Goal: Task Accomplishment & Management: Manage account settings

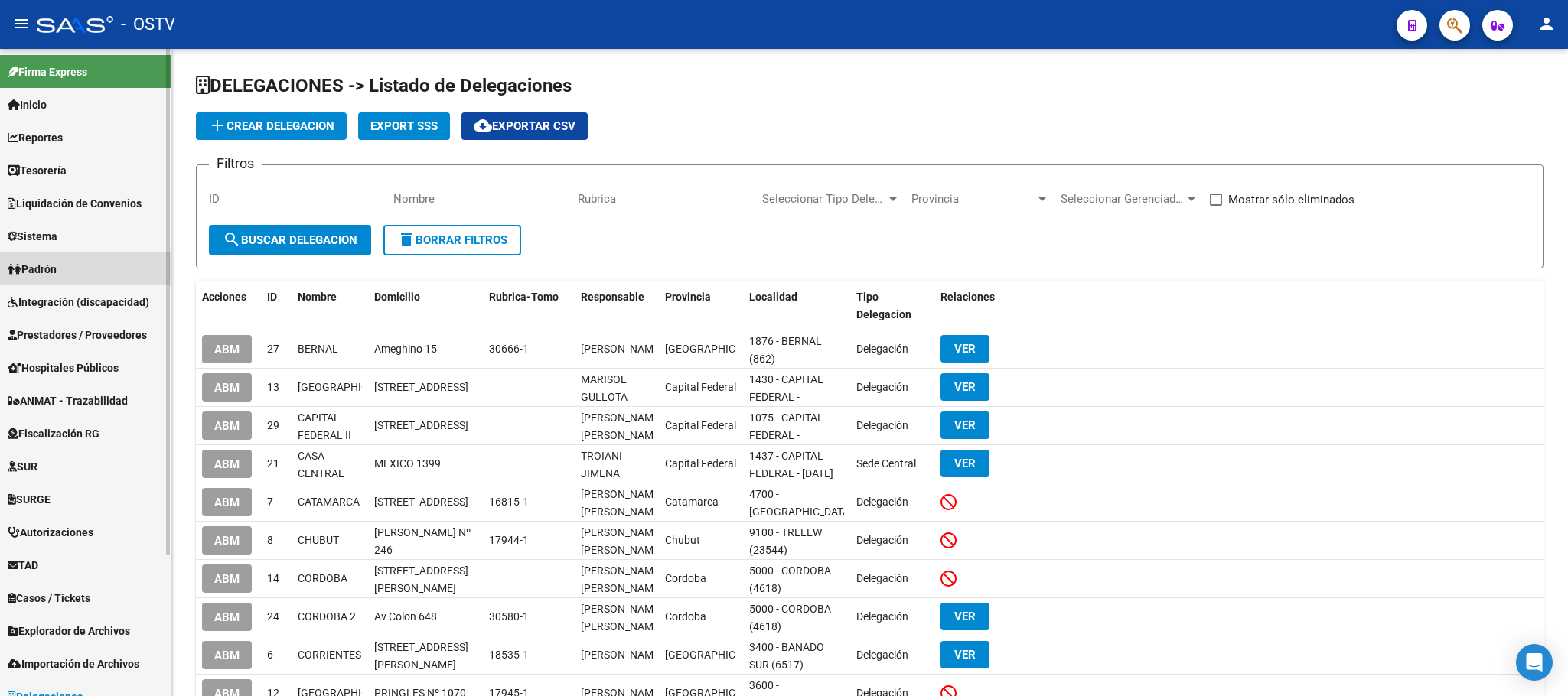
click at [28, 274] on span "Padrón" at bounding box center [32, 269] width 49 height 17
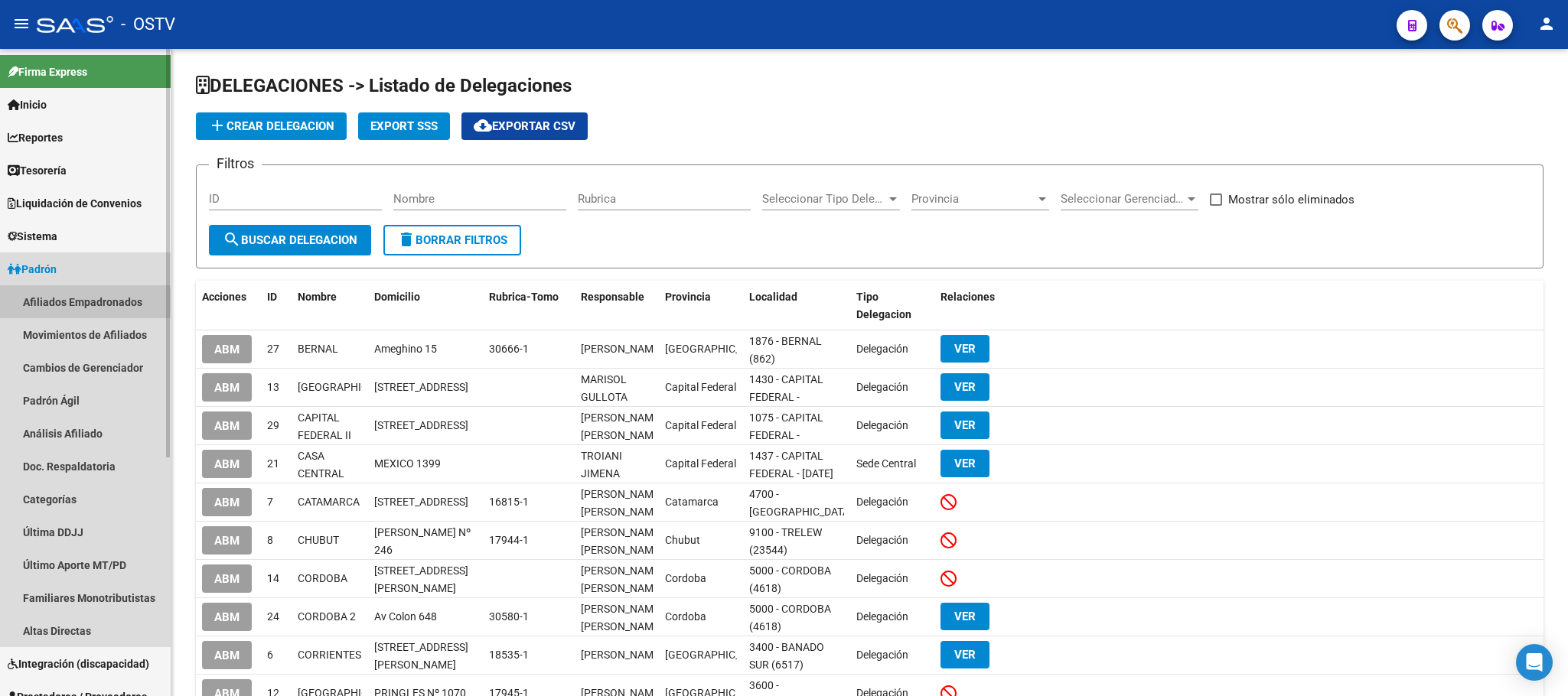
click at [62, 311] on link "Afiliados Empadronados" at bounding box center [85, 301] width 171 height 33
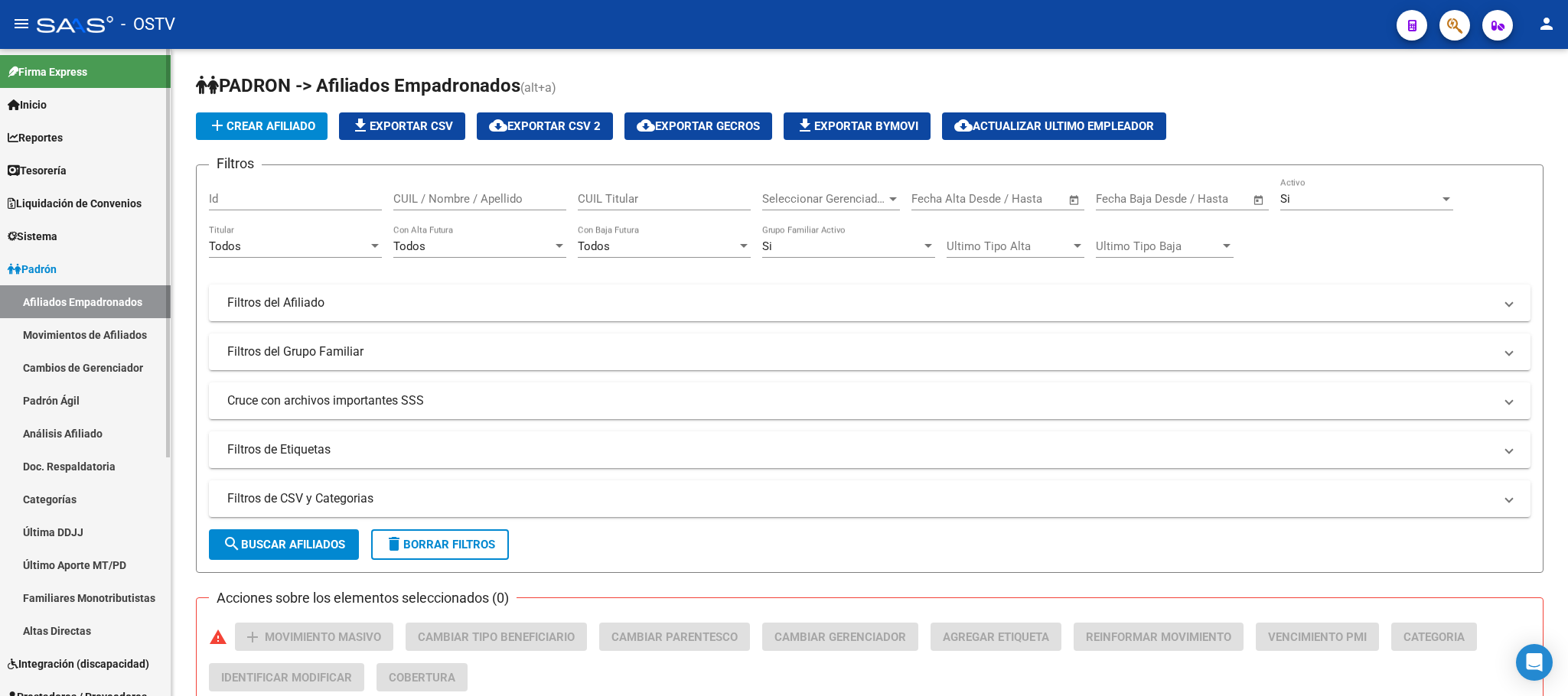
scroll to position [344, 0]
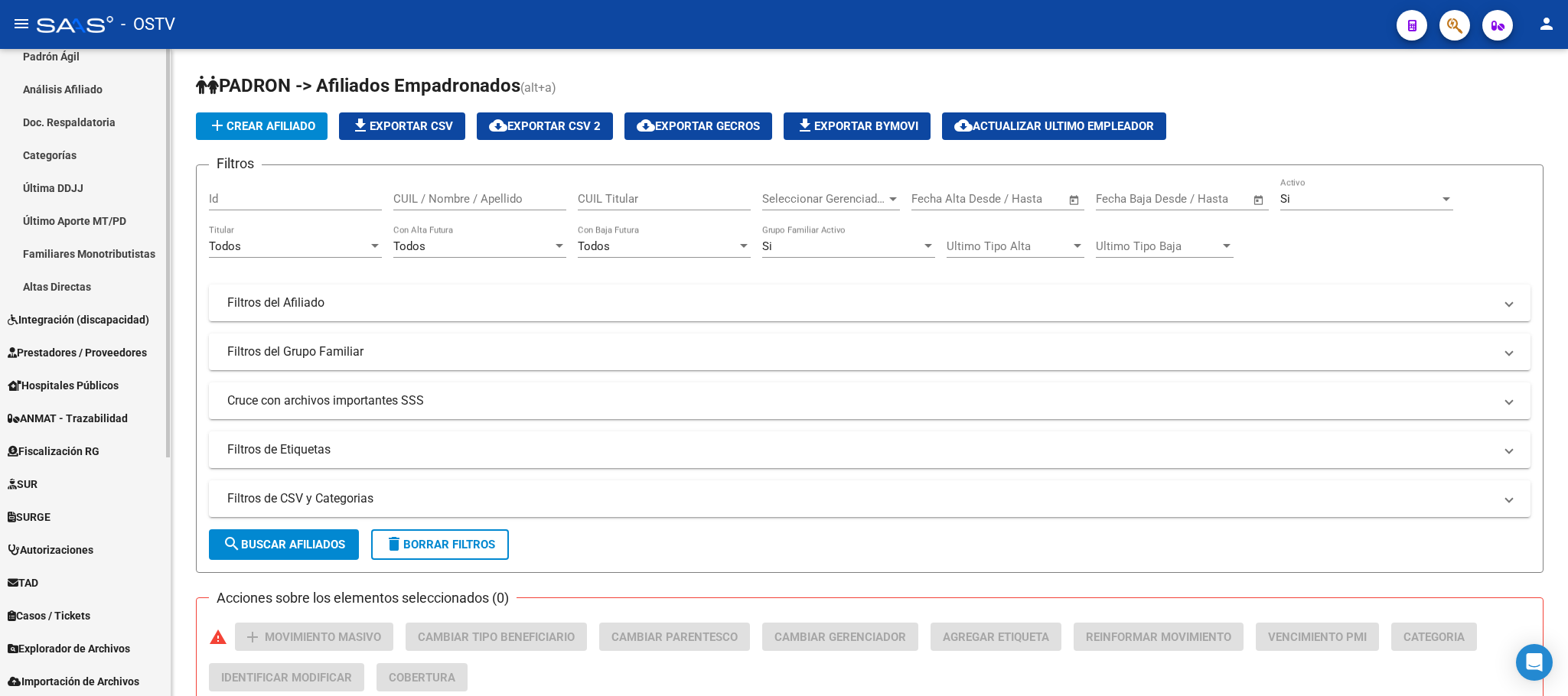
click at [55, 348] on span "Prestadores / Proveedores" at bounding box center [77, 352] width 140 height 17
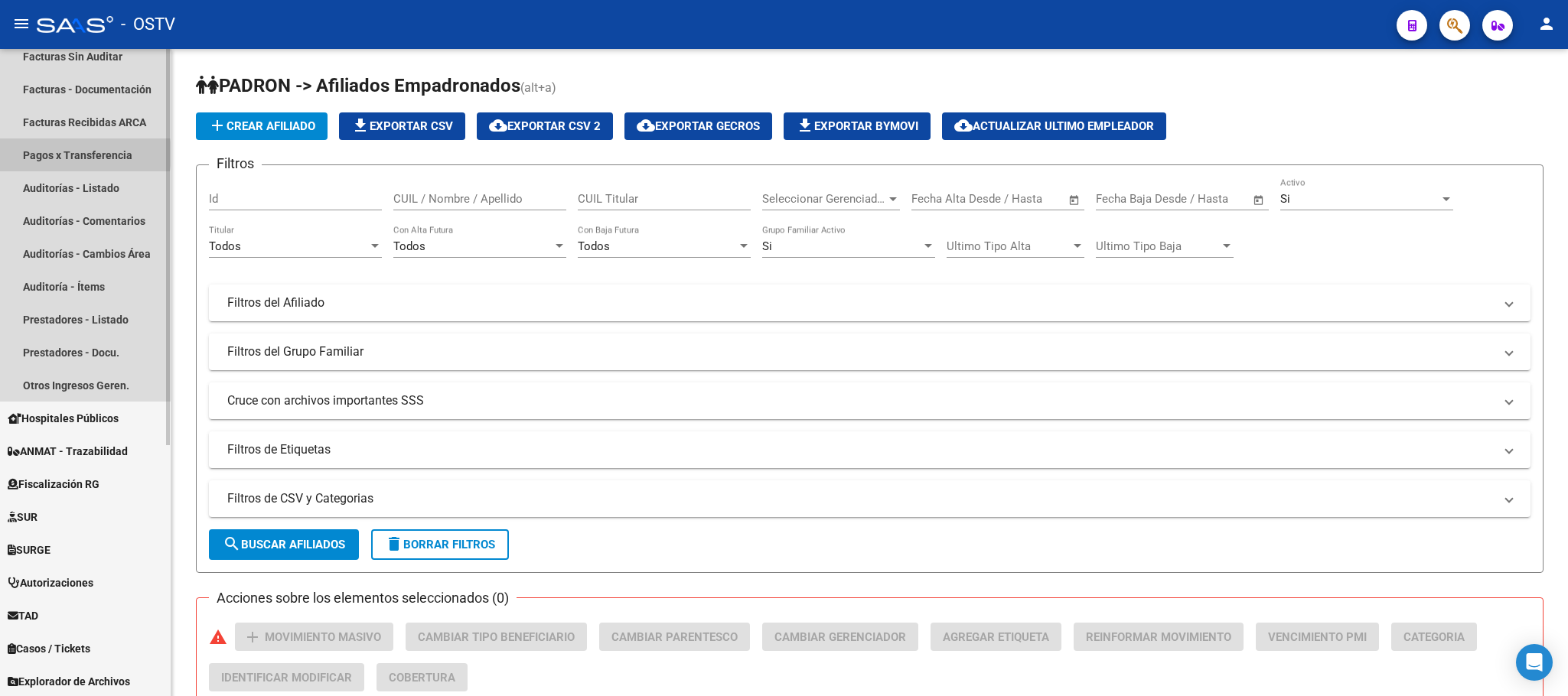
click at [68, 154] on link "Pagos x Transferencia" at bounding box center [85, 155] width 171 height 33
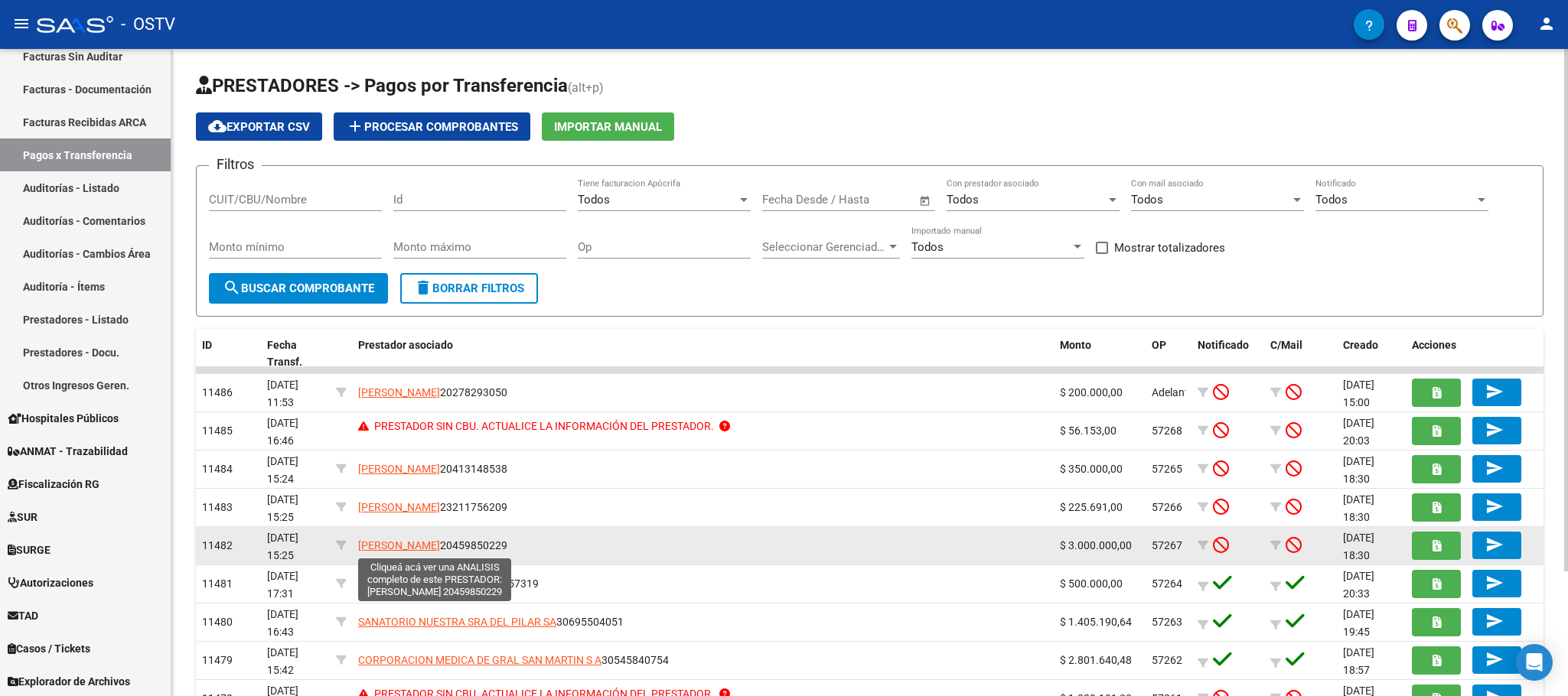
click at [439, 547] on span "[PERSON_NAME]" at bounding box center [399, 546] width 82 height 12
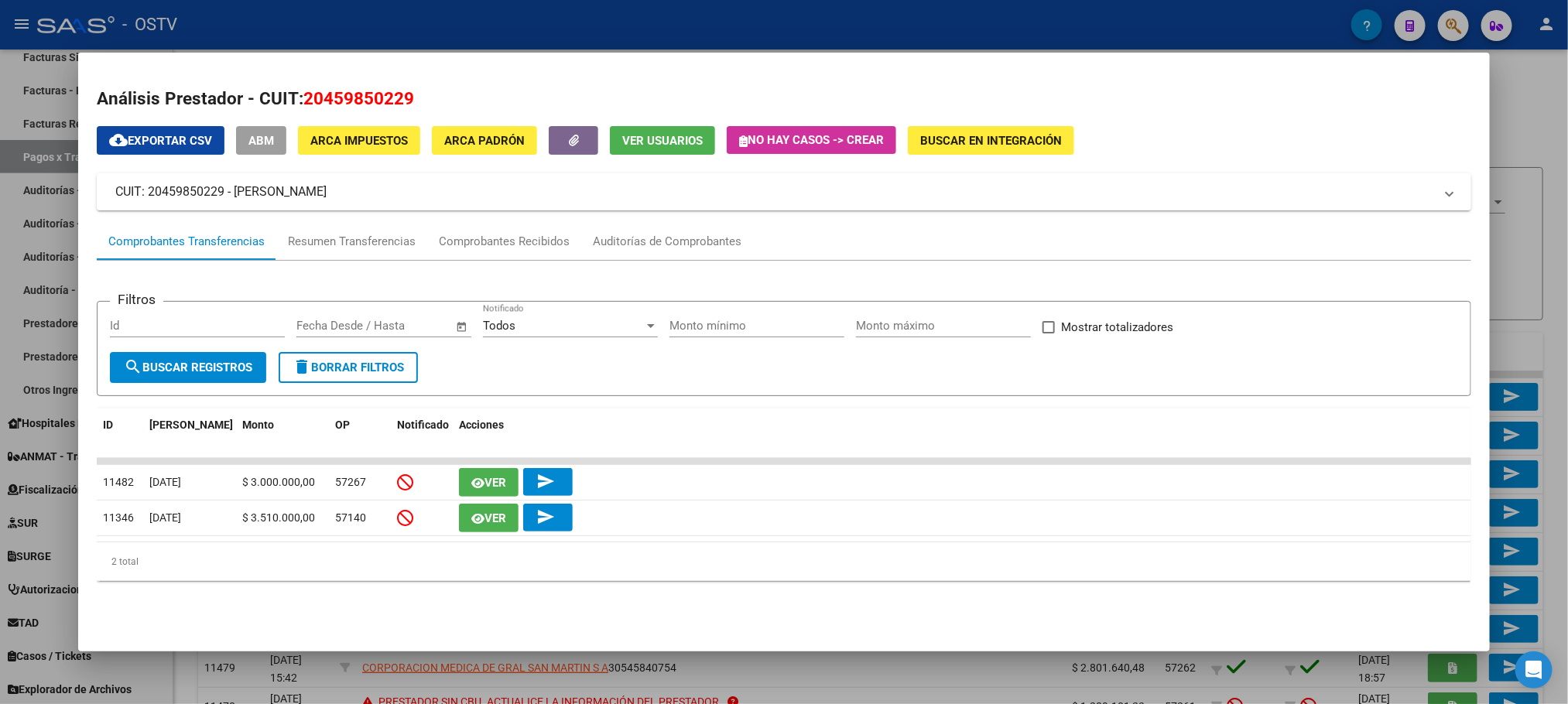
click at [179, 665] on div at bounding box center [784, 352] width 1568 height 704
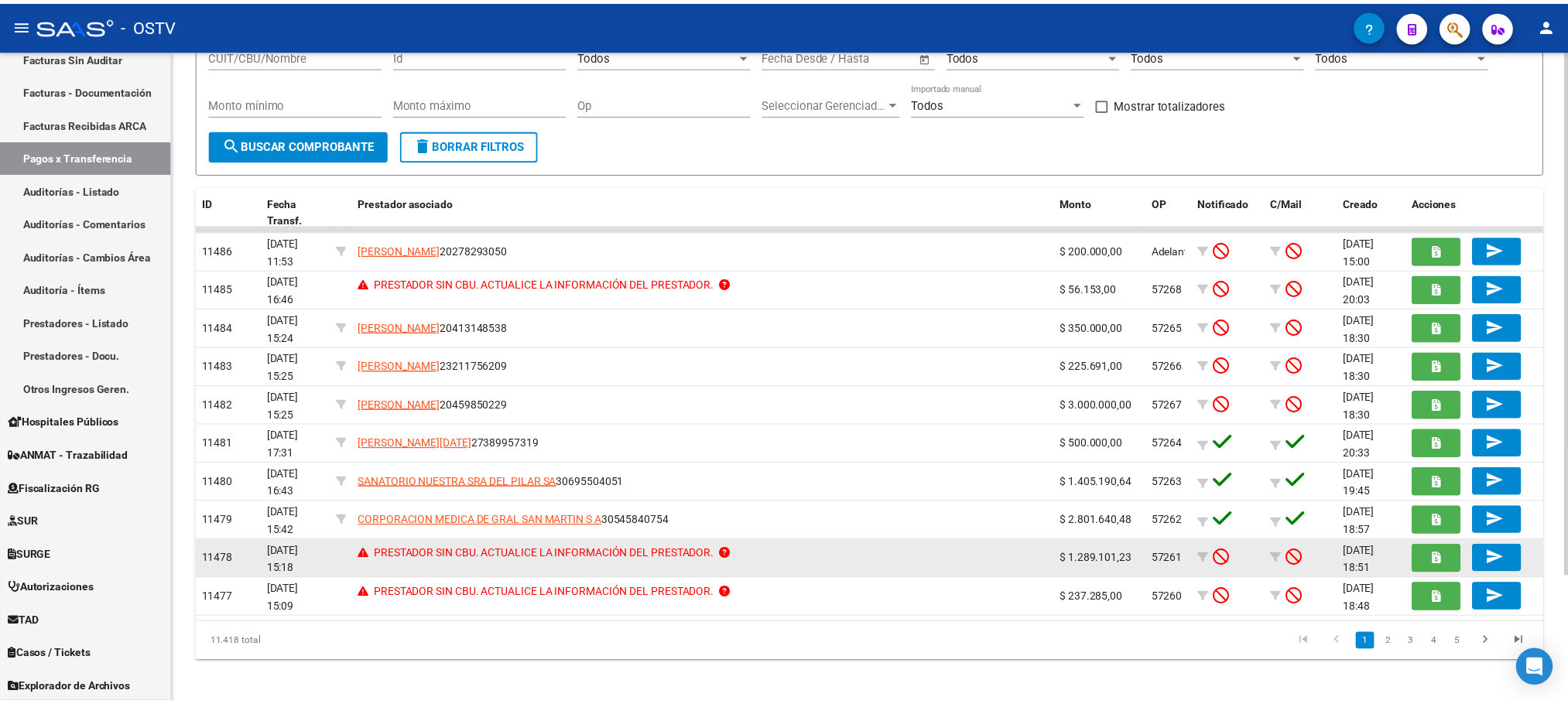
scroll to position [156, 0]
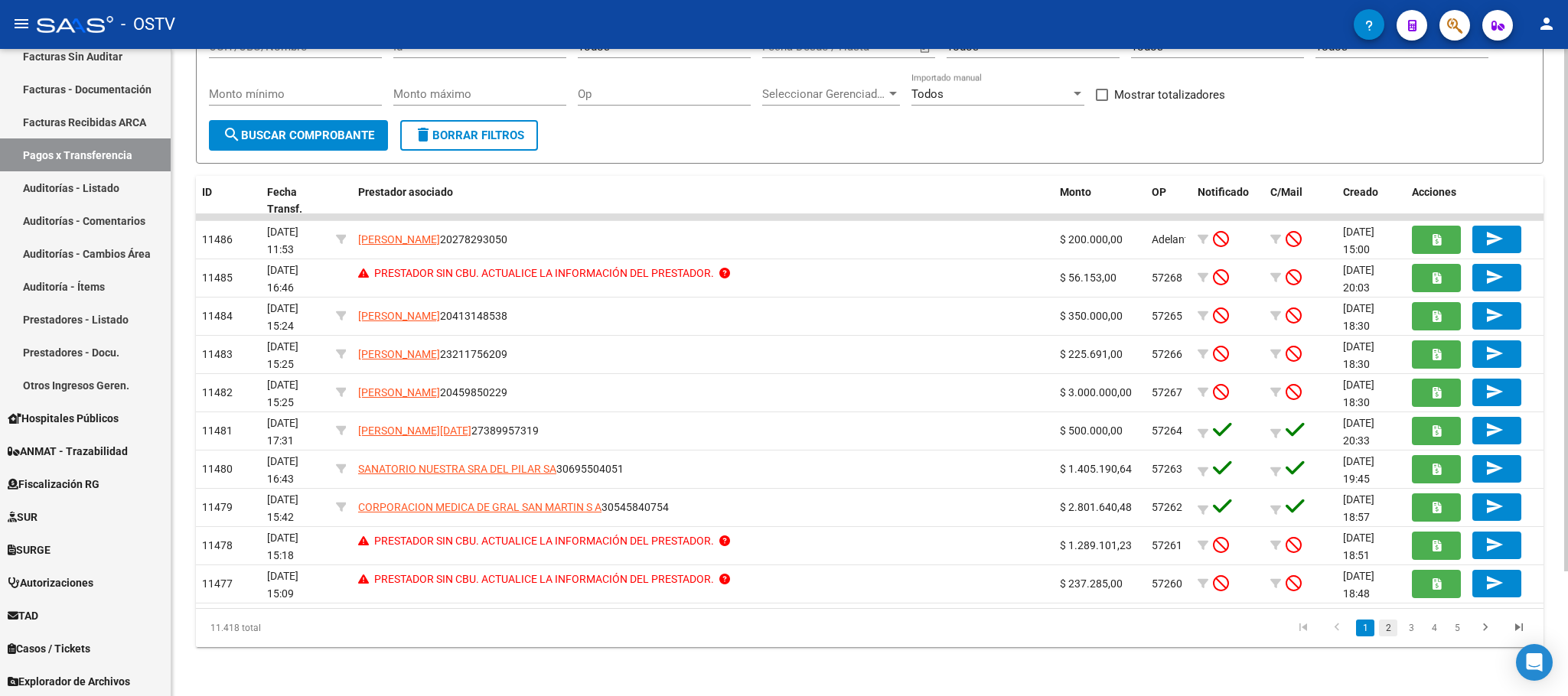
click at [1389, 631] on link "2" at bounding box center [1388, 628] width 19 height 17
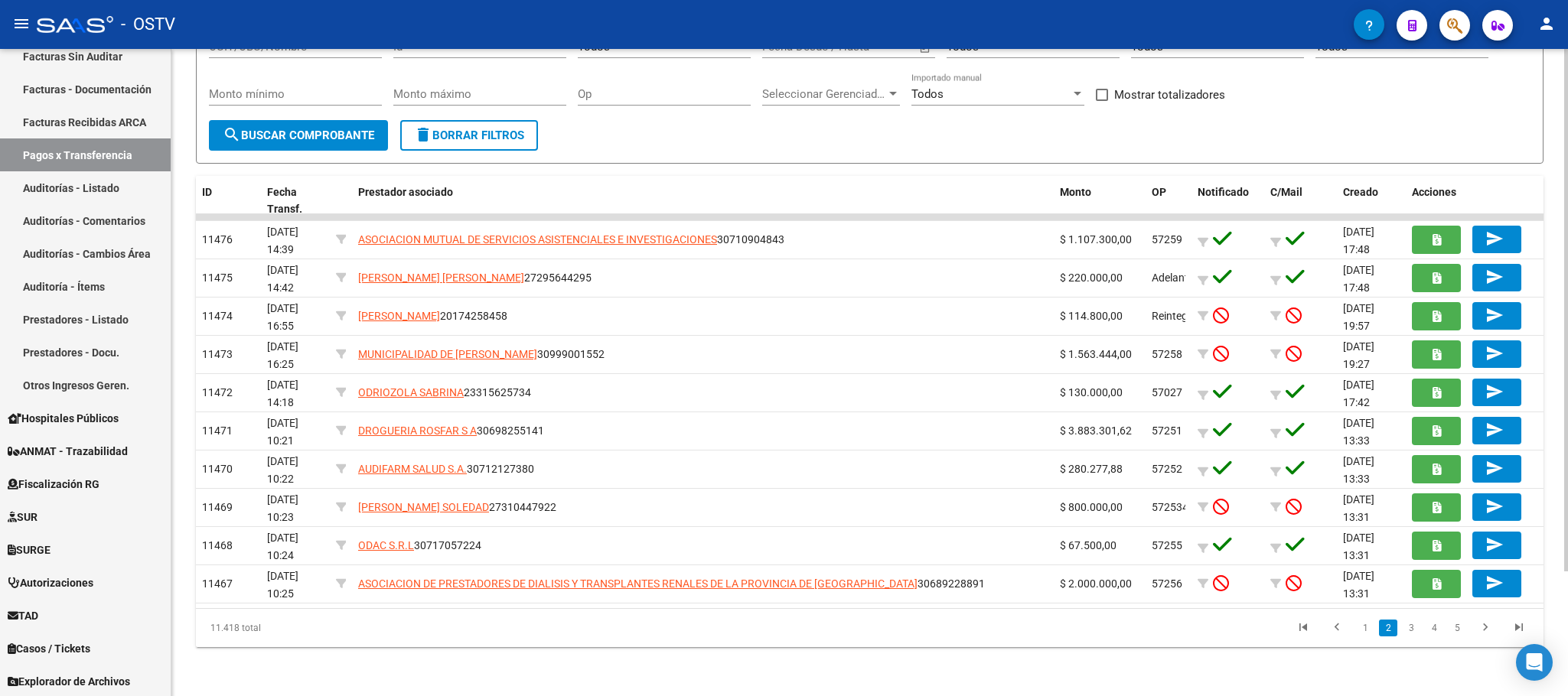
click at [244, 680] on div "PRESTADORES -> Pagos por Transferencia (alt+p) cloud_download Exportar CSV add …" at bounding box center [869, 296] width 1396 height 800
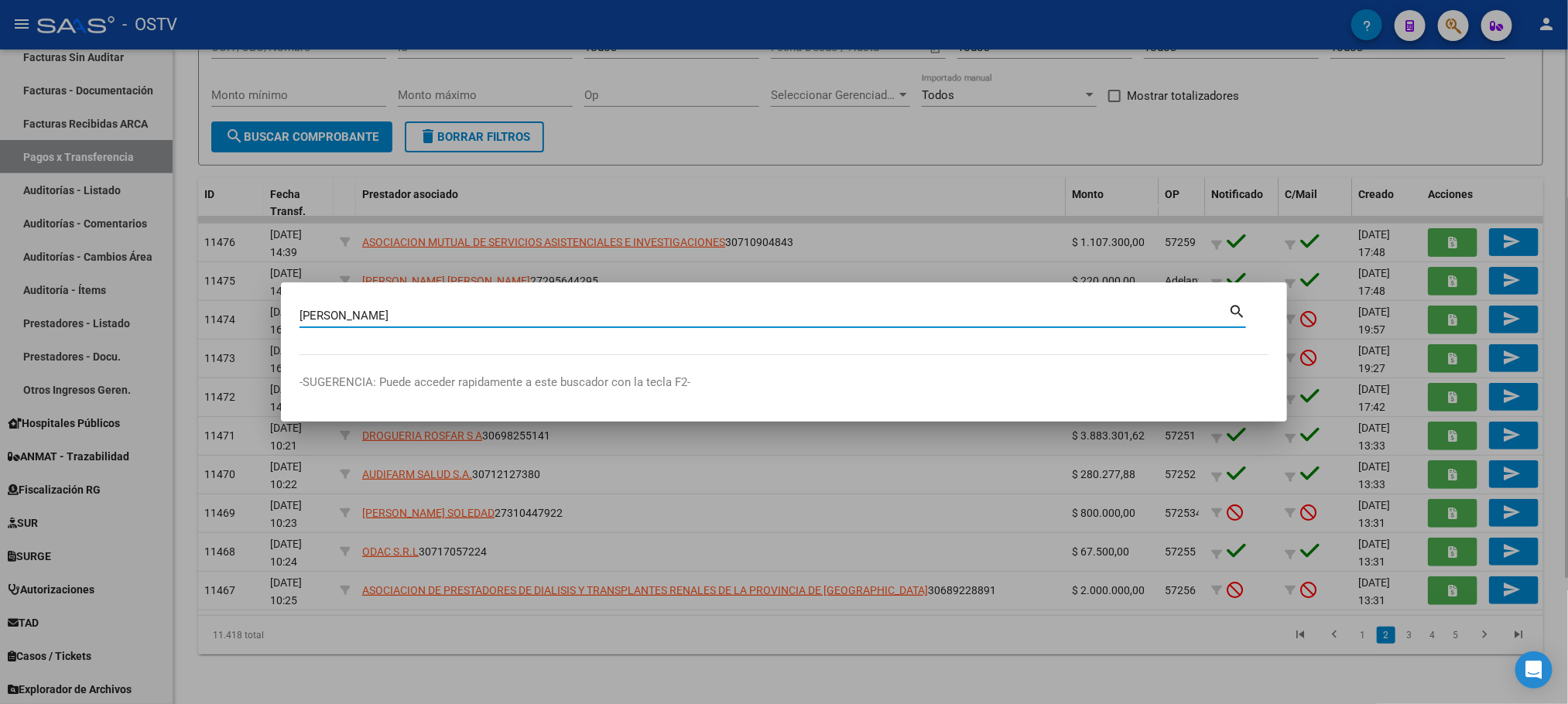
type input "[PERSON_NAME]"
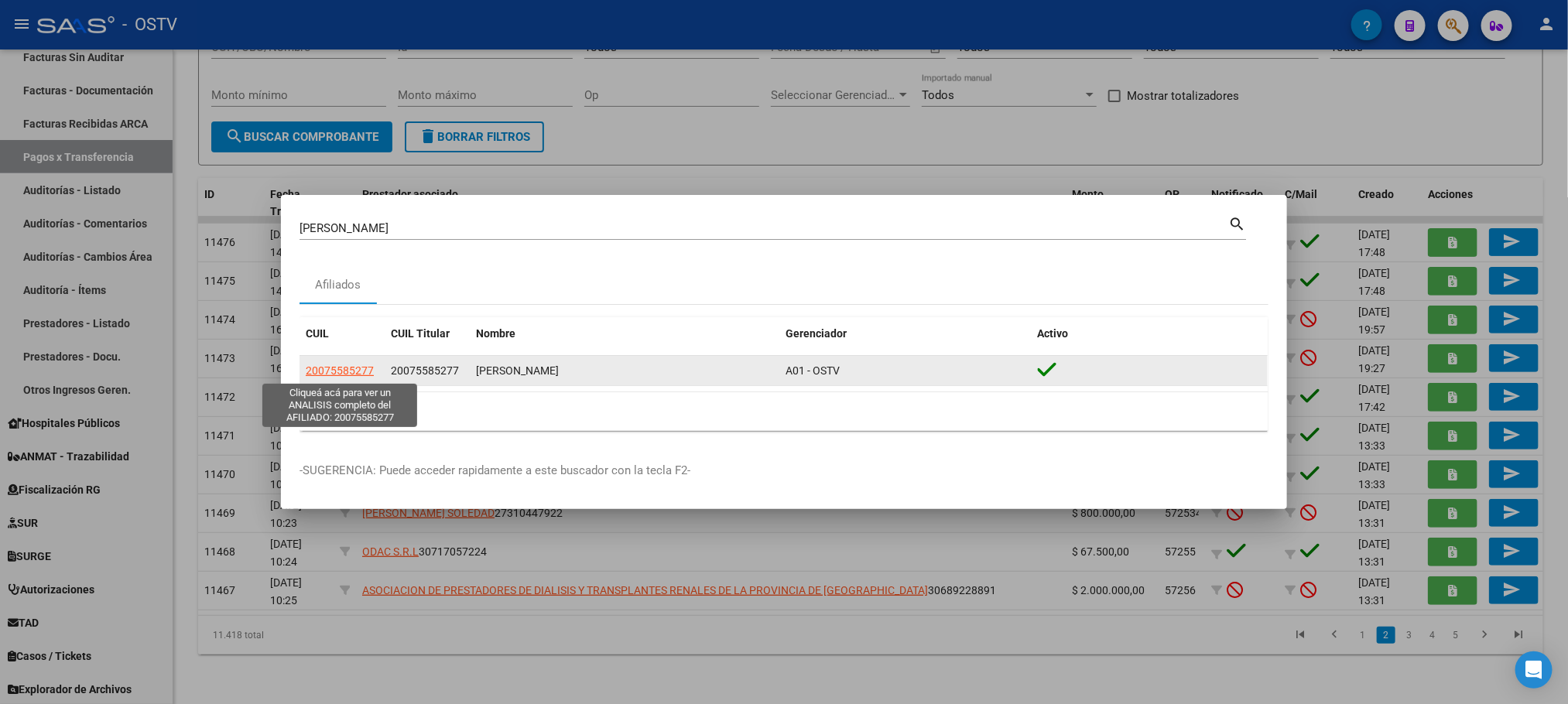
click at [342, 364] on span "20075585277" at bounding box center [340, 370] width 68 height 13
type textarea "20075585277"
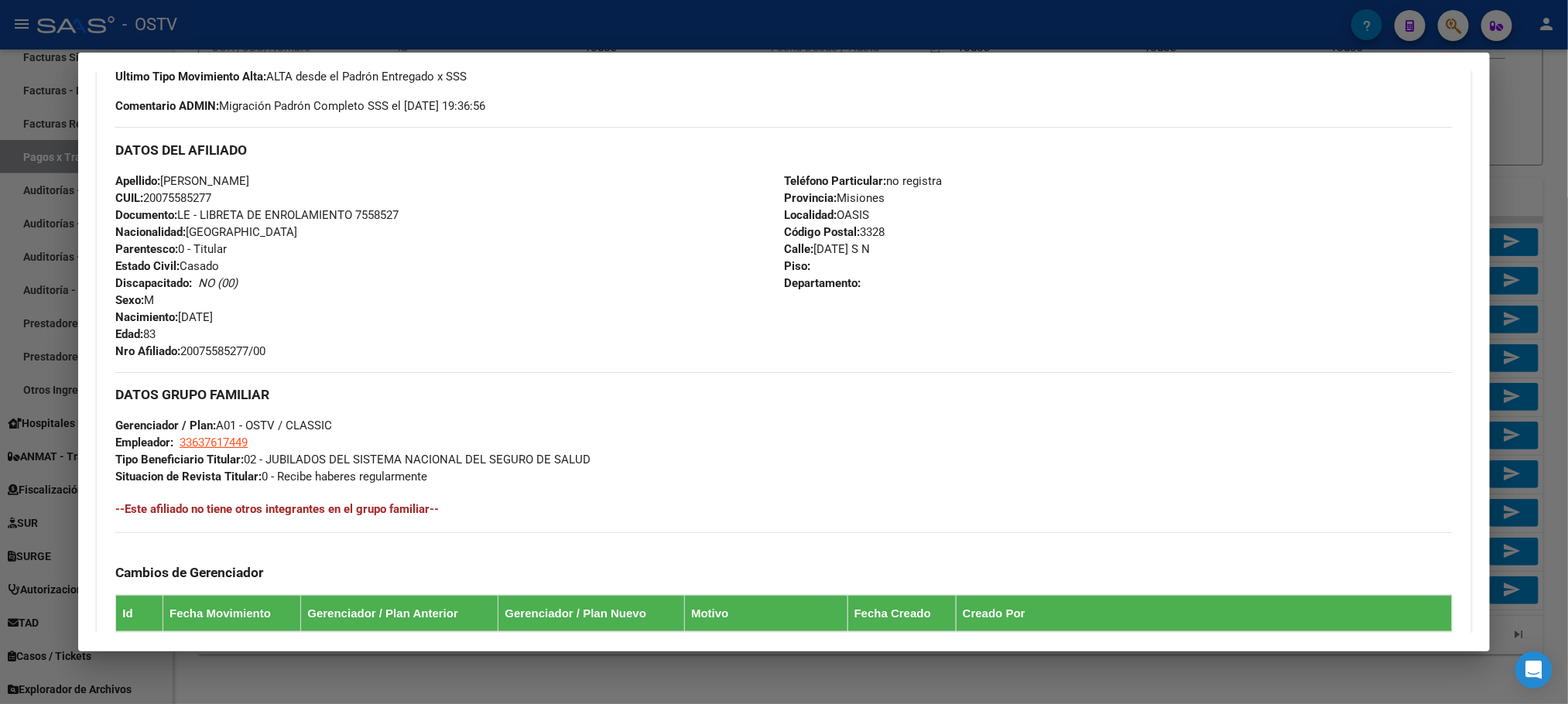
scroll to position [730, 0]
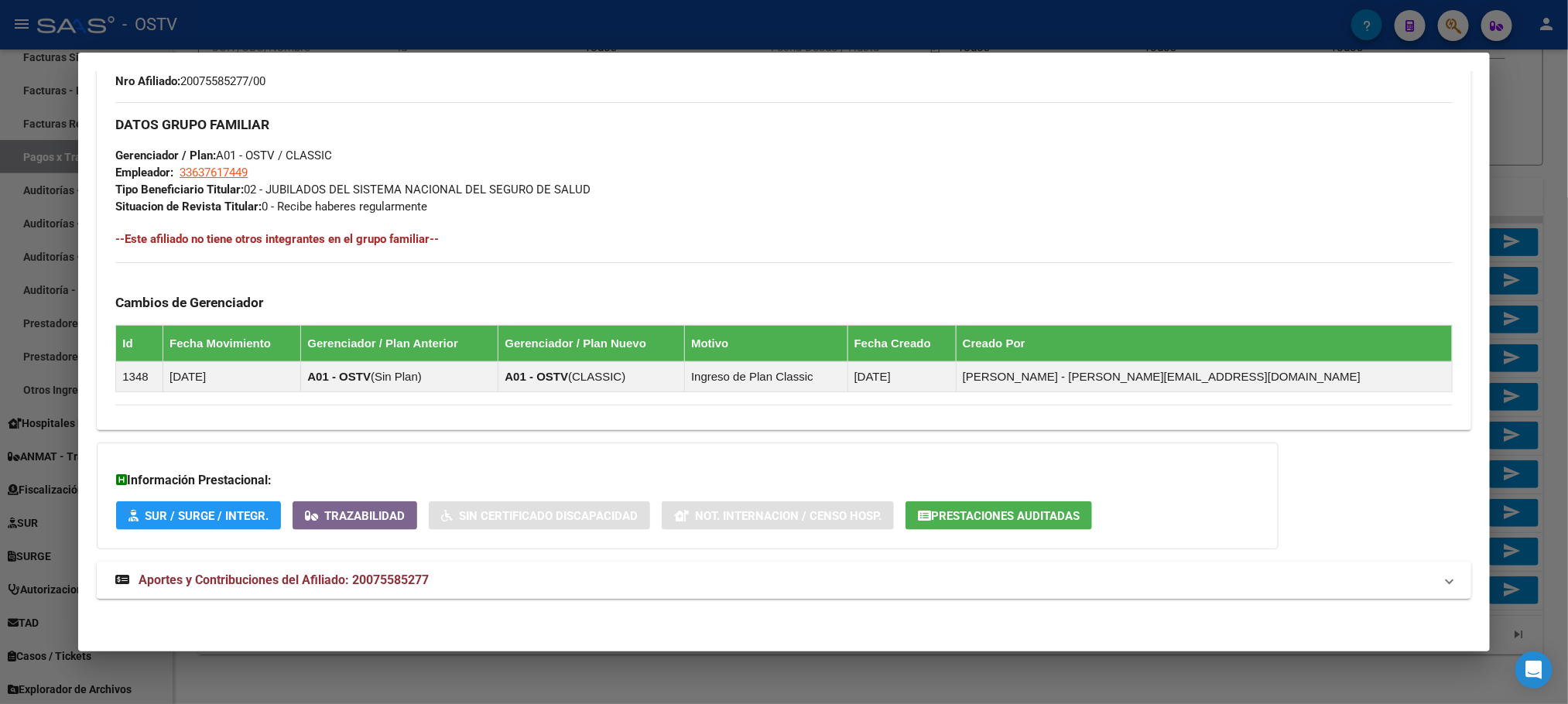
click at [404, 567] on mat-expansion-panel-header "Aportes y Contribuciones del Afiliado: 20075585277" at bounding box center [784, 580] width 1374 height 37
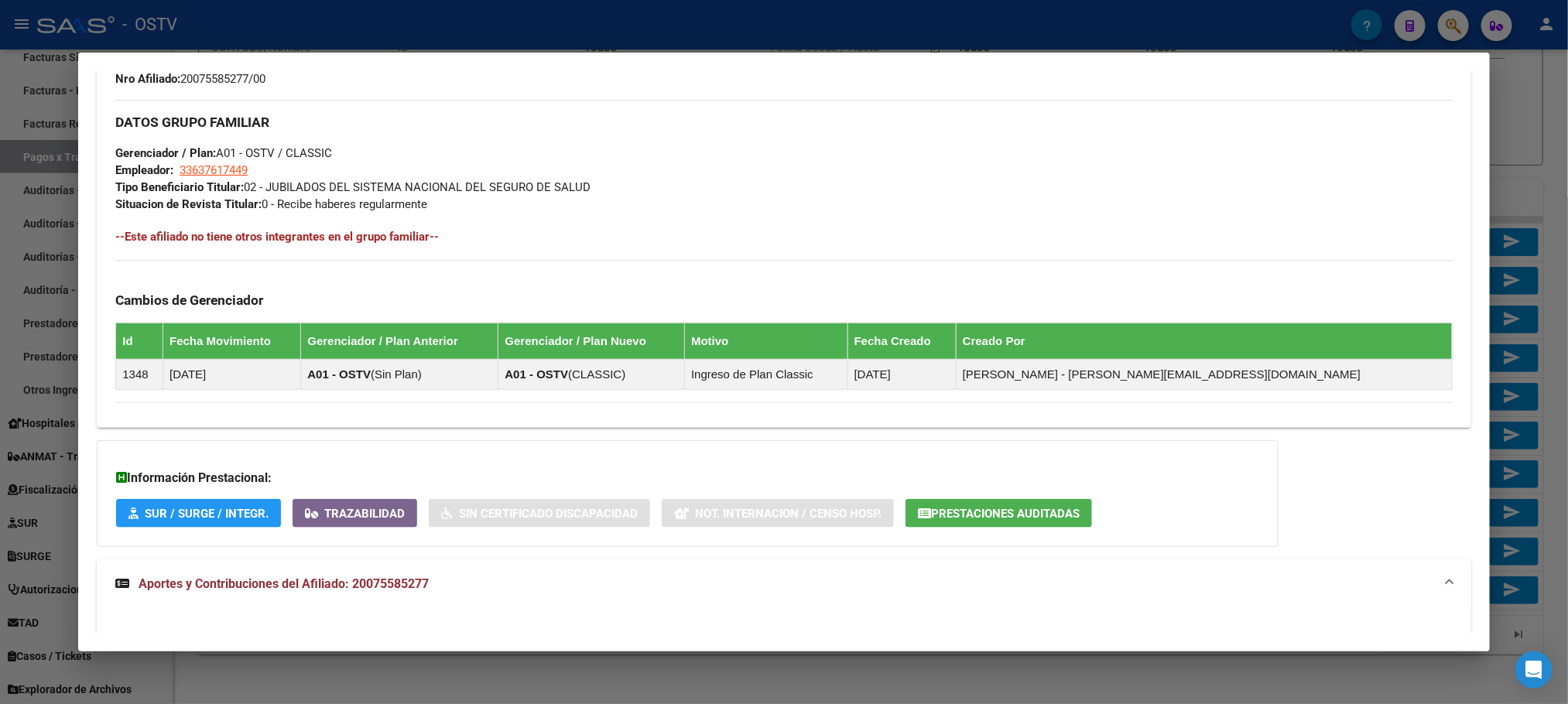
scroll to position [1066, 0]
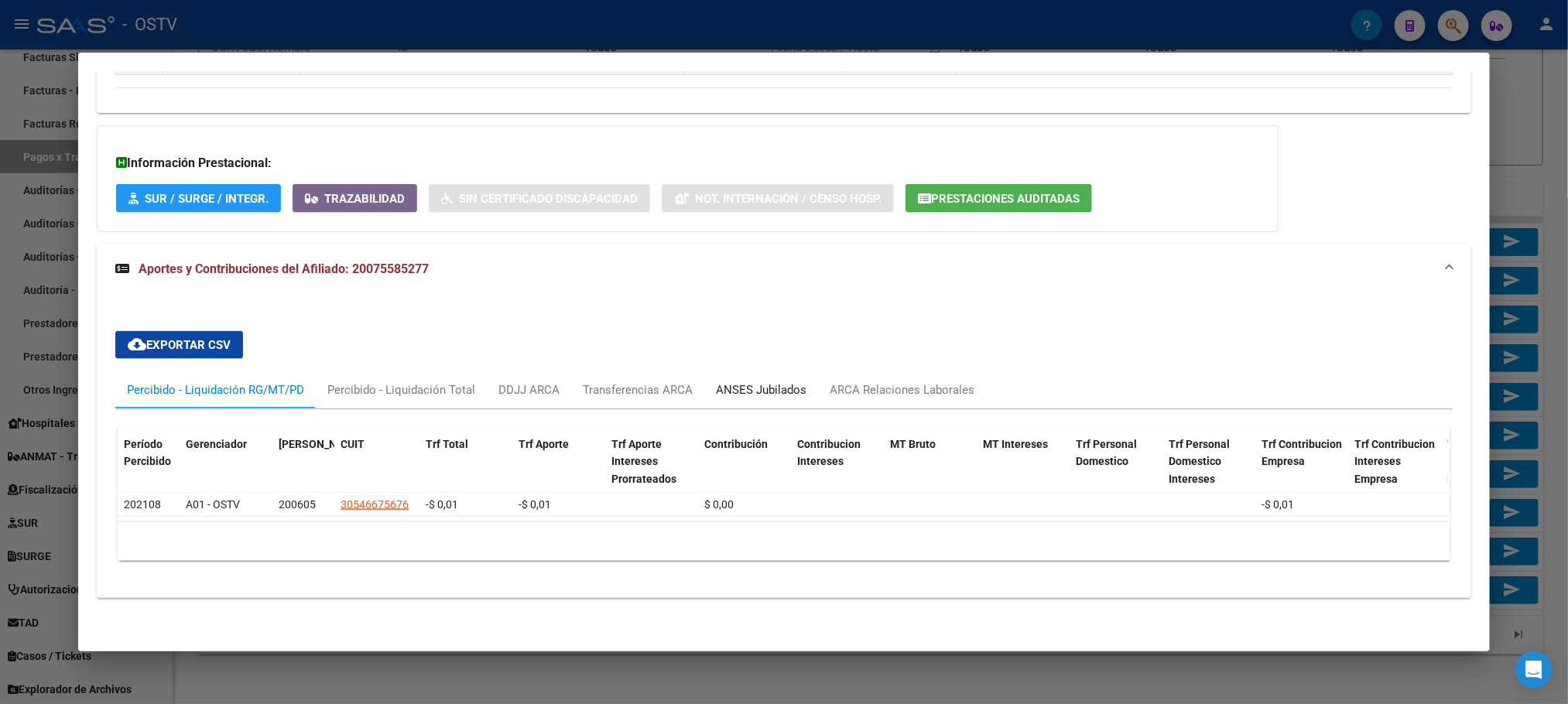
click at [778, 381] on div "ANSES Jubilados" at bounding box center [761, 389] width 91 height 17
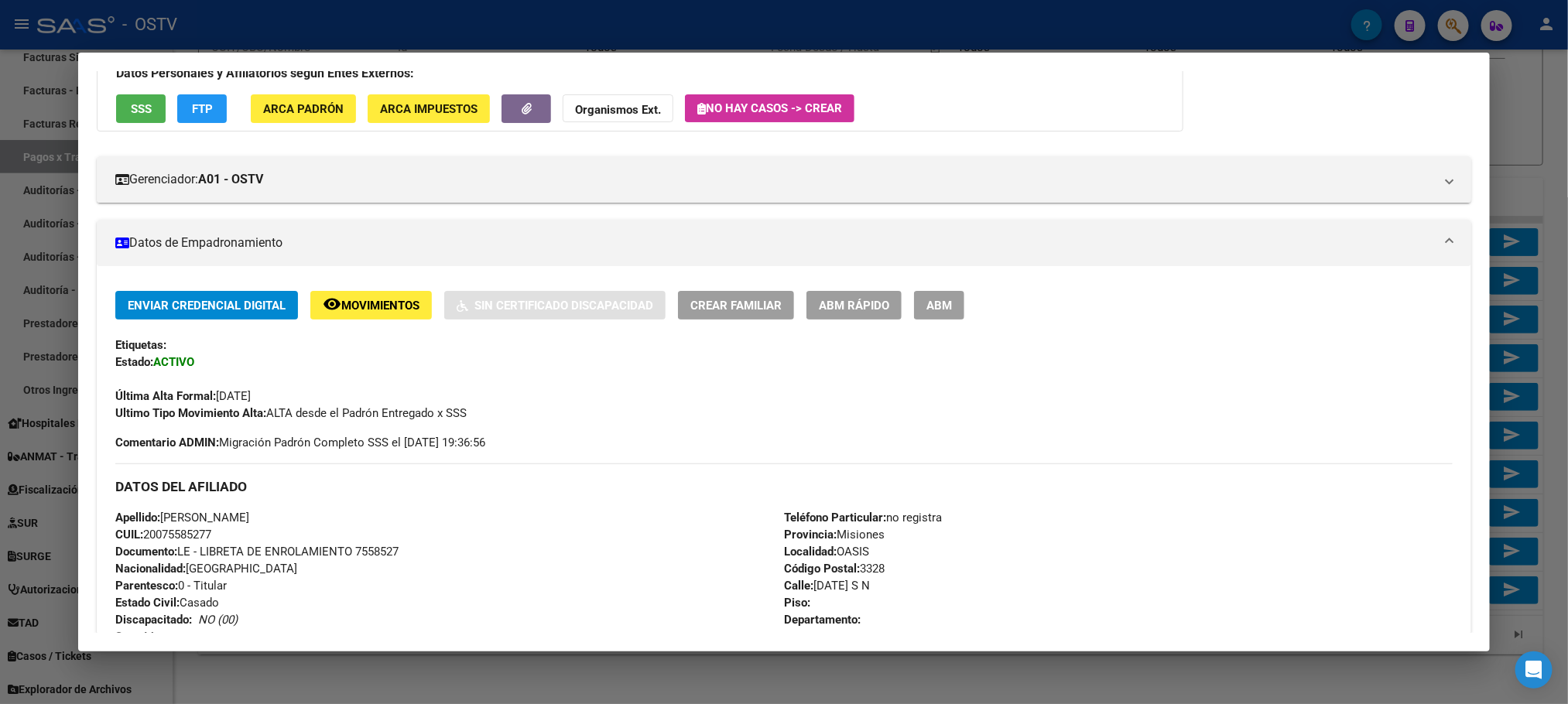
scroll to position [116, 0]
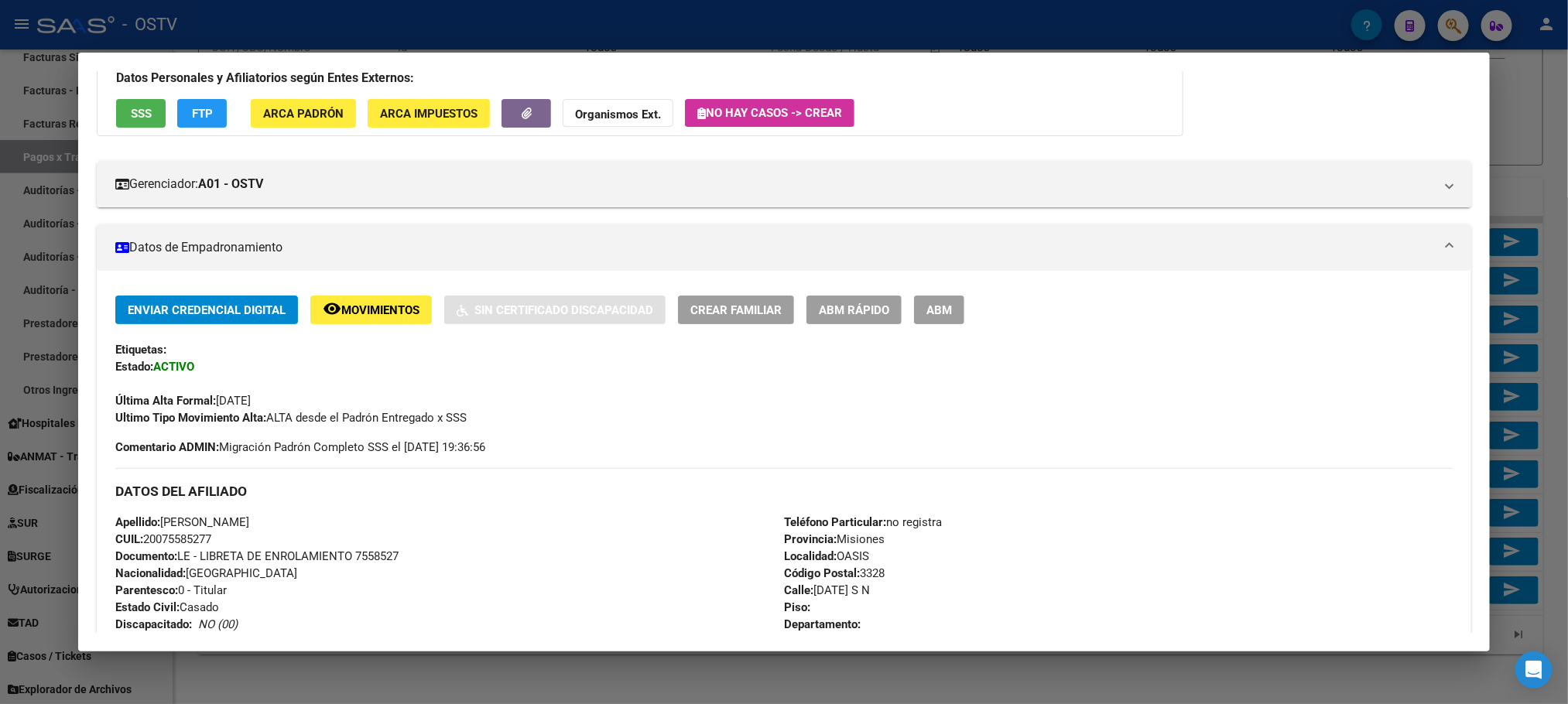
click at [921, 321] on button "ABM" at bounding box center [940, 310] width 50 height 29
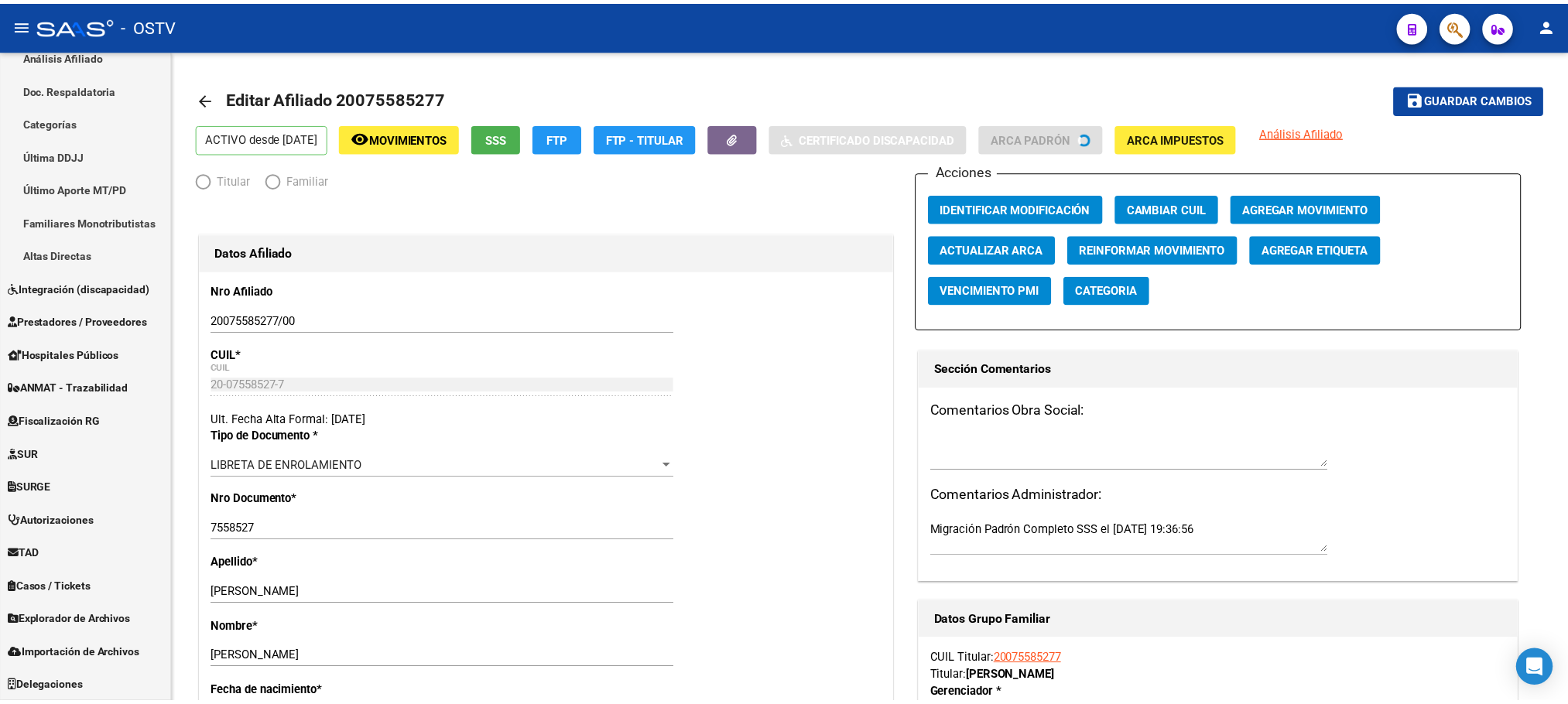
scroll to position [383, 0]
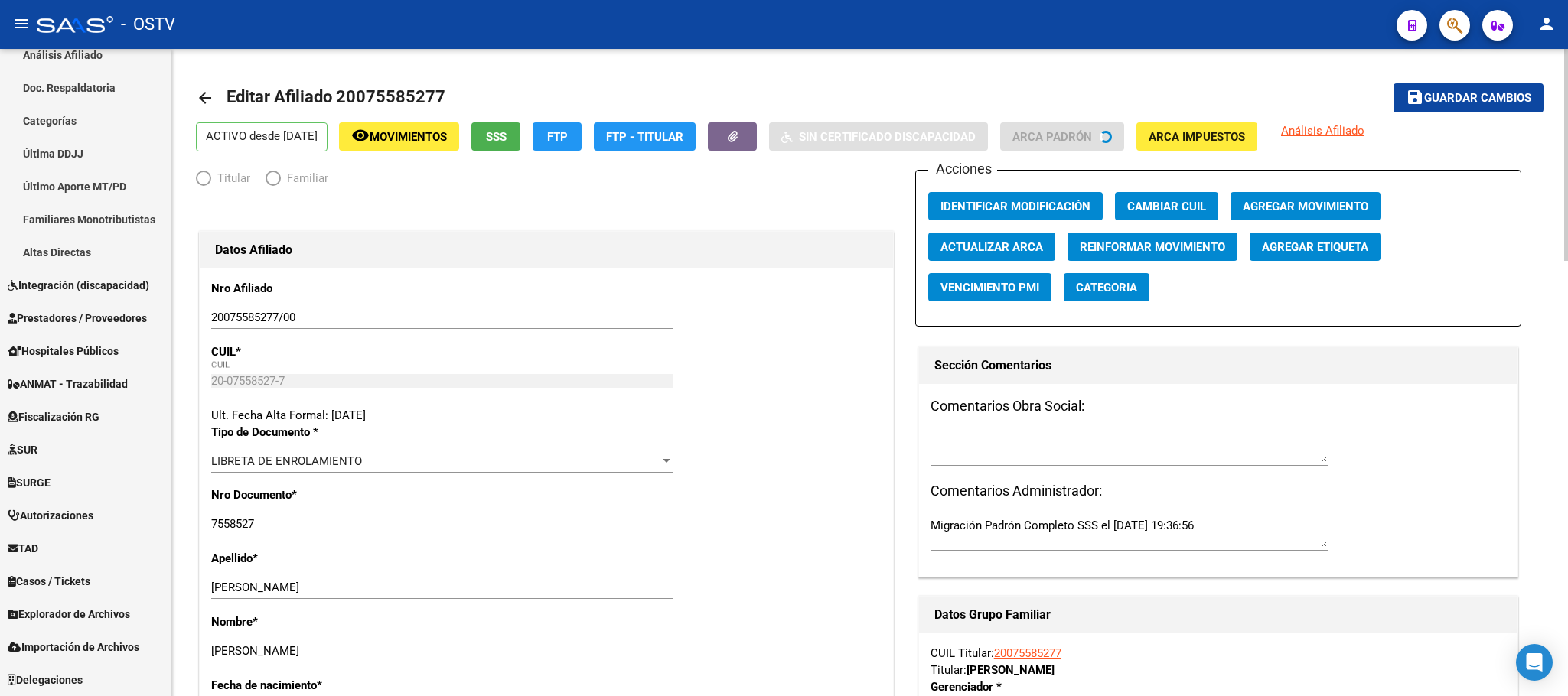
radio input "true"
type input "33-63761744-9"
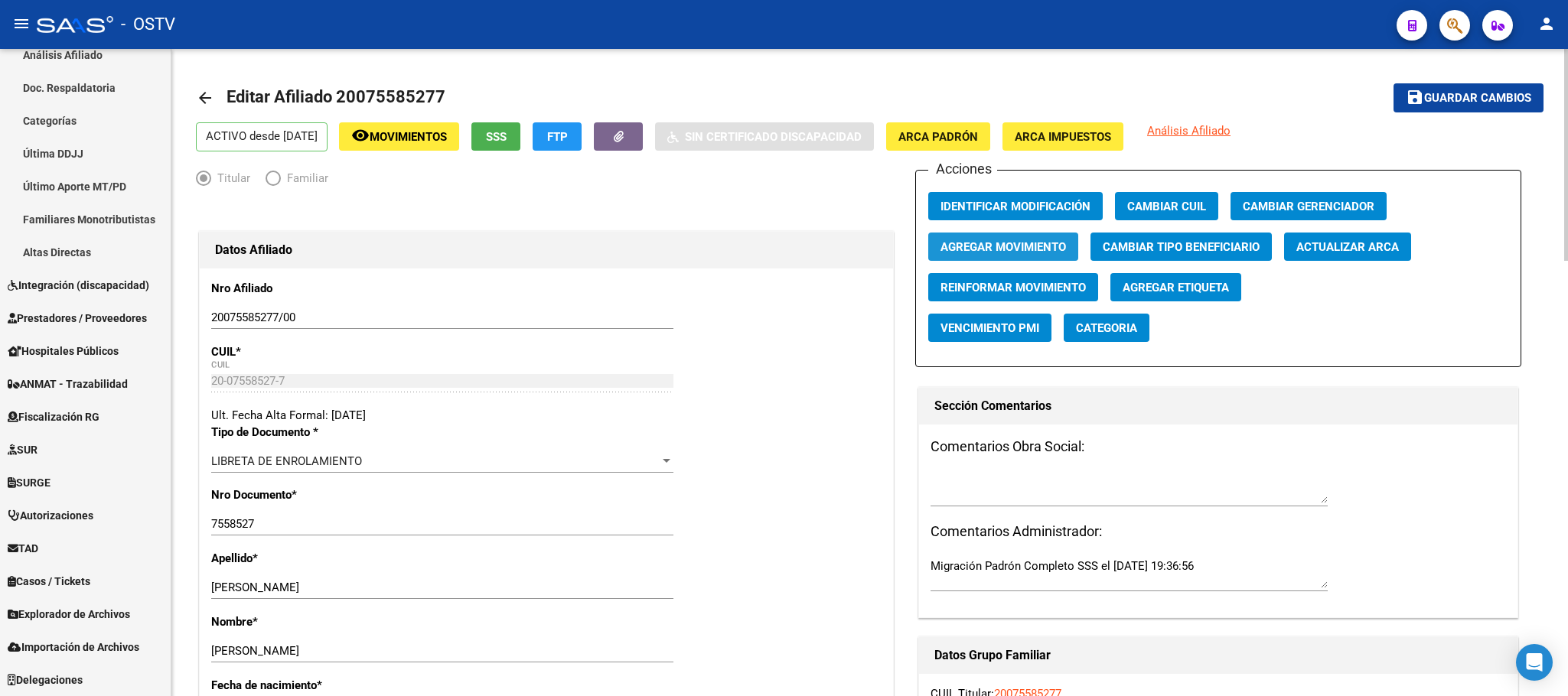
click at [989, 252] on span "Agregar Movimiento" at bounding box center [1003, 246] width 125 height 13
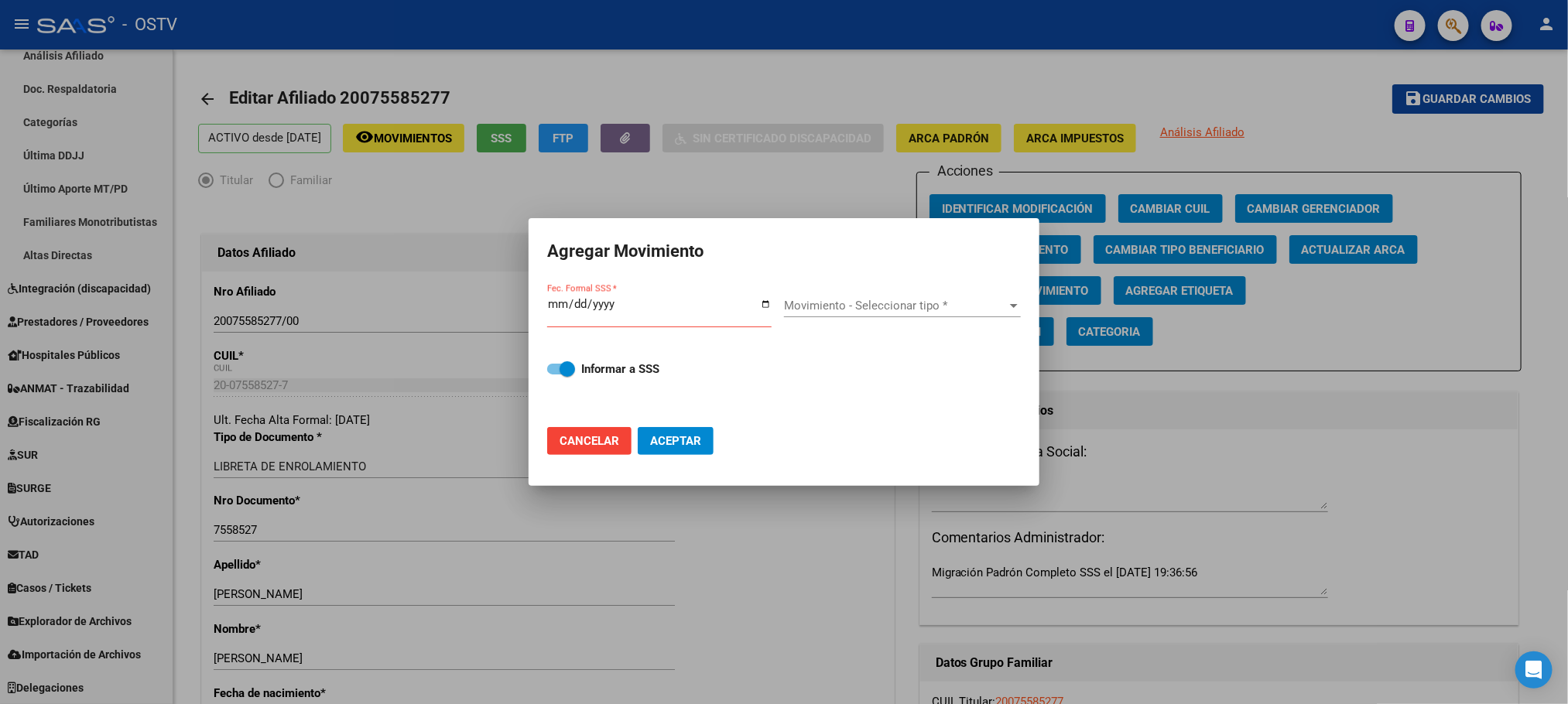
click at [554, 316] on input "Fec. Formal SSS *" at bounding box center [660, 310] width 225 height 25
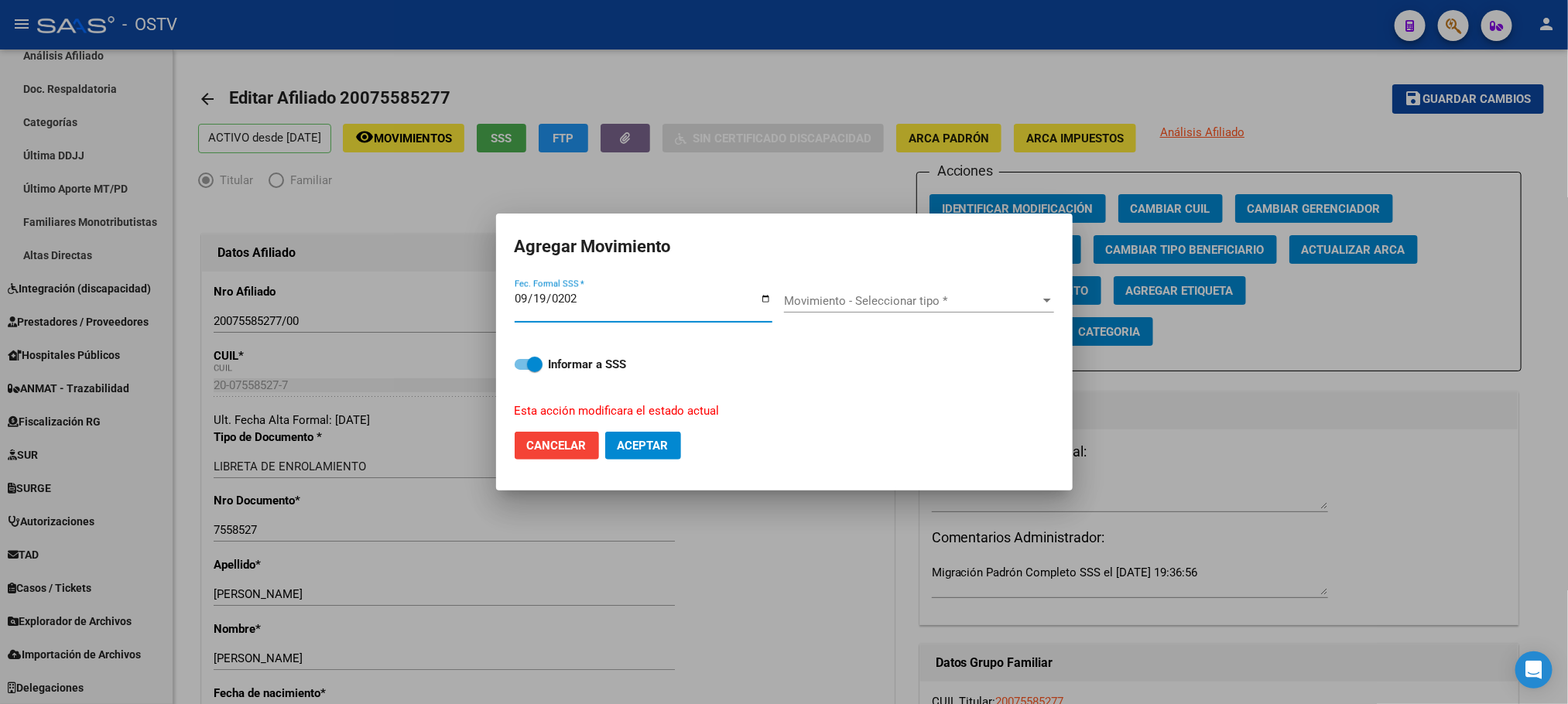
type input "[DATE]"
click at [646, 450] on span "Aceptar" at bounding box center [643, 445] width 51 height 13
checkbox input "false"
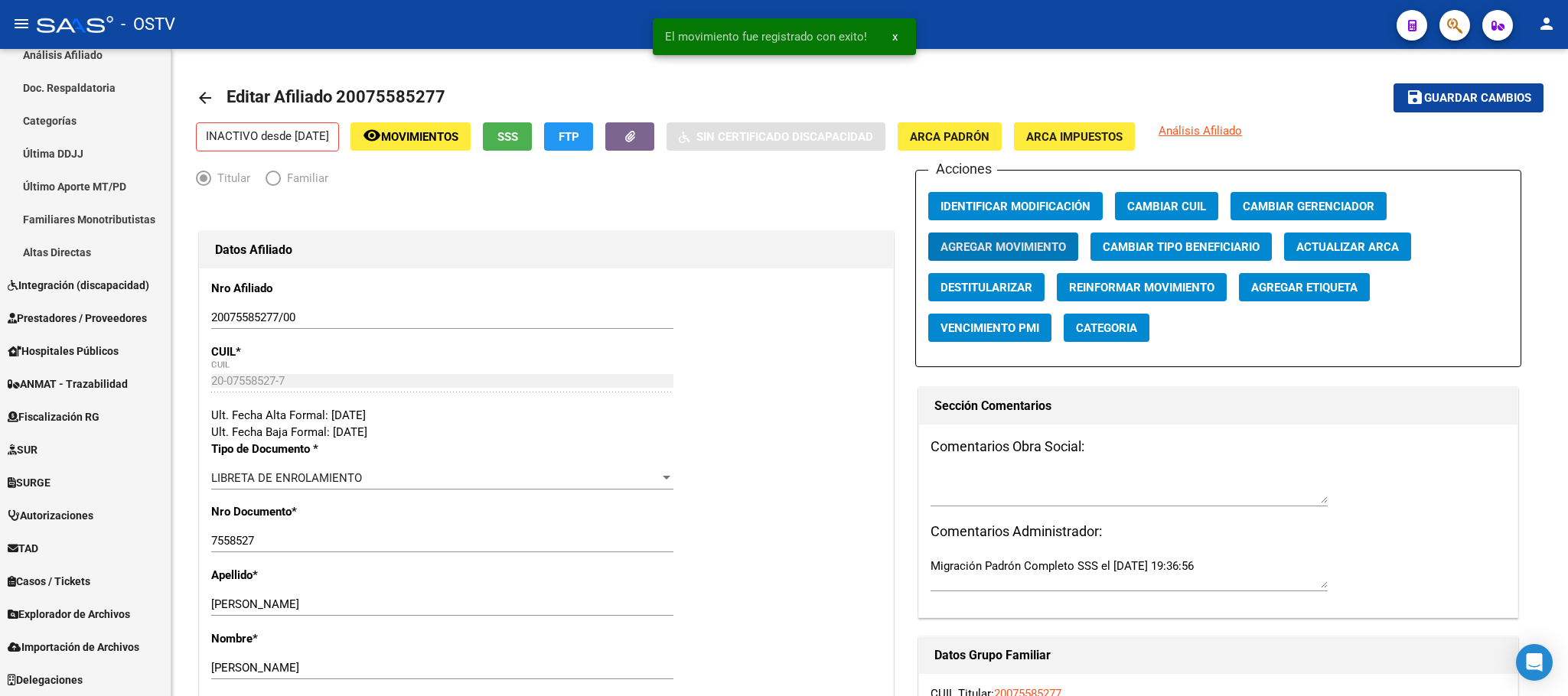
click at [171, 356] on mat-sidenav "Firma Express Inicio Calendario SSS Instructivos Contacto OS Reportes Tablero d…" at bounding box center [85, 372] width 172 height 647
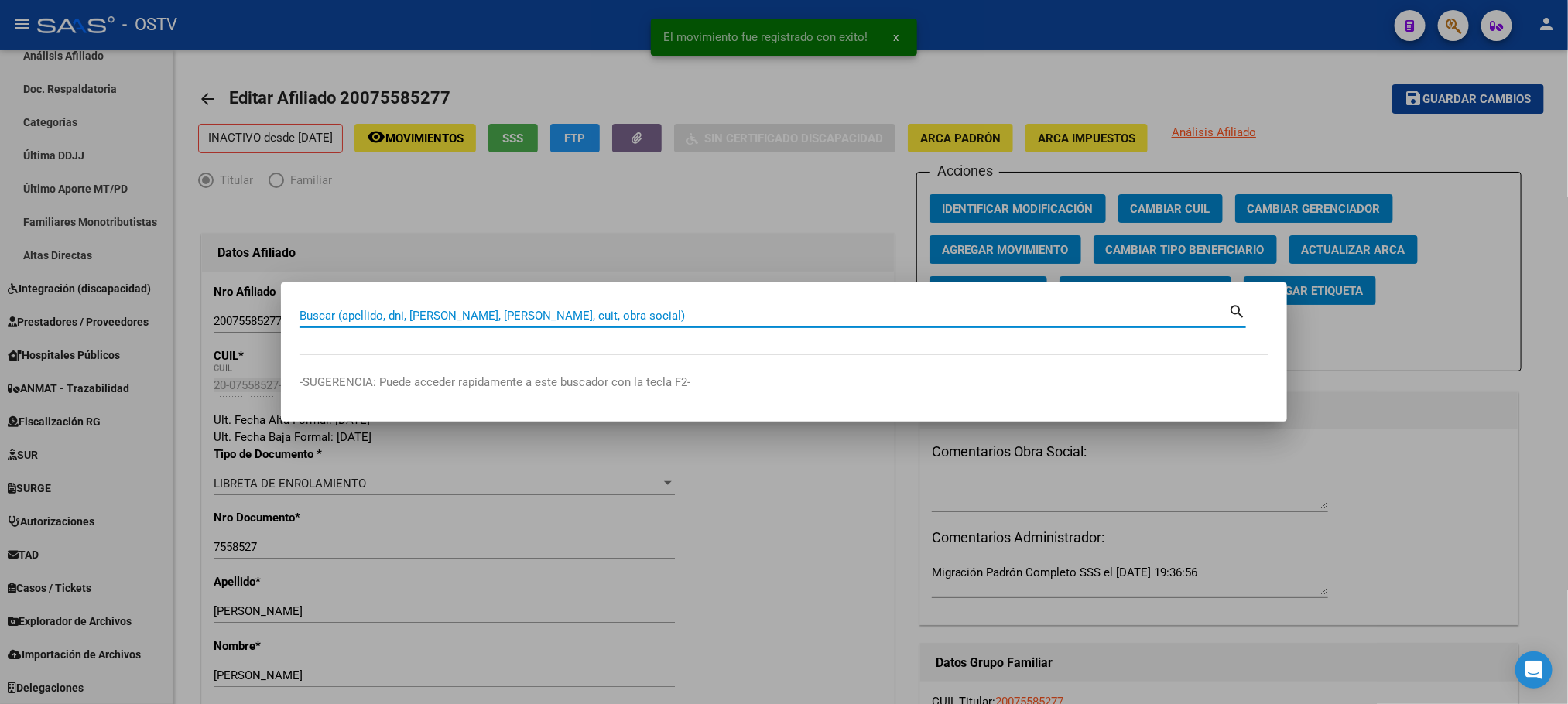
paste input "22584150"
type input "22584150"
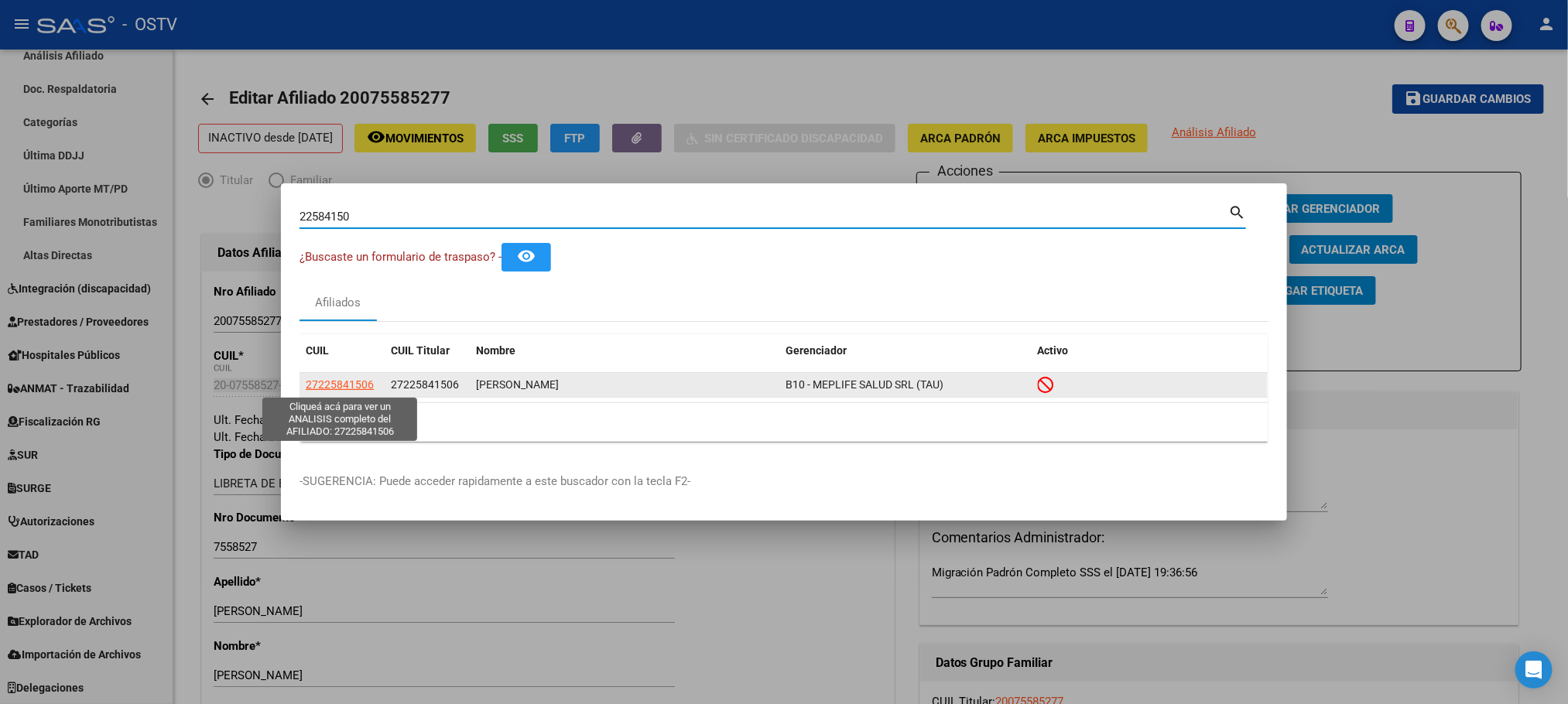
click at [325, 386] on span "27225841506" at bounding box center [340, 385] width 68 height 13
type textarea "27225841506"
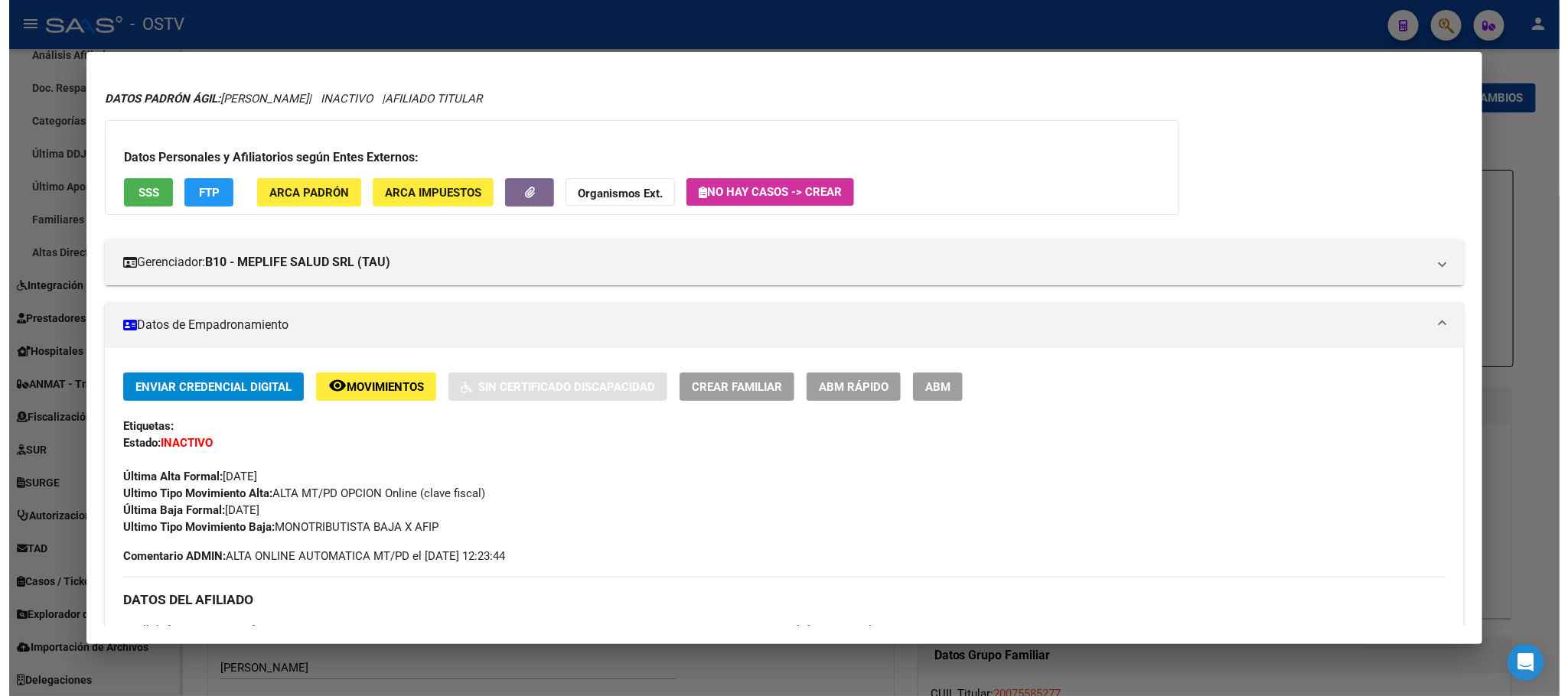
scroll to position [13, 0]
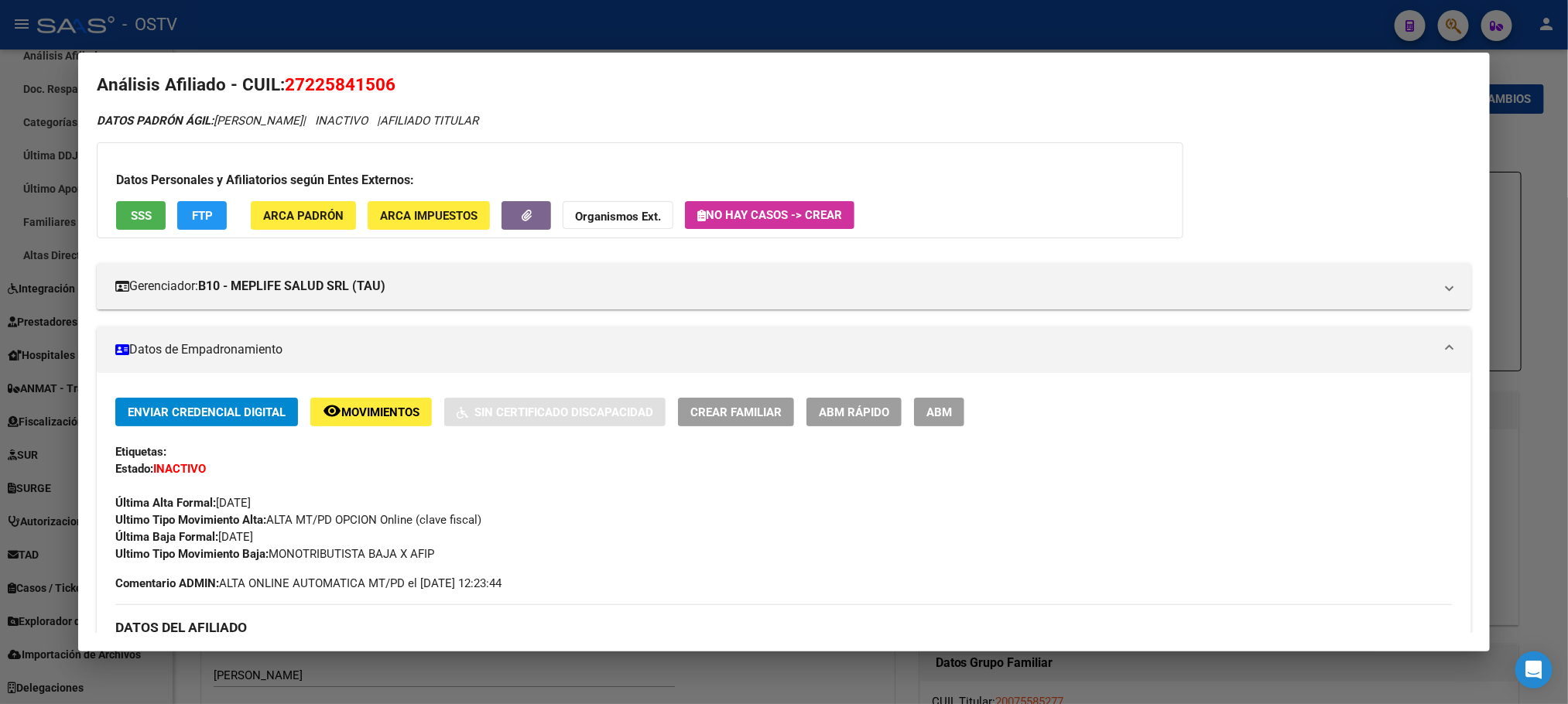
click at [930, 411] on span "ABM" at bounding box center [939, 412] width 25 height 13
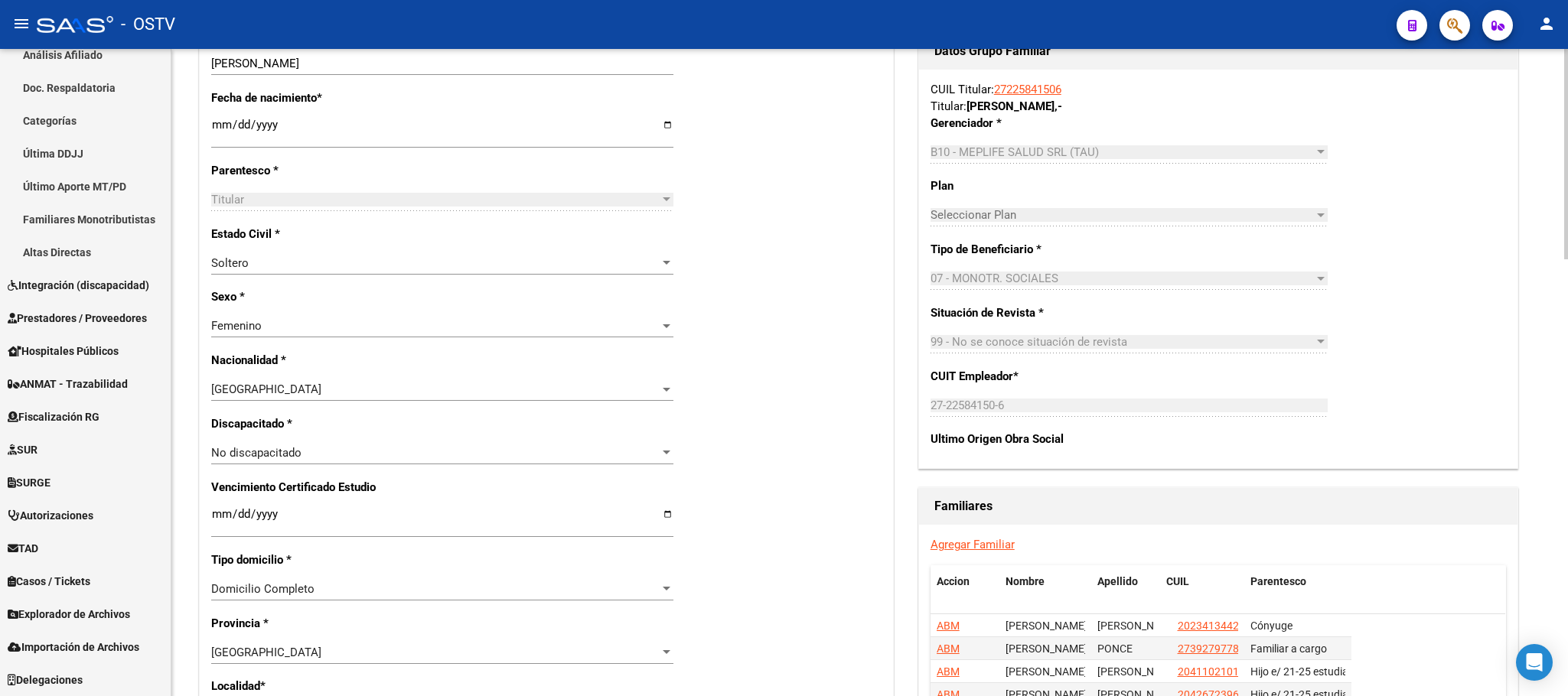
scroll to position [1346, 0]
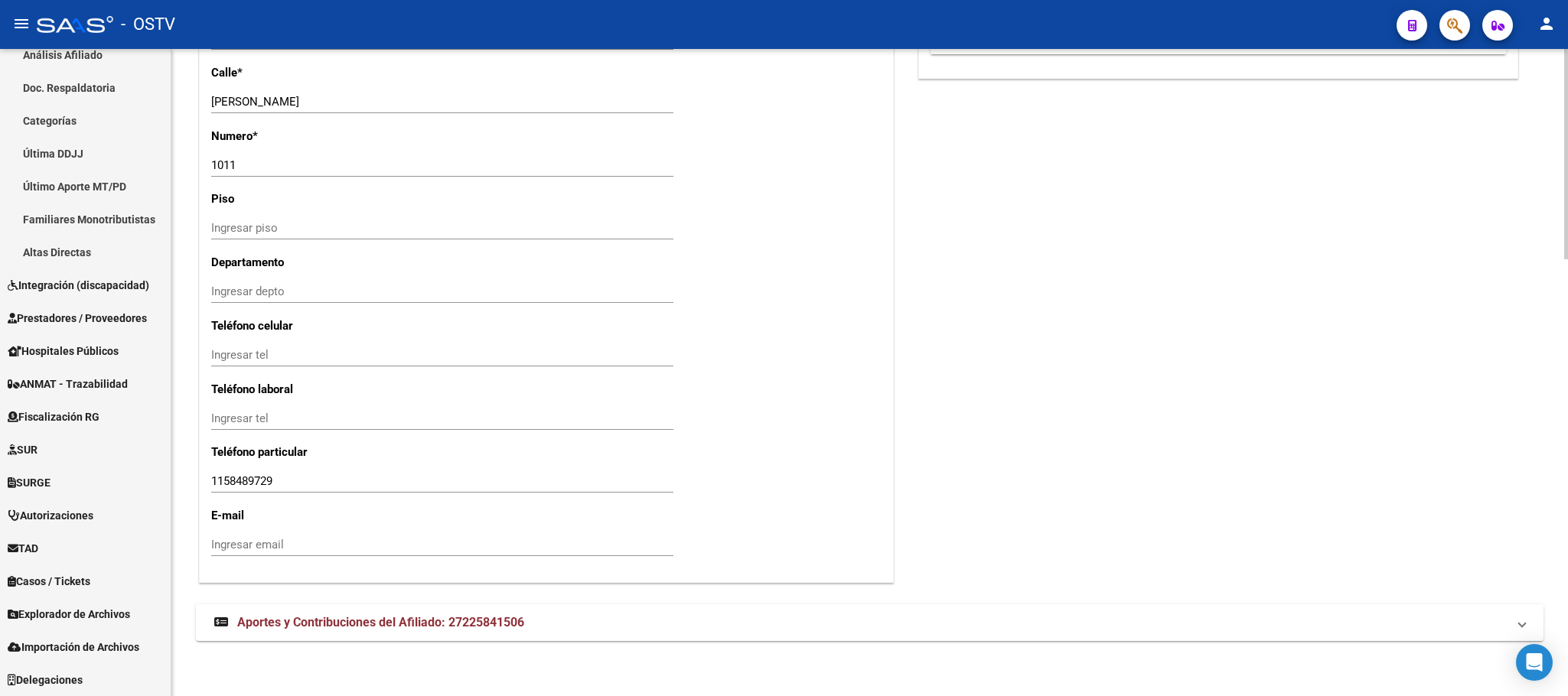
click at [1566, 655] on div at bounding box center [1566, 591] width 4 height 211
click at [492, 624] on span "Aportes y Contribuciones del Afiliado: 27225841506" at bounding box center [380, 622] width 287 height 14
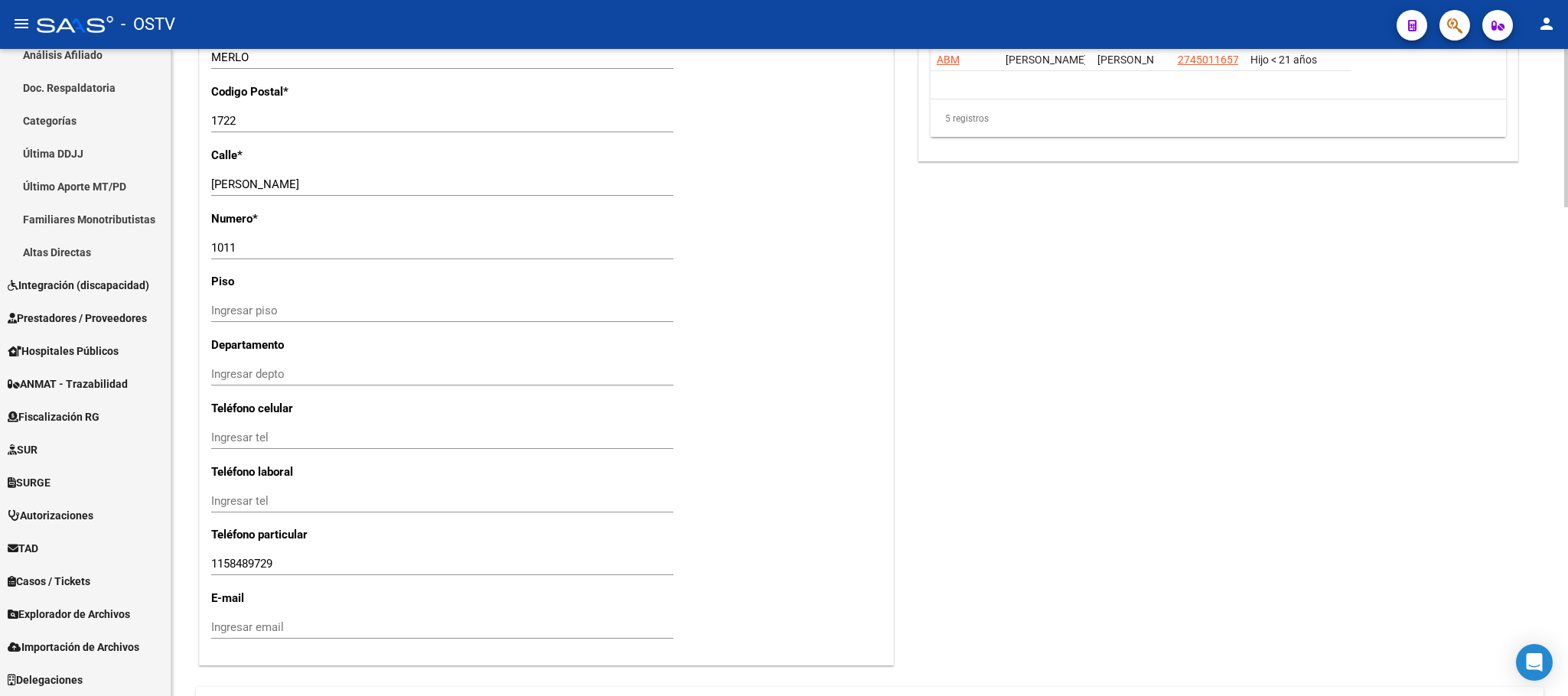
scroll to position [722, 0]
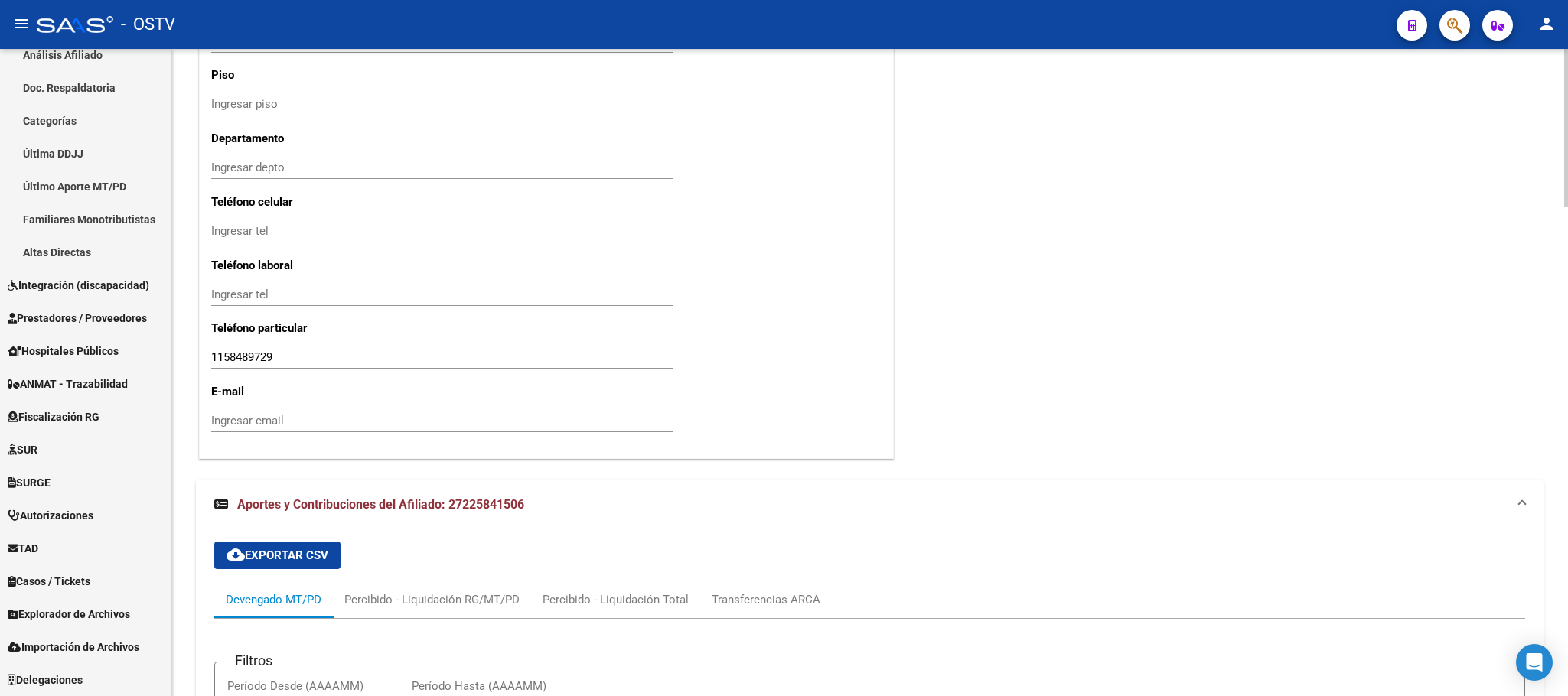
click at [1565, 517] on div at bounding box center [1566, 489] width 4 height 158
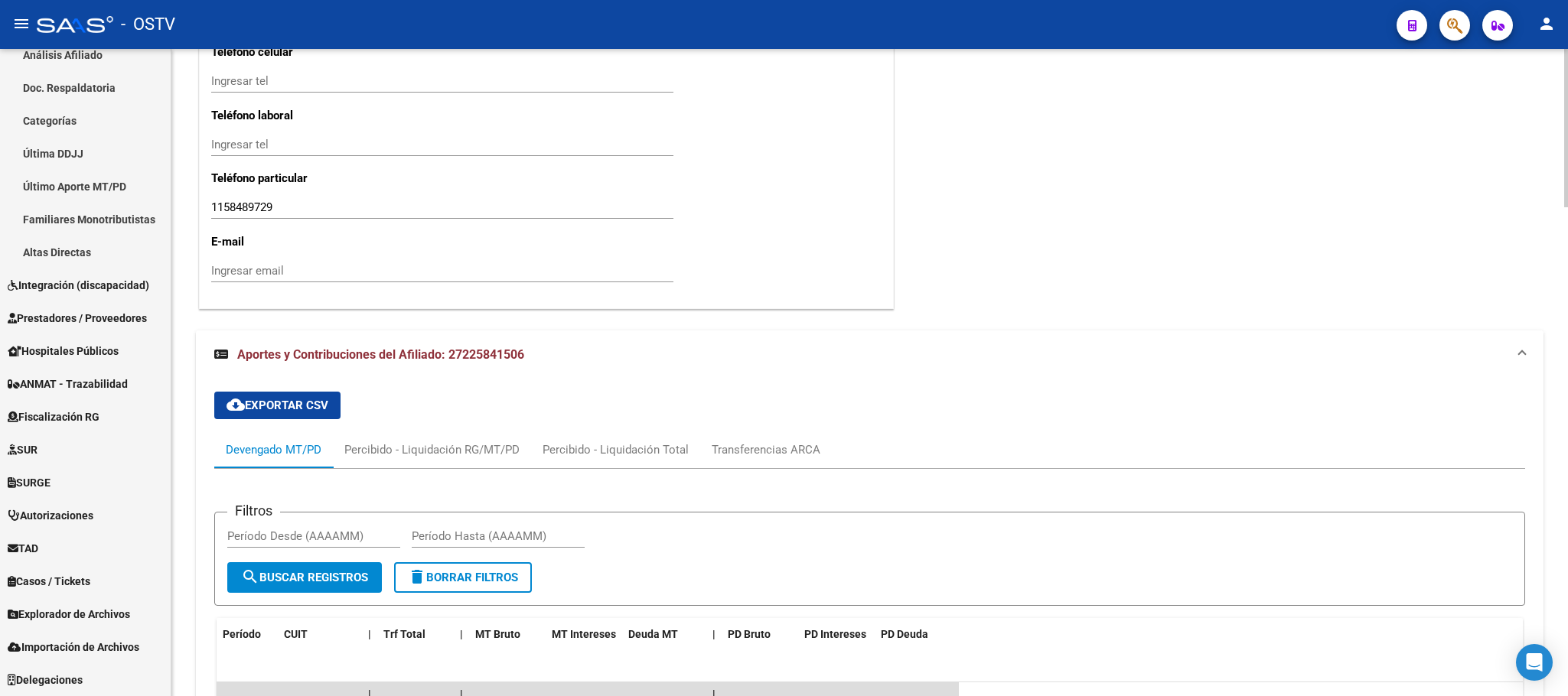
click at [1565, 556] on div at bounding box center [1566, 525] width 4 height 158
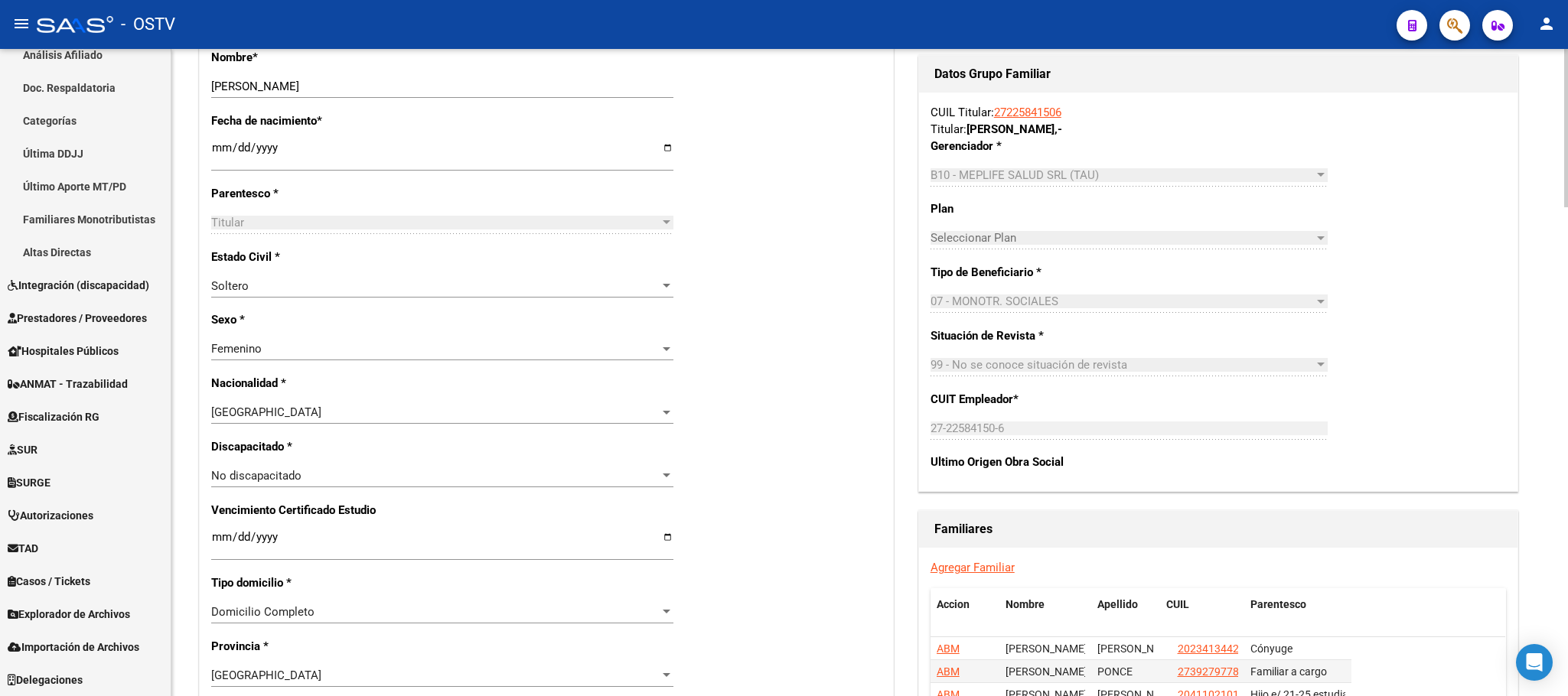
scroll to position [553, 0]
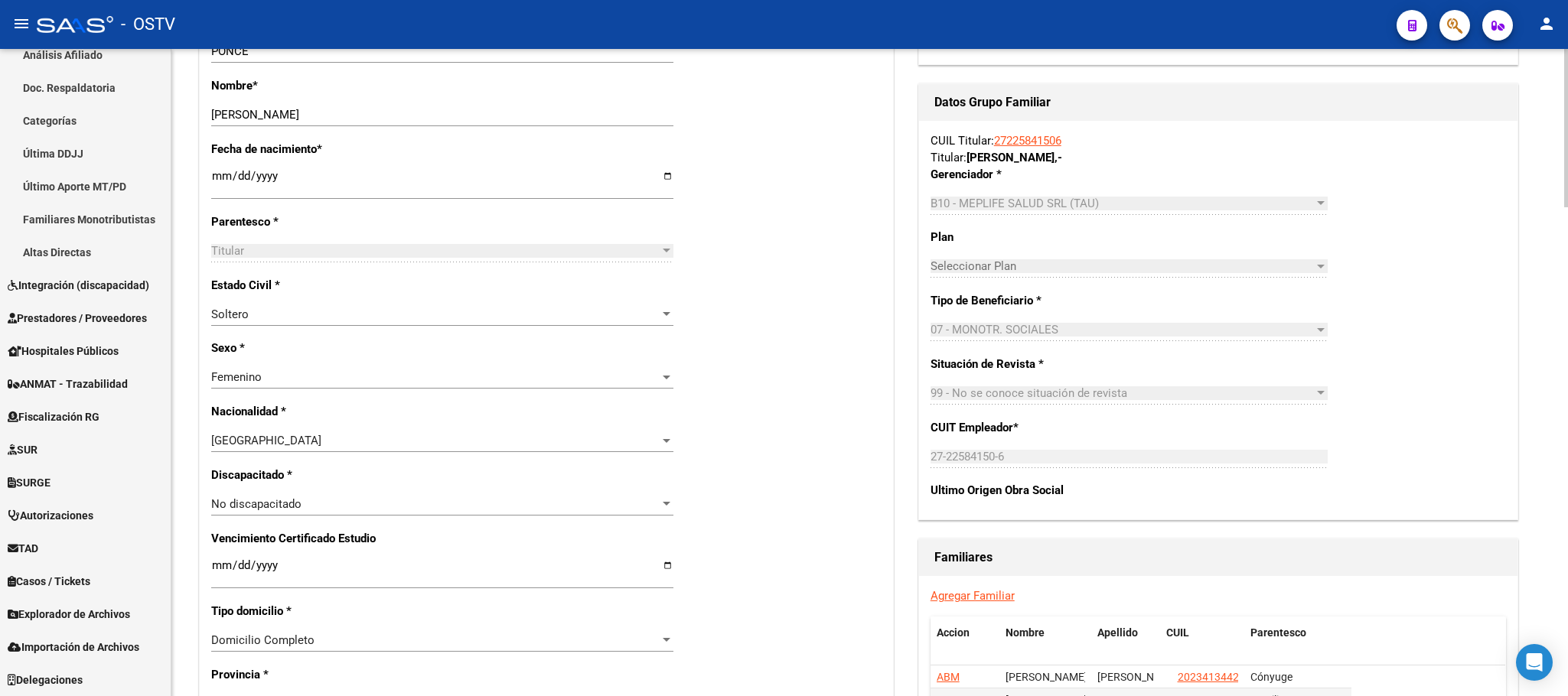
click at [1566, 257] on div at bounding box center [1566, 263] width 4 height 158
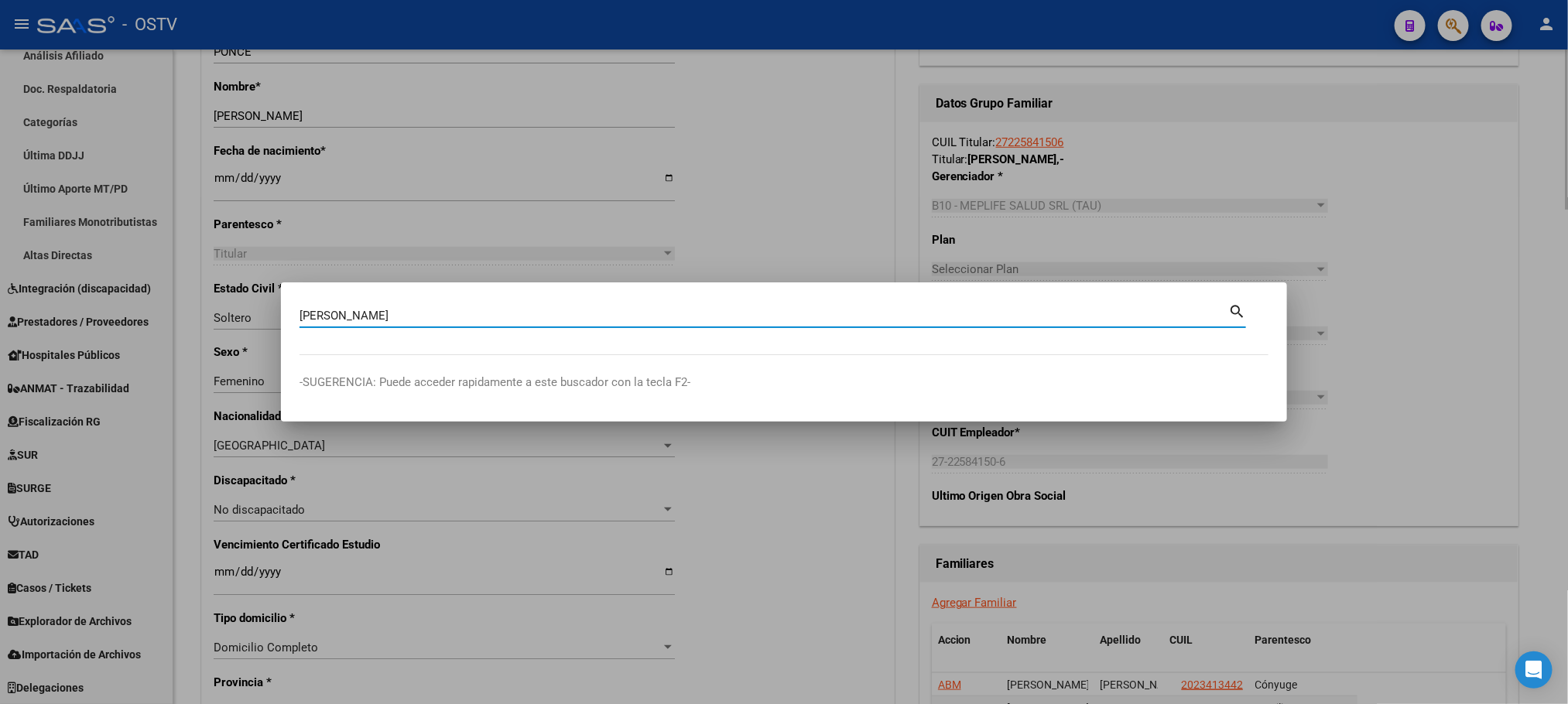
type input "[PERSON_NAME]"
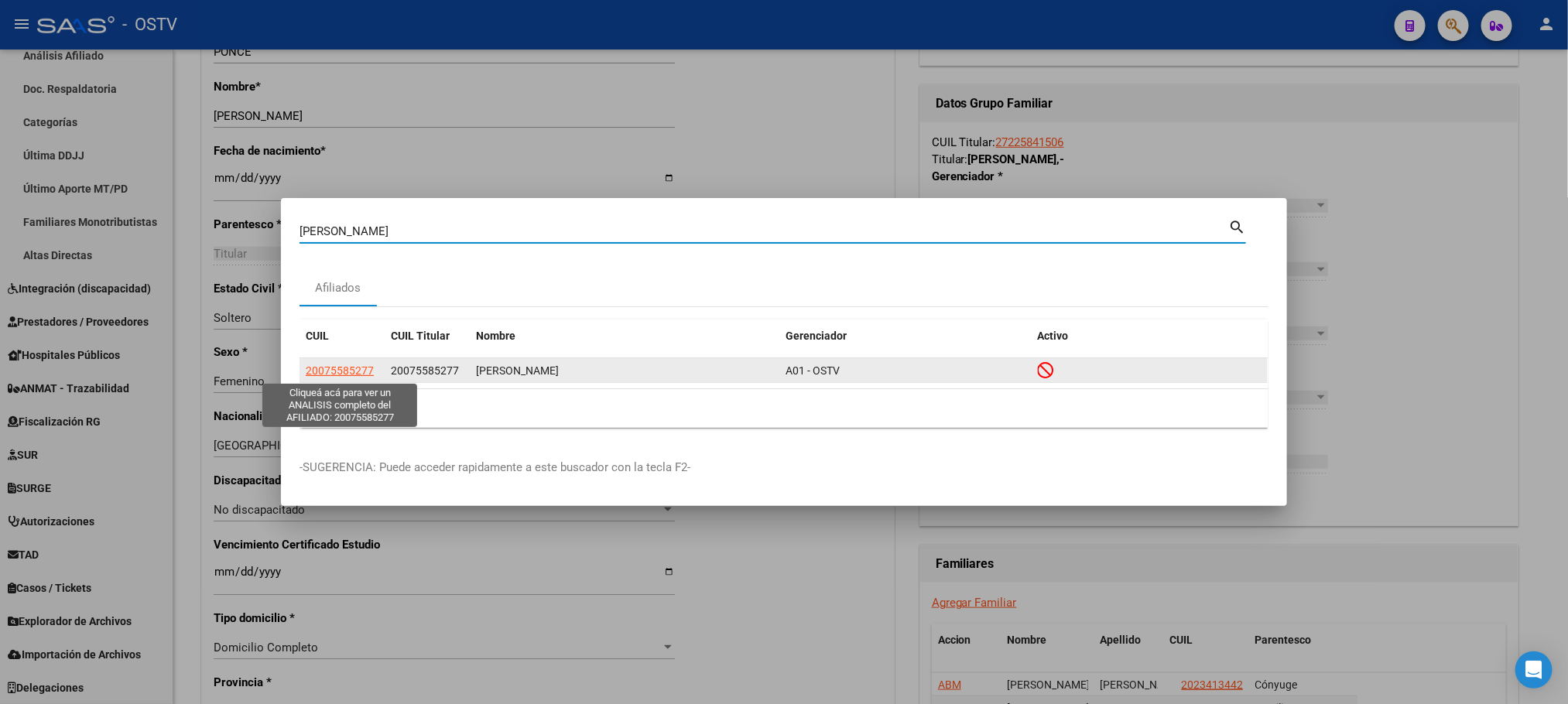
click at [334, 374] on span "20075585277" at bounding box center [340, 370] width 68 height 13
type textarea "20075585277"
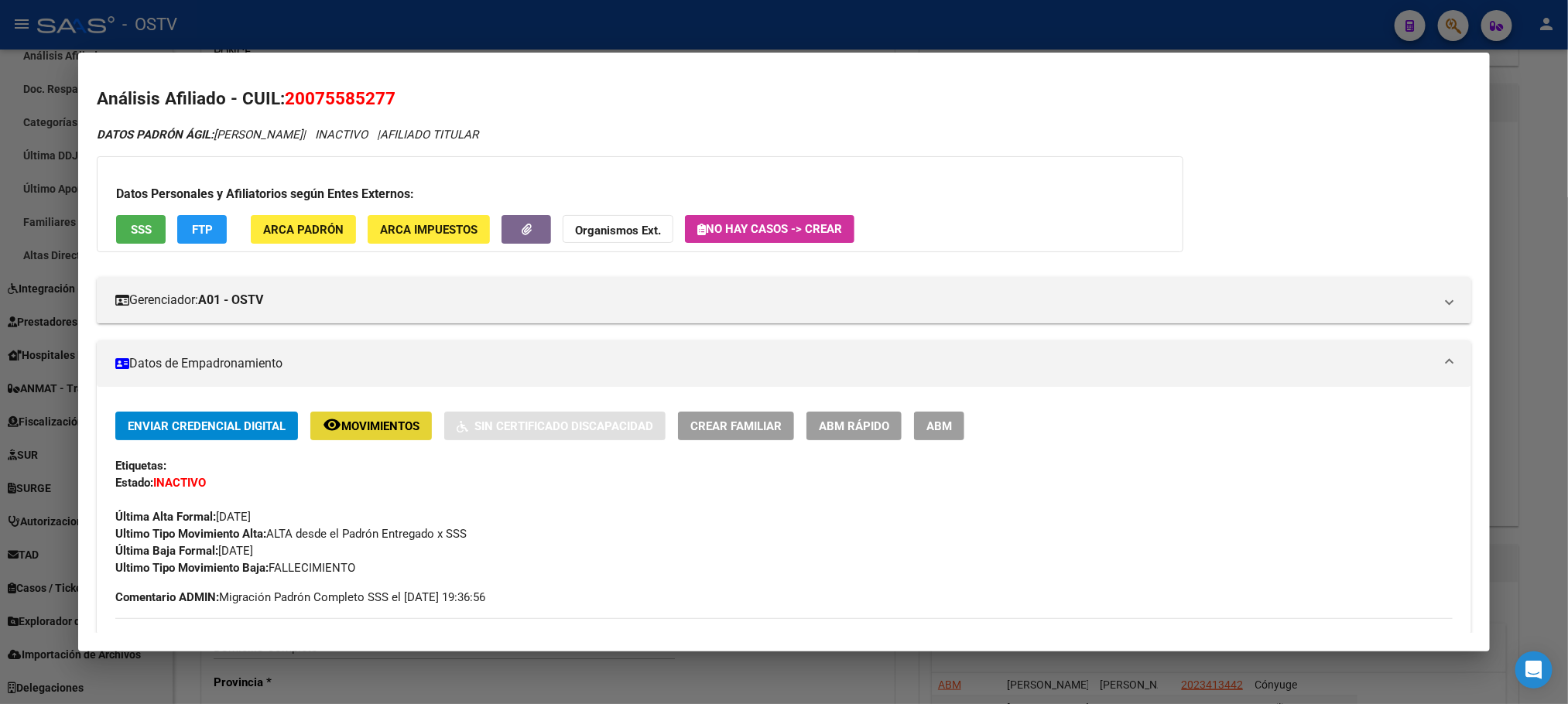
click at [370, 432] on span "Movimientos" at bounding box center [380, 426] width 78 height 13
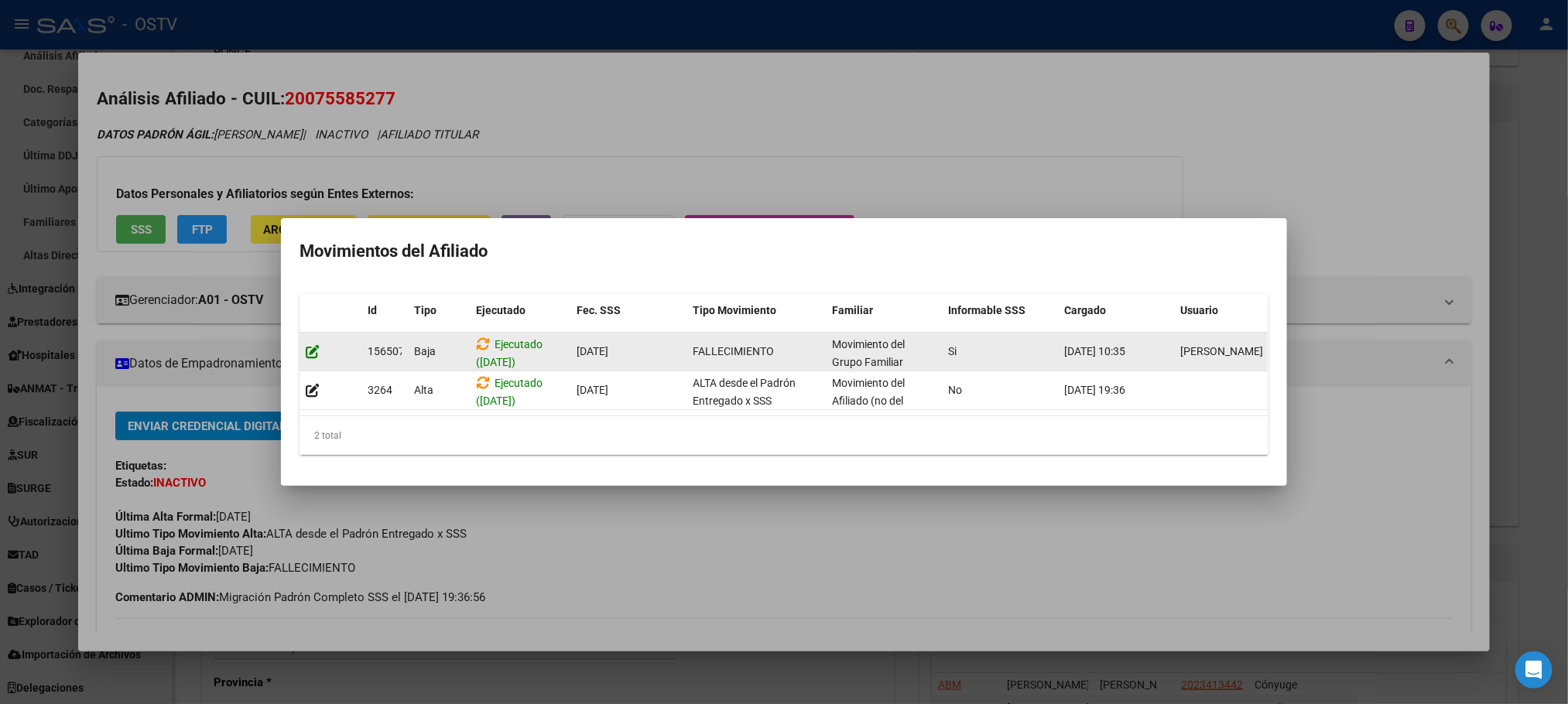
click at [314, 344] on icon at bounding box center [312, 352] width 13 height 14
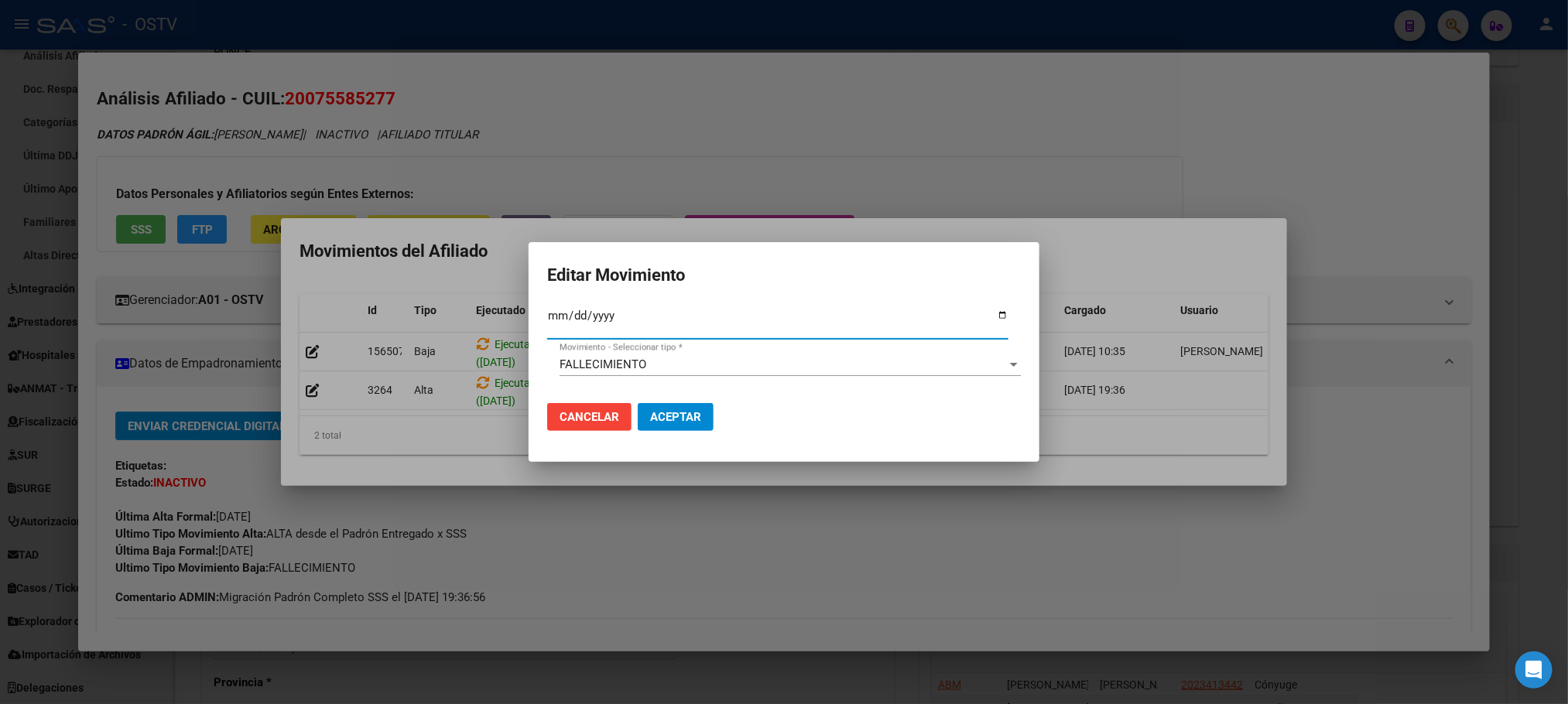
type input "[DATE]"
click at [658, 420] on span "Aceptar" at bounding box center [675, 416] width 51 height 13
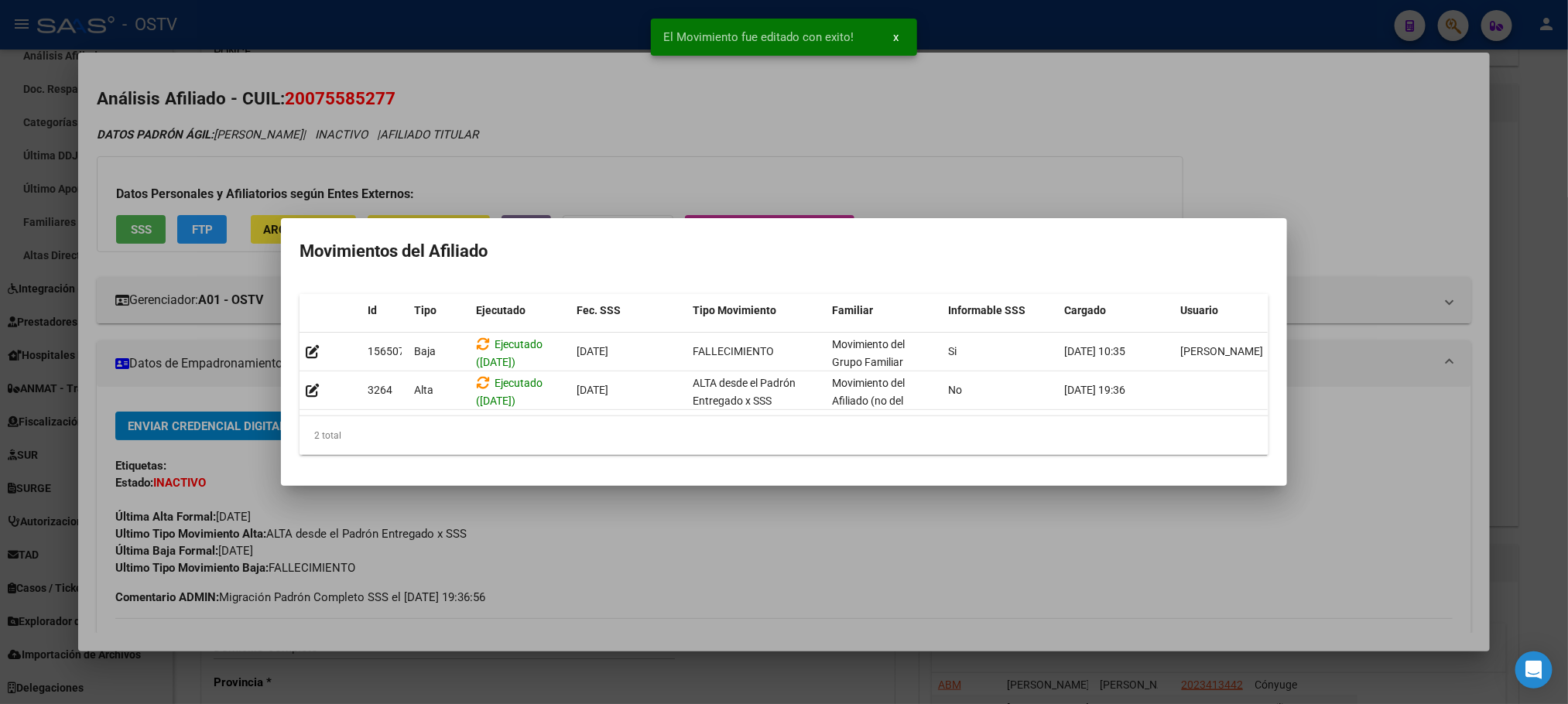
click at [458, 24] on div at bounding box center [784, 352] width 1568 height 704
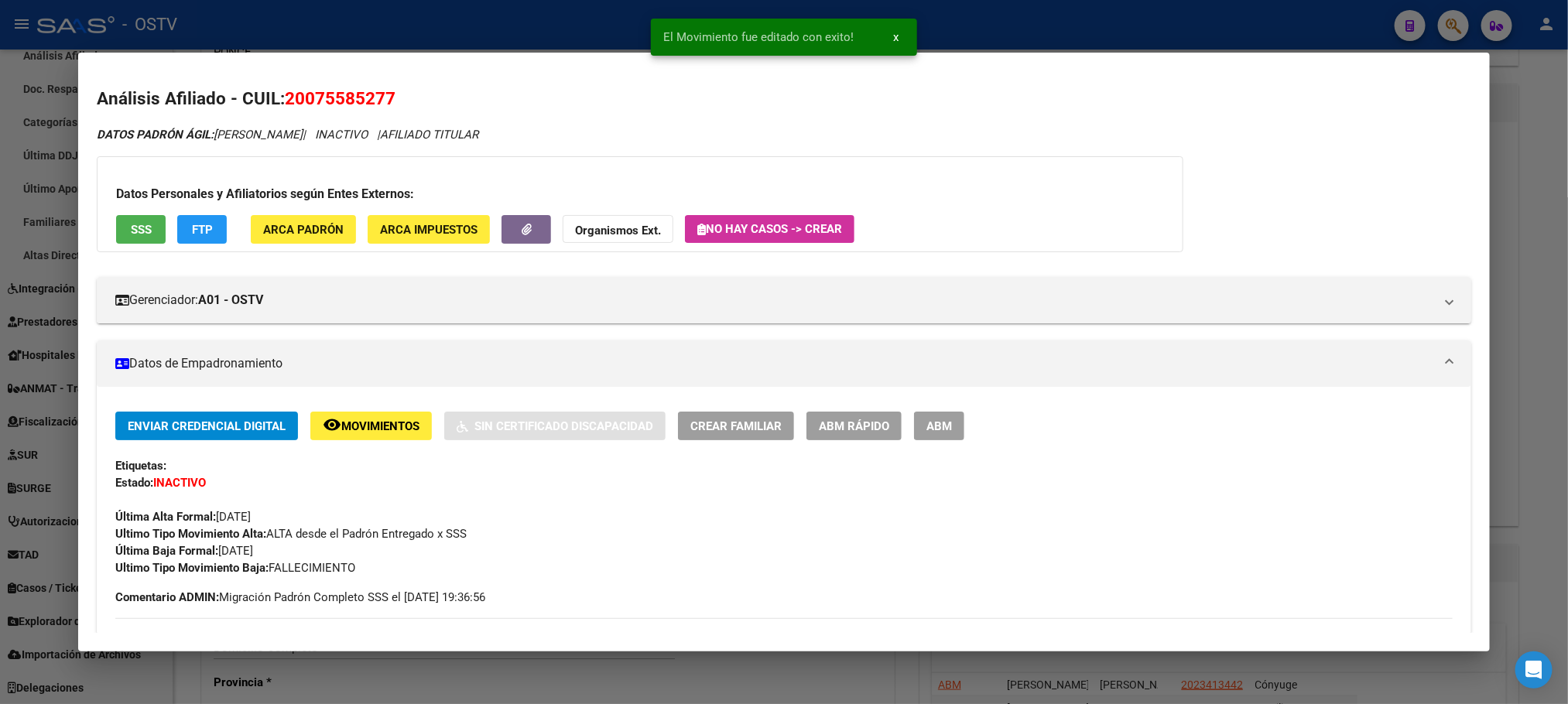
click at [198, 691] on div at bounding box center [784, 352] width 1568 height 704
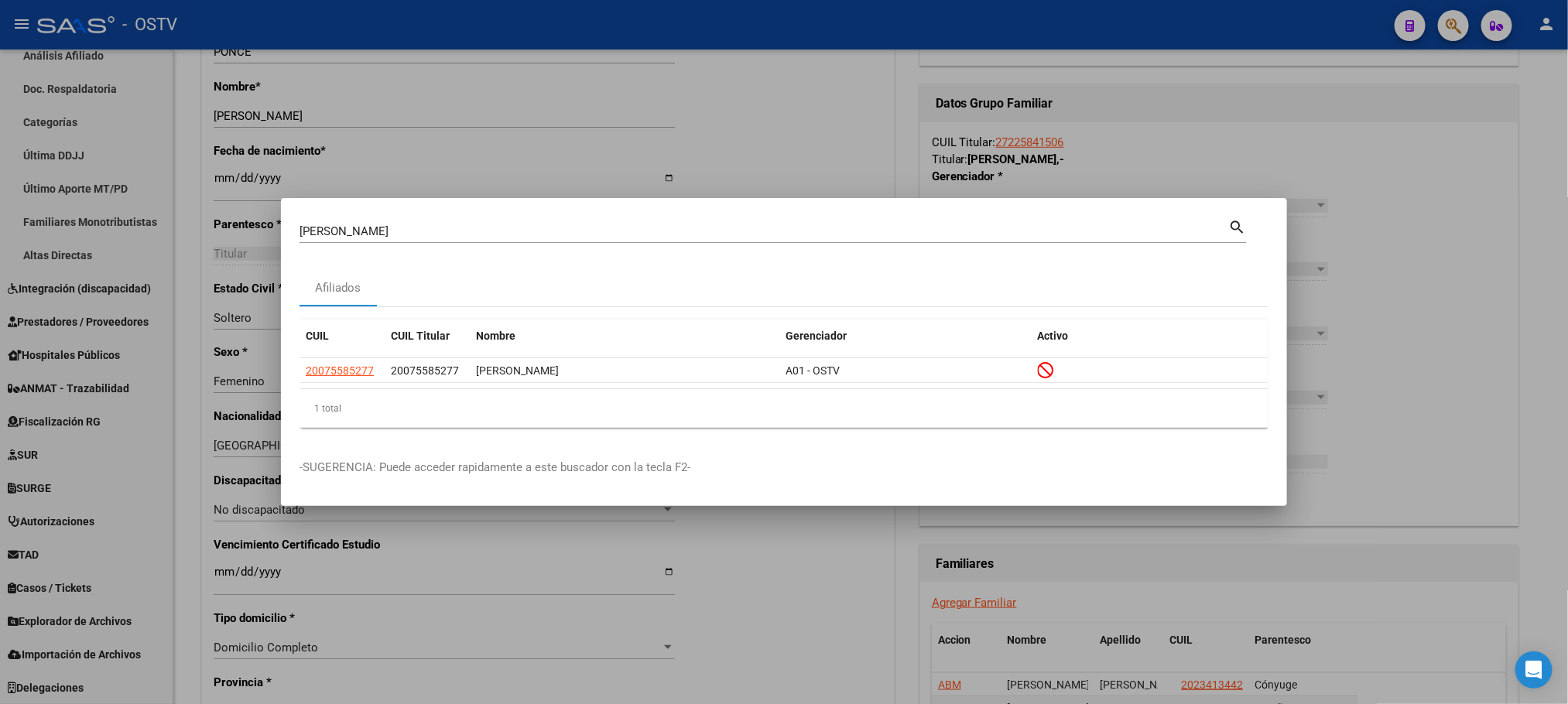
click at [177, 386] on div at bounding box center [784, 352] width 1568 height 704
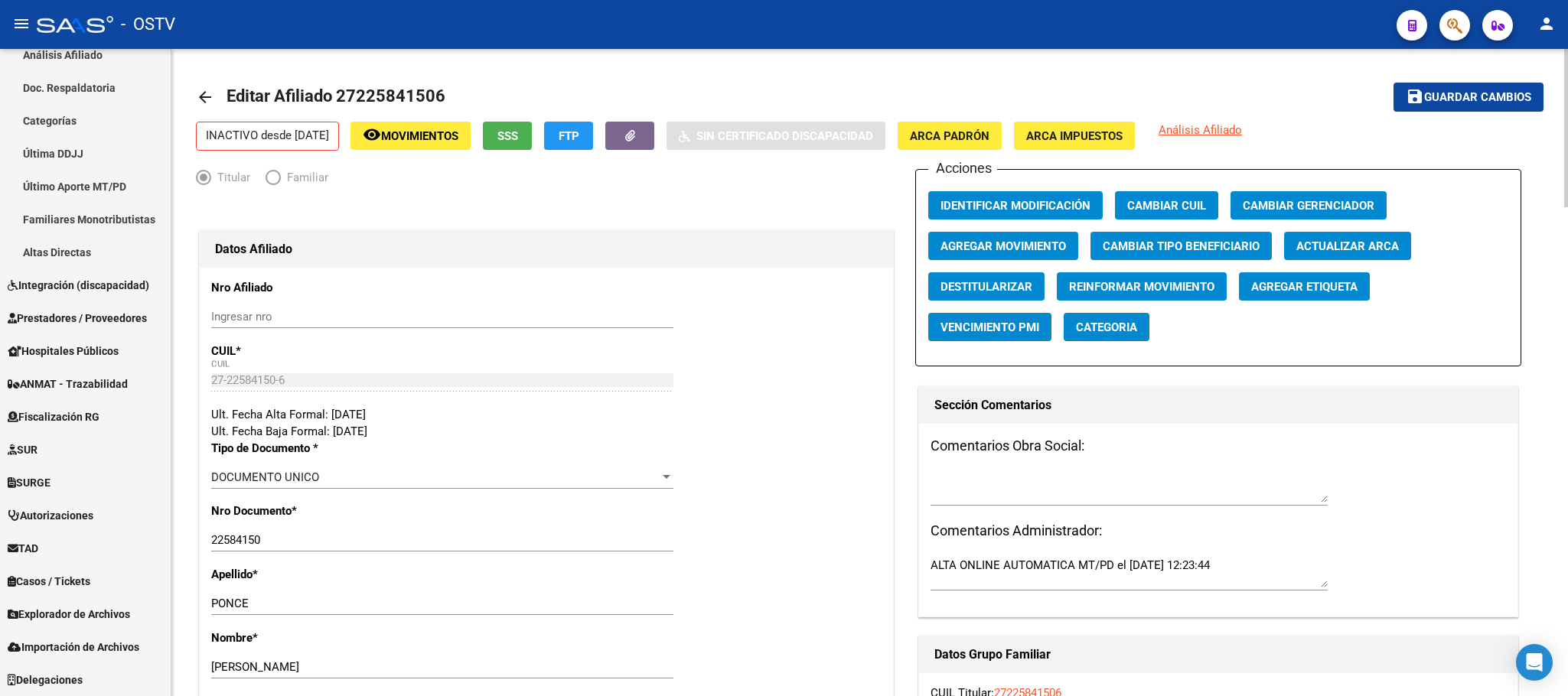
scroll to position [0, 0]
drag, startPoint x: 336, startPoint y: 99, endPoint x: 442, endPoint y: 100, distance: 106.0
click at [442, 100] on span "Editar Afiliado 27225841506" at bounding box center [336, 97] width 219 height 20
copy span "27225841506"
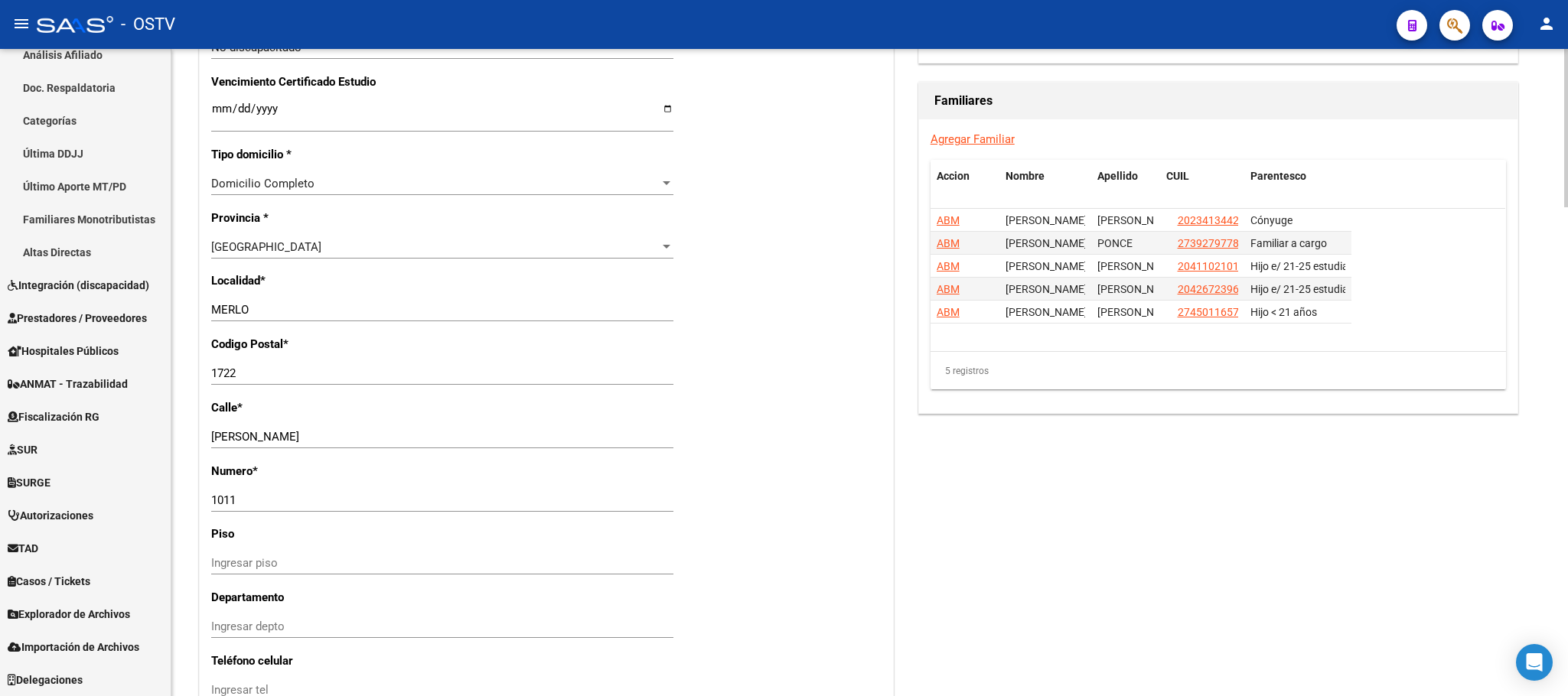
scroll to position [1001, 0]
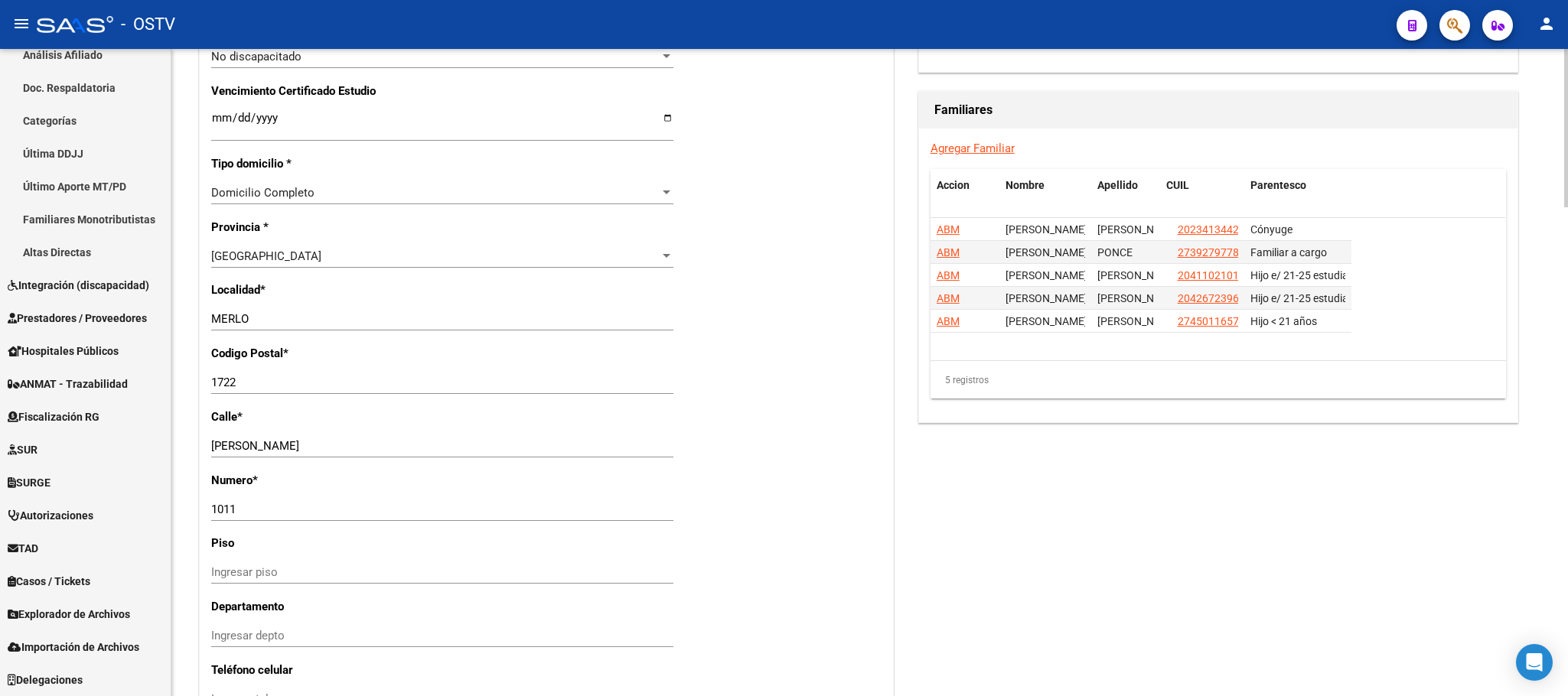
click at [1566, 359] on div at bounding box center [1566, 373] width 4 height 158
drag, startPoint x: 1086, startPoint y: 194, endPoint x: 1176, endPoint y: 196, distance: 90.0
click at [1176, 196] on div "Accion Nombre Apellido CUIL Parentesco" at bounding box center [1140, 185] width 420 height 33
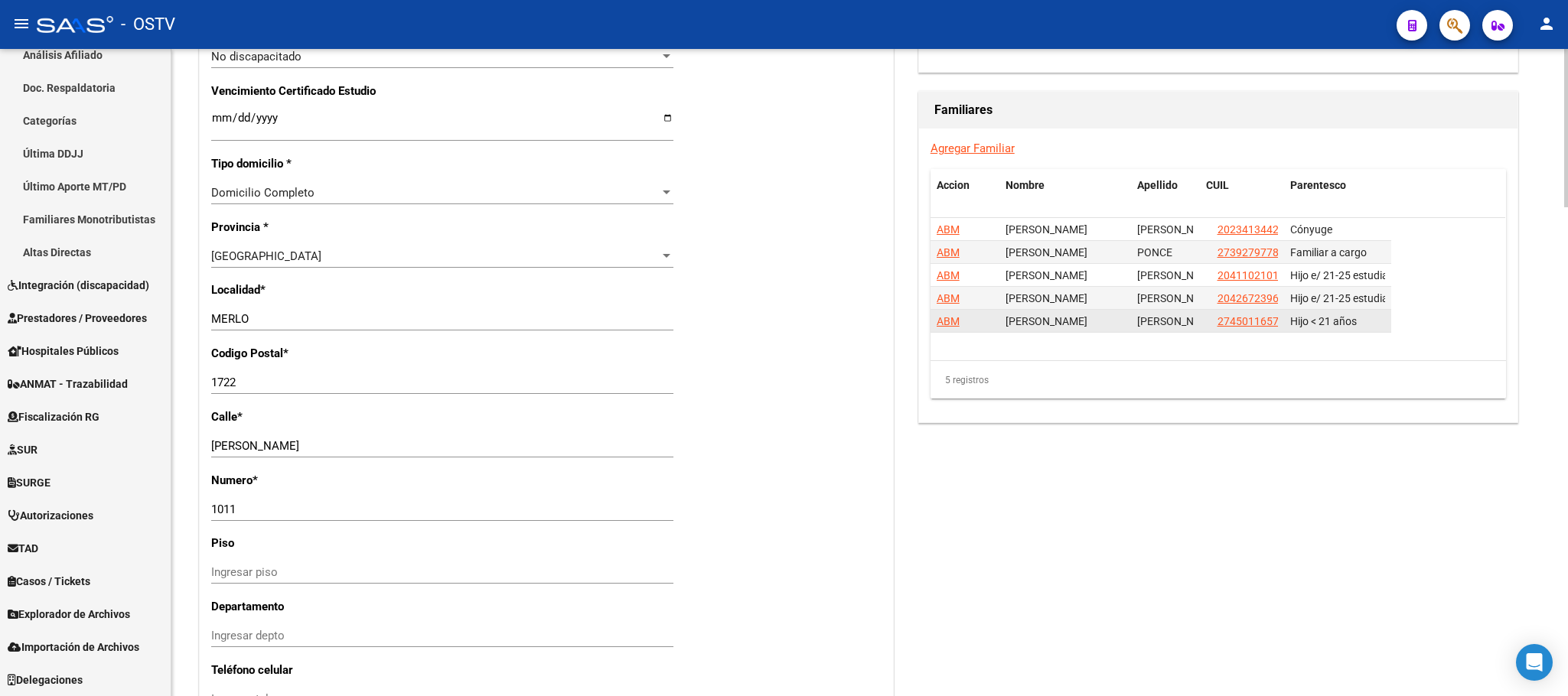
click at [950, 327] on span "ABM" at bounding box center [948, 322] width 23 height 12
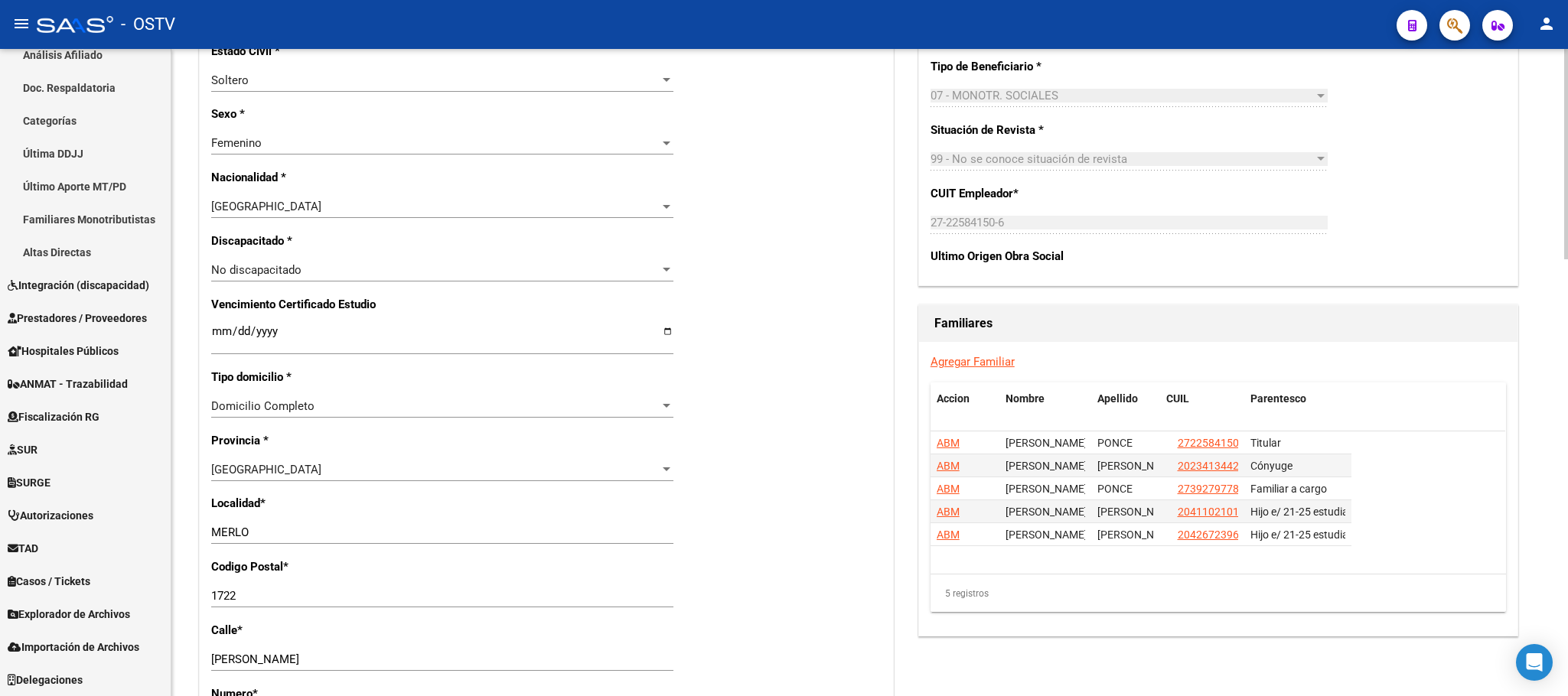
scroll to position [772, 0]
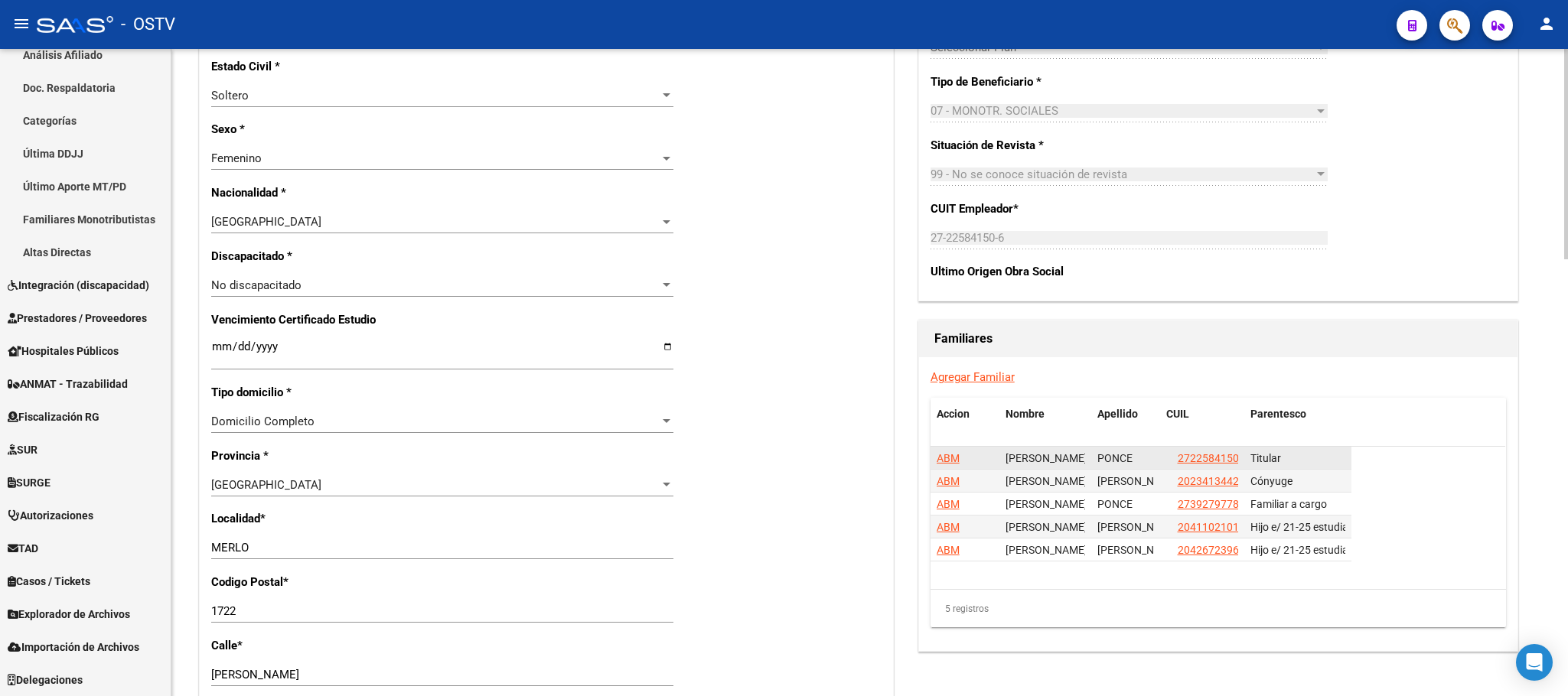
click at [949, 460] on span "ABM" at bounding box center [948, 459] width 23 height 12
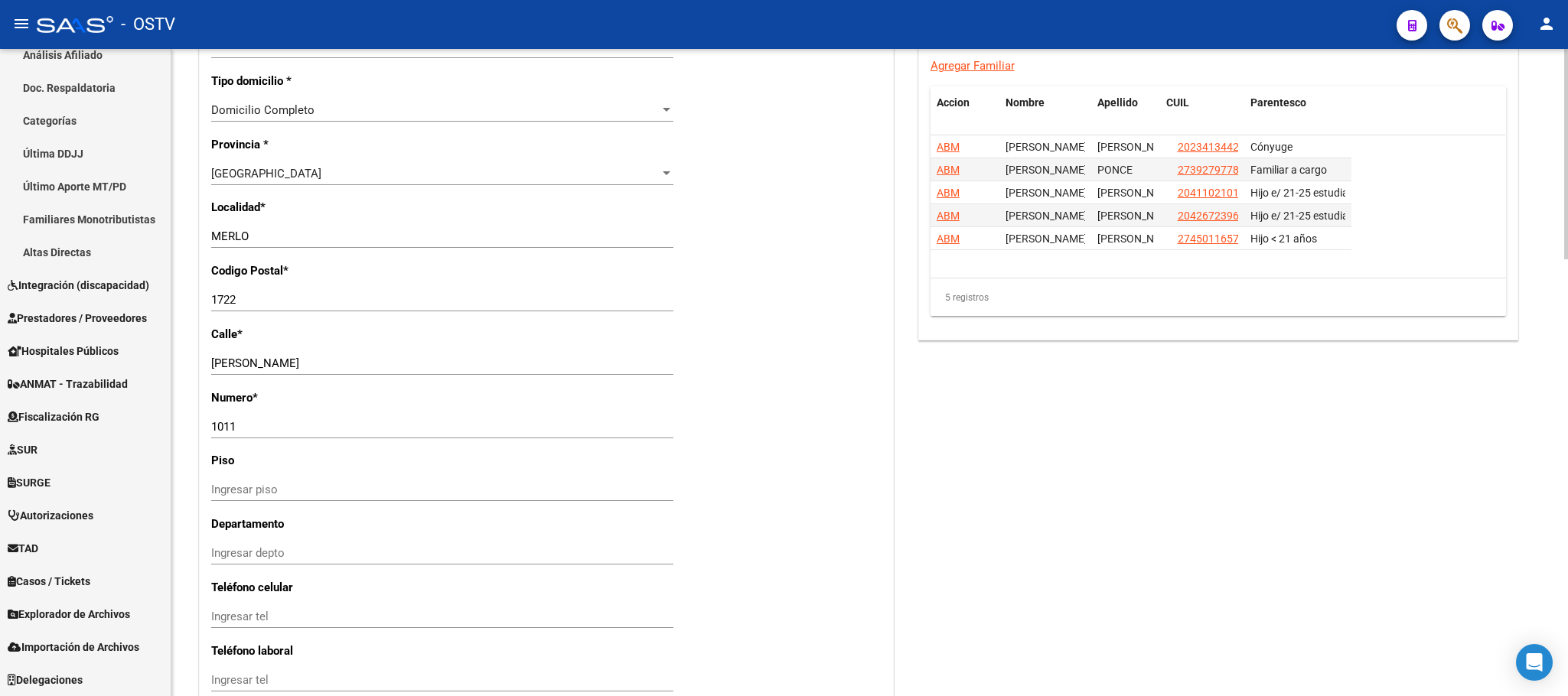
scroll to position [1346, 0]
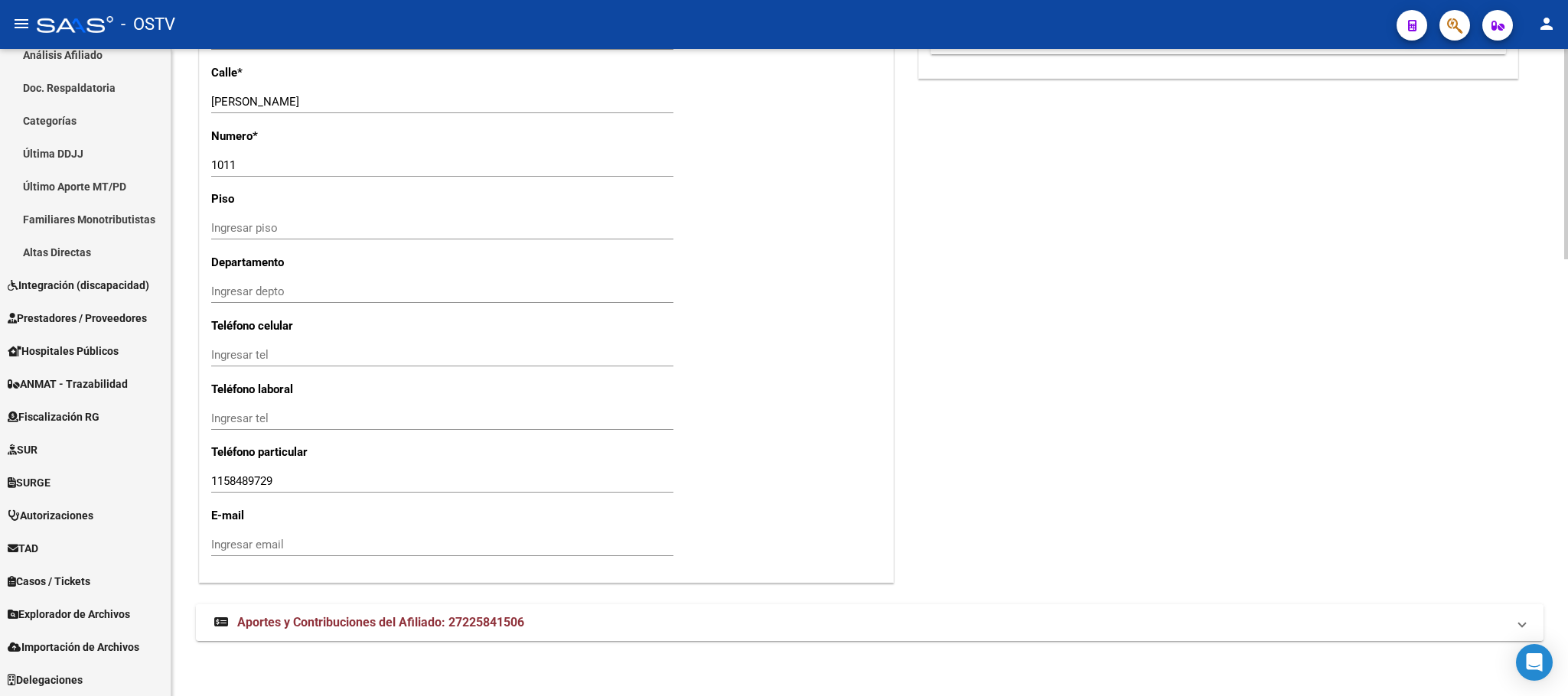
click at [300, 620] on span "Aportes y Contribuciones del Afiliado: 27225841506" at bounding box center [380, 622] width 287 height 14
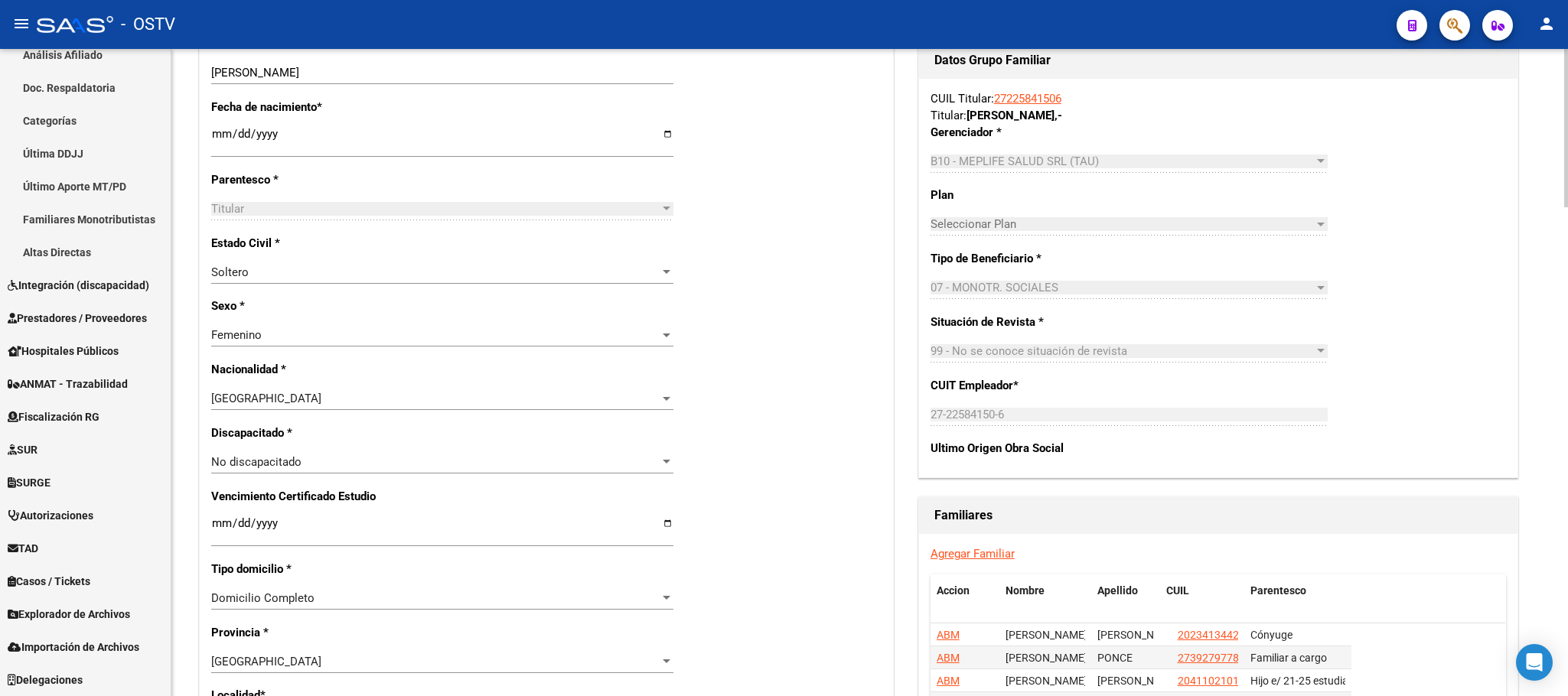
scroll to position [21, 0]
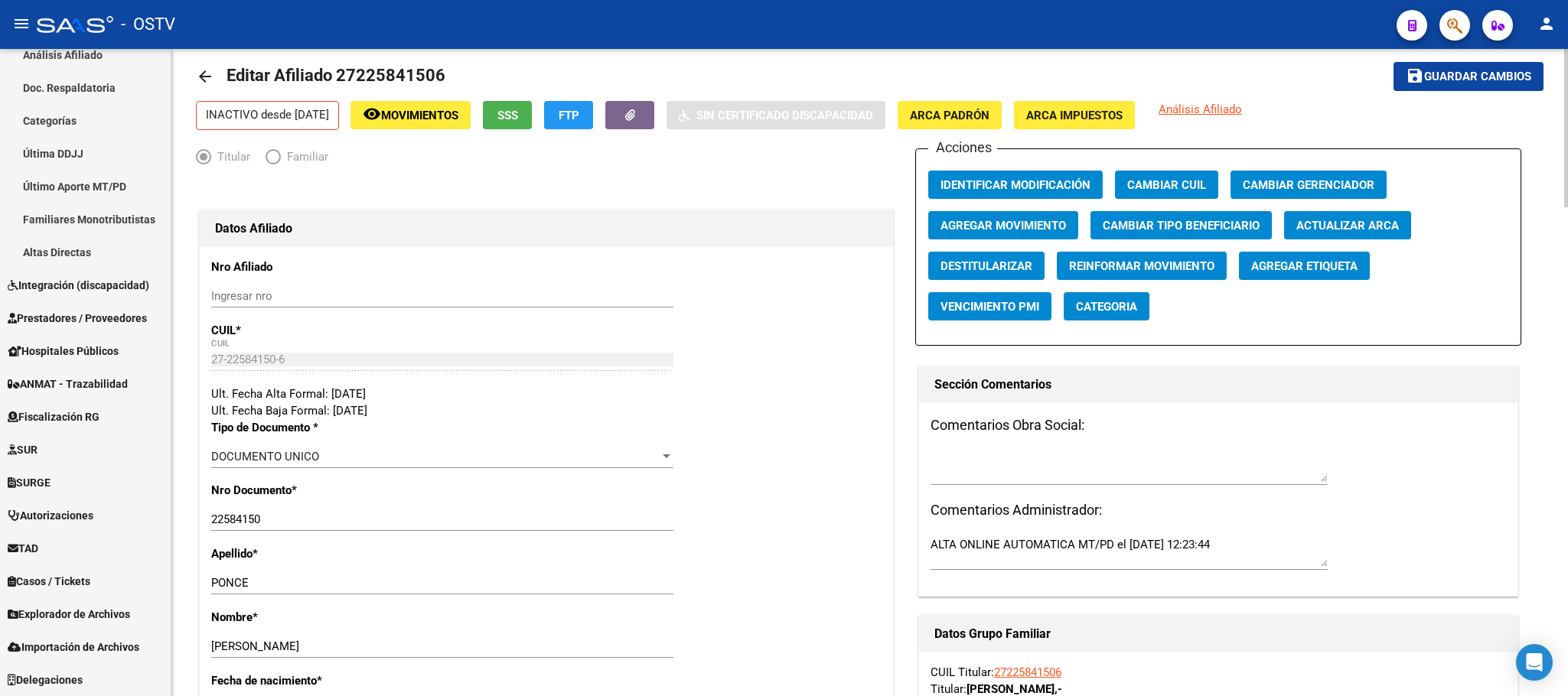
click at [1001, 212] on button "Agregar Movimiento" at bounding box center [1003, 226] width 150 height 28
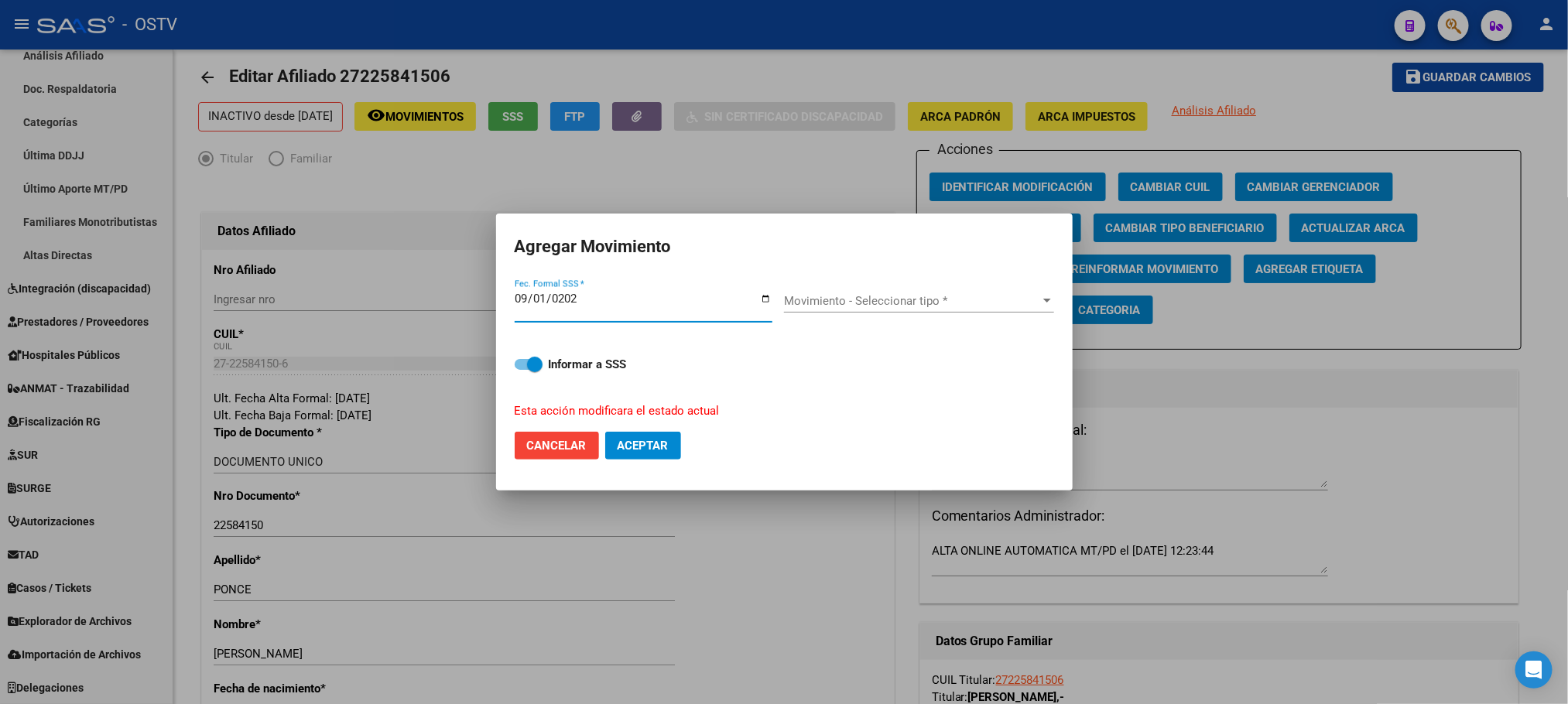
type input "[DATE]"
click at [571, 446] on span "Cancelar" at bounding box center [557, 445] width 59 height 13
checkbox input "false"
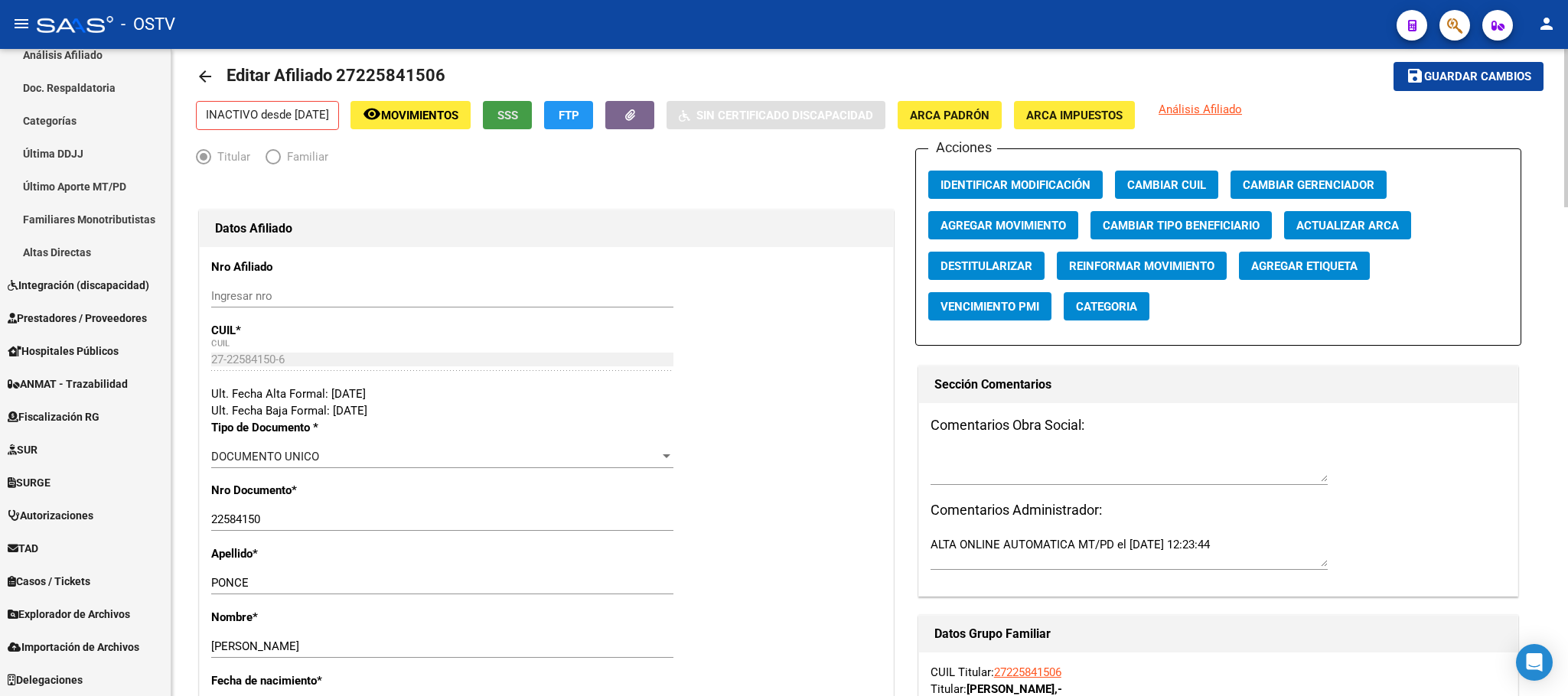
click at [518, 117] on span "SSS" at bounding box center [508, 115] width 20 height 13
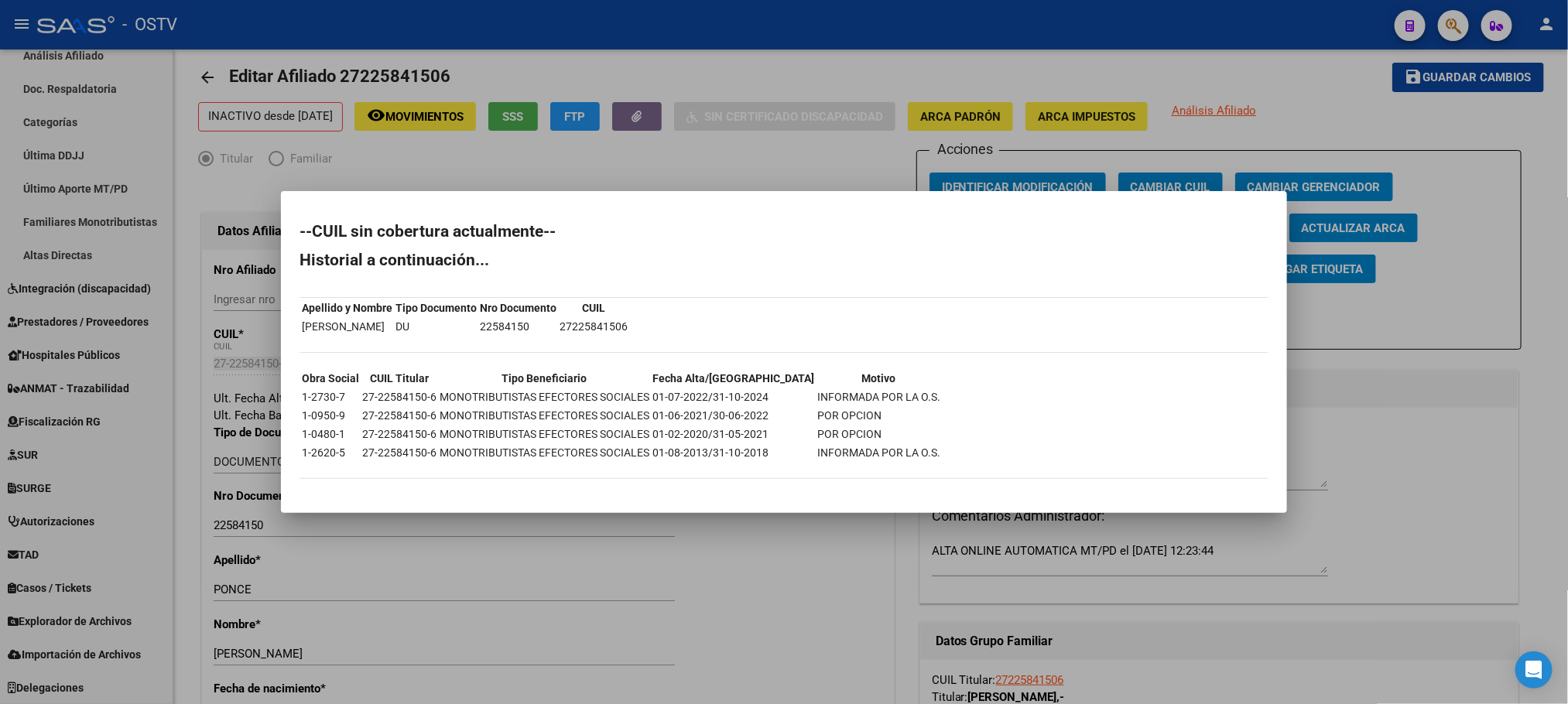
click at [771, 563] on div at bounding box center [784, 352] width 1568 height 704
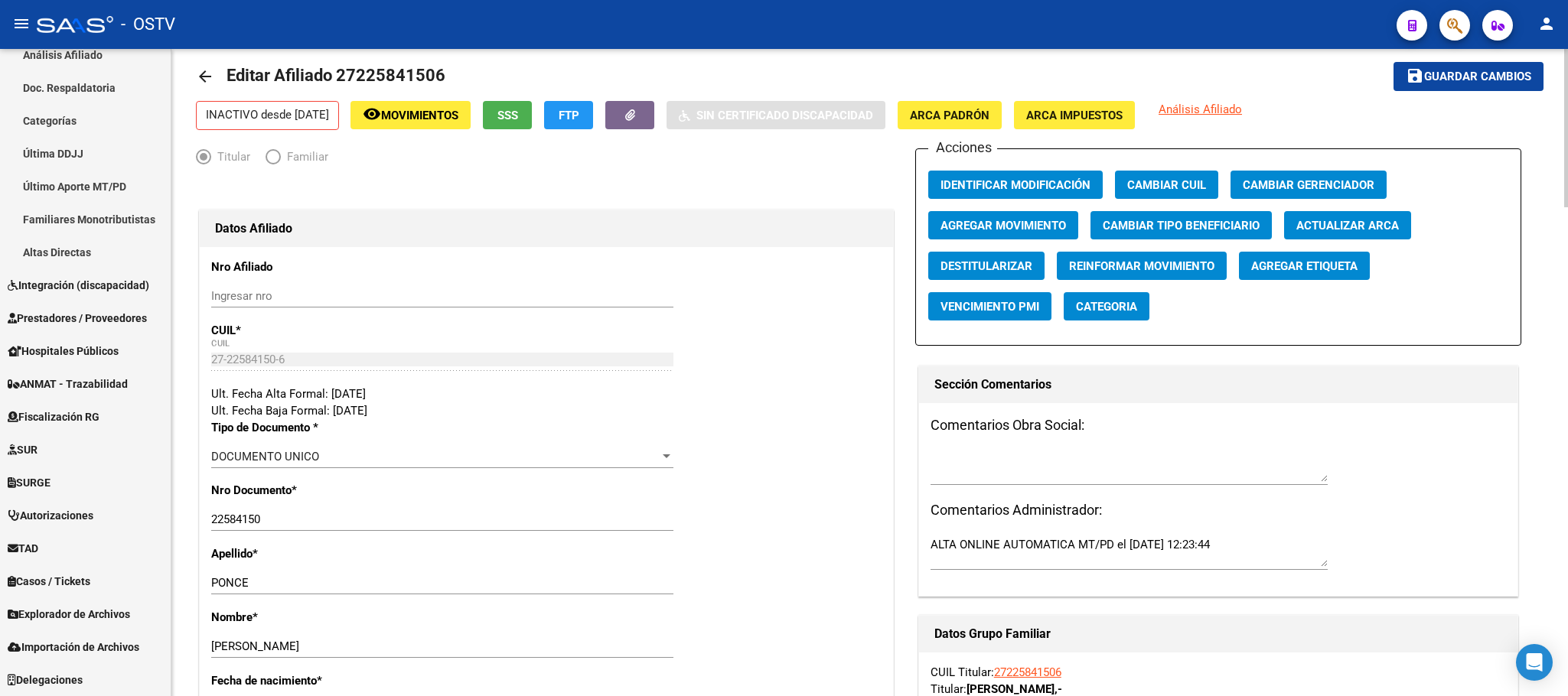
click at [976, 225] on span "Agregar Movimiento" at bounding box center [1003, 225] width 125 height 13
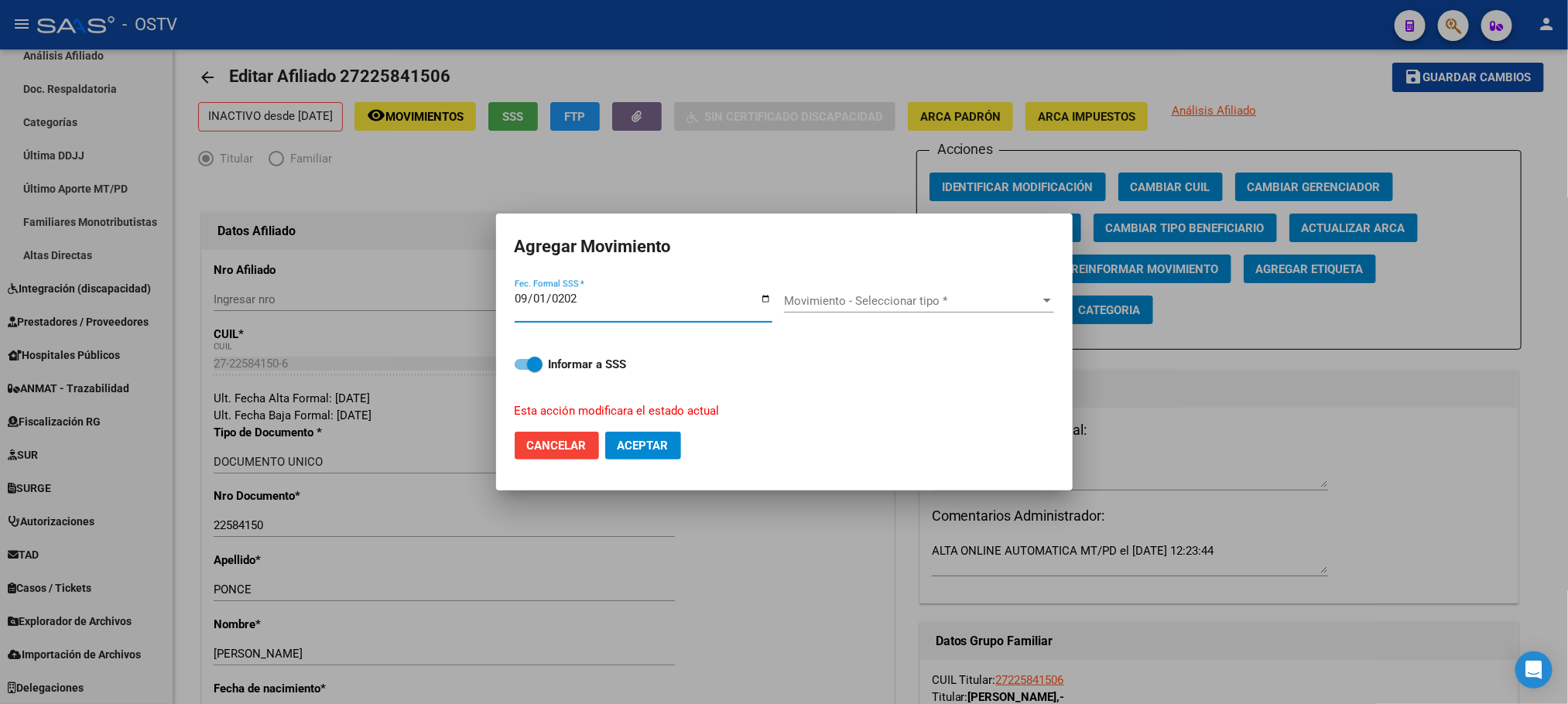
type input "[DATE]"
click at [949, 305] on span "Movimiento - Seleccionar tipo *" at bounding box center [912, 300] width 256 height 13
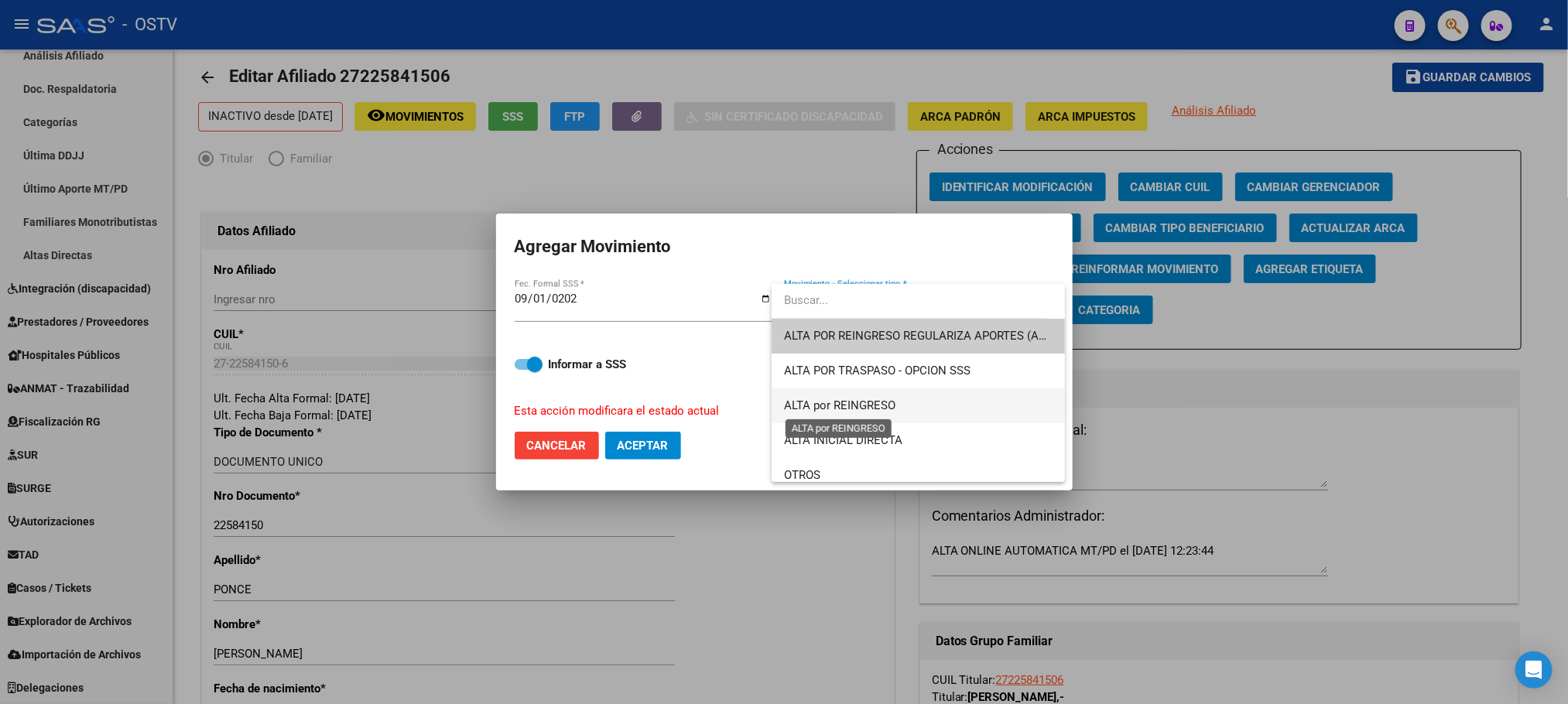
click at [877, 404] on span "ALTA por REINGRESO" at bounding box center [840, 405] width 111 height 13
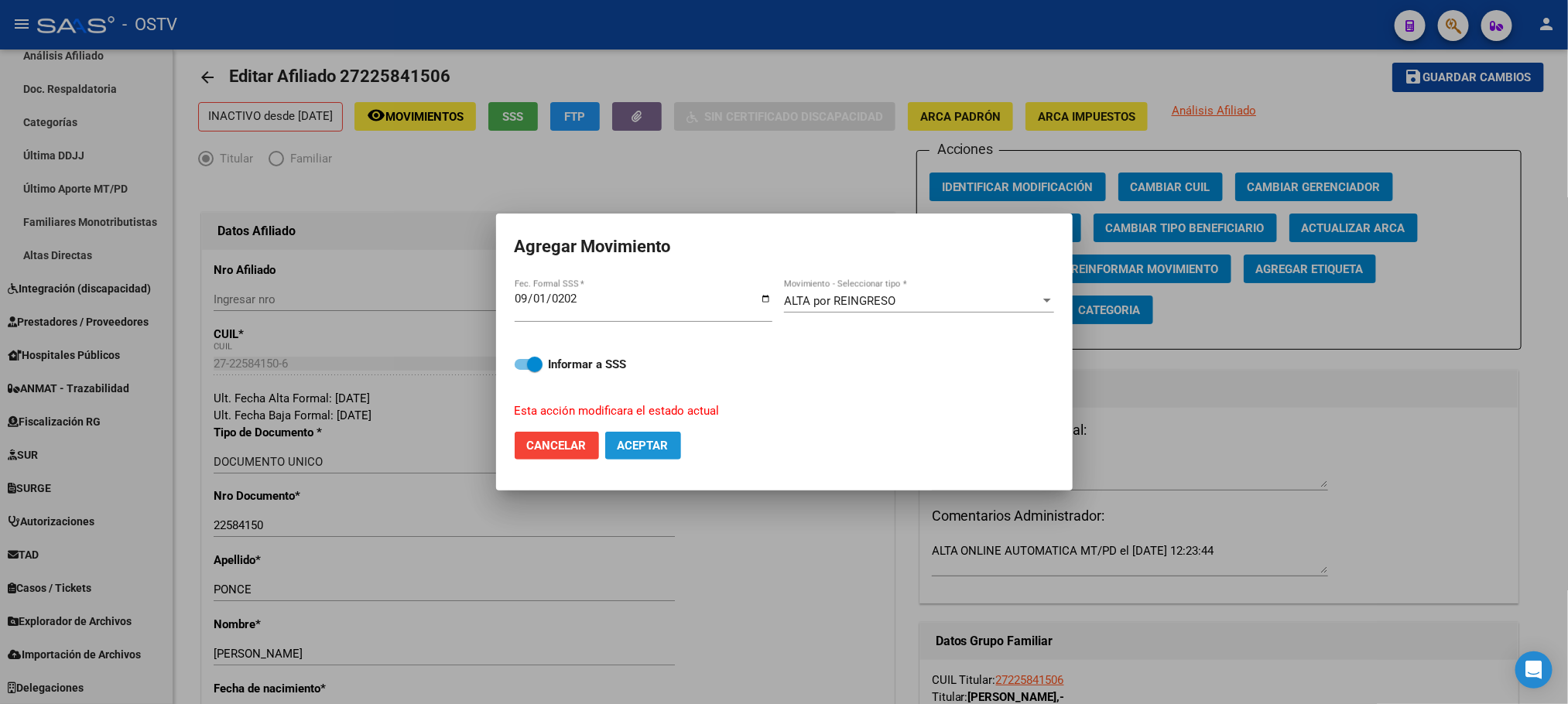
drag, startPoint x: 673, startPoint y: 449, endPoint x: 683, endPoint y: 440, distance: 13.5
click at [672, 449] on button "Aceptar" at bounding box center [643, 445] width 76 height 28
checkbox input "false"
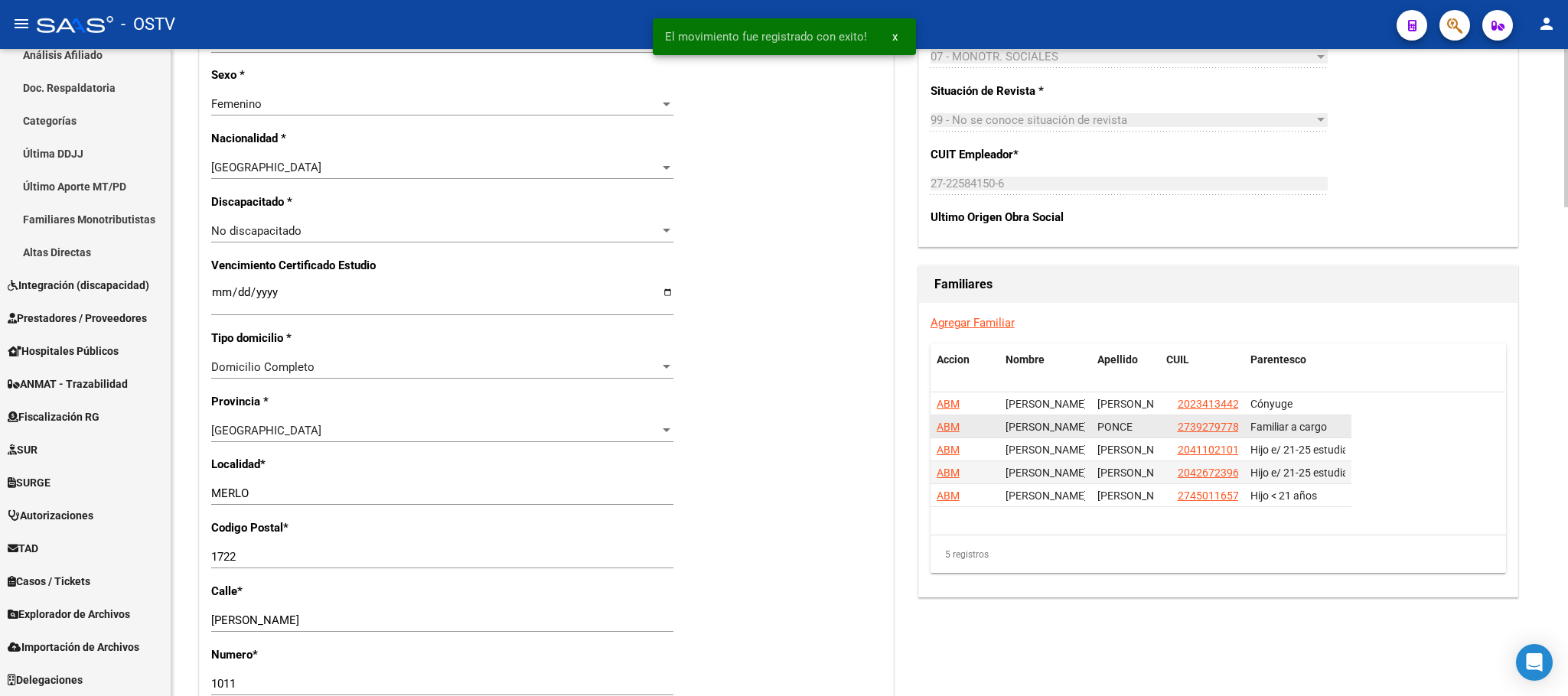
scroll to position [825, 0]
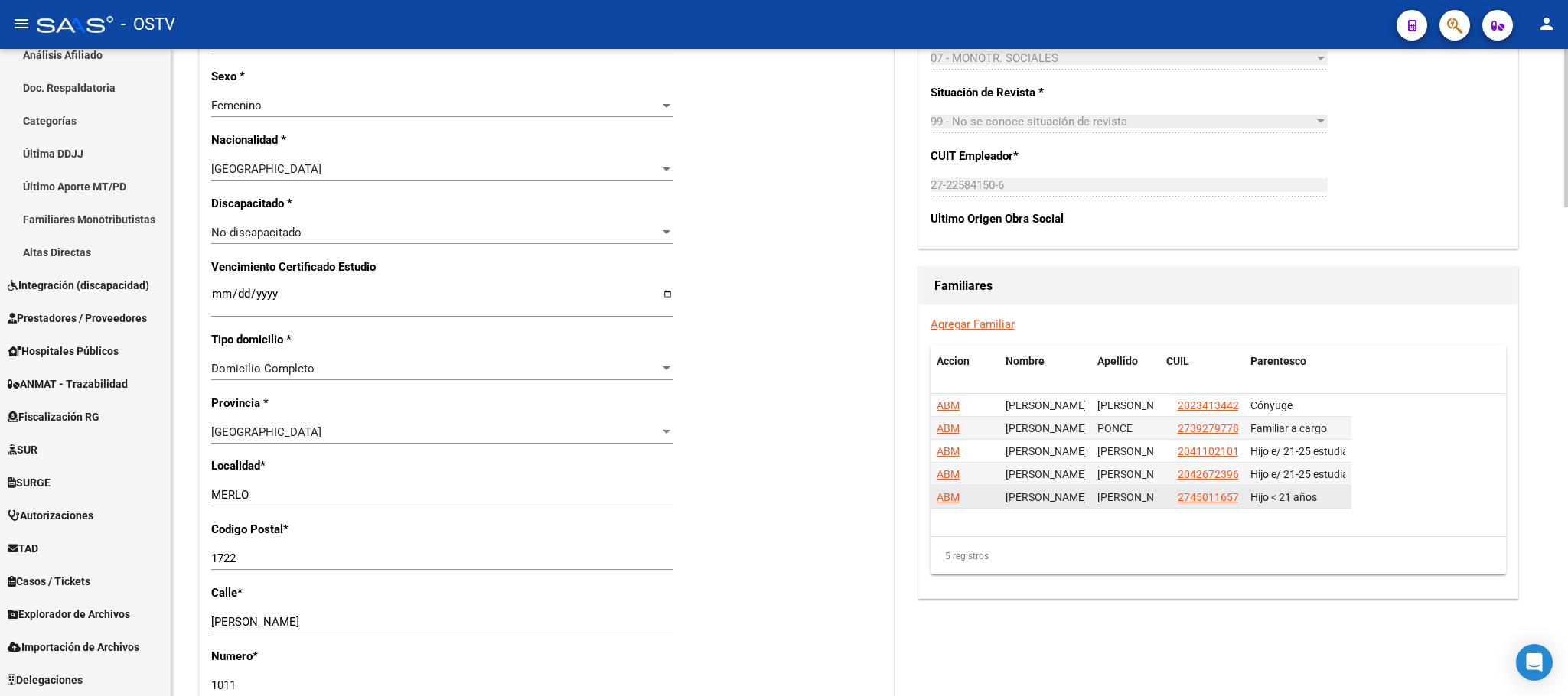
click at [946, 499] on span "ABM" at bounding box center [948, 498] width 23 height 12
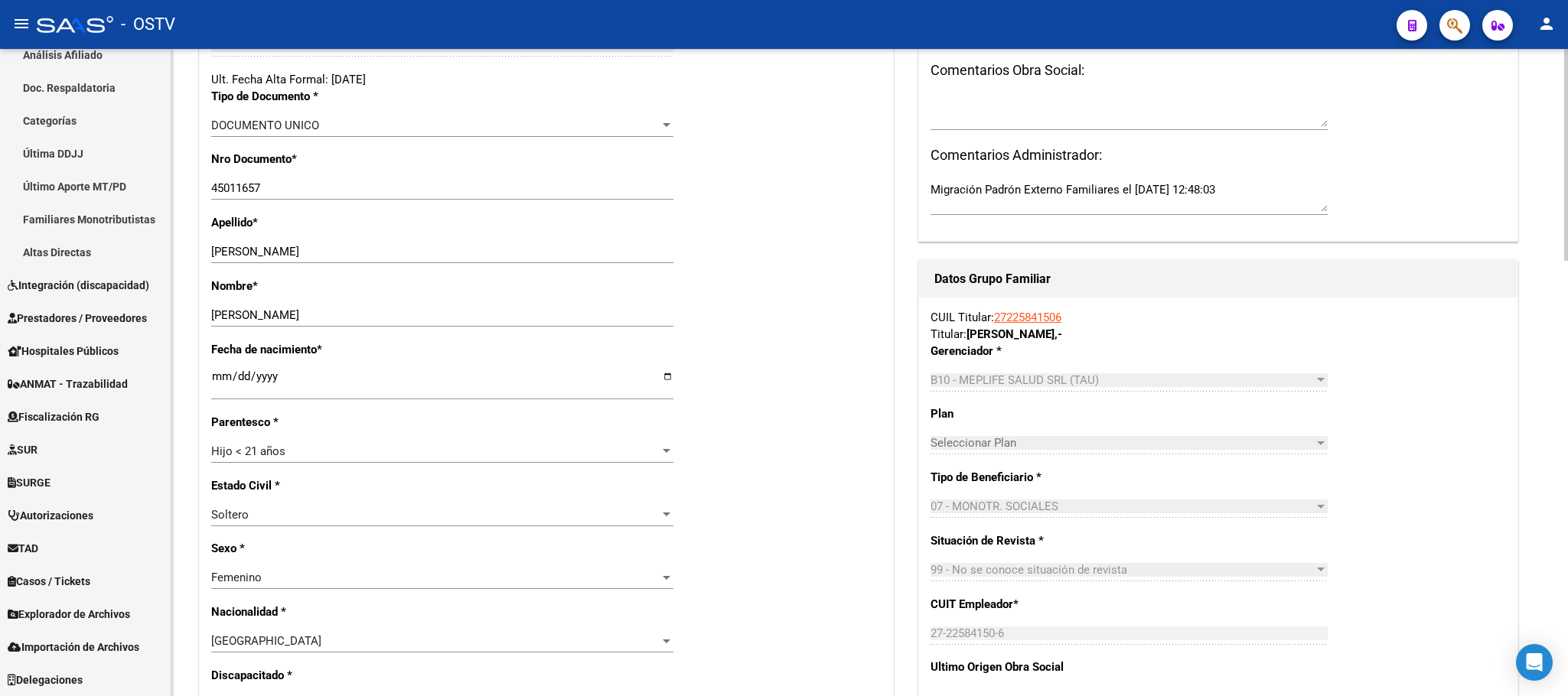
scroll to position [344, 0]
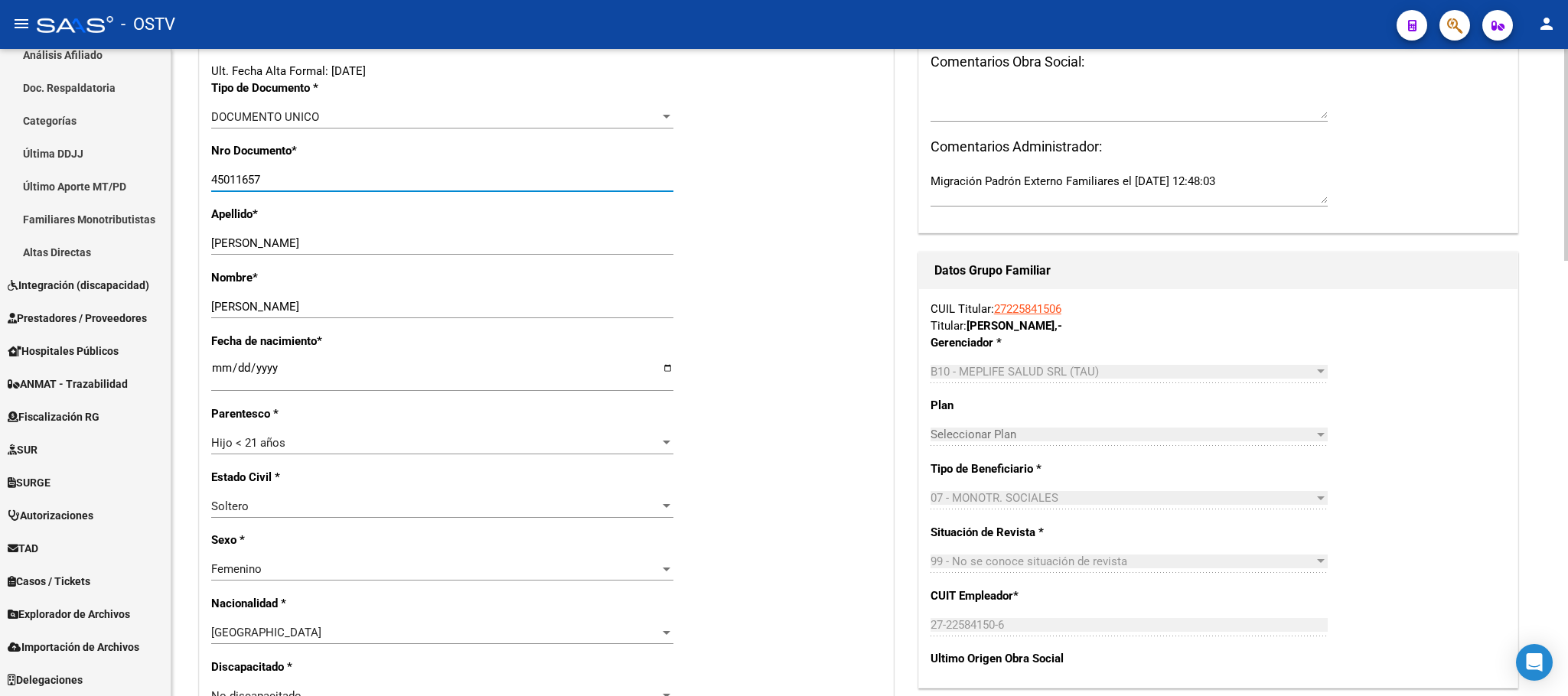
drag, startPoint x: 281, startPoint y: 182, endPoint x: 217, endPoint y: 180, distance: 64.0
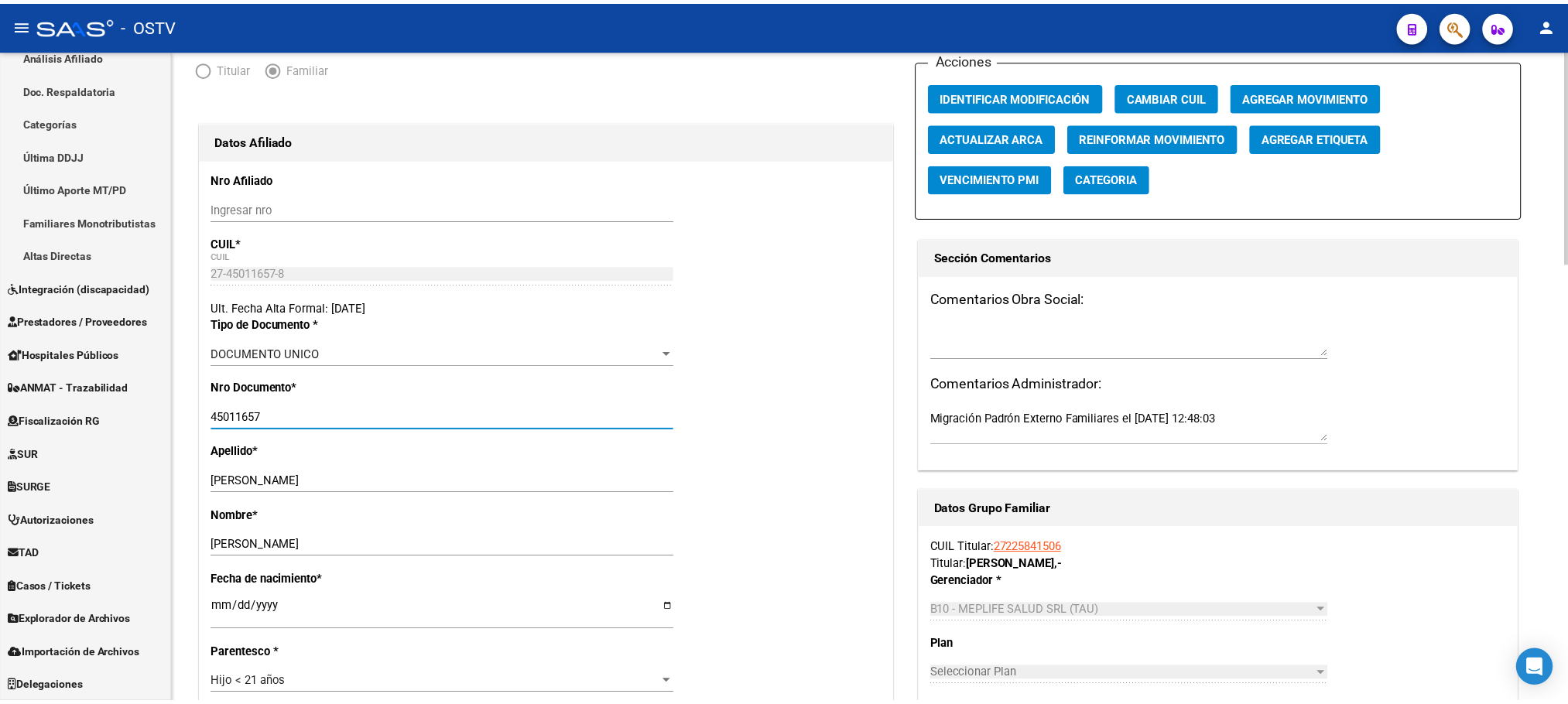
scroll to position [0, 0]
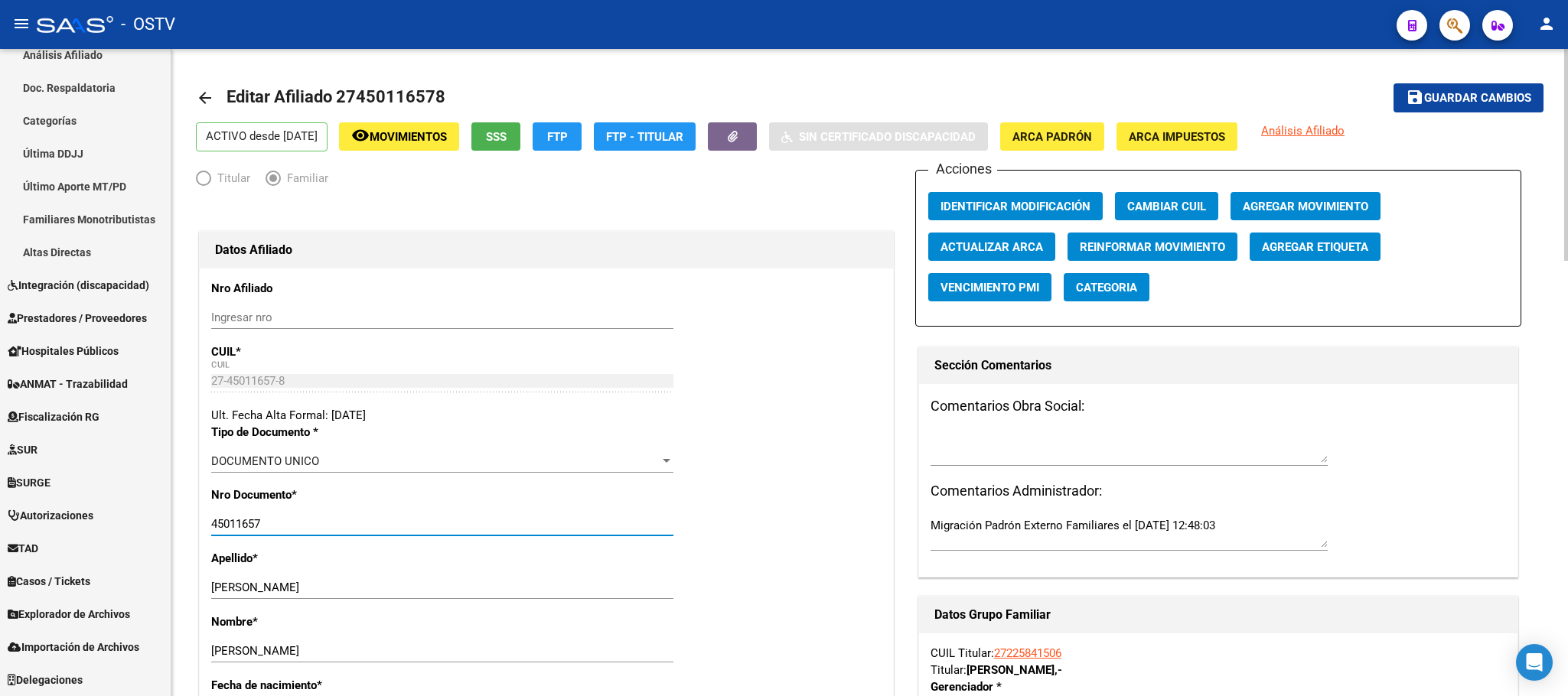
click at [1254, 205] on span "Agregar Movimiento" at bounding box center [1305, 206] width 125 height 13
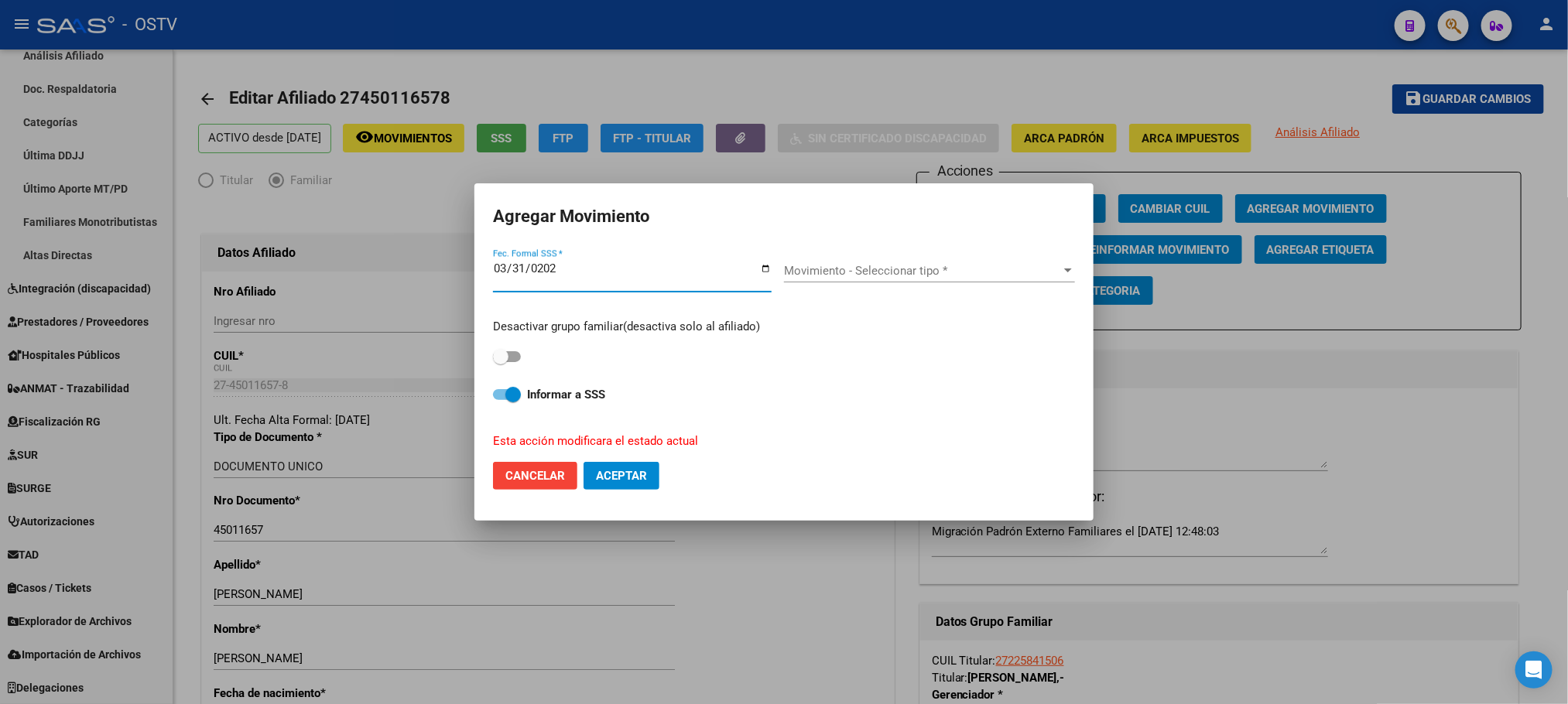
type input "[DATE]"
click at [869, 265] on span "Movimiento - Seleccionar tipo *" at bounding box center [922, 271] width 277 height 13
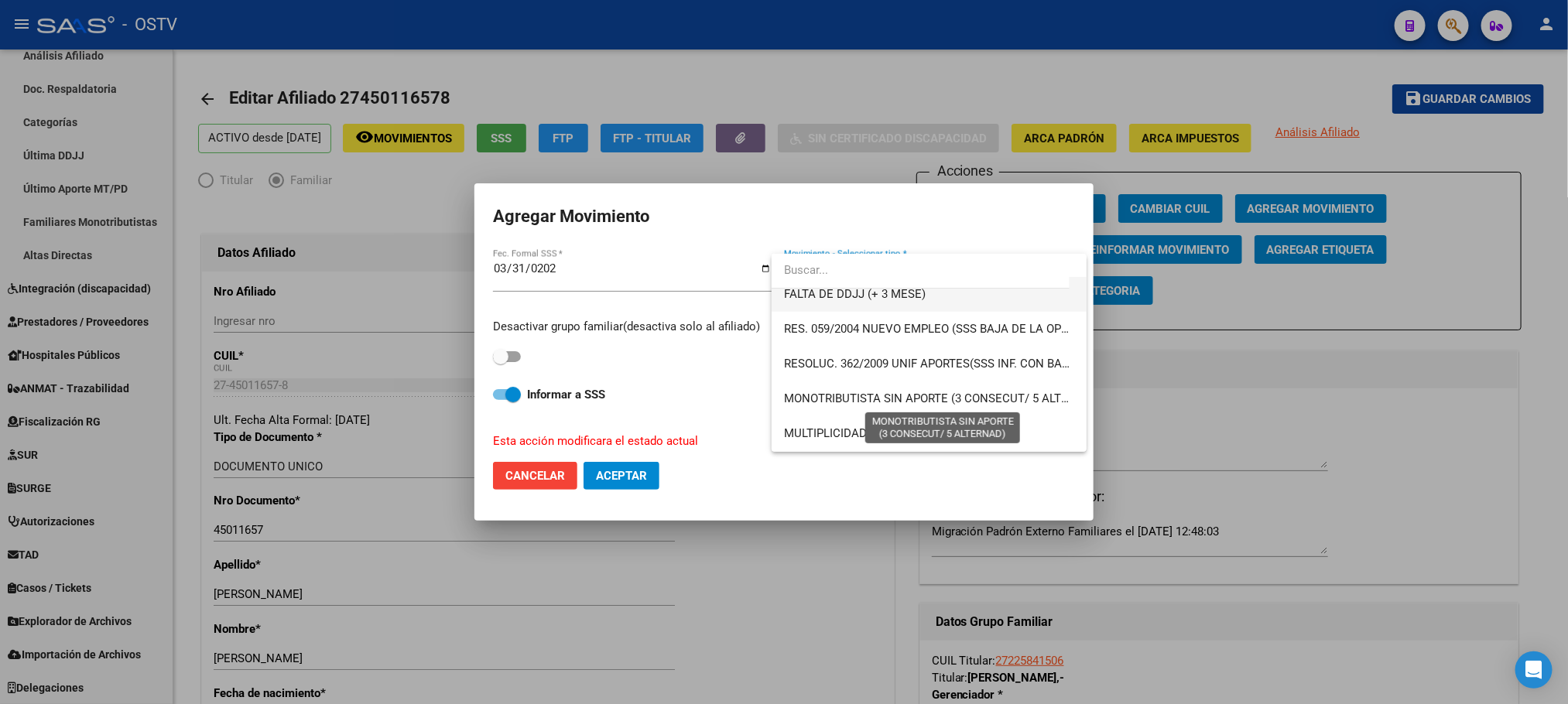
scroll to position [581, 0]
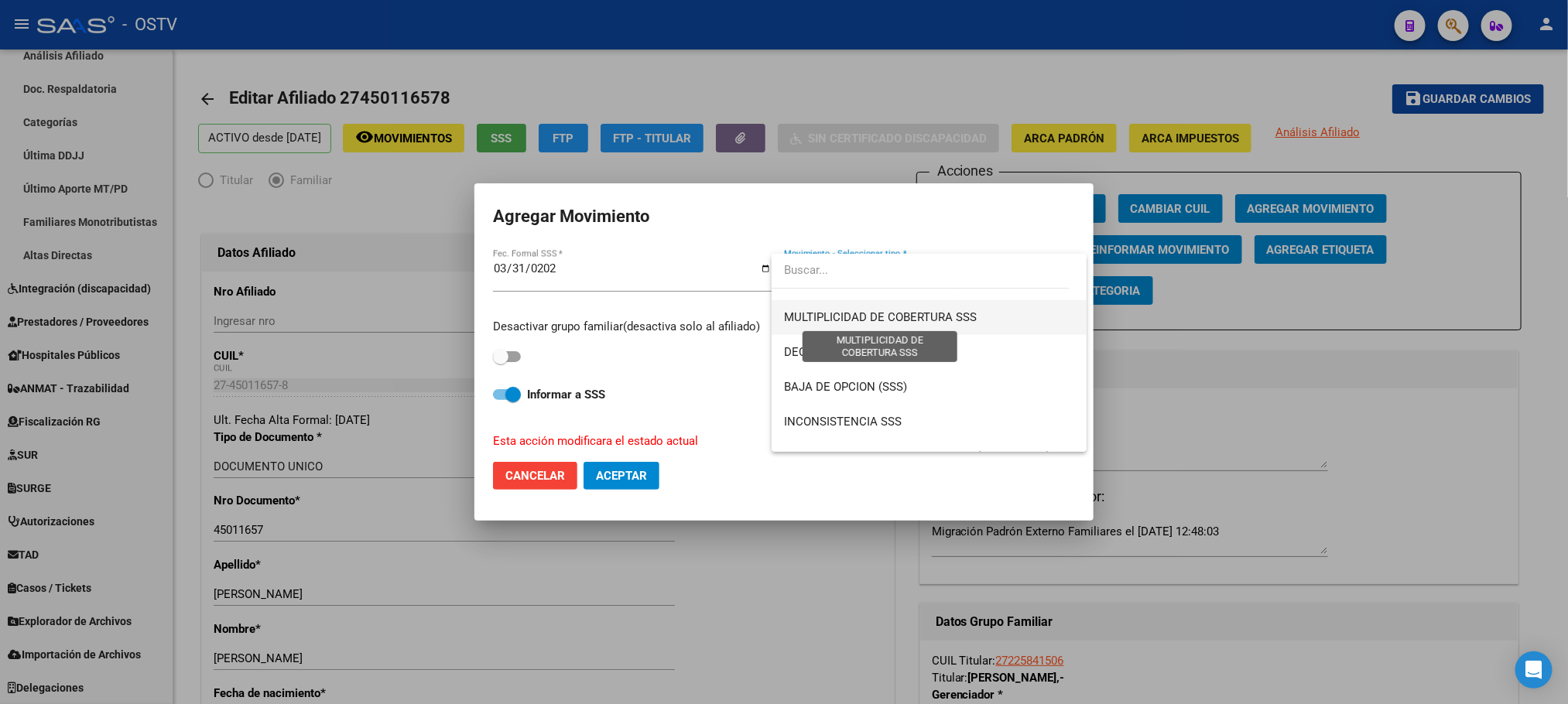
click at [924, 318] on span "MULTIPLICIDAD DE COBERTURA SSS" at bounding box center [880, 316] width 192 height 13
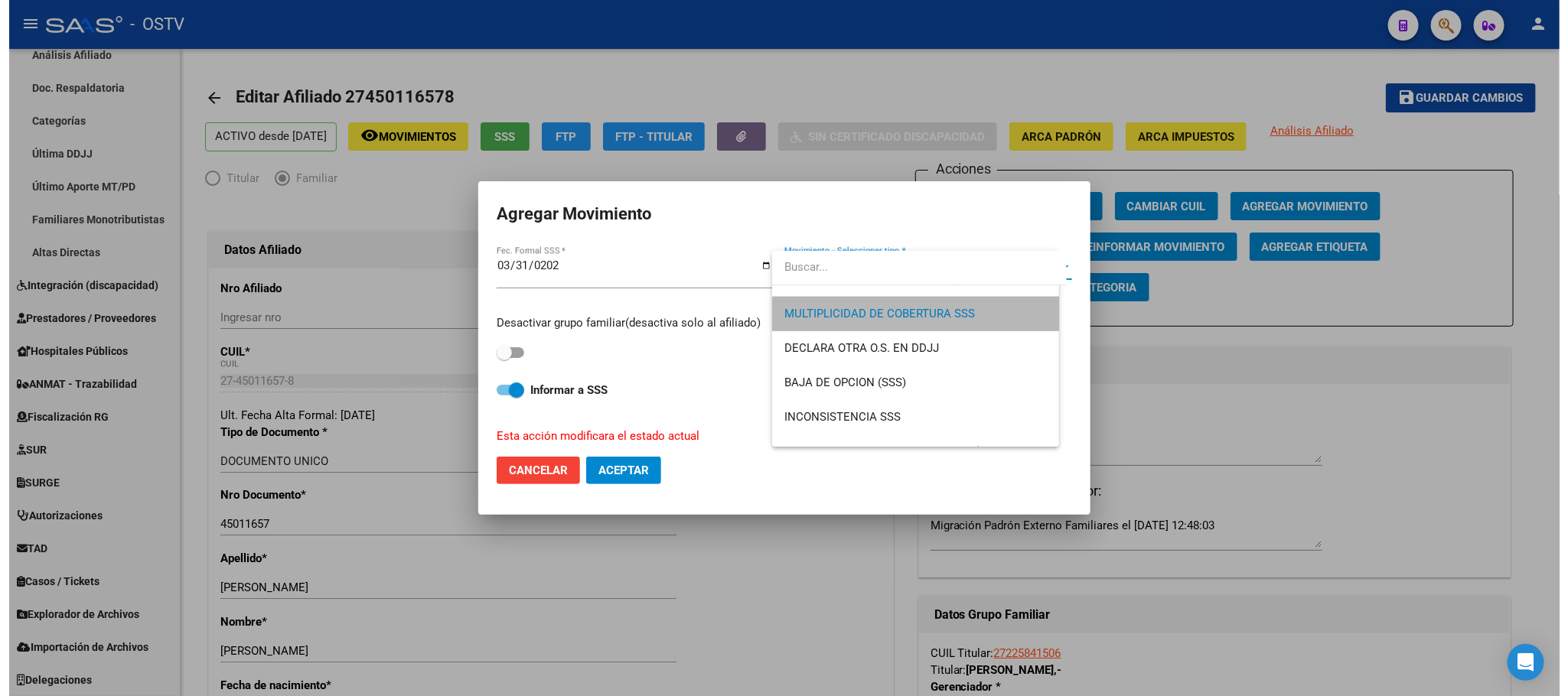
scroll to position [586, 0]
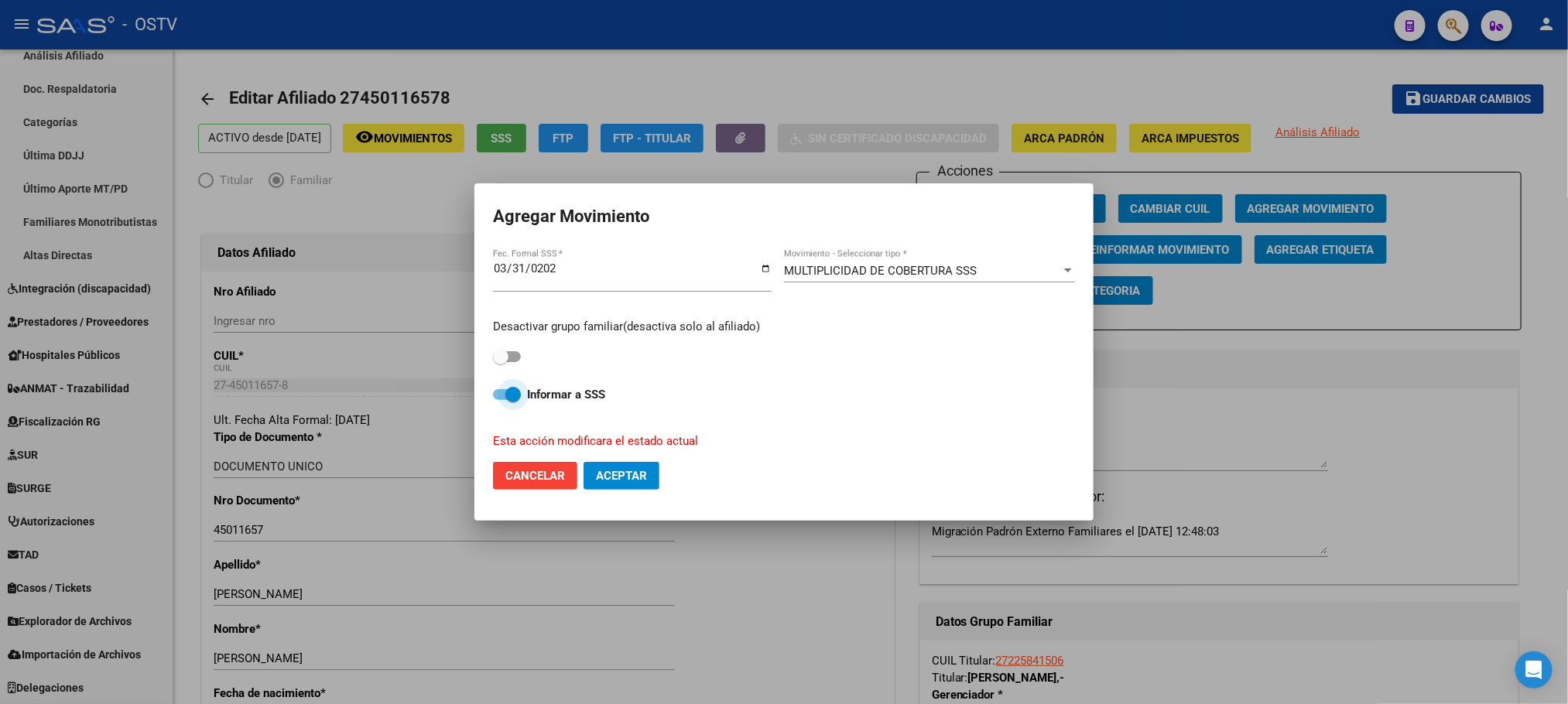
click at [499, 392] on span at bounding box center [506, 395] width 28 height 11
click at [500, 400] on input "Informar a SSS" at bounding box center [500, 400] width 1 height 1
checkbox input "false"
click at [611, 471] on span "Aceptar" at bounding box center [621, 476] width 51 height 13
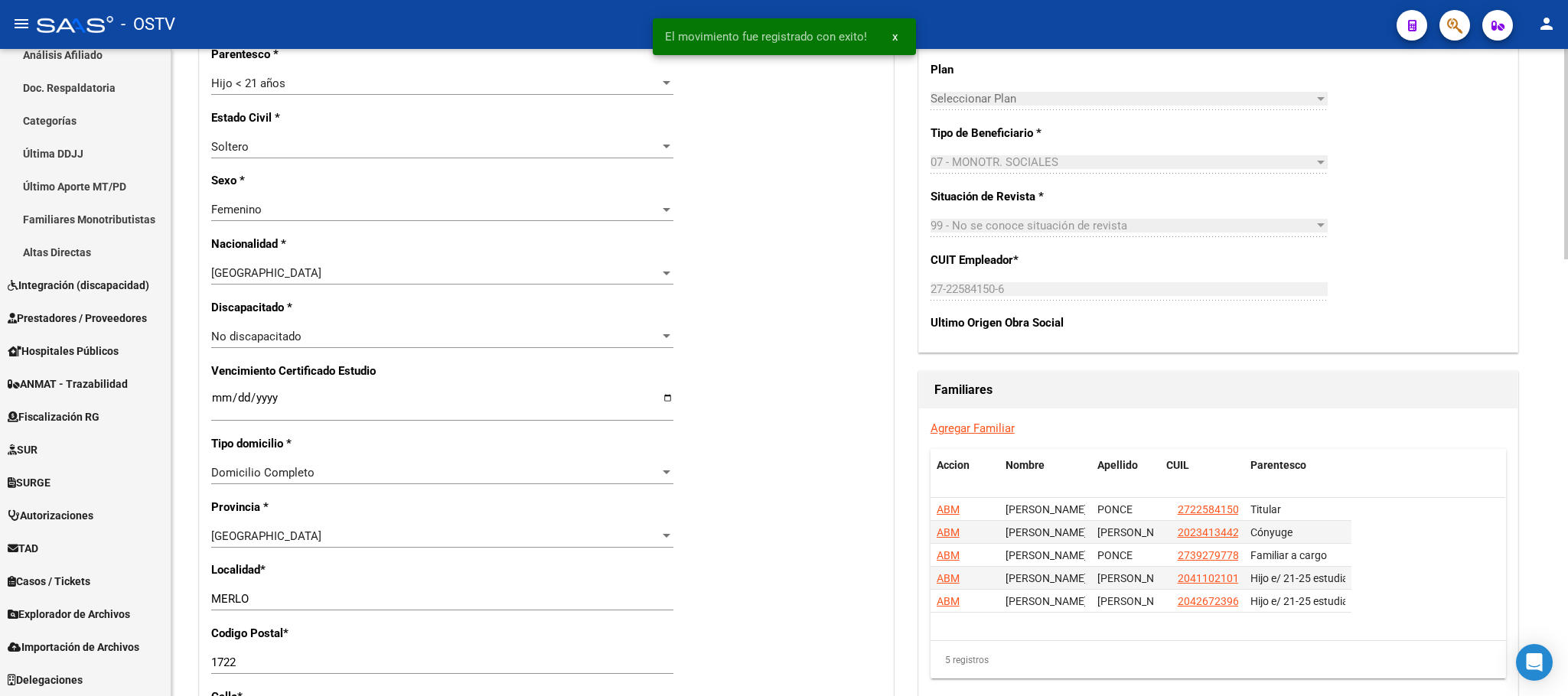
scroll to position [918, 0]
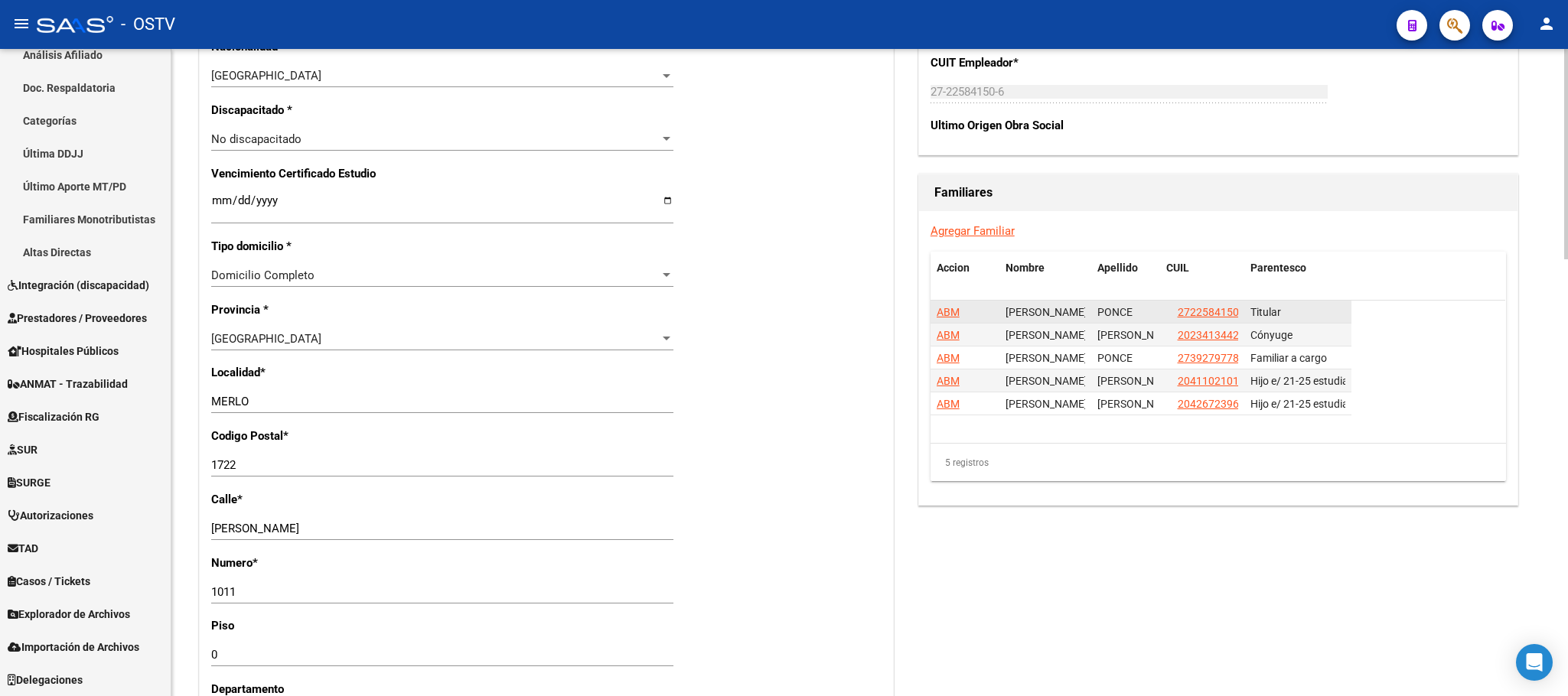
click at [949, 316] on span "ABM" at bounding box center [948, 312] width 23 height 12
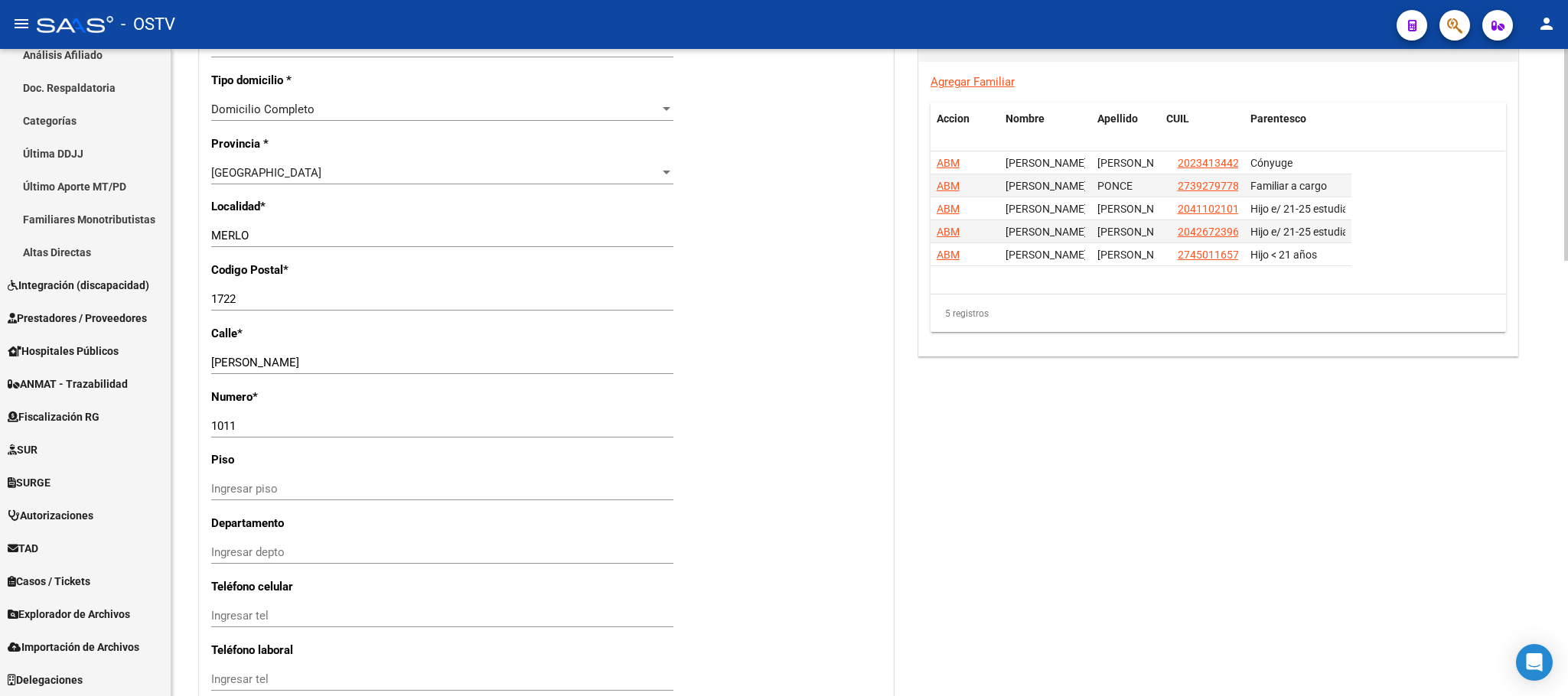
scroll to position [1033, 0]
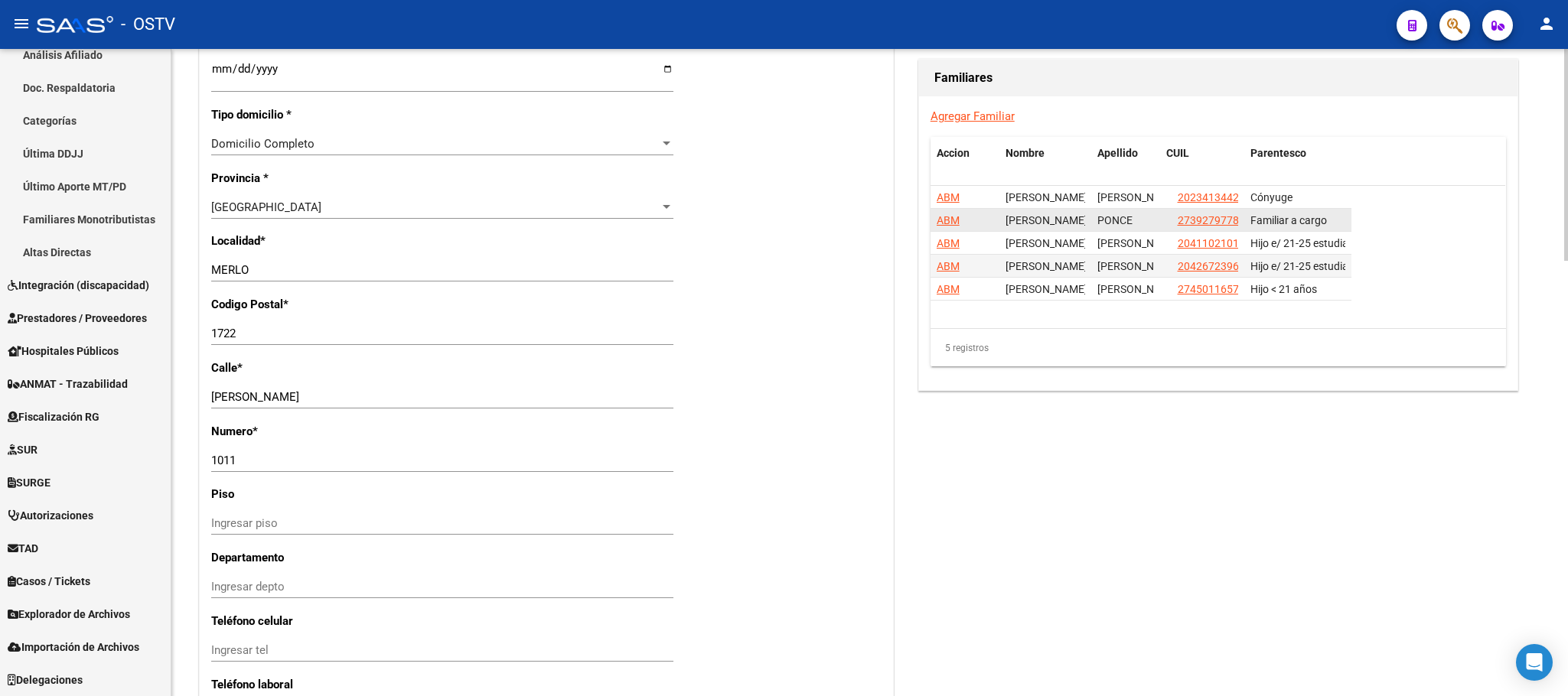
click at [940, 223] on span "ABM" at bounding box center [948, 220] width 23 height 12
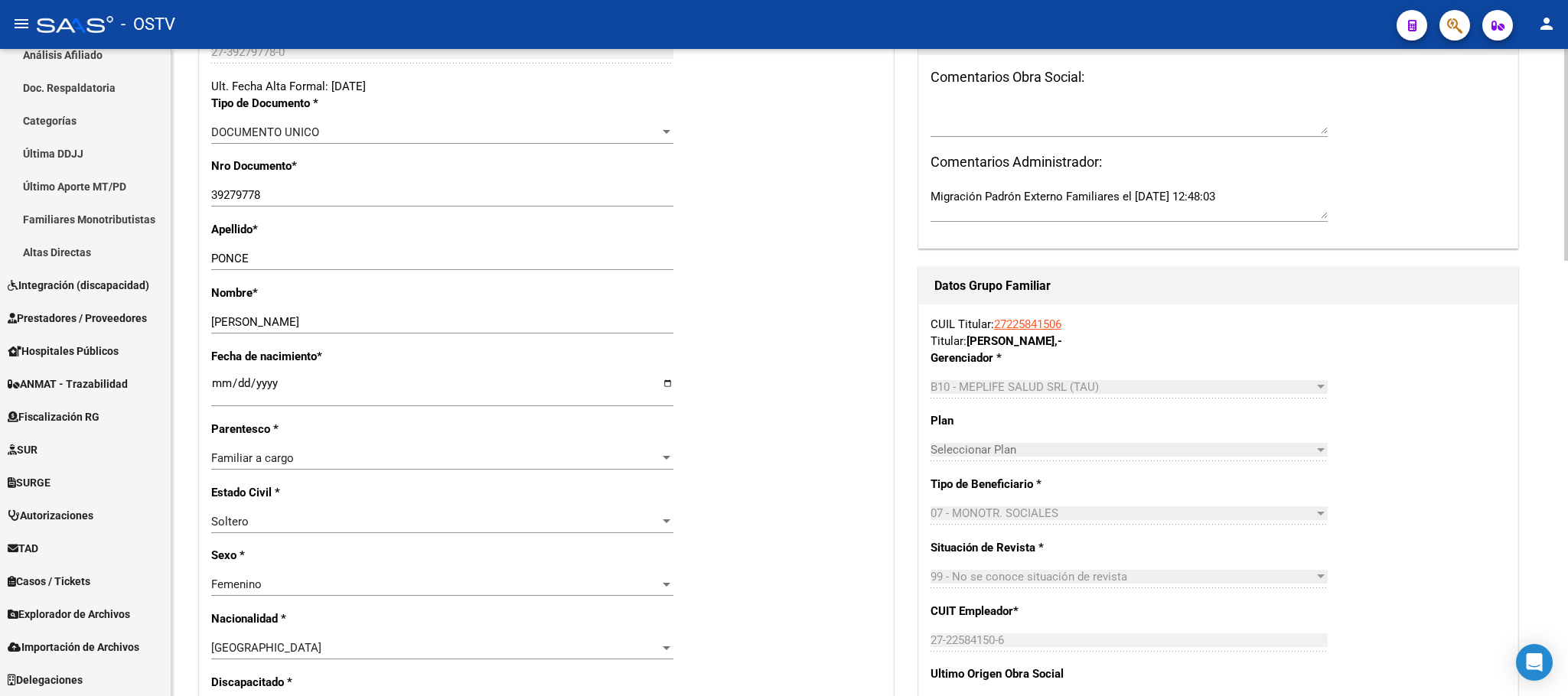
scroll to position [689, 0]
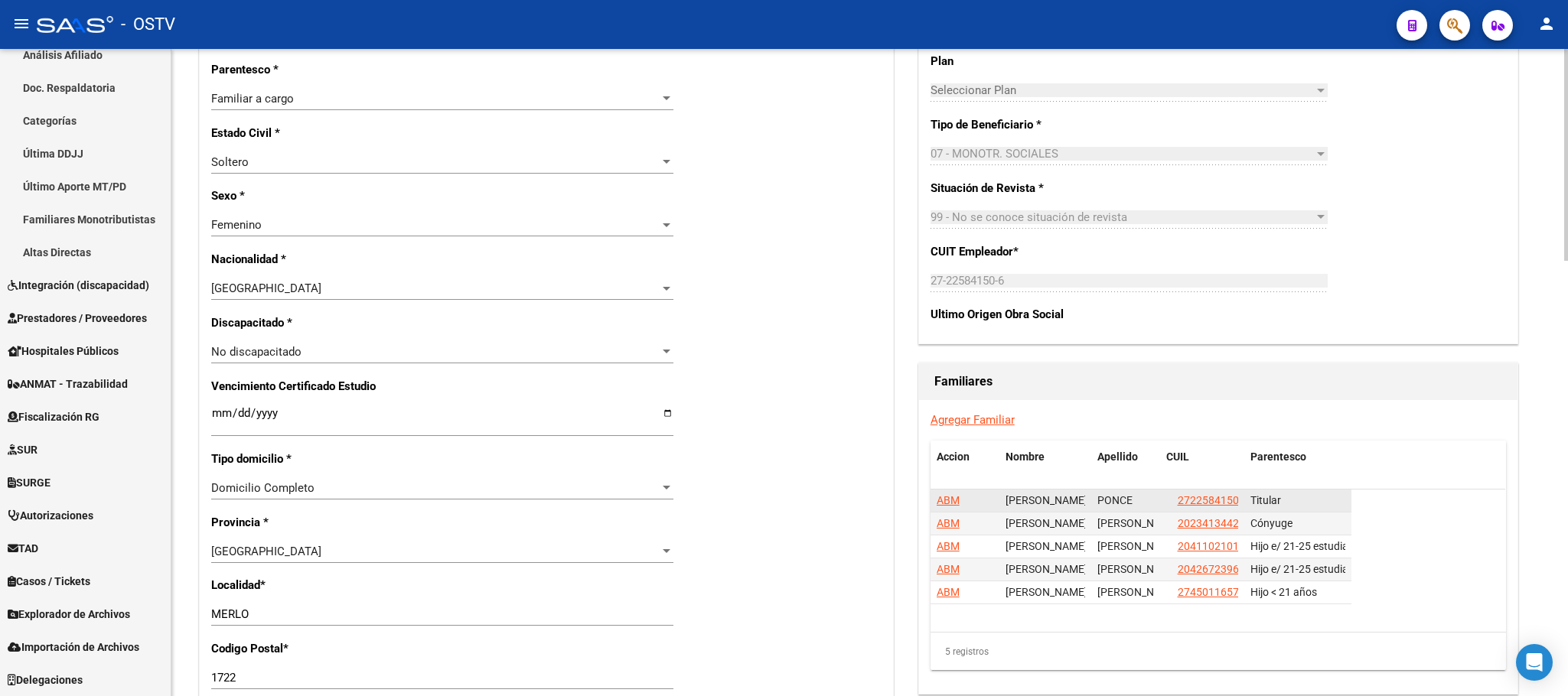
click at [947, 499] on span "ABM" at bounding box center [948, 500] width 23 height 12
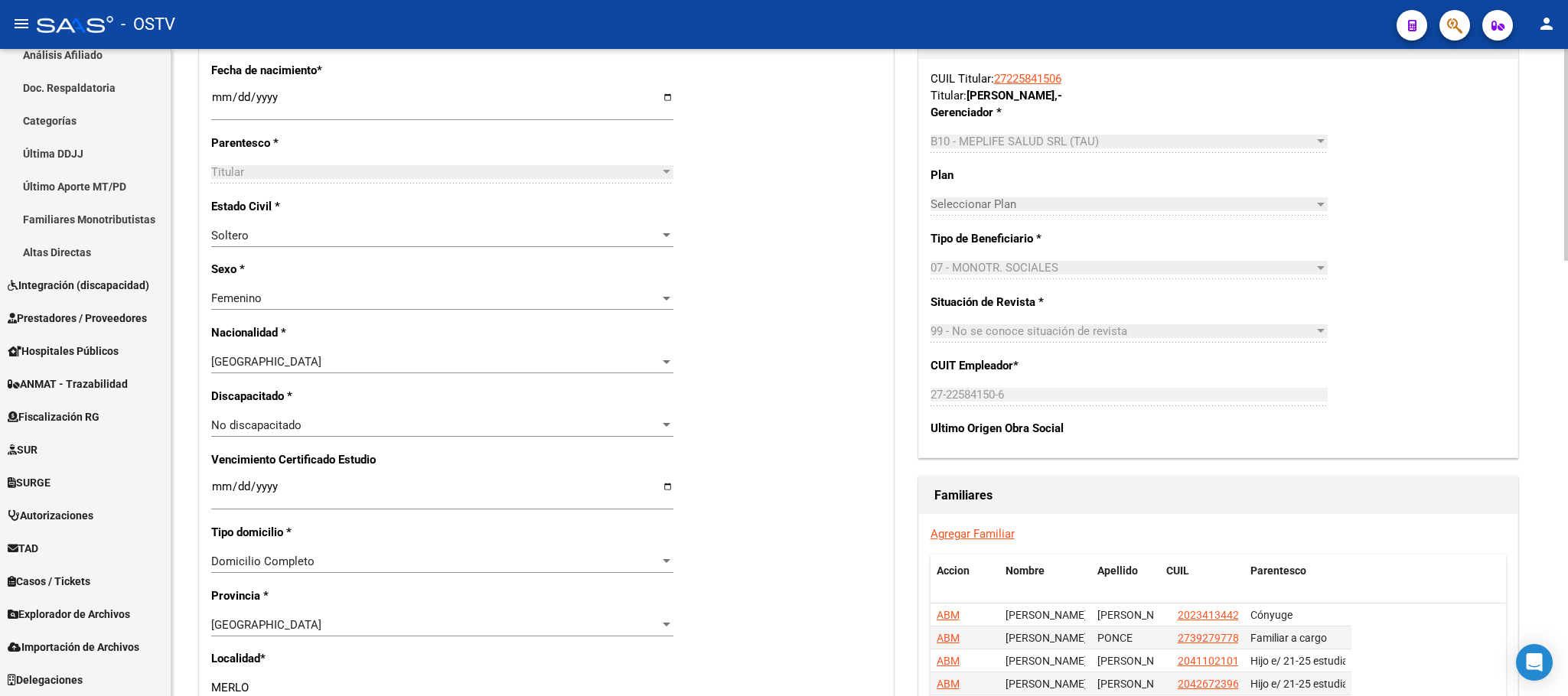
scroll to position [918, 0]
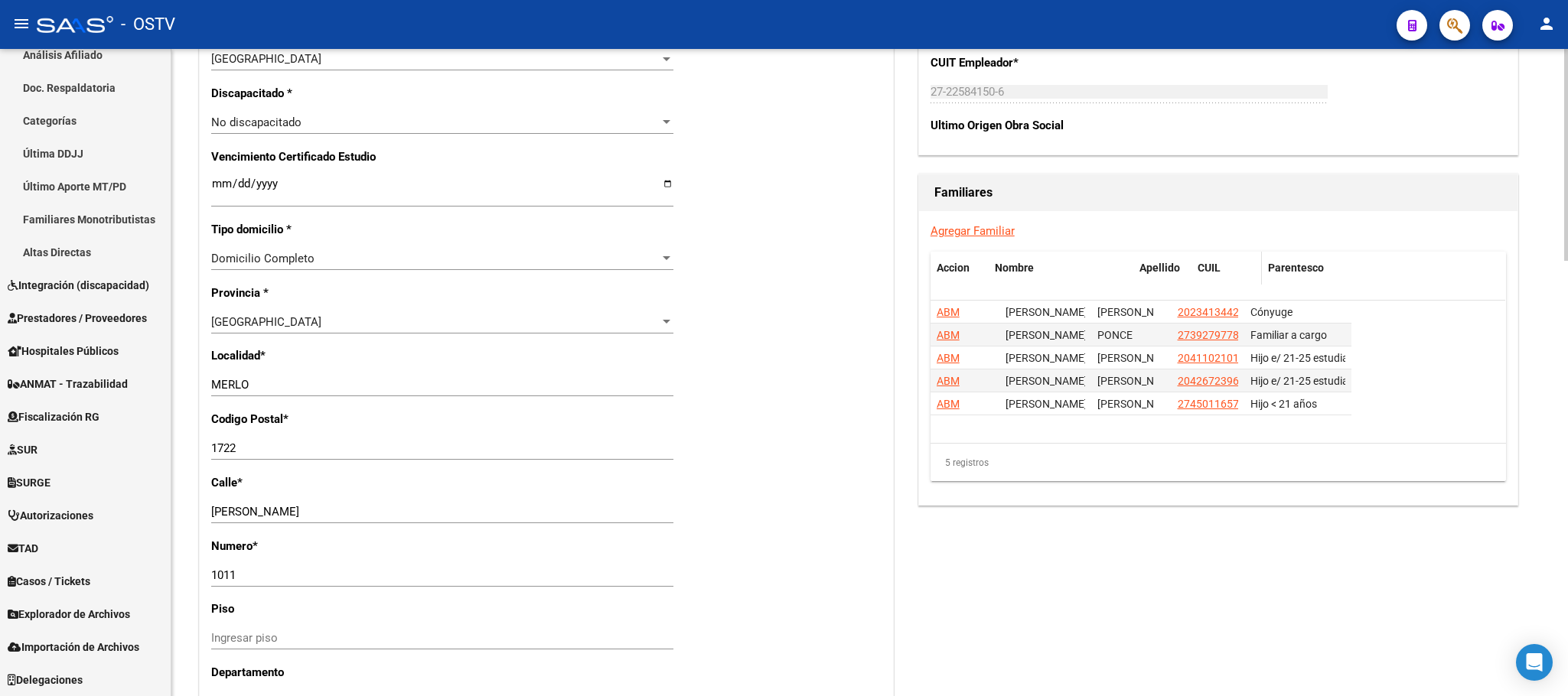
drag, startPoint x: 1086, startPoint y: 273, endPoint x: 1212, endPoint y: 278, distance: 126.1
click at [1212, 278] on div "Accion Nombre Apellido CUIL Parentesco" at bounding box center [1140, 268] width 420 height 33
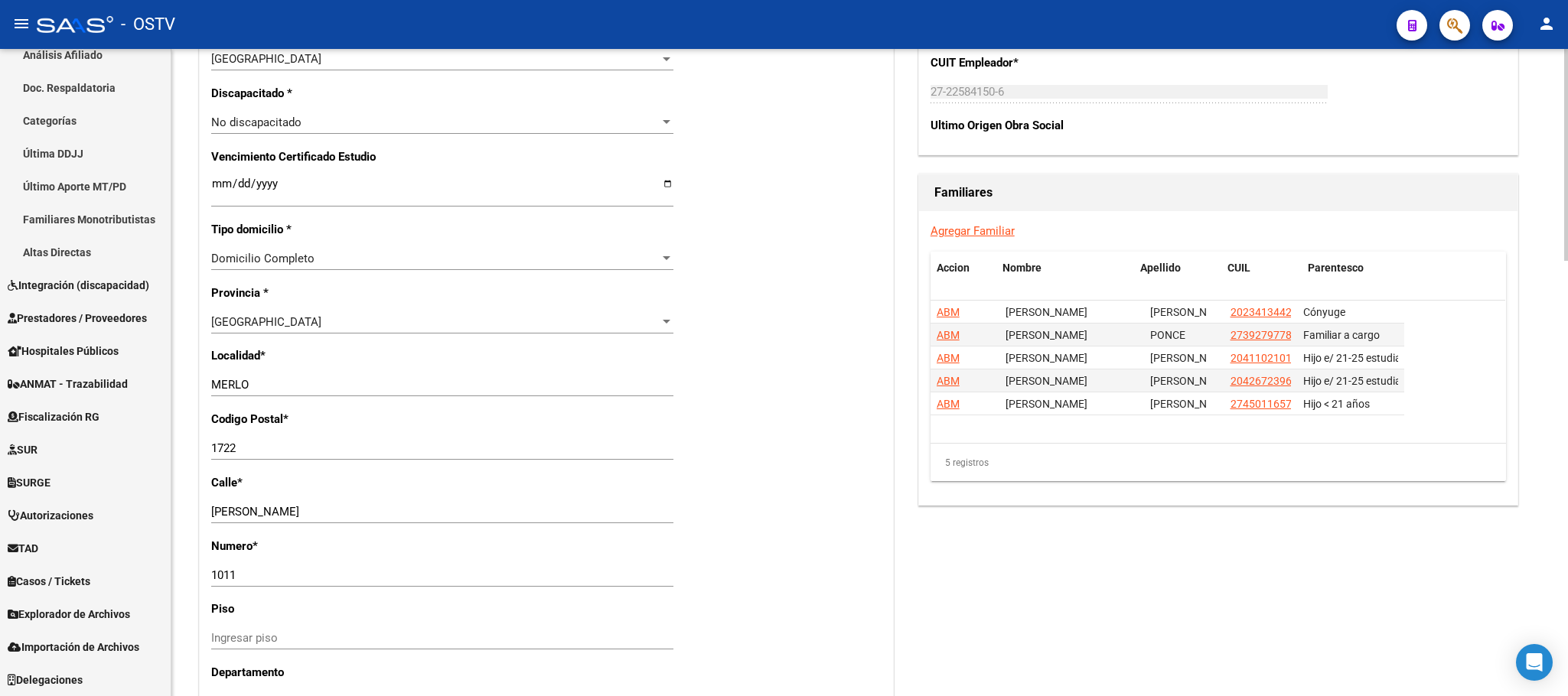
click at [1240, 300] on datatable-header "Accion Nombre Apellido CUIL Parentesco" at bounding box center [1218, 276] width 575 height 49
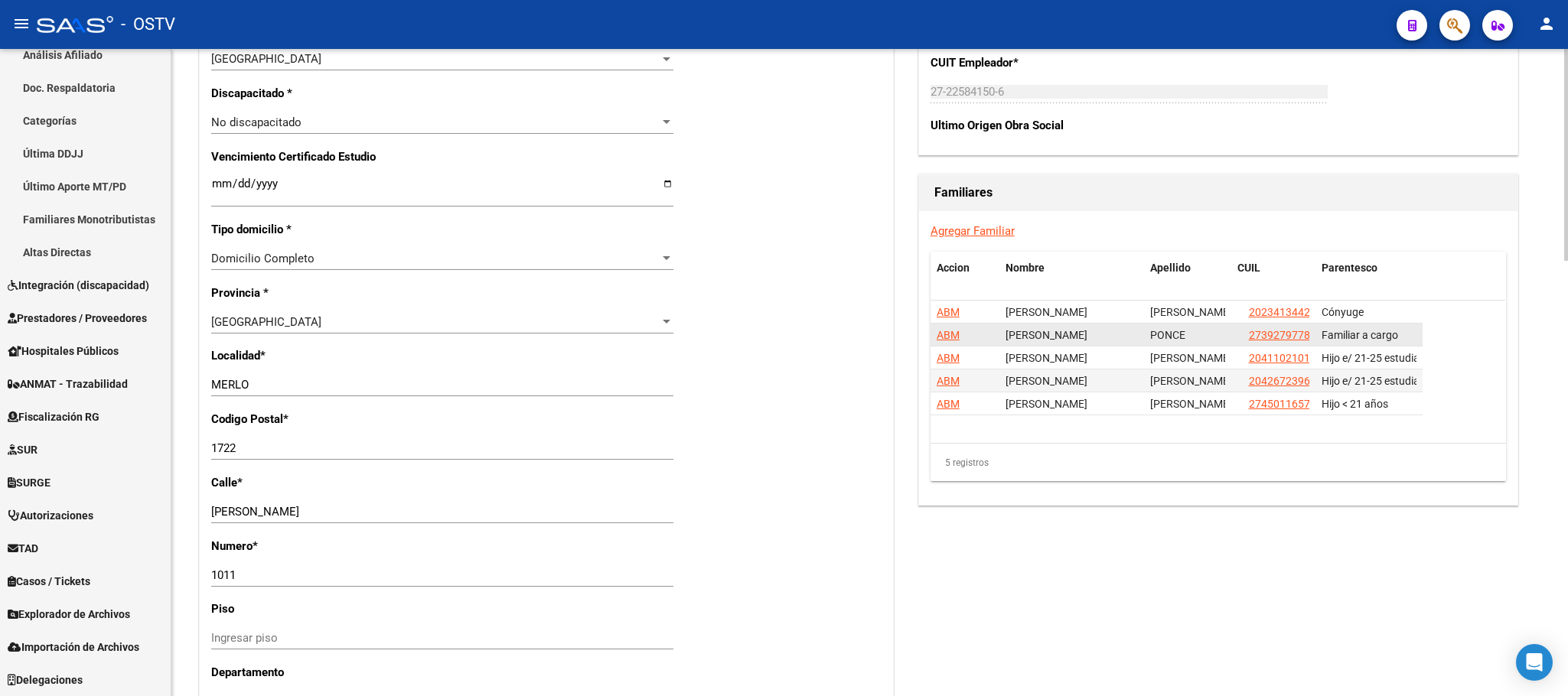
click at [949, 336] on span "ABM" at bounding box center [948, 335] width 23 height 12
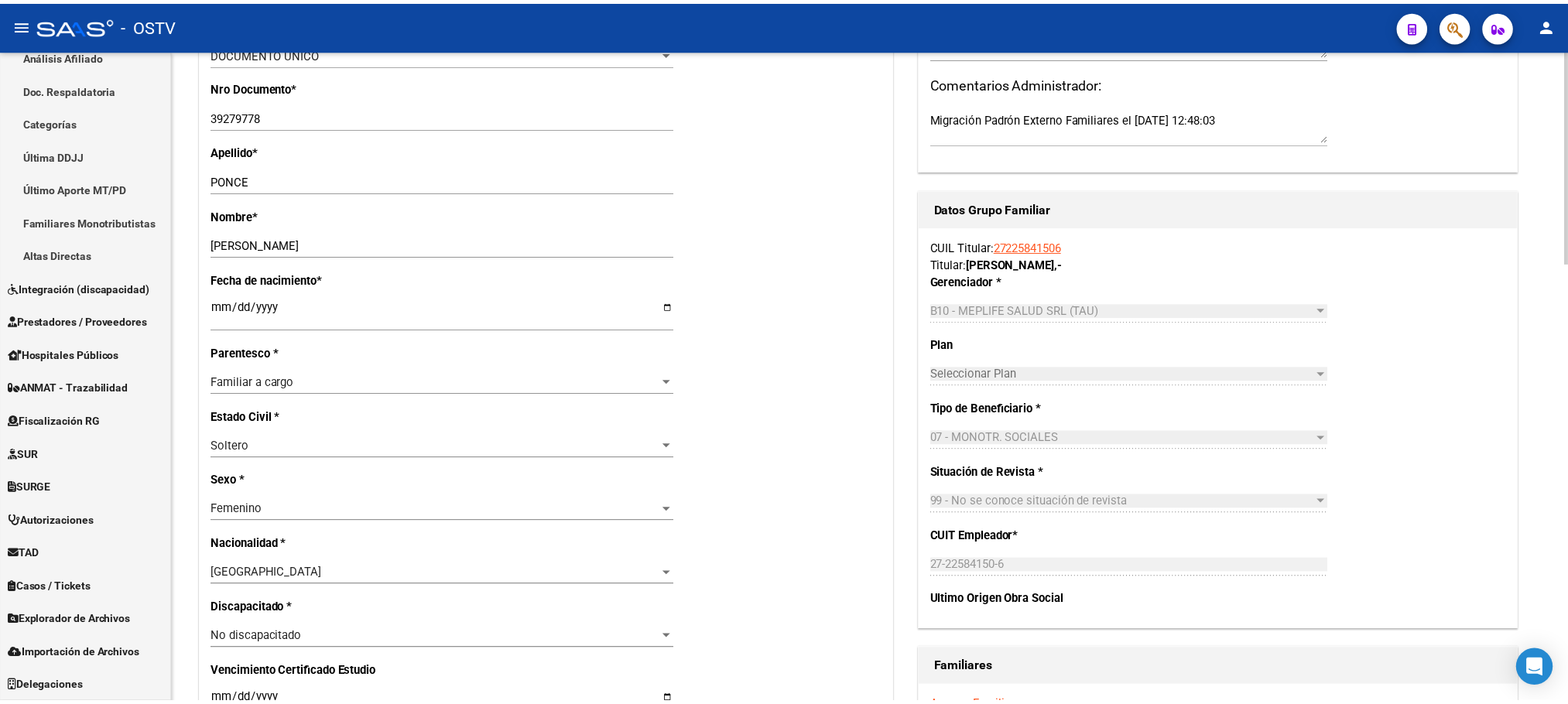
scroll to position [67, 0]
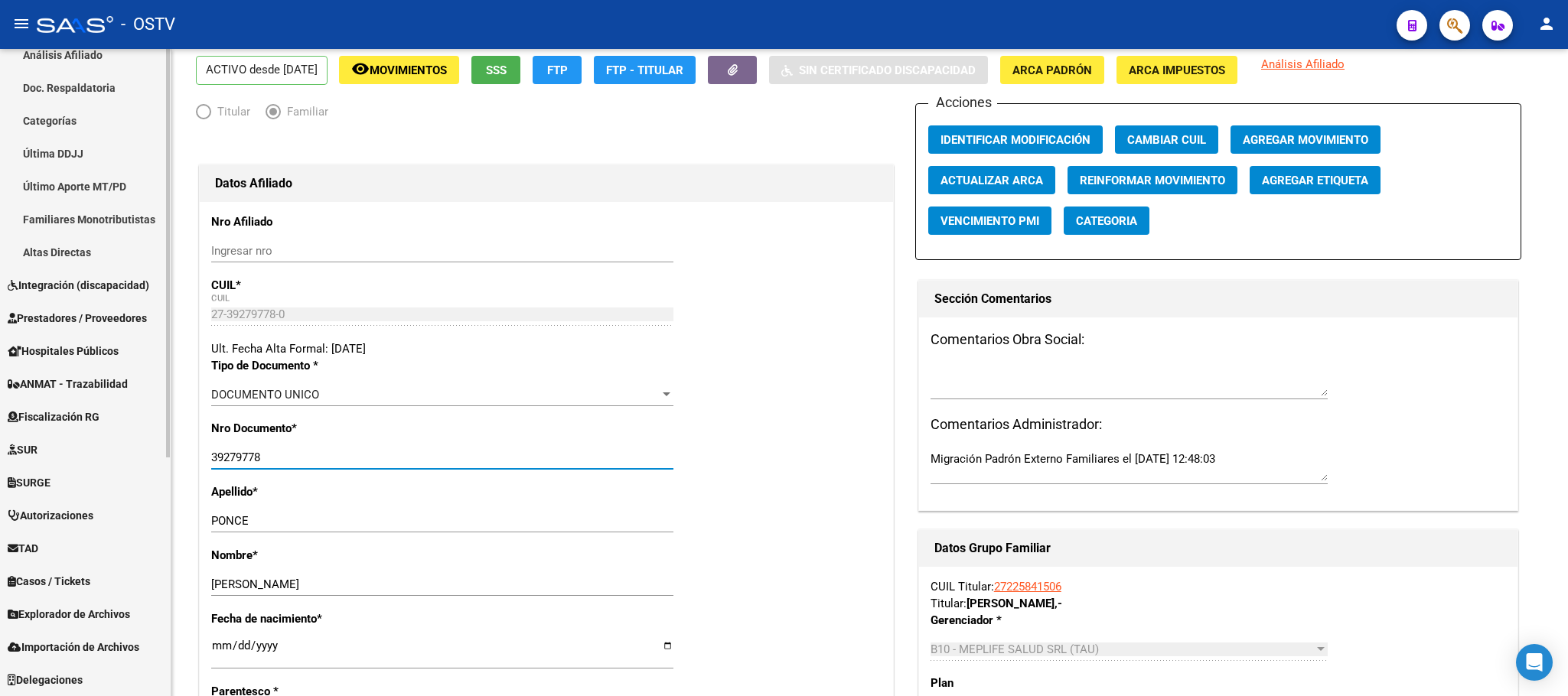
drag, startPoint x: 267, startPoint y: 464, endPoint x: 161, endPoint y: 464, distance: 106.0
click at [161, 464] on mat-sidenav-container "Firma Express Inicio Calendario SSS Instructivos Contacto OS Reportes Tablero d…" at bounding box center [784, 372] width 1568 height 647
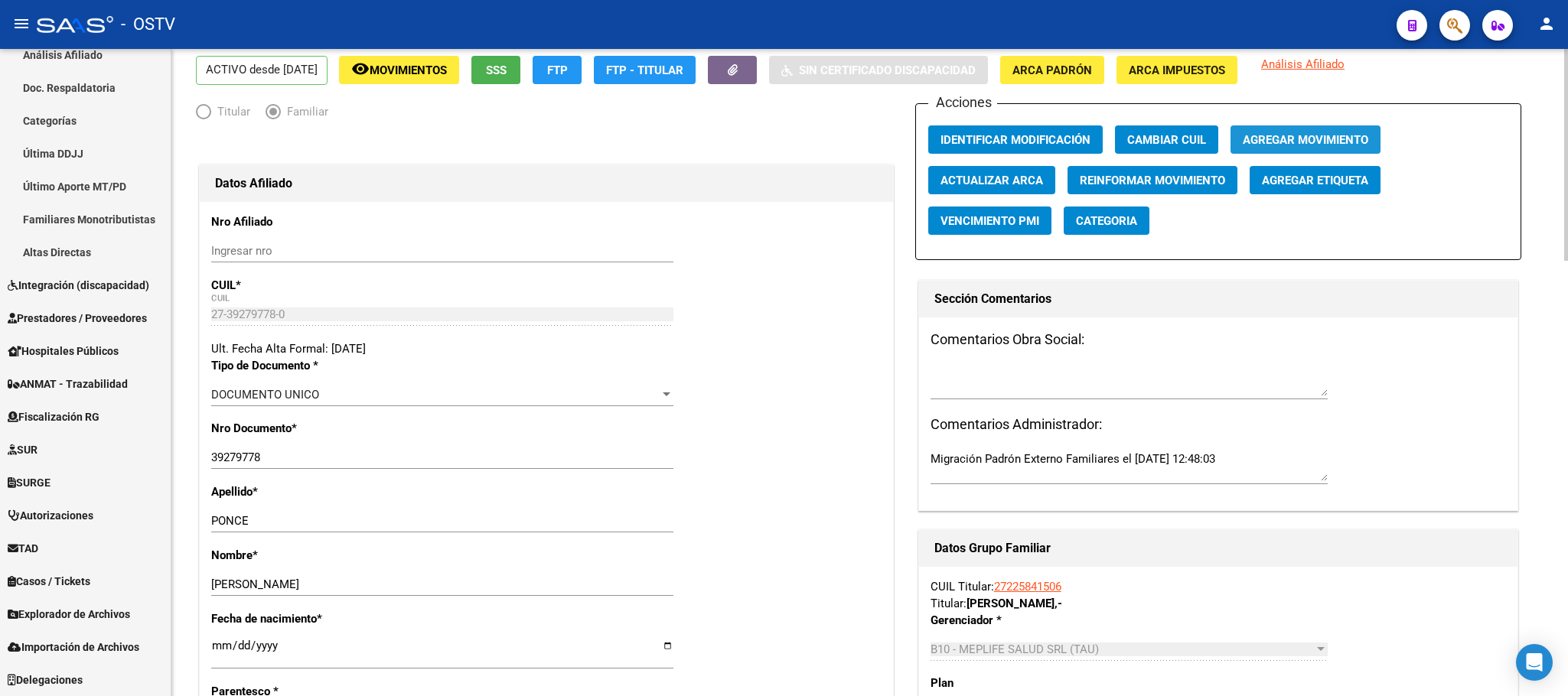
click at [1285, 129] on button "Agregar Movimiento" at bounding box center [1305, 140] width 150 height 28
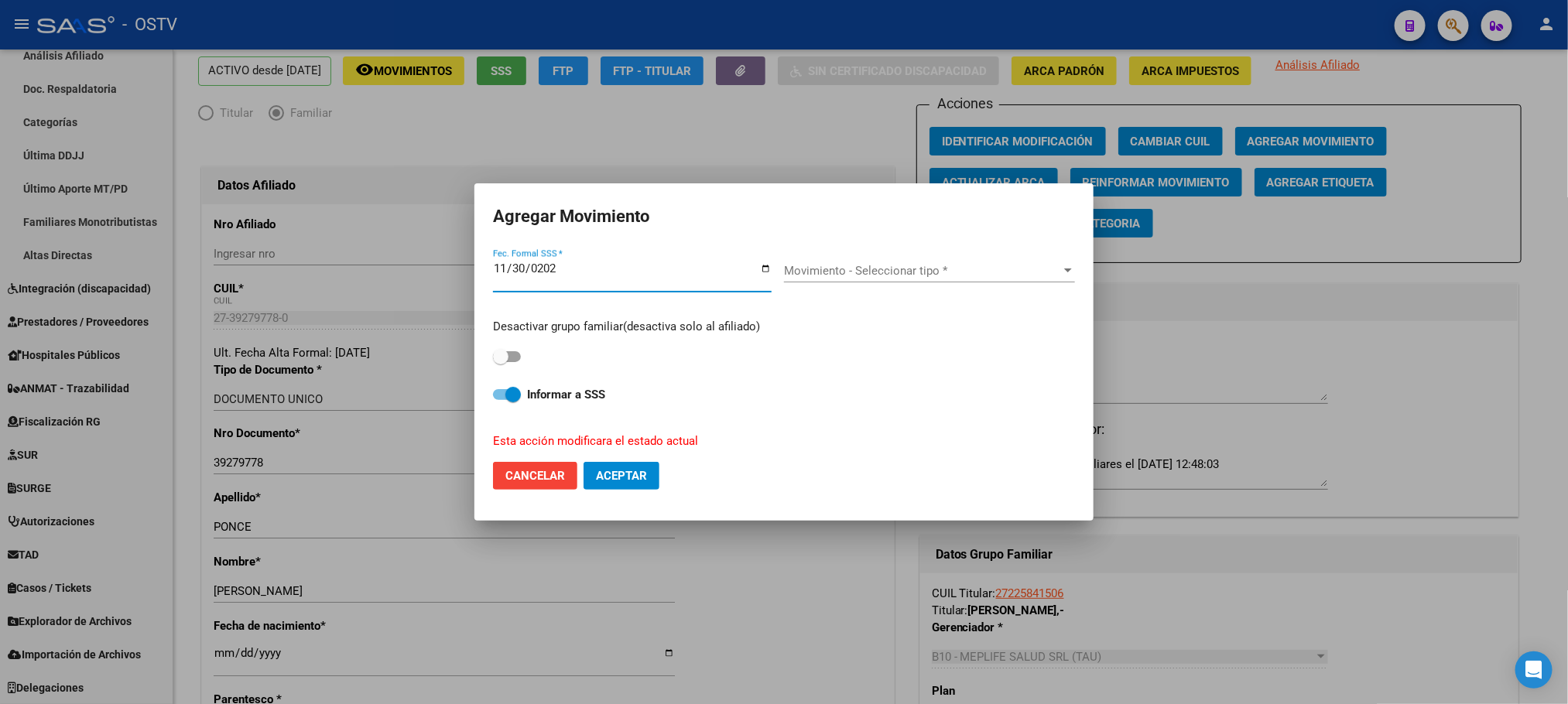
type input "[DATE]"
click at [860, 281] on div "Movimiento - Seleccionar tipo * Movimiento - Seleccionar tipo *" at bounding box center [930, 271] width 291 height 23
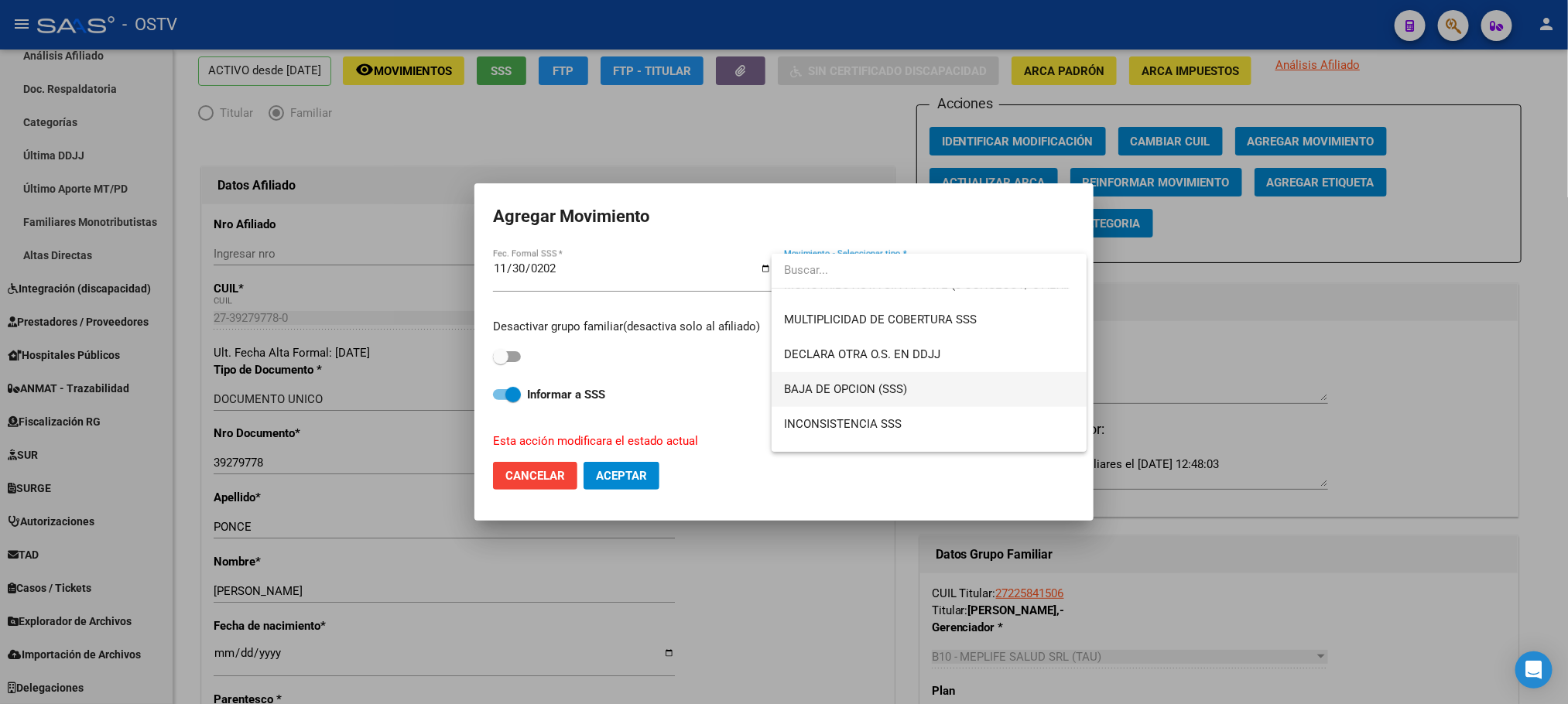
scroll to position [581, 0]
click at [869, 325] on span "MULTIPLICIDAD DE COBERTURA SSS" at bounding box center [929, 317] width 290 height 35
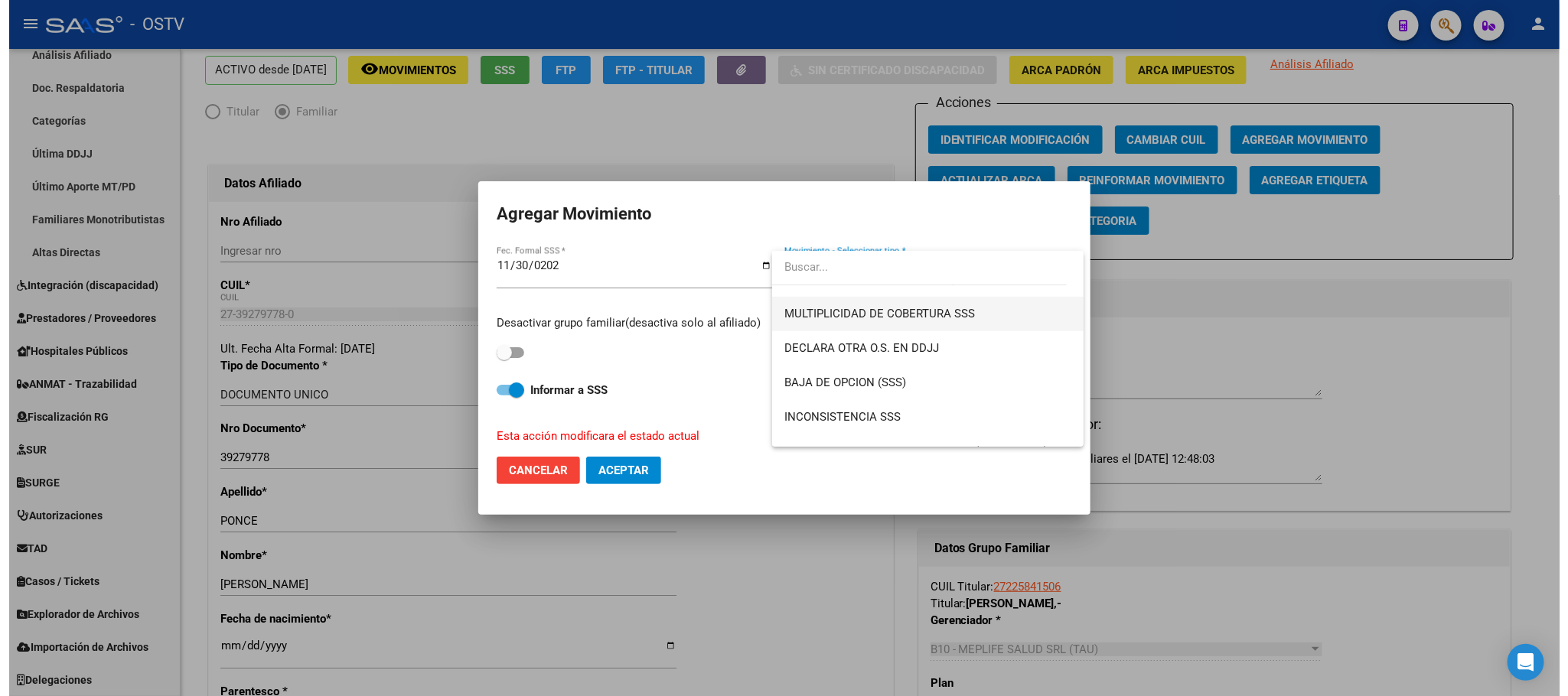
scroll to position [586, 0]
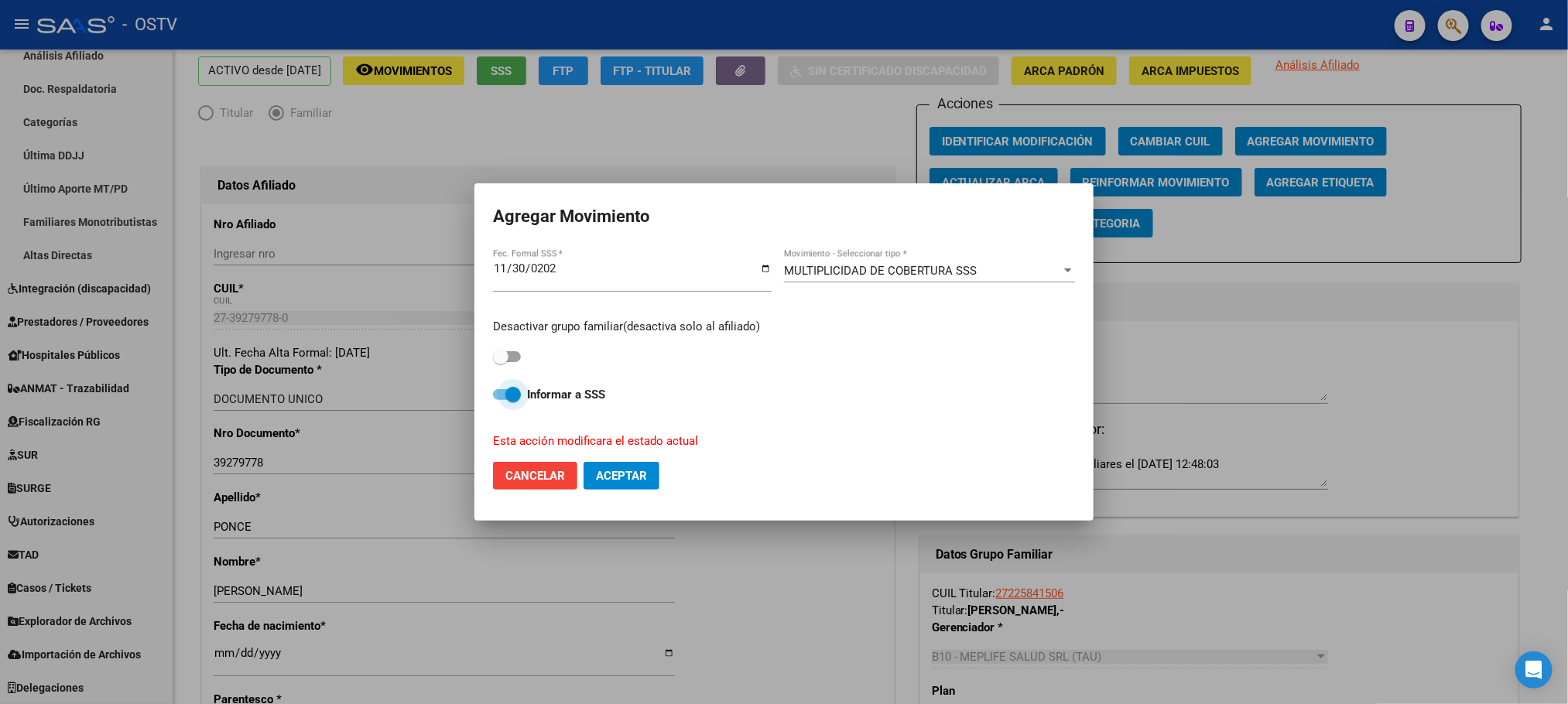
click at [493, 397] on span at bounding box center [506, 395] width 28 height 11
click at [500, 400] on input "Informar a SSS" at bounding box center [500, 400] width 1 height 1
checkbox input "false"
click at [642, 483] on span "Aceptar" at bounding box center [621, 476] width 51 height 13
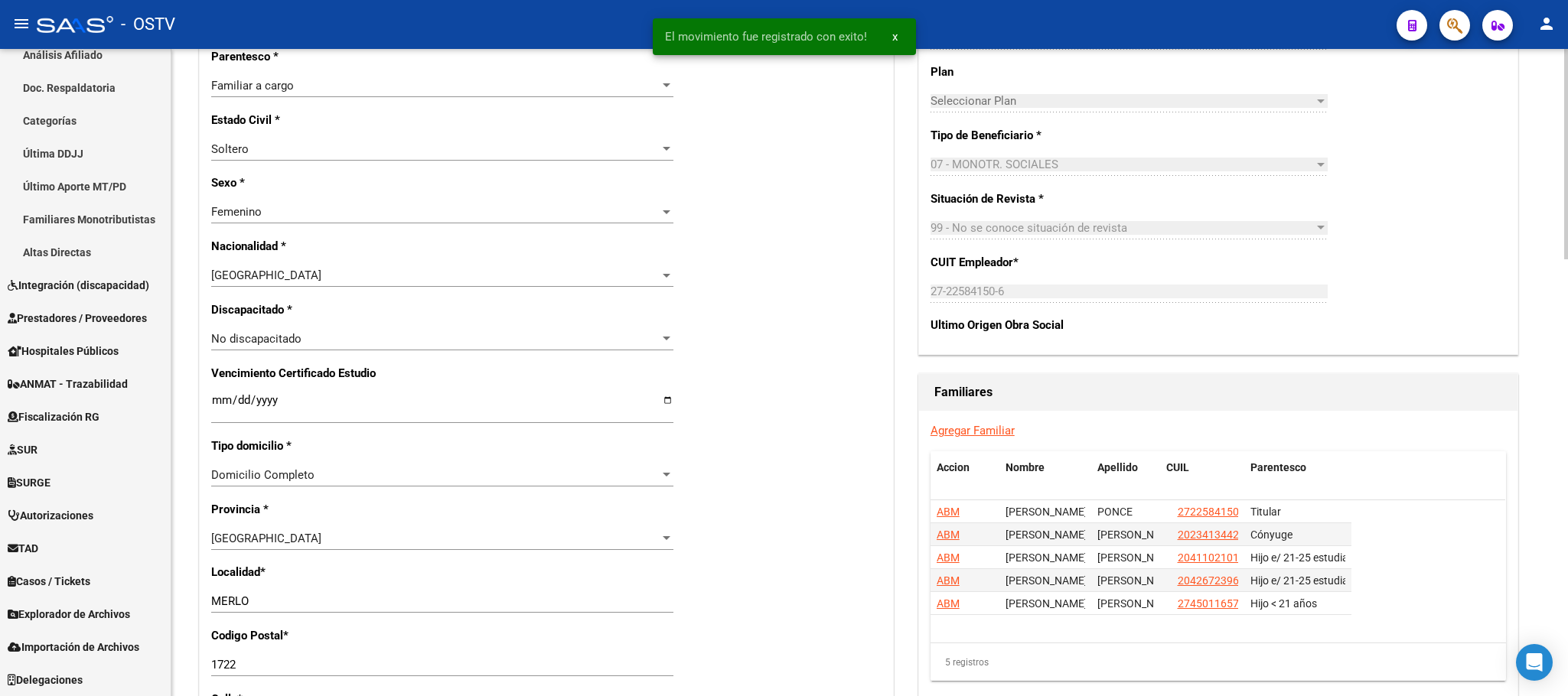
scroll to position [756, 0]
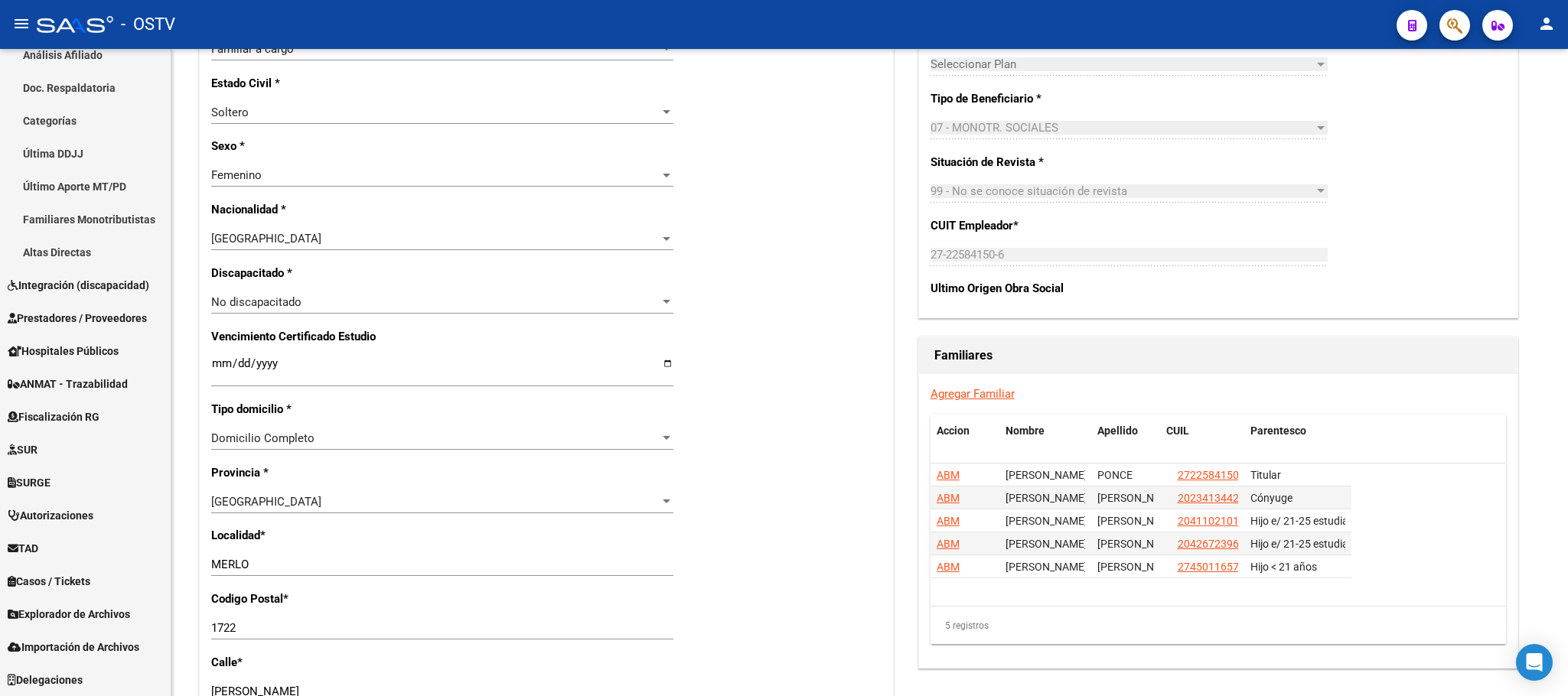
drag, startPoint x: 949, startPoint y: 521, endPoint x: 779, endPoint y: 542, distance: 171.3
click at [948, 521] on span "ABM" at bounding box center [948, 521] width 23 height 12
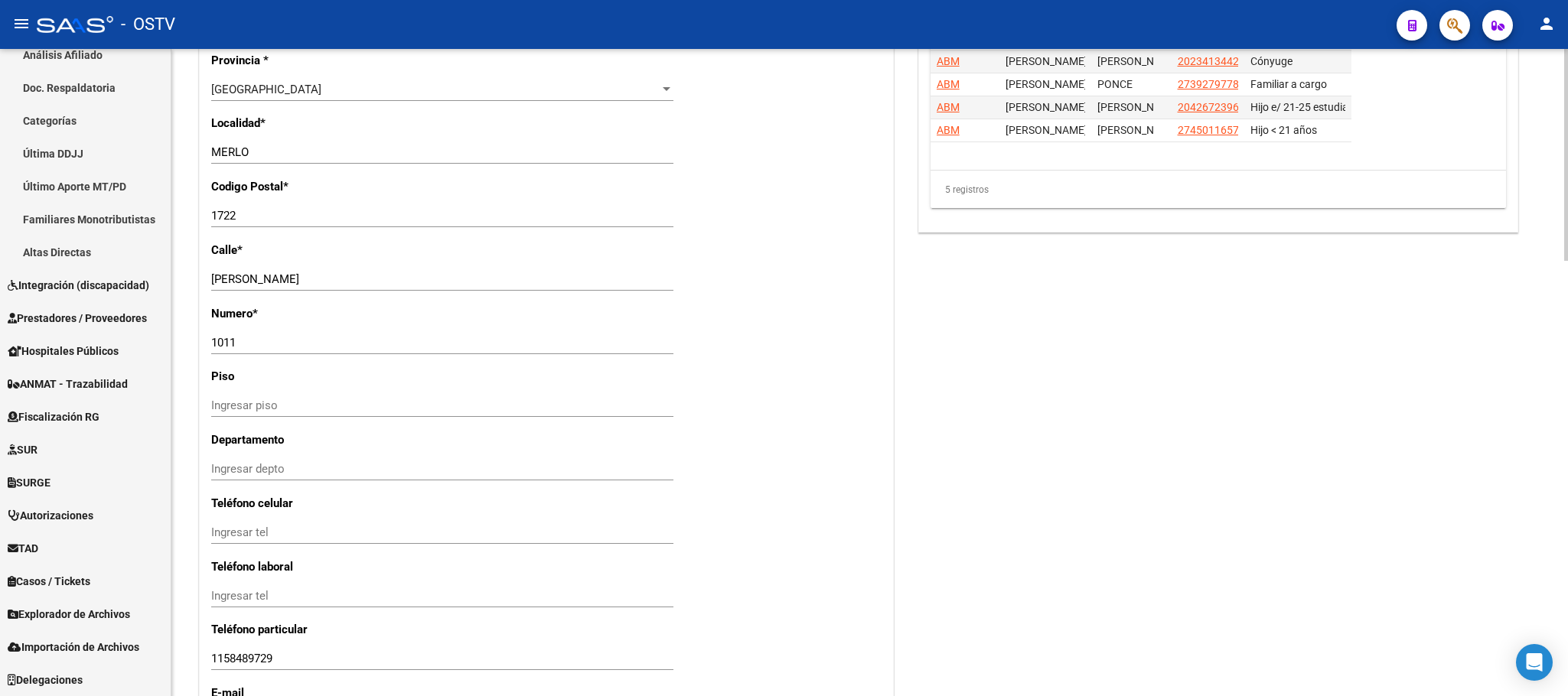
scroll to position [918, 0]
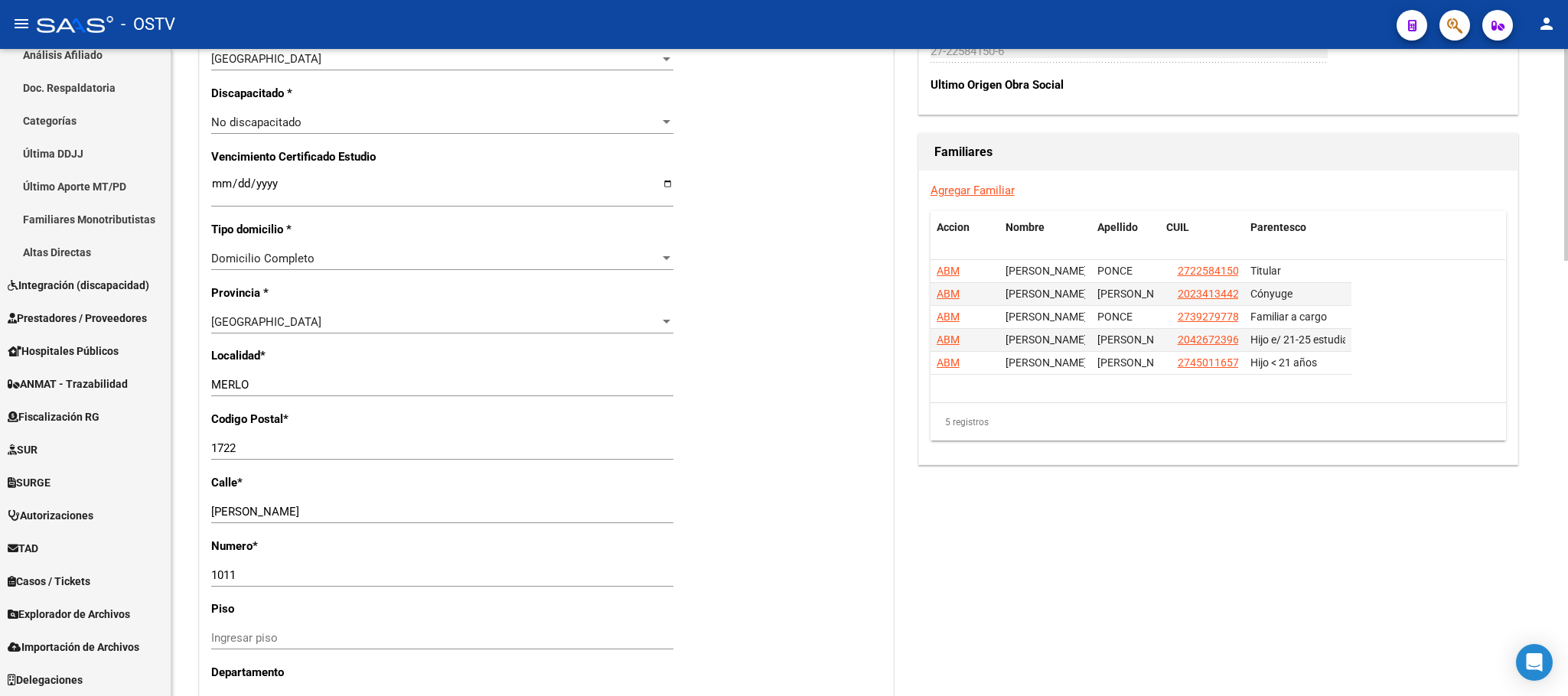
click at [184, 467] on div "arrow_back Editar Afiliado 20411021018 save Guardar cambios ACTIVO desde [DATE]…" at bounding box center [869, 118] width 1396 height 1976
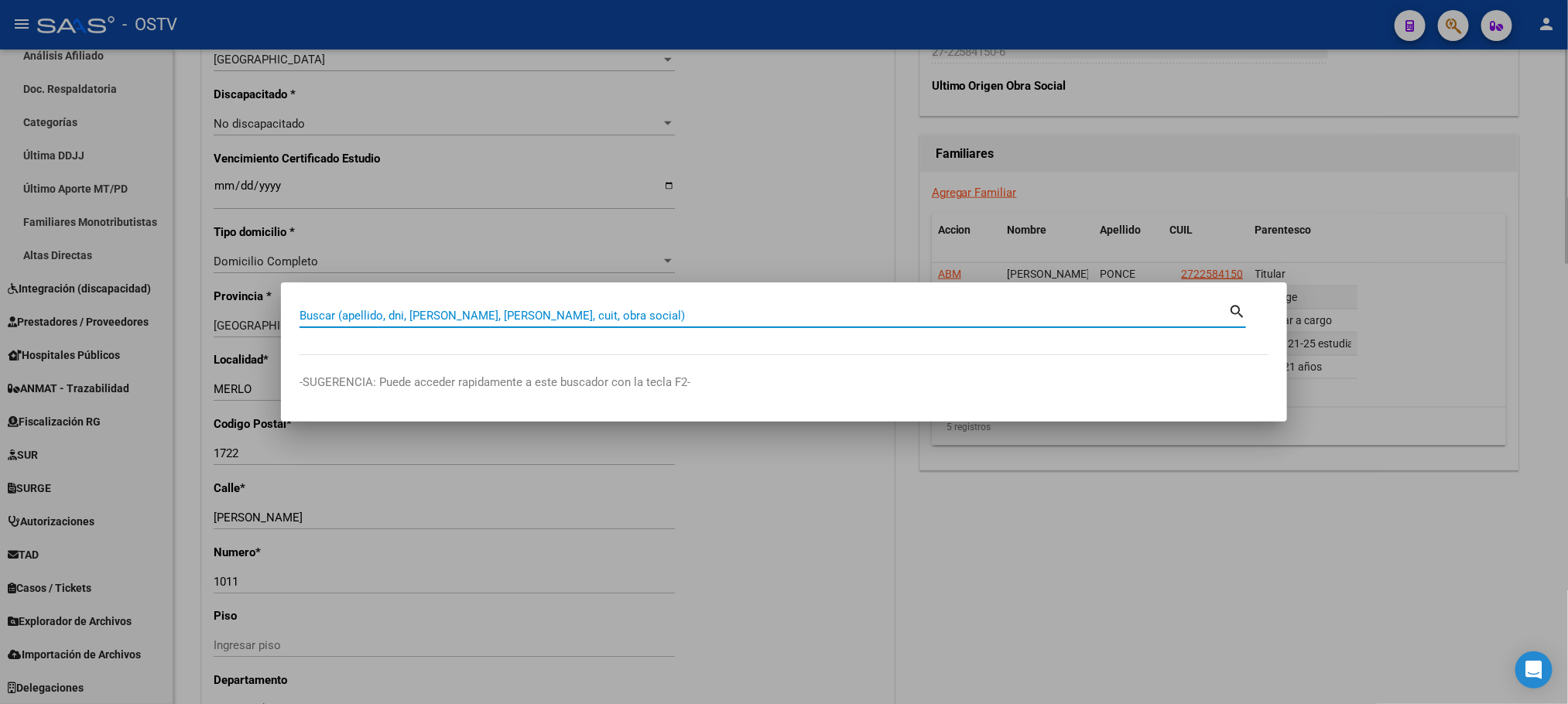
paste input "22584150"
type input "22584150"
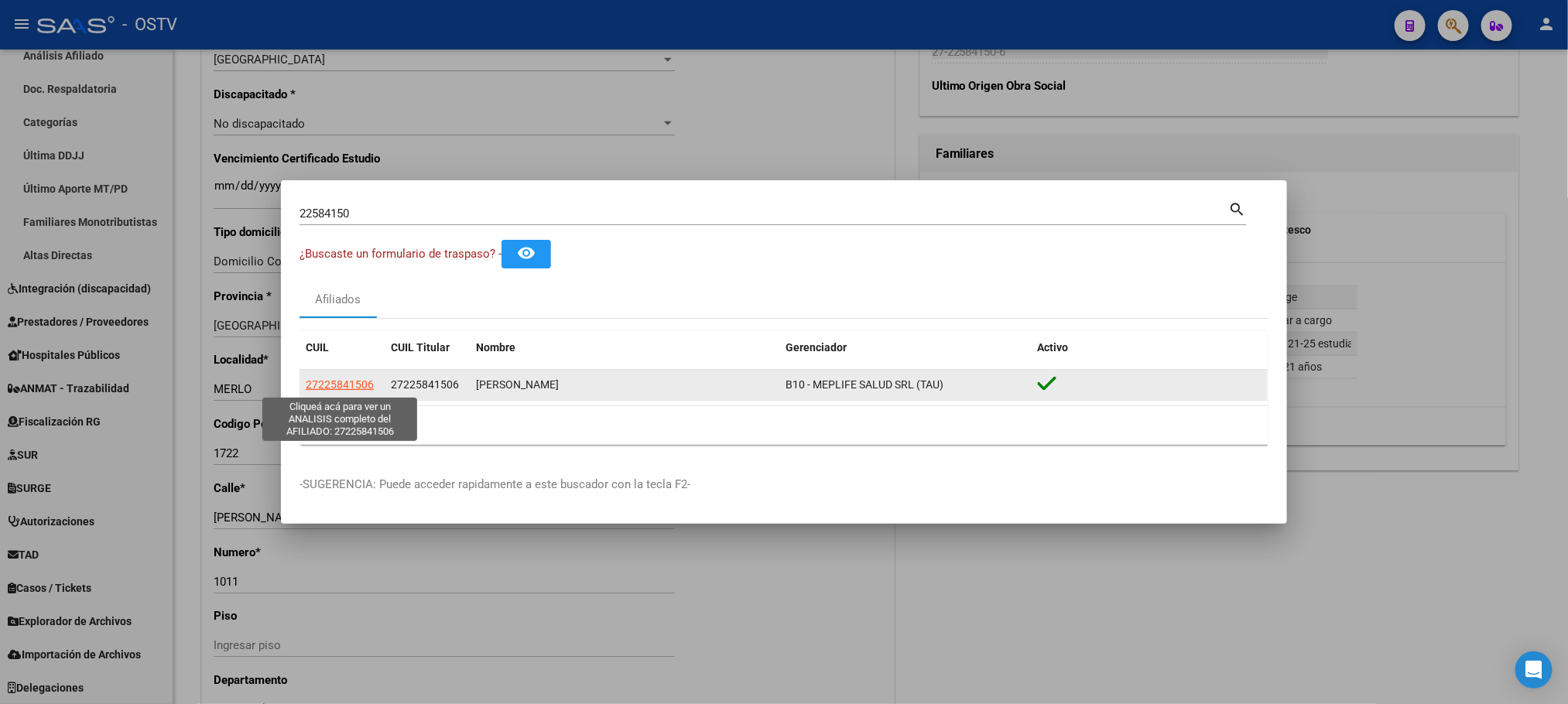
click at [333, 381] on span "27225841506" at bounding box center [340, 385] width 68 height 13
type textarea "27225841506"
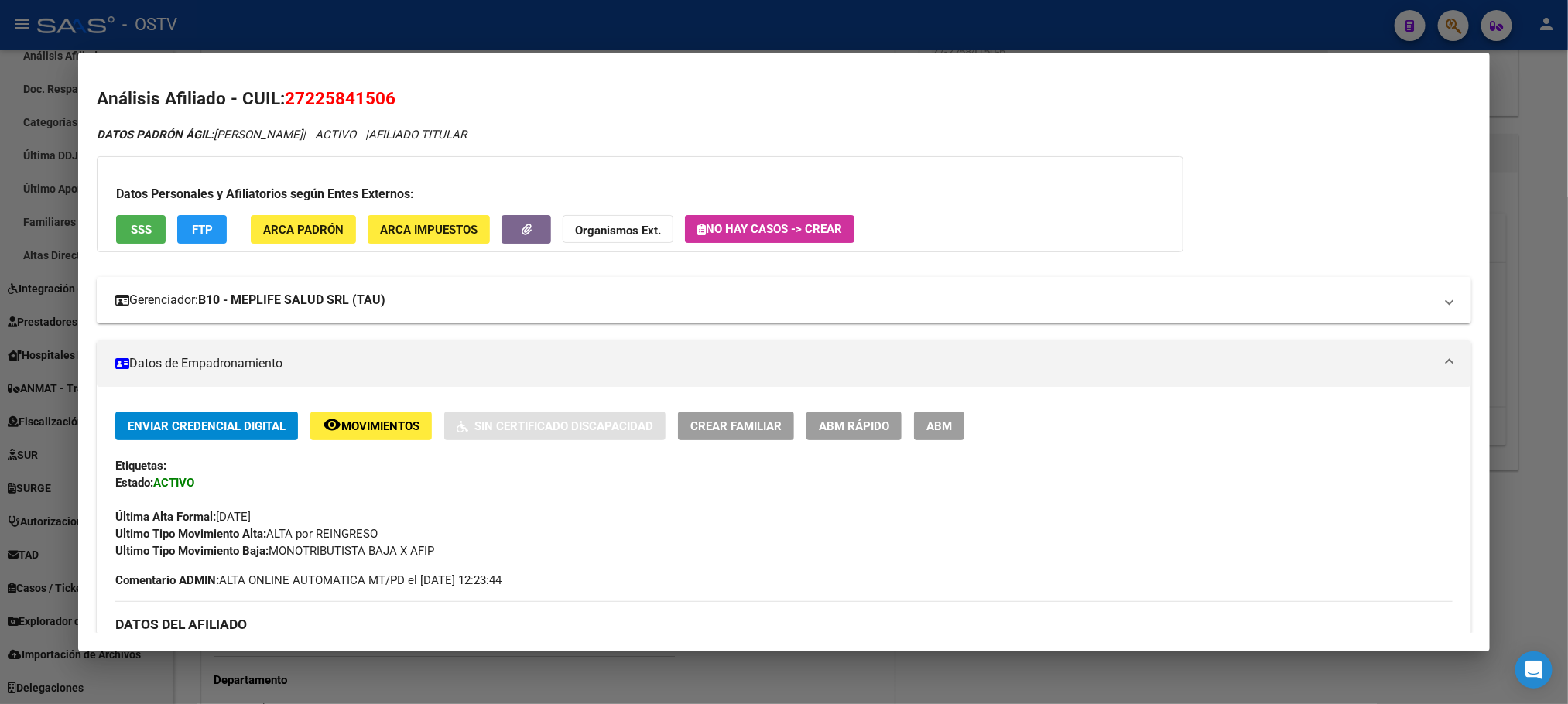
click at [302, 314] on mat-expansion-panel-header "Gerenciador: B10 - MEPLIFE SALUD SRL (TAU)" at bounding box center [784, 300] width 1374 height 47
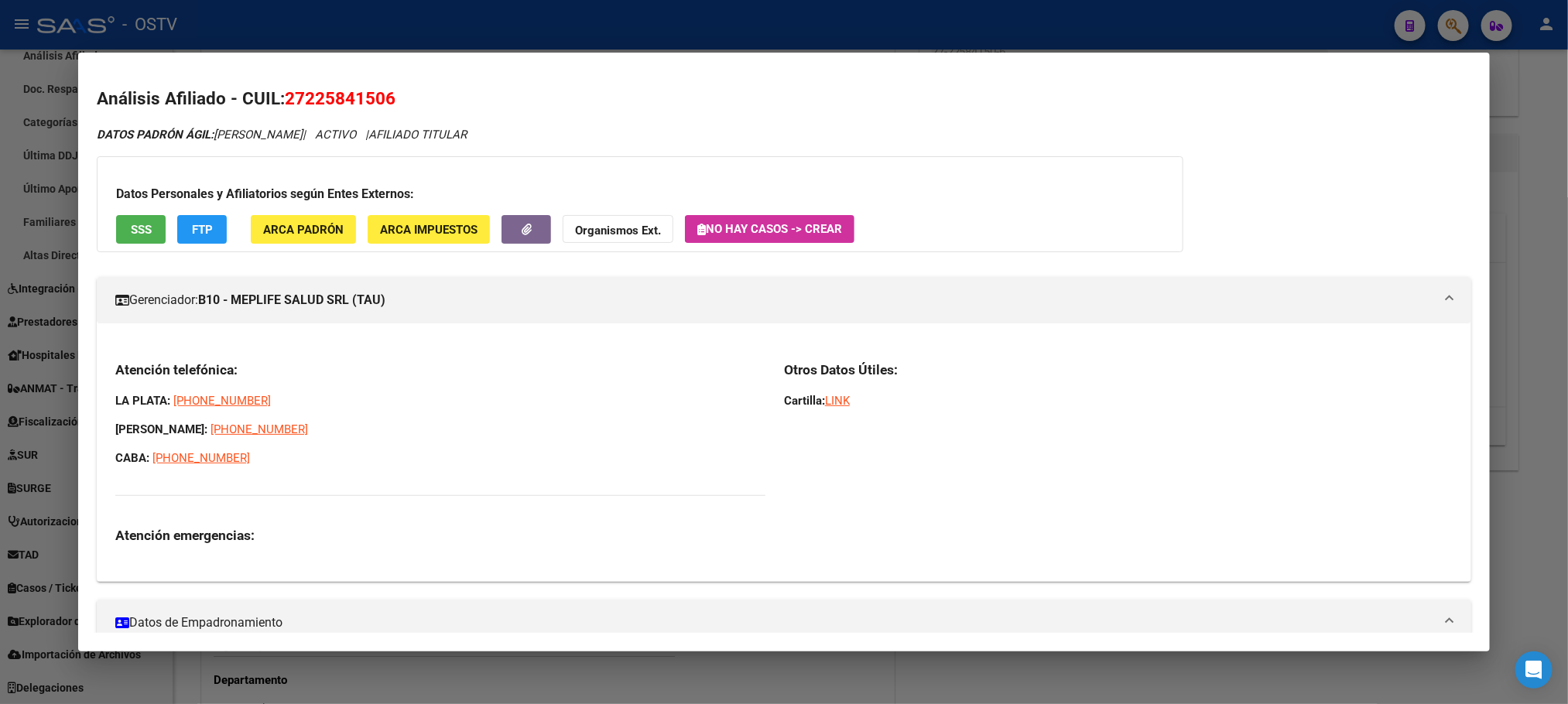
click at [209, 674] on div at bounding box center [784, 352] width 1568 height 704
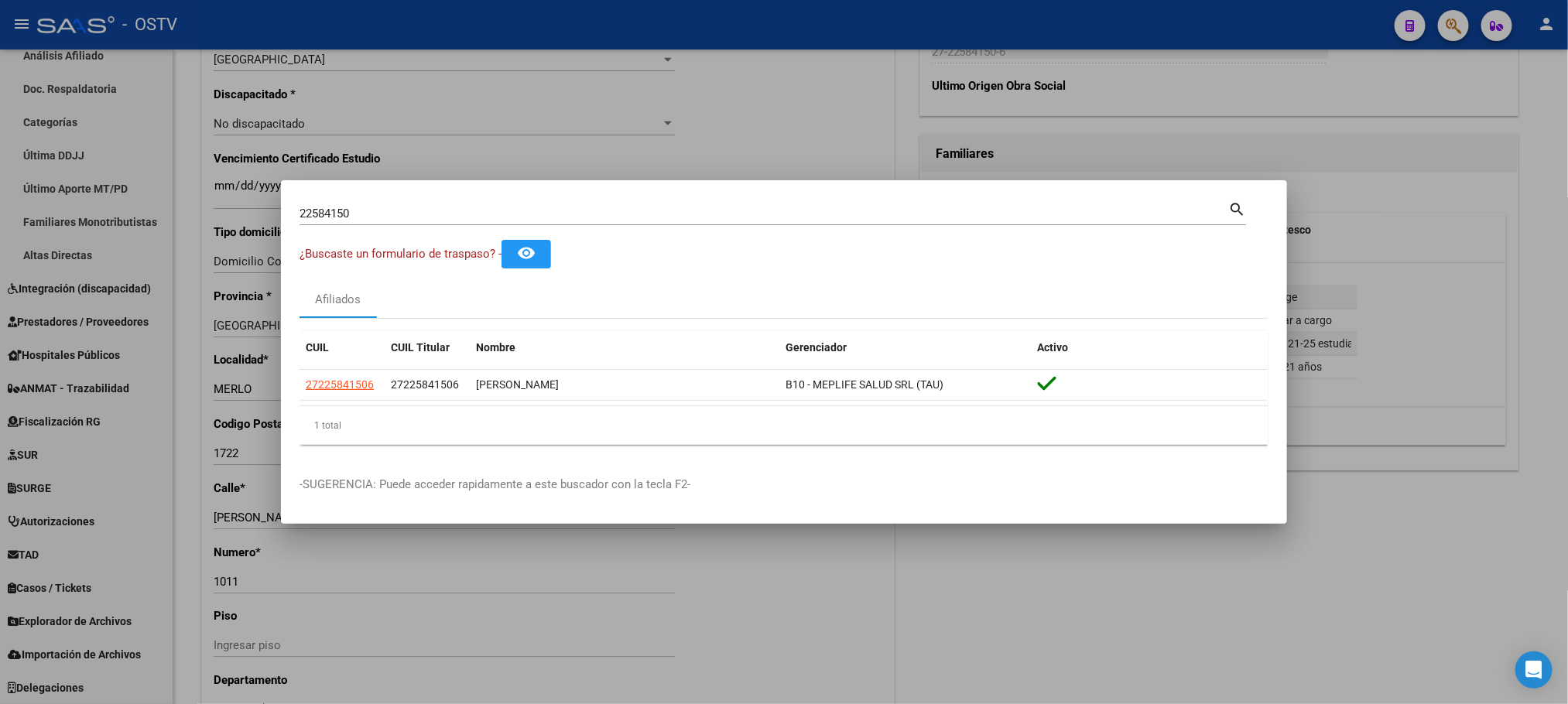
click at [165, 512] on div at bounding box center [784, 352] width 1568 height 704
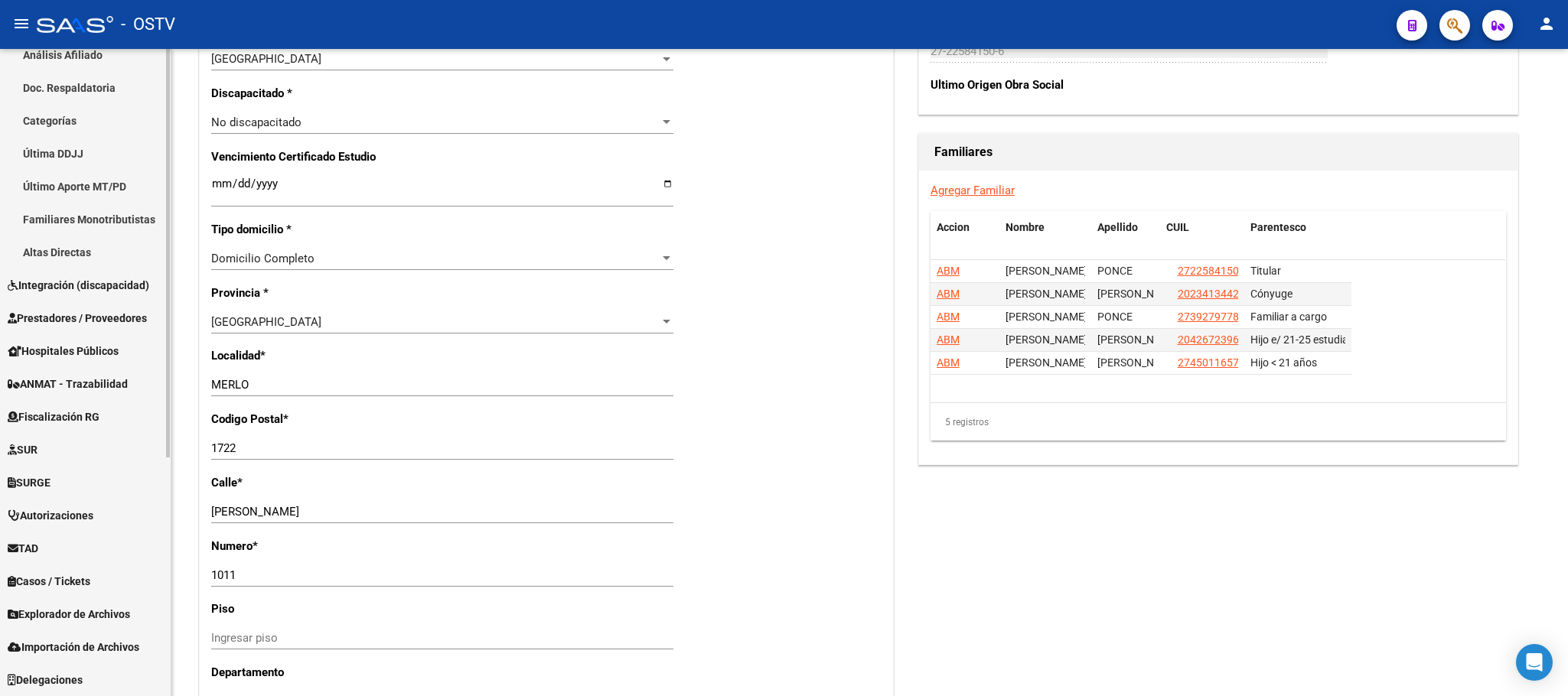
click at [74, 349] on span "Hospitales Públicos" at bounding box center [63, 351] width 111 height 17
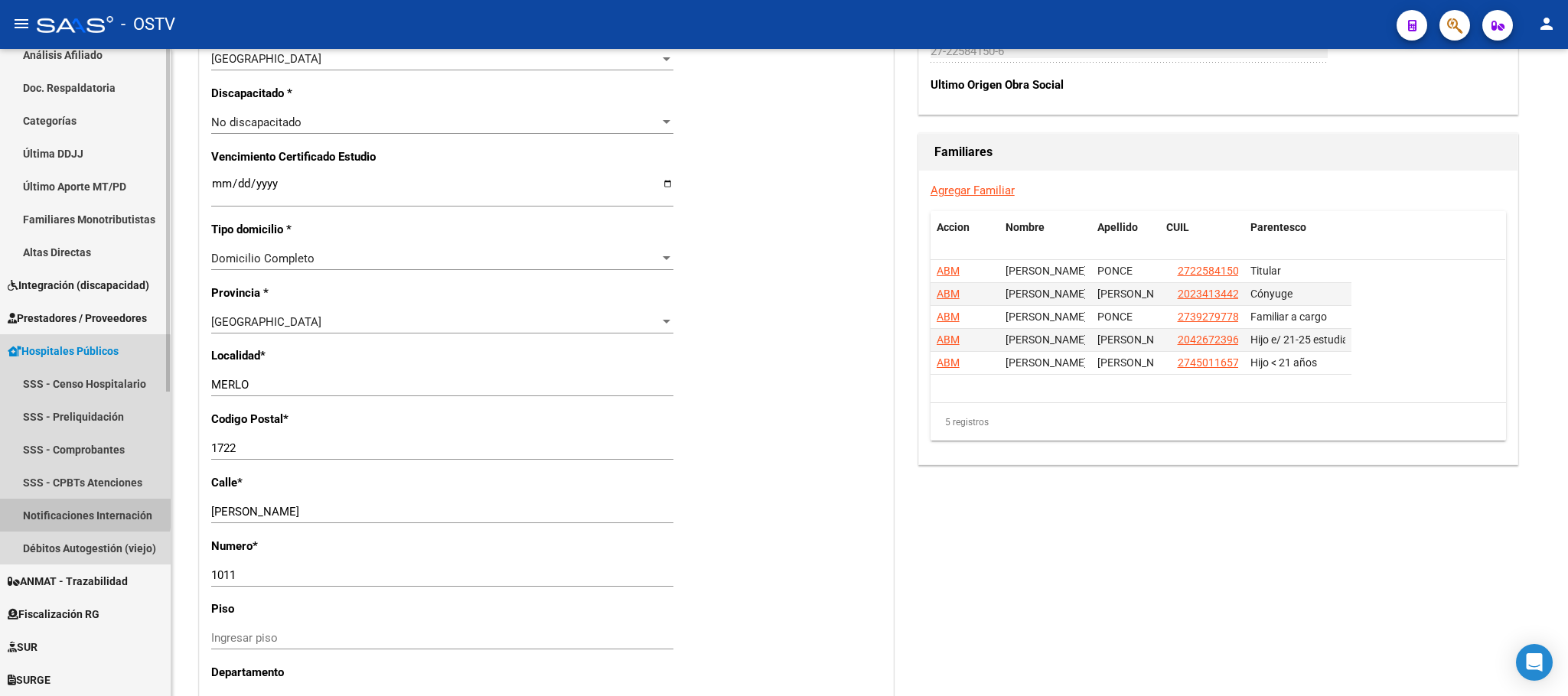
click at [74, 510] on link "Notificaciones Internación" at bounding box center [85, 515] width 171 height 33
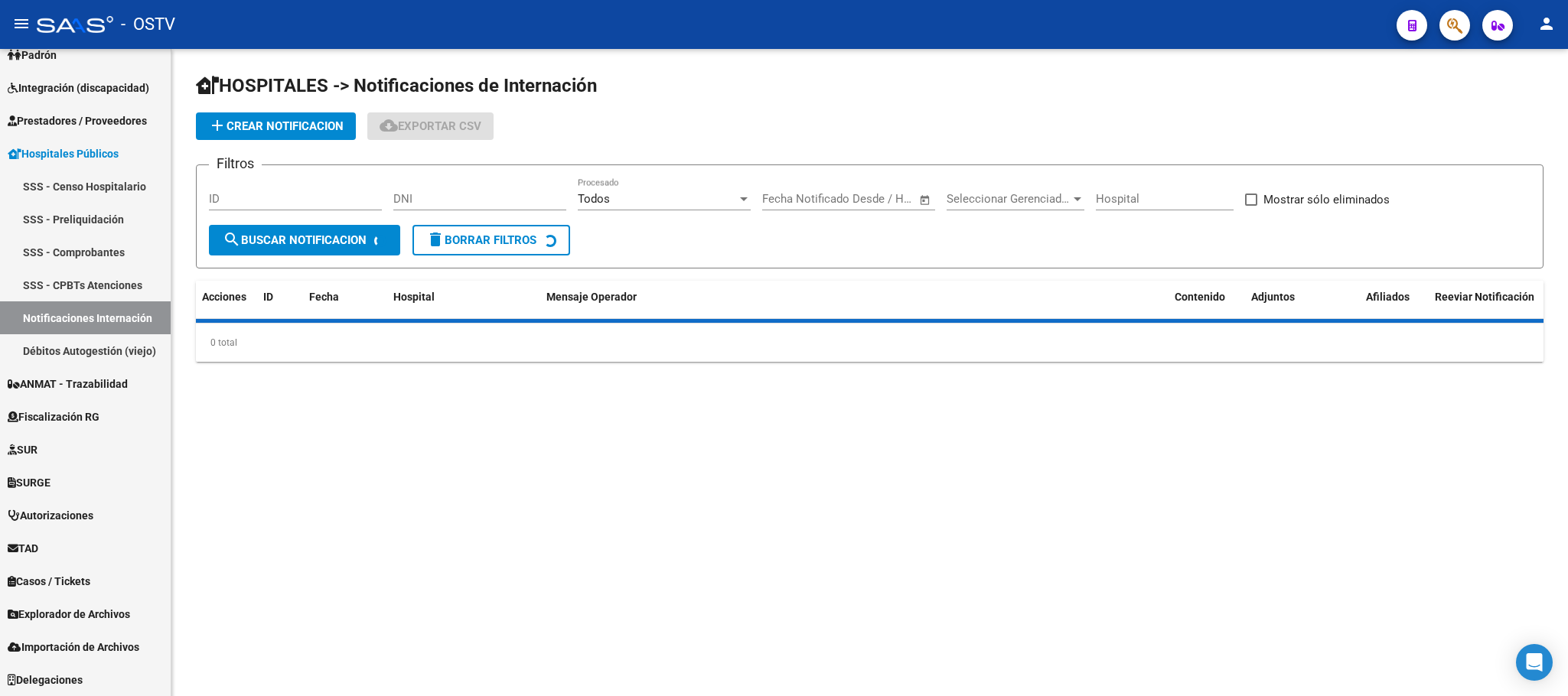
scroll to position [213, 0]
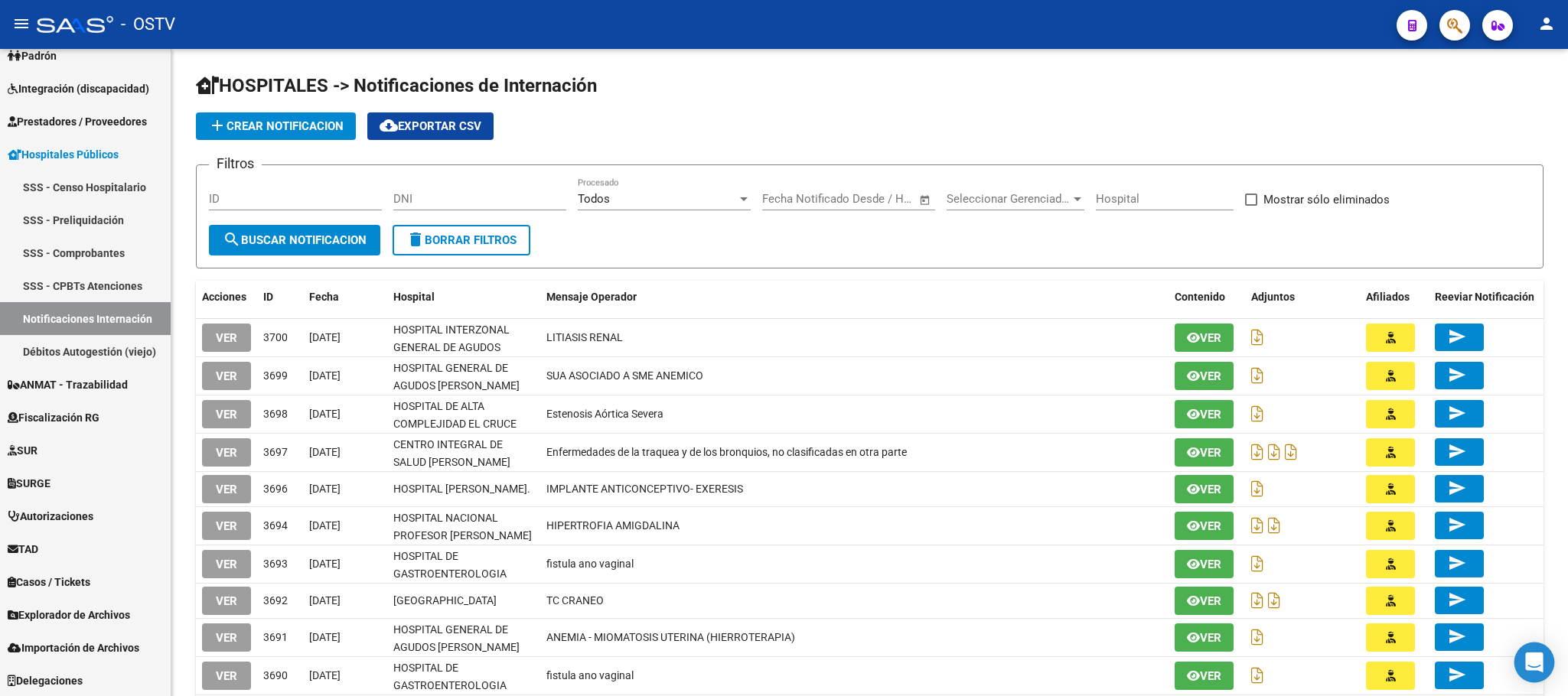
click at [1532, 671] on icon "Open Intercom Messenger" at bounding box center [1534, 662] width 20 height 20
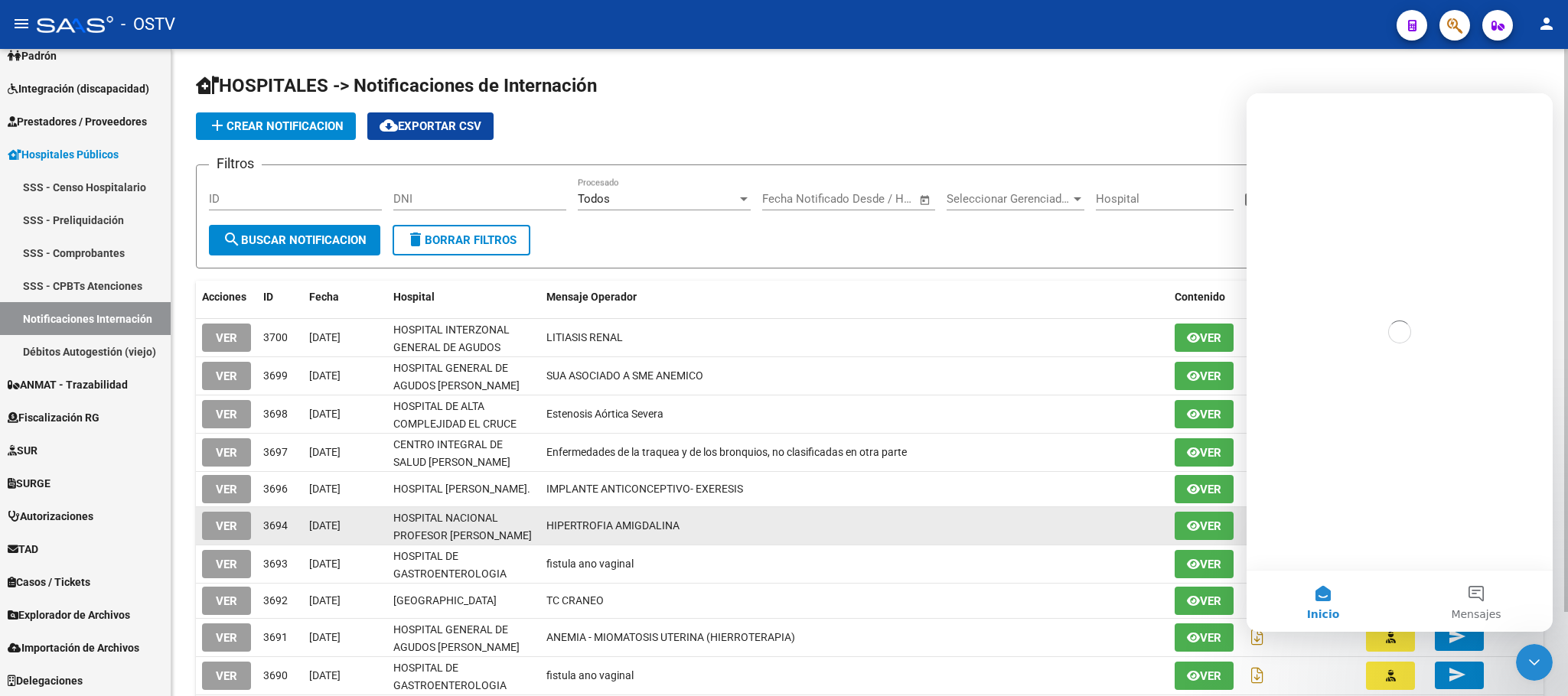
scroll to position [0, 0]
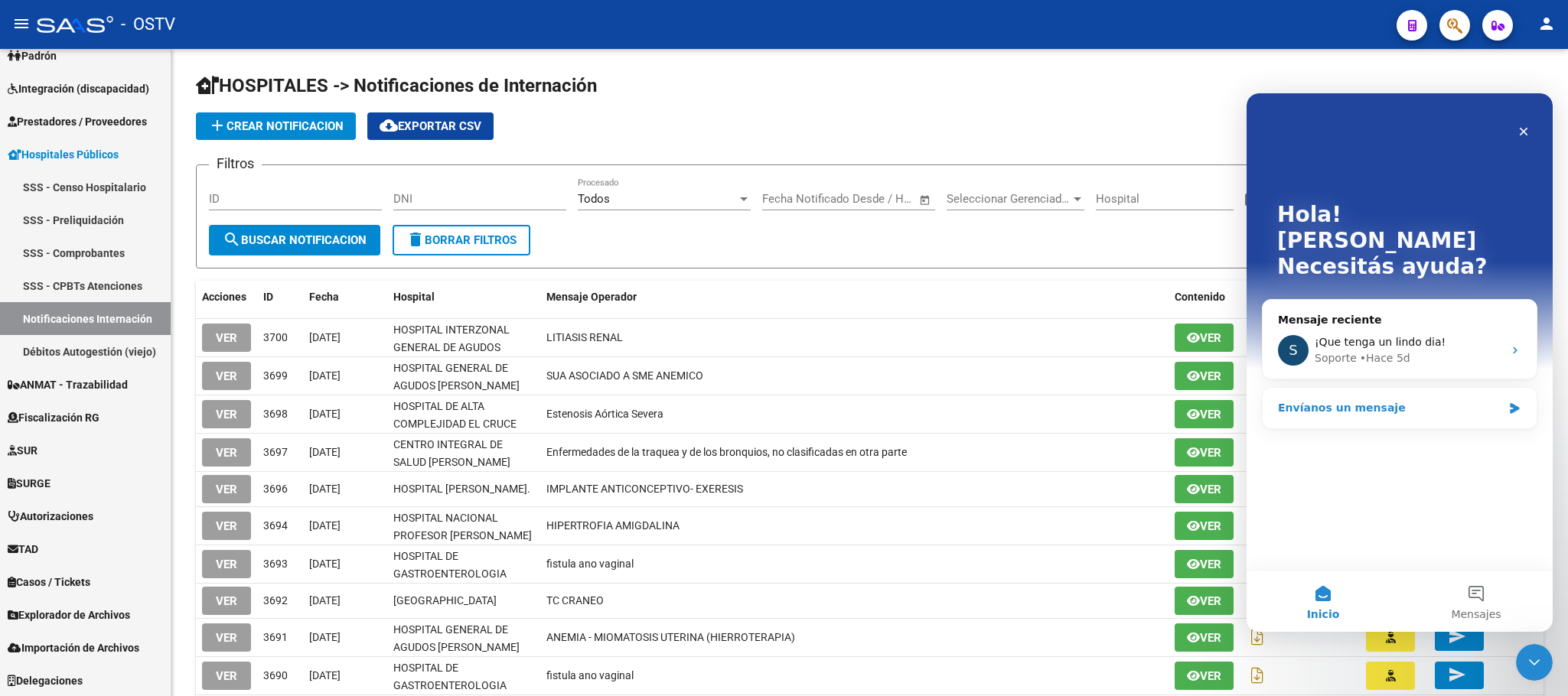
click at [1350, 400] on div "Envíanos un mensaje" at bounding box center [1390, 408] width 224 height 16
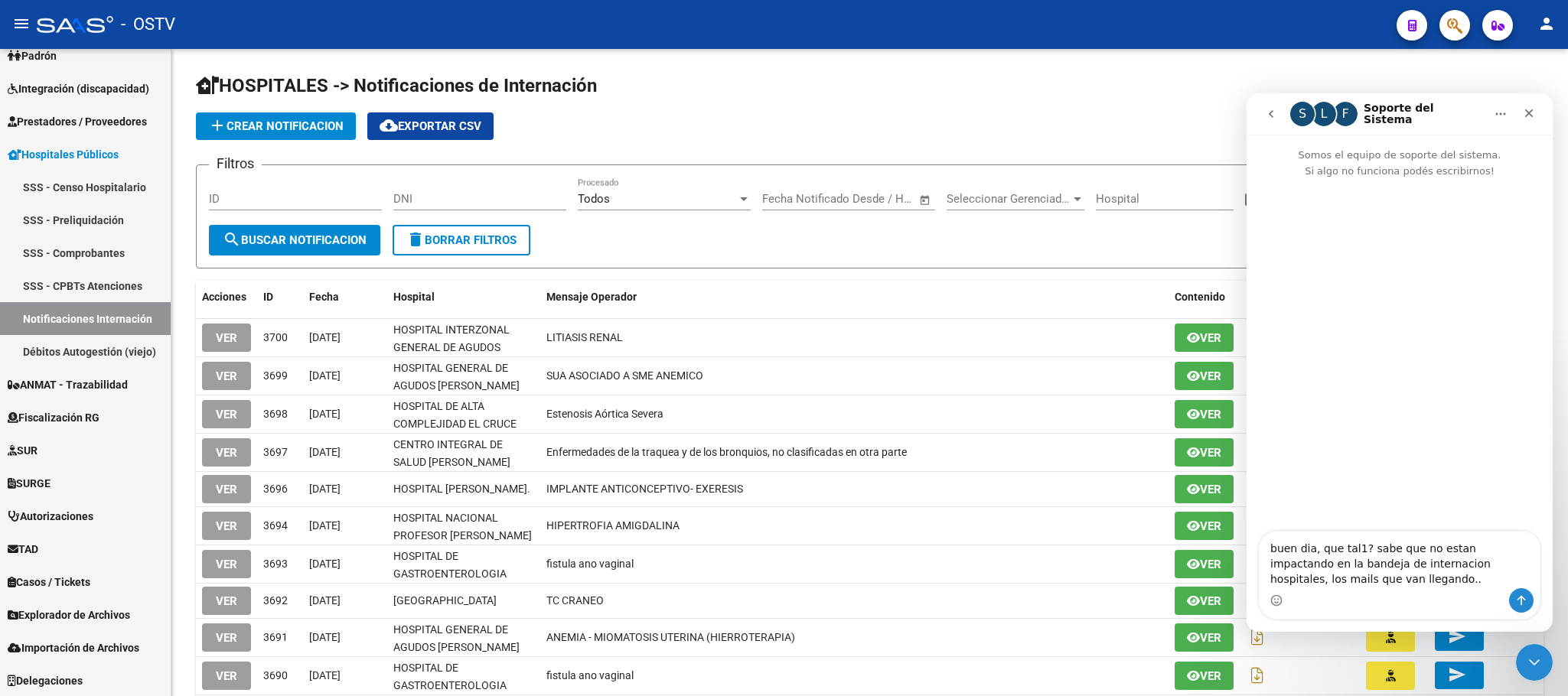
type textarea "buen dia, que tal1? sabe que no estan impactando en la bandeja de internacion h…"
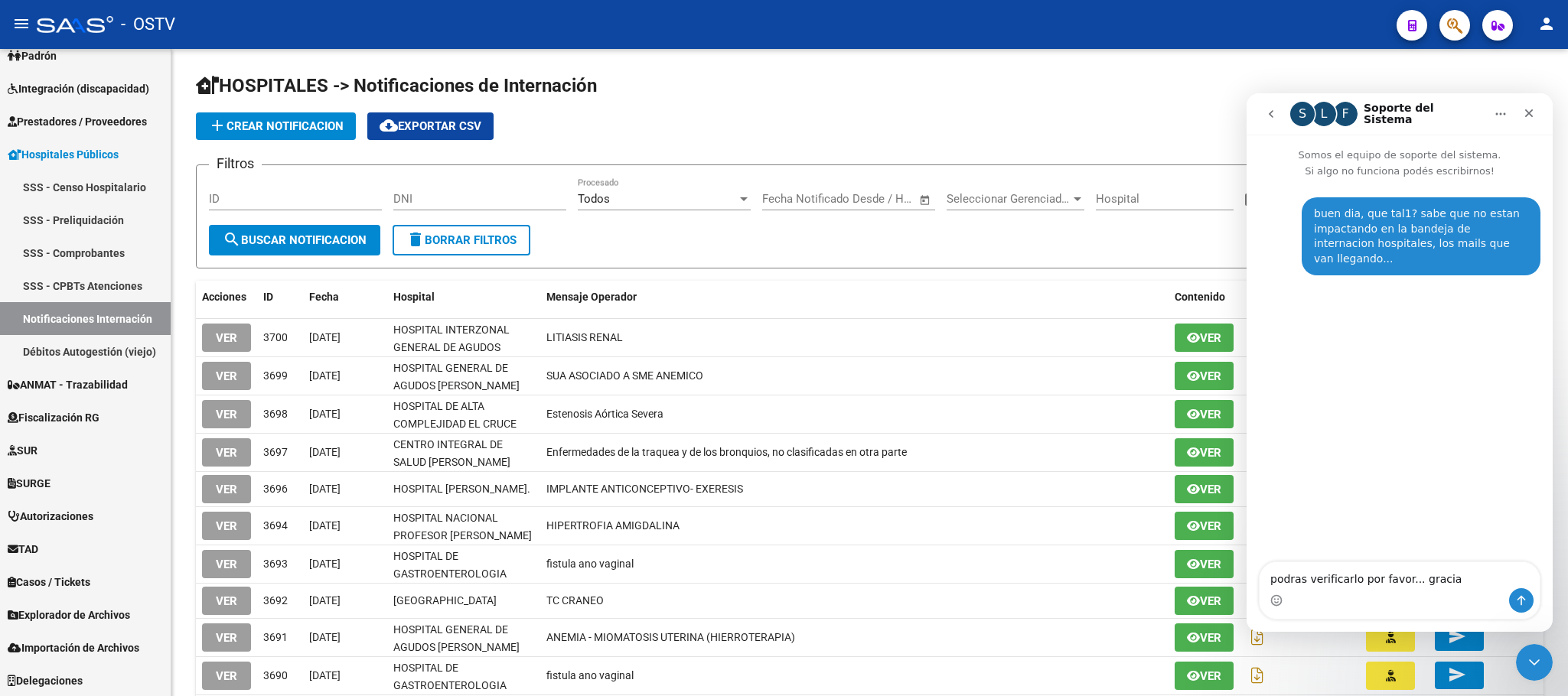
type textarea "podras verificarlo por favor... gracias"
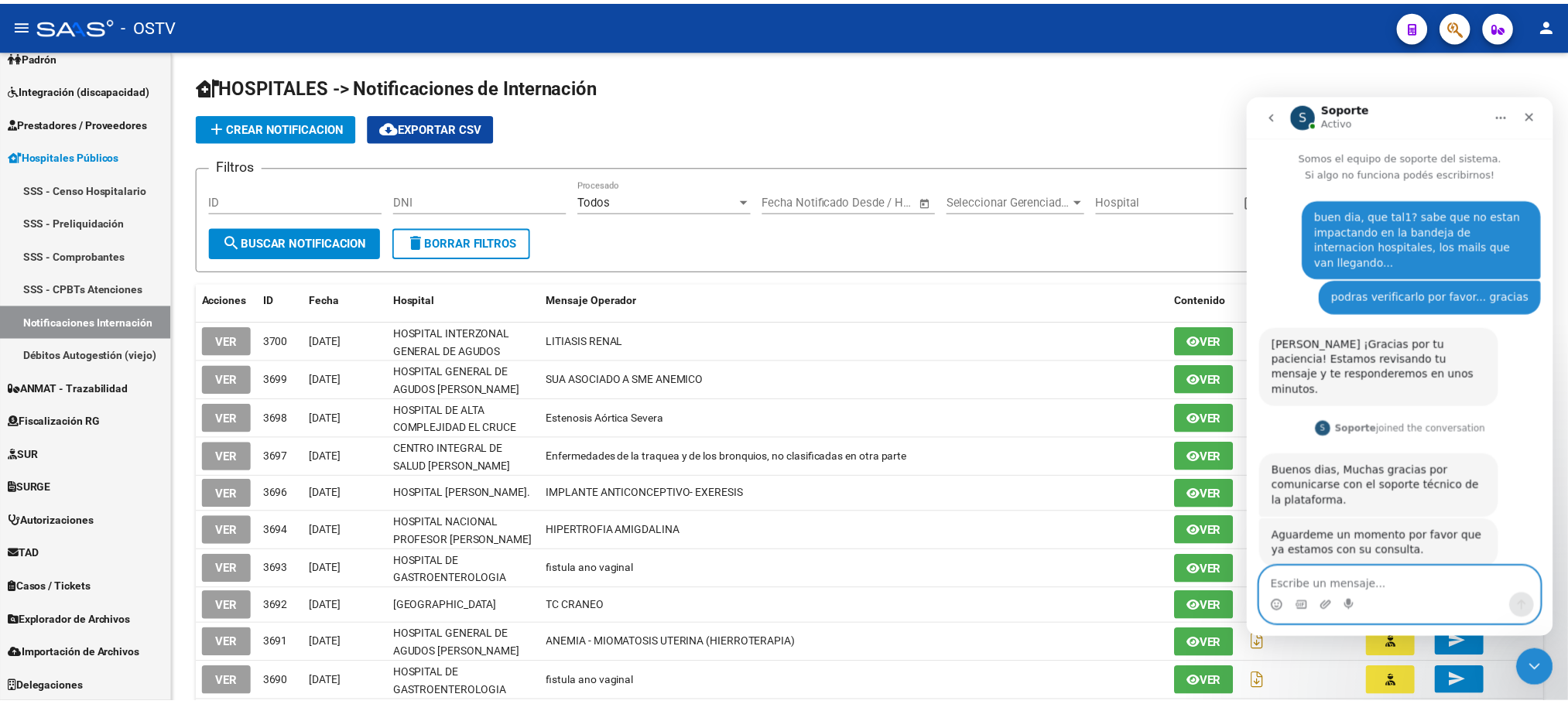
scroll to position [3, 0]
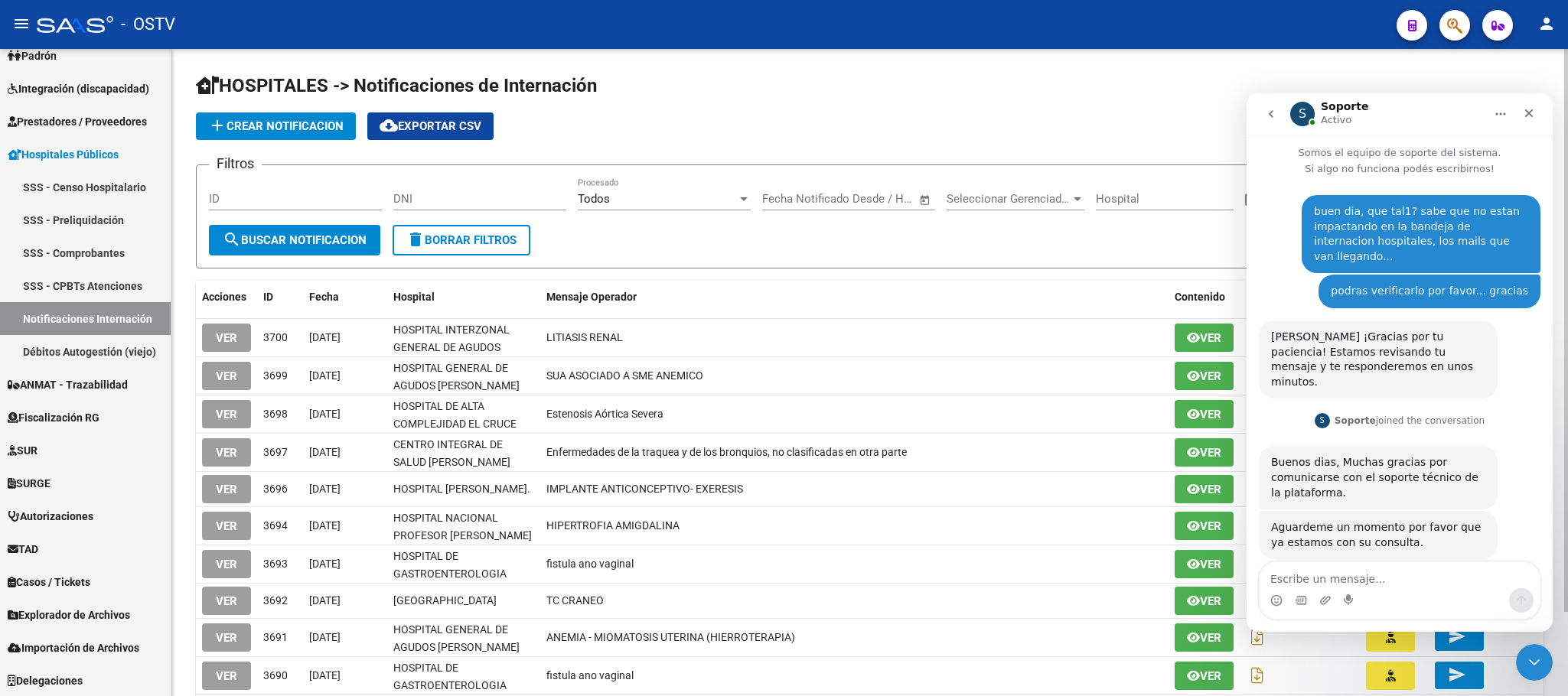
click at [177, 322] on div "HOSPITALES -> Notificaciones de Internación add Crear Notificacion cloud_downlo…" at bounding box center [869, 419] width 1396 height 740
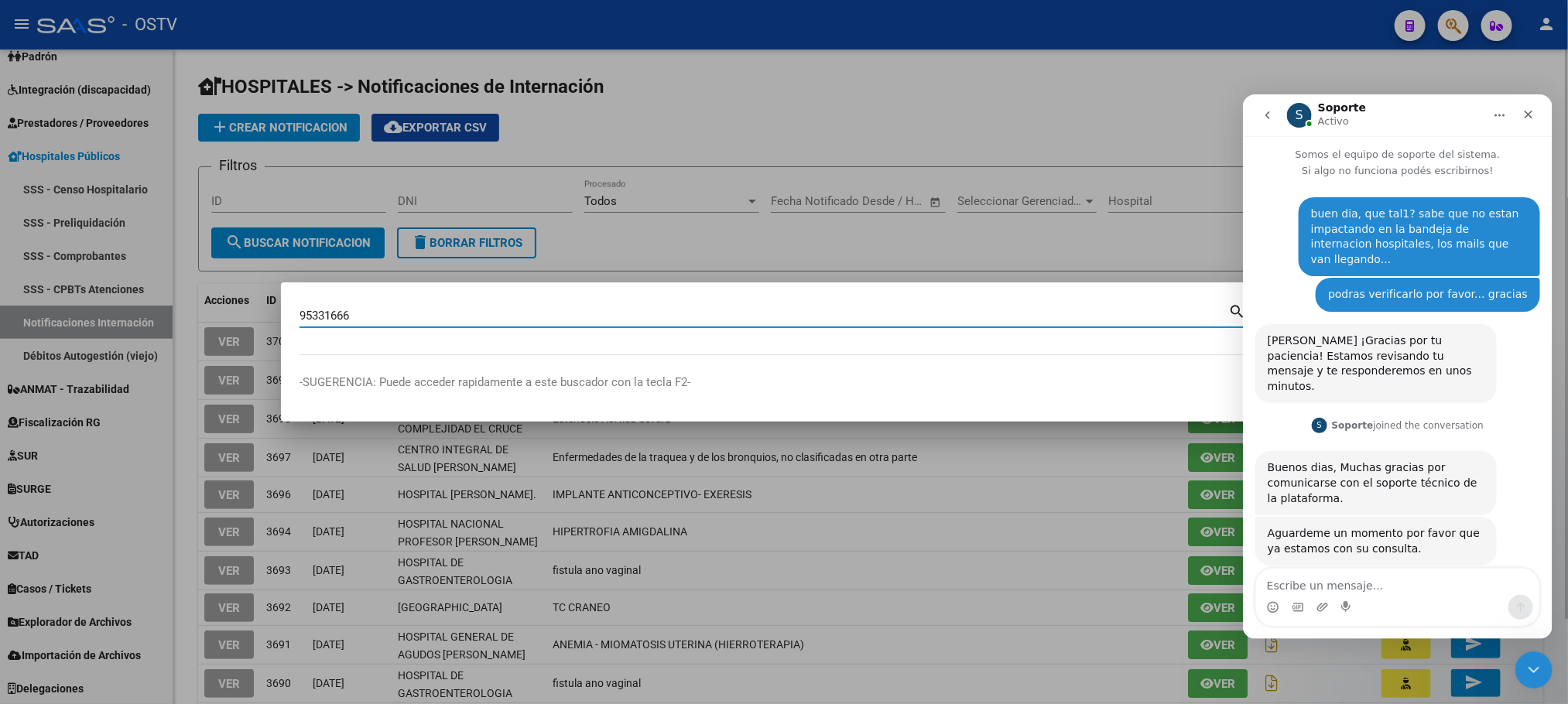
type input "95331666"
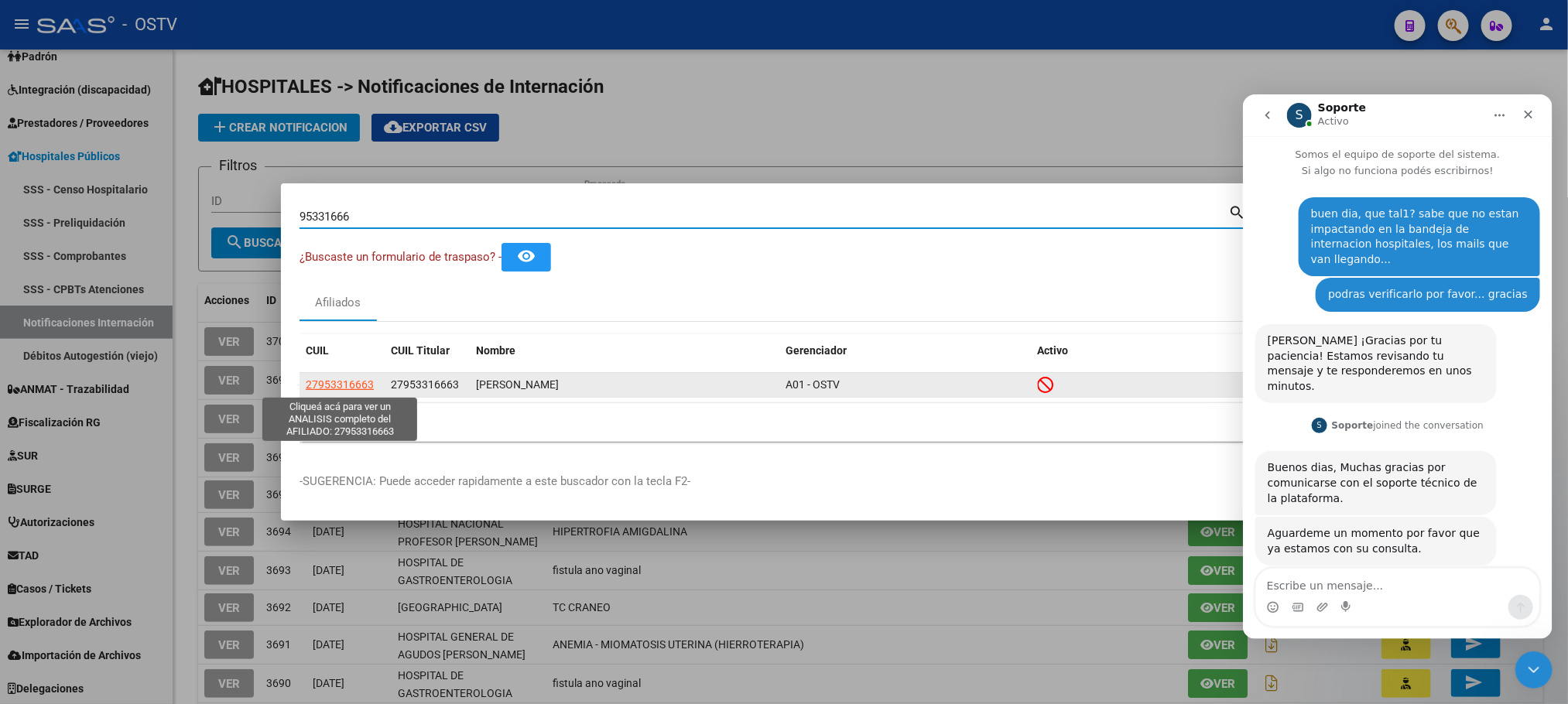
click at [346, 381] on span "27953316663" at bounding box center [340, 385] width 68 height 13
type textarea "27953316663"
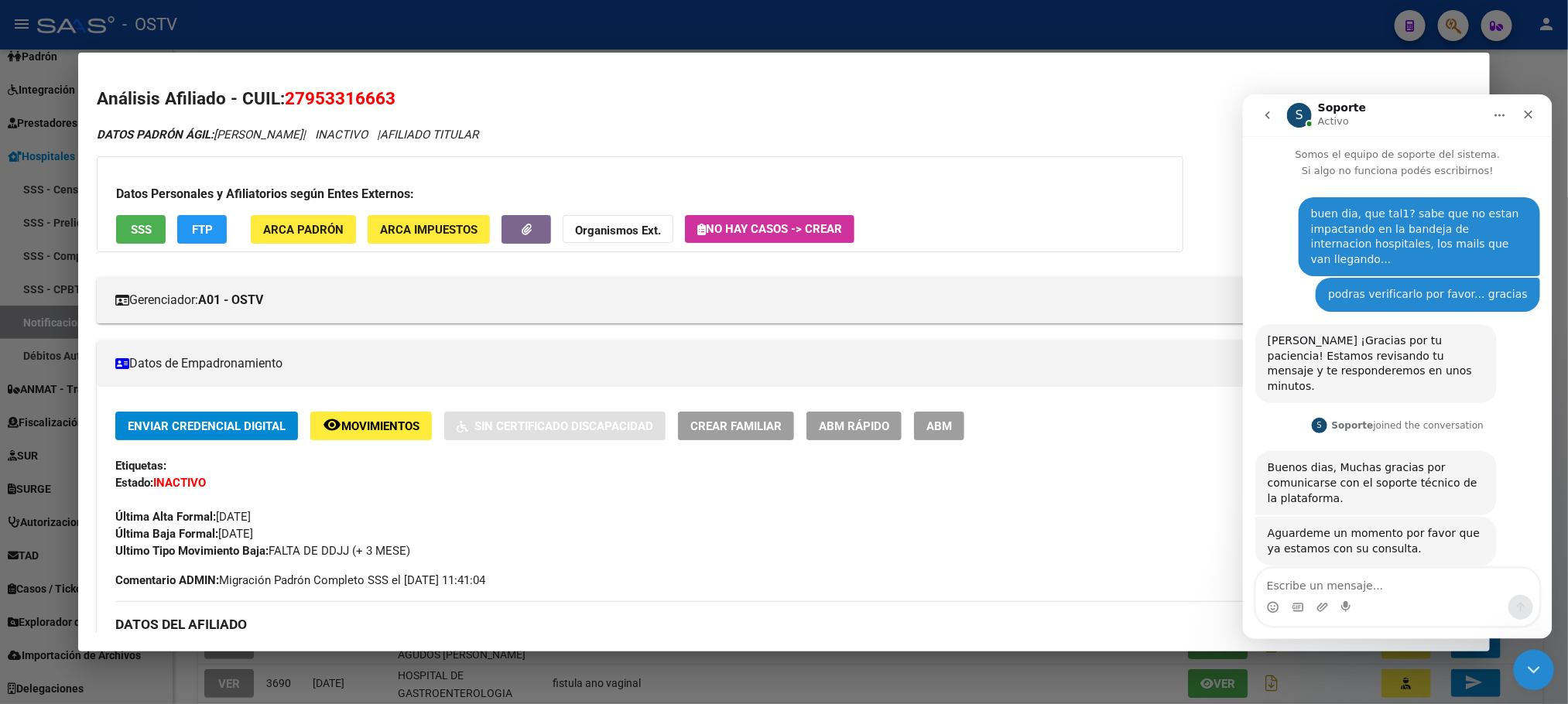
scroll to position [63, 0]
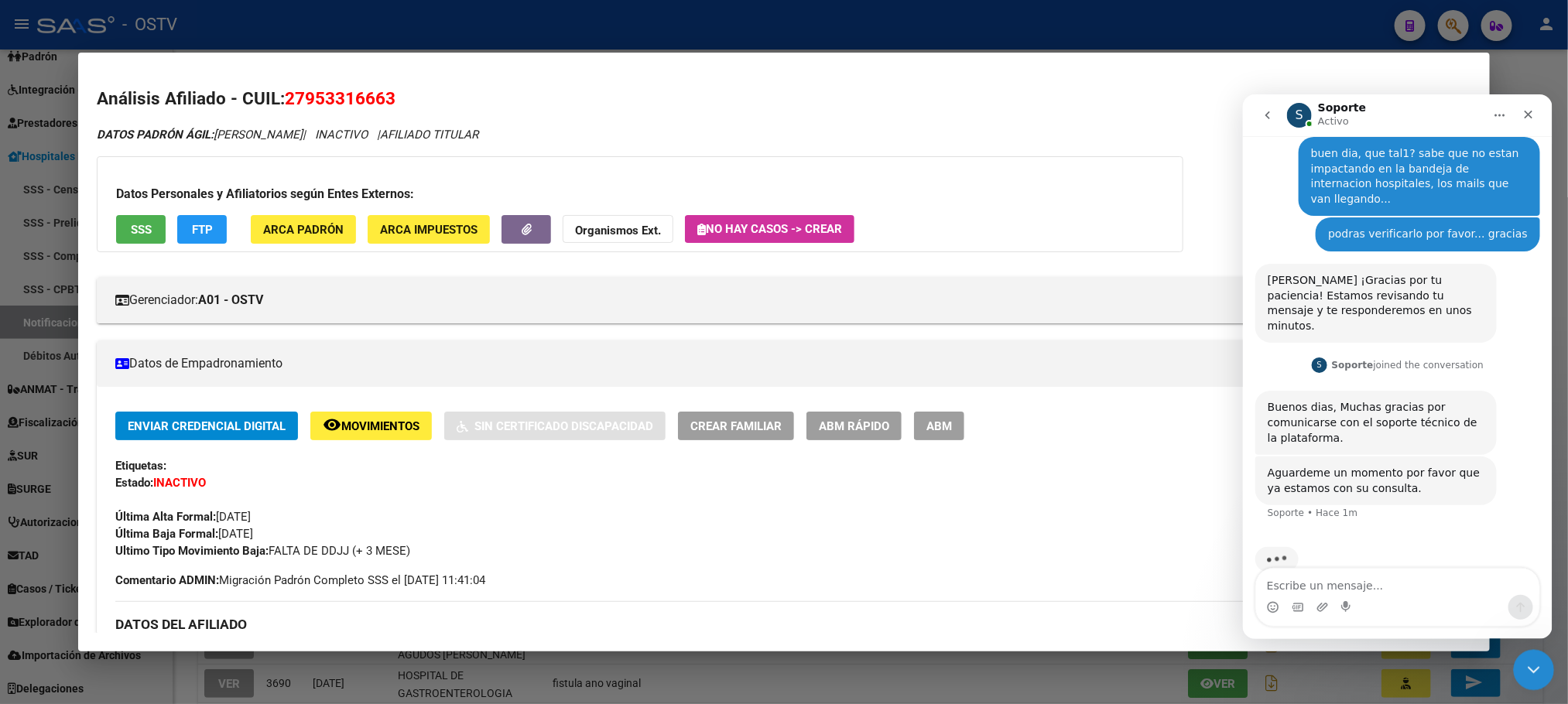
click at [1527, 675] on icon "Cerrar Intercom Messenger" at bounding box center [1531, 668] width 19 height 19
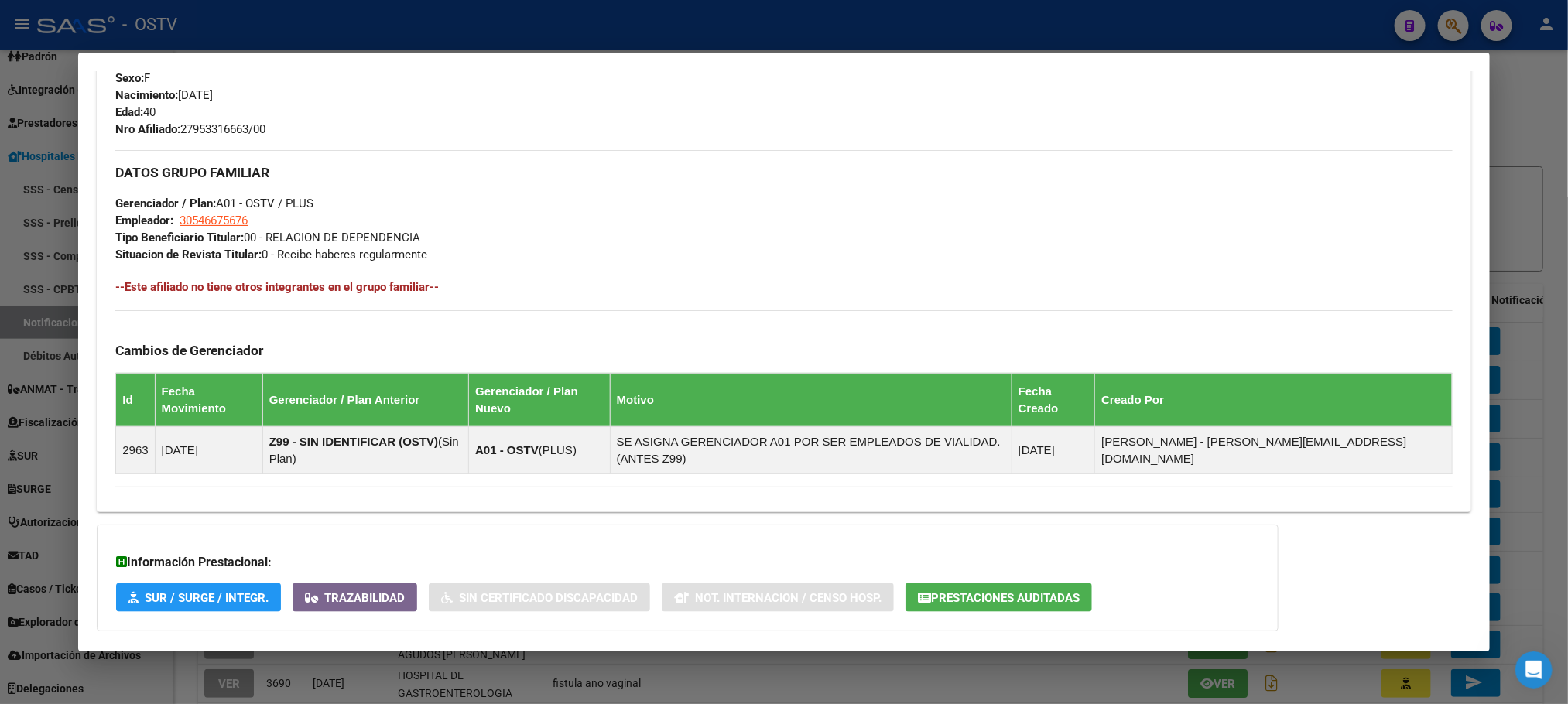
scroll to position [748, 0]
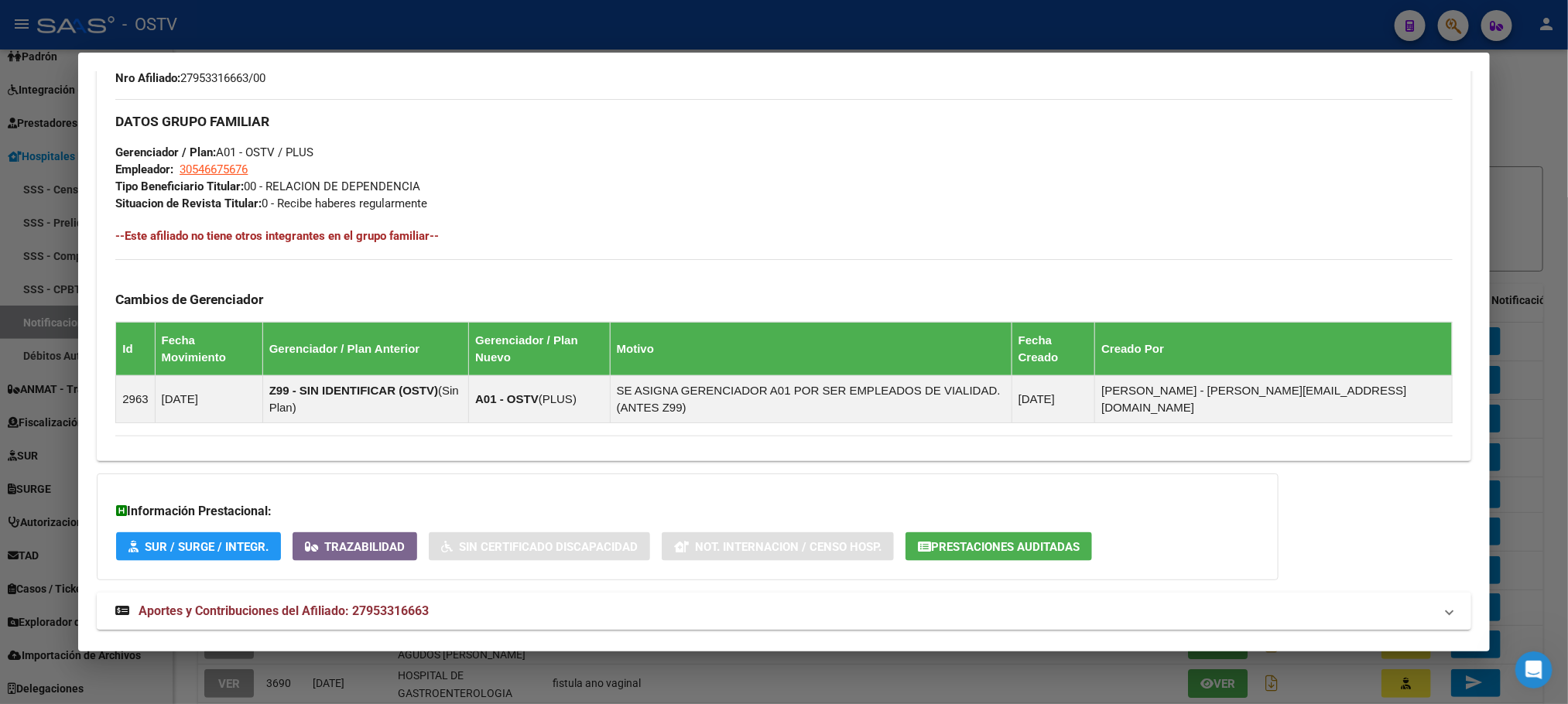
click at [383, 604] on span "Aportes y Contribuciones del Afiliado: 27953316663" at bounding box center [283, 611] width 290 height 14
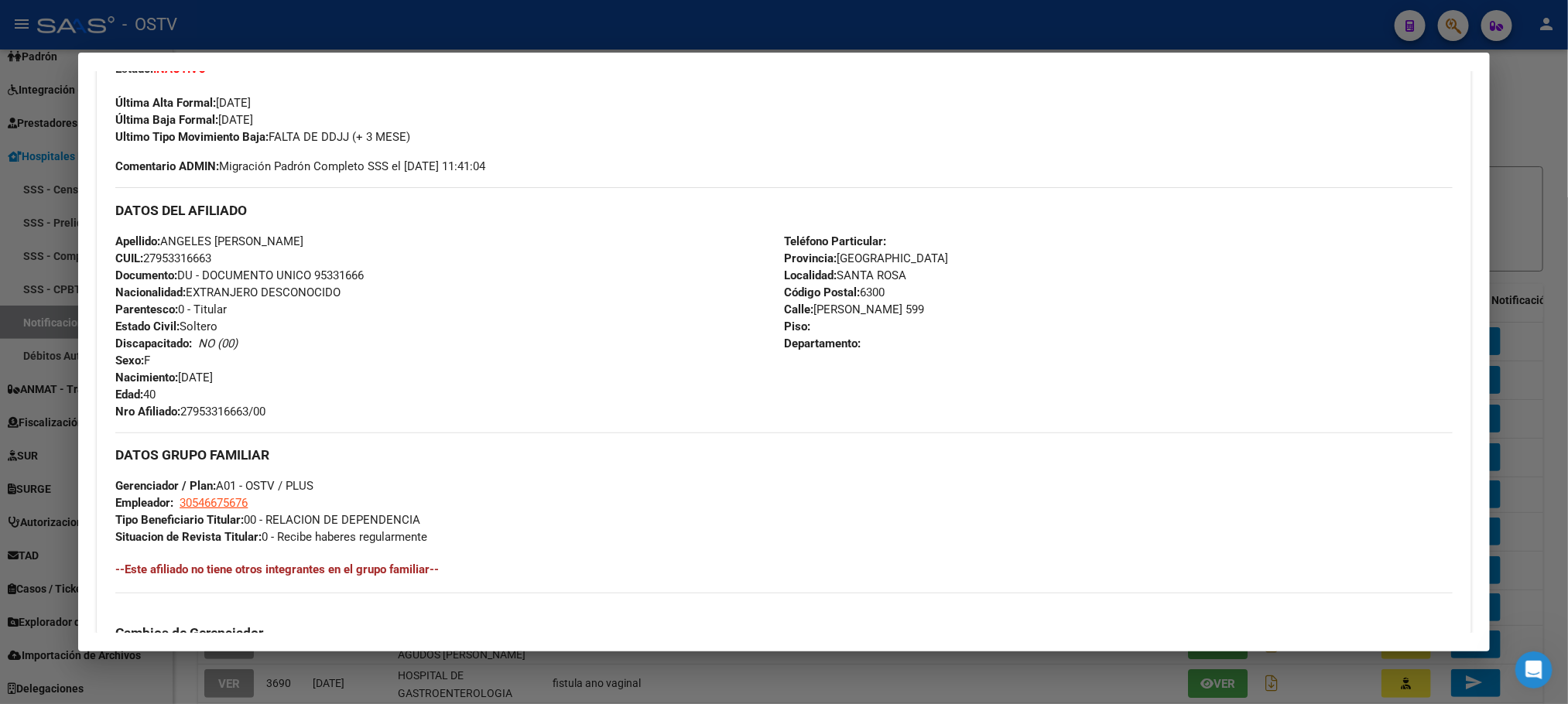
scroll to position [93, 0]
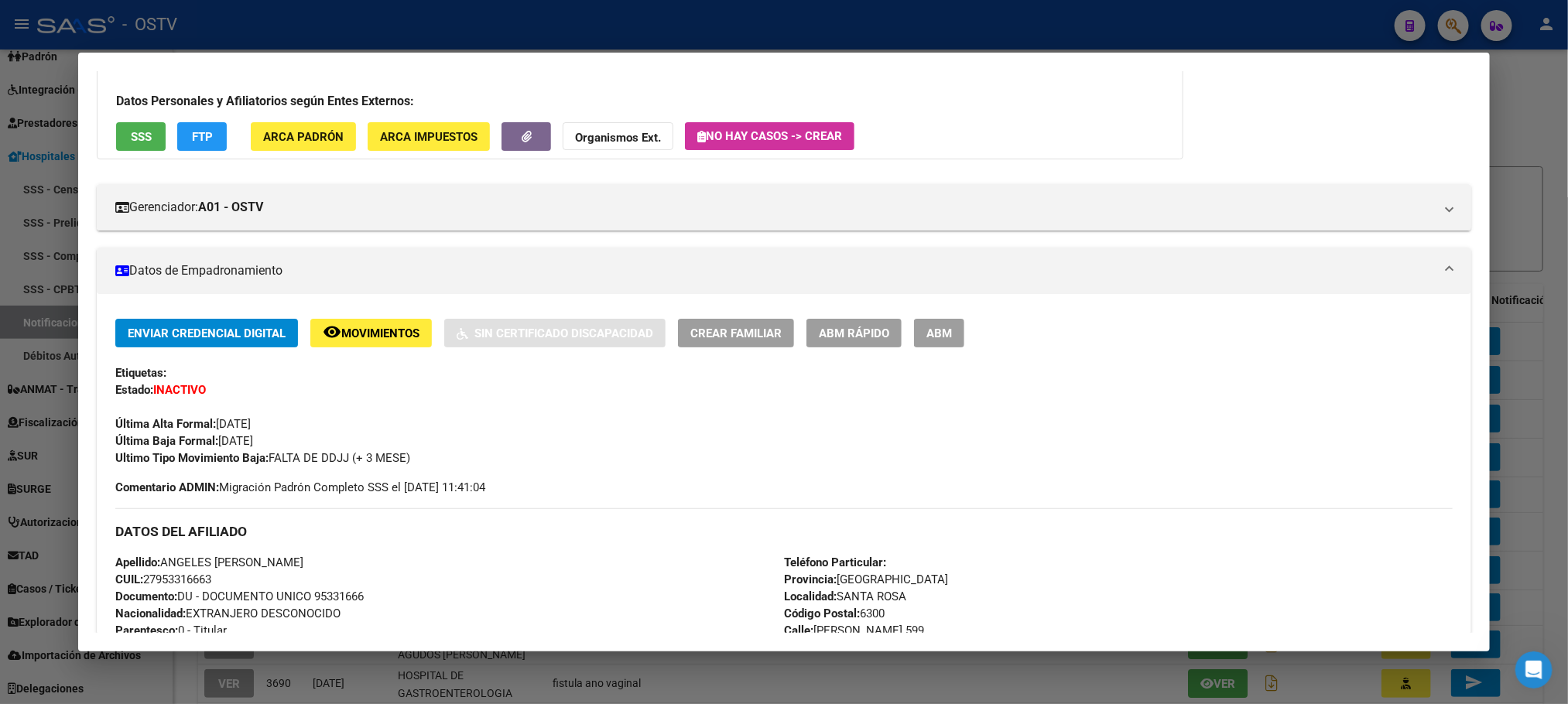
click at [325, 342] on mat-icon "remove_red_eye" at bounding box center [332, 332] width 19 height 19
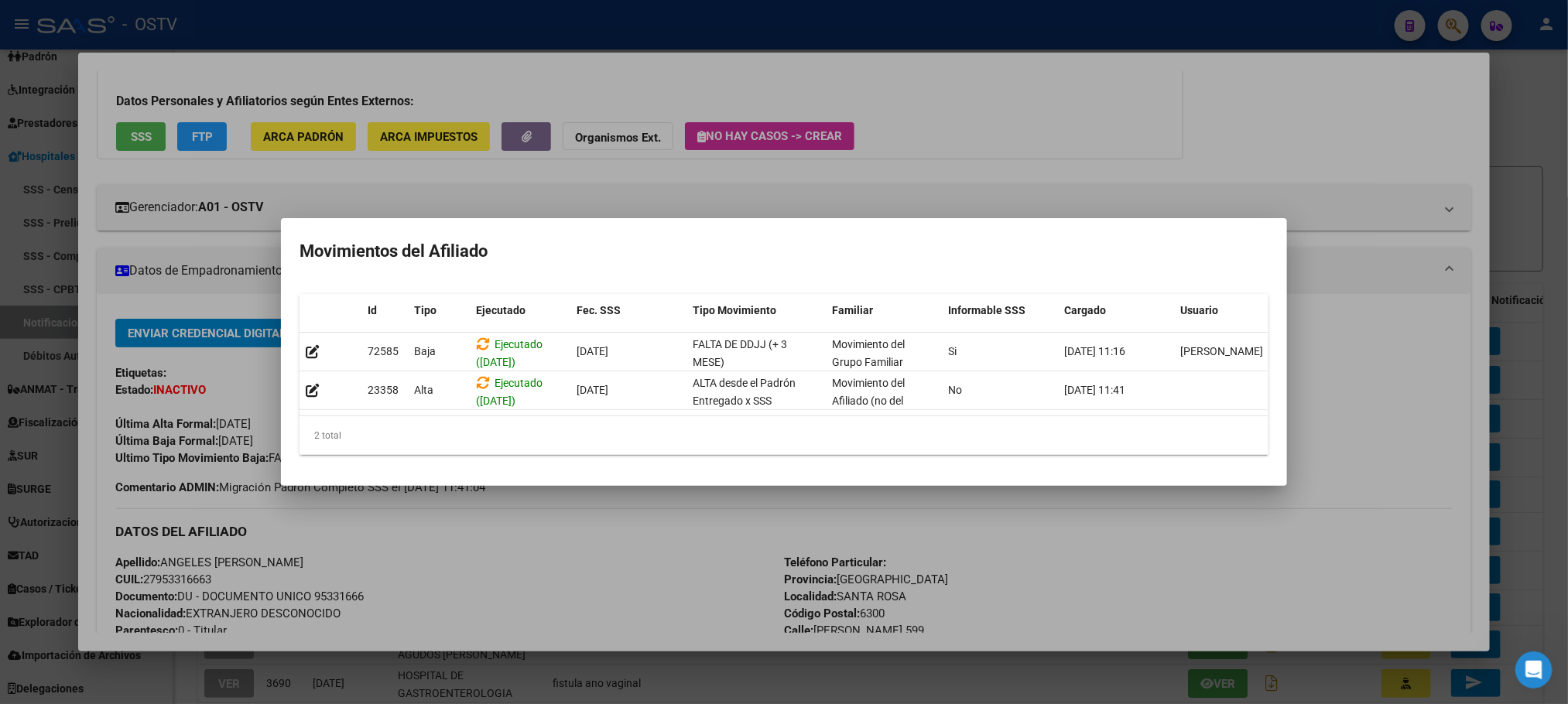
click at [609, 537] on div at bounding box center [784, 352] width 1568 height 704
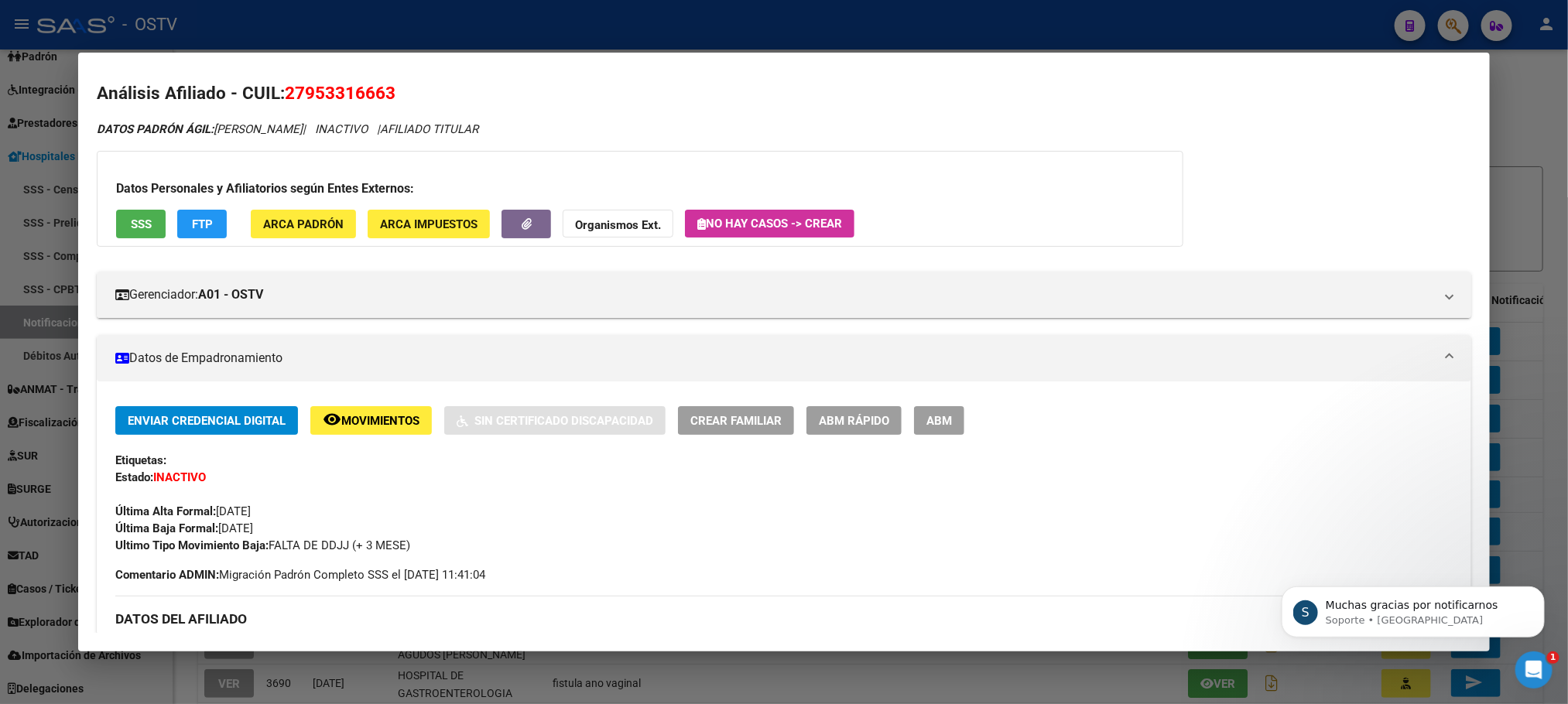
scroll to position [0, 0]
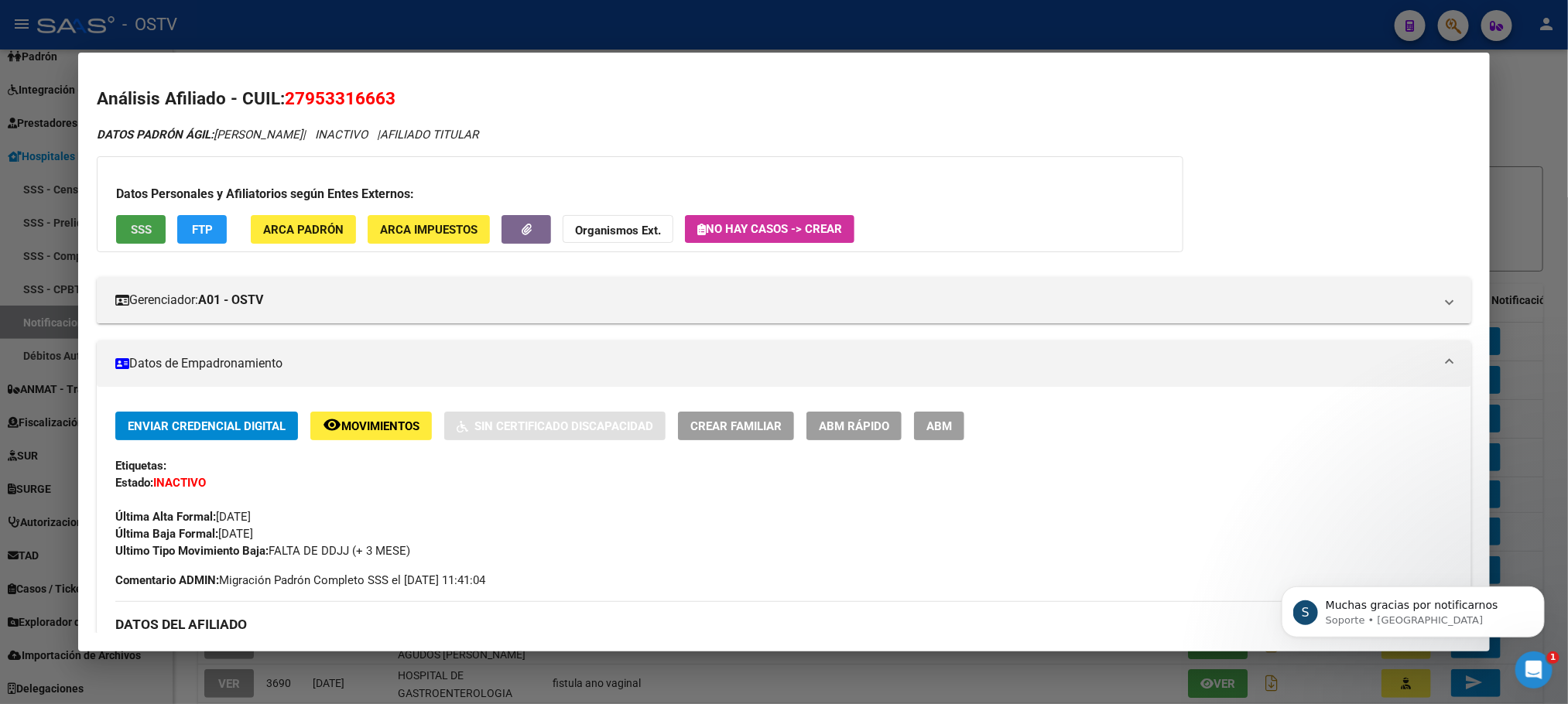
click at [130, 232] on span "SSS" at bounding box center [140, 229] width 21 height 13
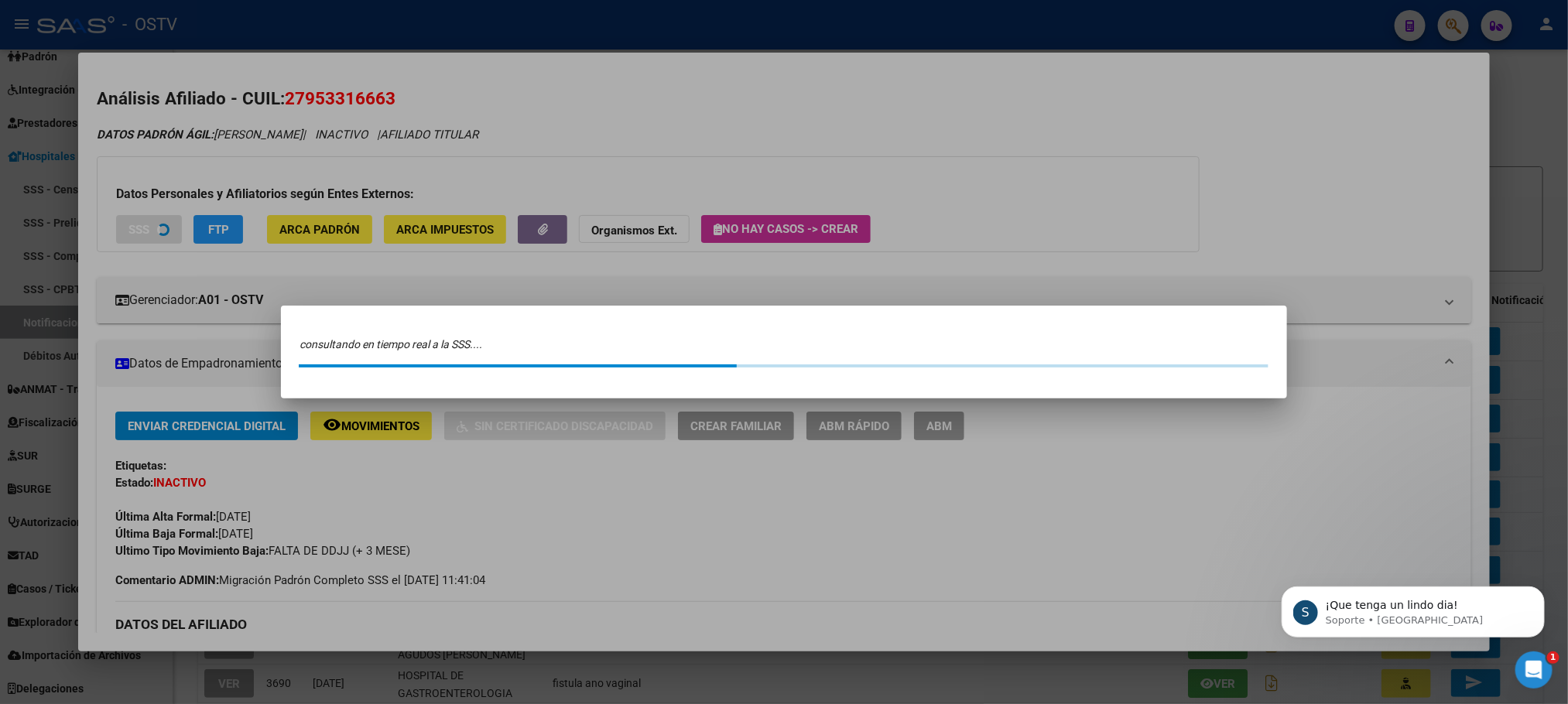
scroll to position [124, 0]
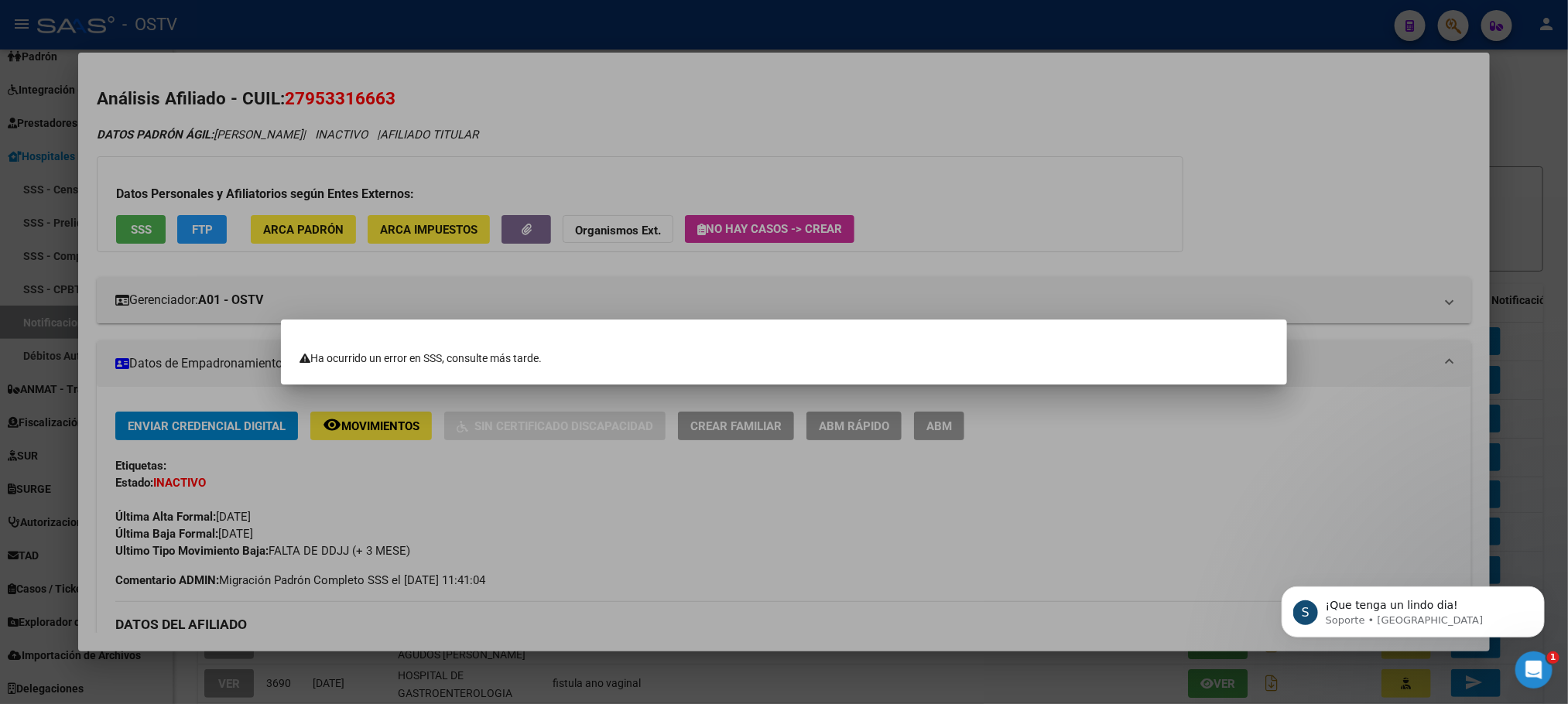
click at [632, 186] on div at bounding box center [784, 352] width 1568 height 704
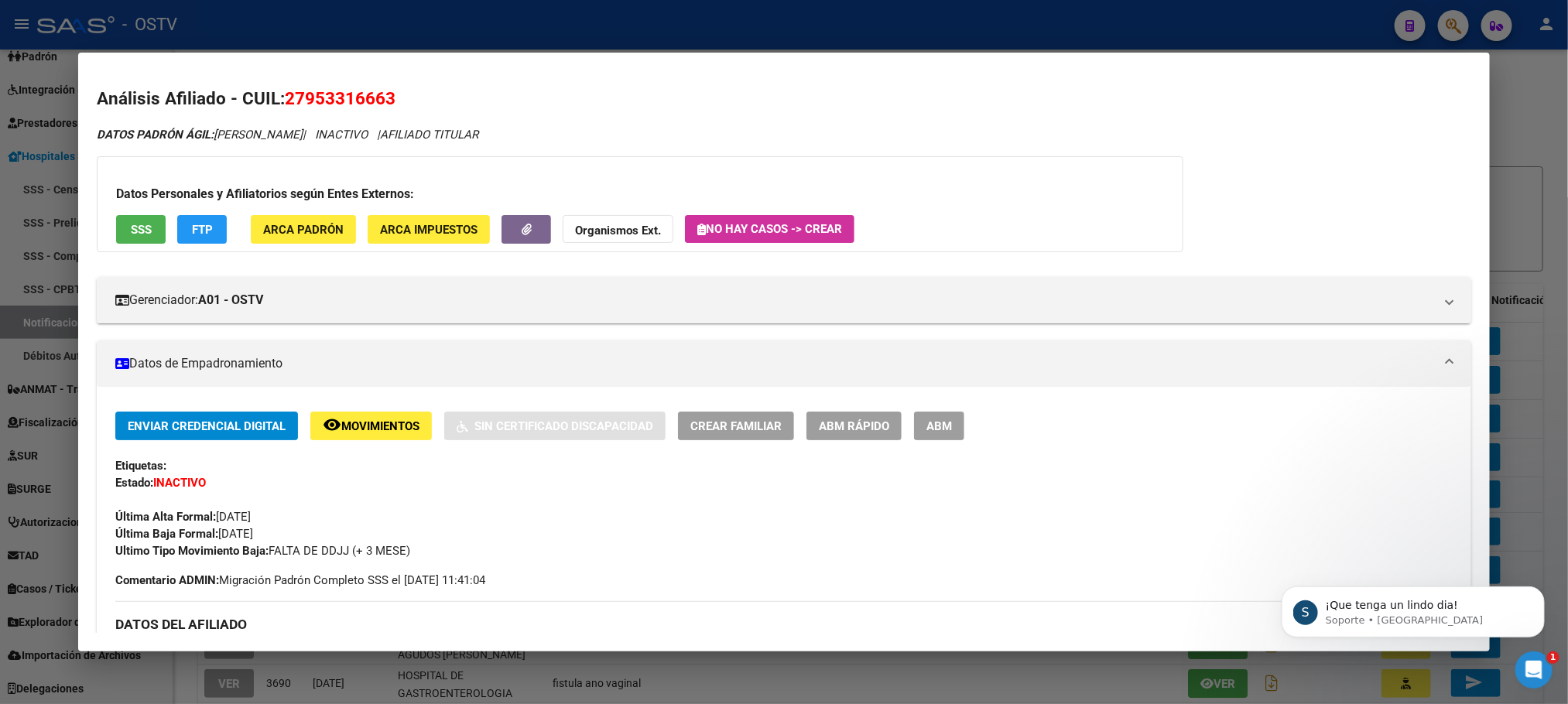
drag, startPoint x: 300, startPoint y: 108, endPoint x: 379, endPoint y: 96, distance: 79.9
click at [379, 96] on span "27953316663" at bounding box center [340, 98] width 111 height 20
copy span "95331666"
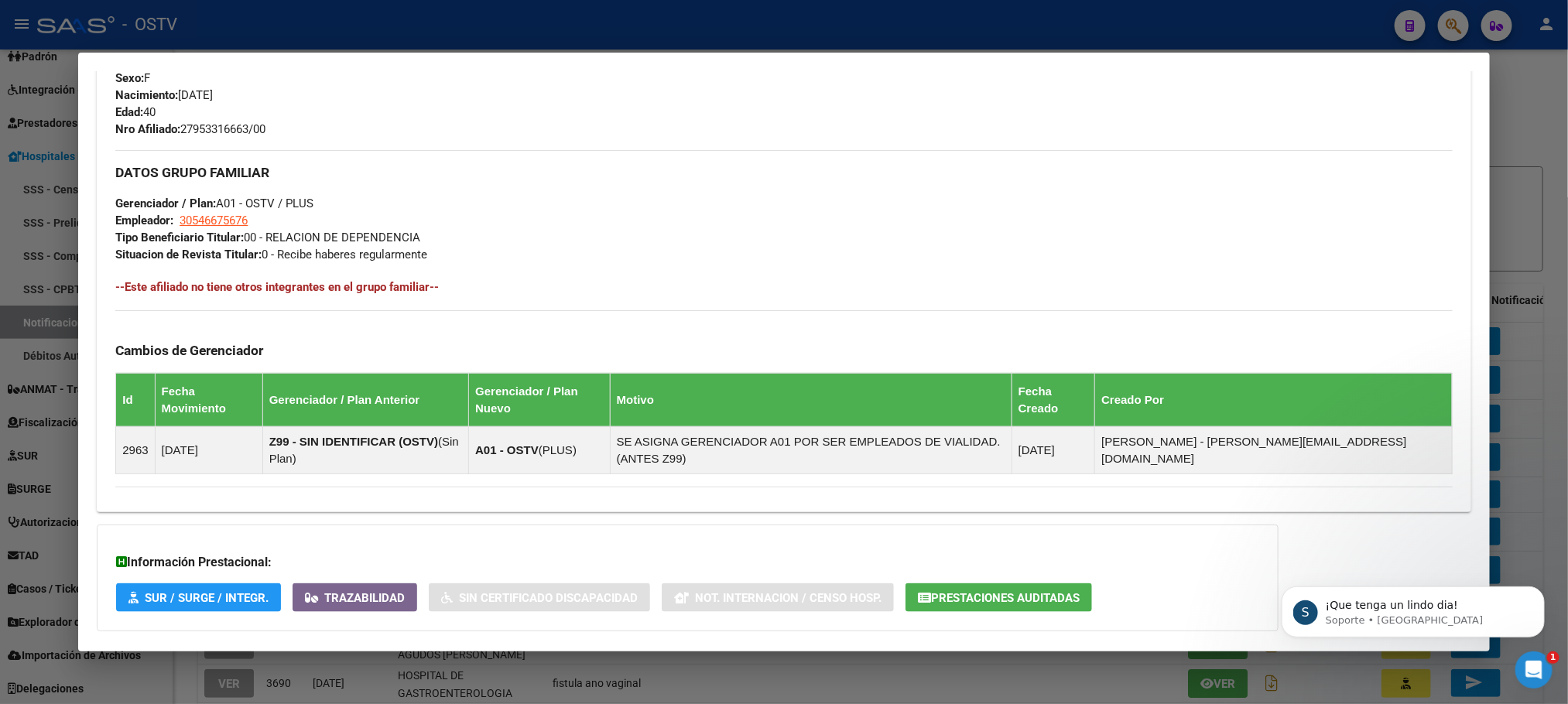
scroll to position [232, 0]
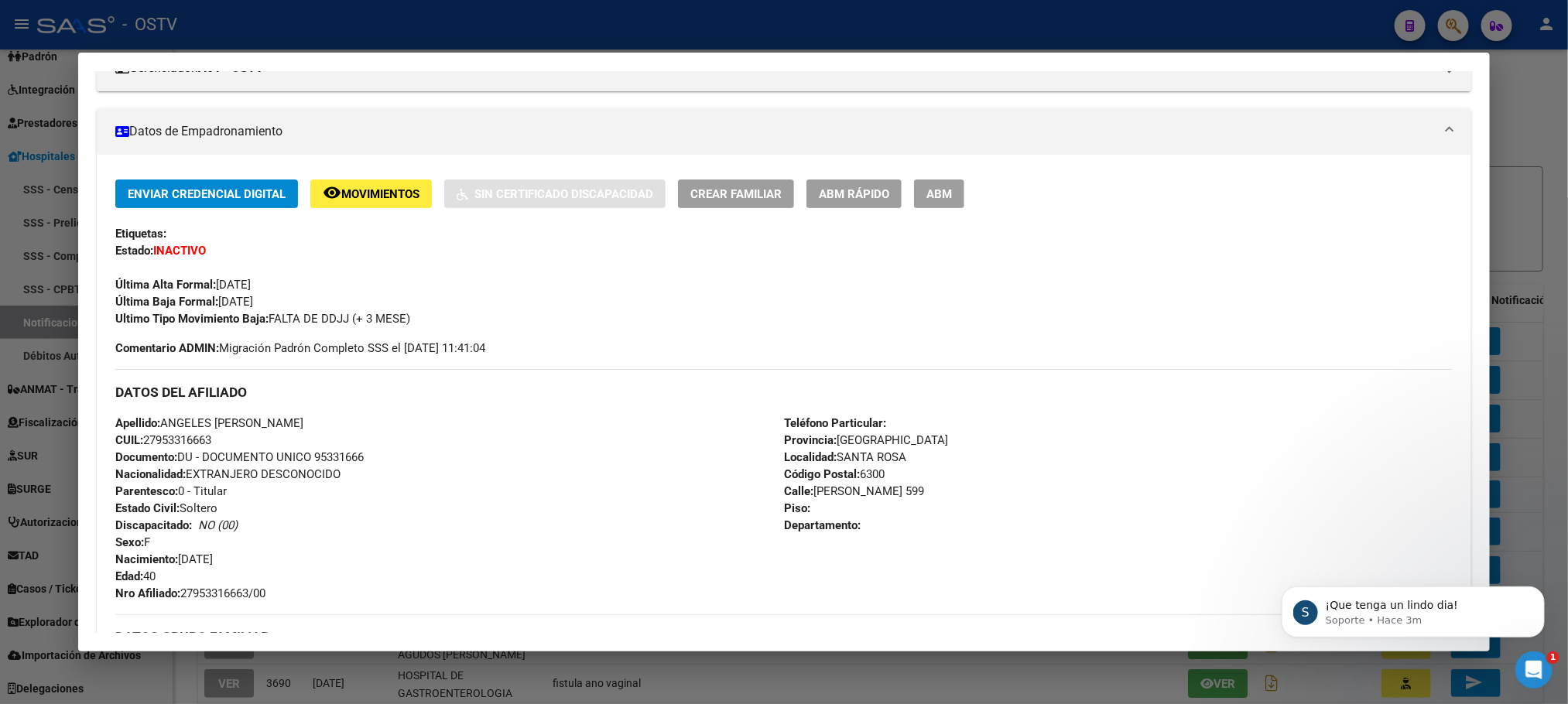
click at [364, 193] on span "Movimientos" at bounding box center [380, 193] width 78 height 13
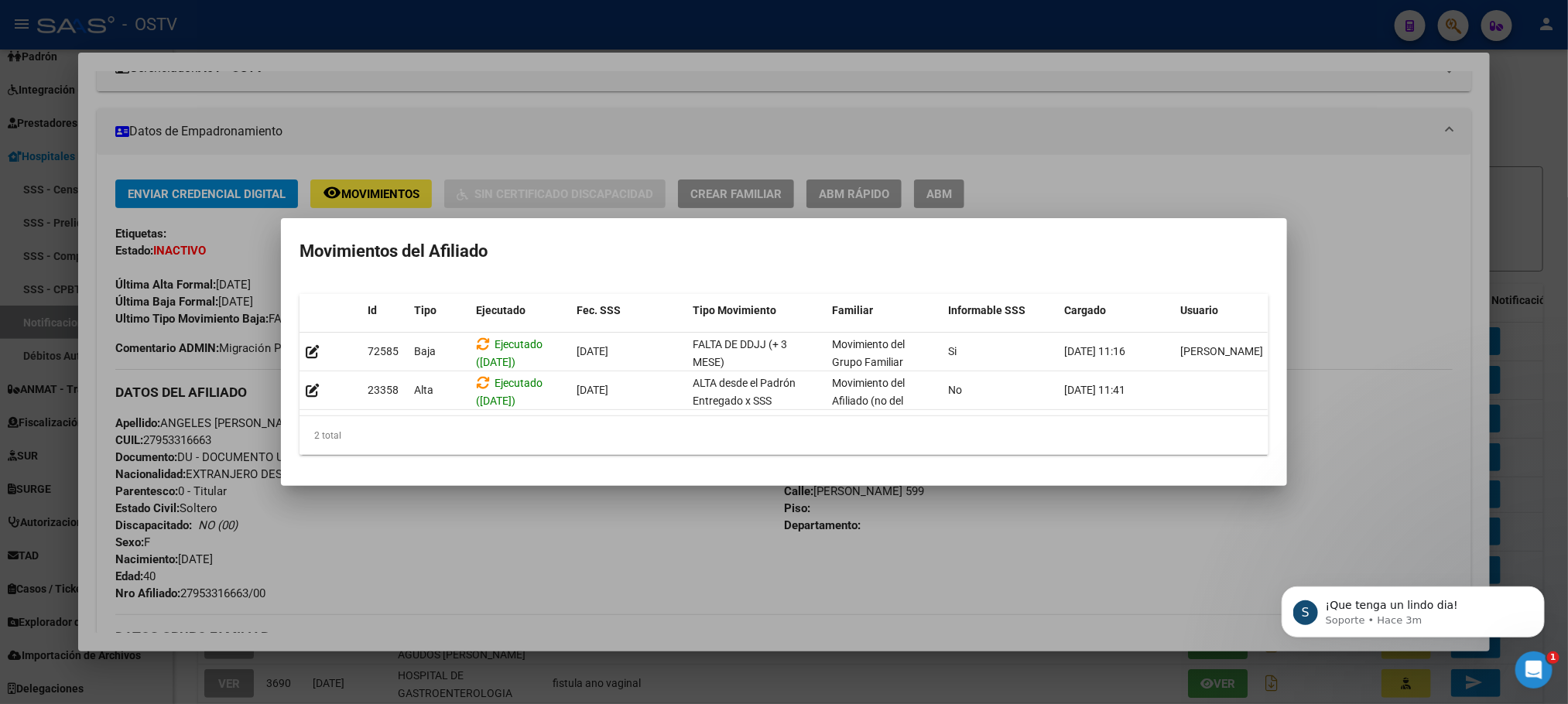
click at [560, 531] on div at bounding box center [784, 352] width 1568 height 704
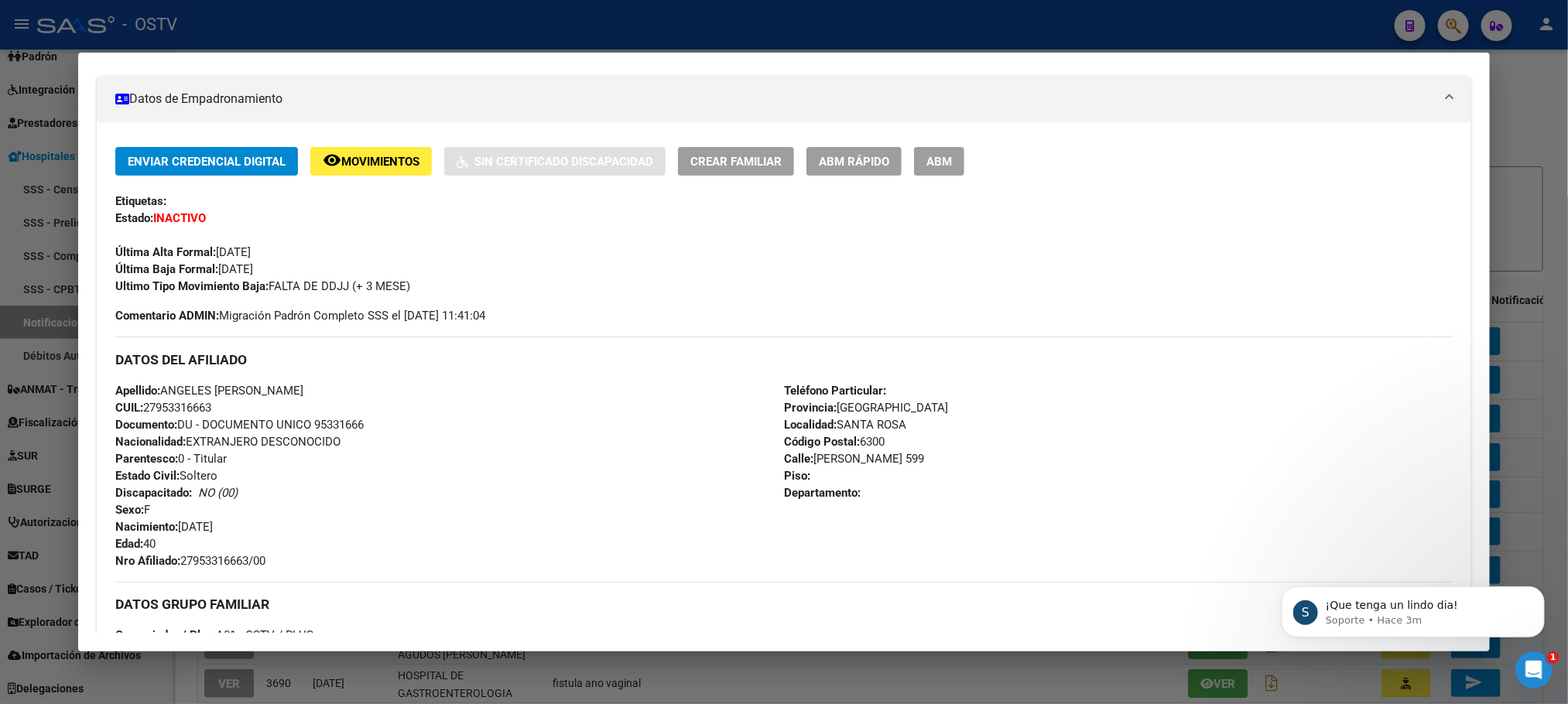
scroll to position [0, 0]
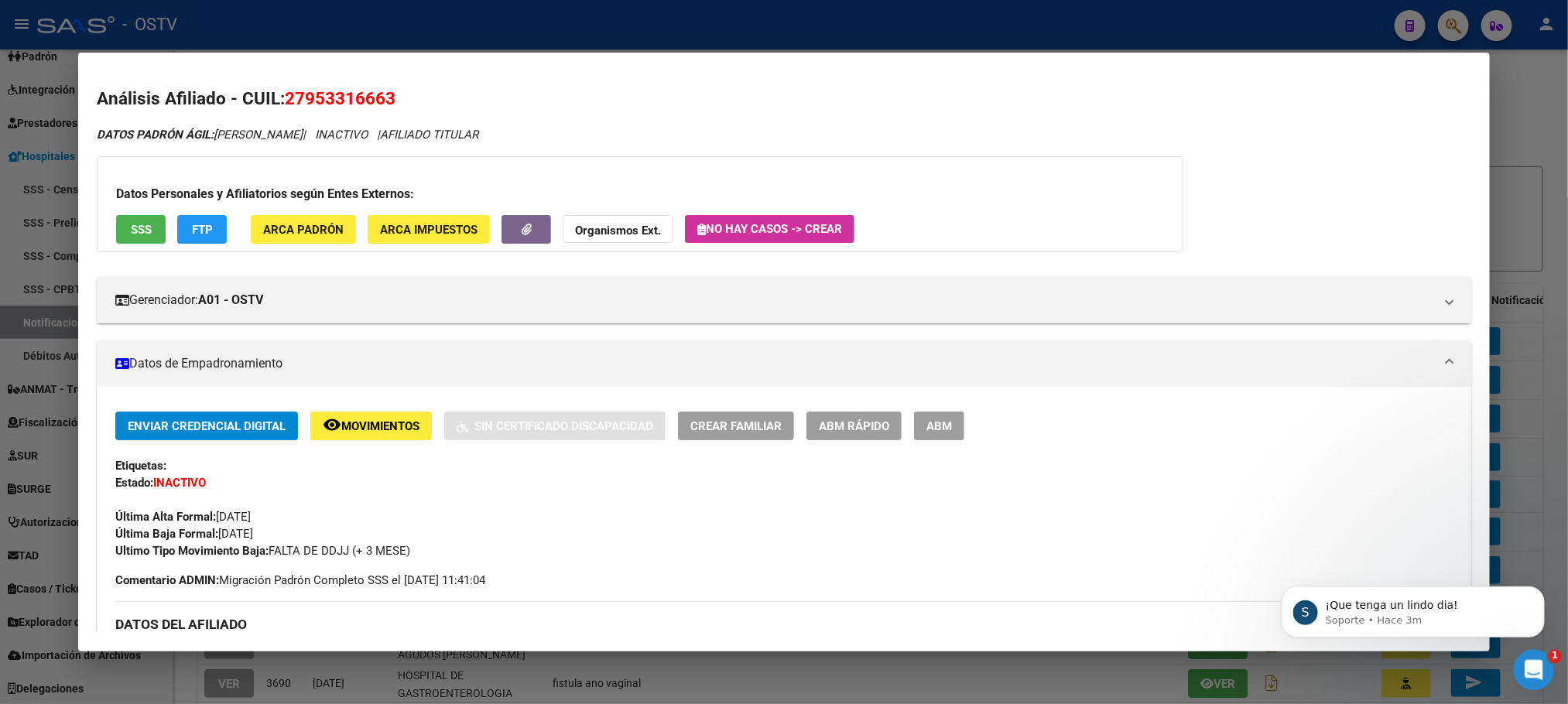
click at [1549, 676] on div "Abrir Intercom Messenger" at bounding box center [1531, 667] width 37 height 37
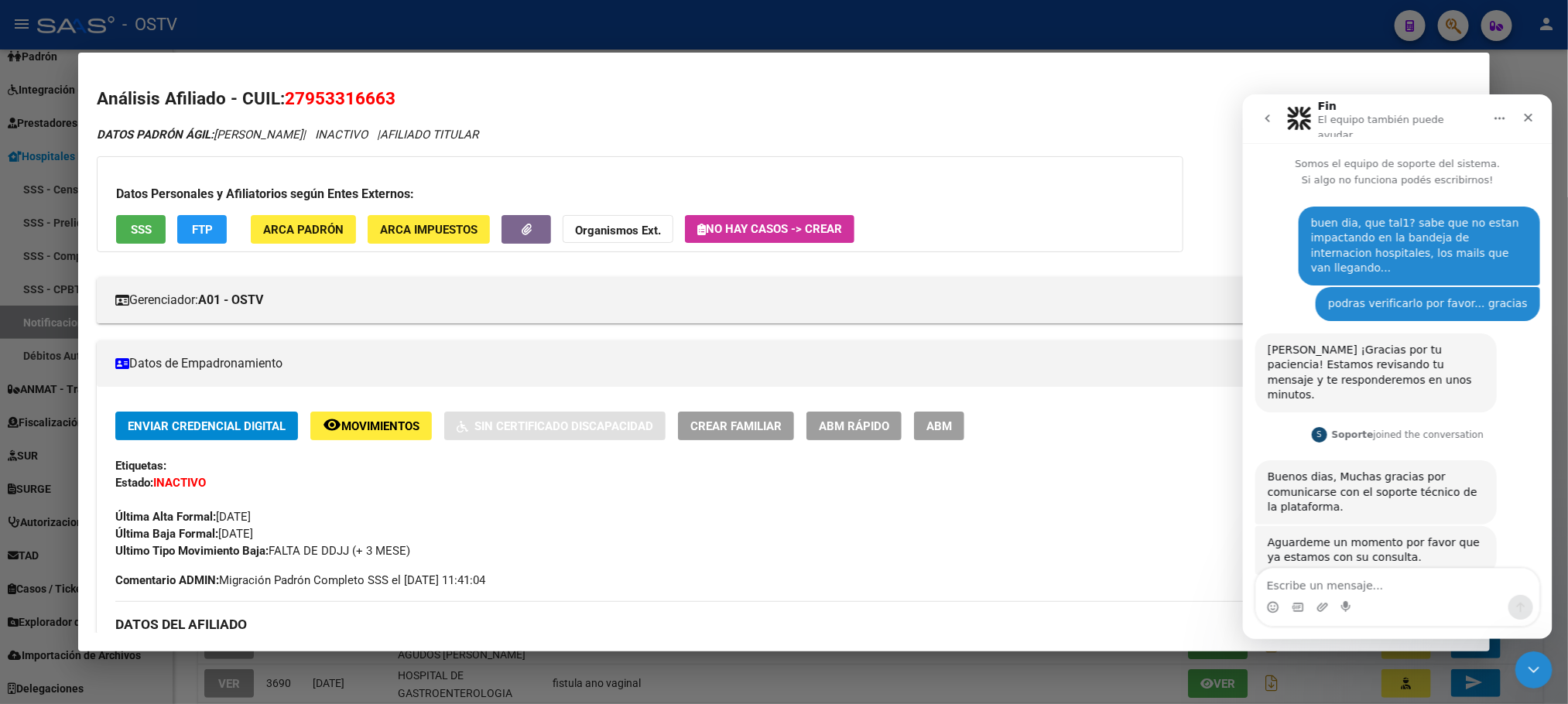
scroll to position [3, 0]
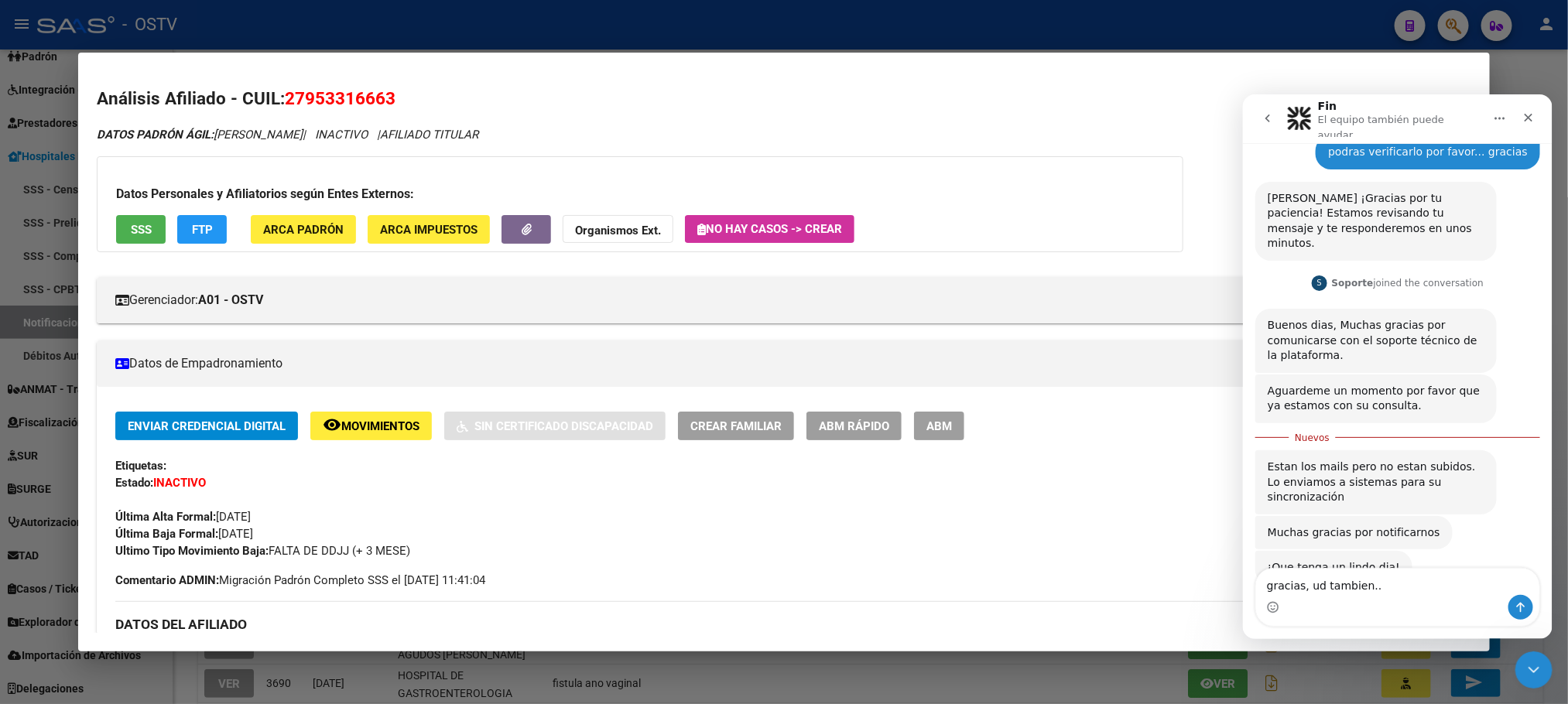
type textarea "gracias, ud tambien..."
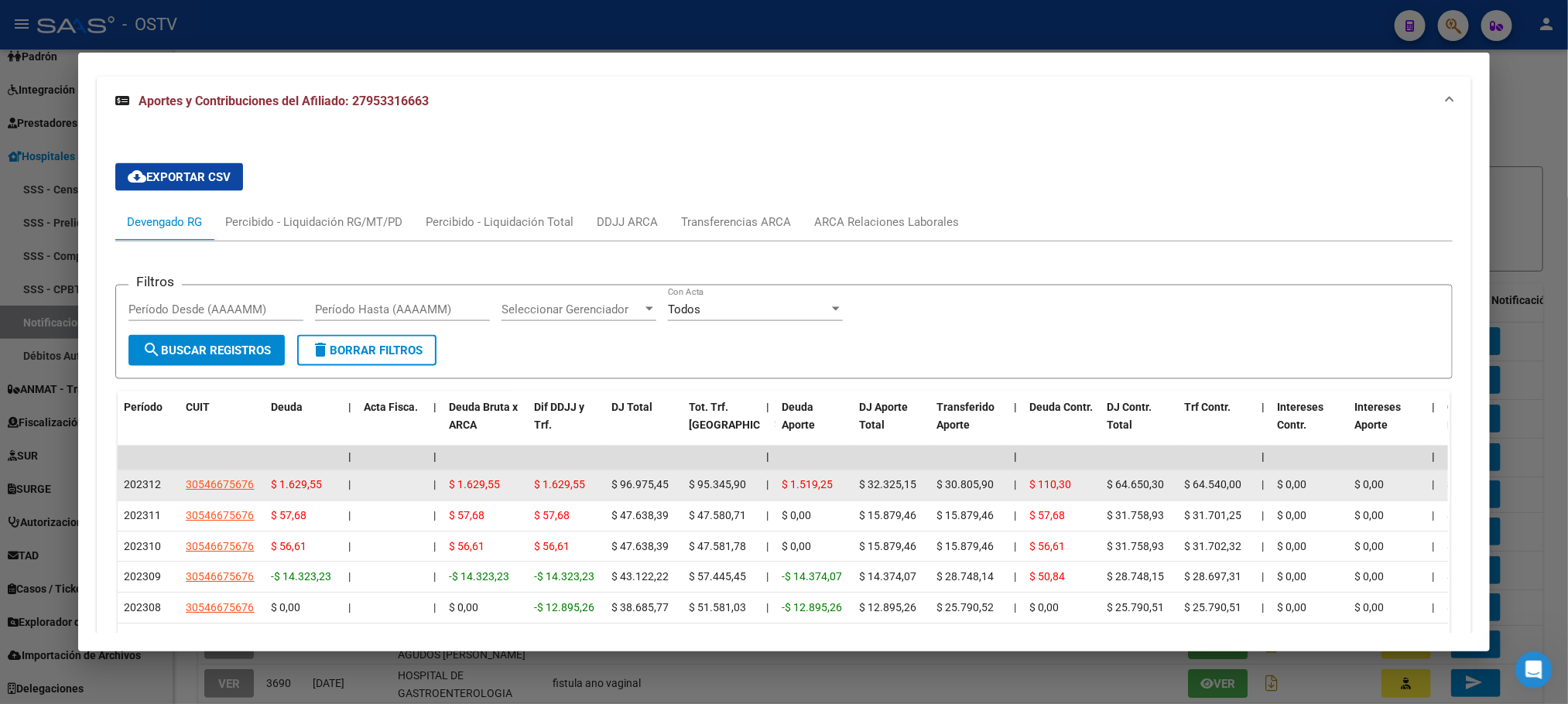
scroll to position [1161, 0]
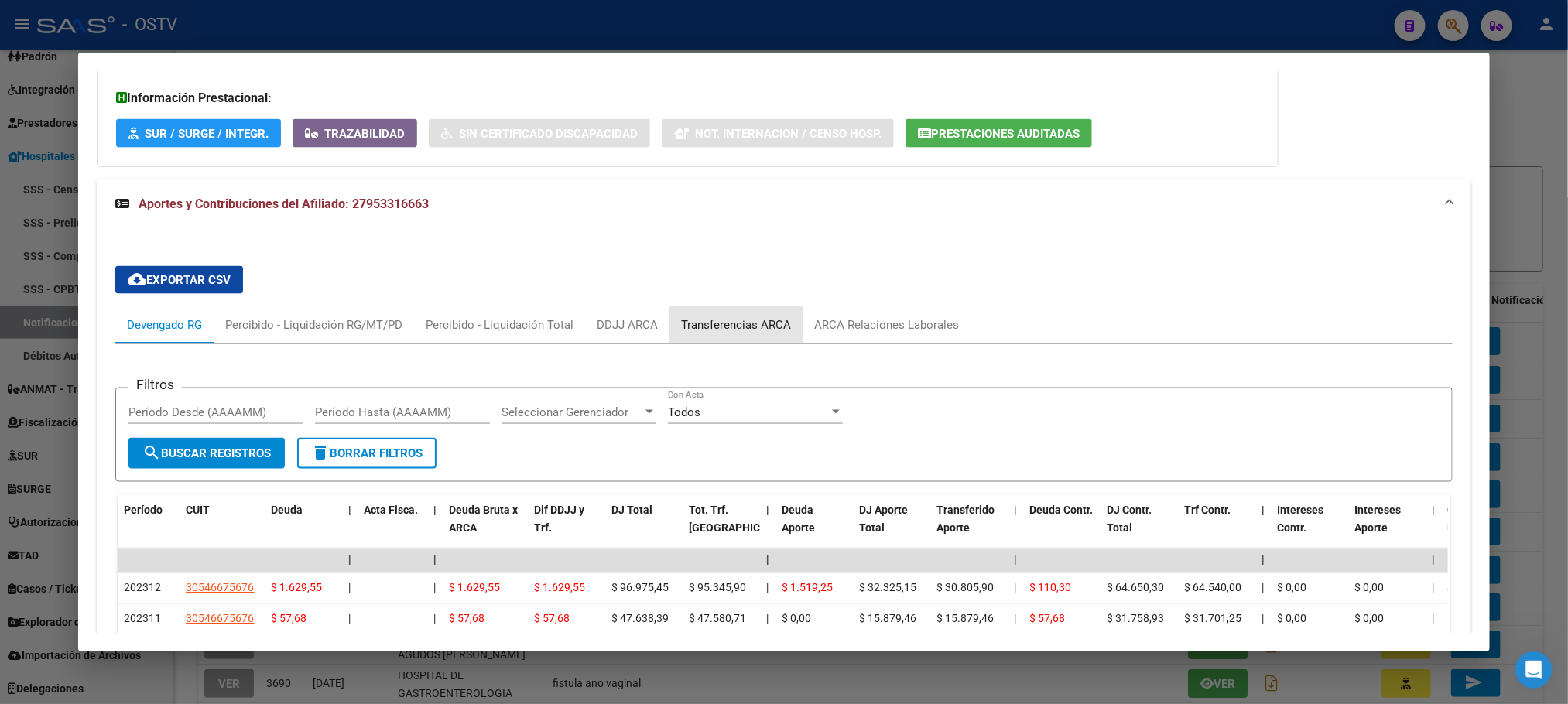
click at [737, 316] on div "Transferencias ARCA" at bounding box center [736, 325] width 110 height 17
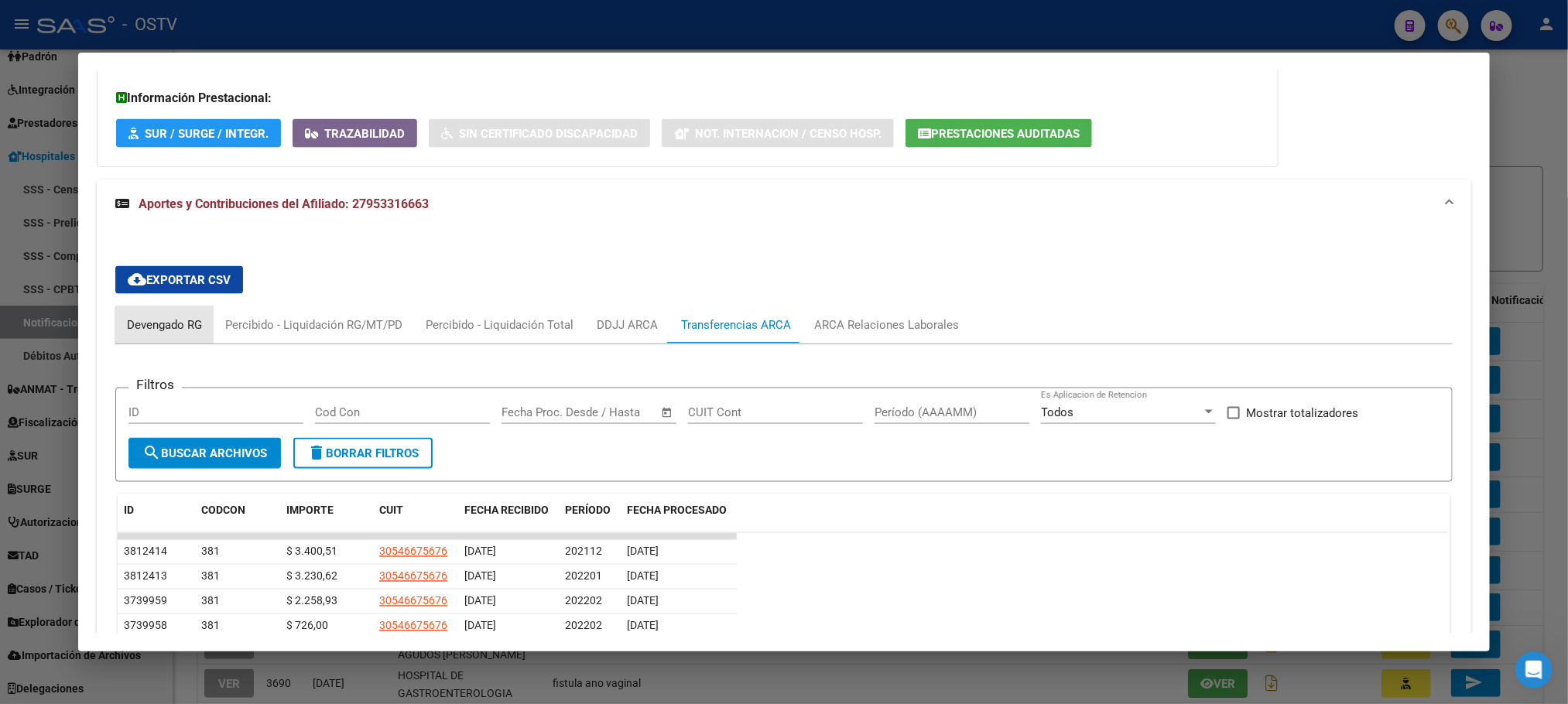
click at [165, 316] on div "Devengado RG" at bounding box center [165, 325] width 76 height 17
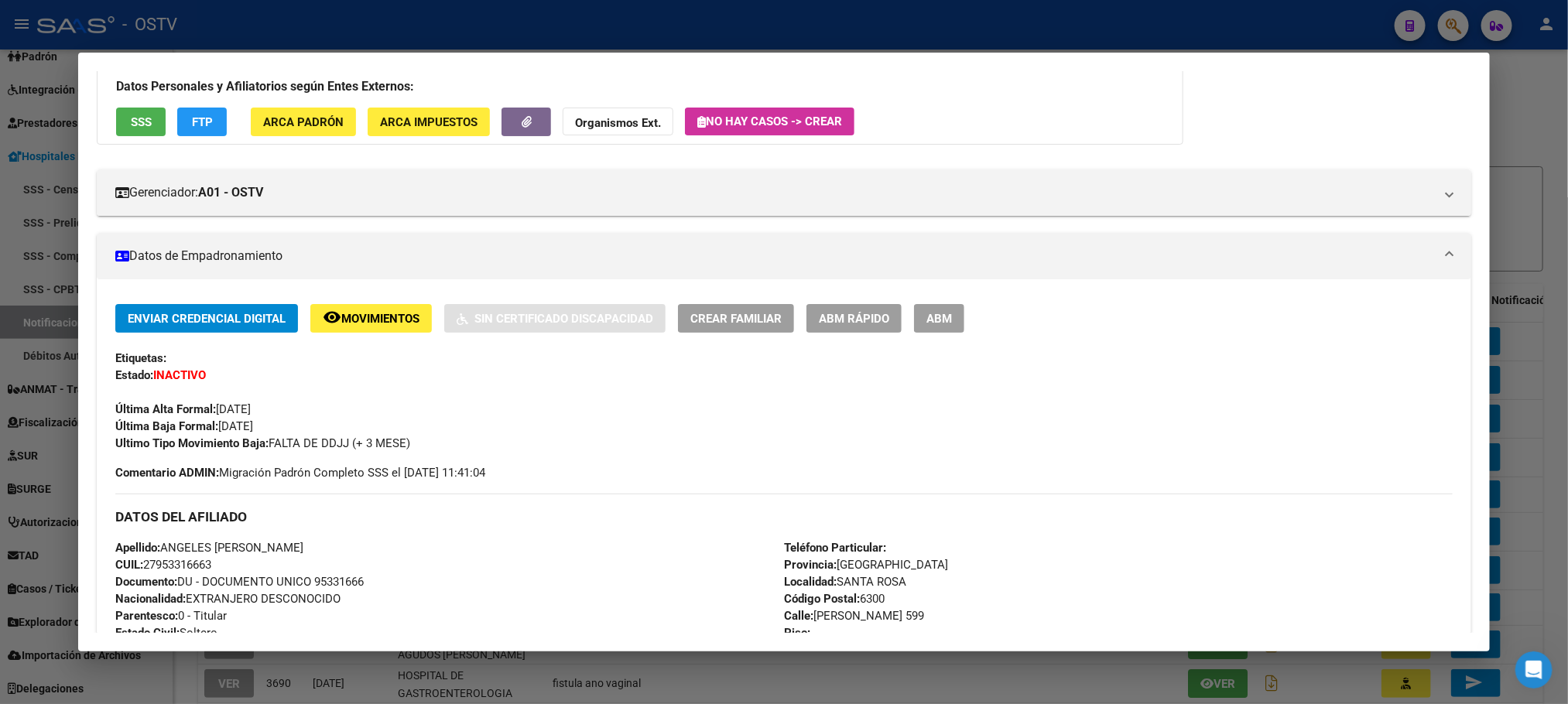
scroll to position [0, 0]
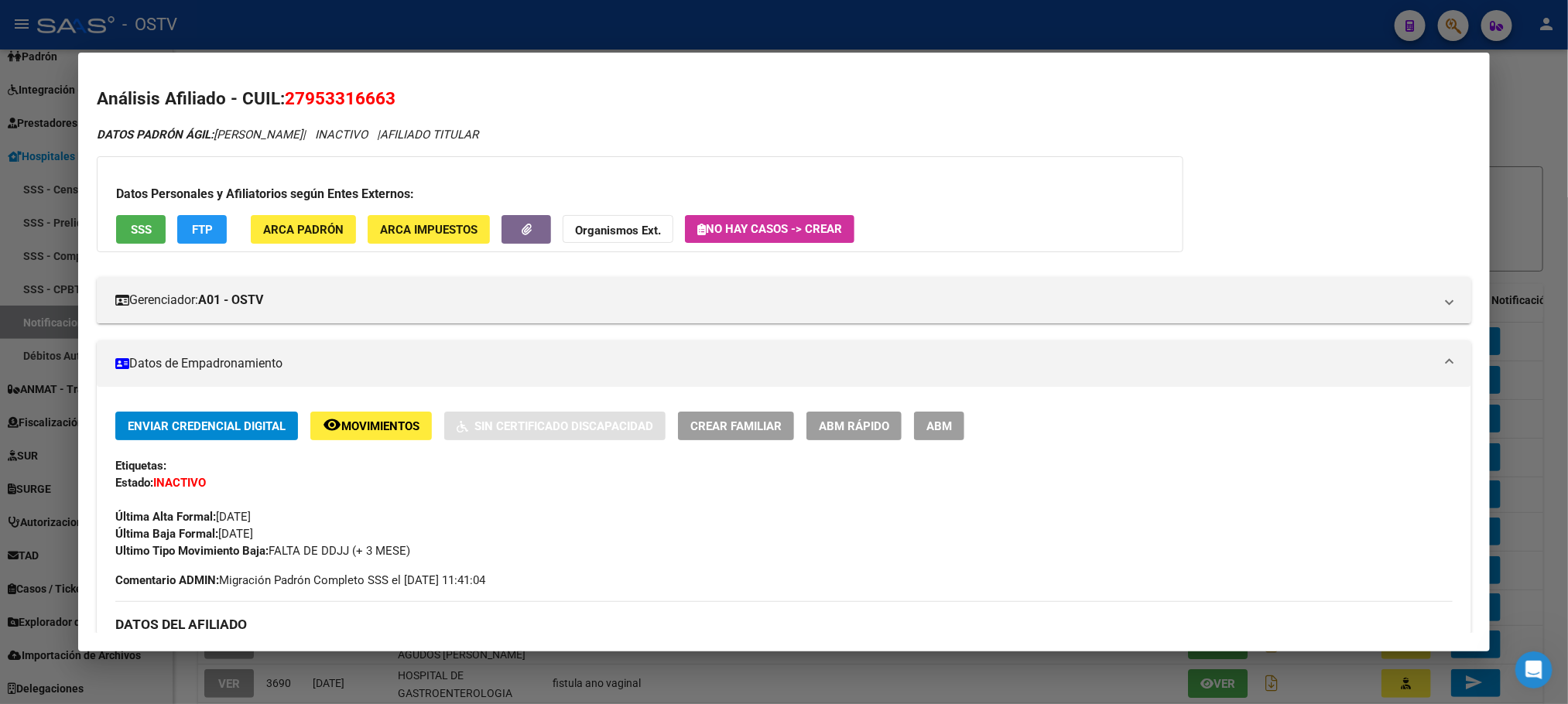
click at [349, 430] on span "Movimientos" at bounding box center [380, 426] width 78 height 13
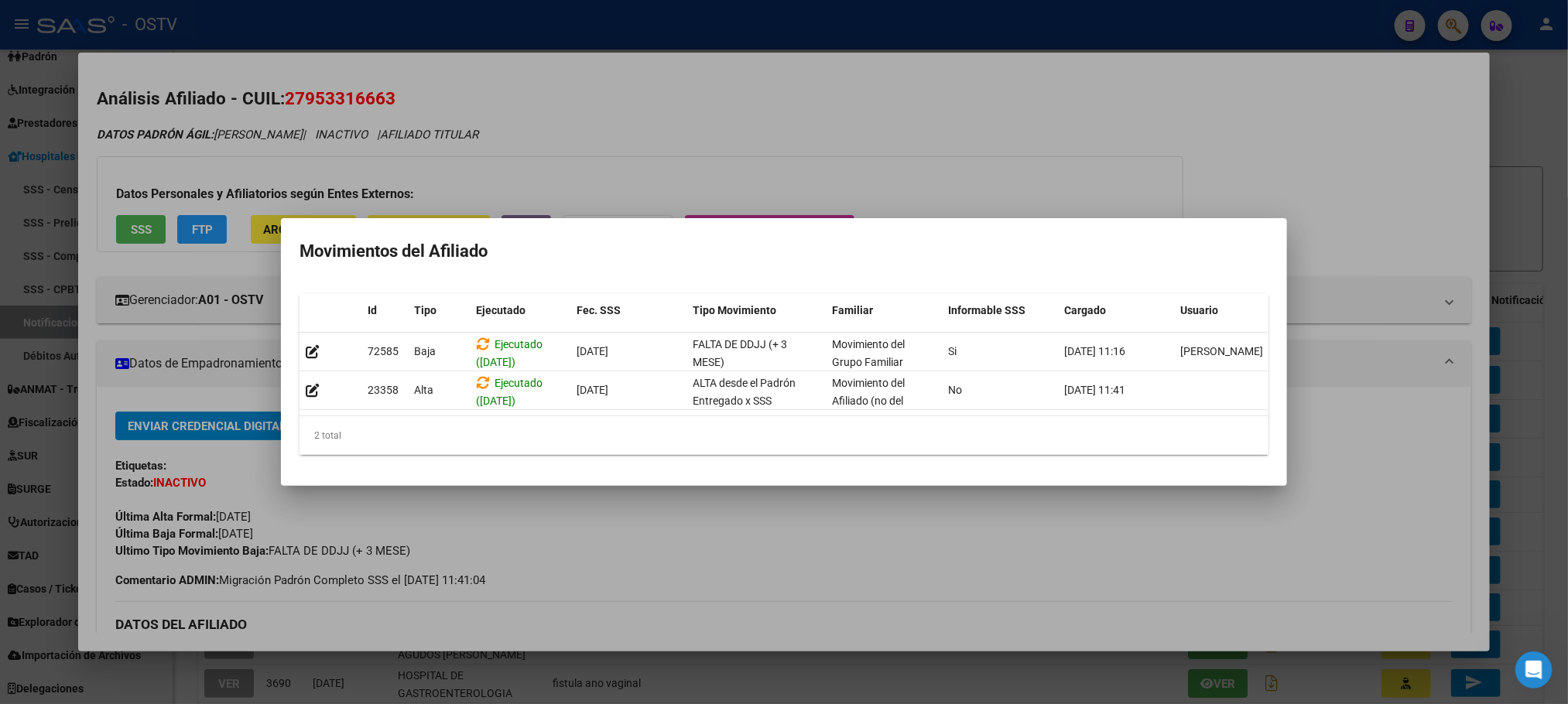
click at [258, 145] on div at bounding box center [784, 352] width 1568 height 704
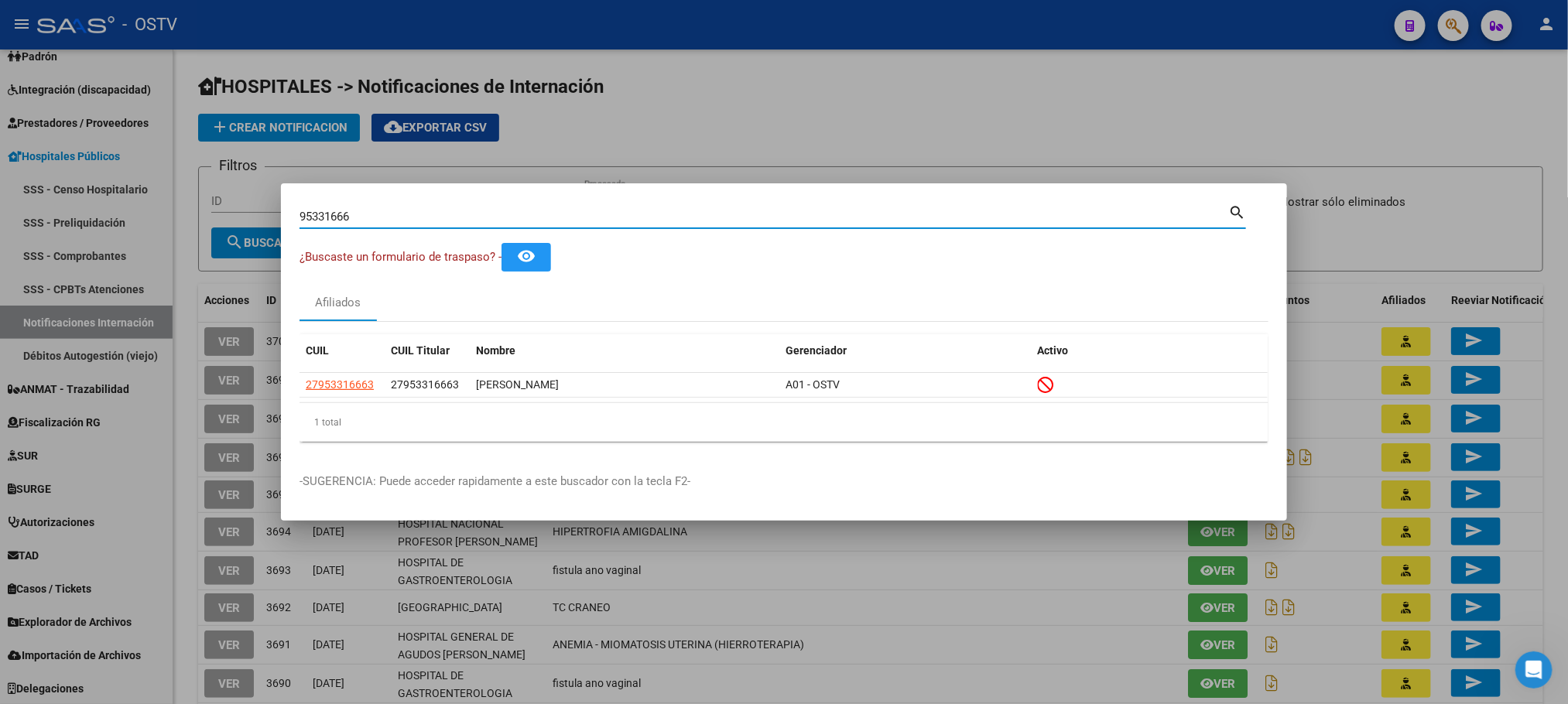
drag, startPoint x: 361, startPoint y: 219, endPoint x: 0, endPoint y: 201, distance: 361.4
click at [0, 209] on div "95331666 Buscar (apellido, dni, cuil, nro traspaso, cuit, obra social) search ¿…" at bounding box center [784, 352] width 1568 height 704
paste input "95331666"
type input "95331666"
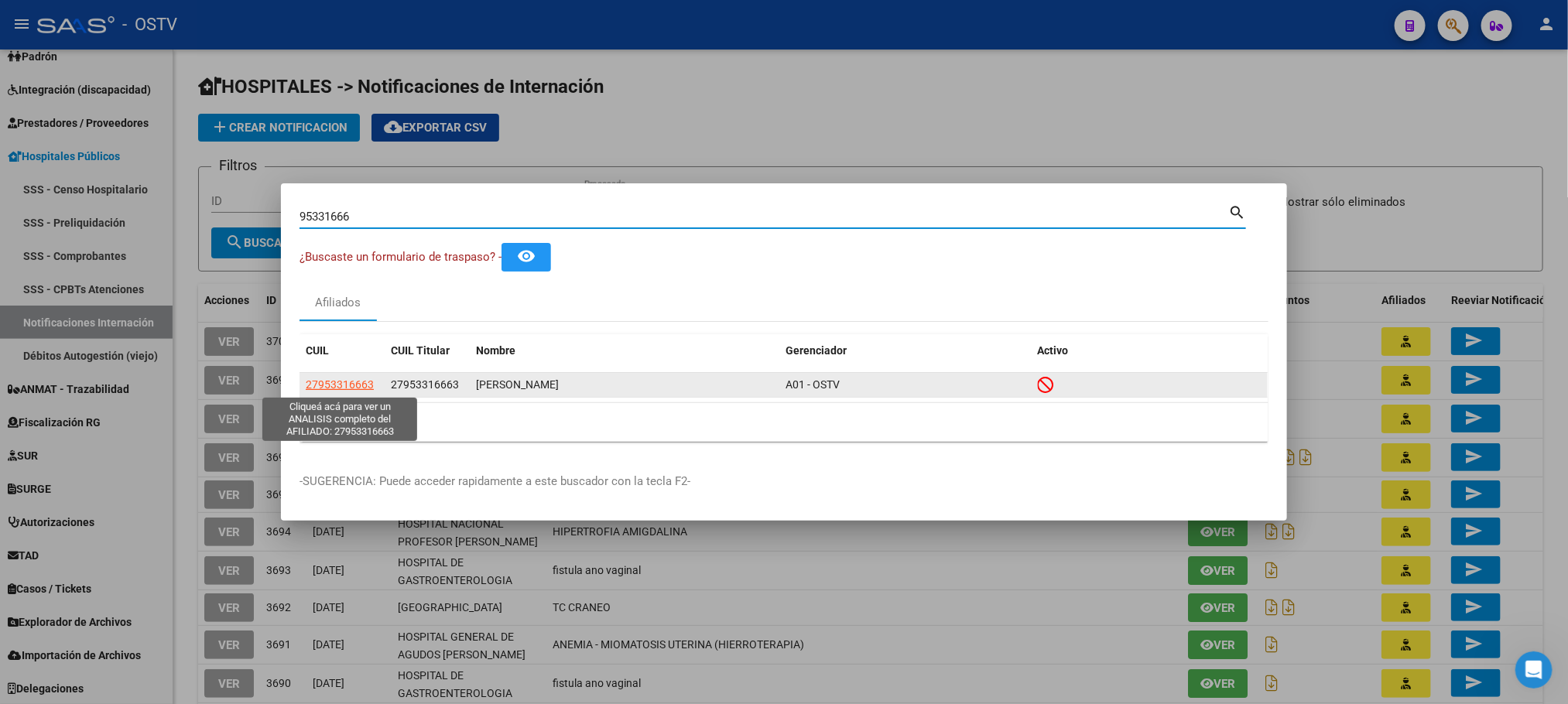
click at [346, 386] on span "27953316663" at bounding box center [340, 385] width 68 height 13
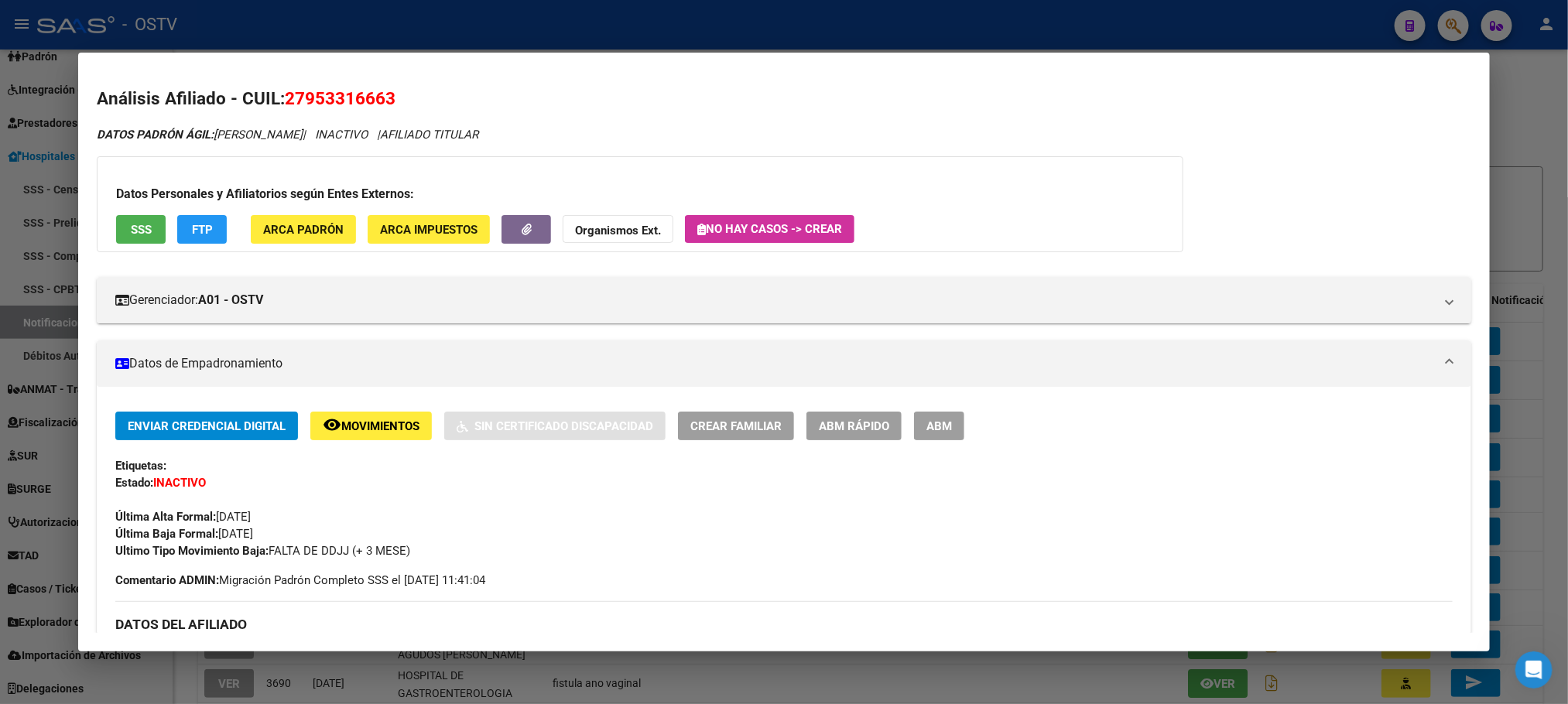
click at [937, 427] on span "ABM" at bounding box center [939, 426] width 25 height 13
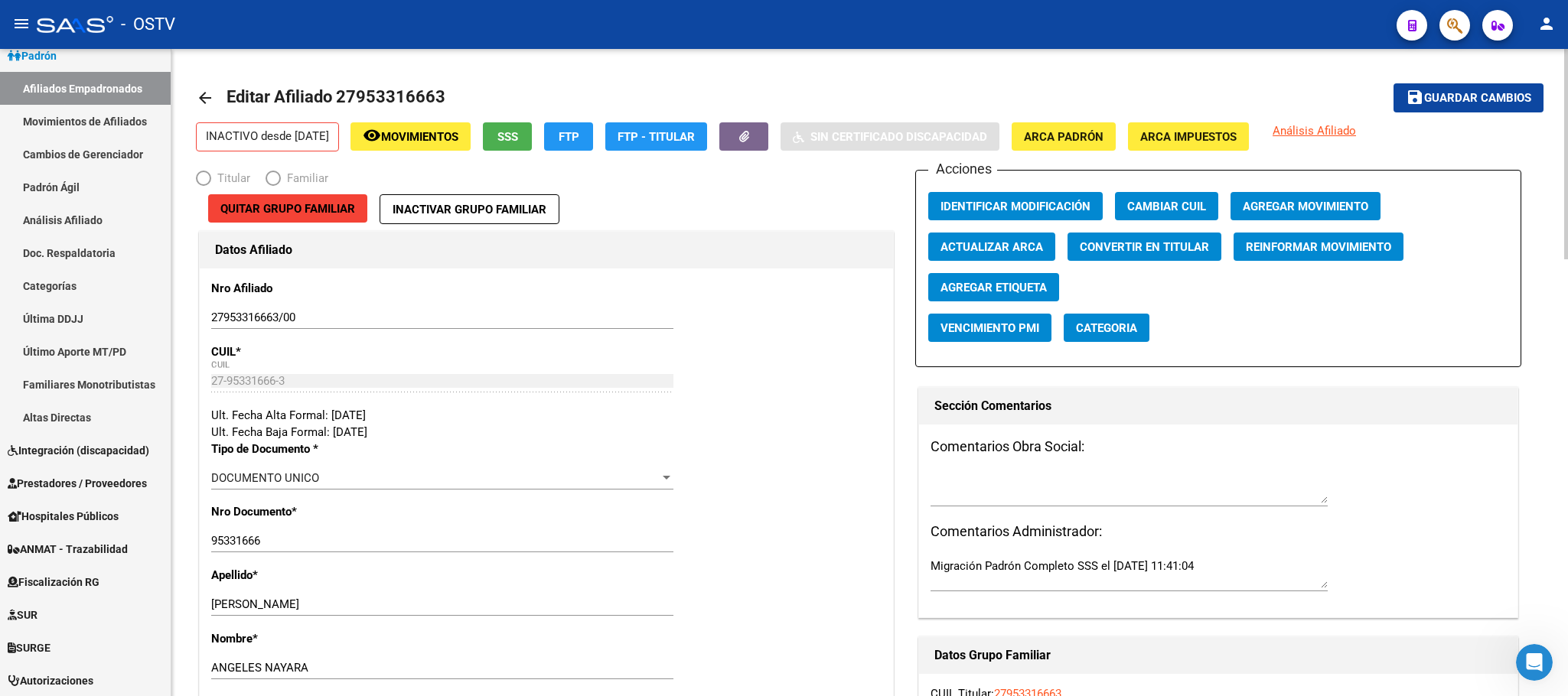
radio input "true"
type input "30-54667567-6"
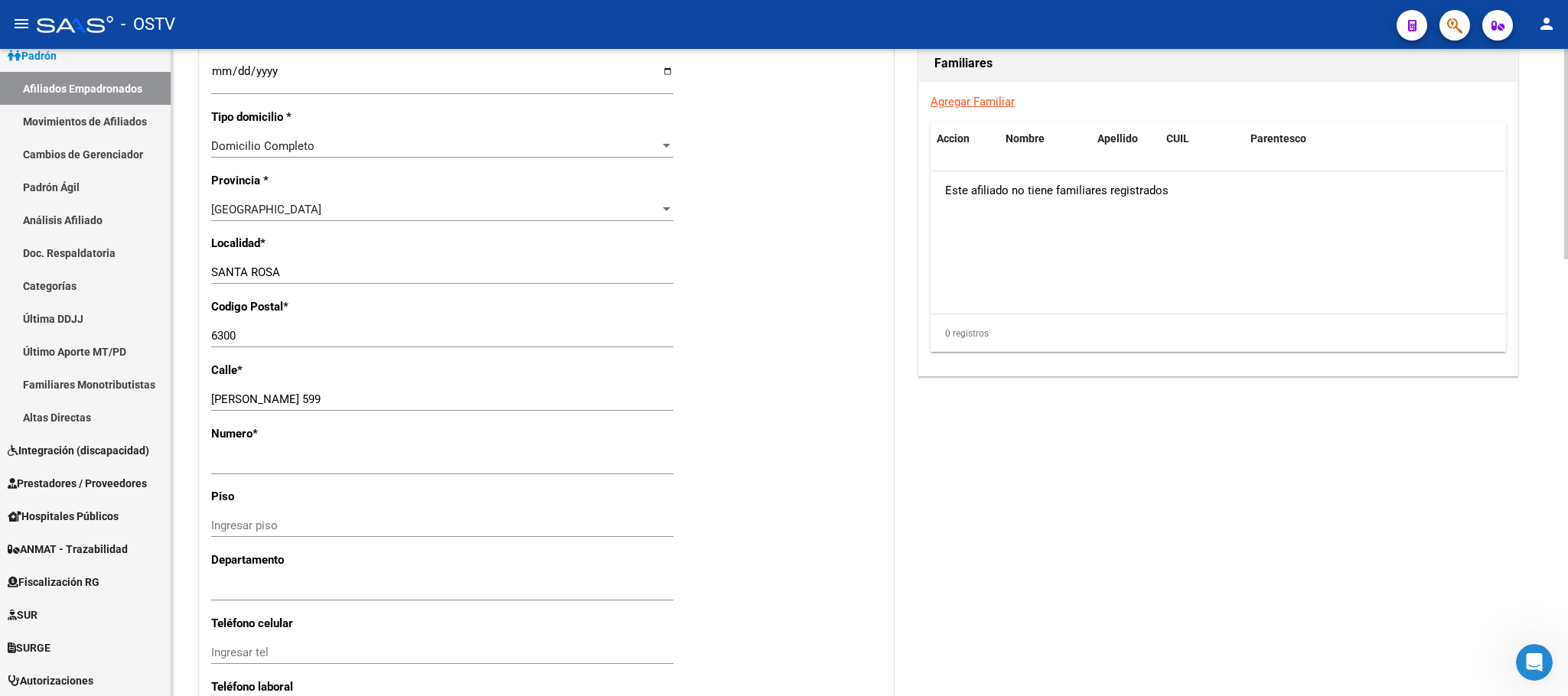
scroll to position [1346, 0]
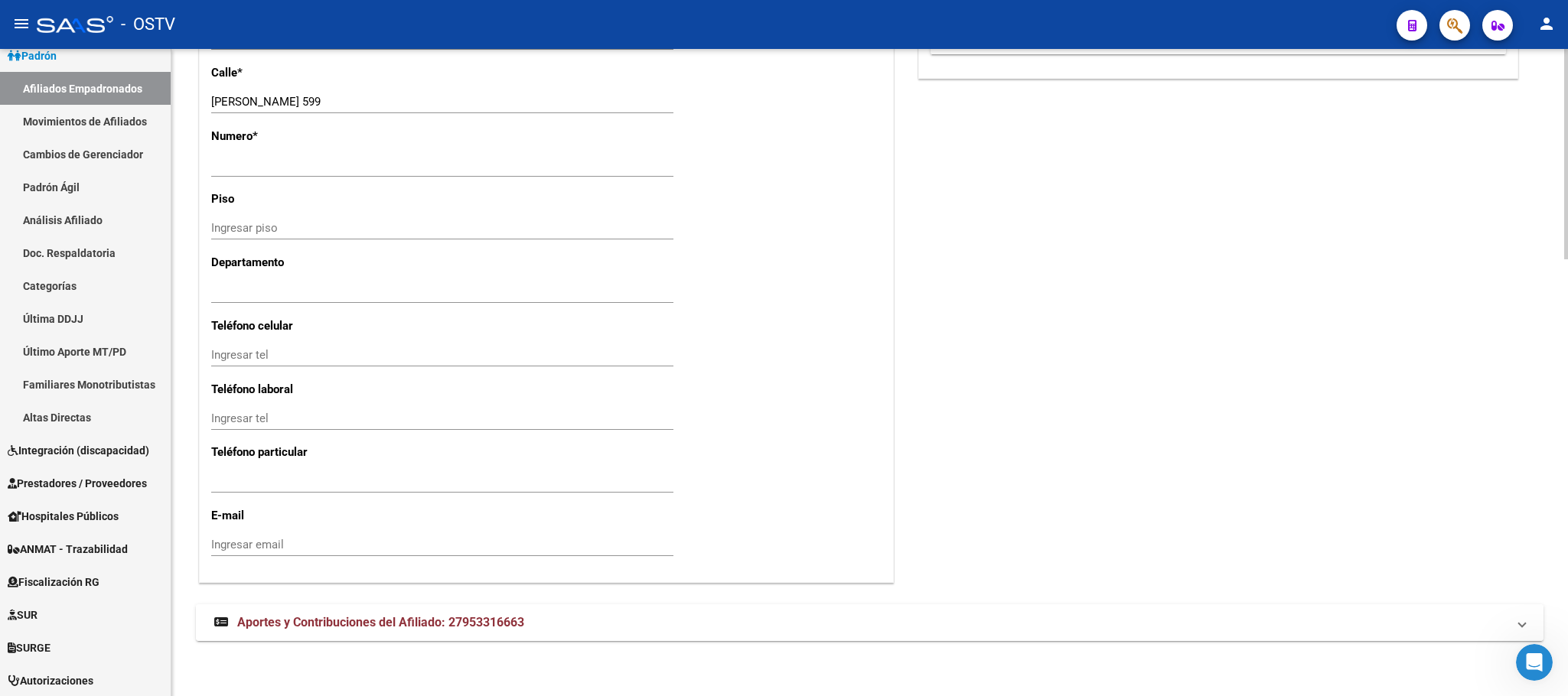
click at [416, 622] on span "Aportes y Contribuciones del Afiliado: 27953316663" at bounding box center [380, 622] width 287 height 14
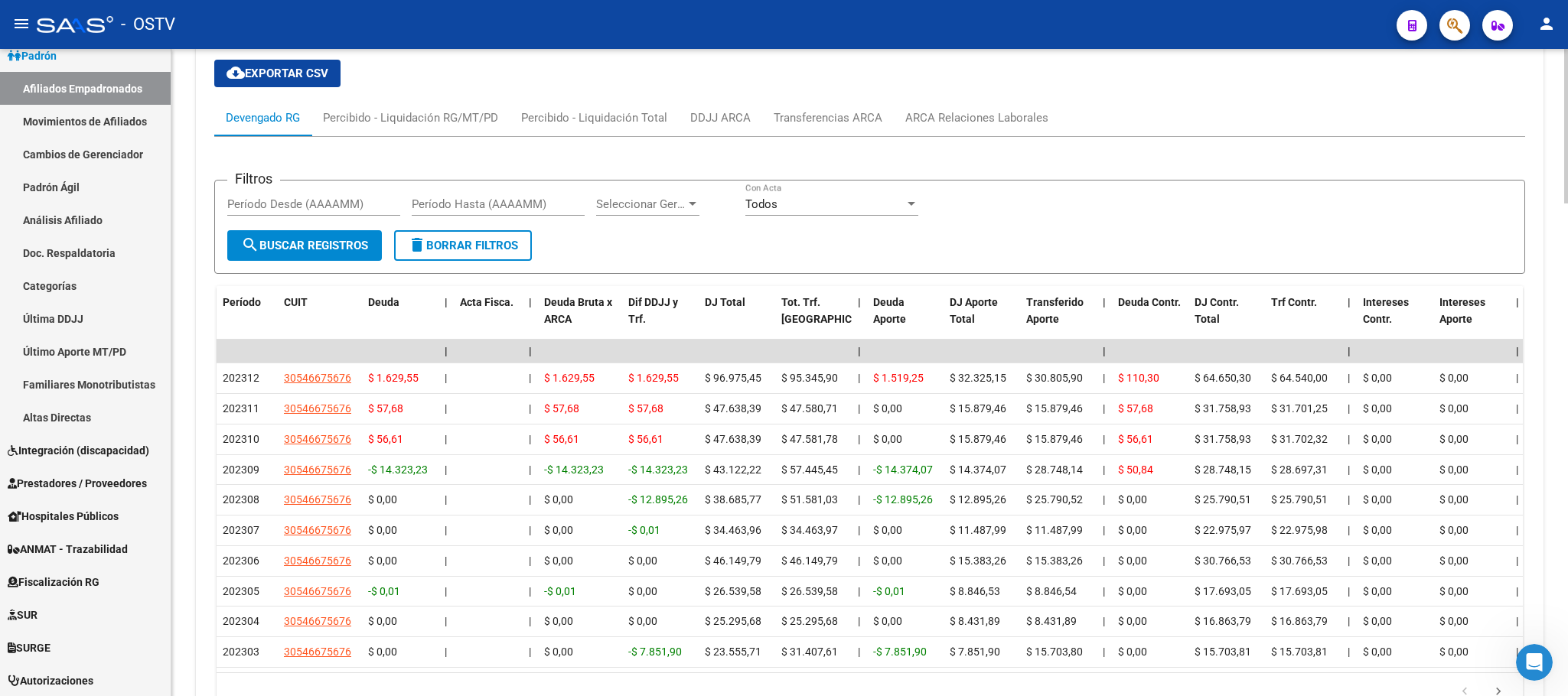
scroll to position [1809, 0]
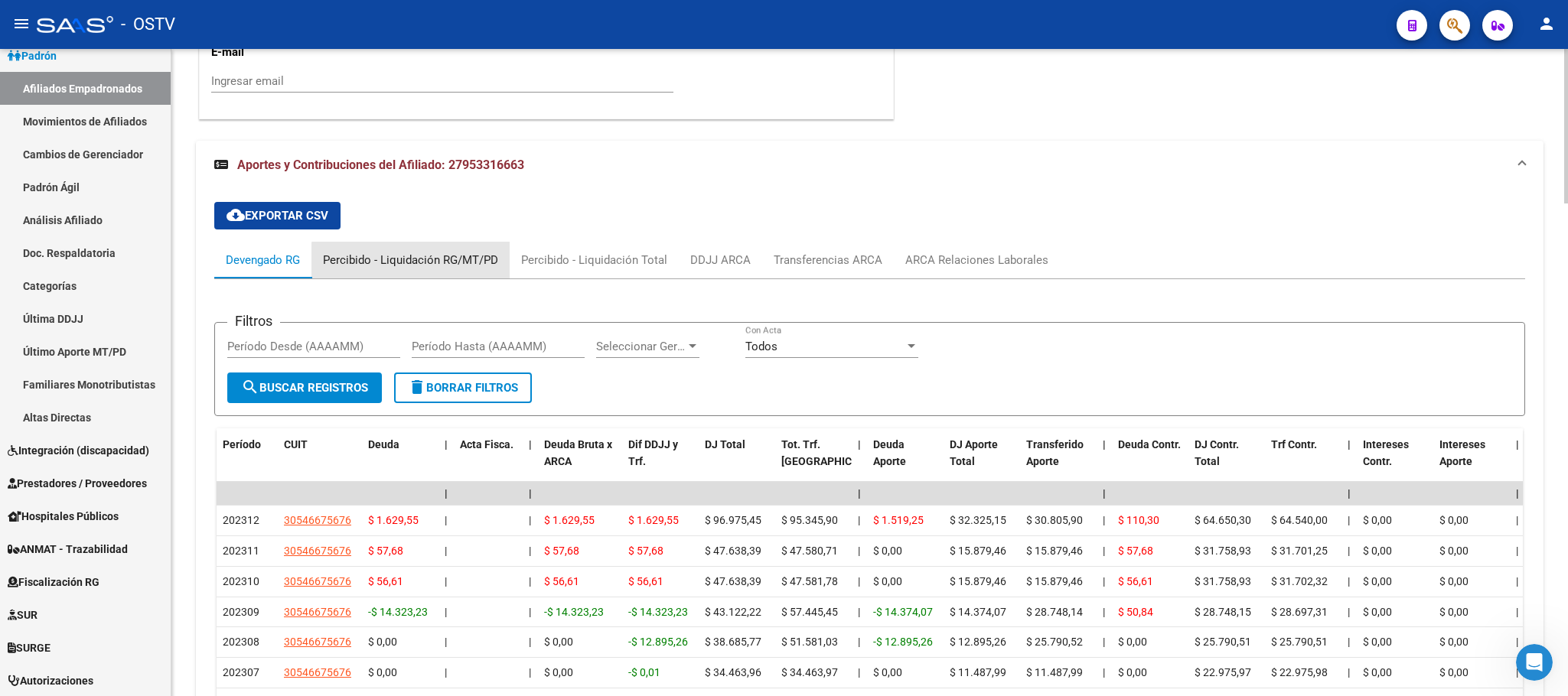
click at [414, 262] on div "Percibido - Liquidación RG/MT/PD" at bounding box center [410, 260] width 175 height 17
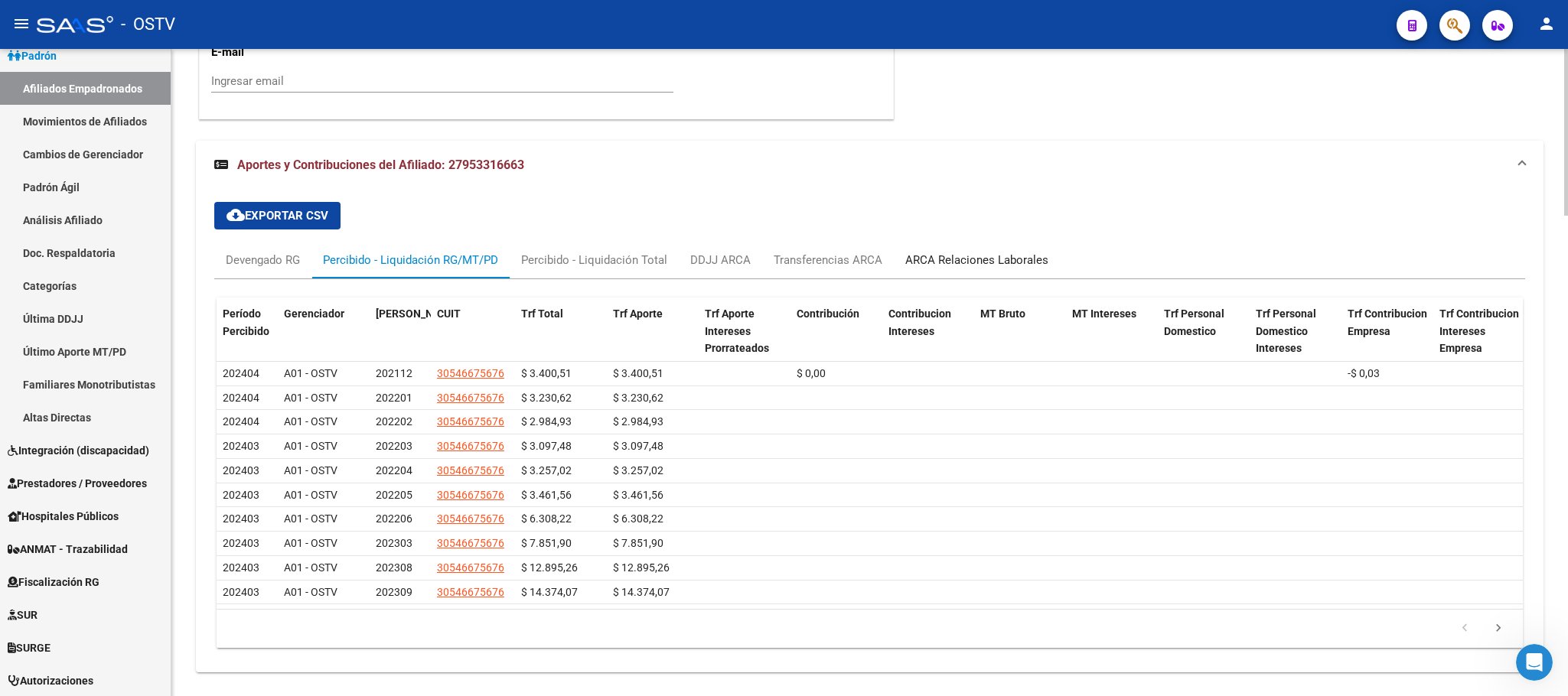
click at [940, 268] on div "ARCA Relaciones Laborales" at bounding box center [976, 260] width 143 height 17
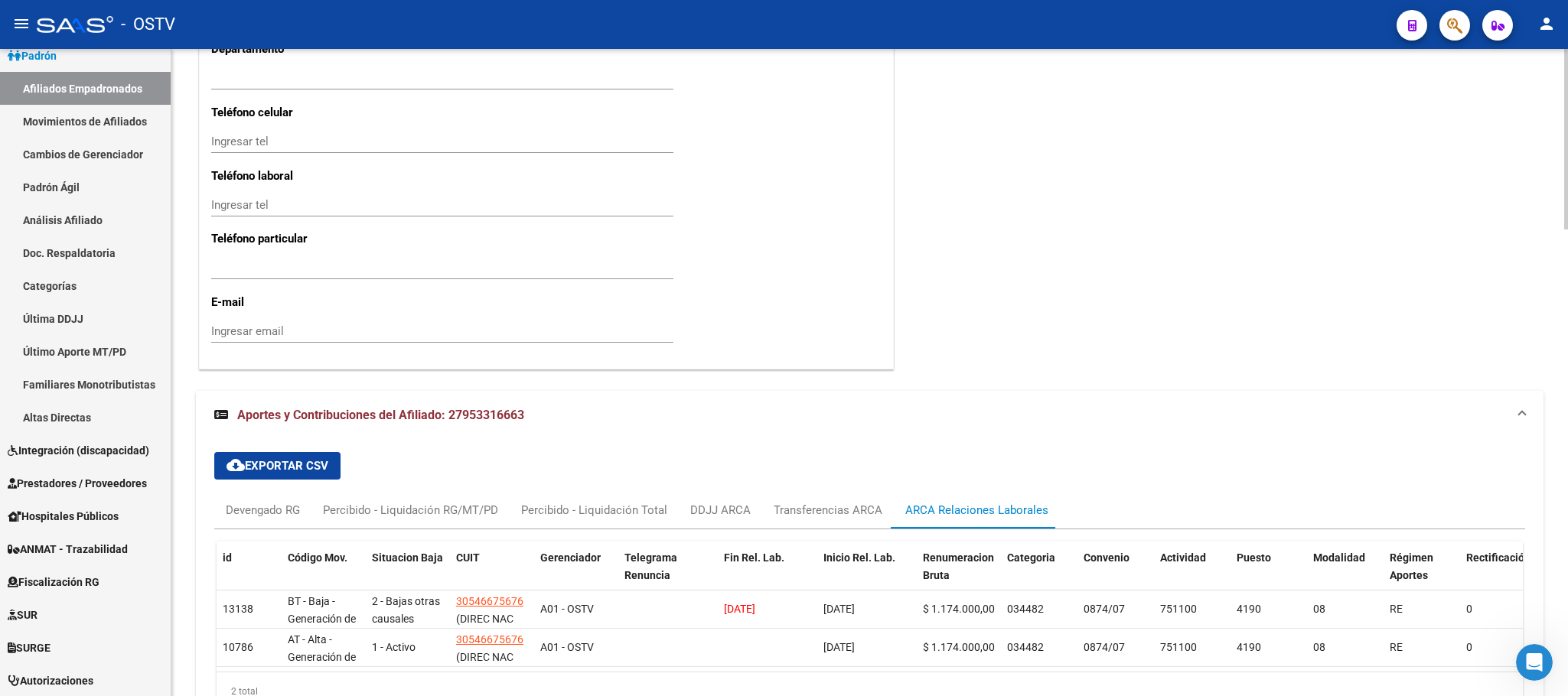
scroll to position [1672, 0]
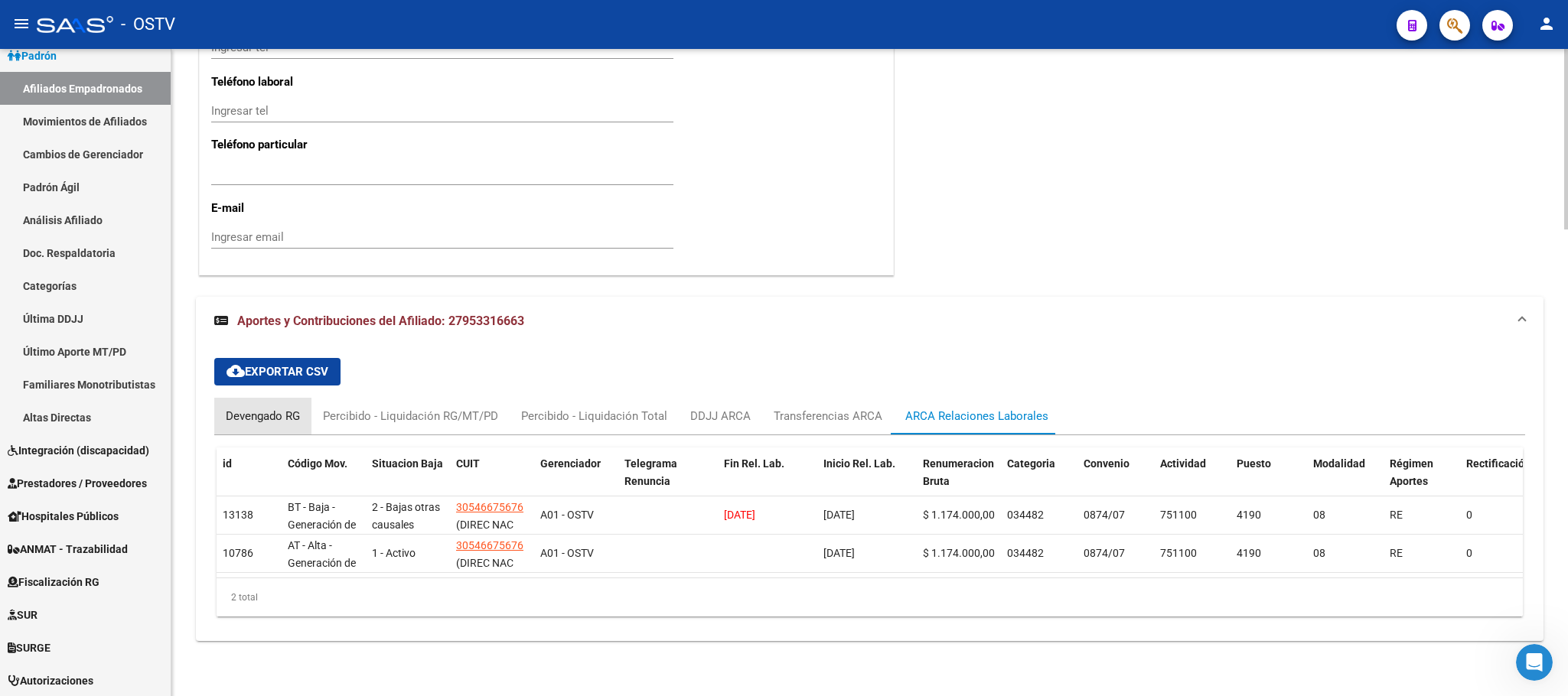
drag, startPoint x: 276, startPoint y: 390, endPoint x: 484, endPoint y: 391, distance: 208.0
click at [276, 408] on div "Devengado RG" at bounding box center [263, 416] width 75 height 17
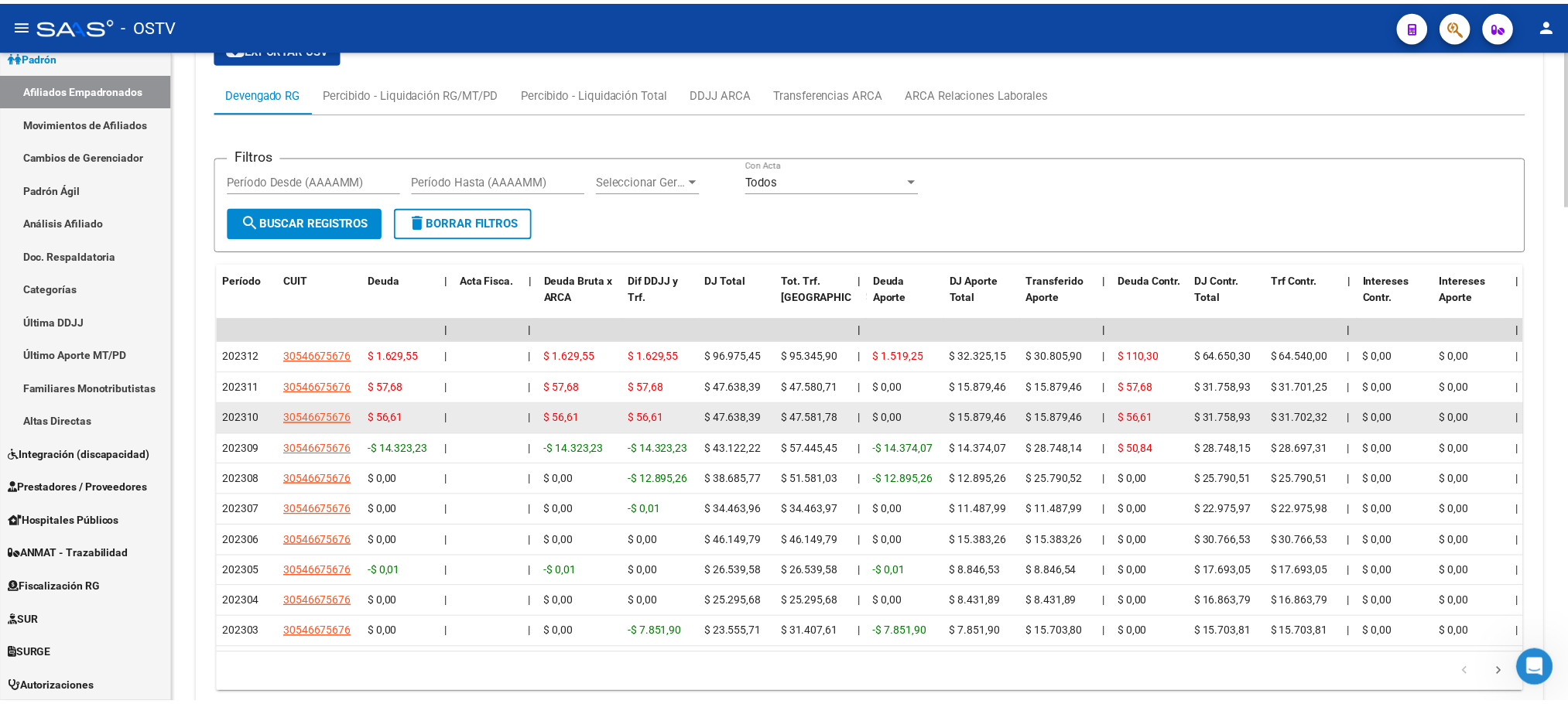
scroll to position [2090, 0]
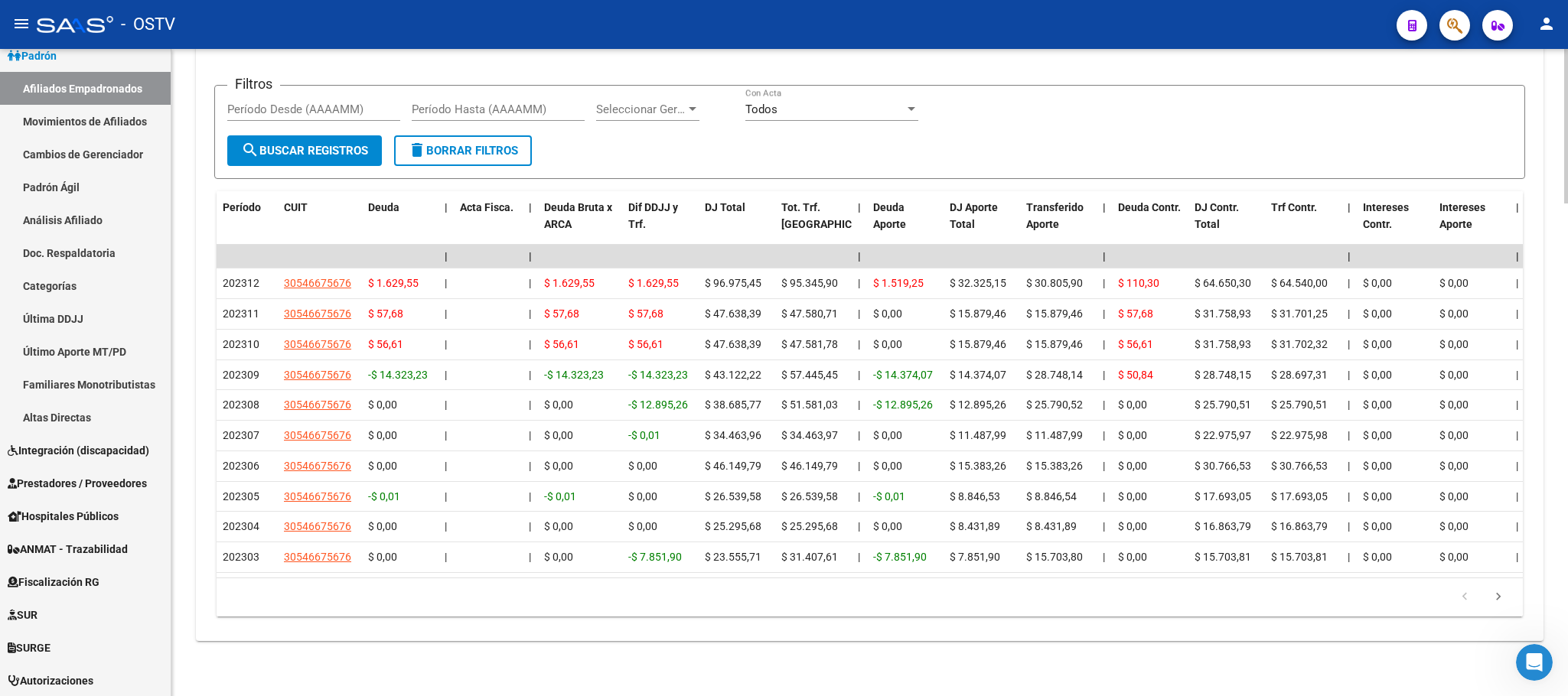
click at [264, 606] on datatable-pager "1 2 3 4 5" at bounding box center [869, 597] width 1291 height 26
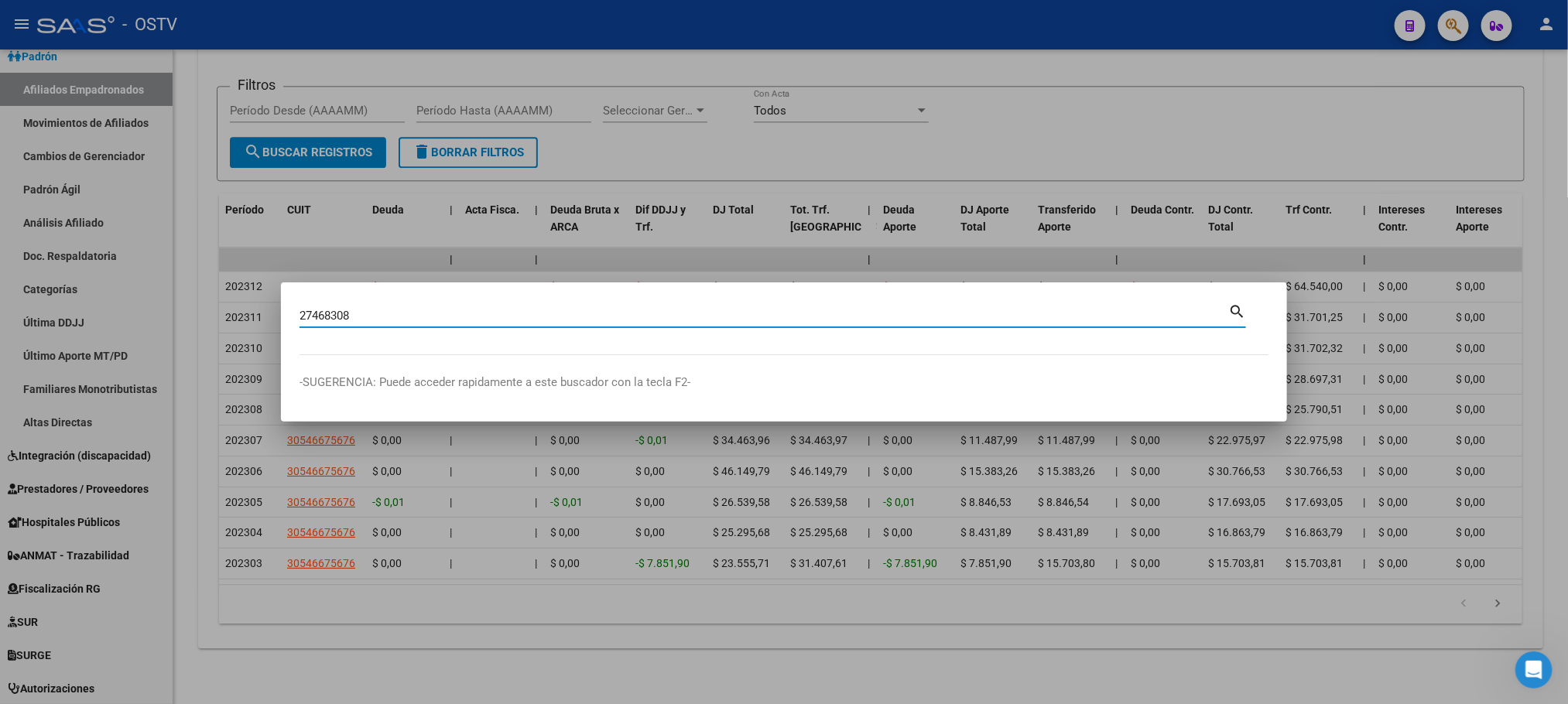
type input "27468308"
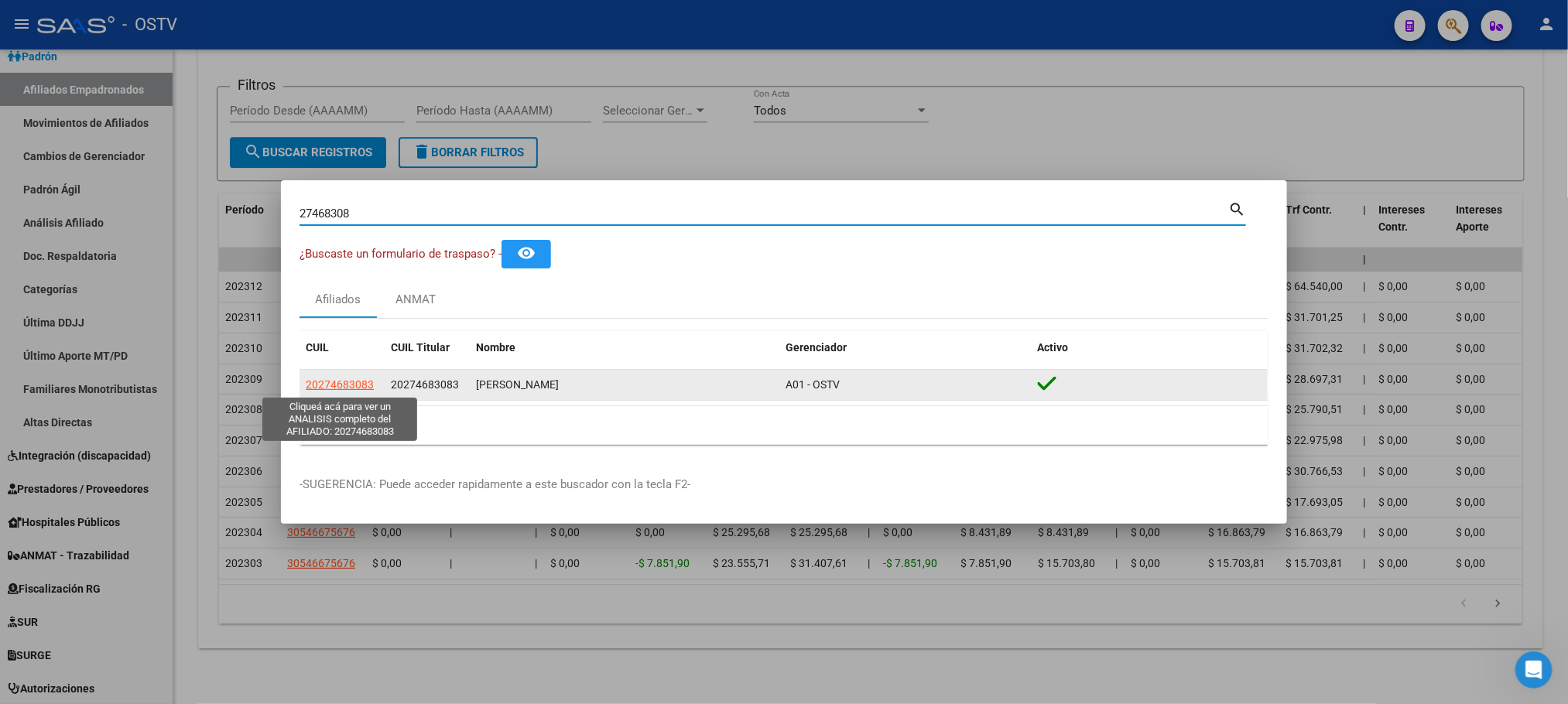
click at [344, 388] on span "20274683083" at bounding box center [340, 385] width 68 height 13
type textarea "20274683083"
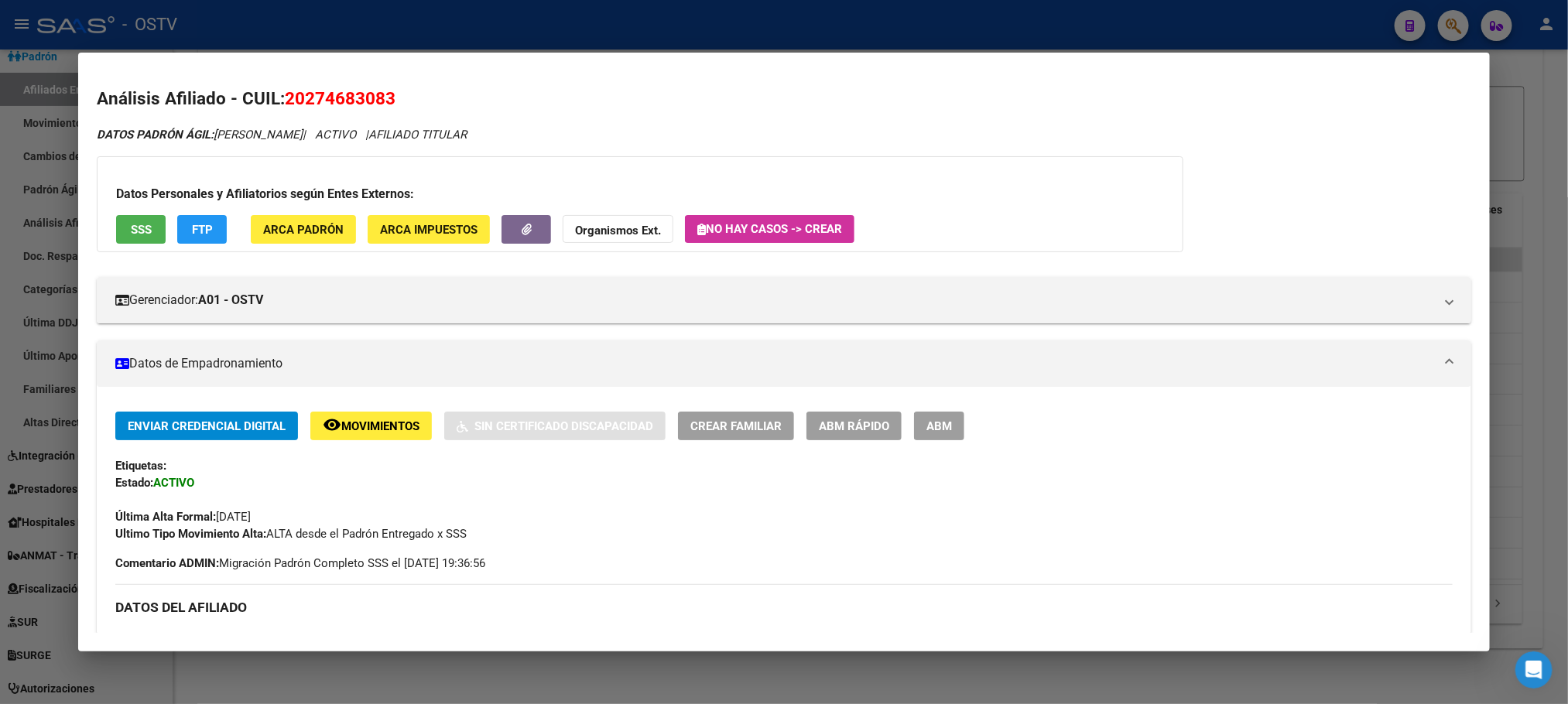
click at [926, 425] on span "ABM" at bounding box center [939, 426] width 25 height 13
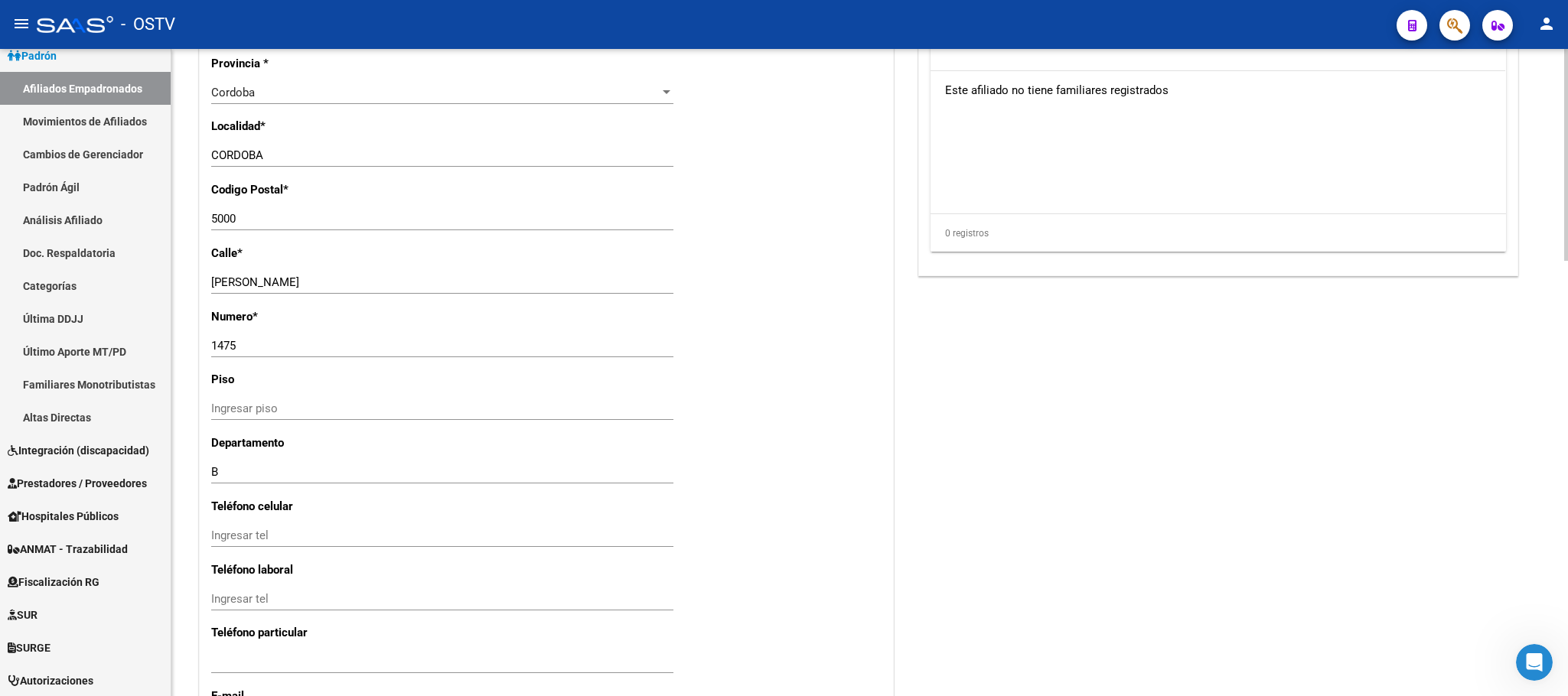
scroll to position [1329, 0]
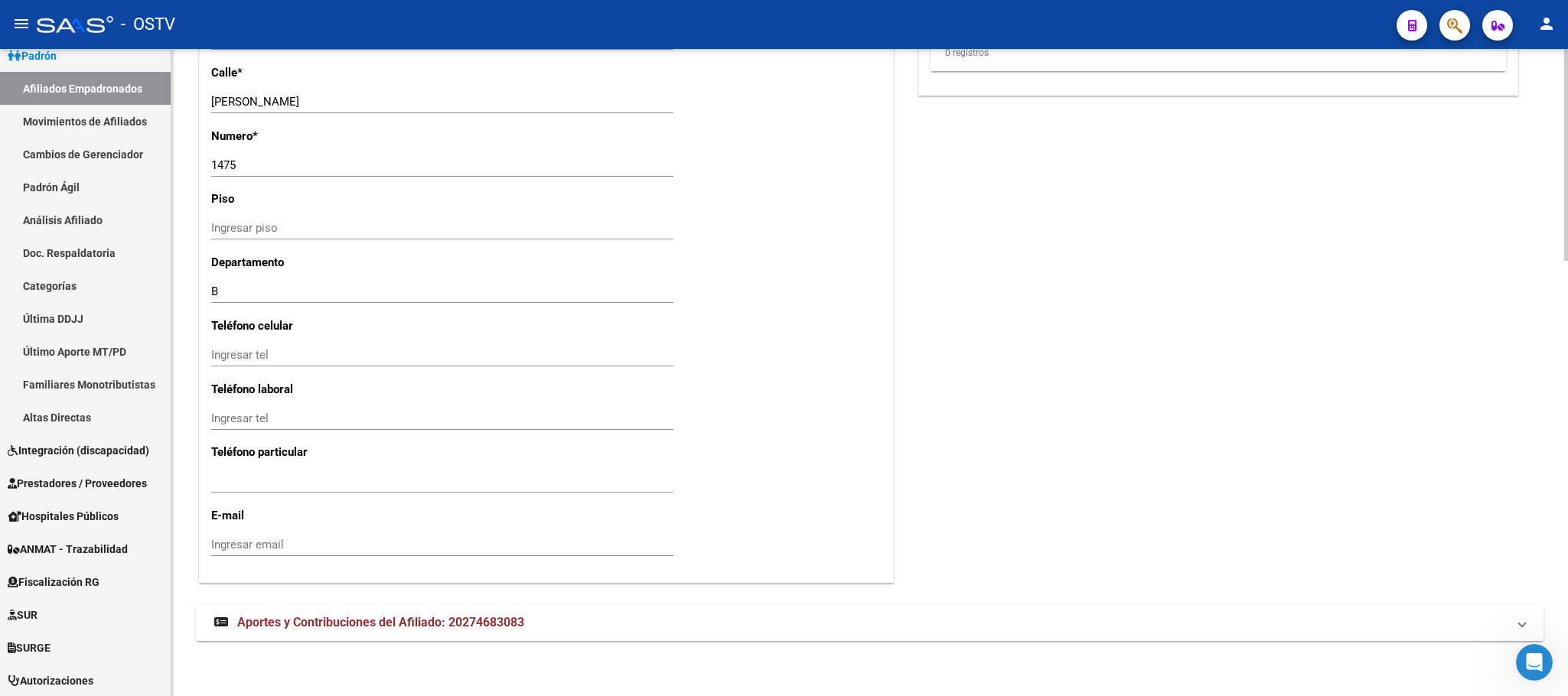
click at [308, 622] on span "Aportes y Contribuciones del Afiliado: 20274683083" at bounding box center [380, 622] width 287 height 14
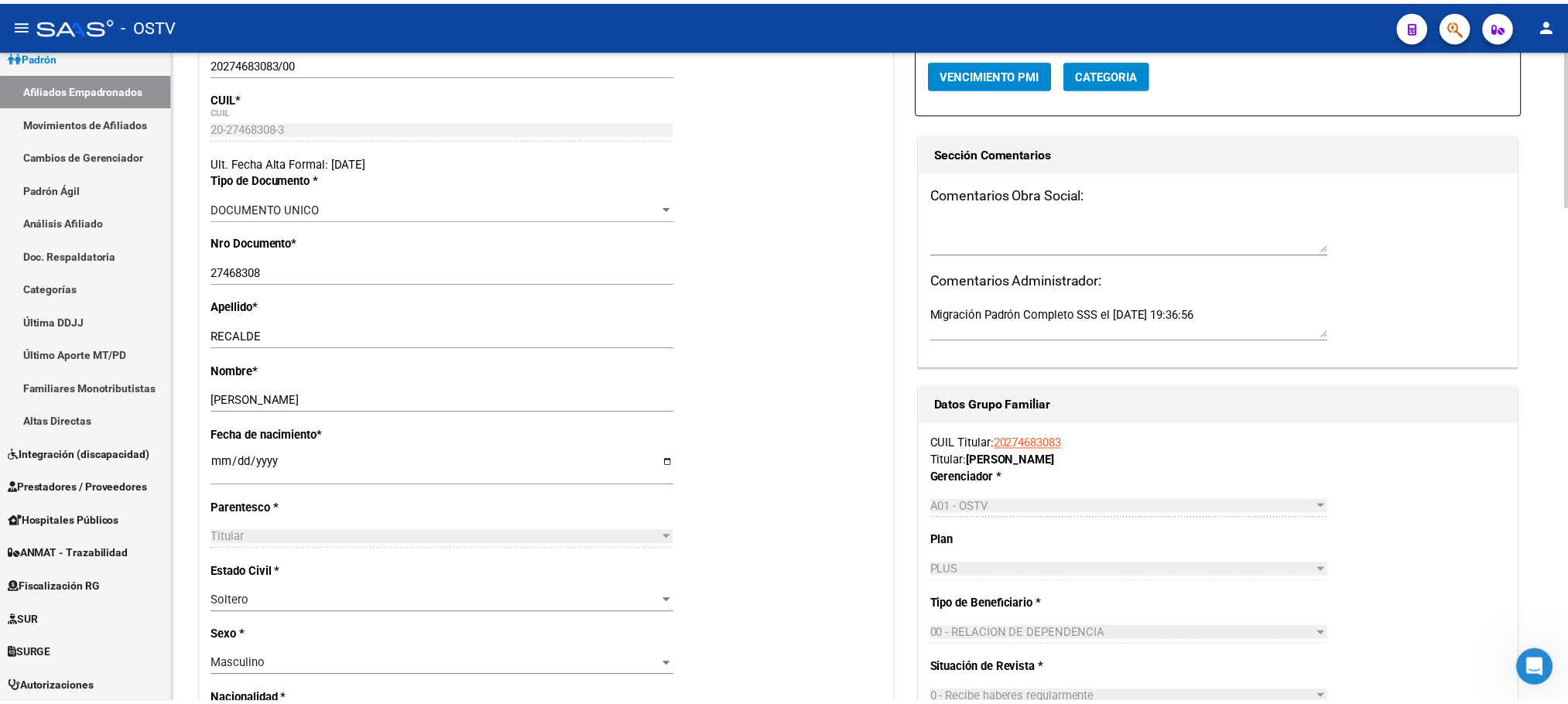
scroll to position [0, 0]
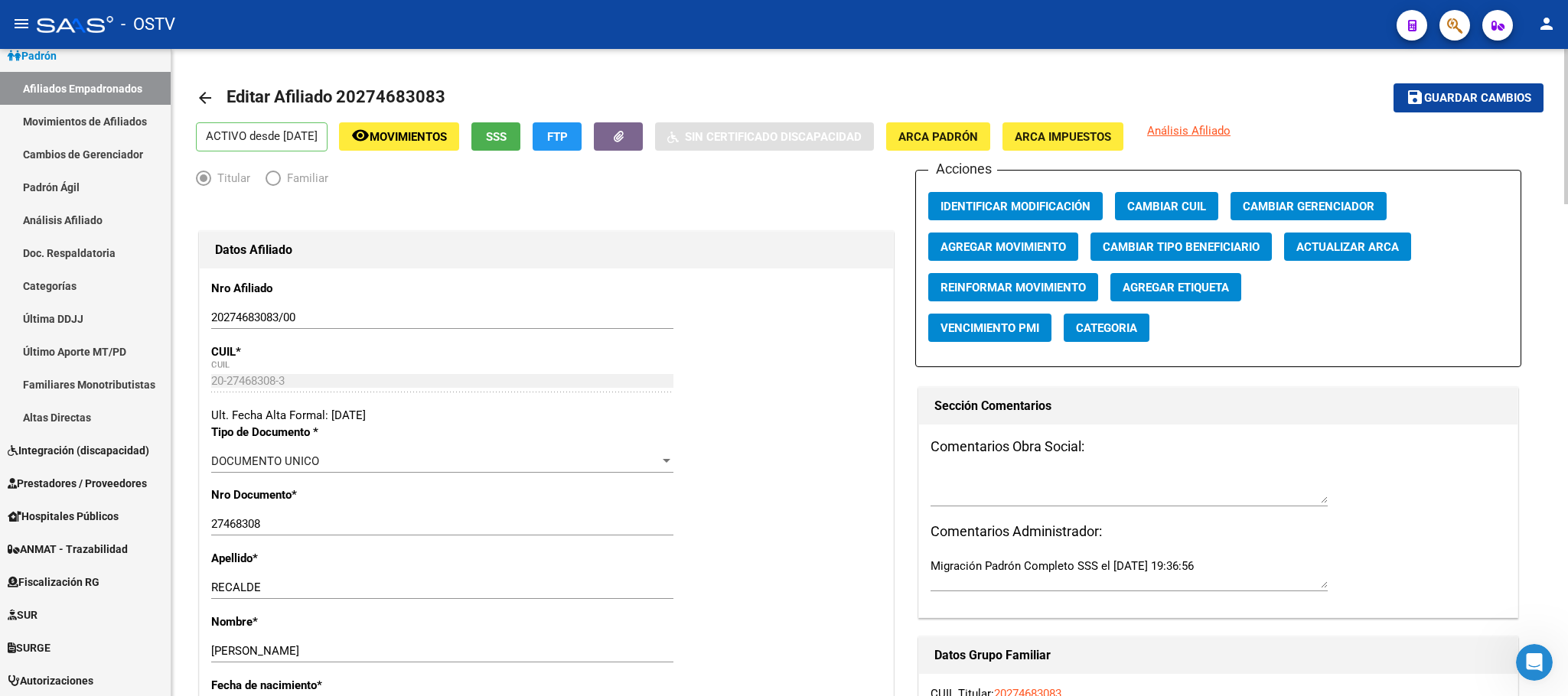
click at [507, 134] on span "SSS" at bounding box center [496, 136] width 20 height 13
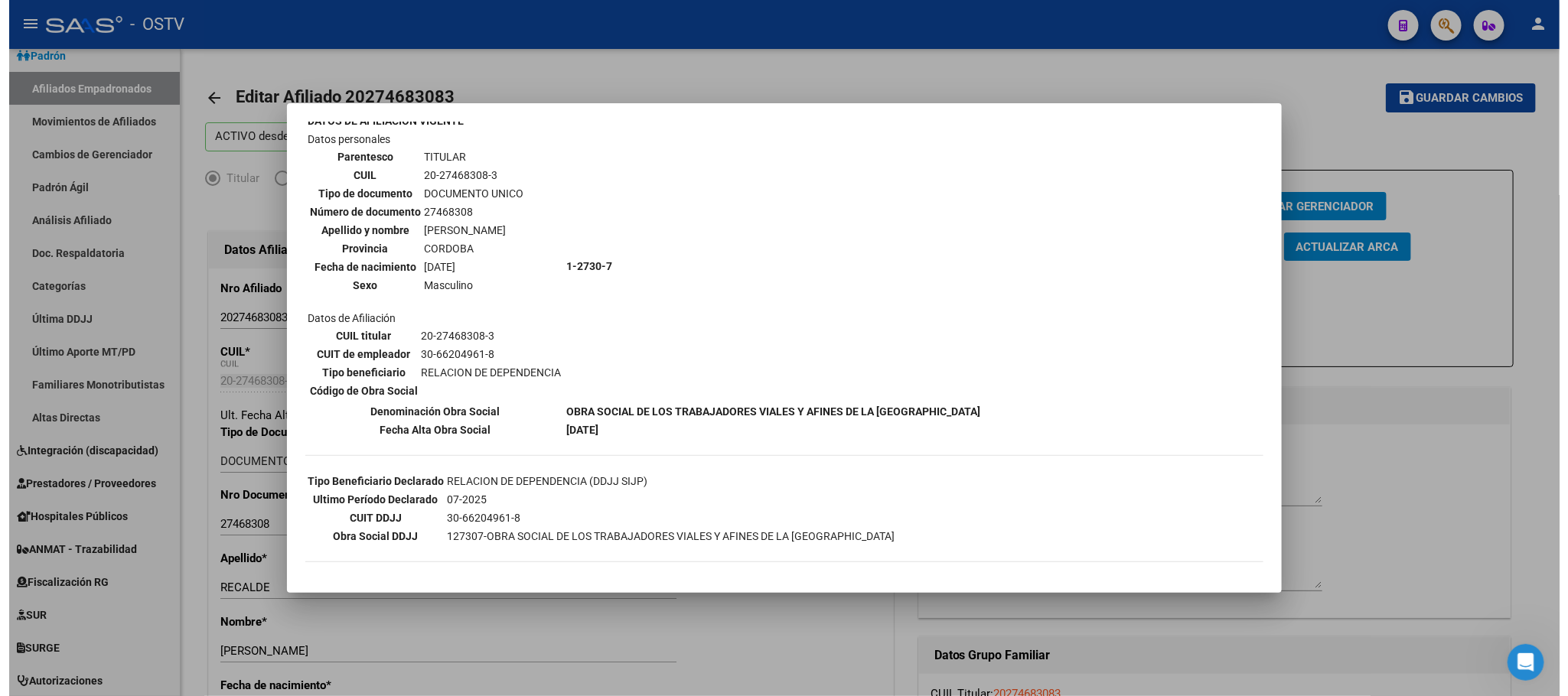
scroll to position [132, 0]
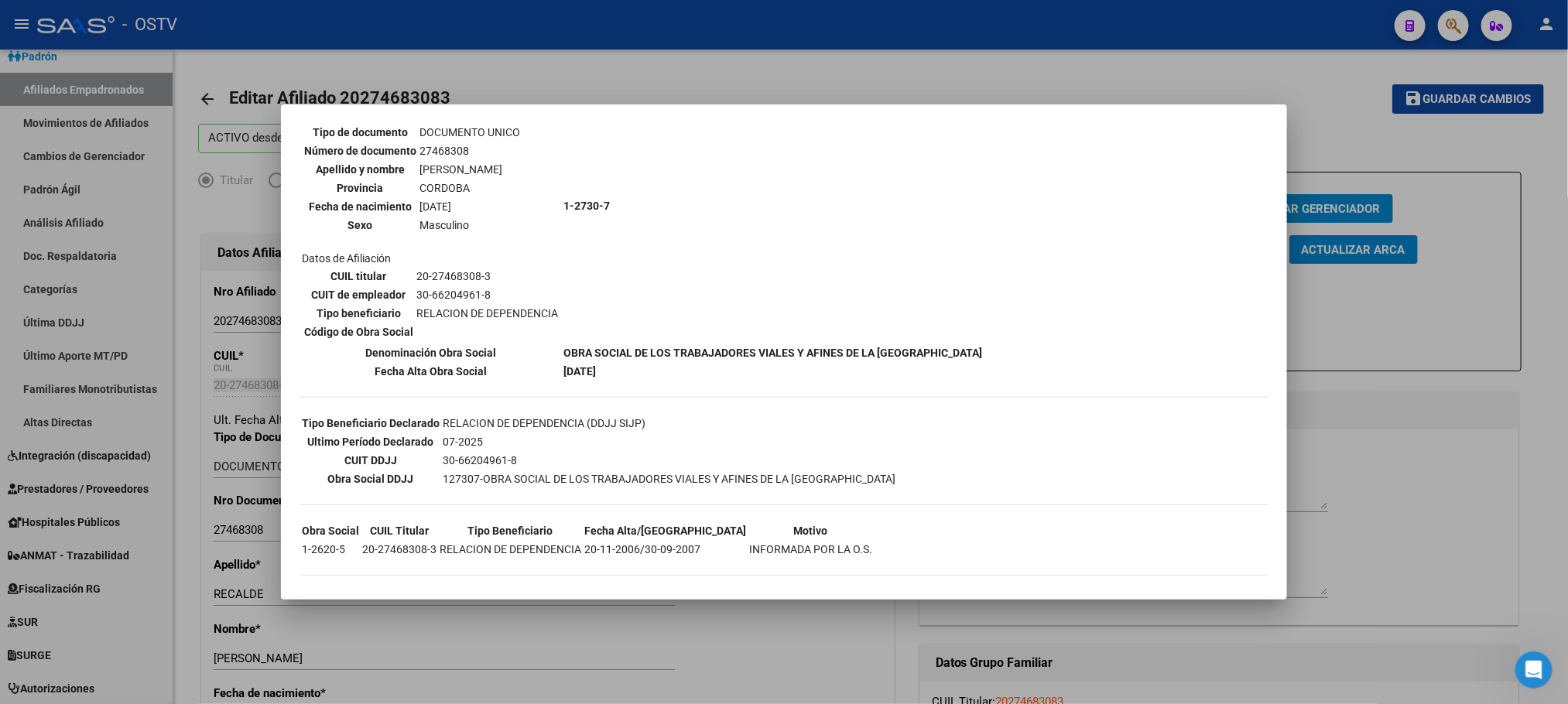
click at [725, 651] on div at bounding box center [784, 352] width 1568 height 704
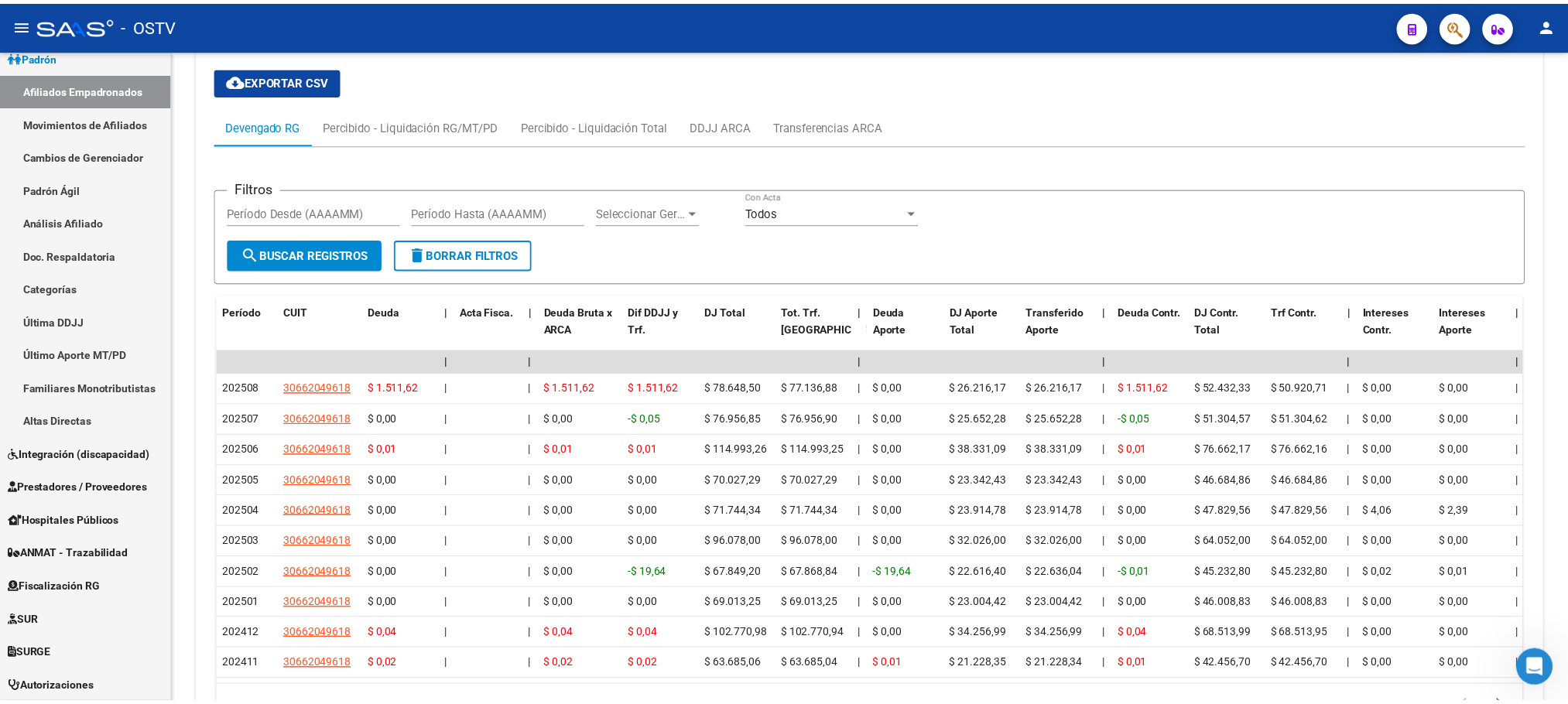
scroll to position [1974, 0]
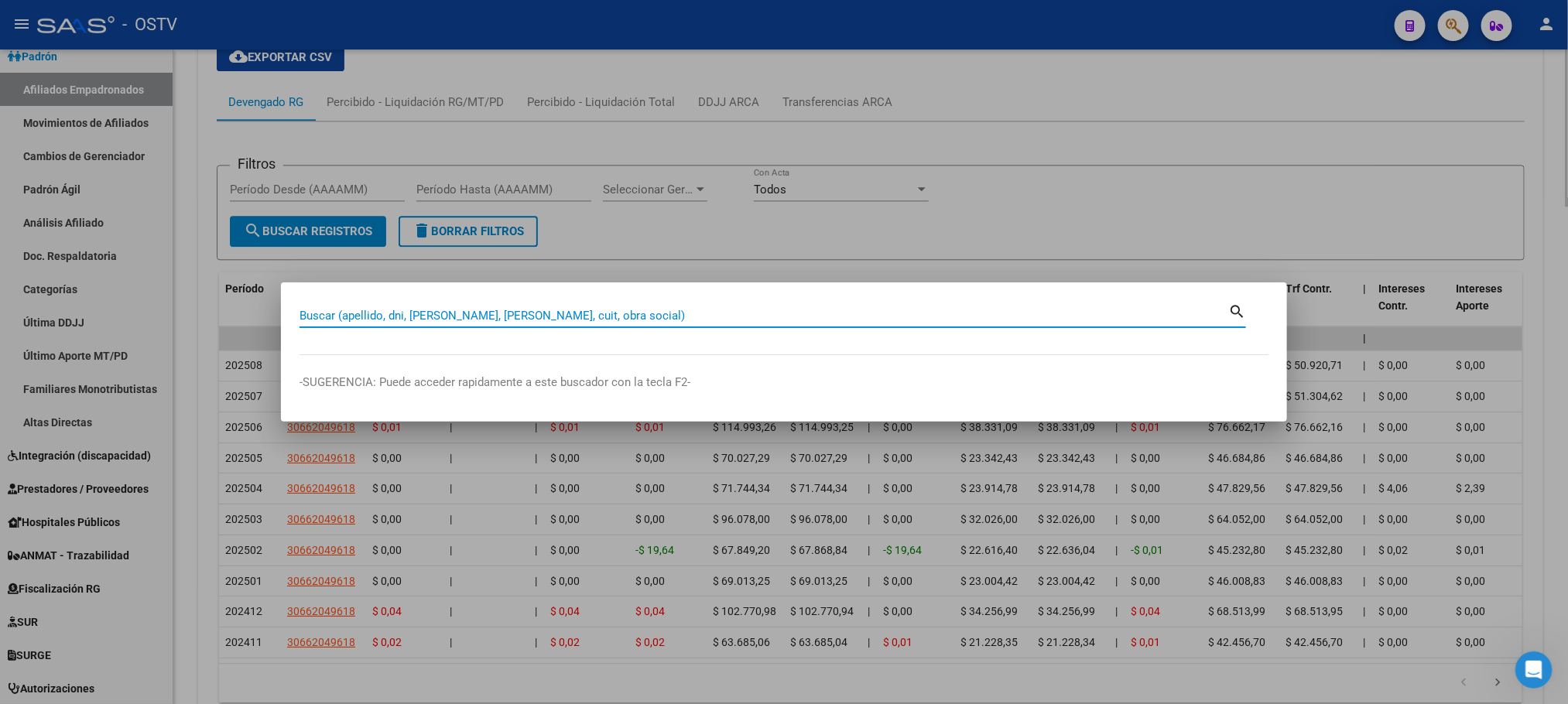
paste input "33046021"
type input "33046021"
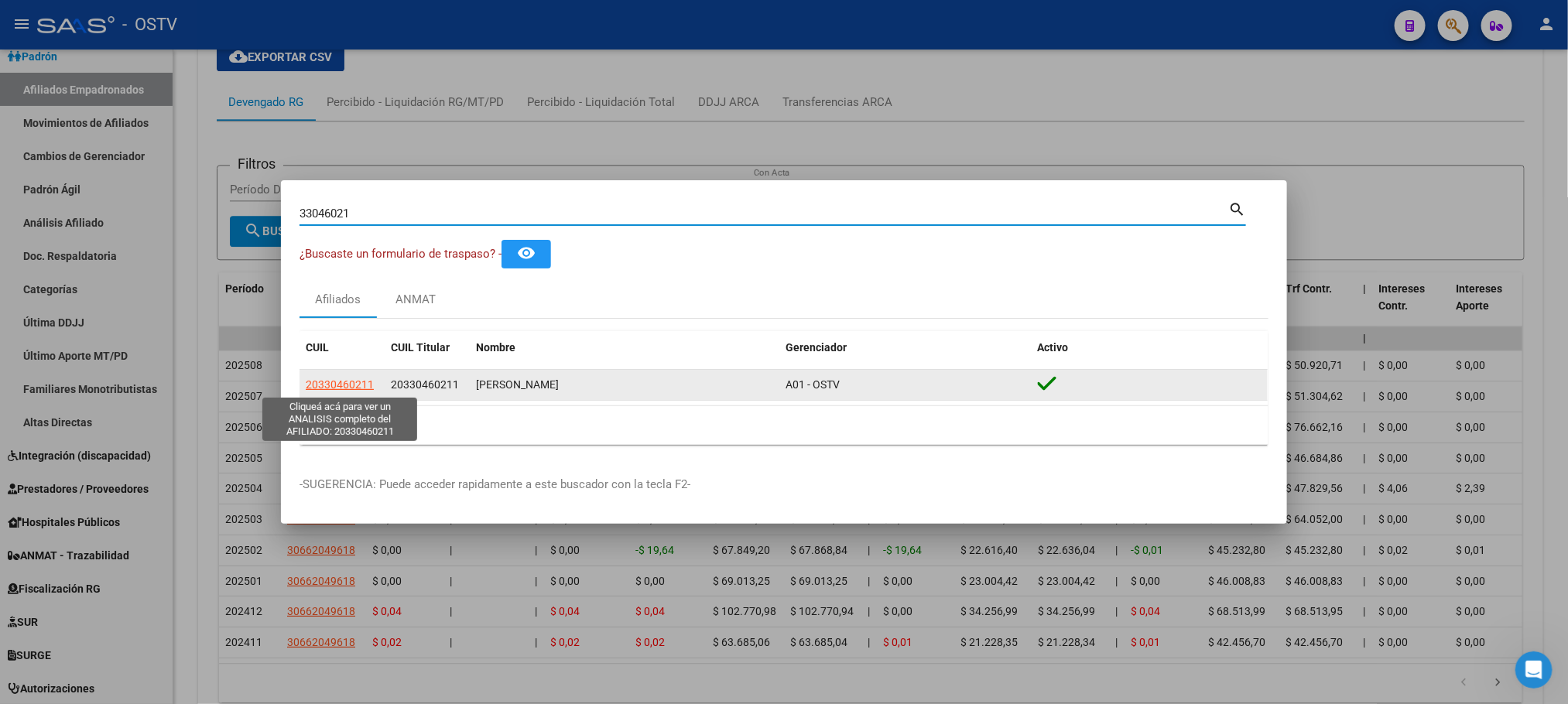
click at [342, 390] on span "20330460211" at bounding box center [340, 385] width 68 height 13
type textarea "20330460211"
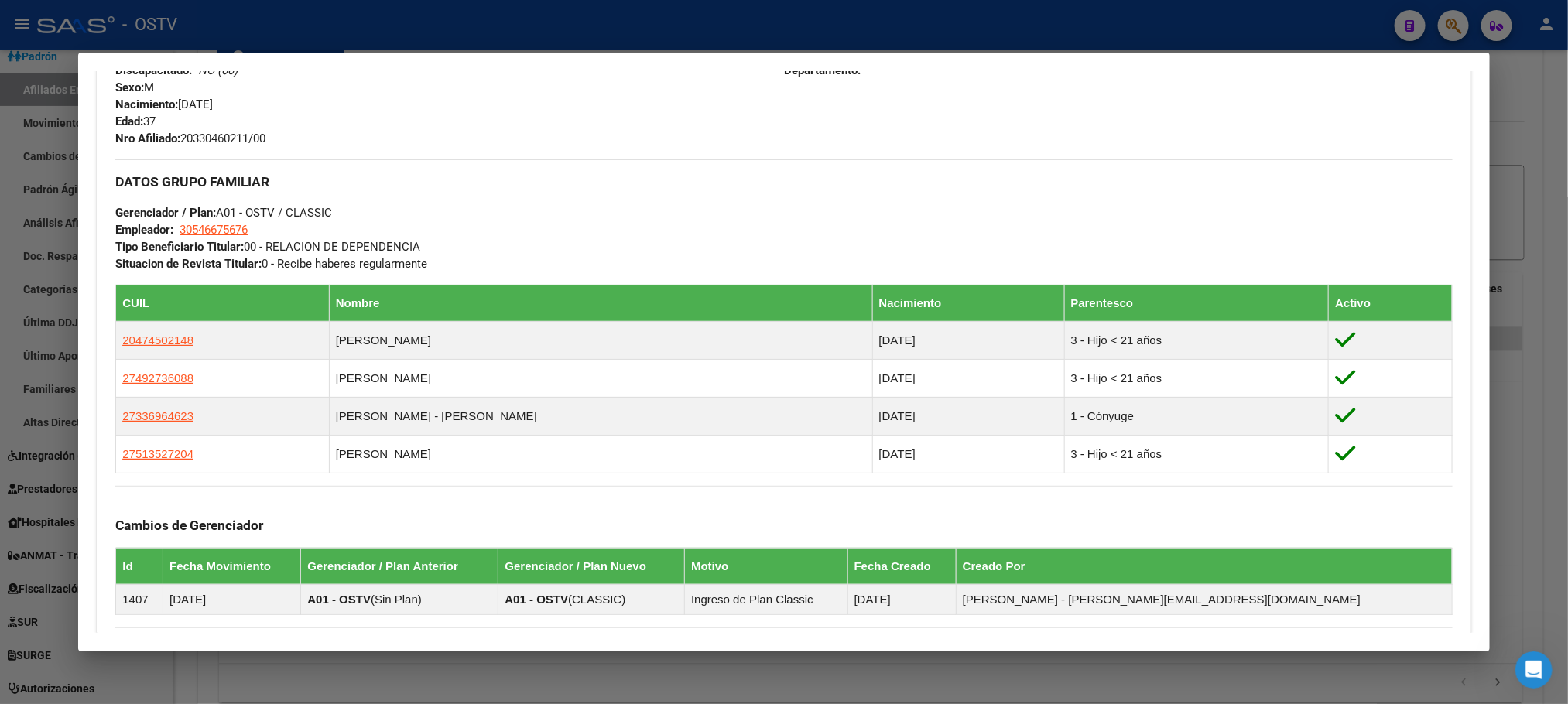
scroll to position [883, 0]
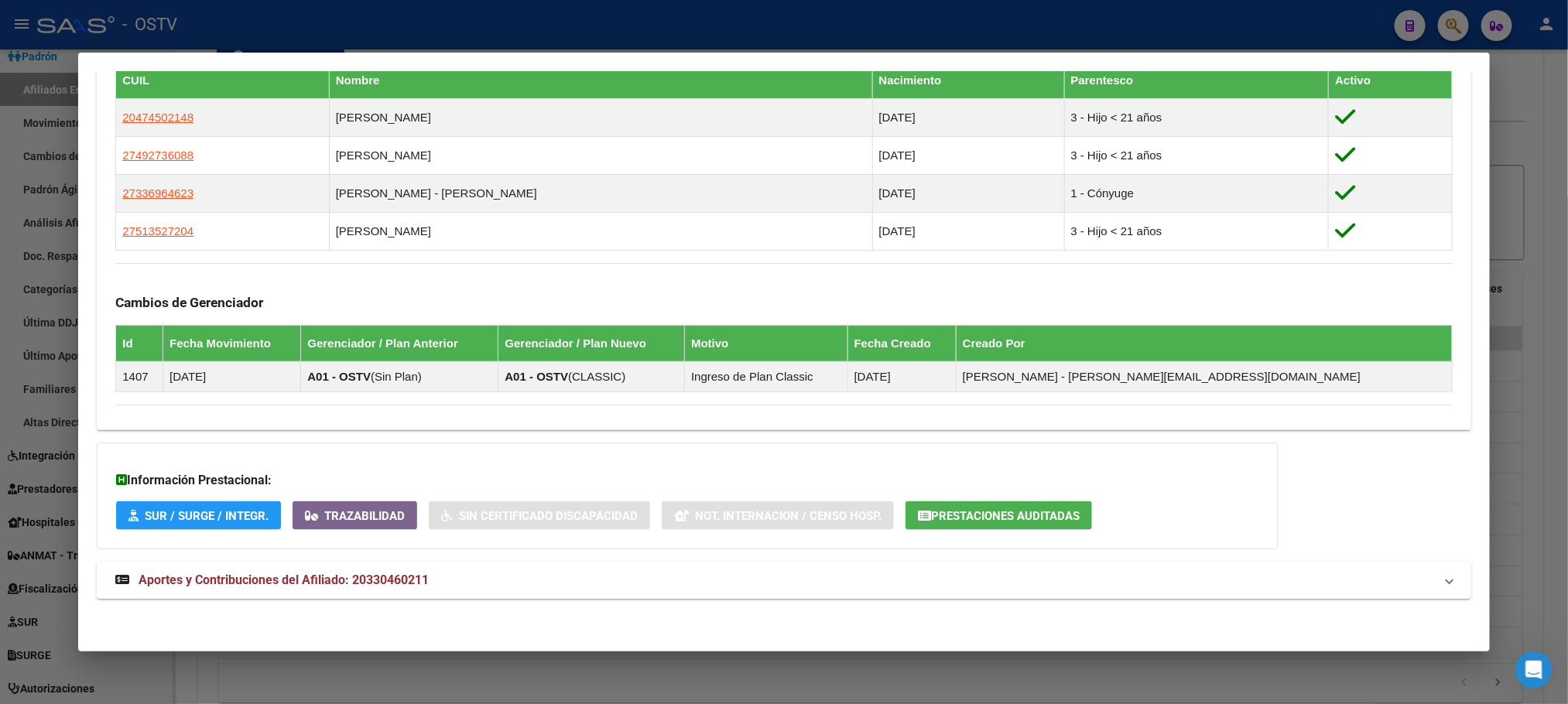
click at [388, 585] on span "Aportes y Contribuciones del Afiliado: 20330460211" at bounding box center [283, 580] width 290 height 14
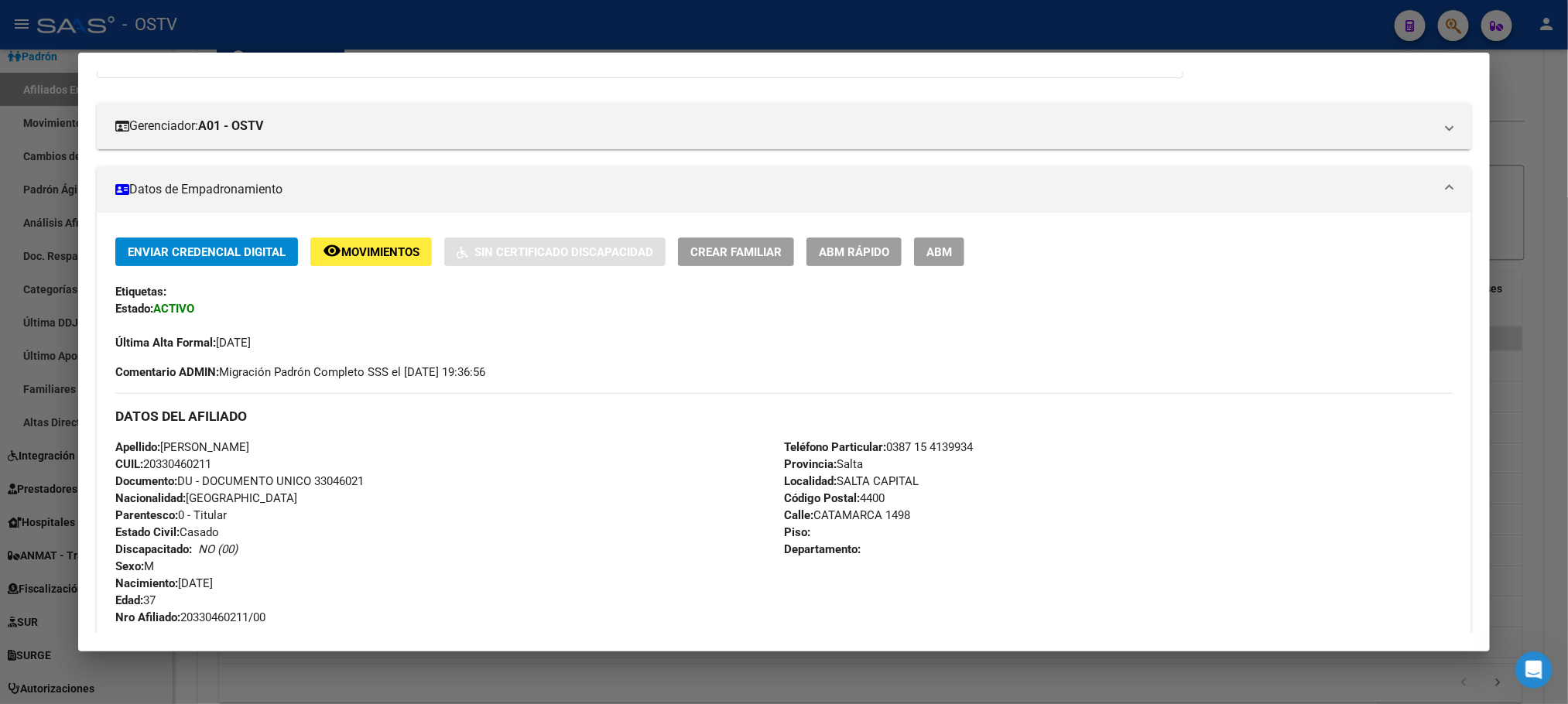
scroll to position [0, 0]
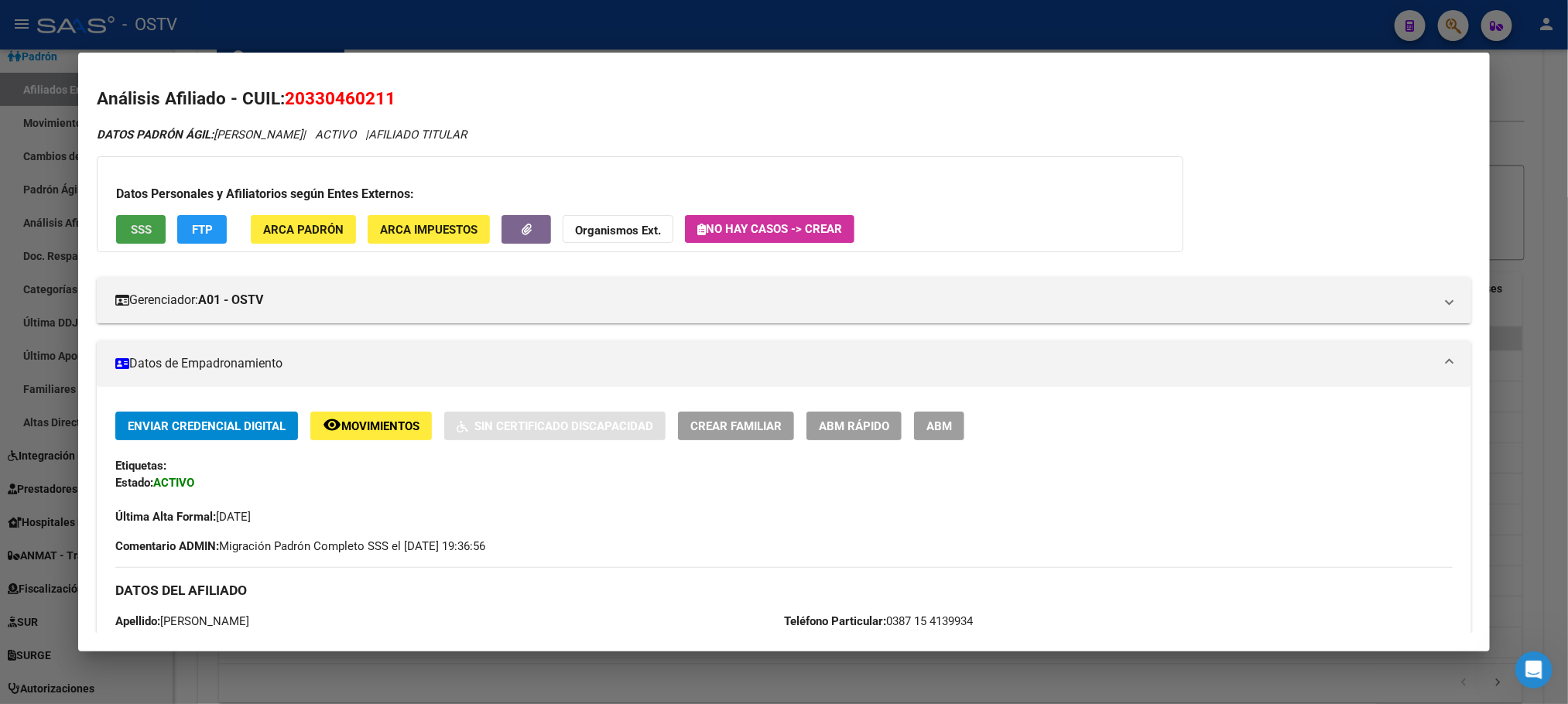
click at [132, 233] on span "SSS" at bounding box center [140, 229] width 21 height 13
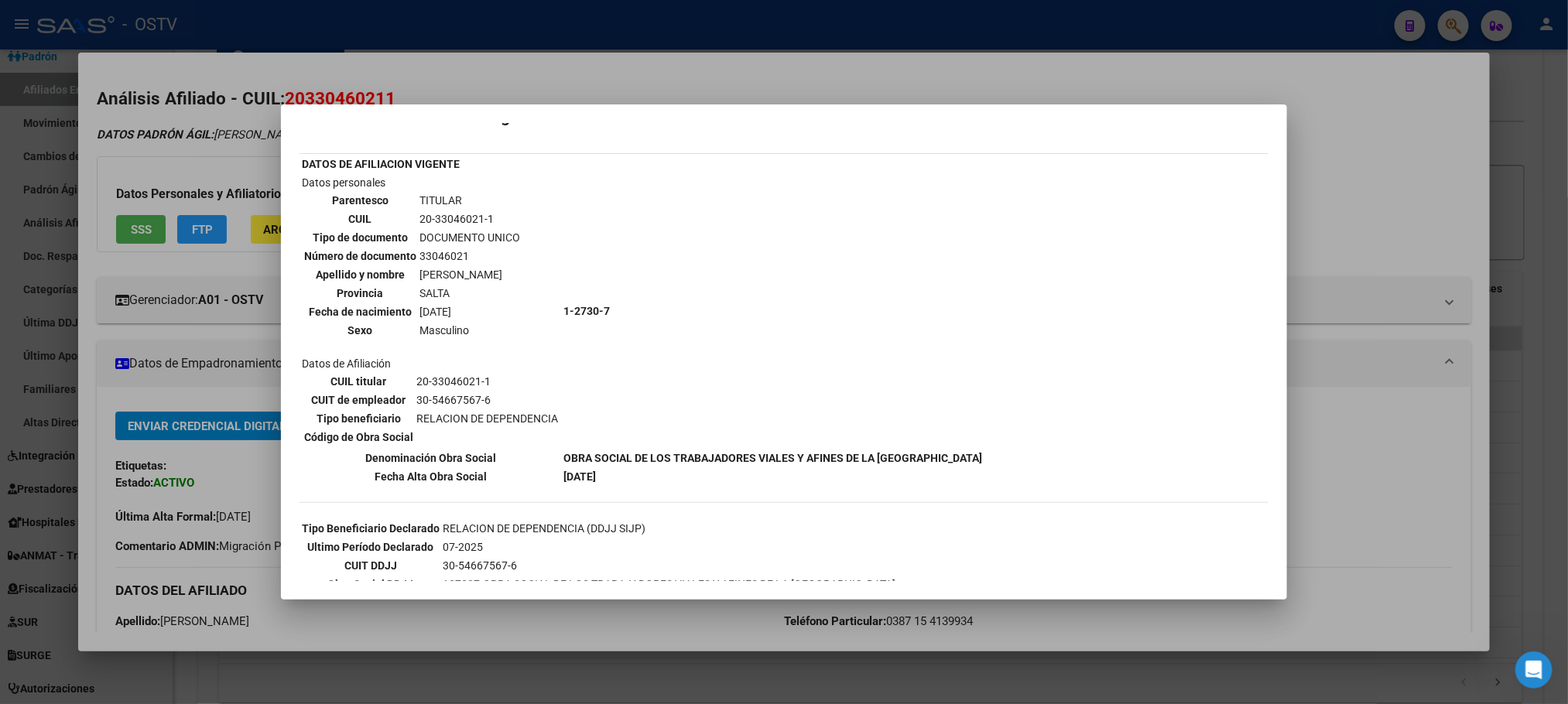
scroll to position [51, 0]
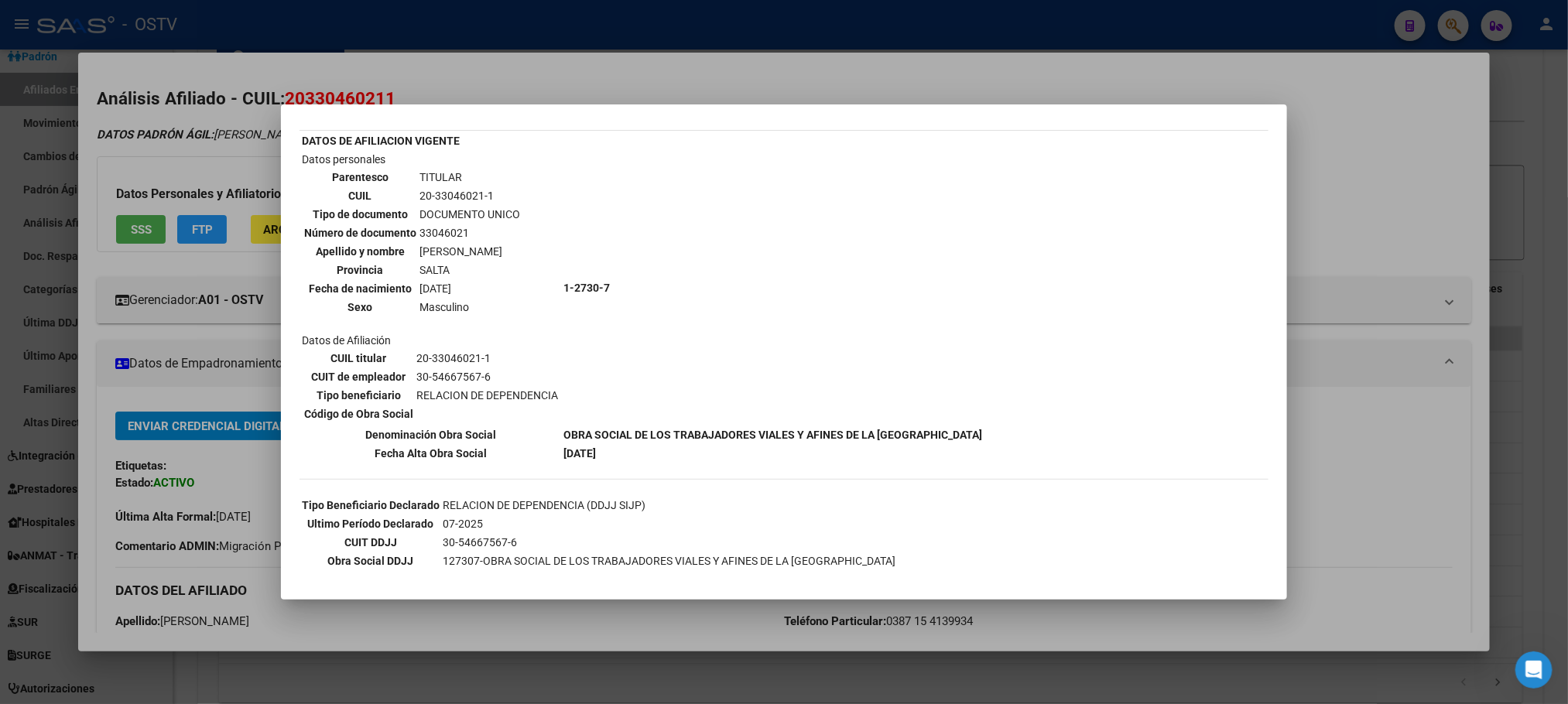
click at [226, 379] on div at bounding box center [784, 352] width 1568 height 704
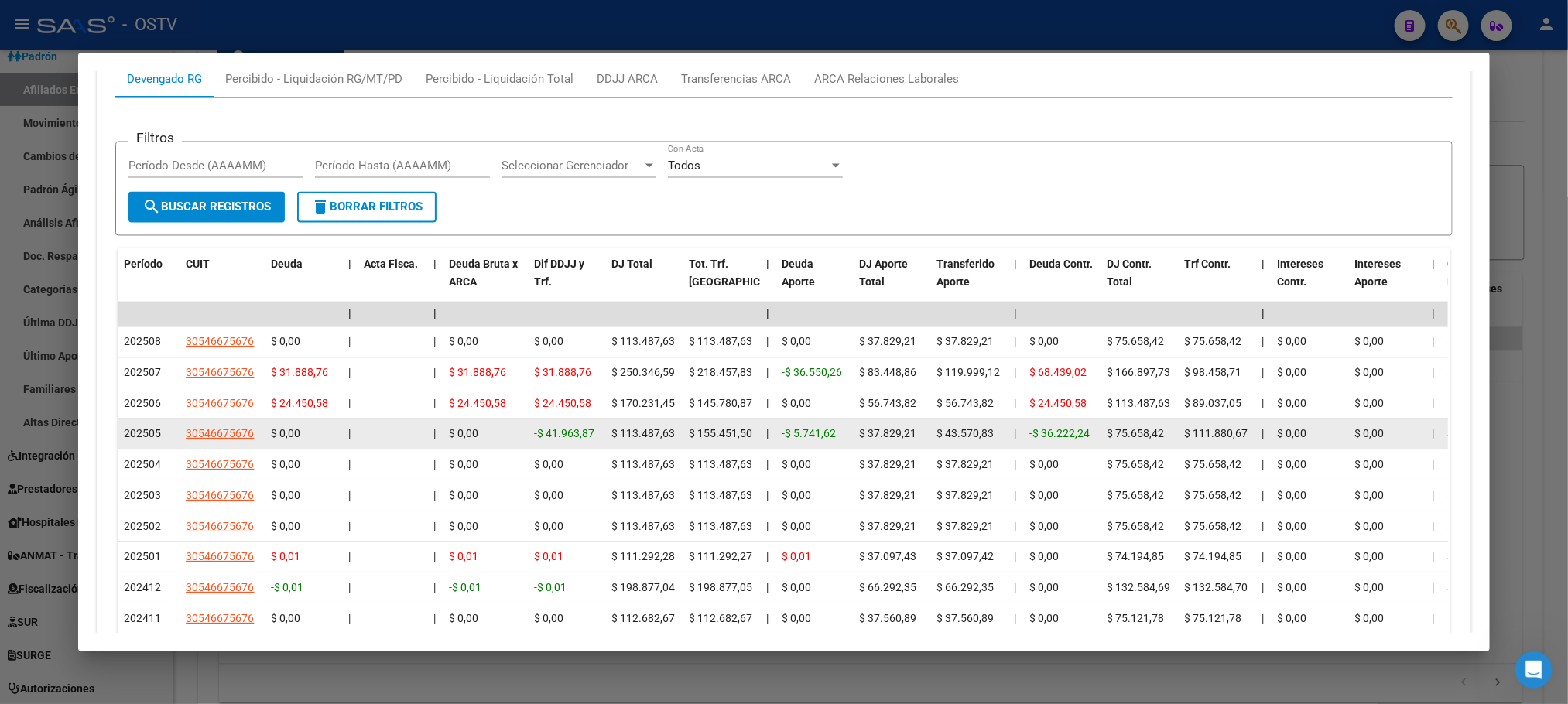
scroll to position [1510, 0]
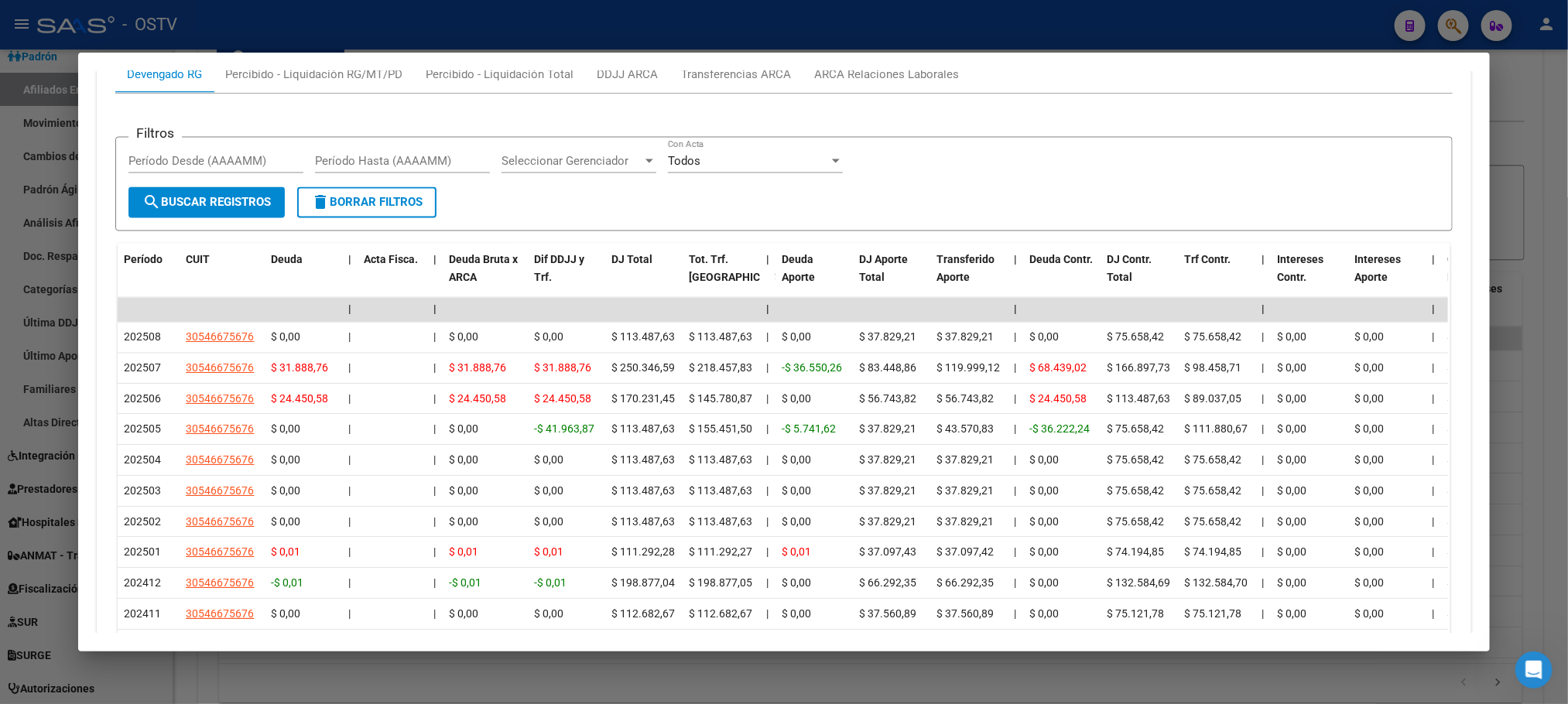
click at [179, 672] on div at bounding box center [784, 352] width 1568 height 704
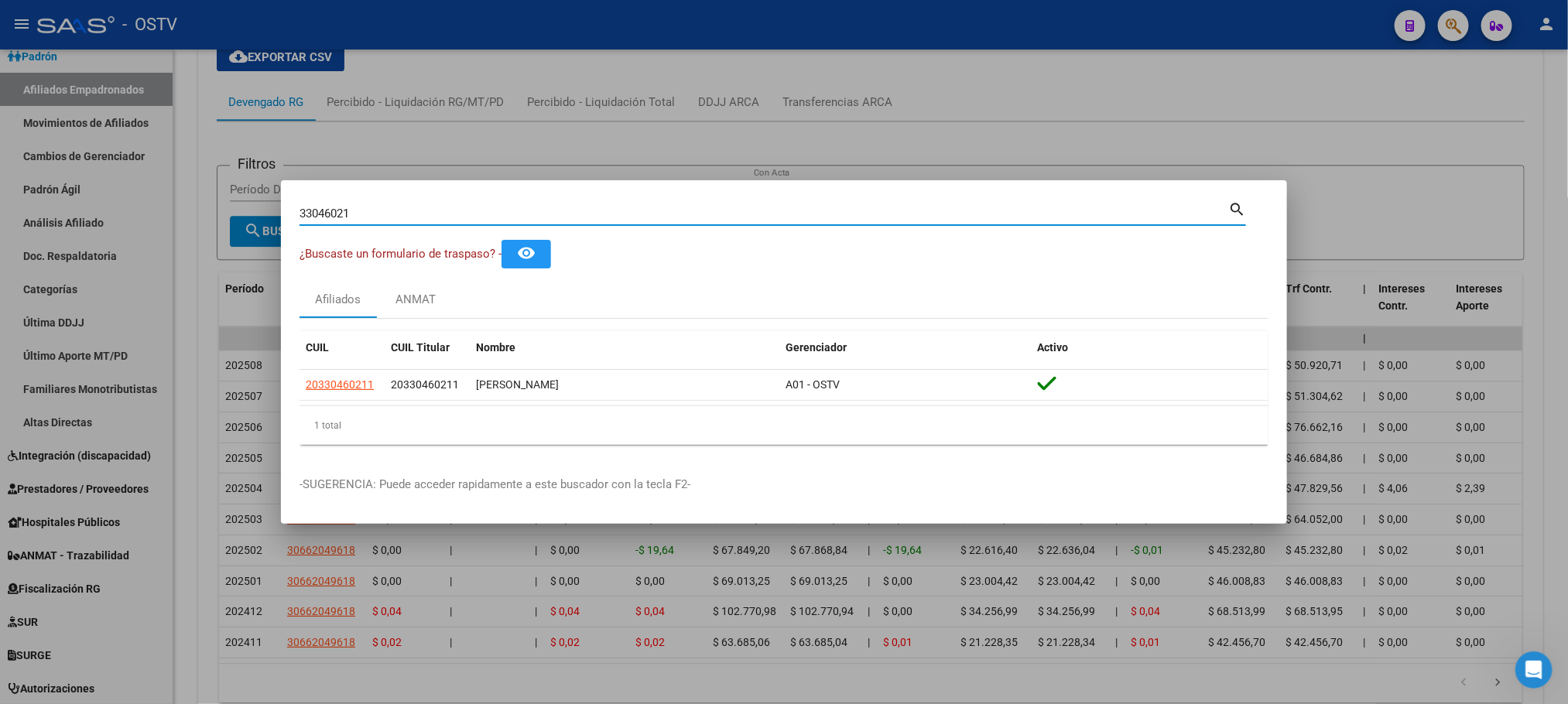
drag, startPoint x: 387, startPoint y: 212, endPoint x: 17, endPoint y: 214, distance: 370.0
click at [279, 218] on div "33046021 Buscar (apellido, dni, cuil, nro traspaso, cuit, obra social) search ¿…" at bounding box center [784, 352] width 1568 height 704
paste input "03289538"
type input "03289538"
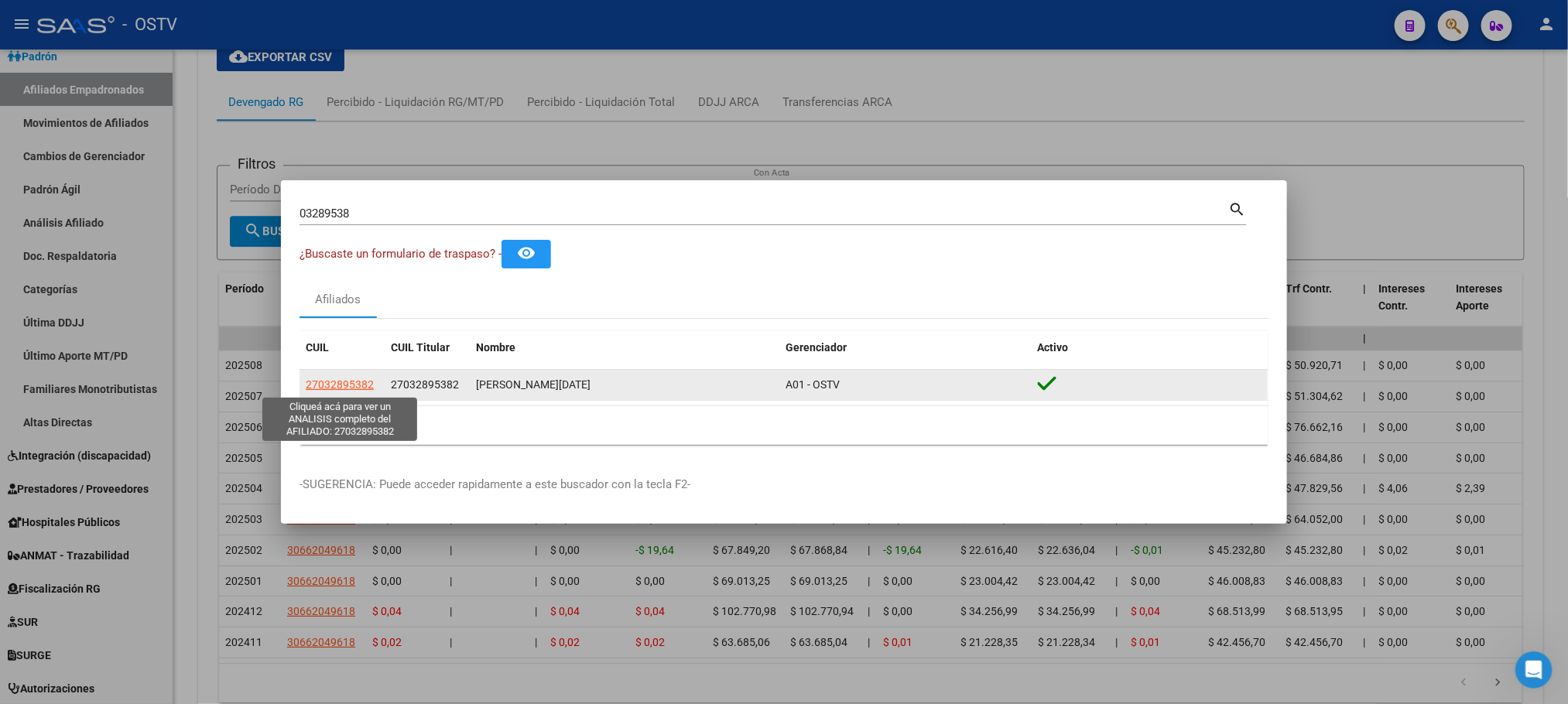
click at [360, 383] on span "27032895382" at bounding box center [340, 385] width 68 height 13
type textarea "27032895382"
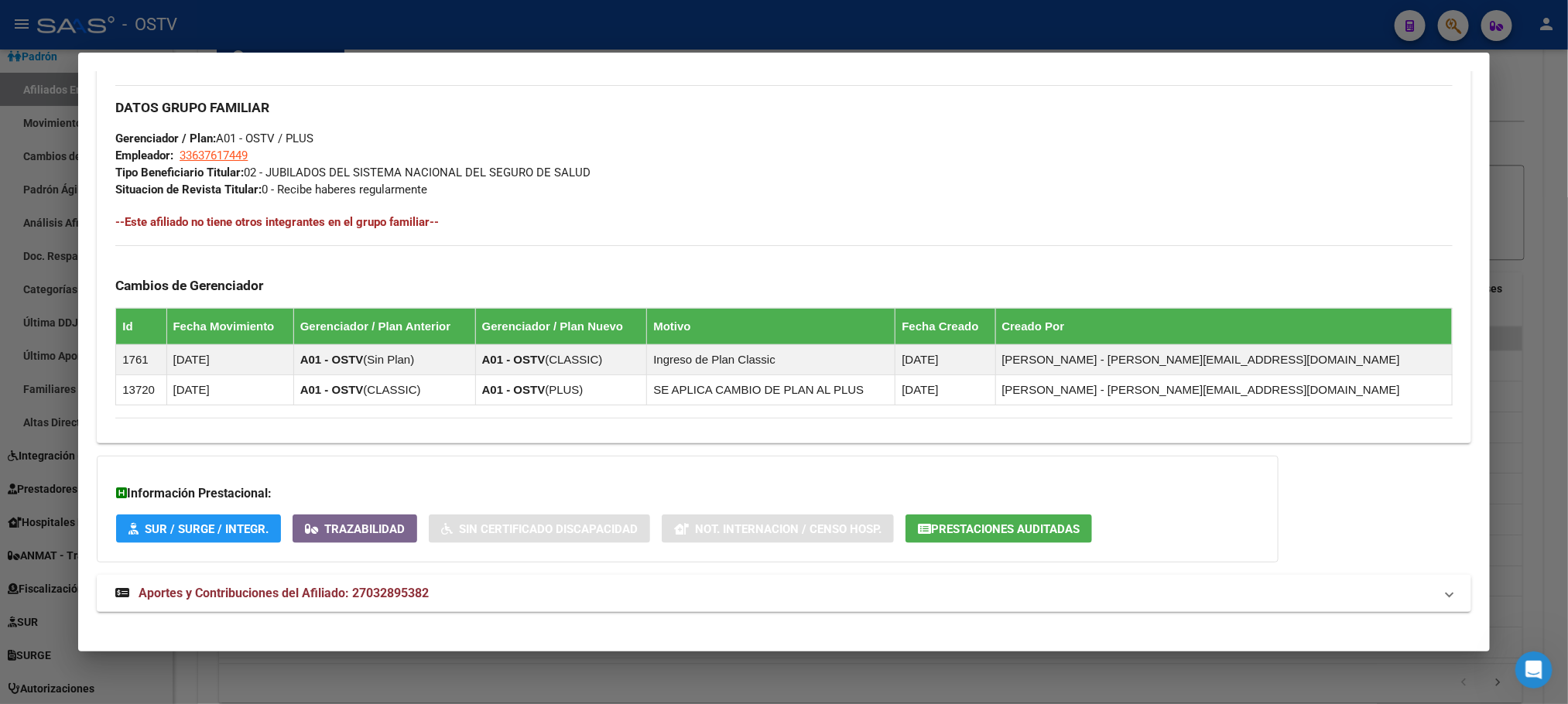
scroll to position [744, 0]
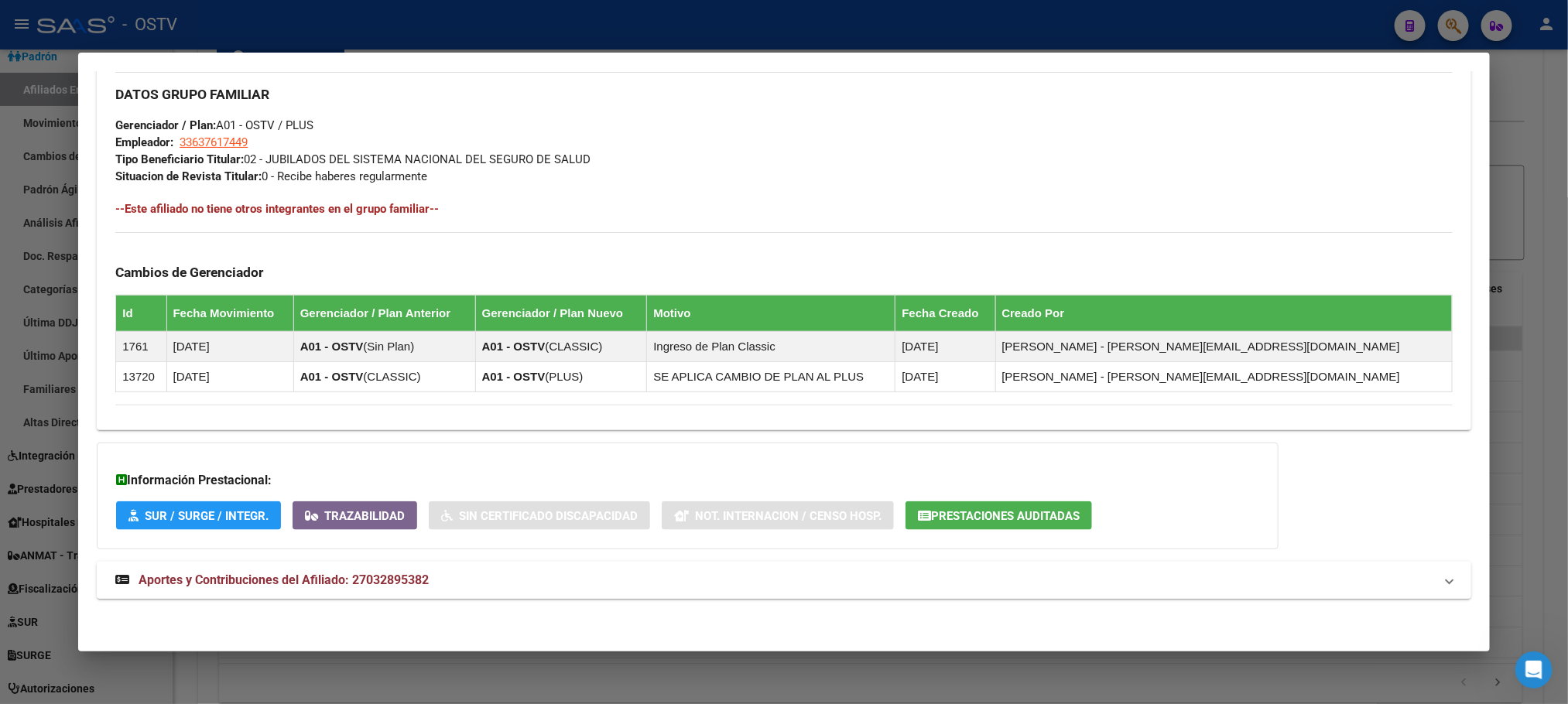
click at [396, 579] on span "Aportes y Contribuciones del Afiliado: 27032895382" at bounding box center [283, 580] width 290 height 14
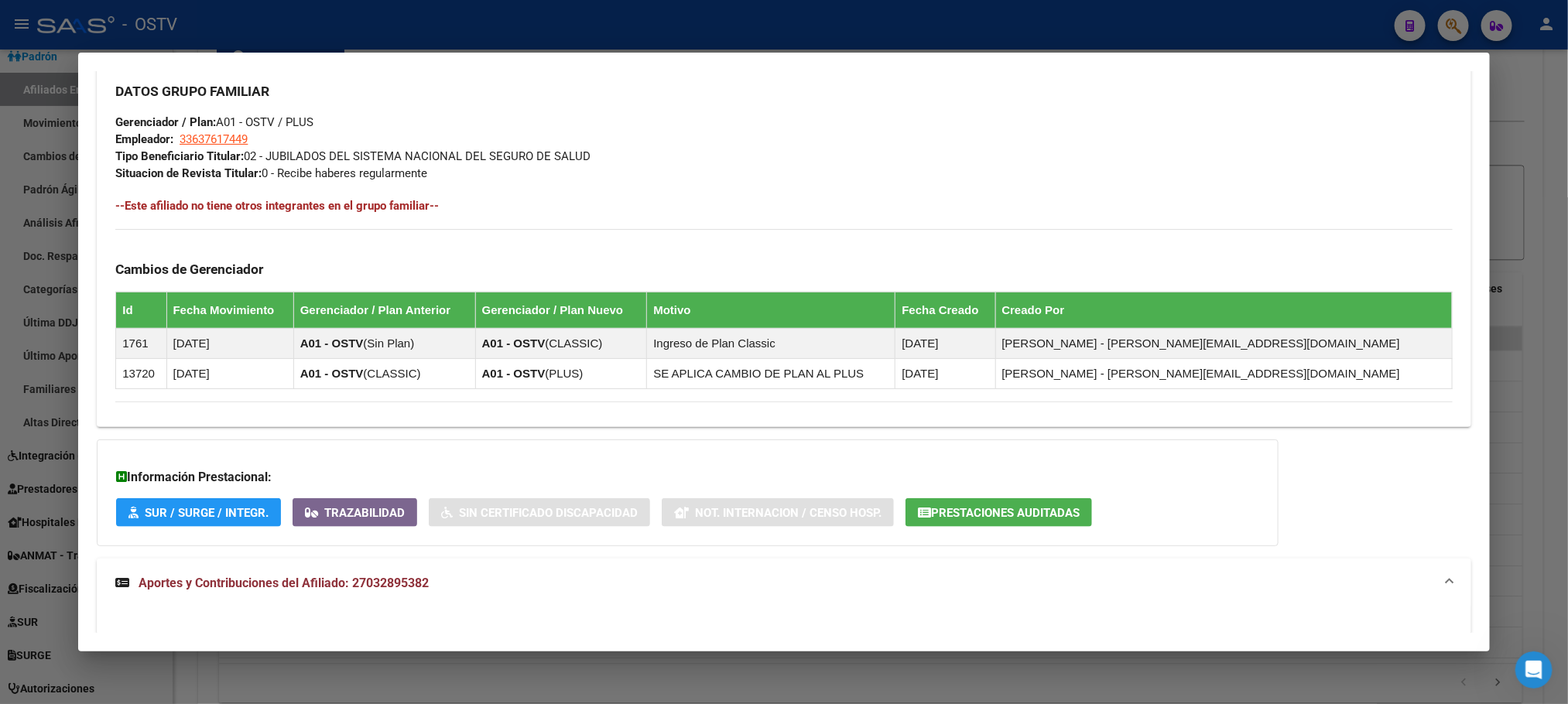
scroll to position [1012, 0]
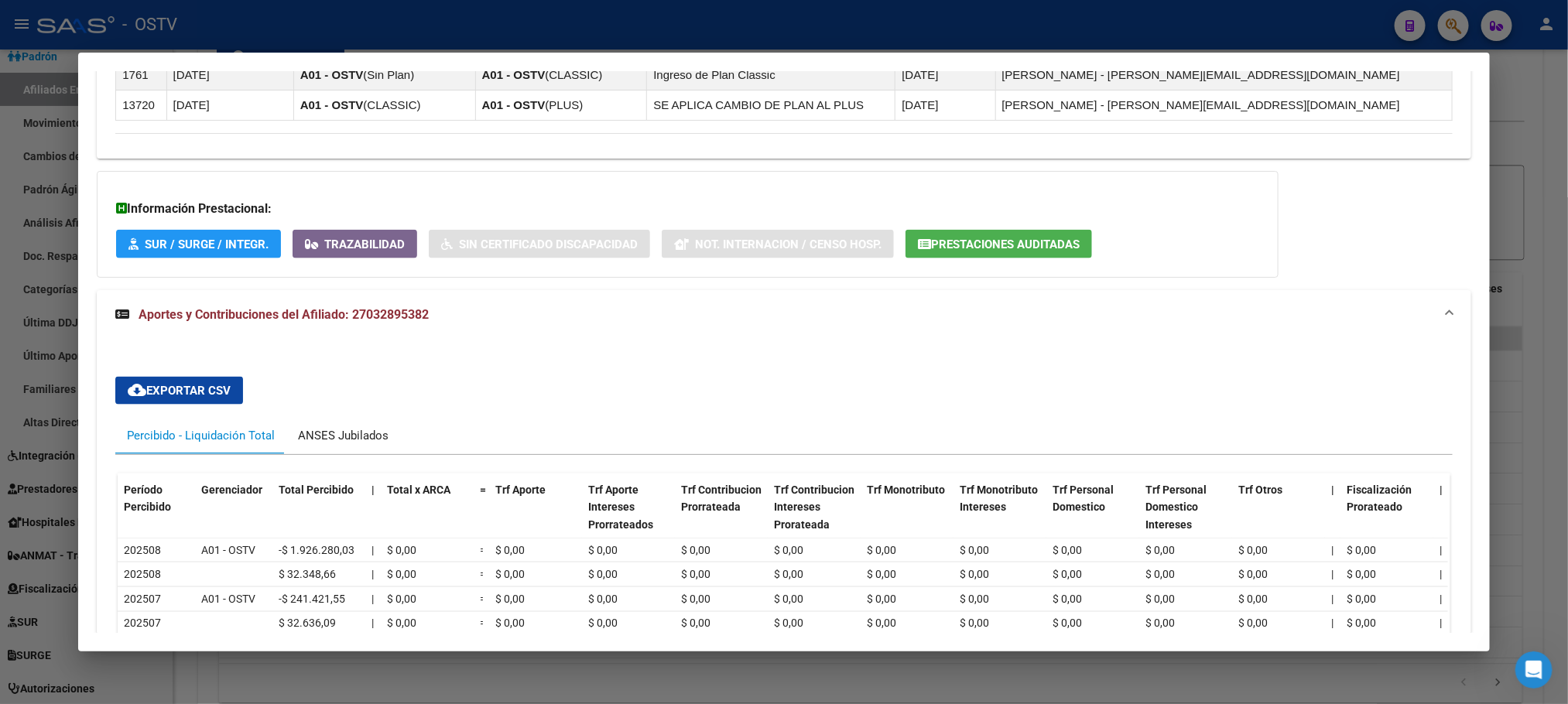
click at [365, 441] on div "ANSES Jubilados" at bounding box center [343, 435] width 91 height 17
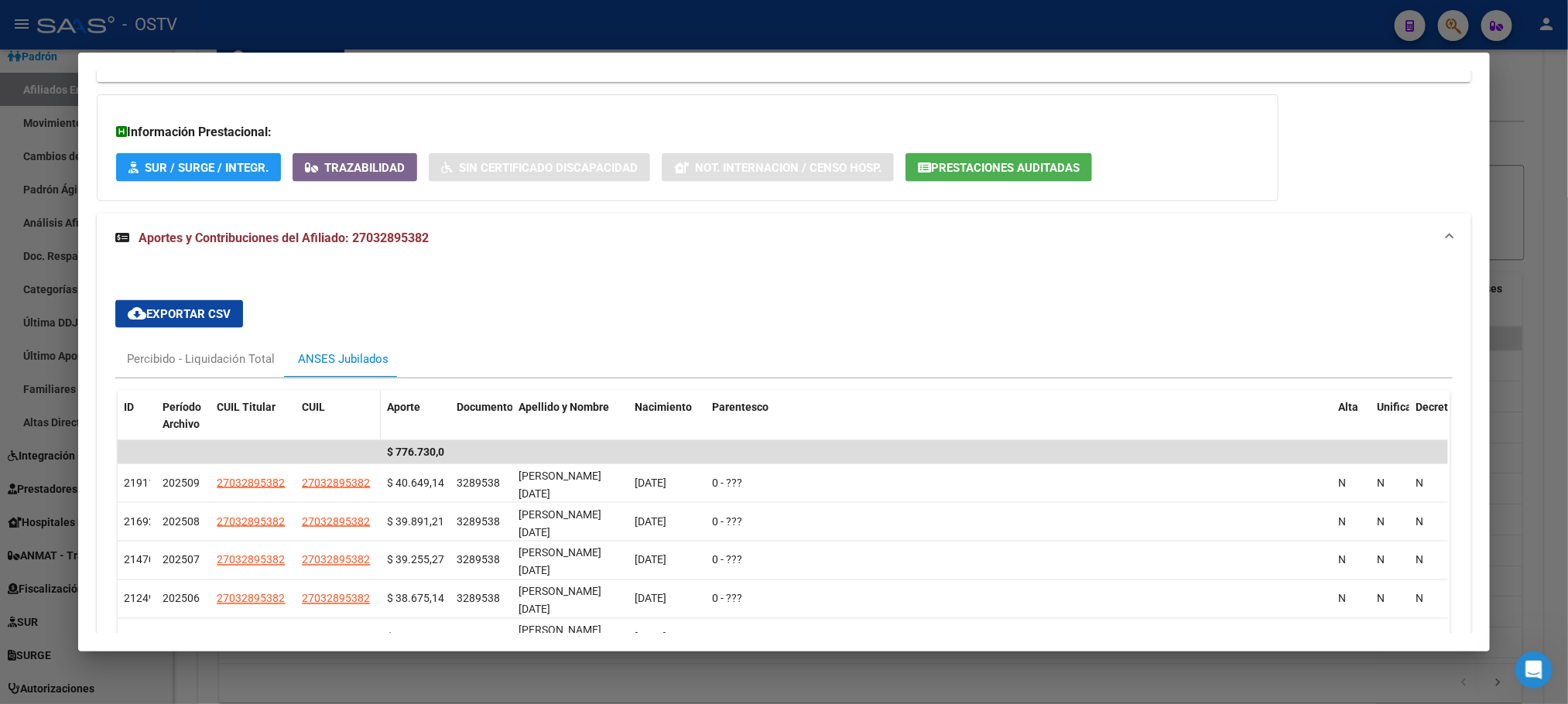
scroll to position [1244, 0]
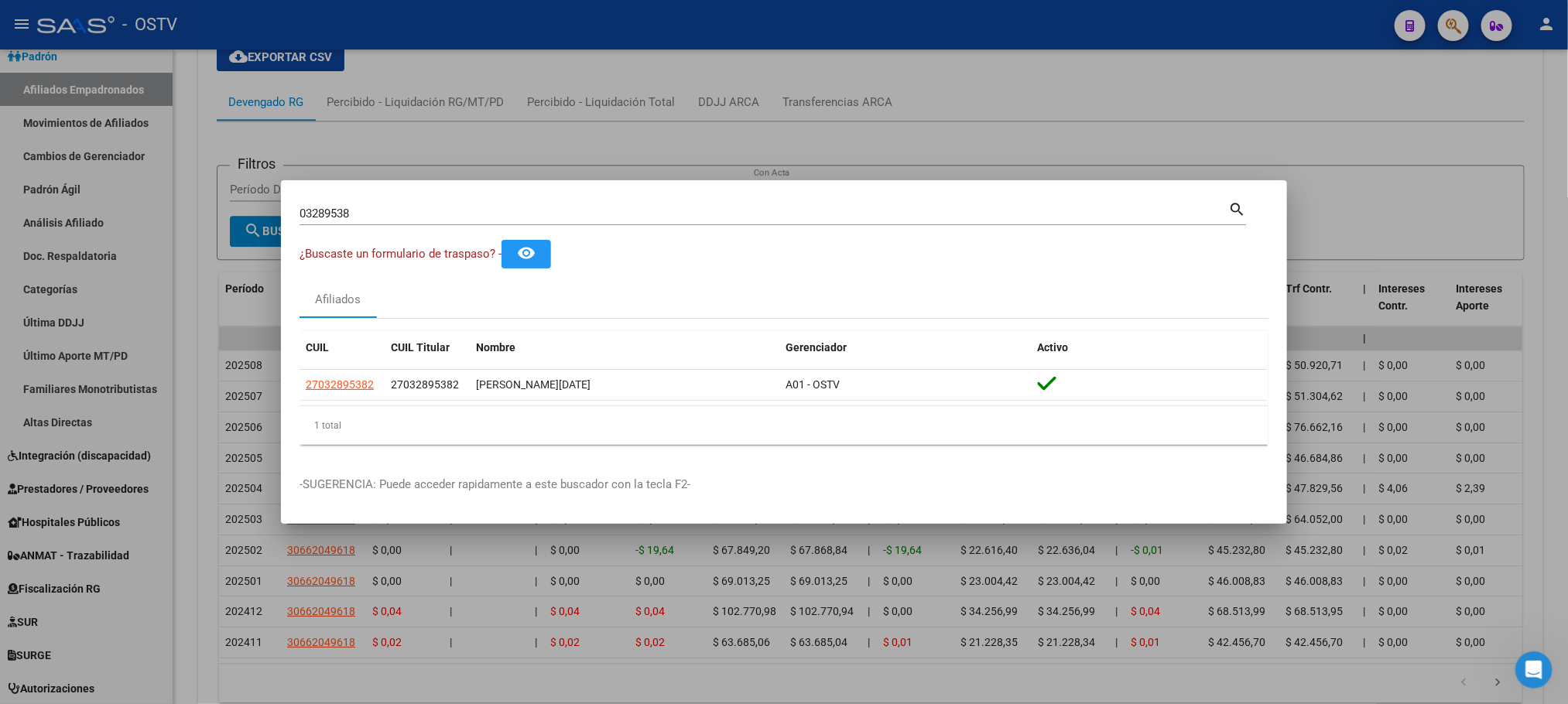
drag, startPoint x: 395, startPoint y: 220, endPoint x: 0, endPoint y: 208, distance: 395.2
click at [189, 208] on div "03289538 Buscar (apellido, dni, cuil, nro traspaso, cuit, obra social) search ¿…" at bounding box center [784, 352] width 1568 height 704
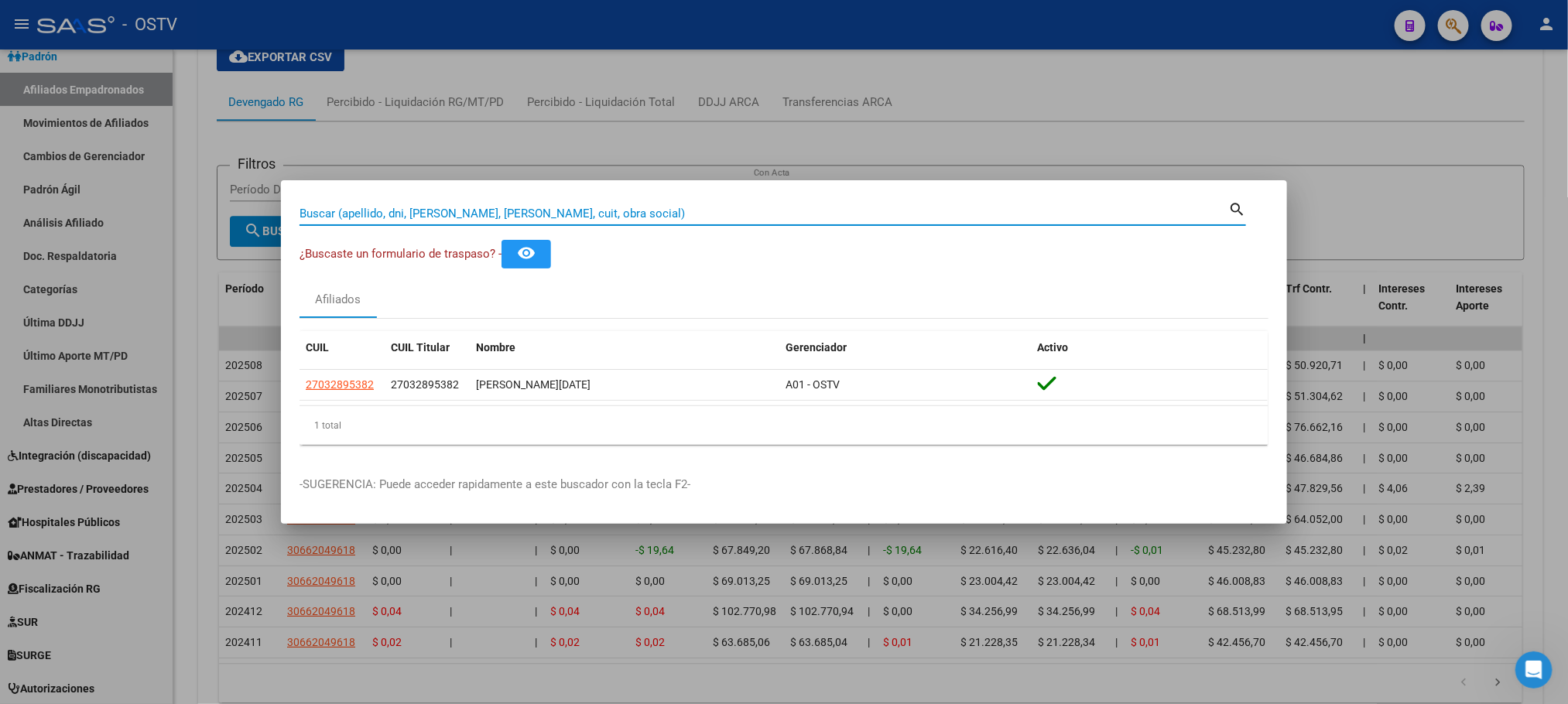
paste input "04494775"
type input "04494775"
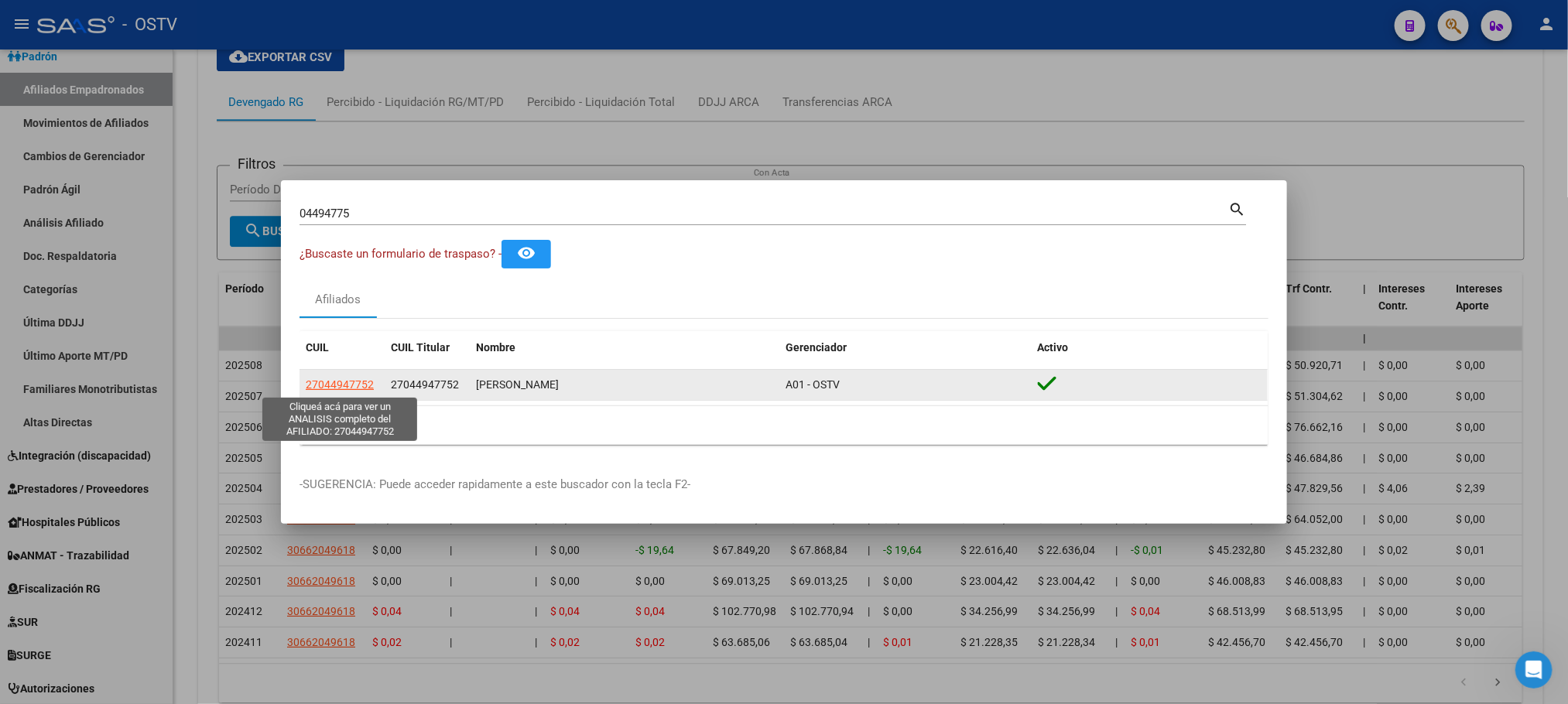
click at [320, 388] on span "27044947752" at bounding box center [340, 385] width 68 height 13
type textarea "27044947752"
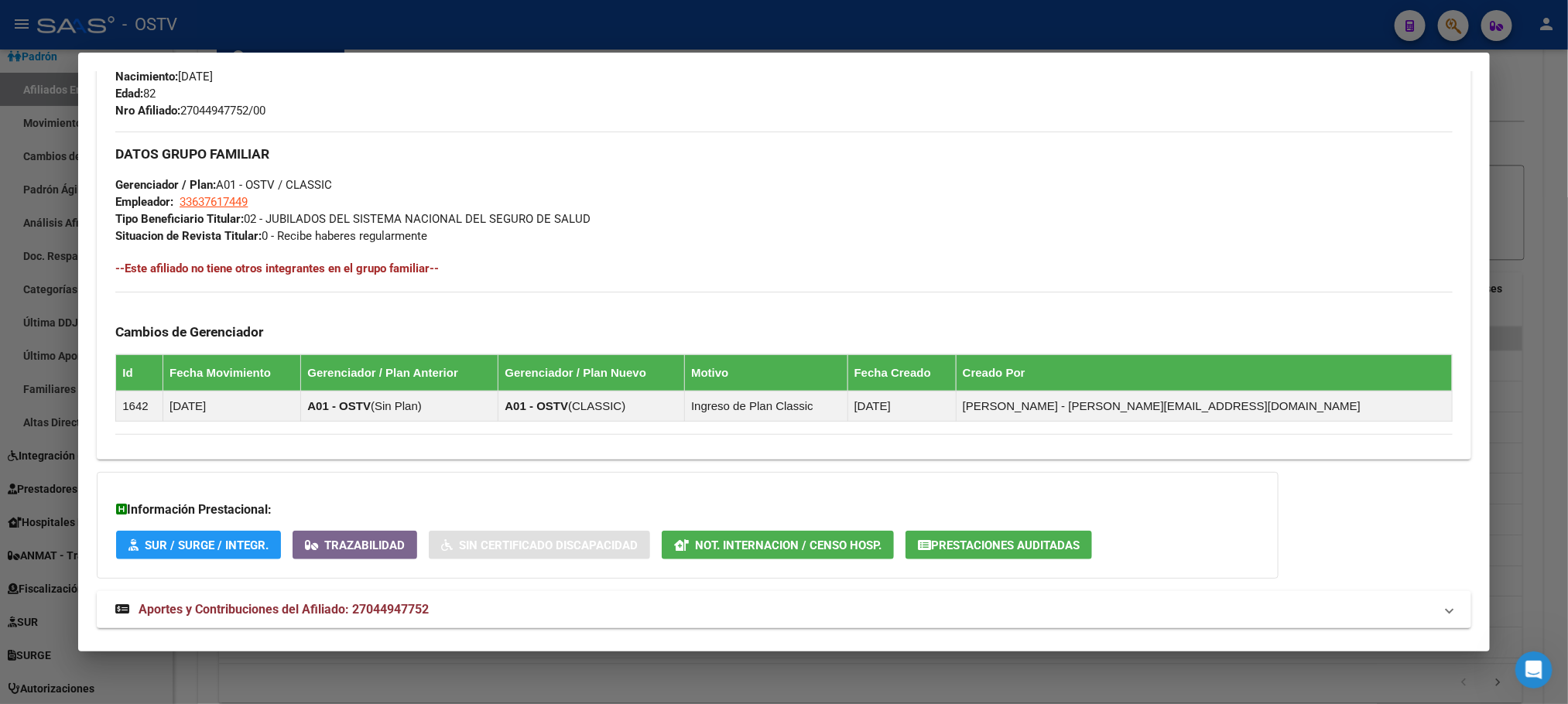
scroll to position [714, 0]
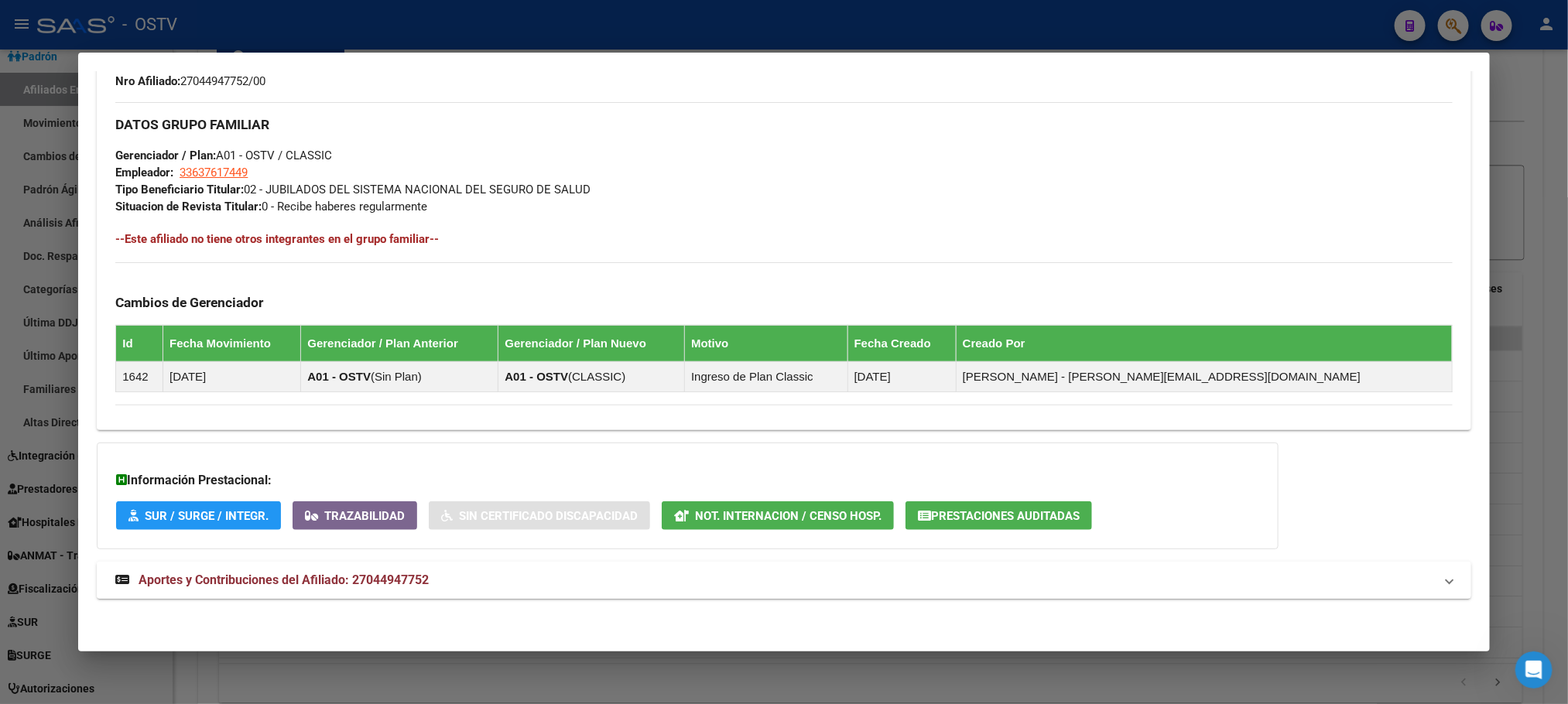
click at [362, 578] on span "Aportes y Contribuciones del Afiliado: 27044947752" at bounding box center [283, 580] width 290 height 14
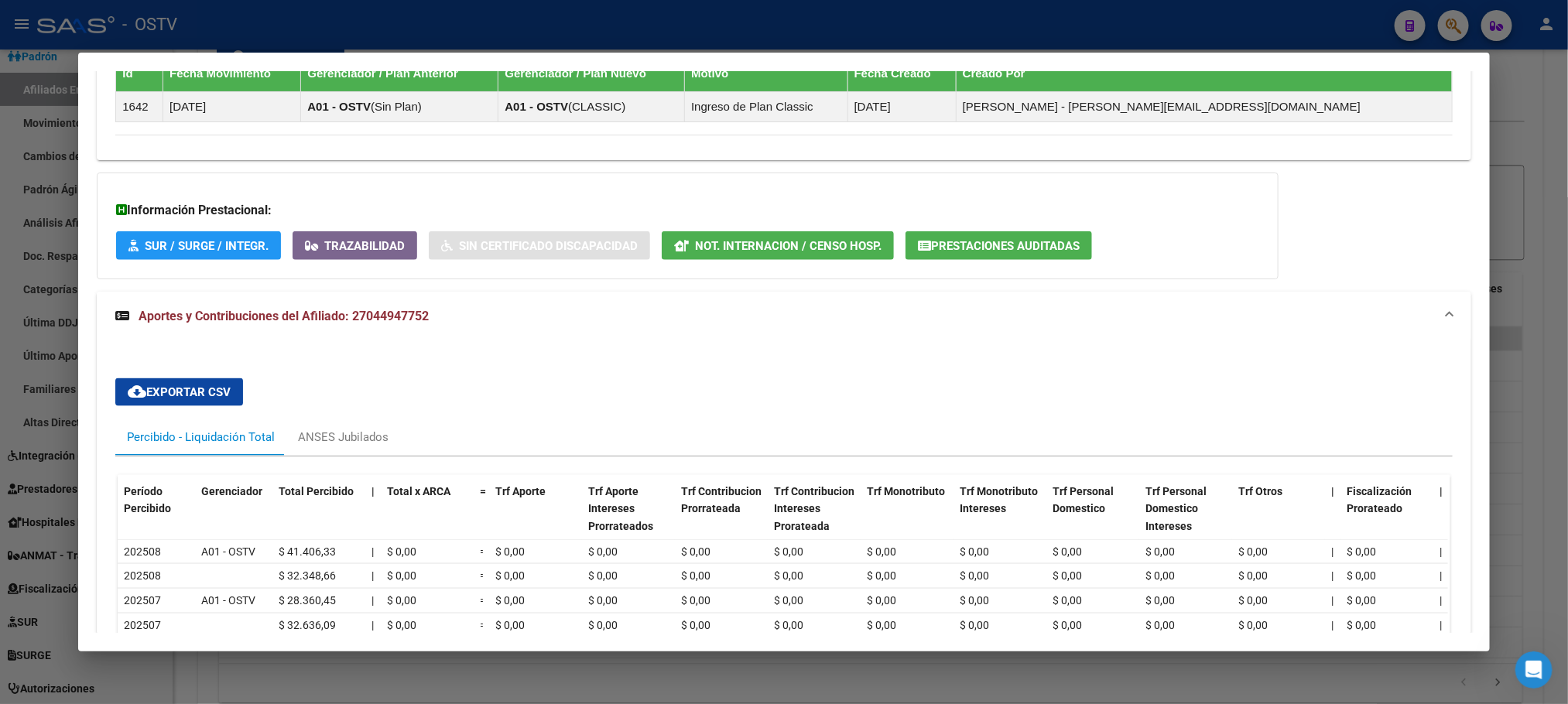
scroll to position [1275, 0]
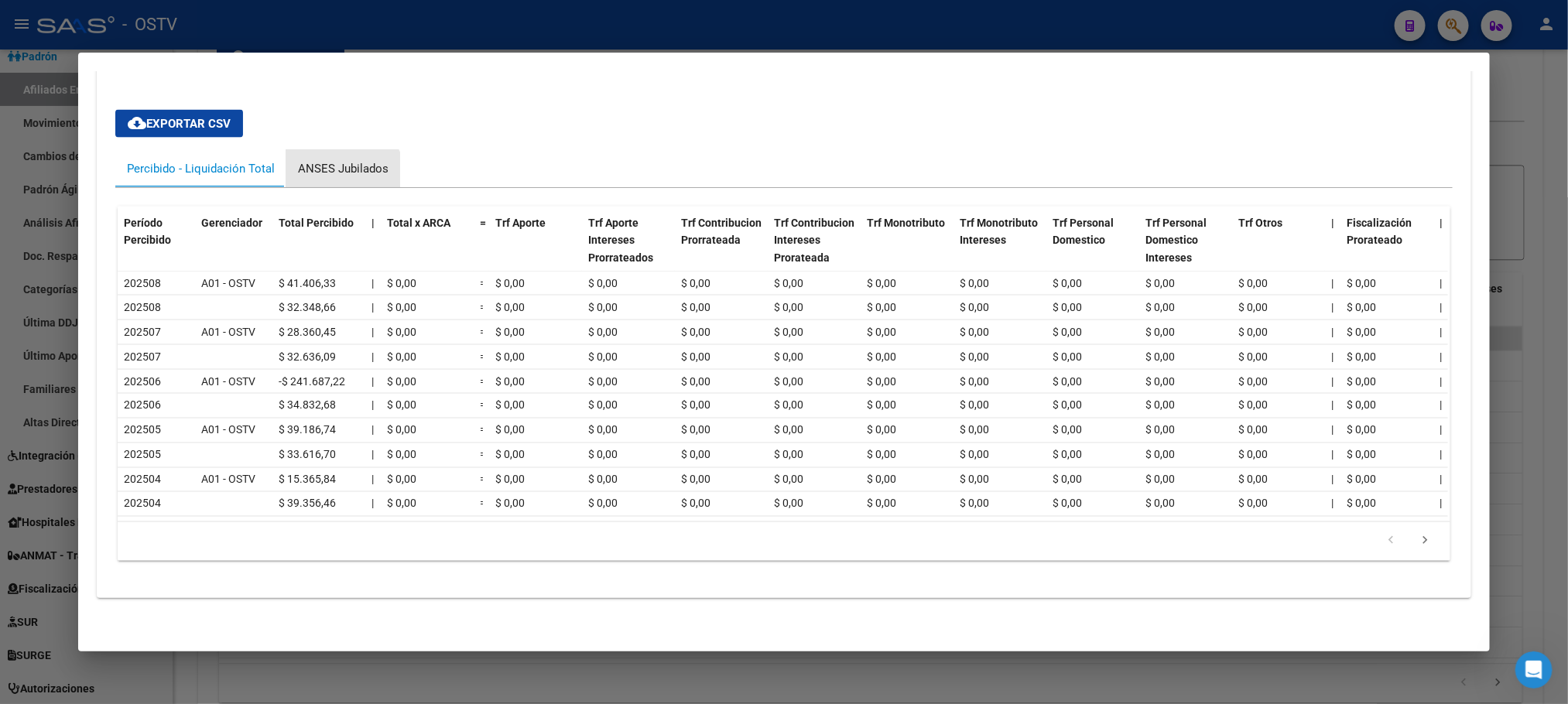
click at [332, 154] on div "ANSES Jubilados" at bounding box center [343, 168] width 114 height 37
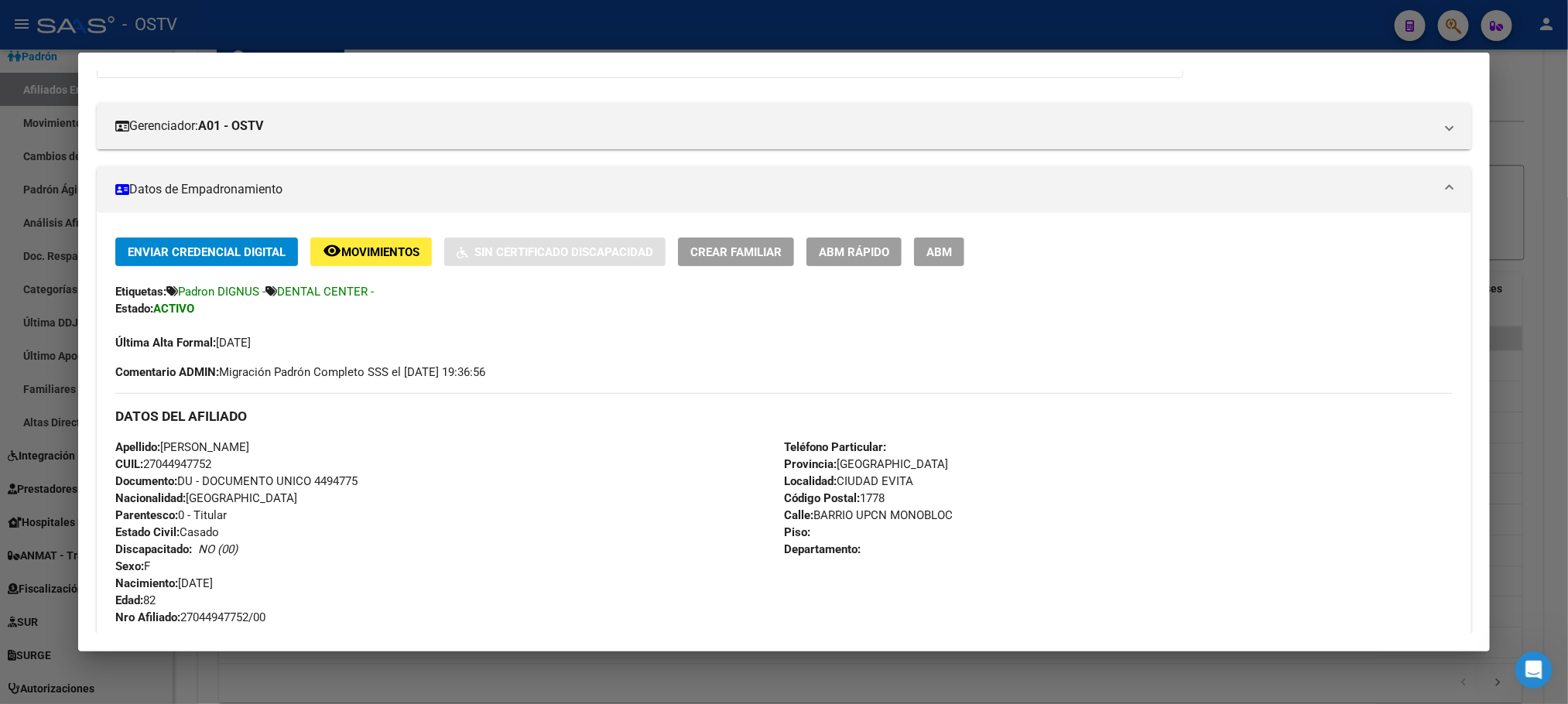
scroll to position [0, 0]
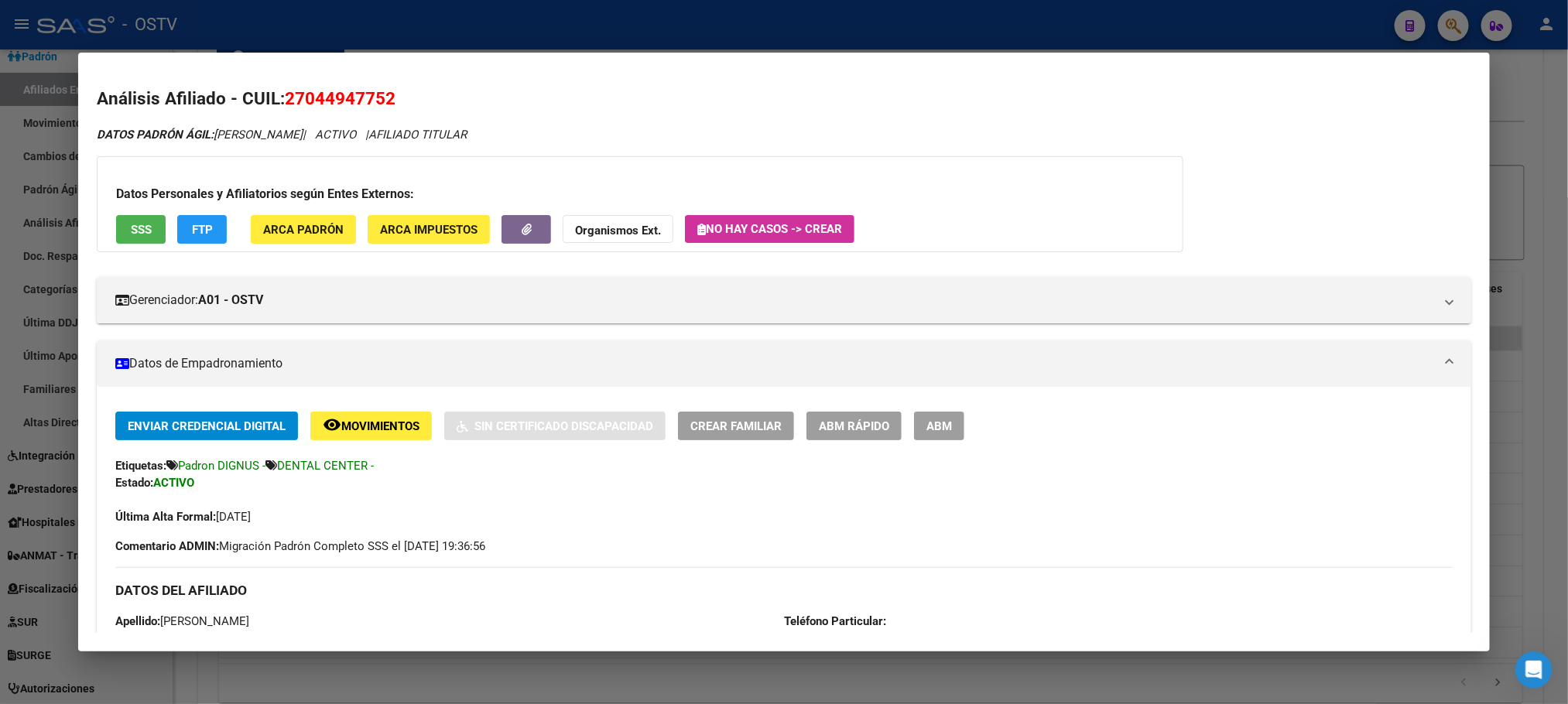
click at [144, 223] on span "SSS" at bounding box center [140, 229] width 21 height 13
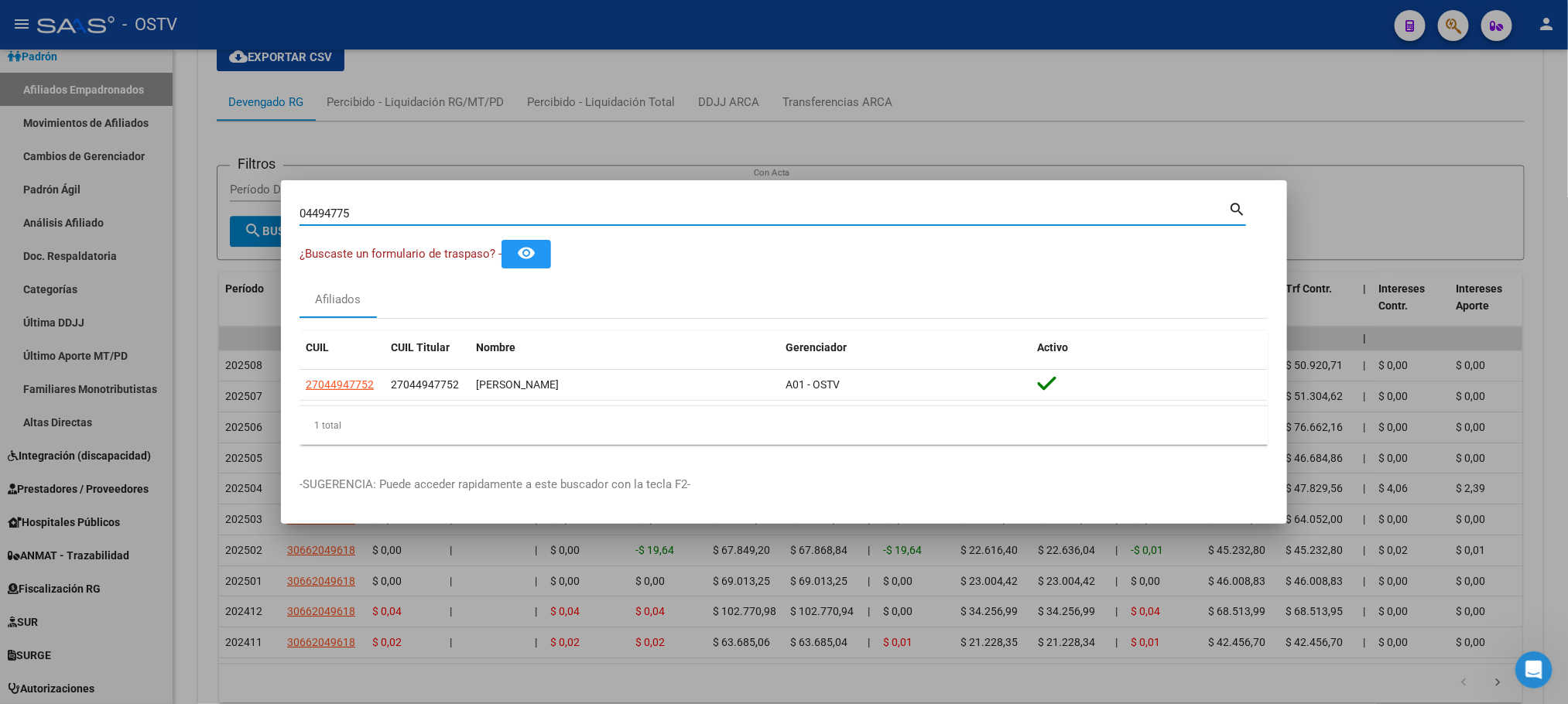
drag, startPoint x: 365, startPoint y: 211, endPoint x: 0, endPoint y: 219, distance: 365.1
click at [0, 219] on div "04494775 Buscar (apellido, dni, cuil, nro traspaso, cuit, obra social) search ¿…" at bounding box center [784, 352] width 1568 height 704
paste input "05964934"
type input "05964934"
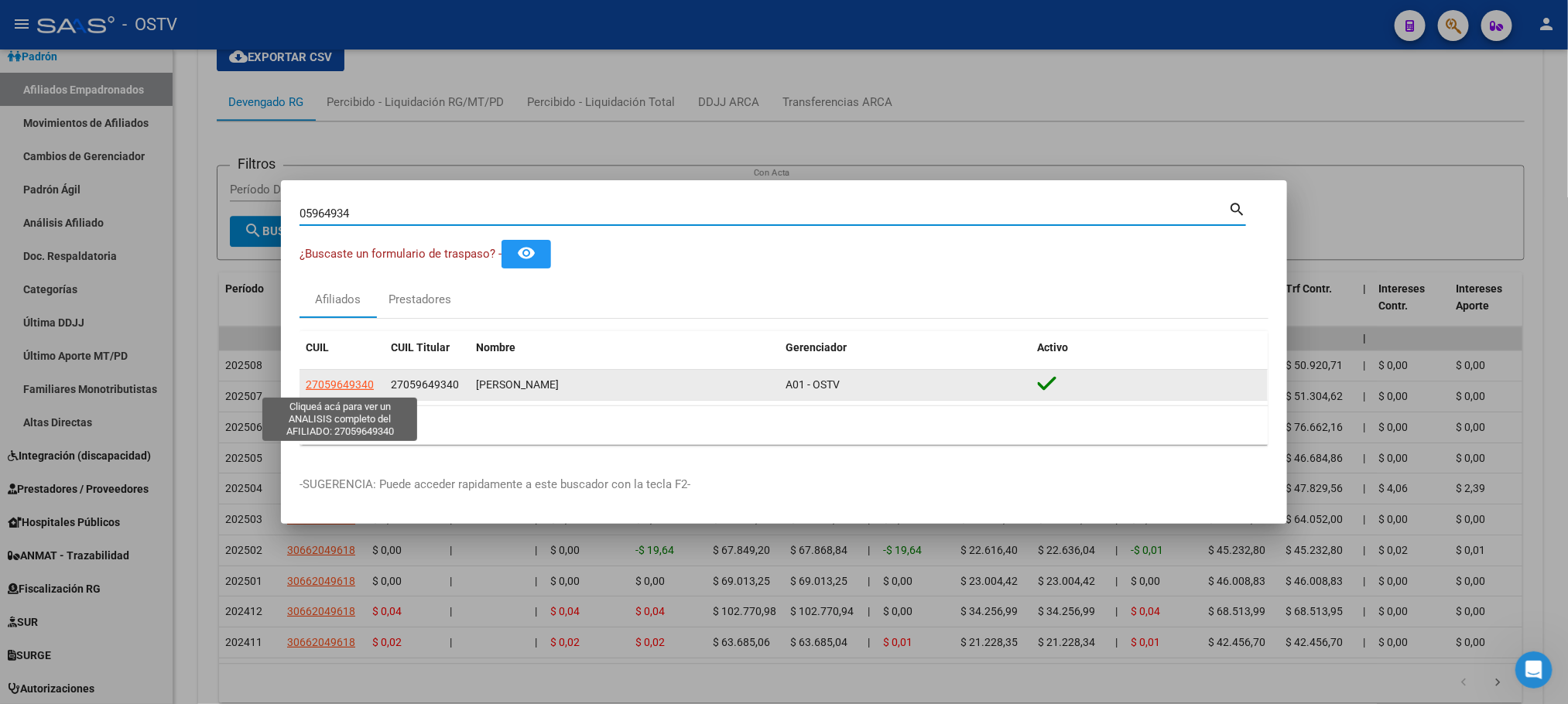
click at [328, 381] on span "27059649340" at bounding box center [340, 385] width 68 height 13
type textarea "27059649340"
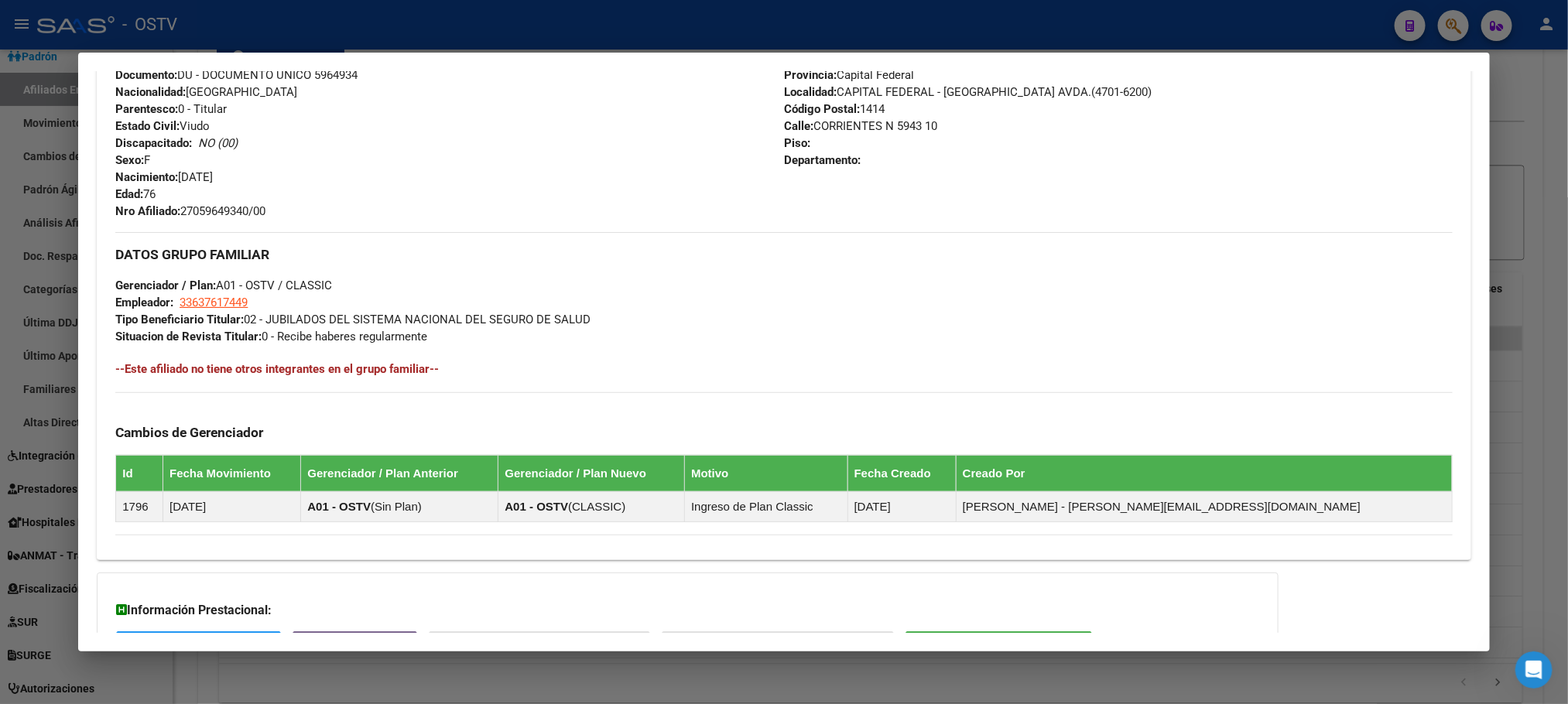
scroll to position [714, 0]
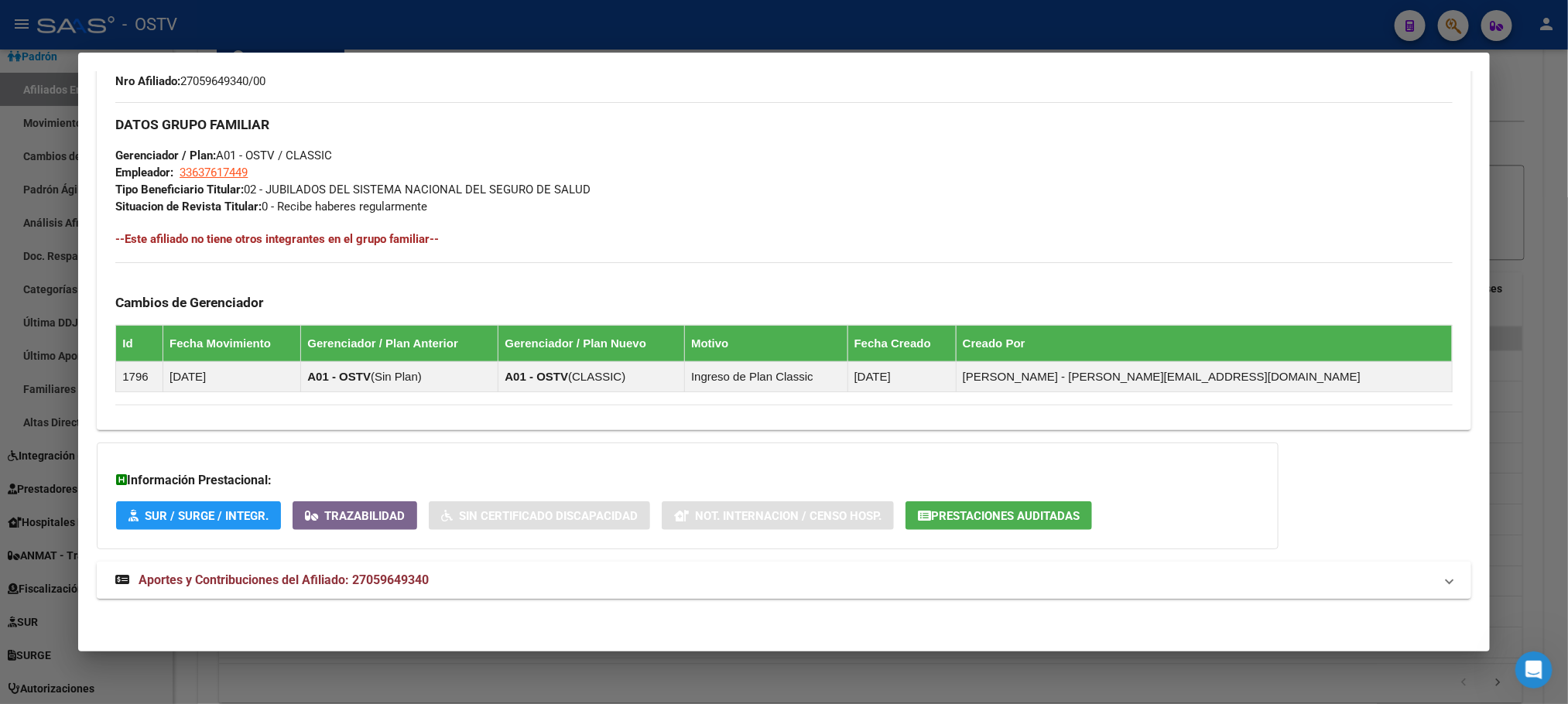
click at [323, 574] on span "Aportes y Contribuciones del Afiliado: 27059649340" at bounding box center [283, 580] width 290 height 14
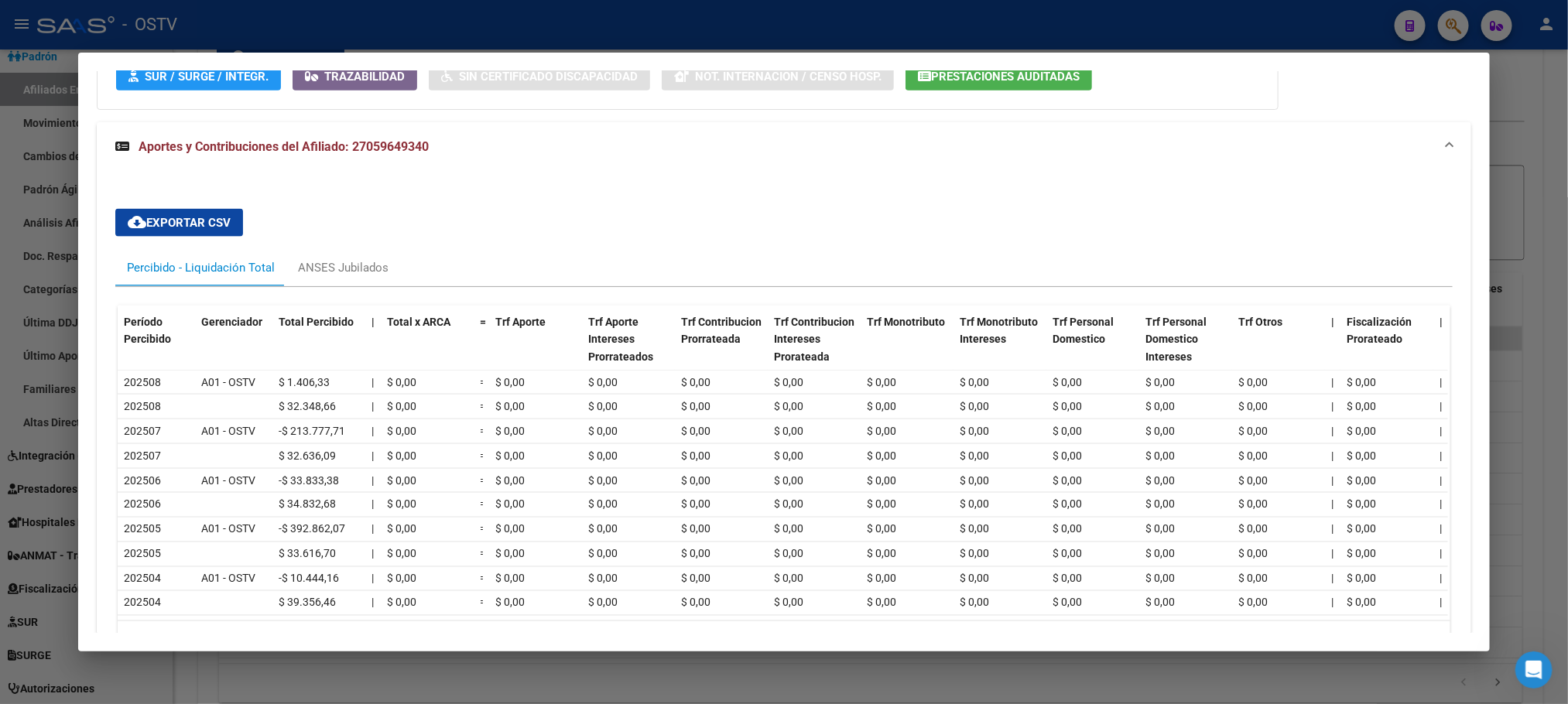
scroll to position [926, 0]
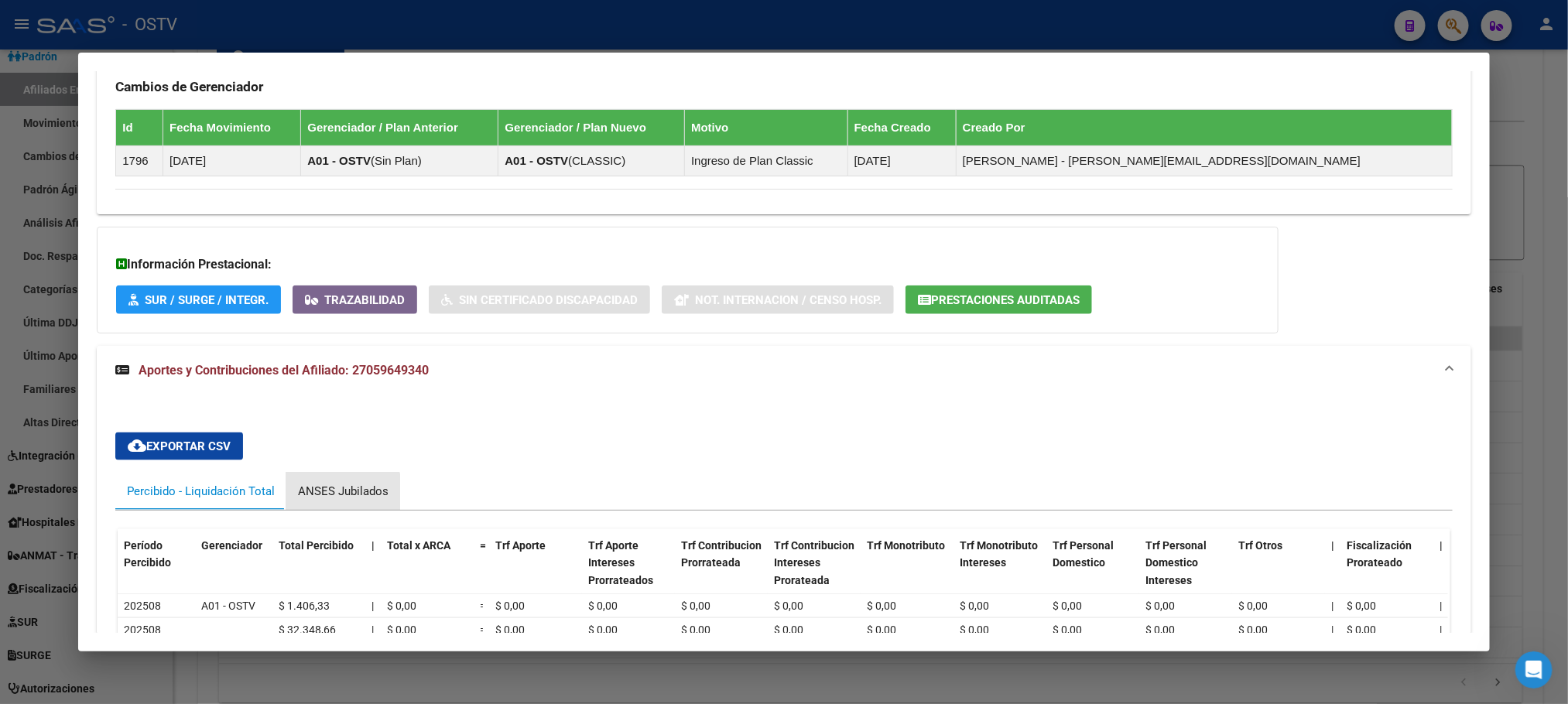
click at [312, 499] on div "ANSES Jubilados" at bounding box center [343, 491] width 91 height 17
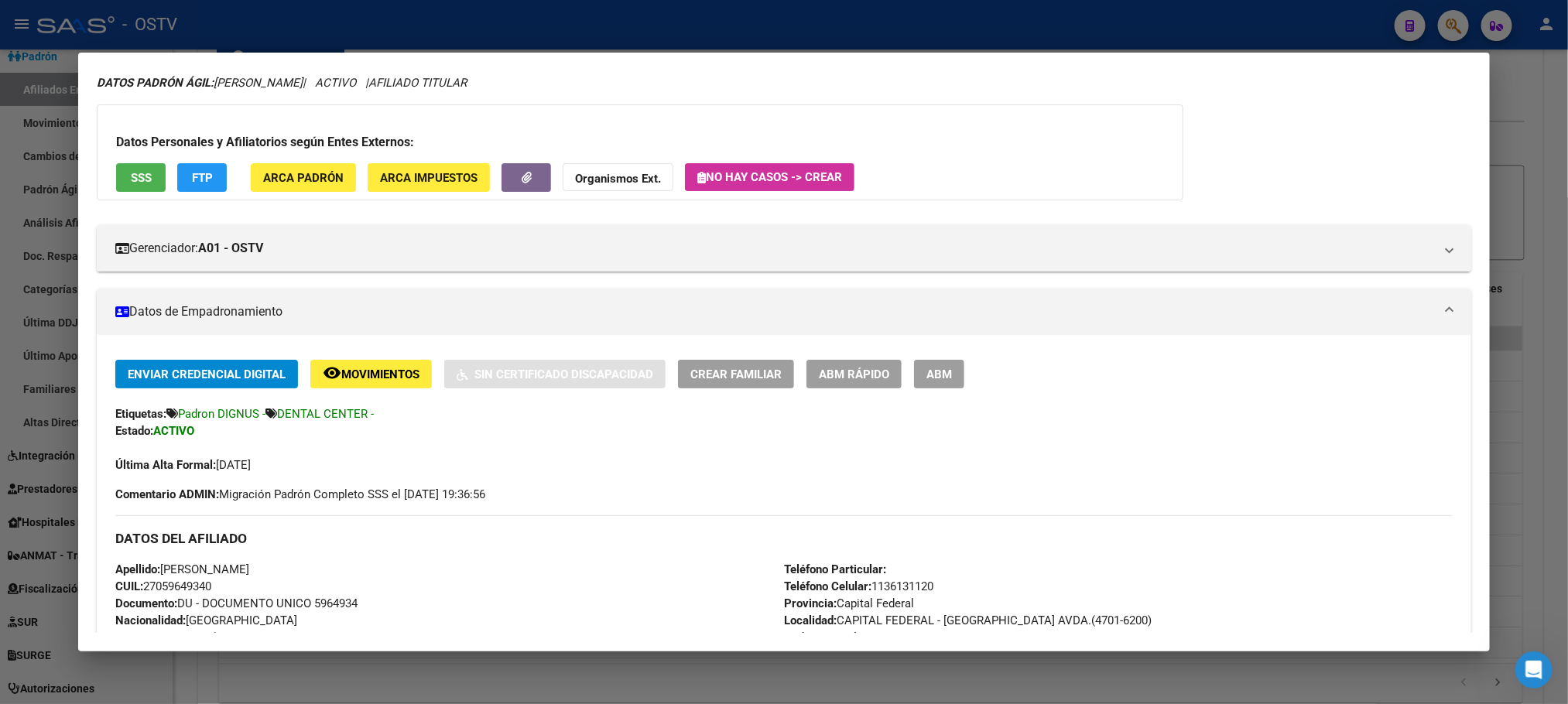
scroll to position [0, 0]
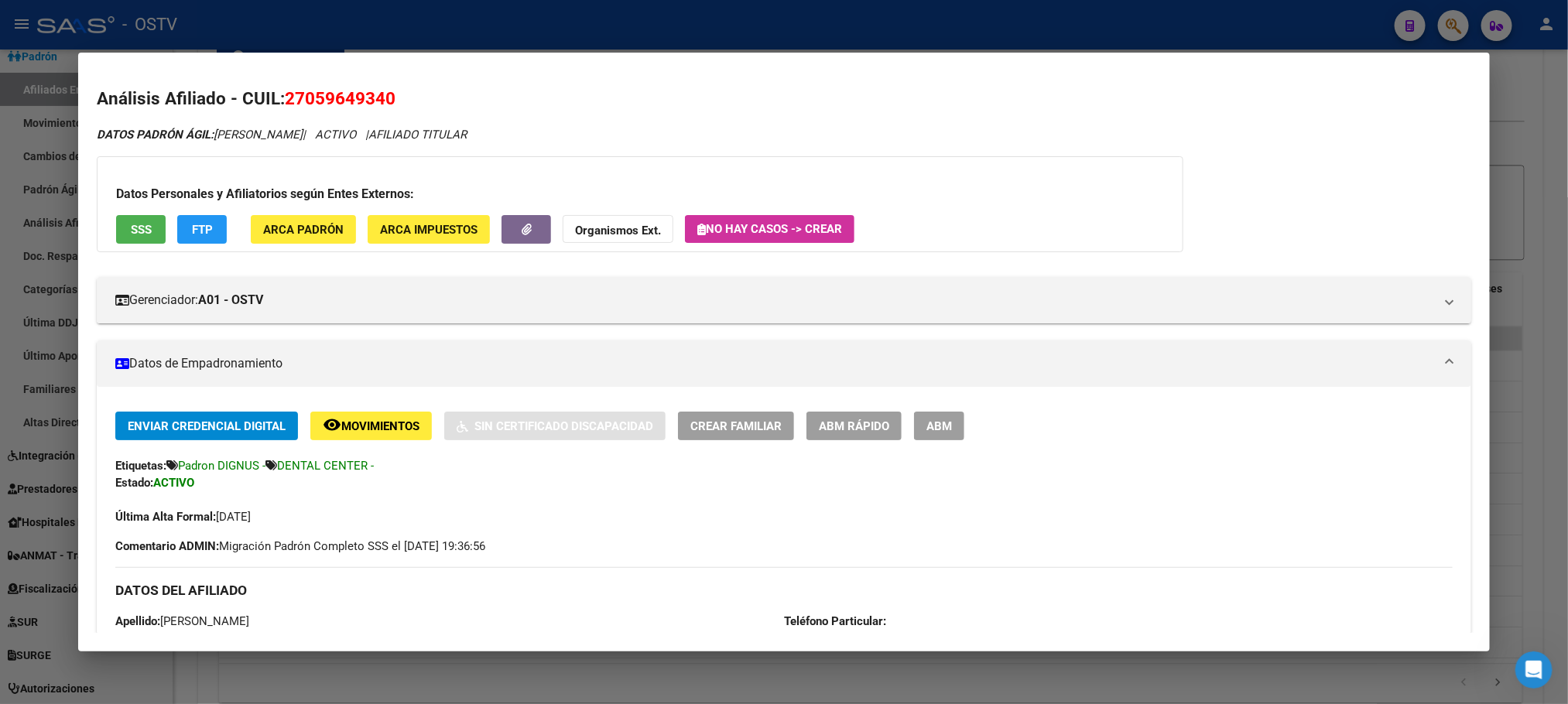
click at [198, 228] on span "FTP" at bounding box center [202, 229] width 21 height 13
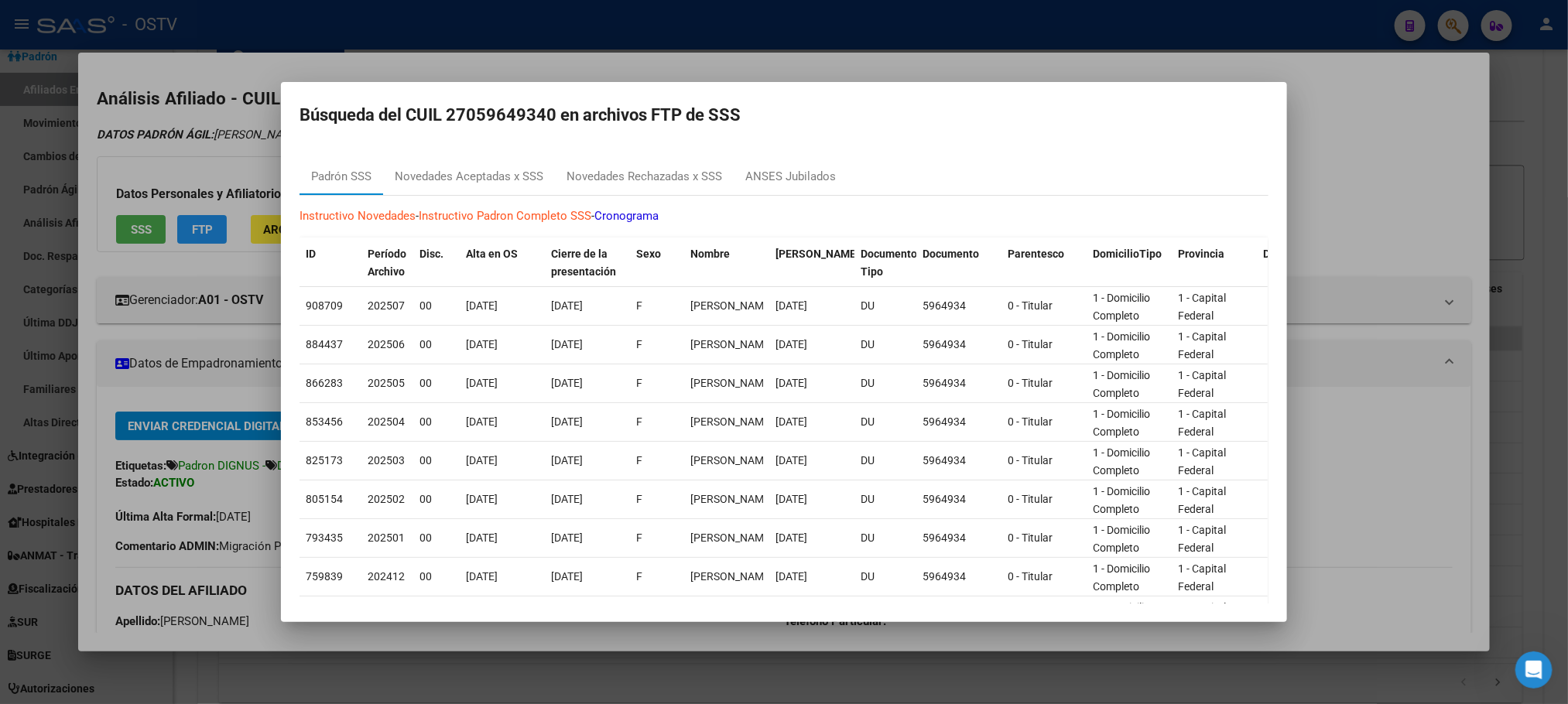
click at [231, 256] on div at bounding box center [784, 352] width 1568 height 704
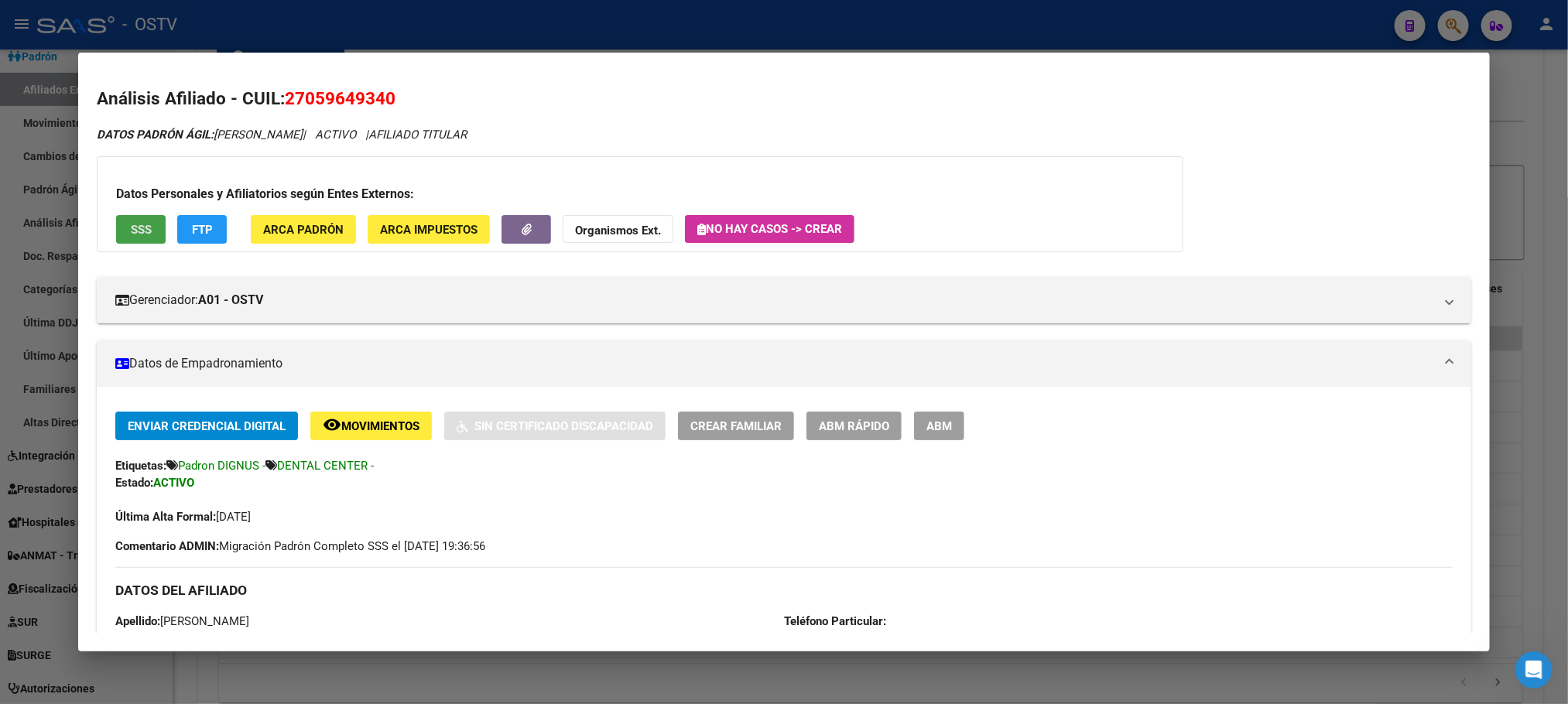
click at [130, 228] on span "SSS" at bounding box center [140, 229] width 21 height 13
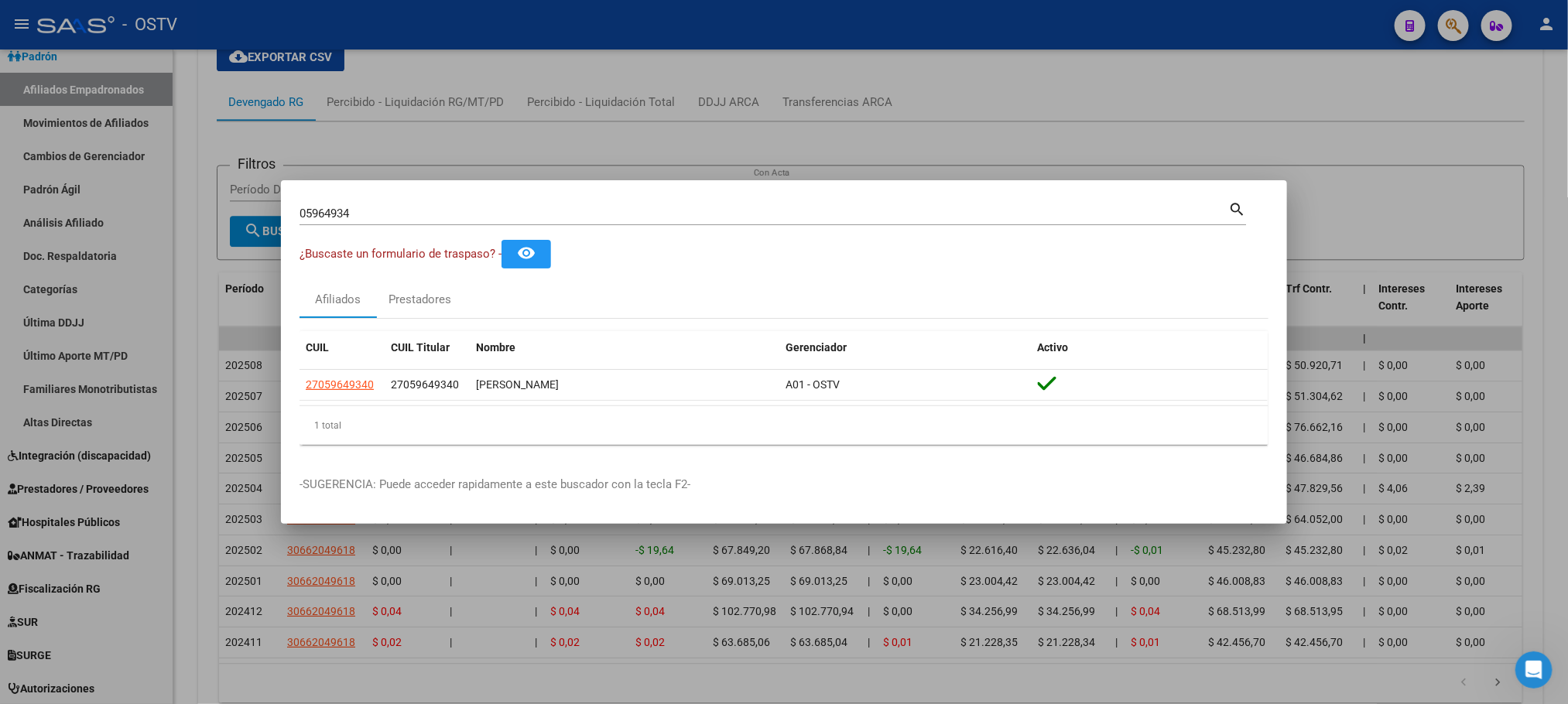
drag, startPoint x: 360, startPoint y: 216, endPoint x: 81, endPoint y: 216, distance: 279.0
click at [81, 216] on div "05964934 Buscar (apellido, dni, cuil, nro traspaso, cuit, obra social) search ¿…" at bounding box center [784, 352] width 1568 height 704
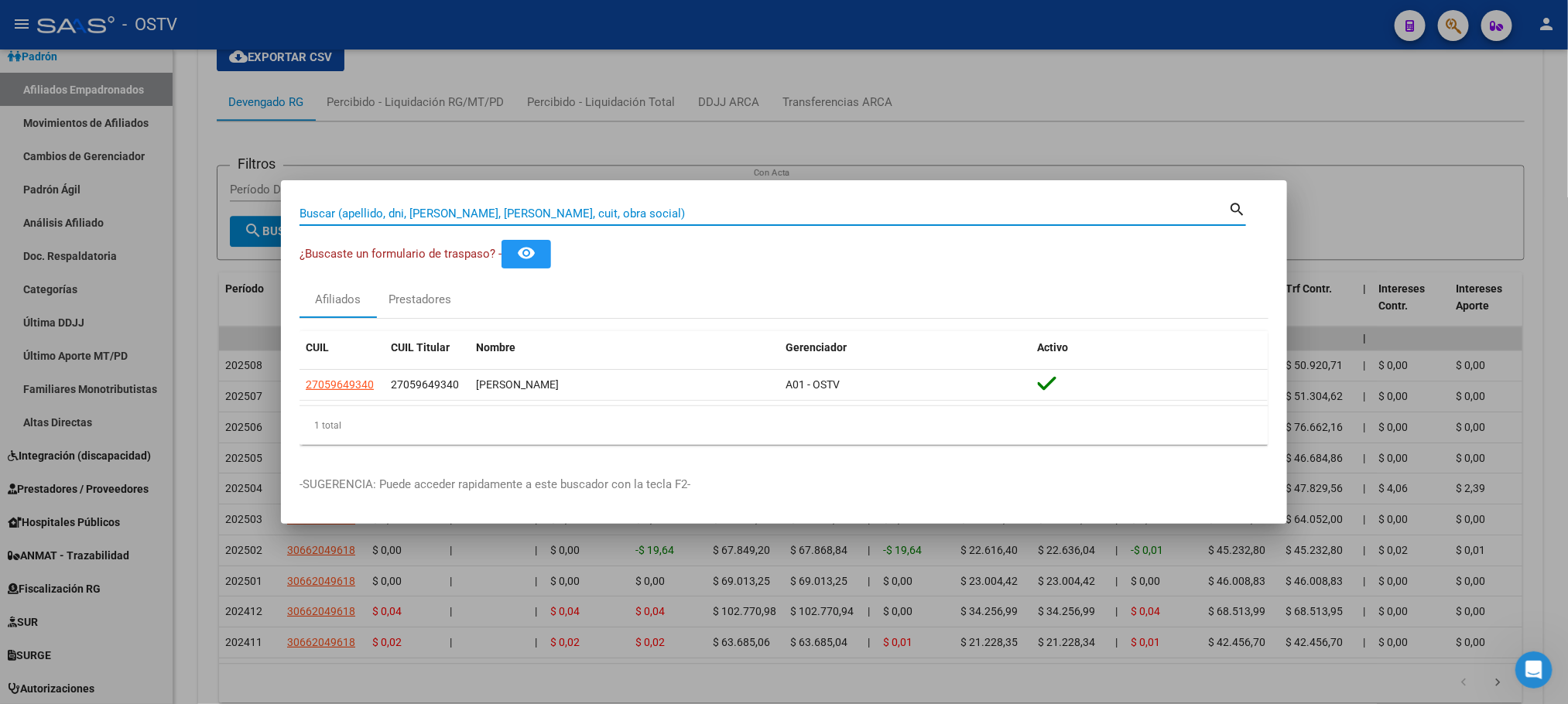
paste input "08162290"
type input "08162290"
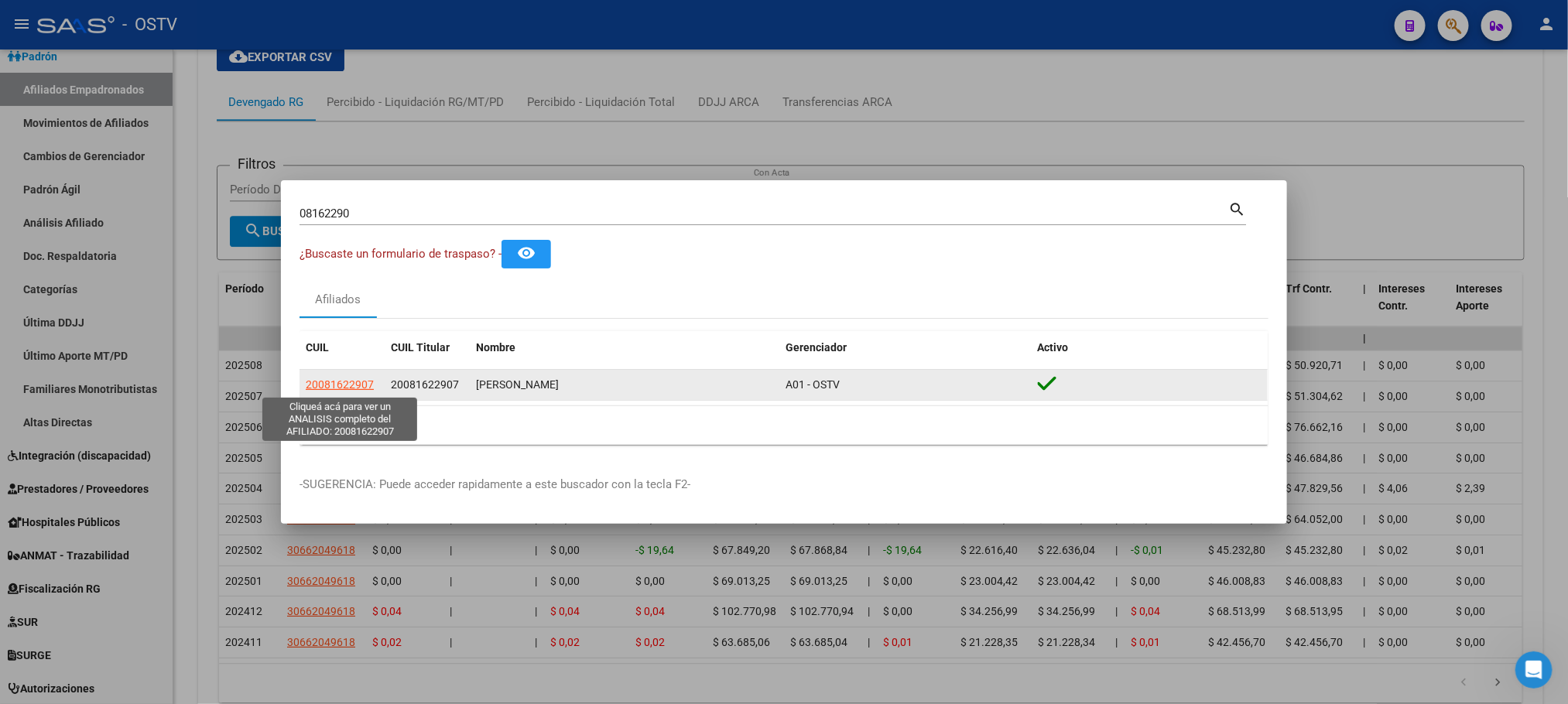
click at [335, 388] on span "20081622907" at bounding box center [340, 385] width 68 height 13
type textarea "20081622907"
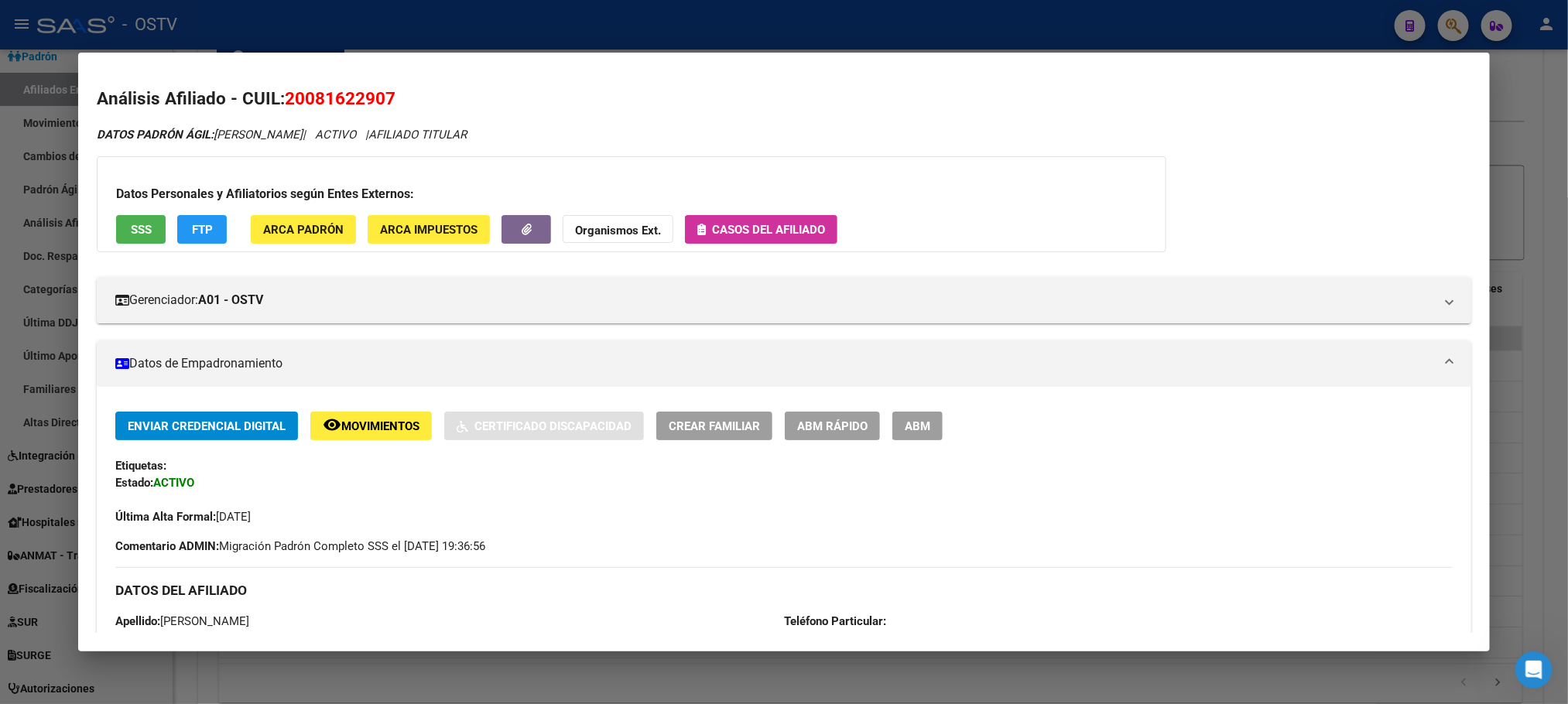
scroll to position [465, 0]
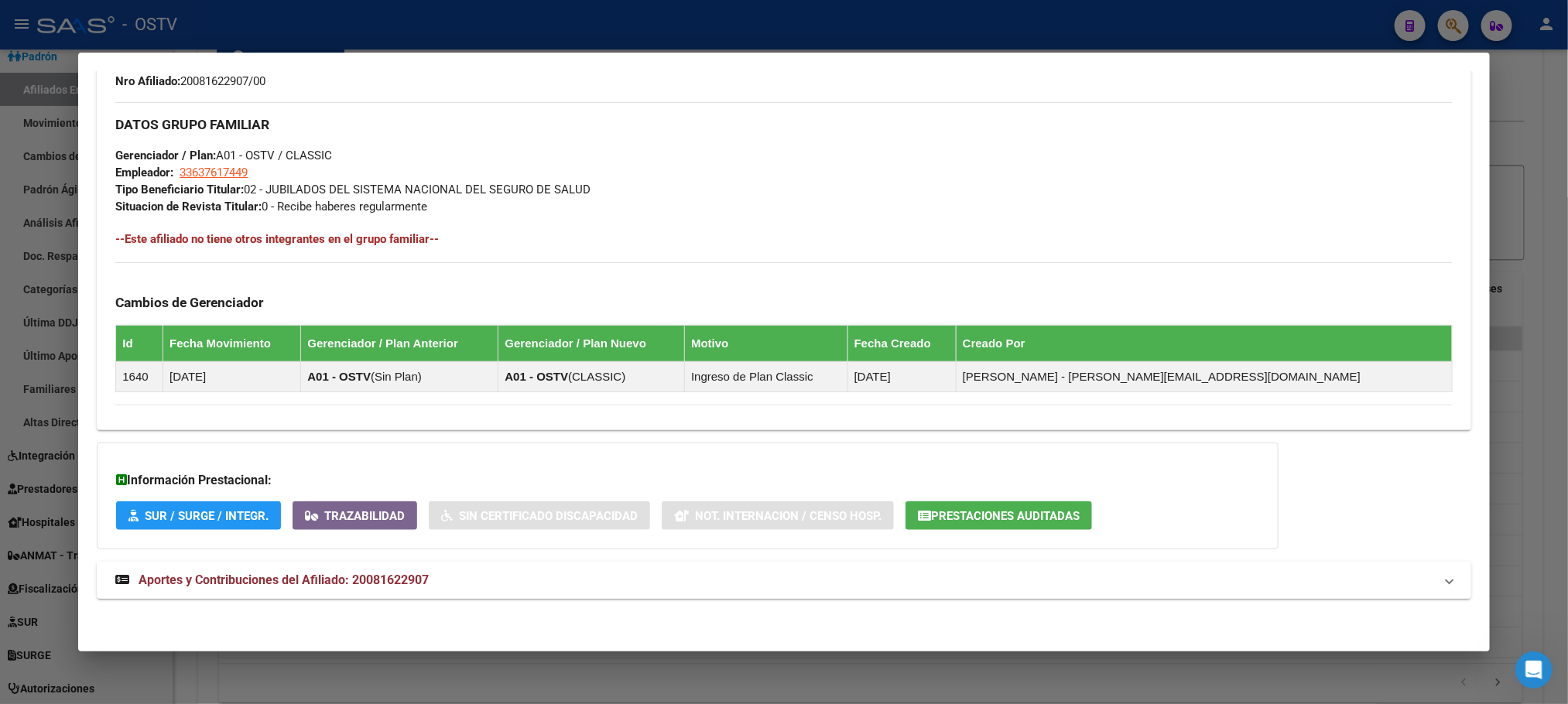
click at [398, 578] on span "Aportes y Contribuciones del Afiliado: 20081622907" at bounding box center [283, 580] width 290 height 14
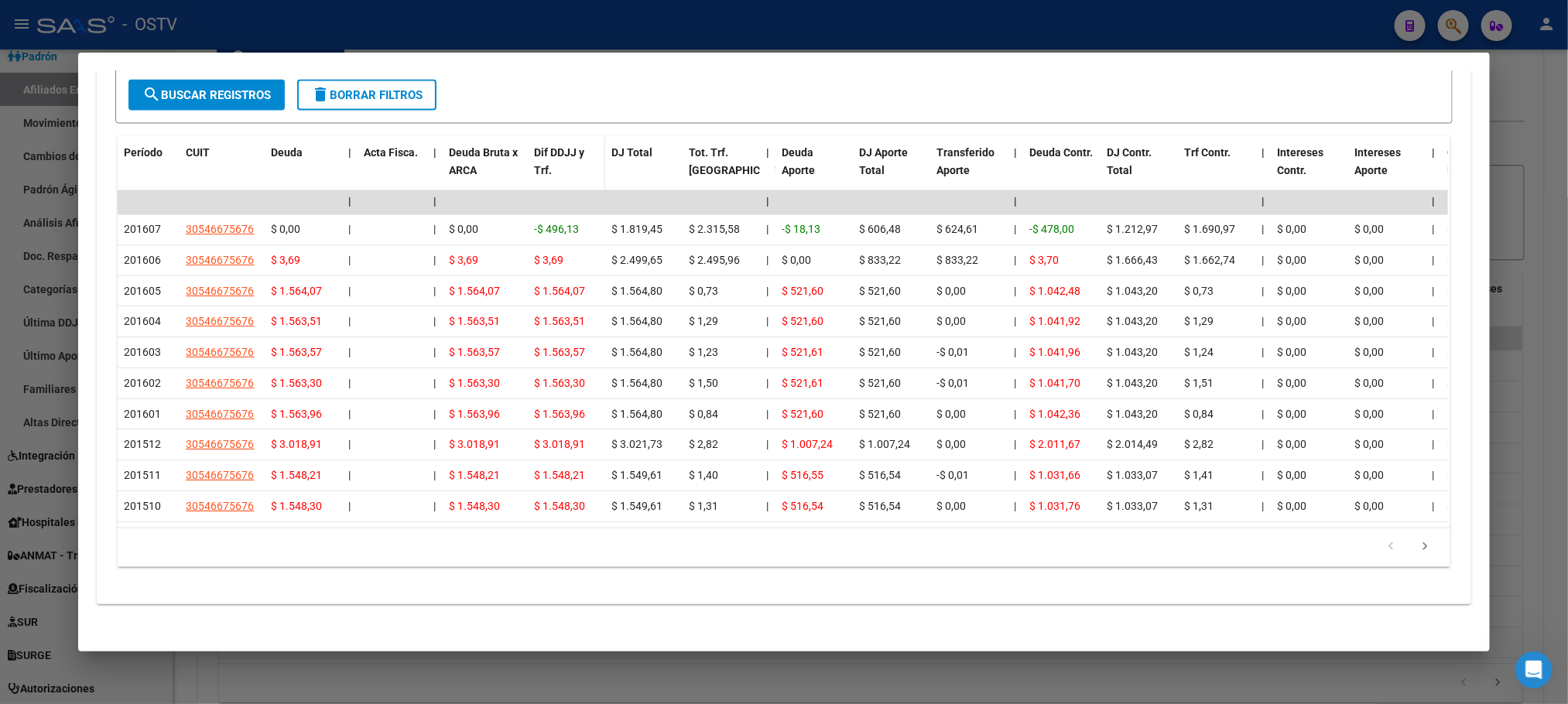
scroll to position [1103, 0]
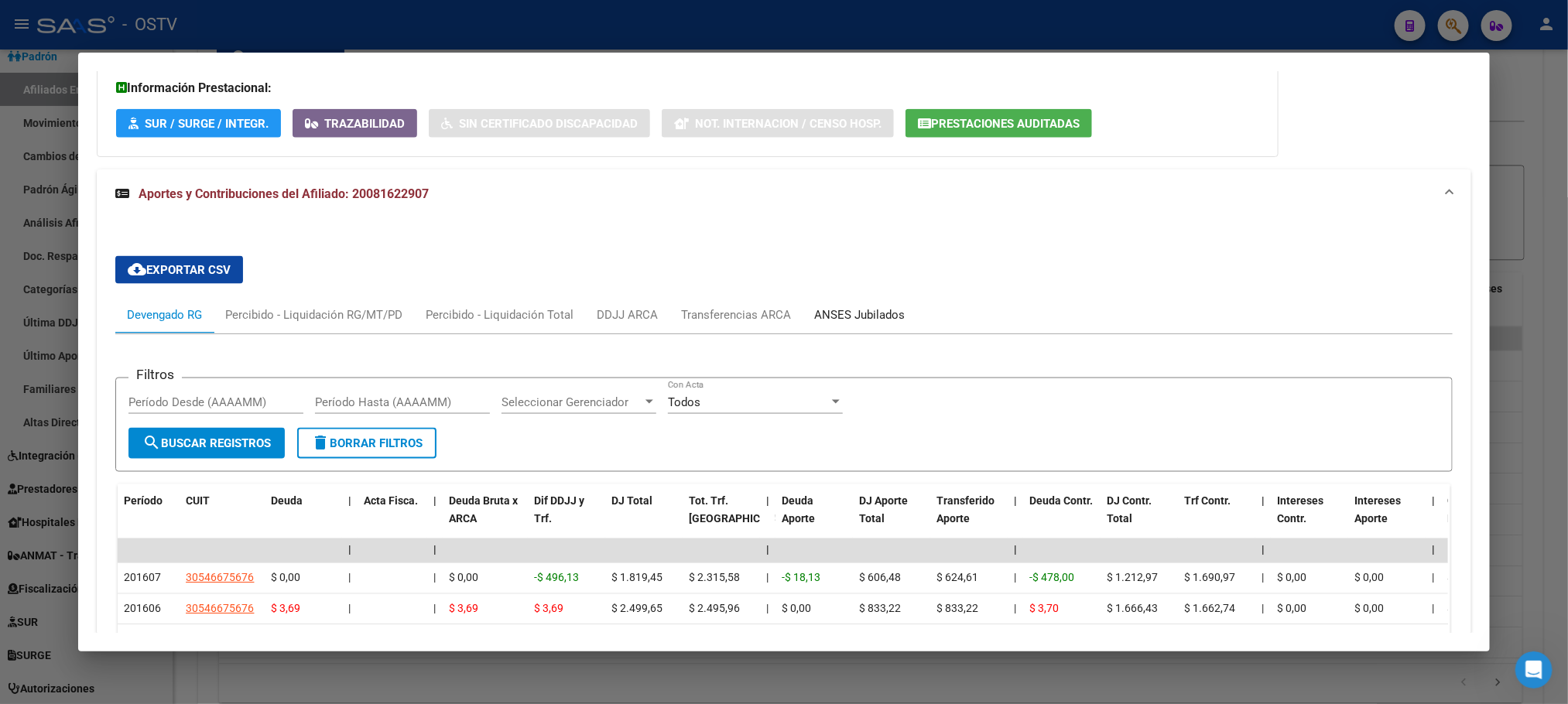
click at [854, 323] on div "ANSES Jubilados" at bounding box center [860, 315] width 91 height 17
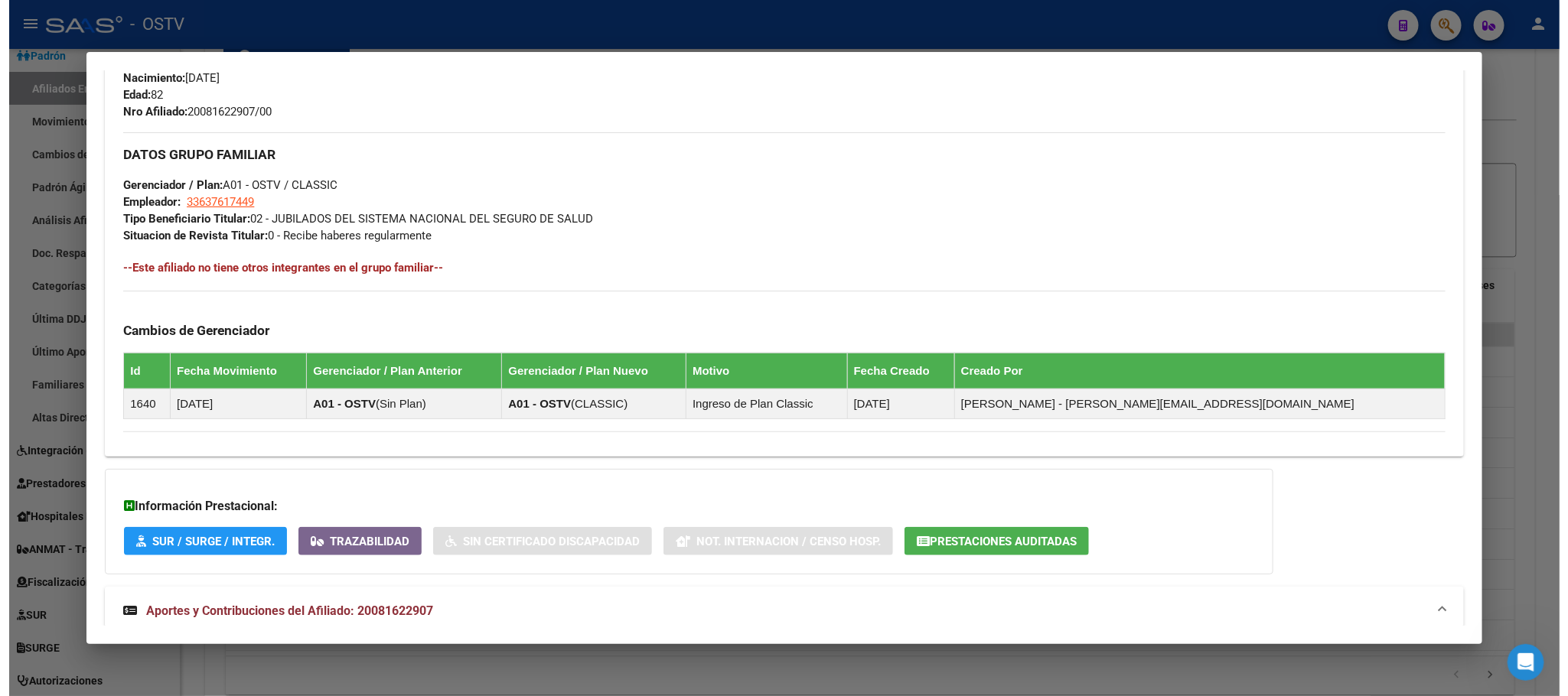
scroll to position [0, 0]
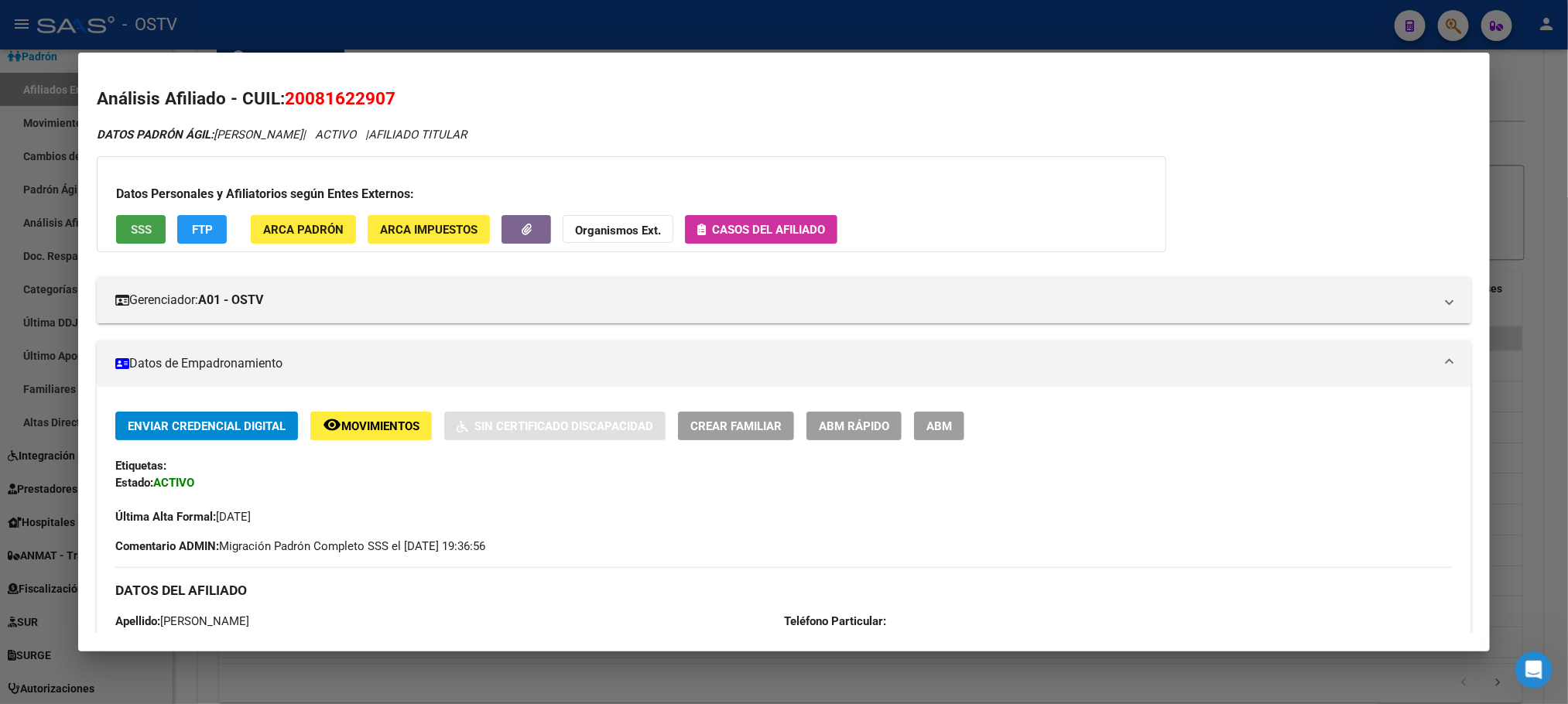
click at [145, 231] on button "SSS" at bounding box center [140, 229] width 49 height 29
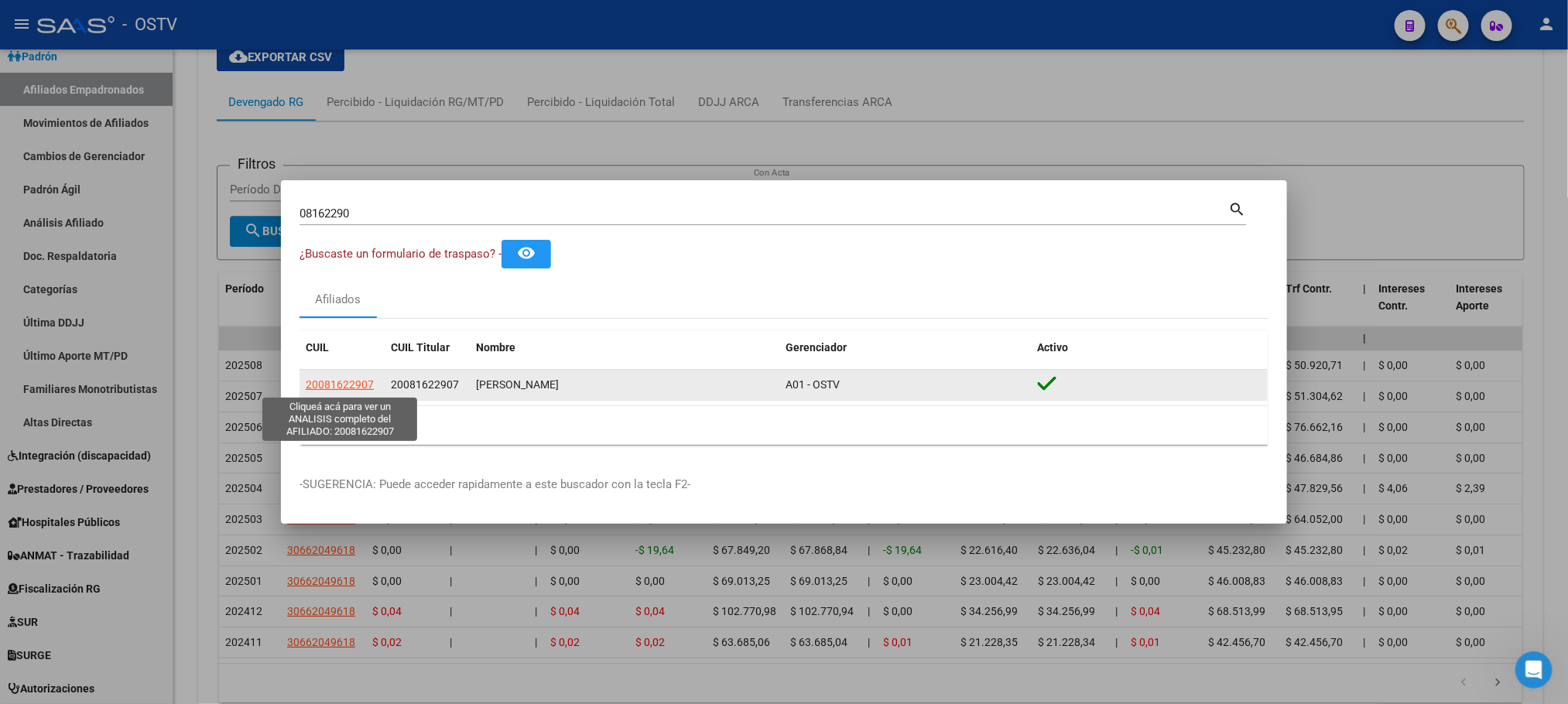
click at [339, 387] on span "20081622907" at bounding box center [340, 385] width 68 height 13
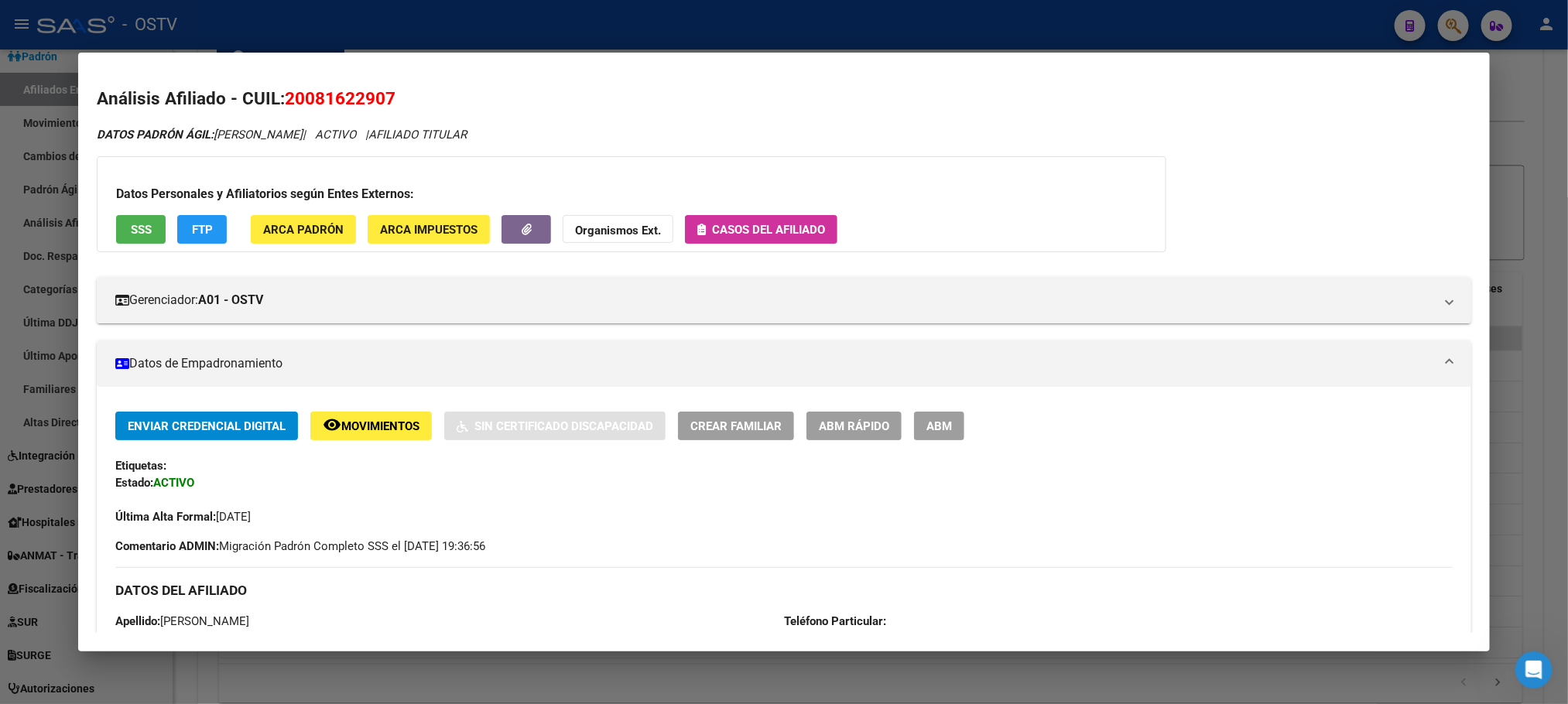
click at [932, 434] on button "ABM" at bounding box center [940, 426] width 50 height 29
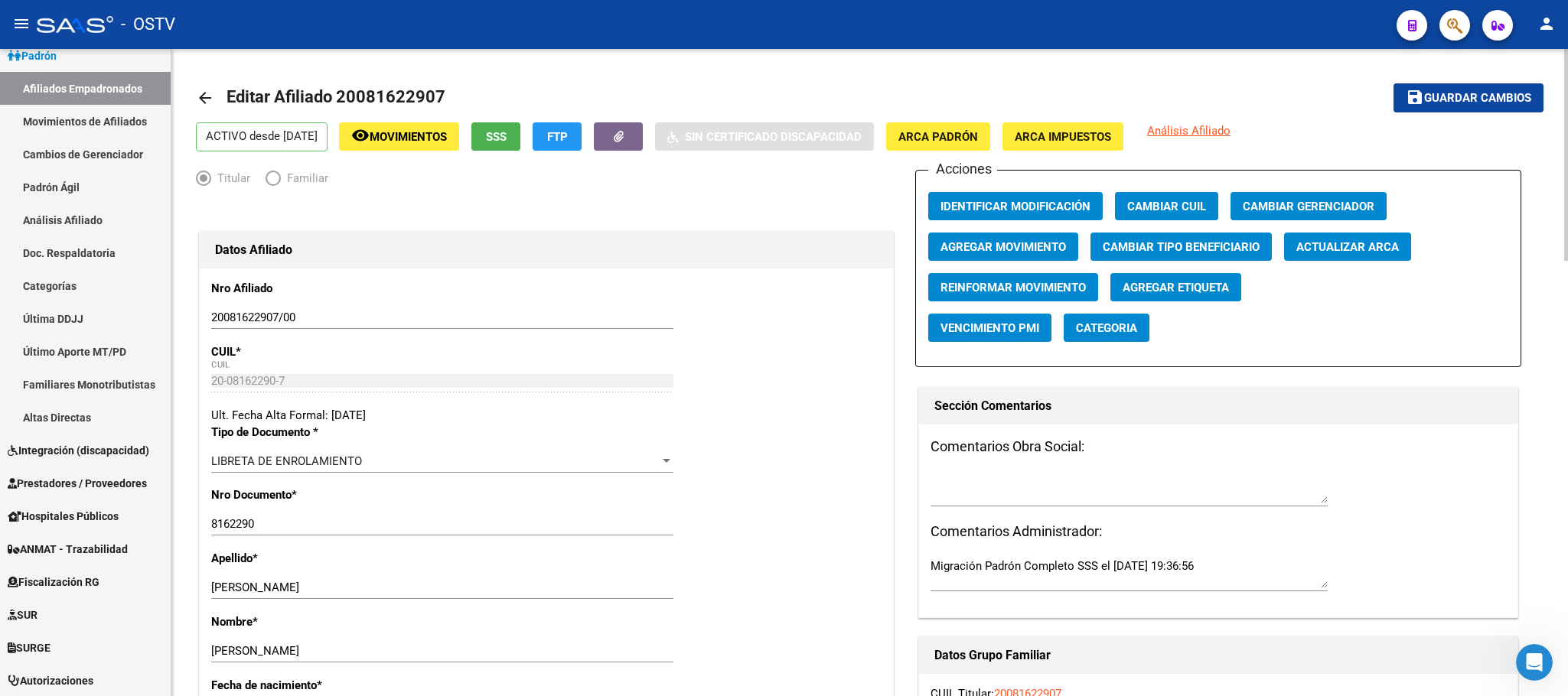
drag, startPoint x: 339, startPoint y: 97, endPoint x: 448, endPoint y: 94, distance: 109.0
click at [448, 94] on mat-toolbar-row "arrow_back Editar Afiliado 20081622907" at bounding box center [721, 98] width 1052 height 49
copy h1 "20081622907"
drag, startPoint x: 308, startPoint y: 322, endPoint x: 256, endPoint y: 331, distance: 52.8
click at [256, 331] on div "20081622907/00 Ingresar nro" at bounding box center [443, 324] width 462 height 37
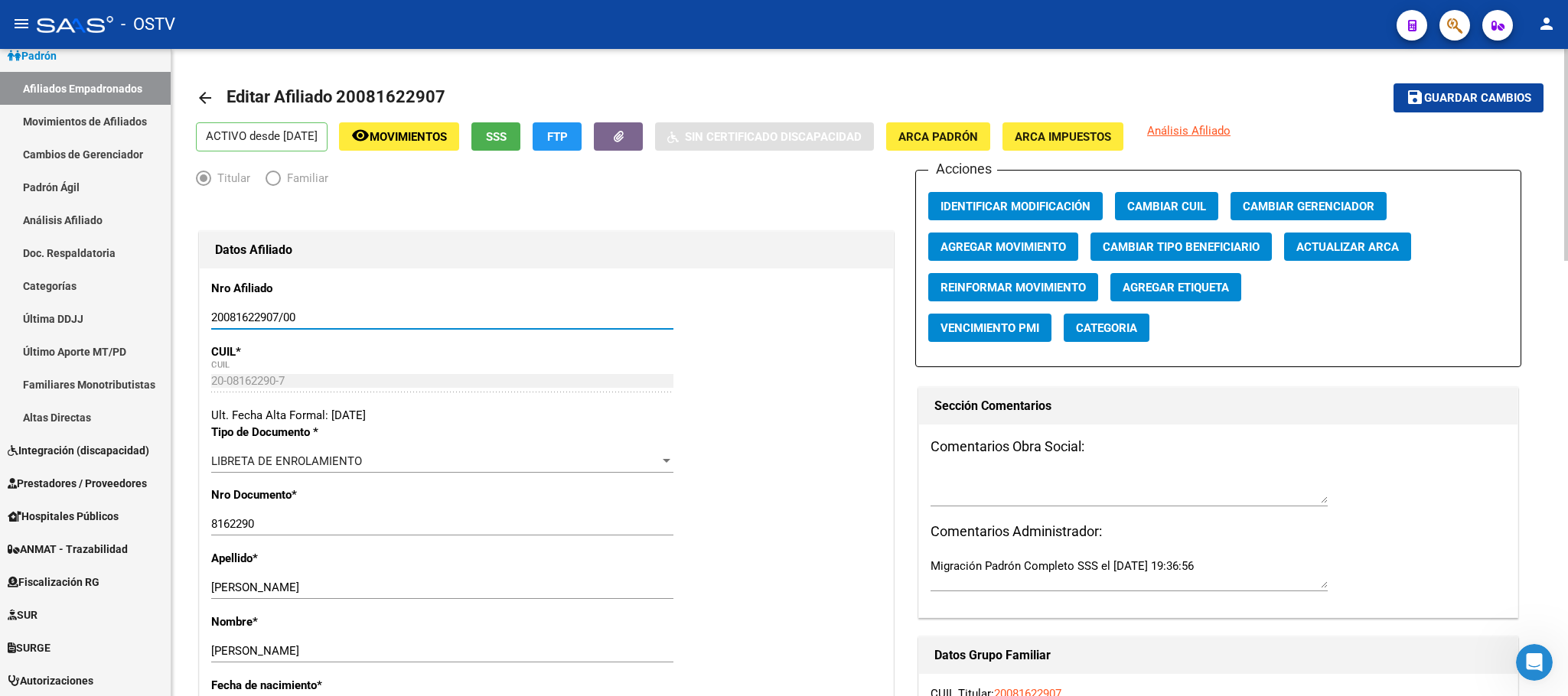
click at [344, 319] on input "20081622907/00" at bounding box center [443, 317] width 462 height 13
drag, startPoint x: 344, startPoint y: 319, endPoint x: 184, endPoint y: 327, distance: 160.2
drag, startPoint x: 245, startPoint y: 310, endPoint x: 219, endPoint y: 349, distance: 46.9
click at [219, 349] on p "CUIL *" at bounding box center [312, 352] width 201 height 17
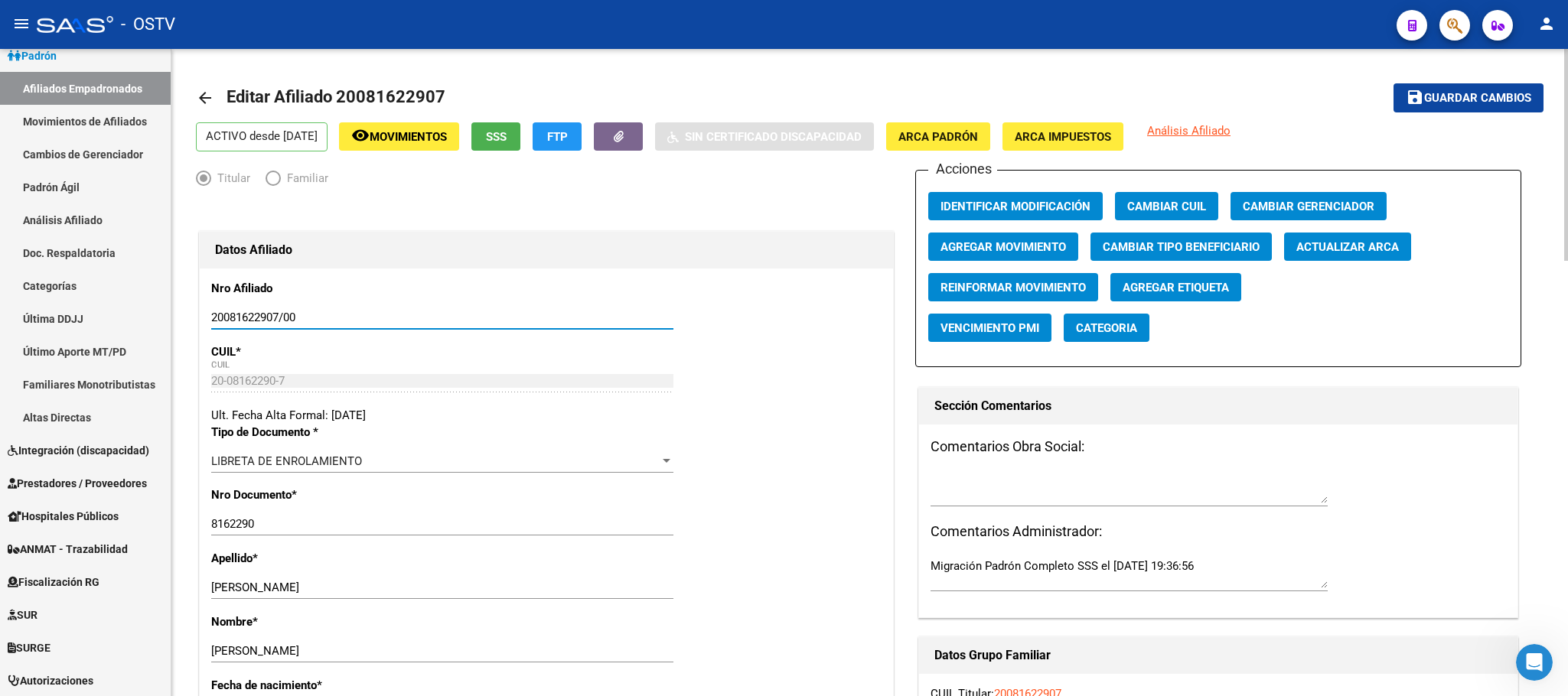
drag, startPoint x: 317, startPoint y: 322, endPoint x: 212, endPoint y: 333, distance: 105.6
click at [212, 333] on div "20081622907/00 Ingresar nro" at bounding box center [443, 324] width 462 height 37
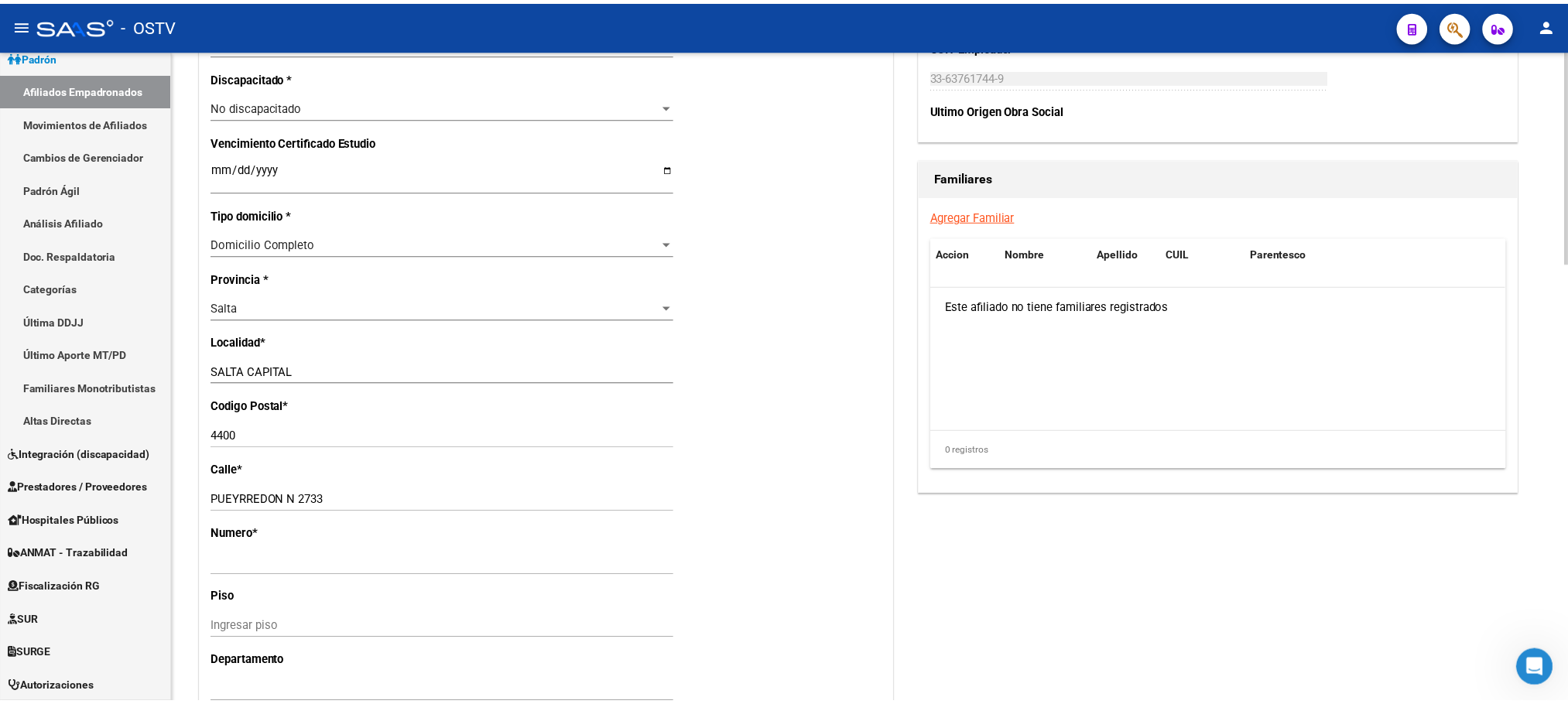
scroll to position [929, 0]
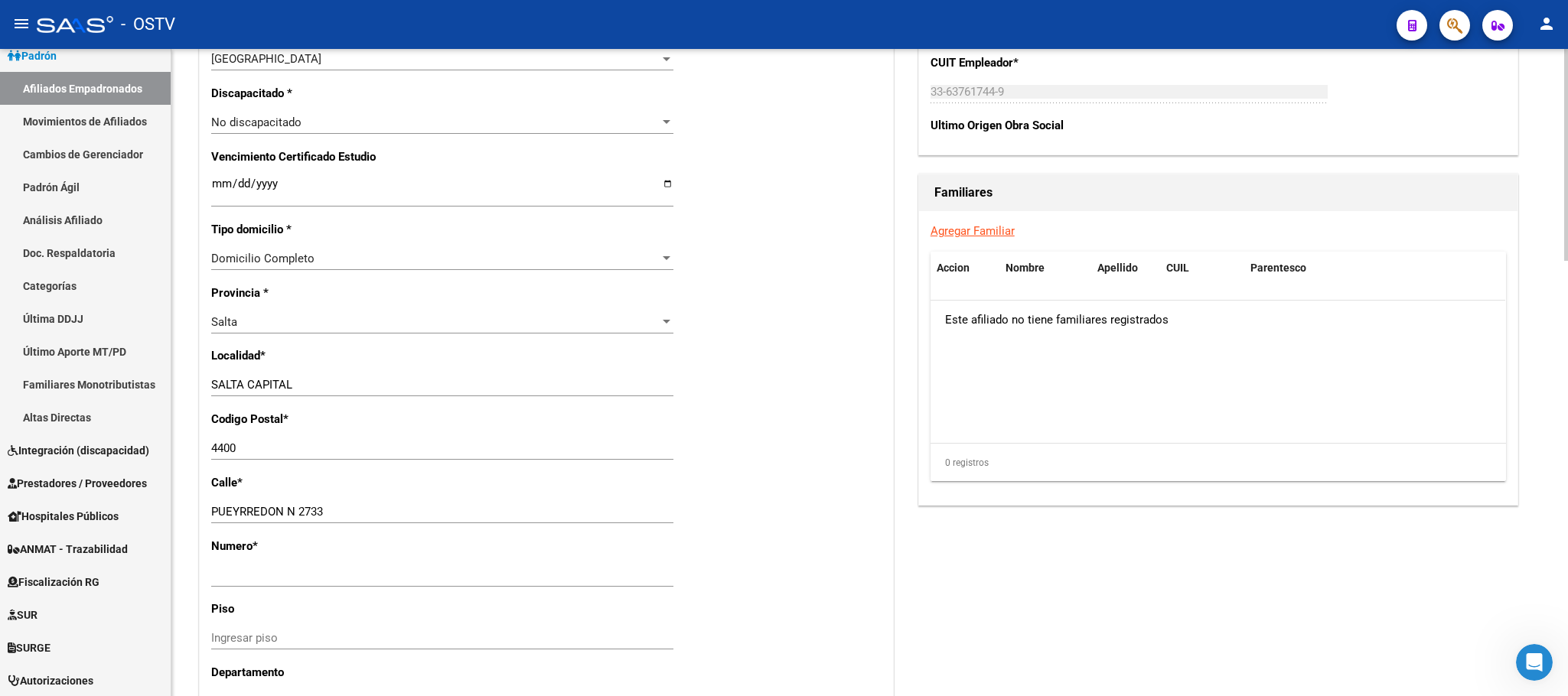
click at [203, 315] on div "Nro Afiliado 20081622907/00 Ingresar nro CUIL * 20-08162290-7 CUIL ARCA Padrón …" at bounding box center [547, 171] width 693 height 1642
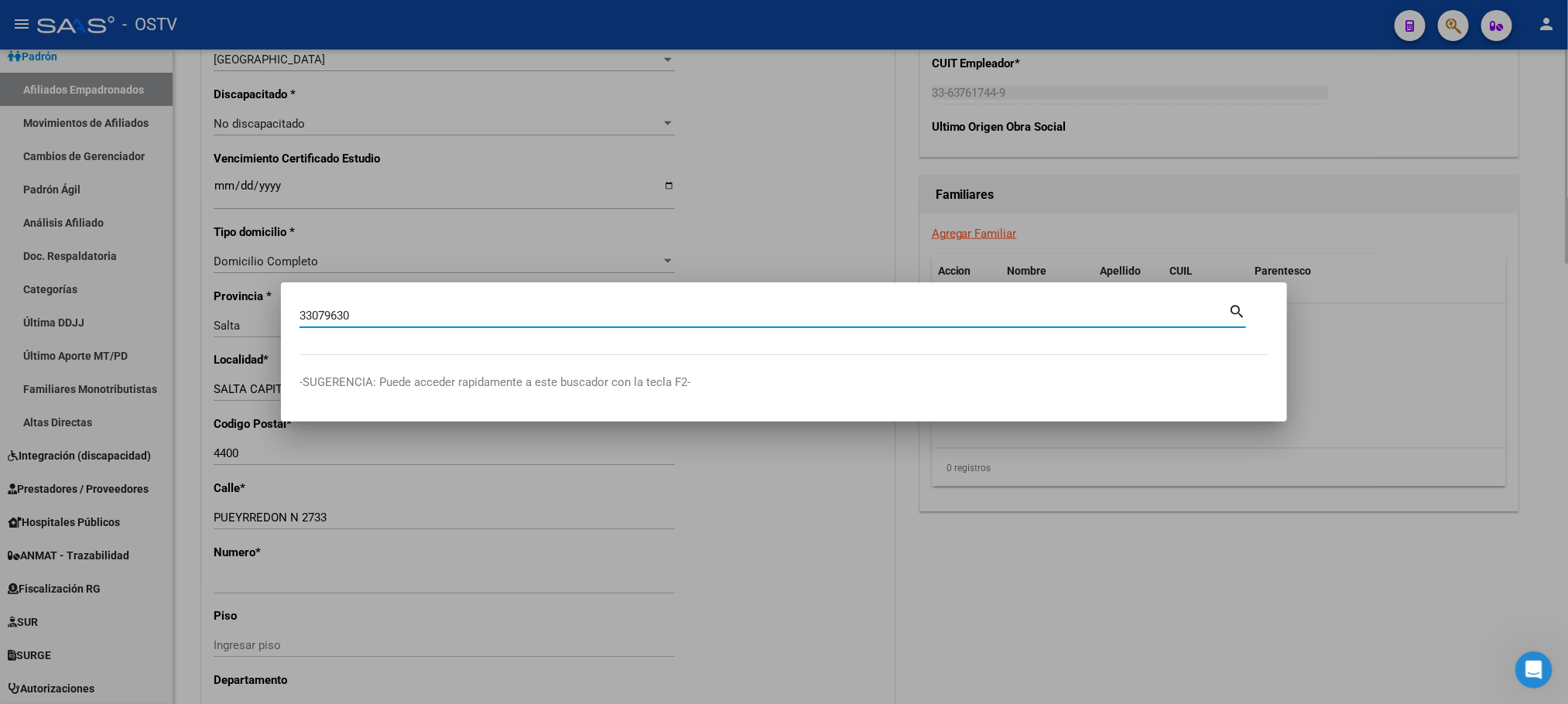
type input "33079630"
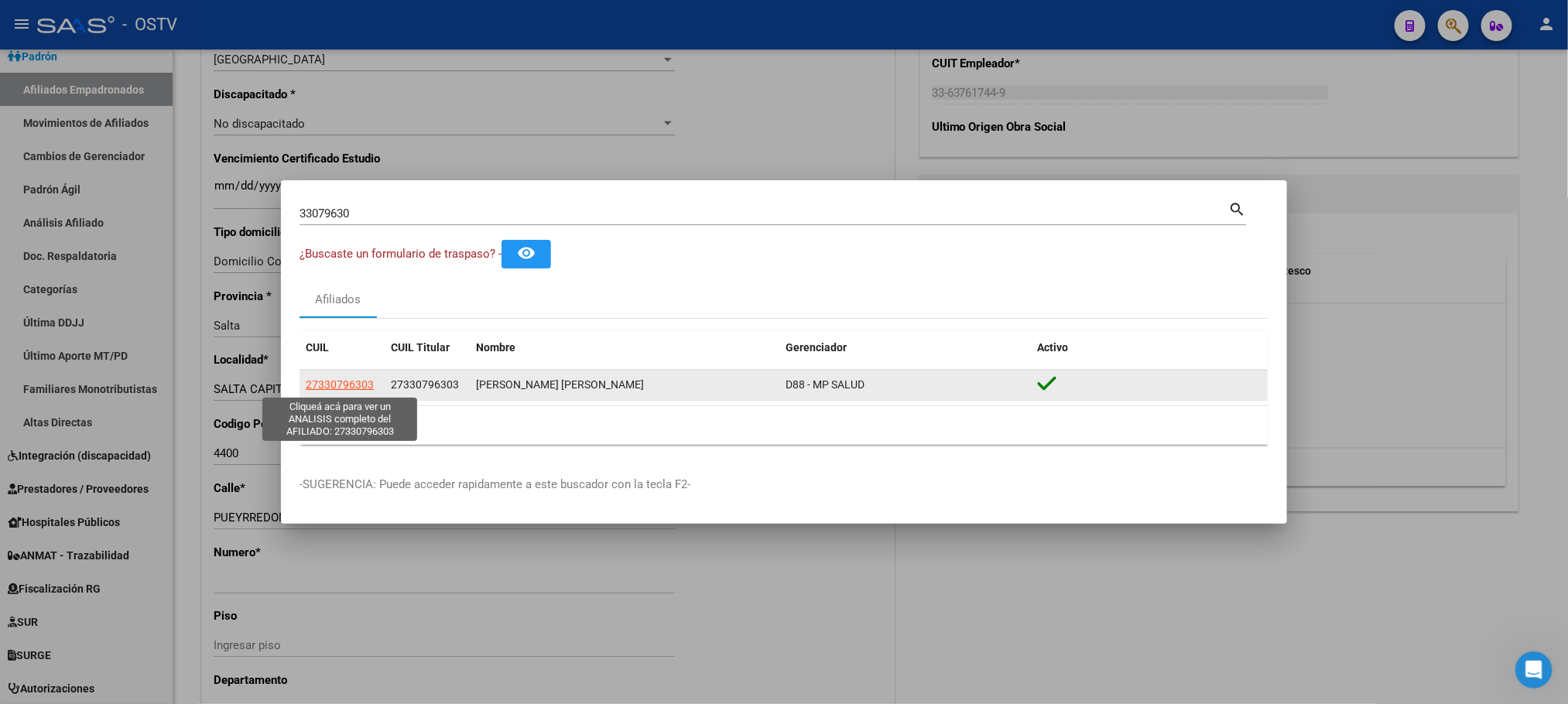
click at [319, 383] on span "27330796303" at bounding box center [340, 385] width 68 height 13
type textarea "27330796303"
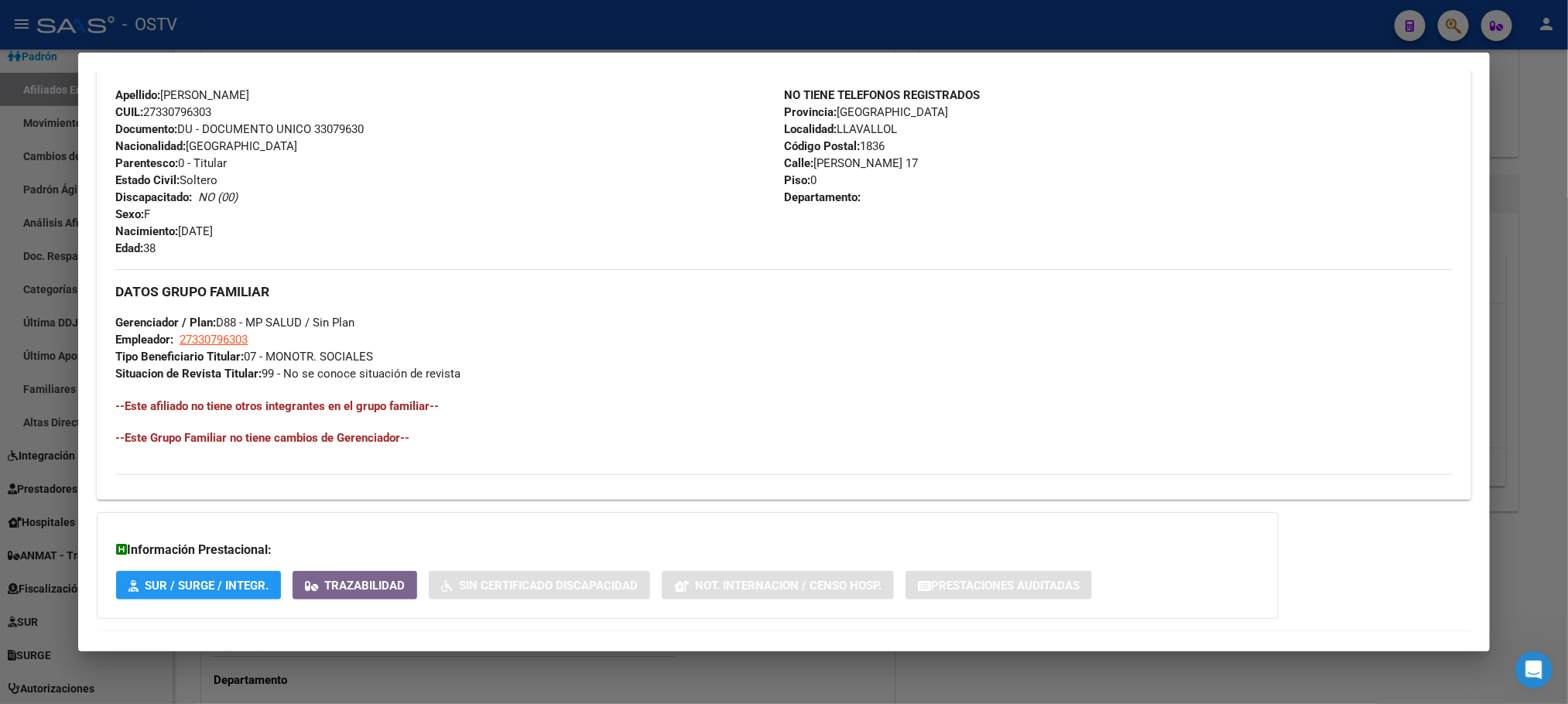
scroll to position [615, 0]
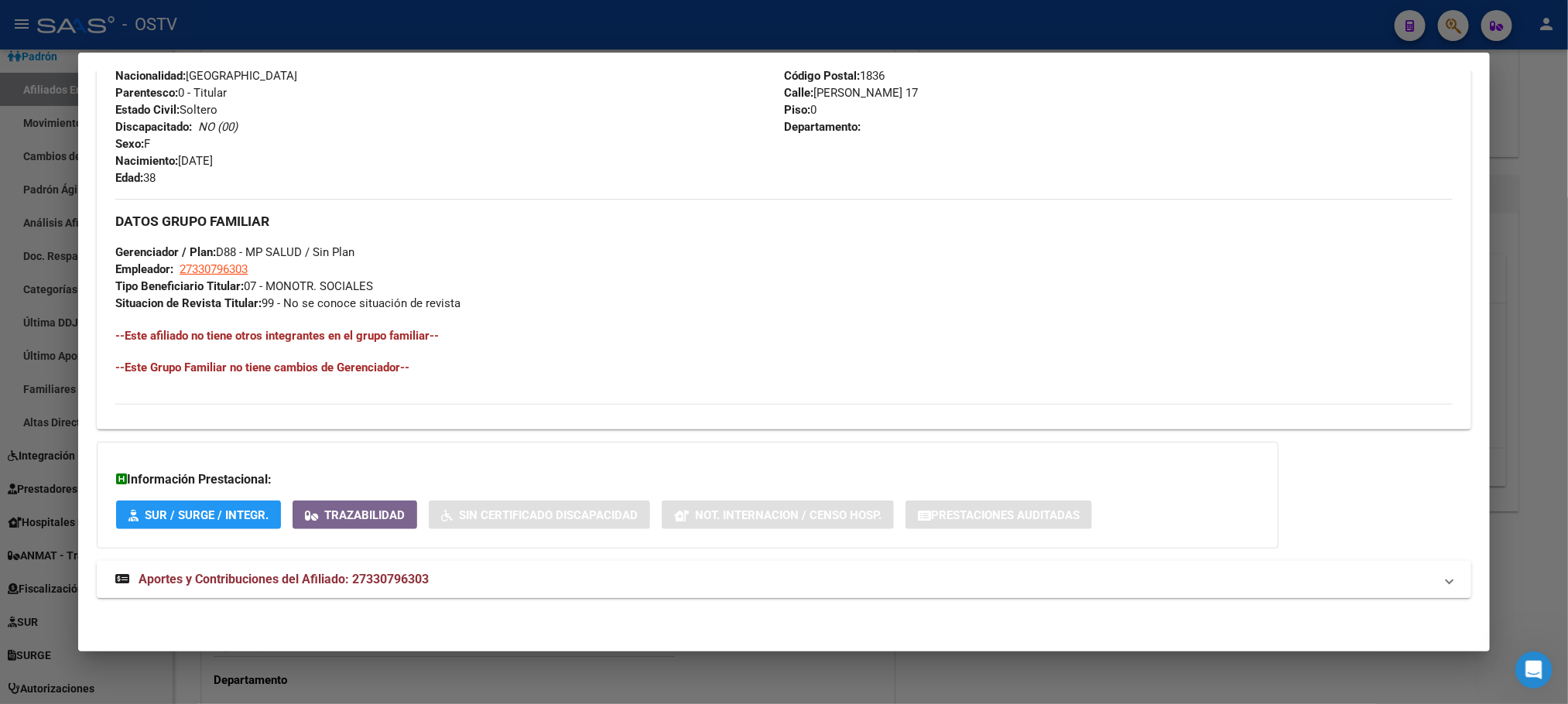
click at [323, 582] on span "Aportes y Contribuciones del Afiliado: 27330796303" at bounding box center [283, 579] width 290 height 14
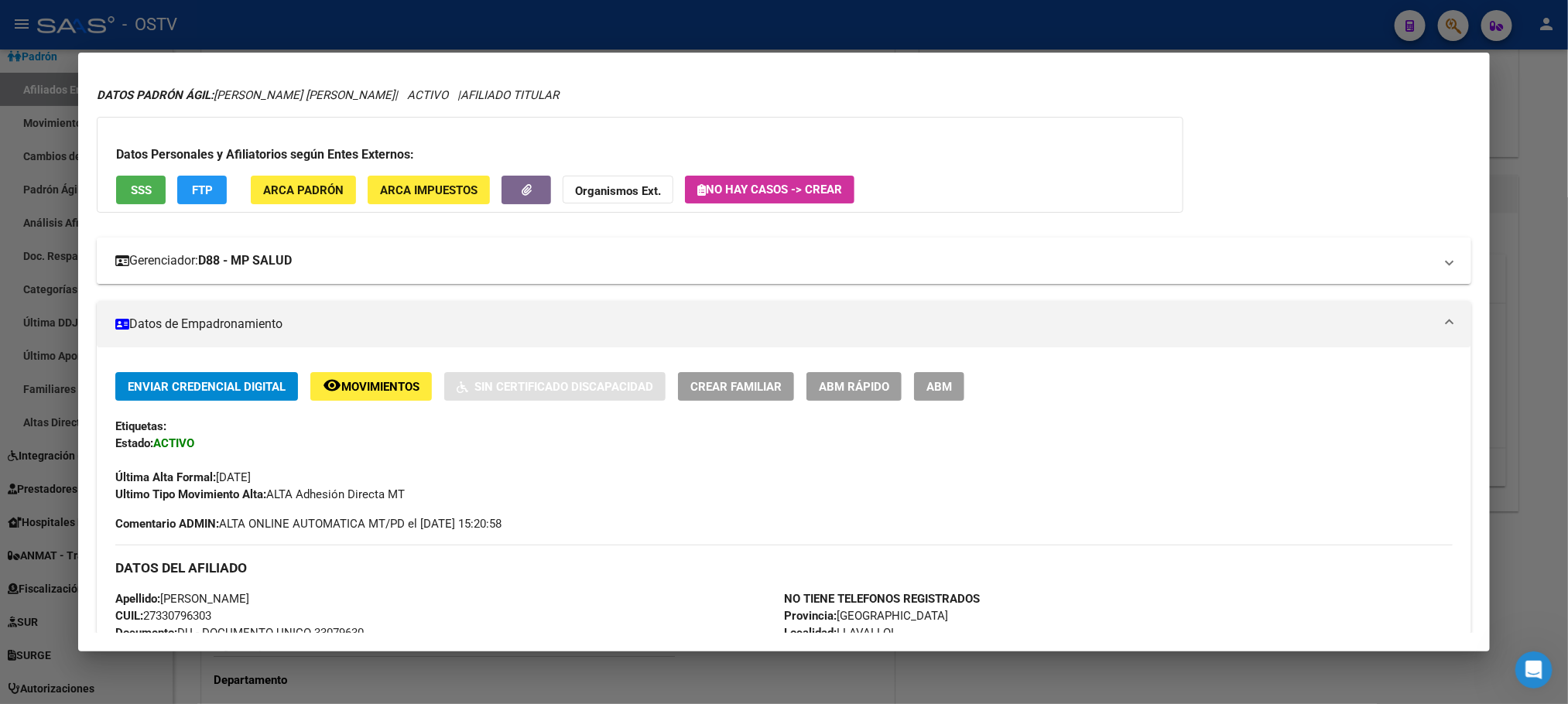
scroll to position [38, 0]
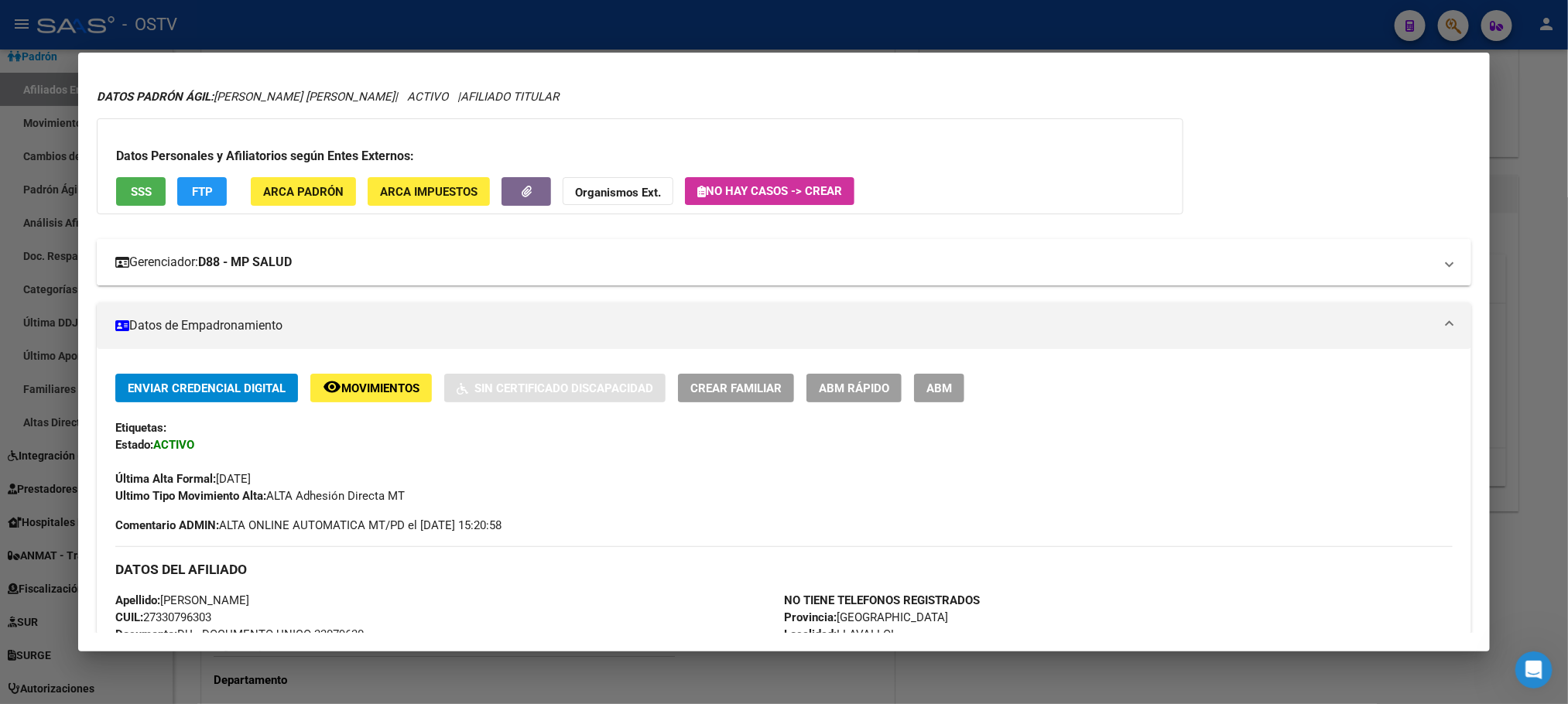
click at [227, 270] on strong "D88 - MP SALUD" at bounding box center [245, 263] width 94 height 19
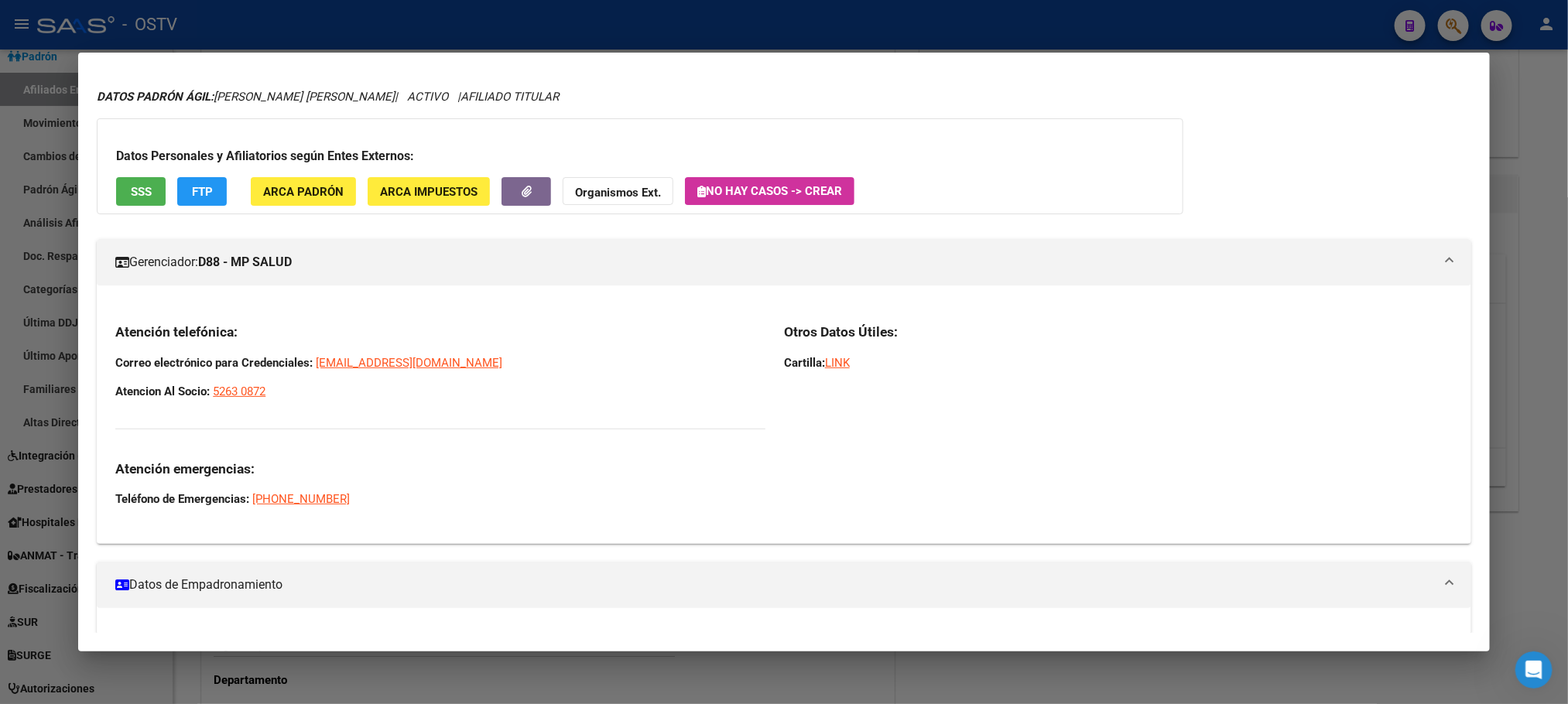
scroll to position [0, 0]
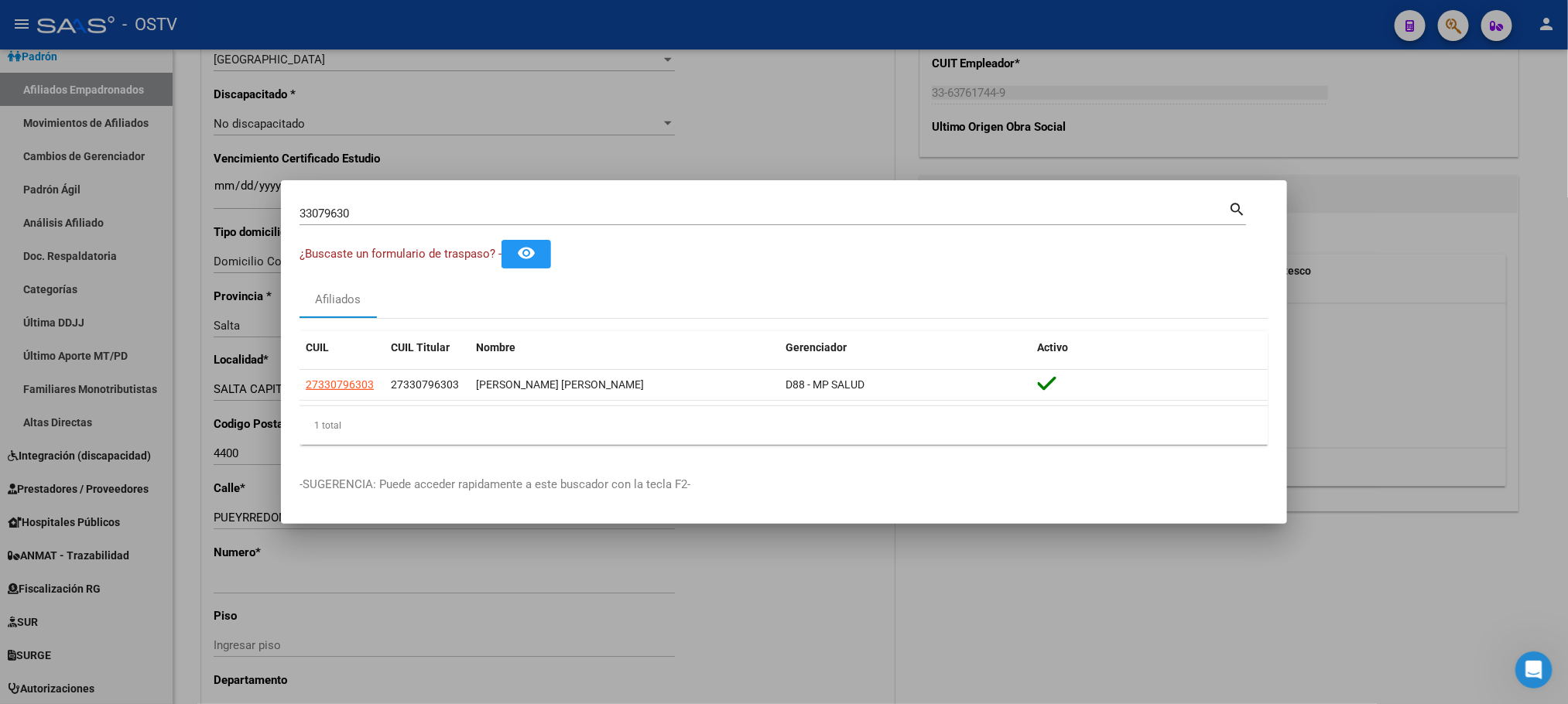
drag, startPoint x: 364, startPoint y: 209, endPoint x: 120, endPoint y: 217, distance: 244.1
click at [175, 217] on div "33079630 Buscar (apellido, dni, cuil, nro traspaso, cuit, obra social) search ¿…" at bounding box center [784, 352] width 1568 height 704
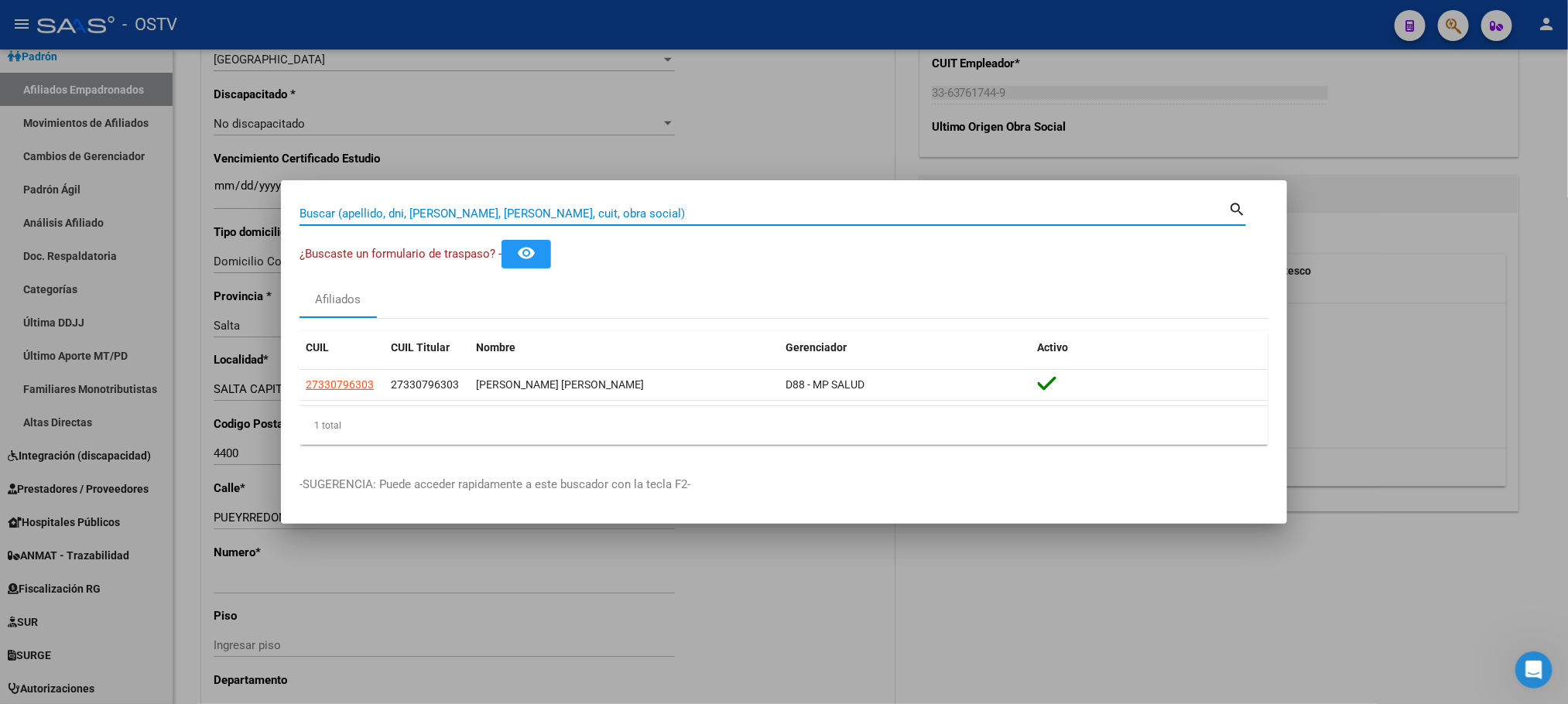
paste input "95020139"
type input "95020139"
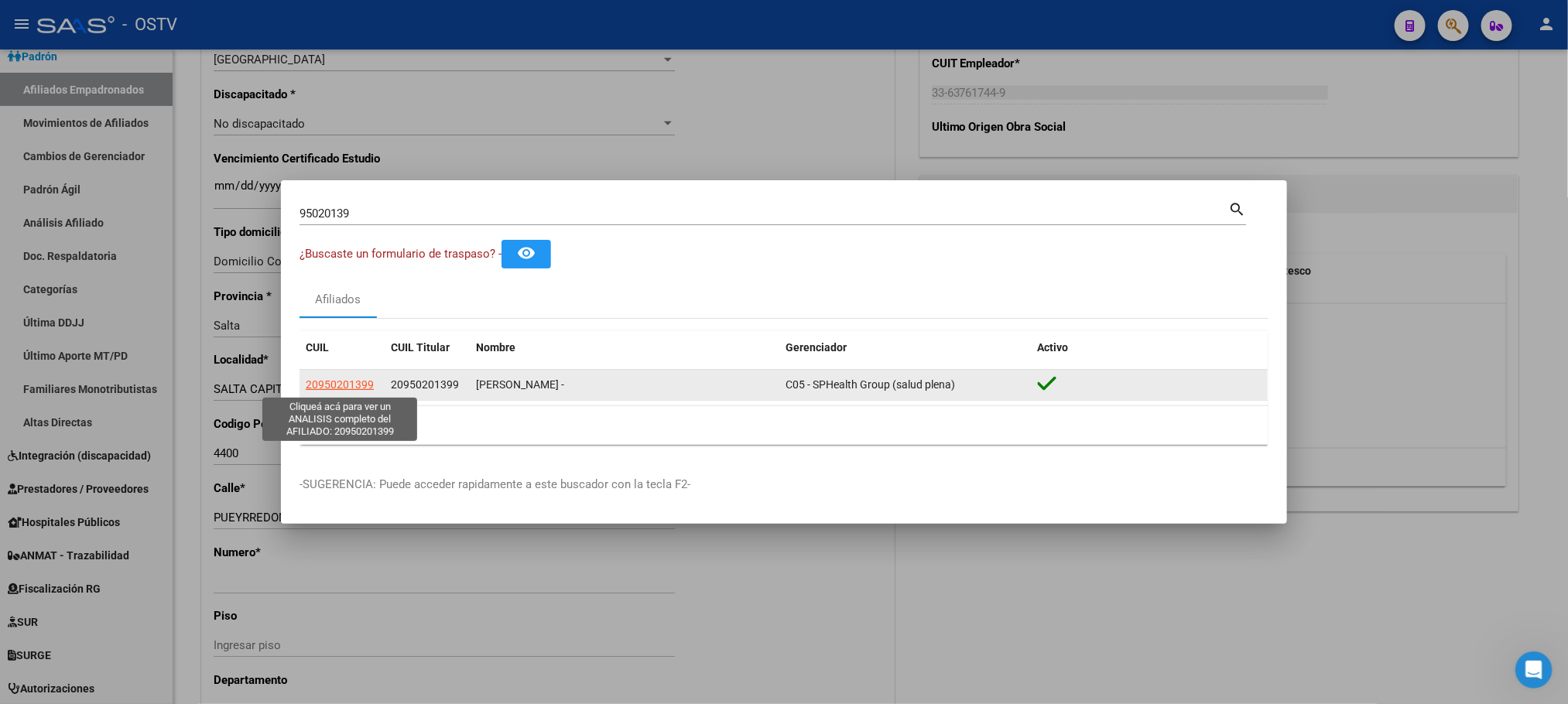
click at [334, 388] on span "20950201399" at bounding box center [340, 385] width 68 height 13
type textarea "20950201399"
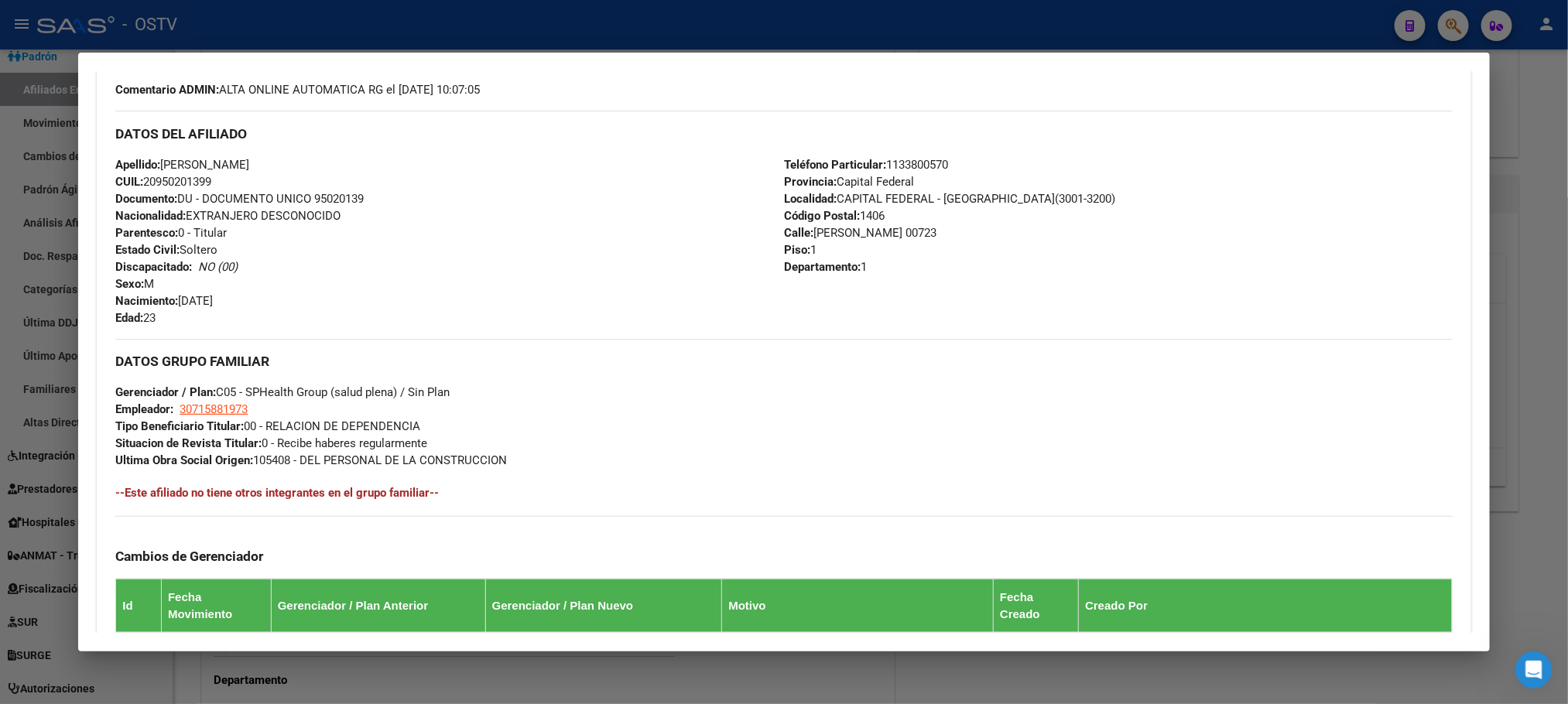
scroll to position [730, 0]
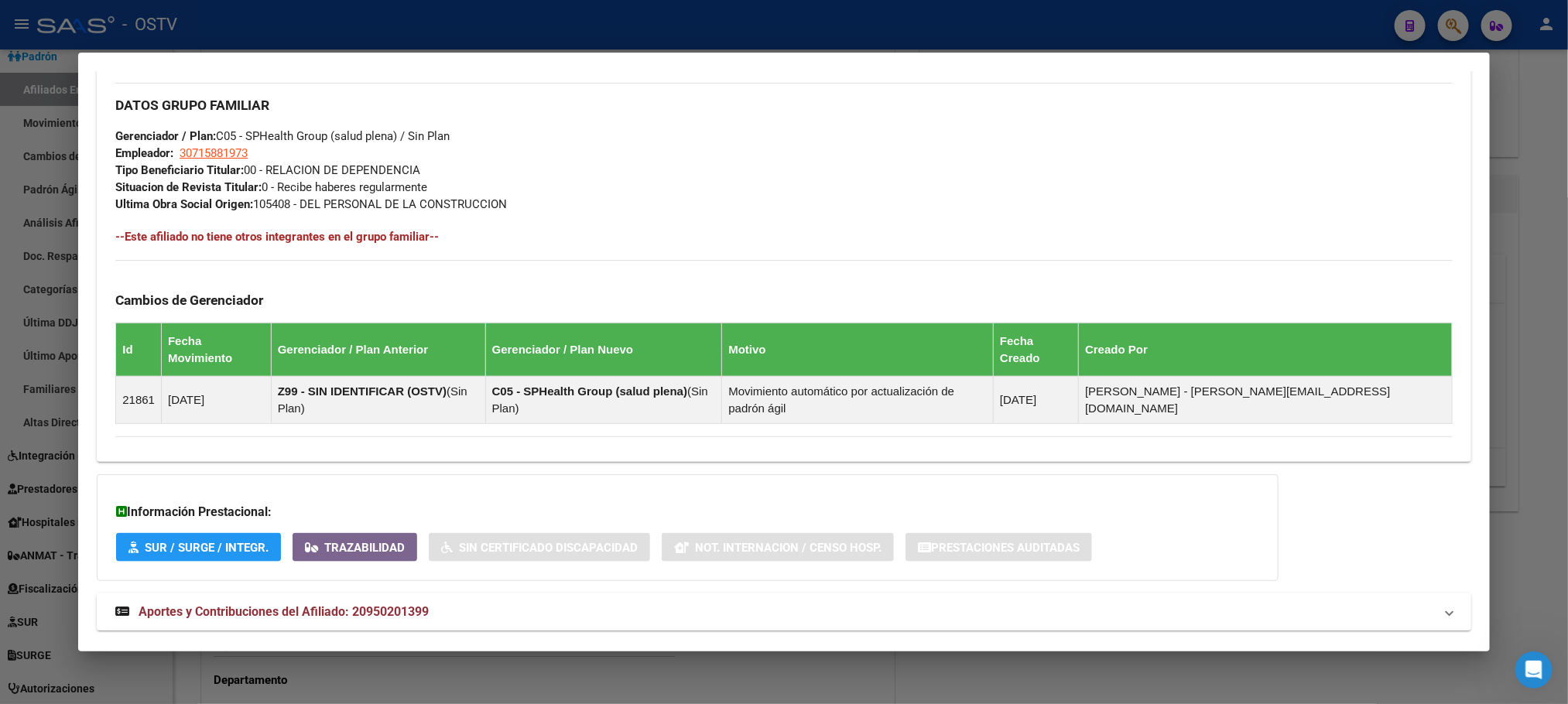
click at [407, 604] on span "Aportes y Contribuciones del Afiliado: 20950201399" at bounding box center [283, 611] width 290 height 14
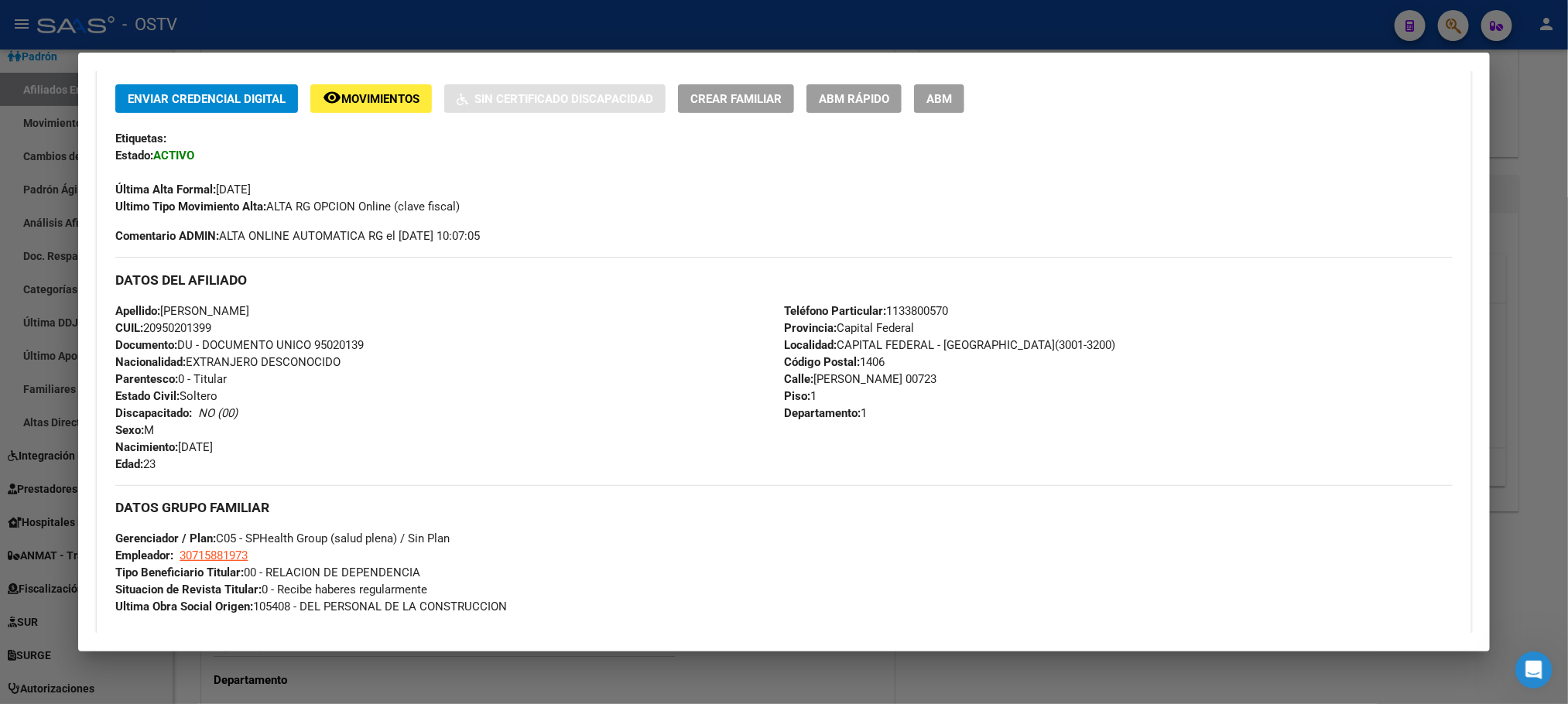
scroll to position [58, 0]
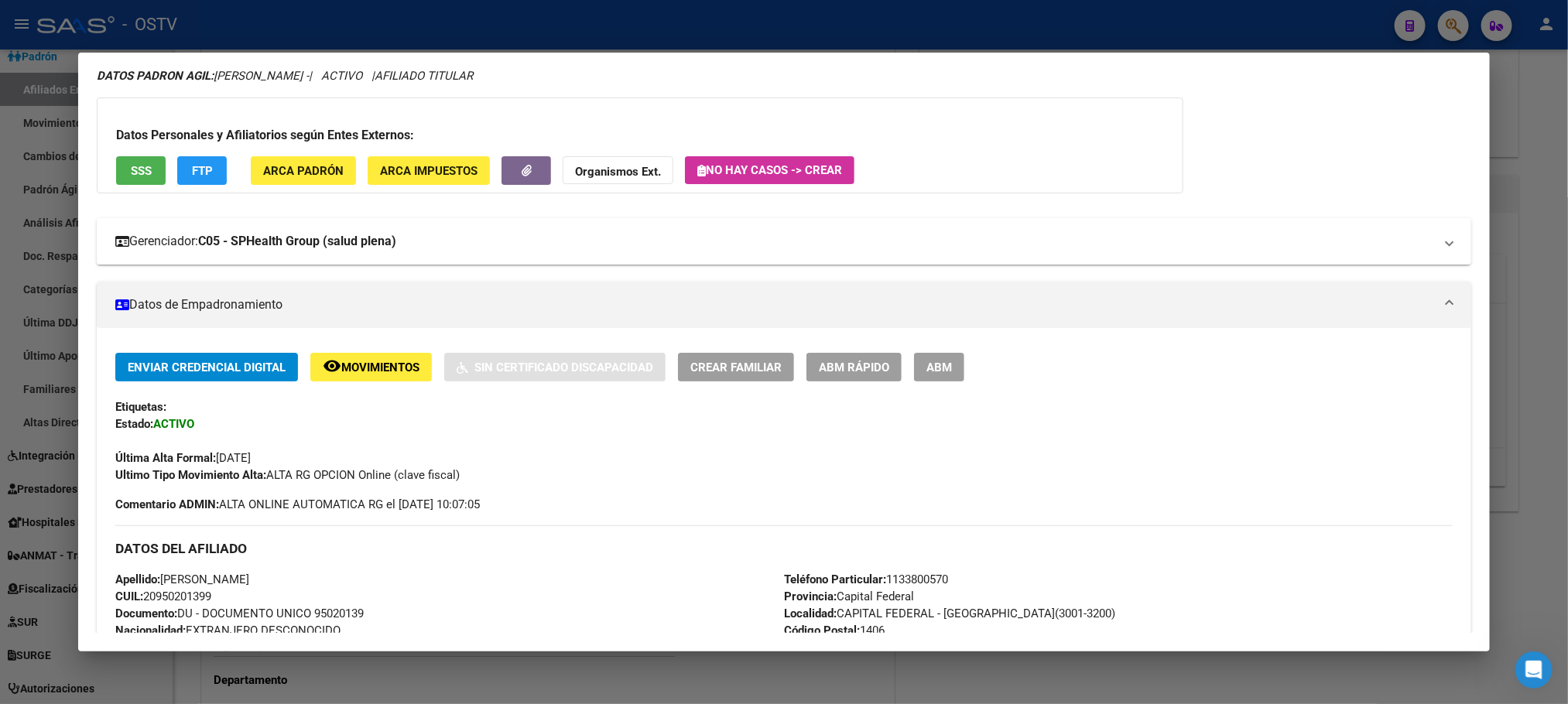
click at [356, 249] on strong "C05 - SPHealth Group (salud plena)" at bounding box center [297, 241] width 198 height 19
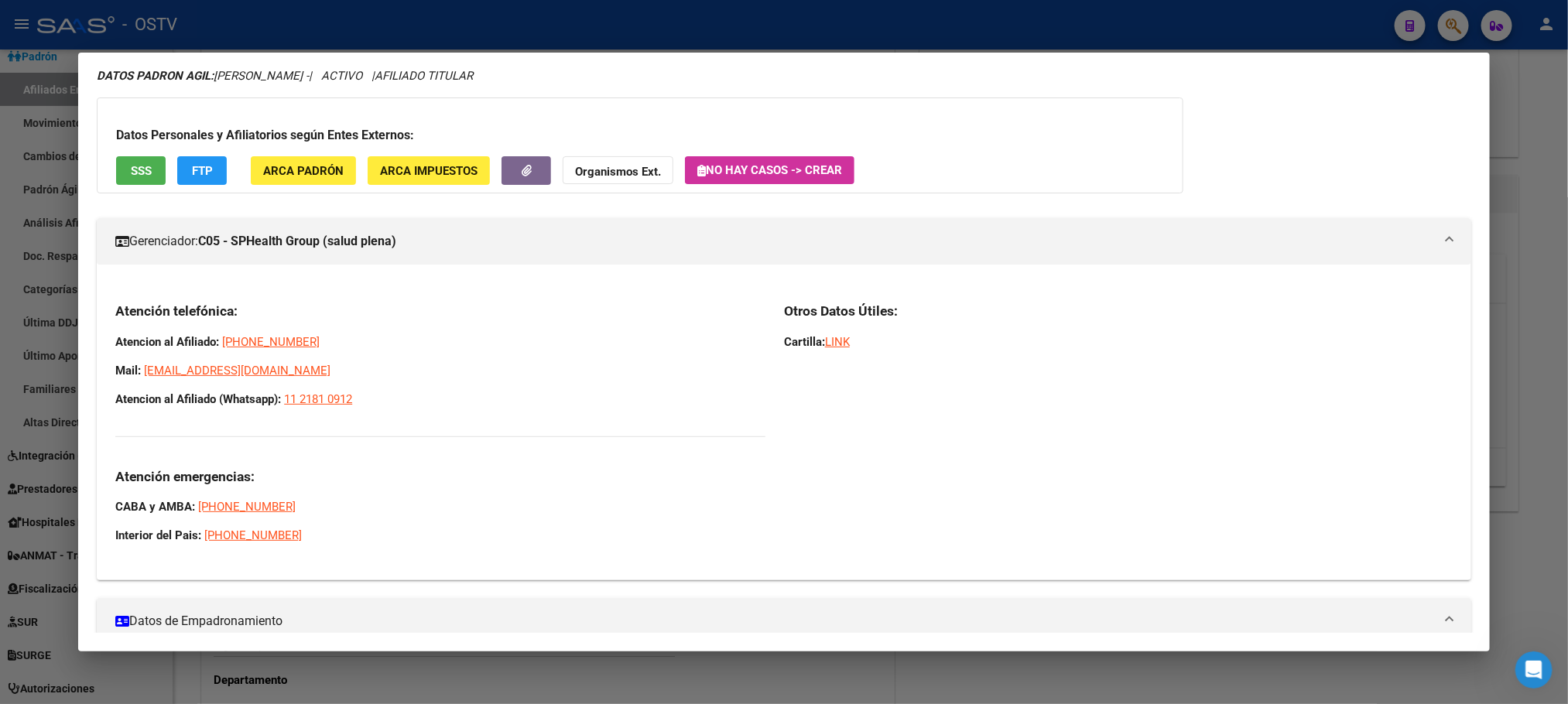
drag, startPoint x: 109, startPoint y: 307, endPoint x: 437, endPoint y: 396, distance: 339.9
click at [437, 396] on div "Atención telefónica: Atencion al Afiliado: [PHONE_NUMBER] Mail: [EMAIL_ADDRESS]…" at bounding box center [440, 423] width 650 height 242
copy div "Atención telefónica: Atencion al Afiliado: [PHONE_NUMBER] Mail: [EMAIL_ADDRESS]…"
click at [781, 685] on div at bounding box center [784, 352] width 1568 height 704
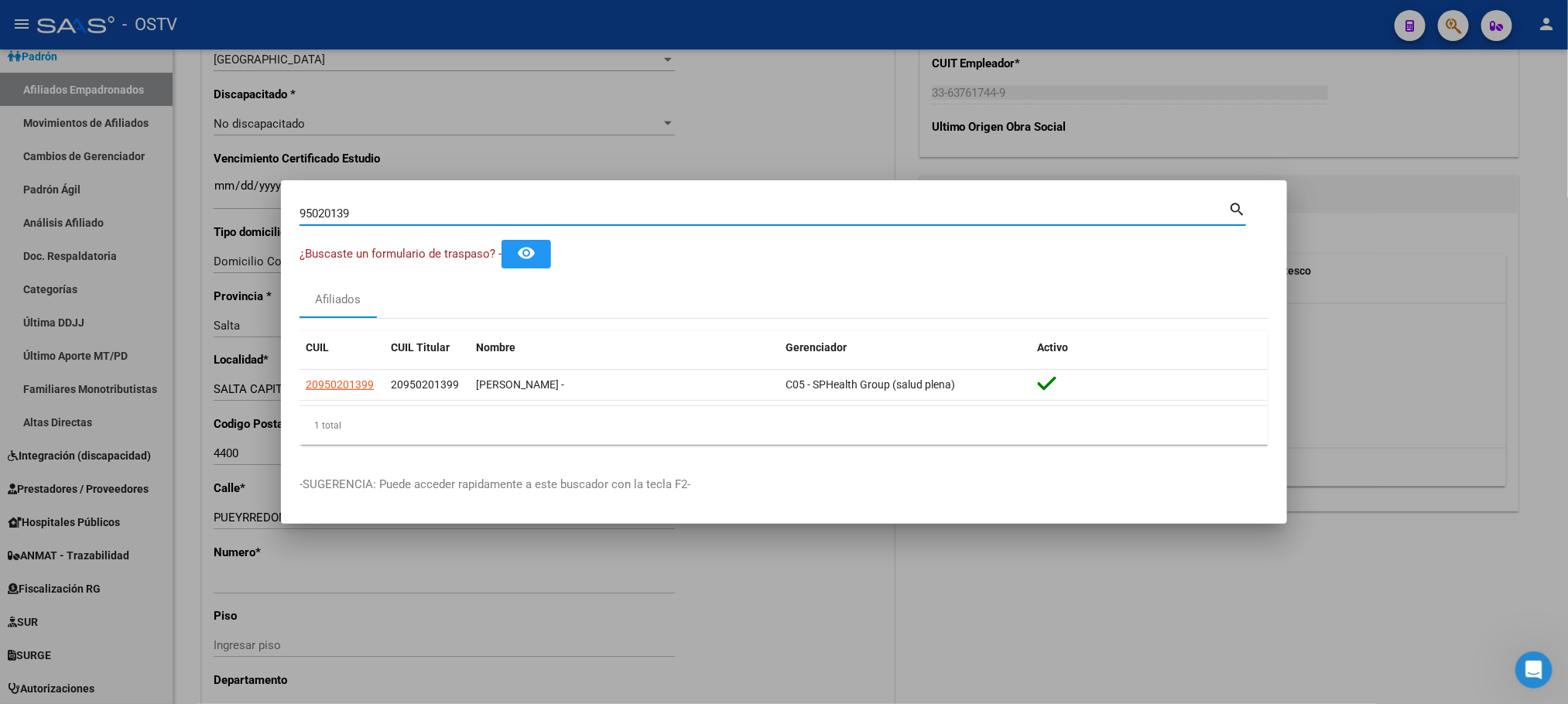
click at [351, 217] on input "95020139" at bounding box center [763, 213] width 929 height 13
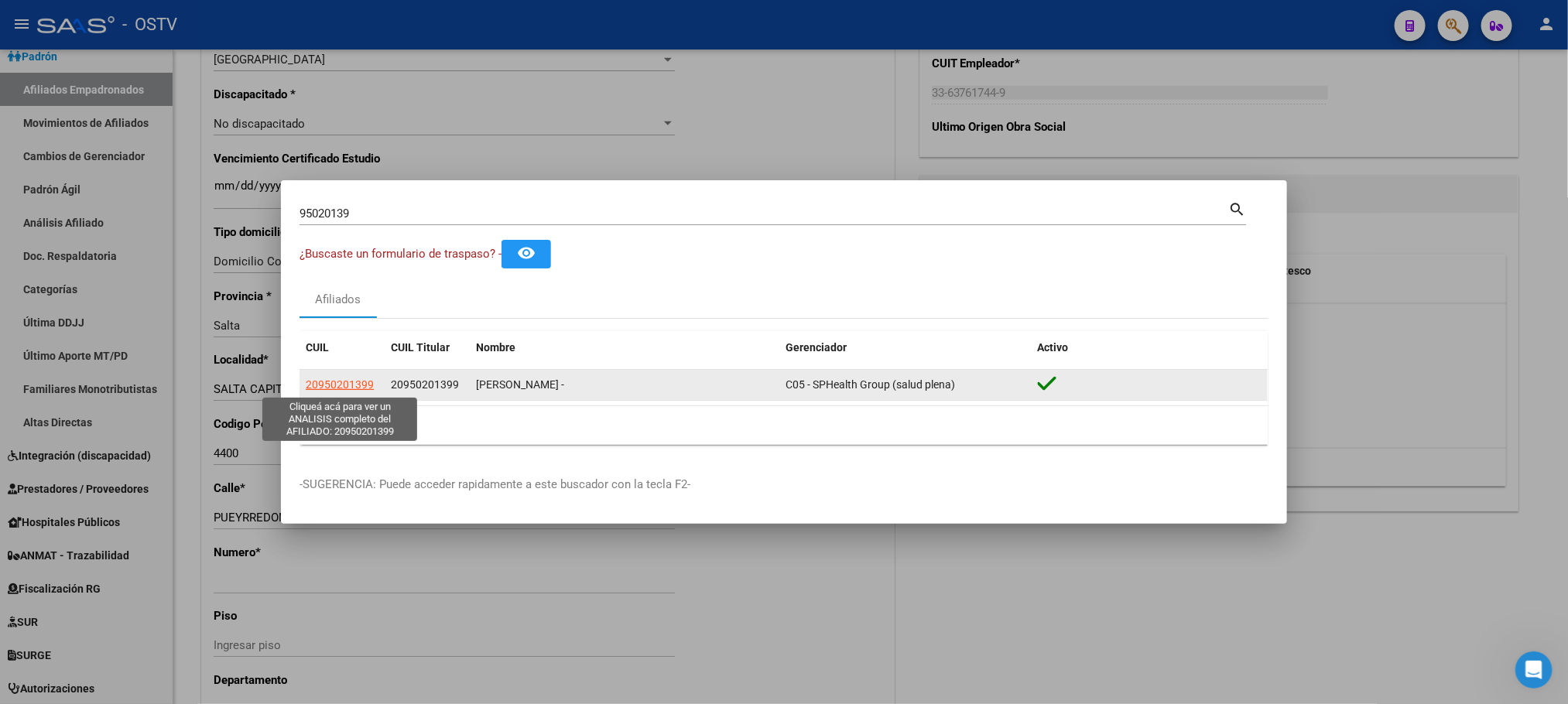
click at [352, 381] on span "20950201399" at bounding box center [340, 385] width 68 height 13
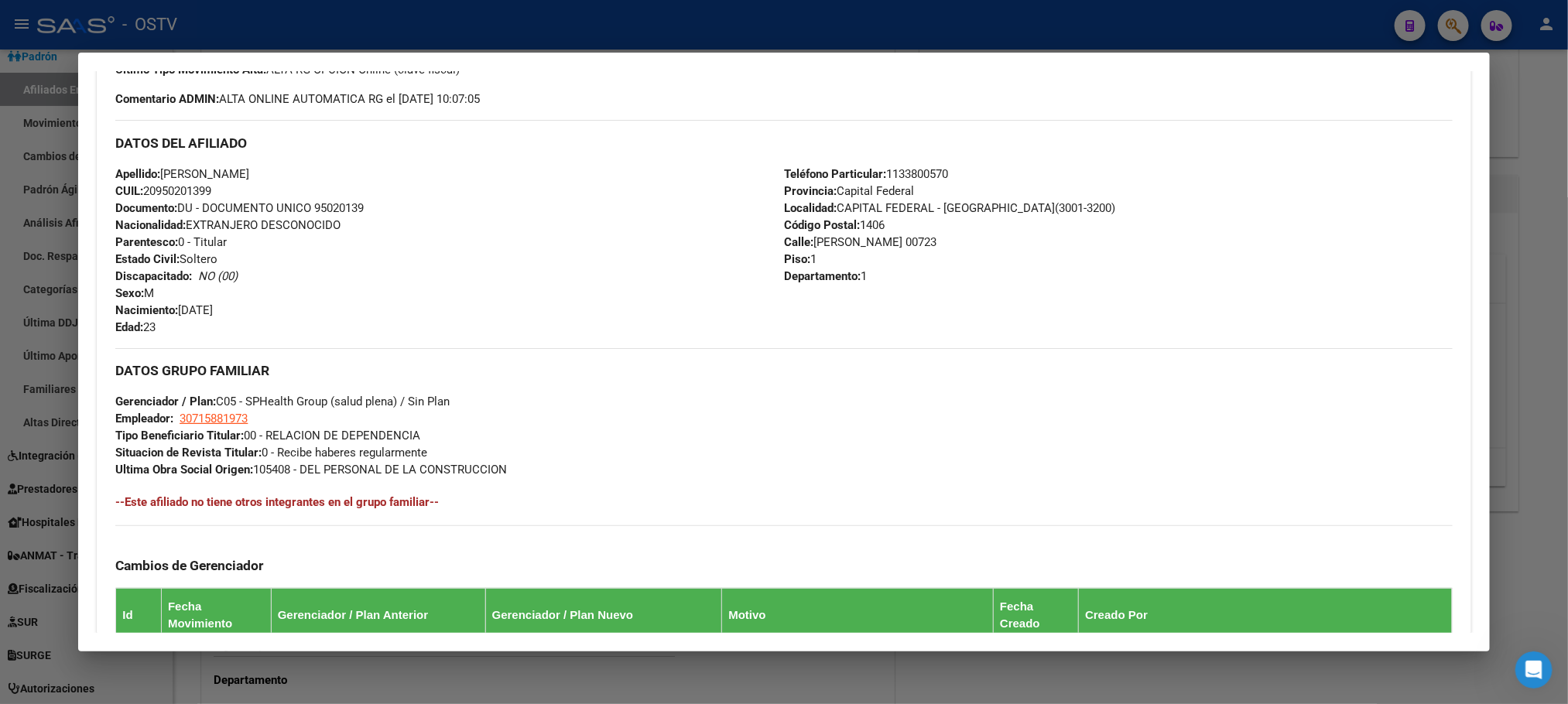
scroll to position [730, 0]
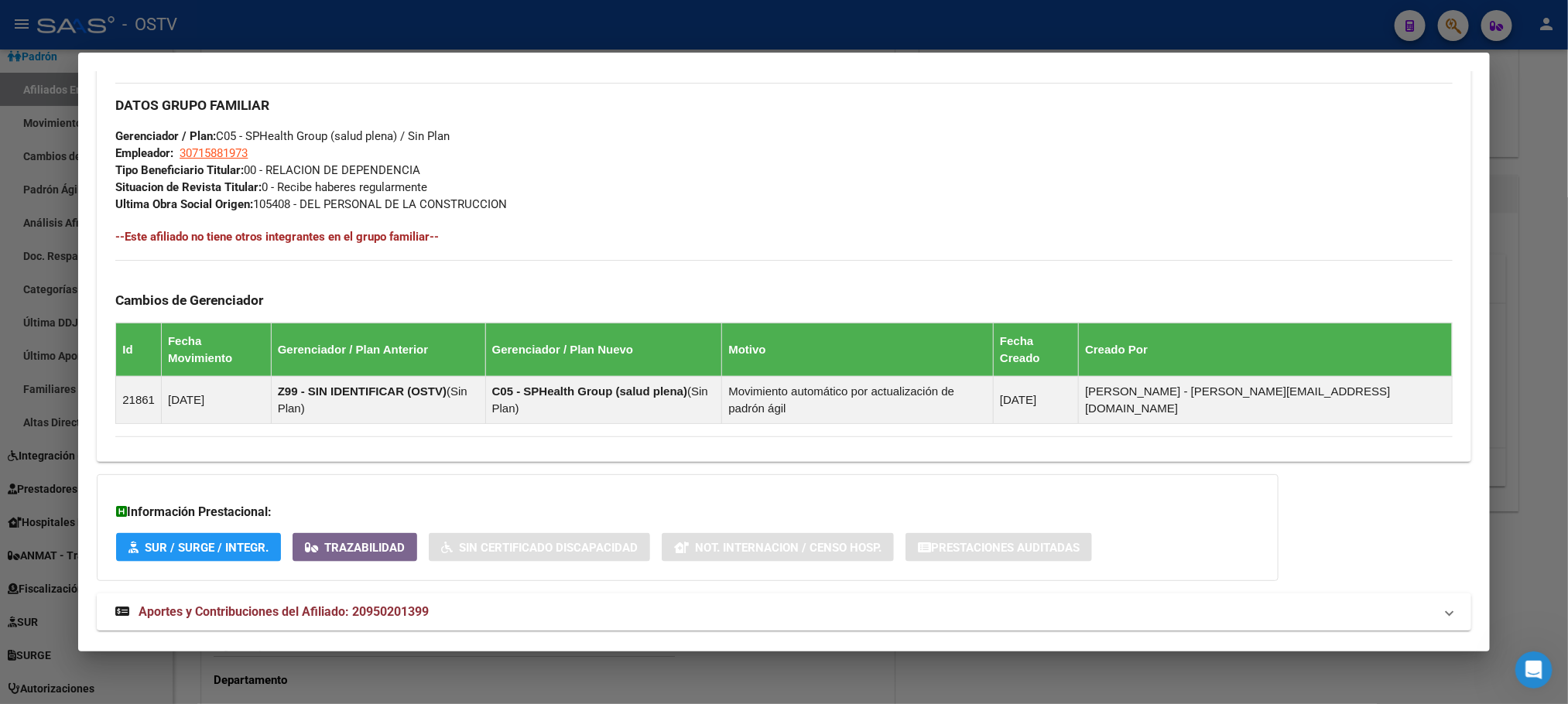
click at [368, 604] on span "Aportes y Contribuciones del Afiliado: 20950201399" at bounding box center [283, 611] width 290 height 14
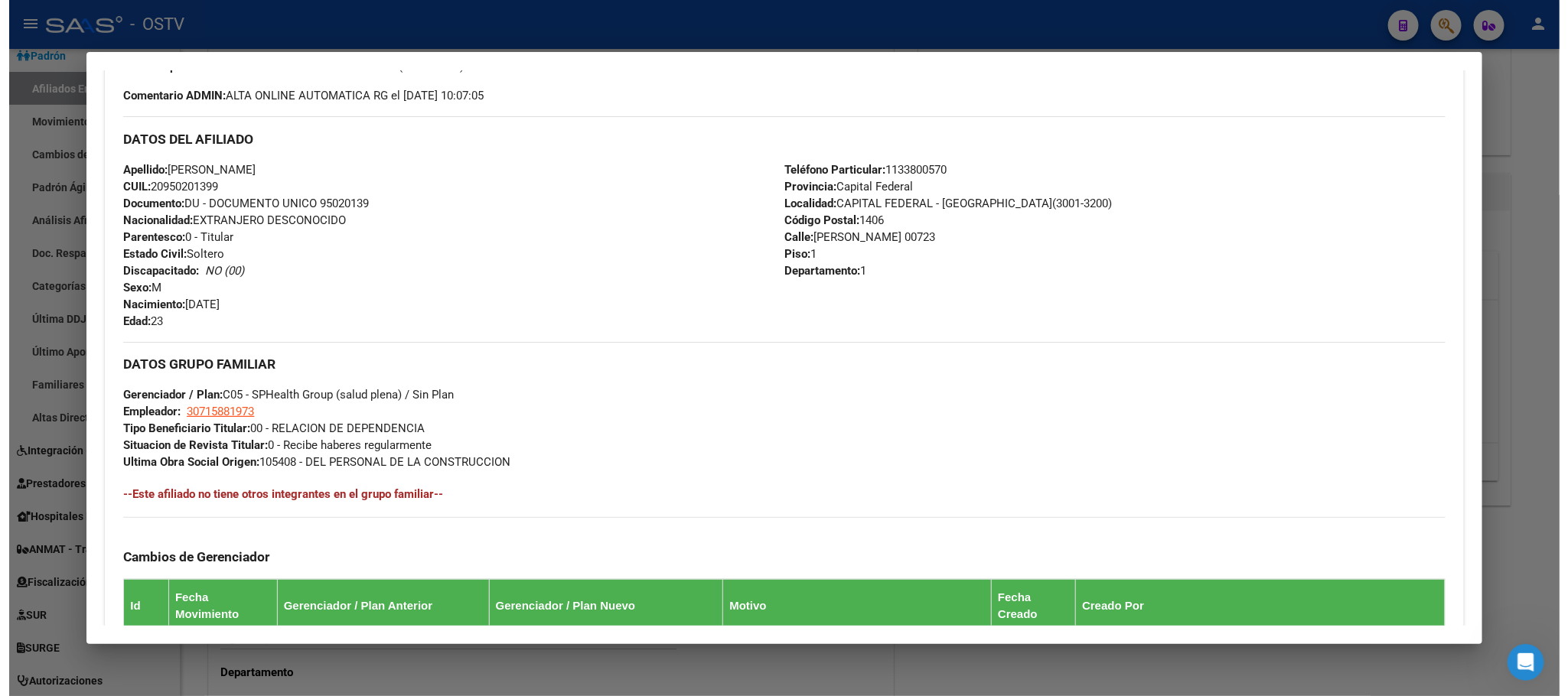
scroll to position [402, 0]
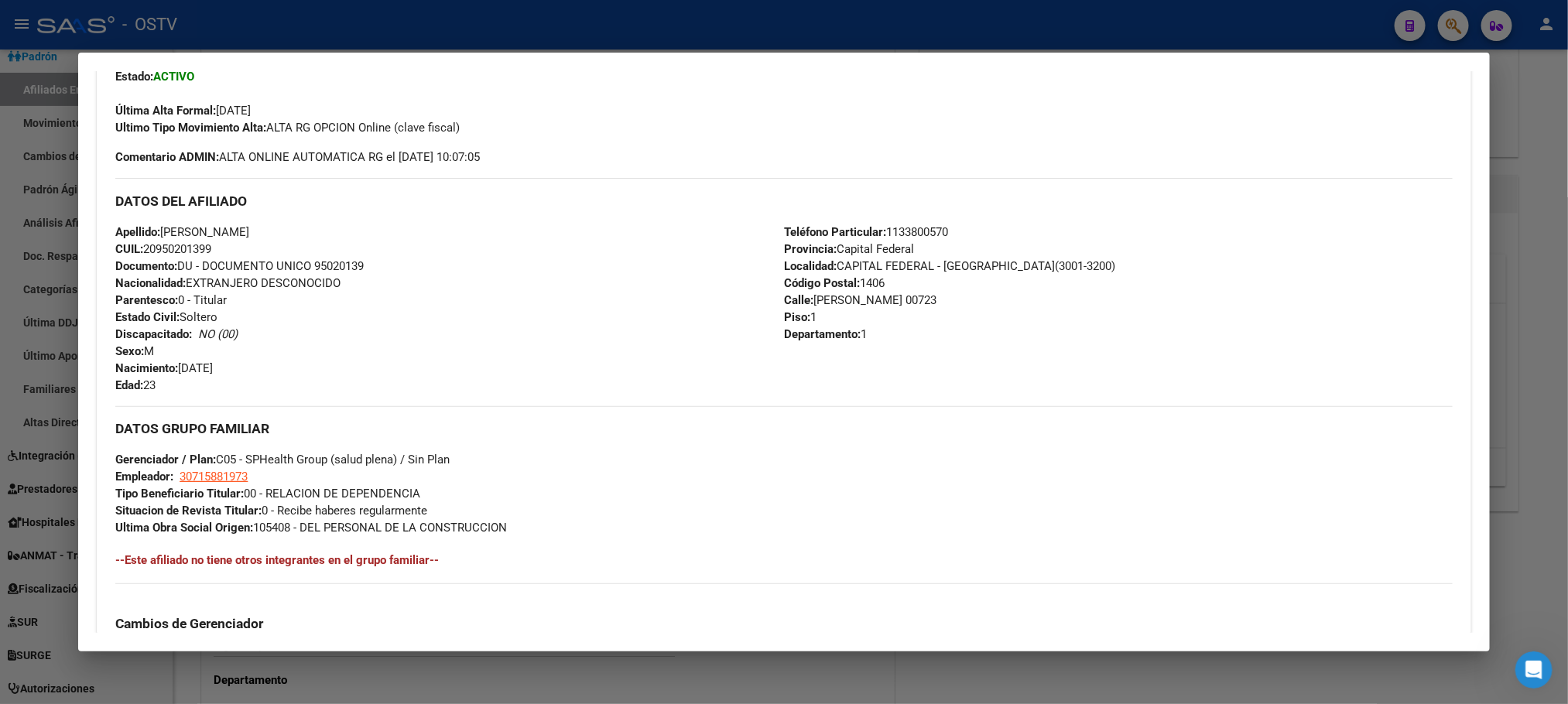
click at [200, 679] on div at bounding box center [784, 352] width 1568 height 704
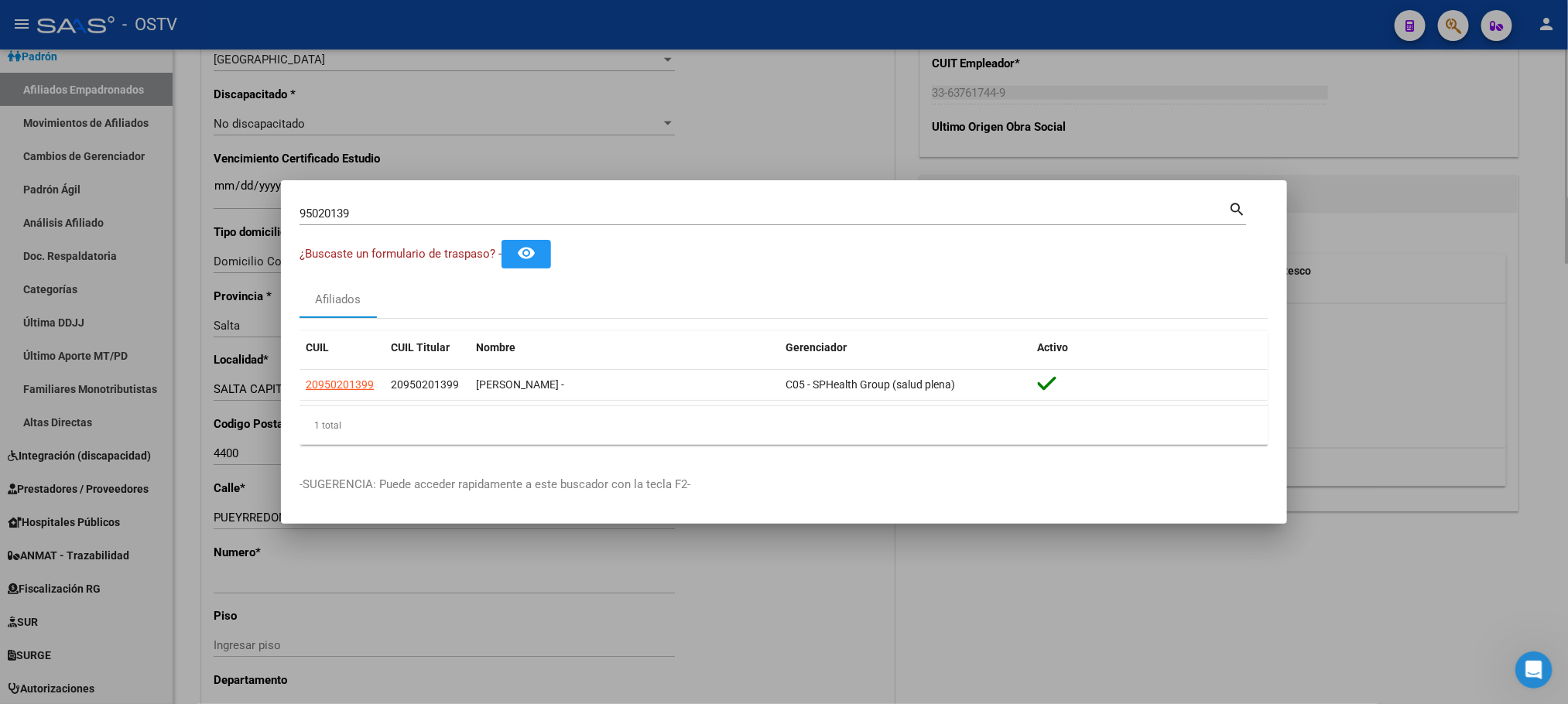
click at [179, 493] on div at bounding box center [784, 352] width 1568 height 704
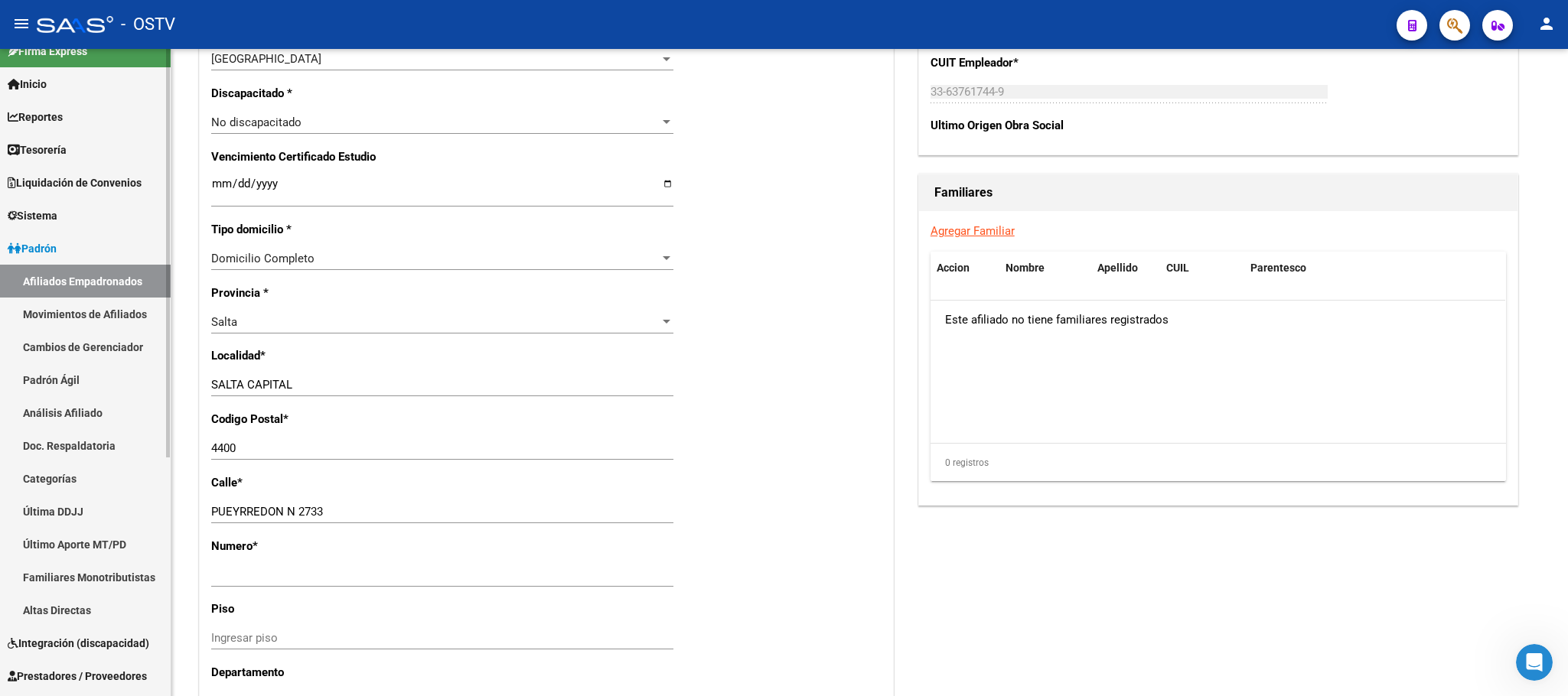
scroll to position [0, 0]
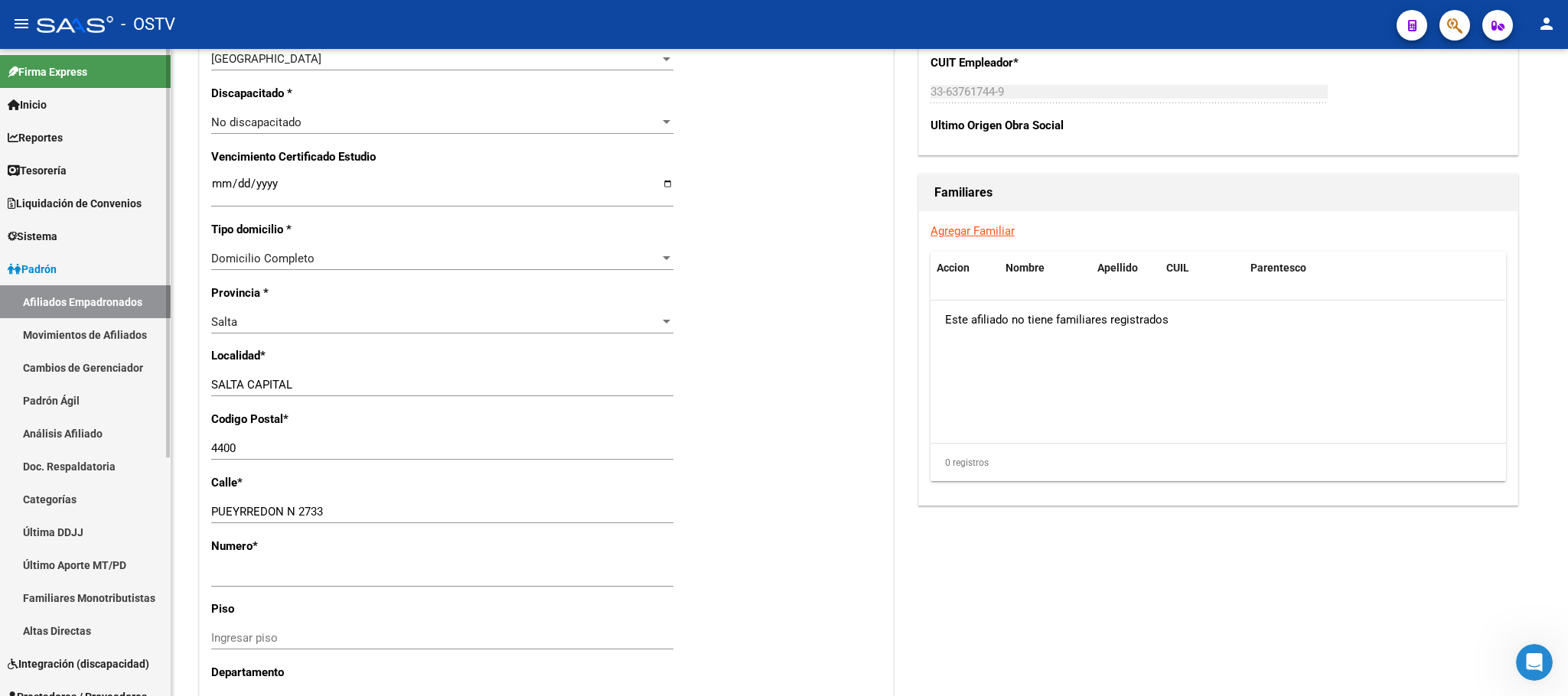
click at [72, 273] on link "Padrón" at bounding box center [85, 268] width 171 height 33
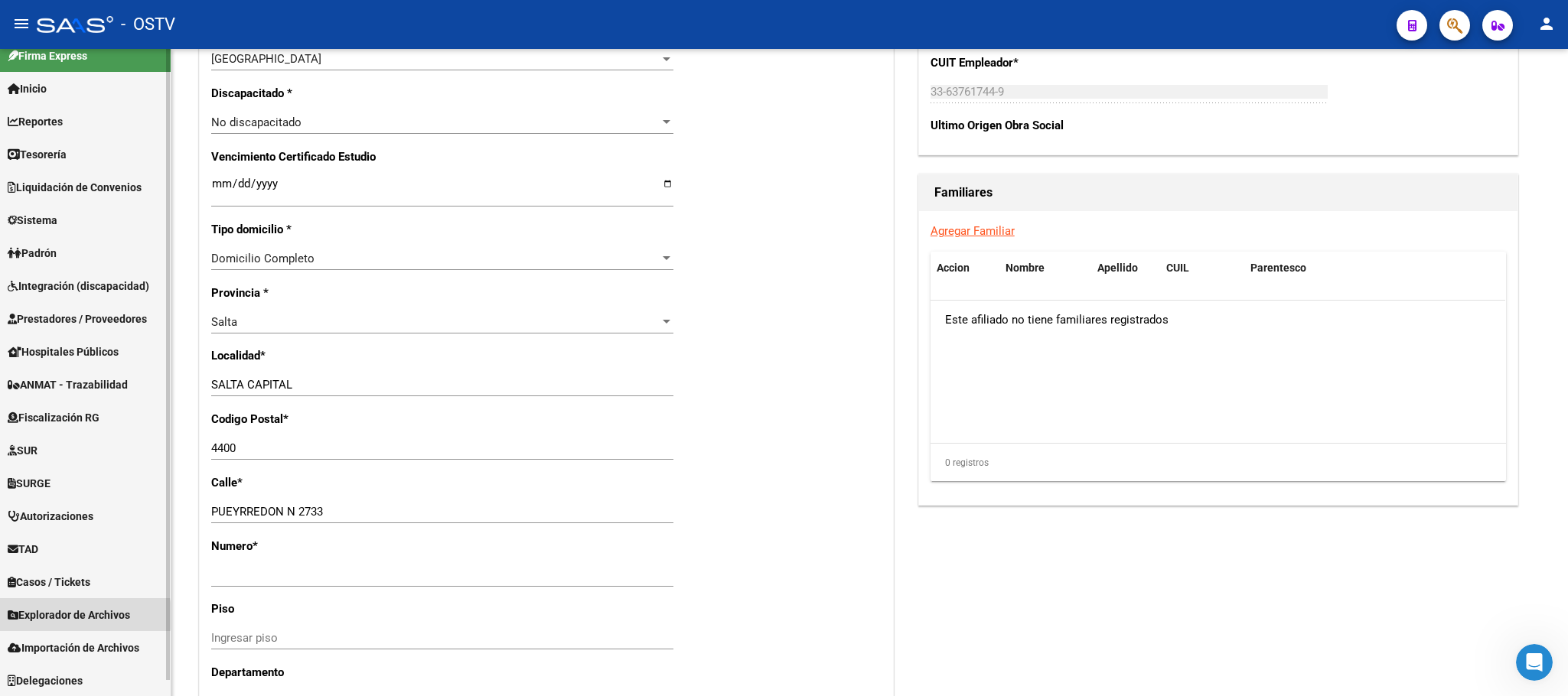
click at [49, 616] on span "Explorador de Archivos" at bounding box center [69, 615] width 123 height 17
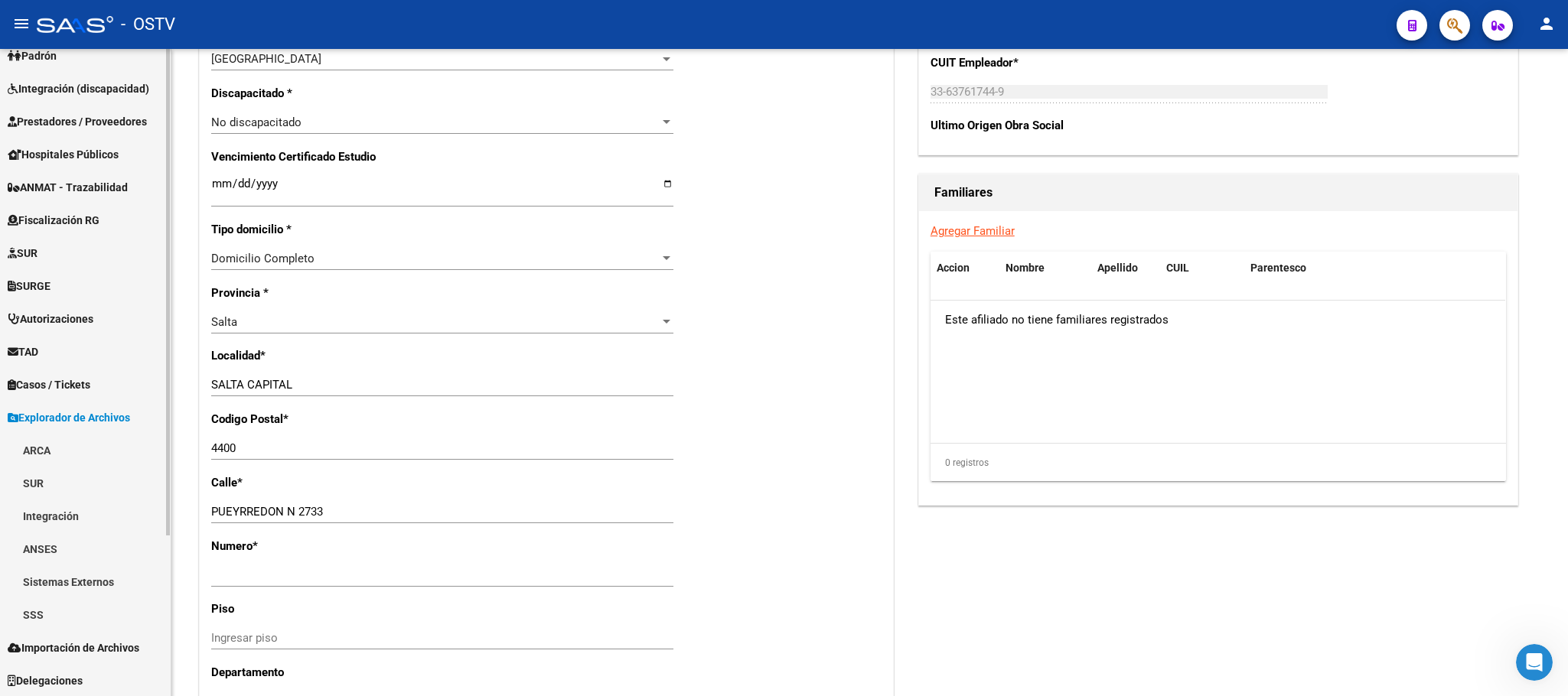
click at [60, 602] on link "SSS" at bounding box center [85, 614] width 171 height 33
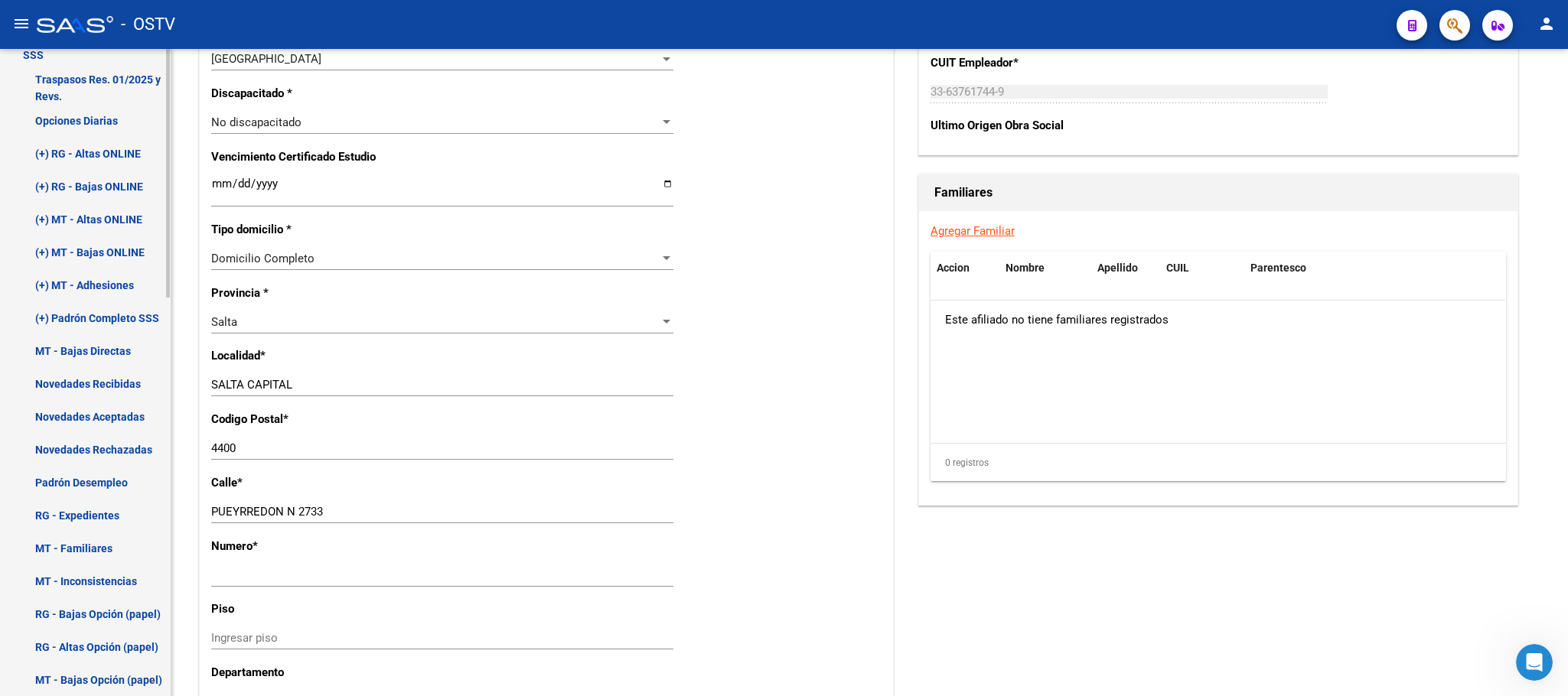
scroll to position [788, 0]
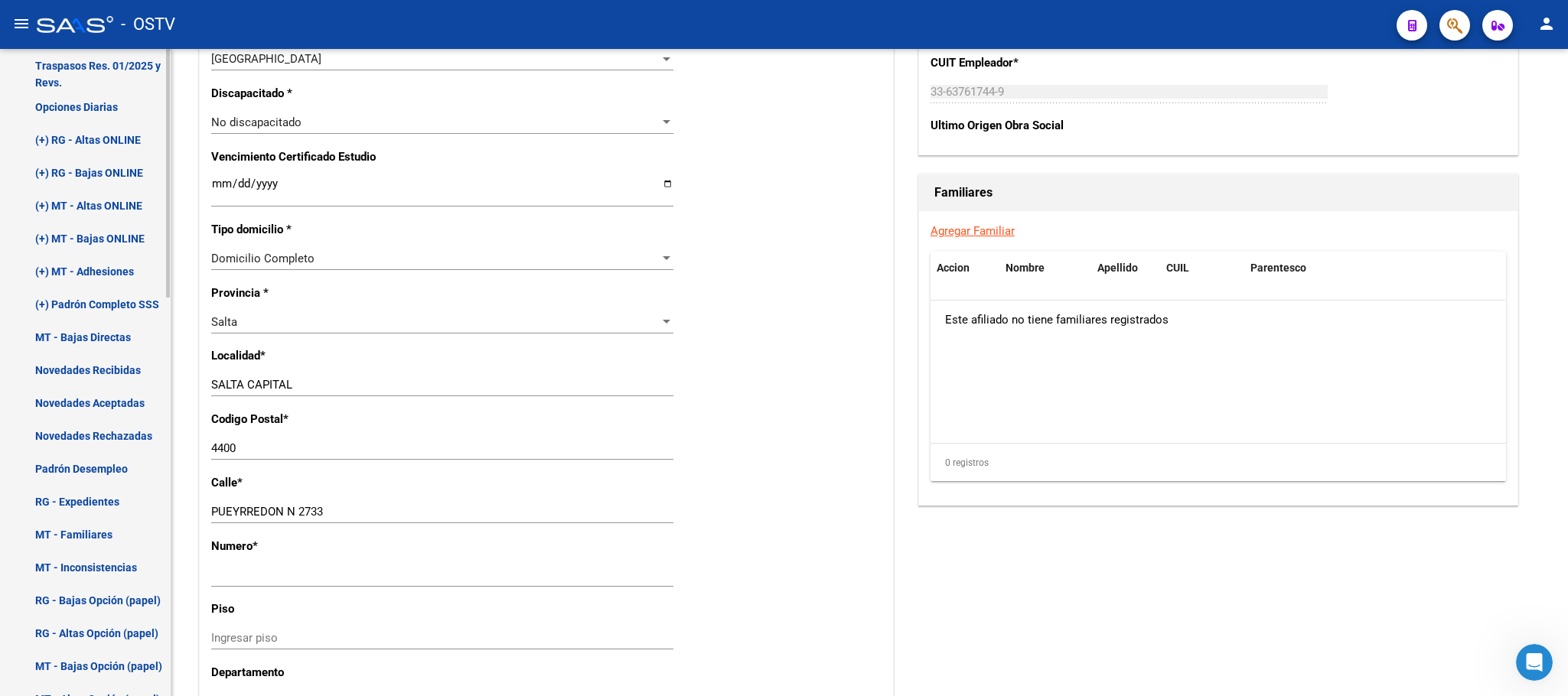
click at [101, 404] on link "Novedades Aceptadas" at bounding box center [85, 403] width 171 height 33
click at [110, 411] on link "Novedades Aceptadas" at bounding box center [85, 403] width 171 height 33
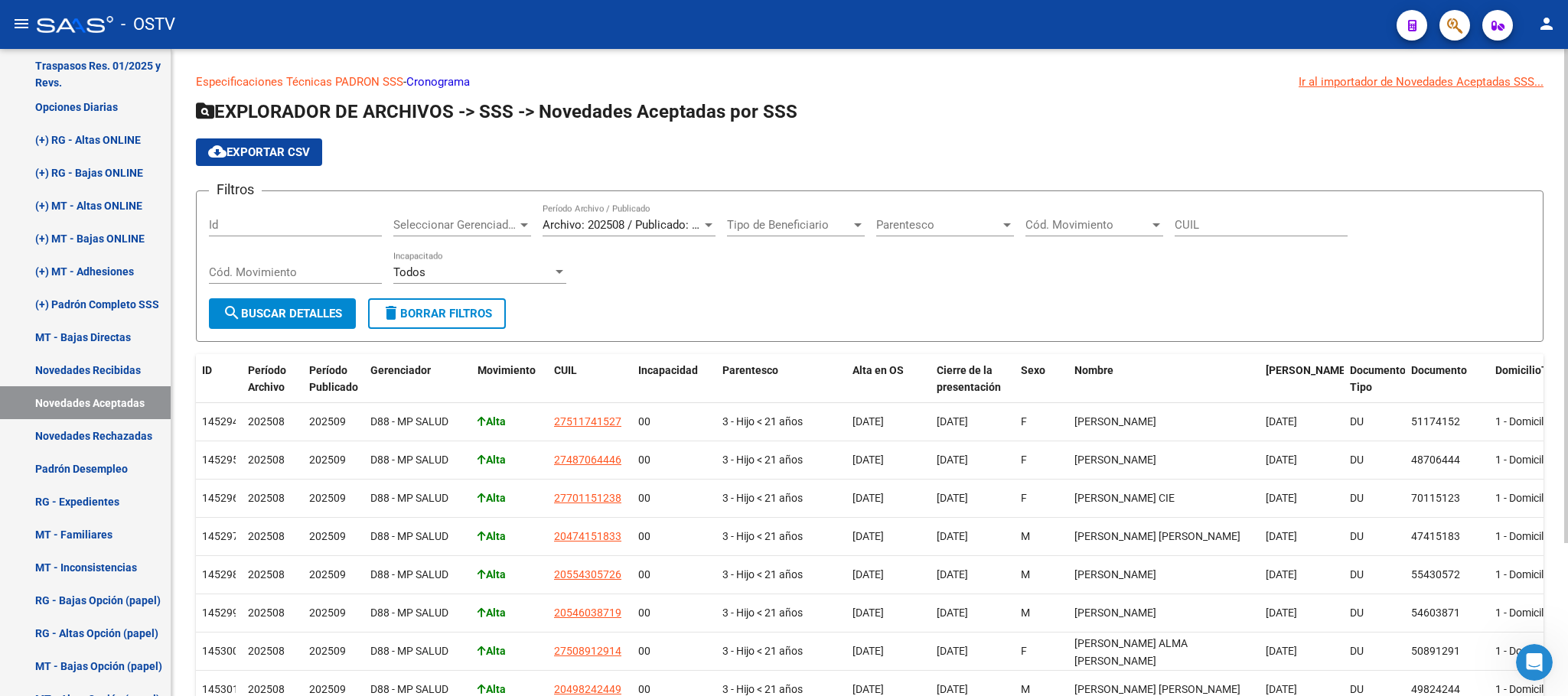
click at [439, 273] on div "Todos" at bounding box center [473, 272] width 159 height 13
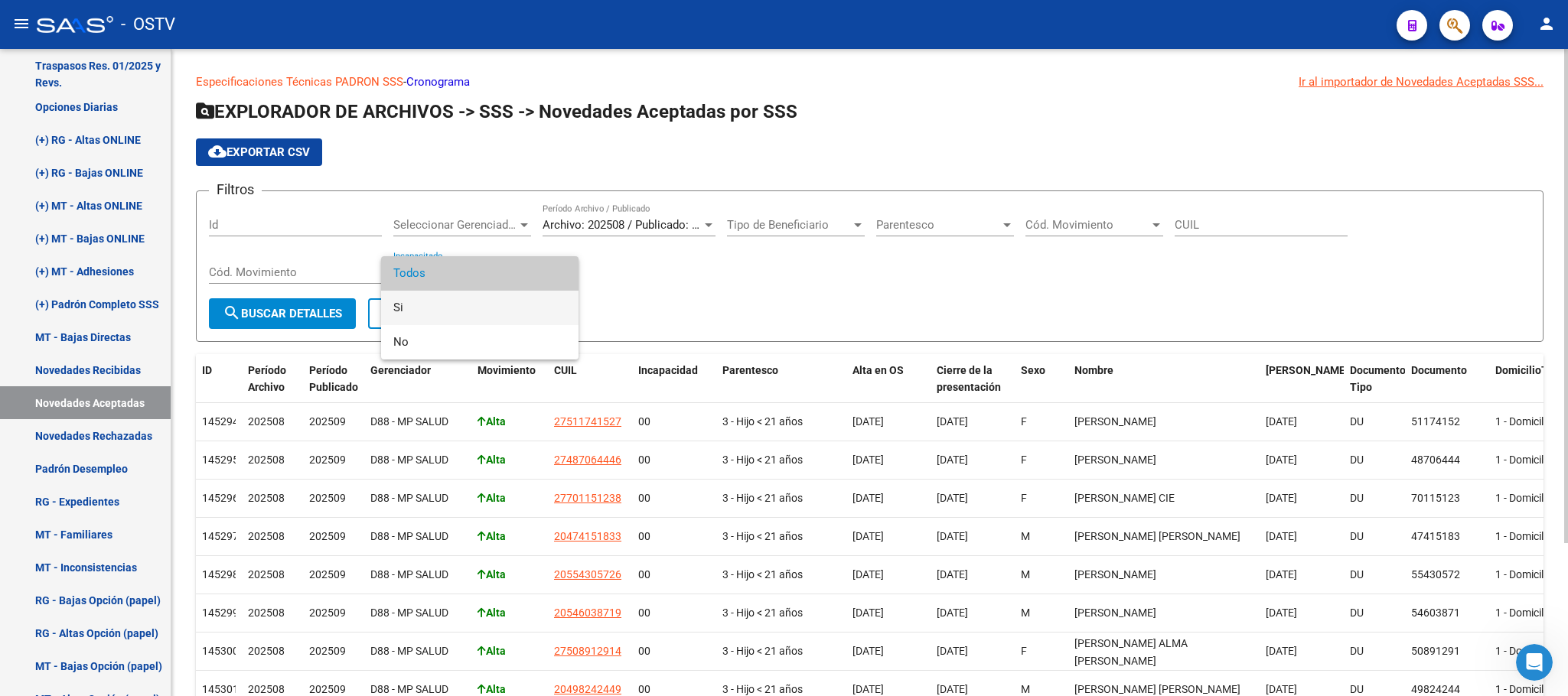
click at [435, 312] on span "Si" at bounding box center [480, 308] width 173 height 35
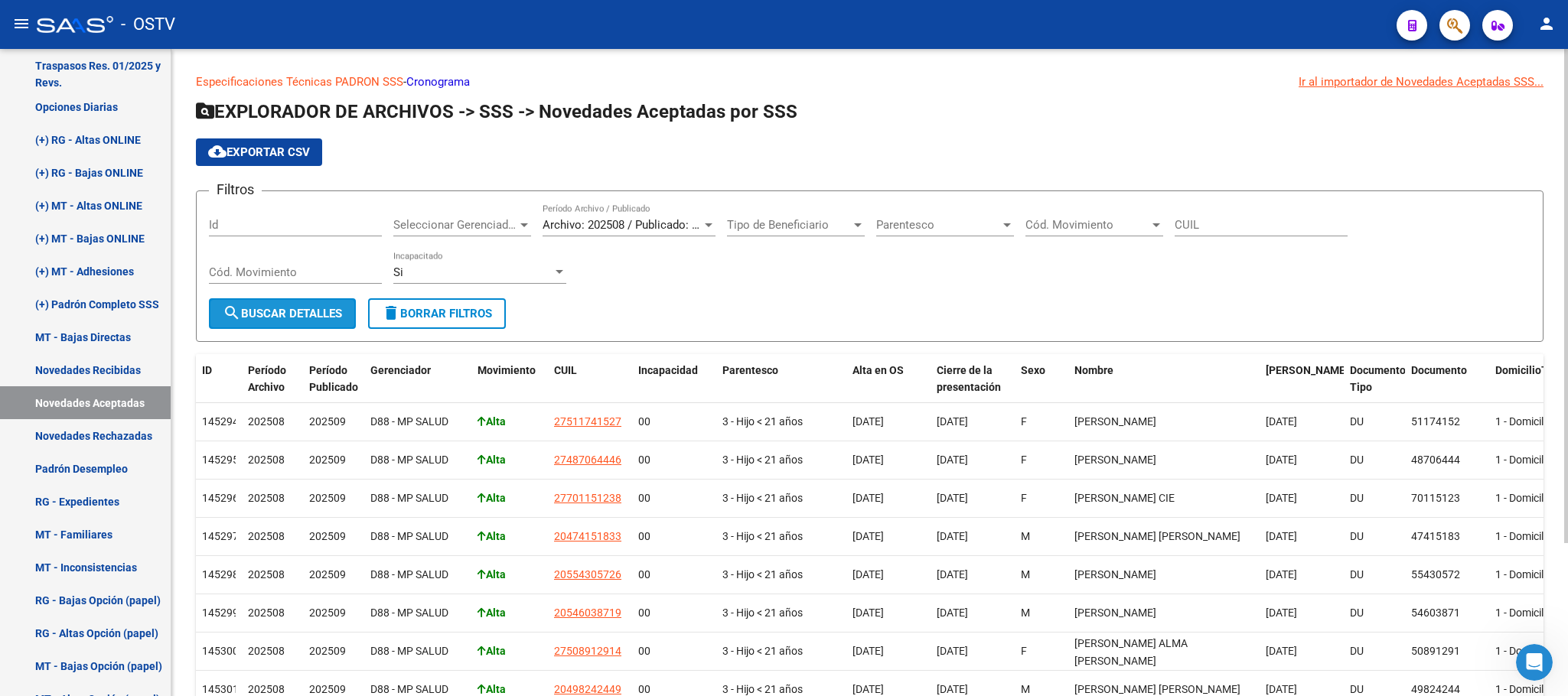
click at [288, 319] on span "search Buscar Detalles" at bounding box center [283, 313] width 119 height 13
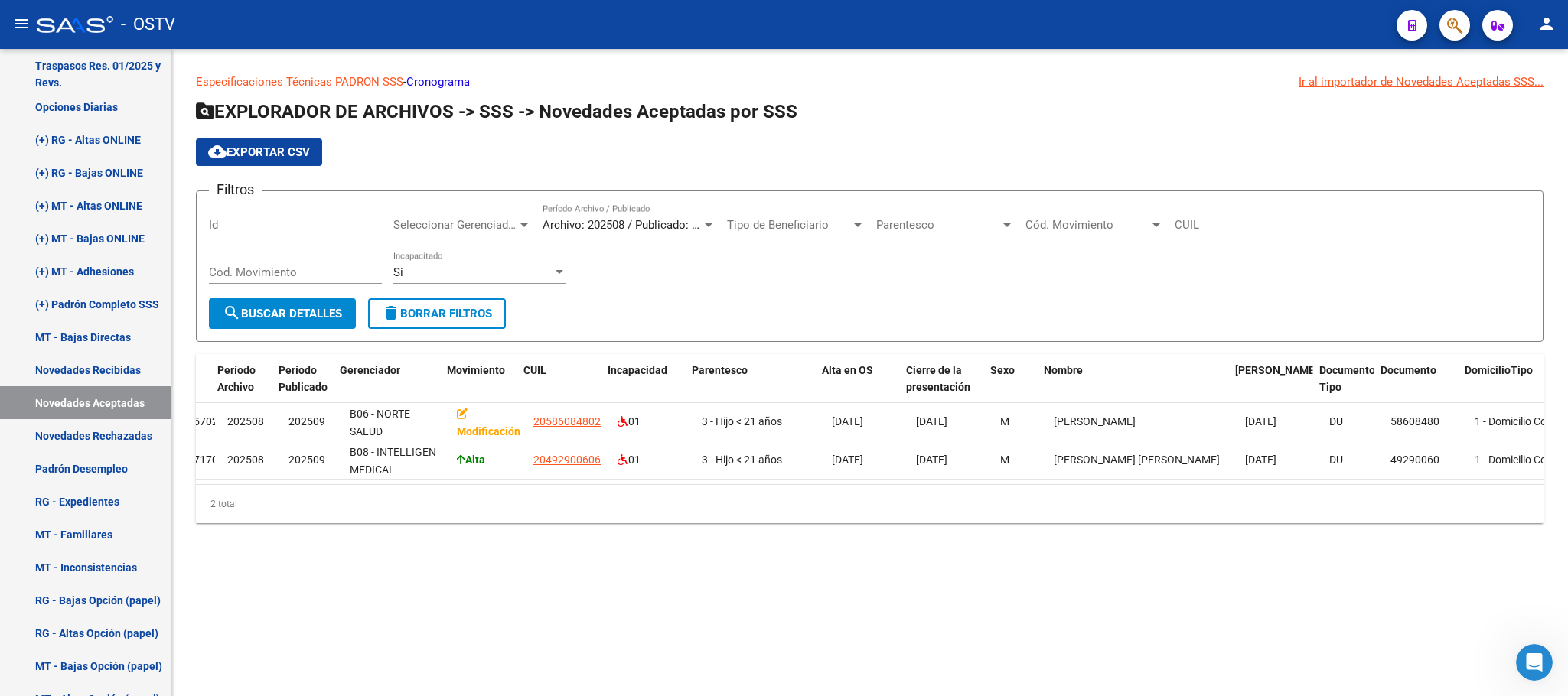
scroll to position [0, 30]
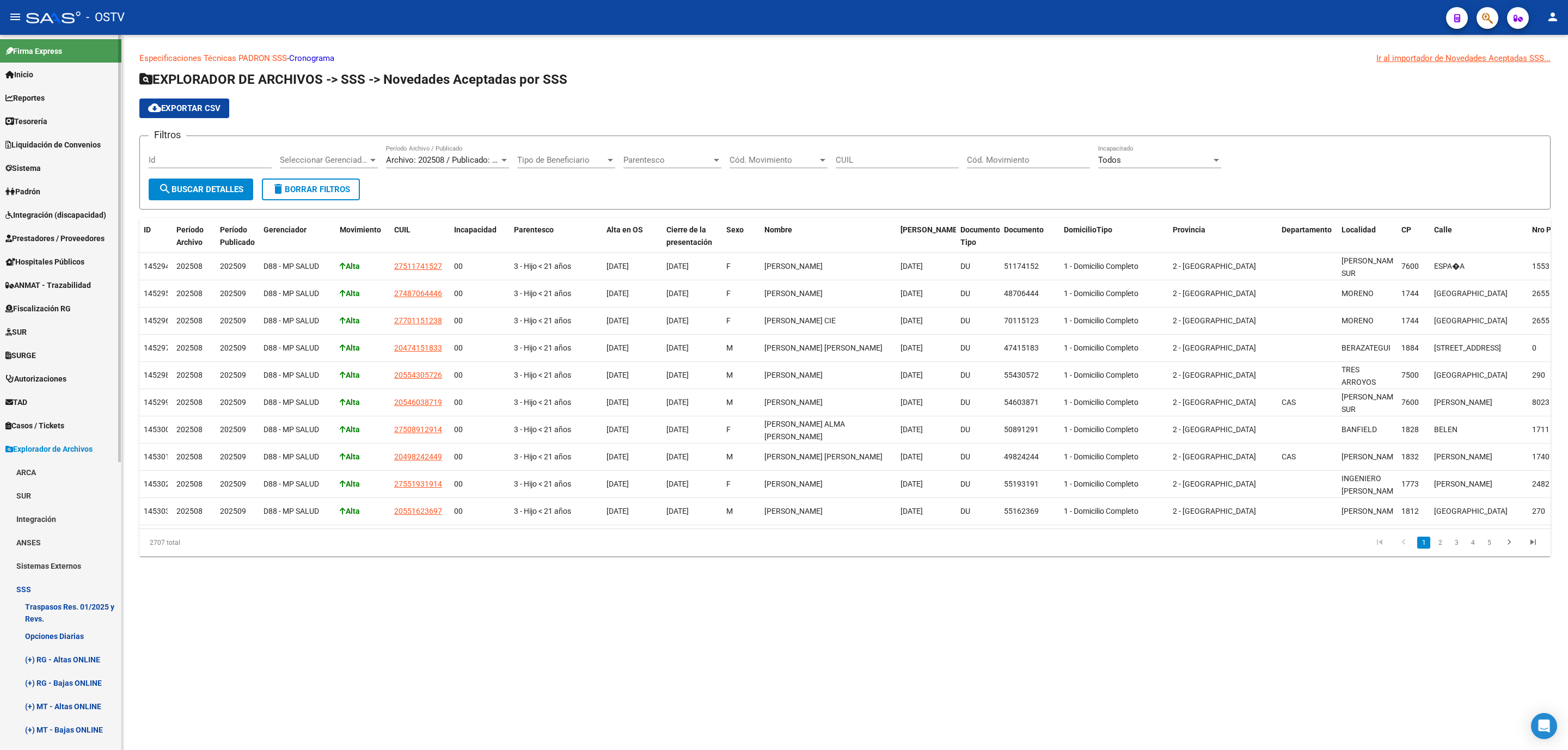
click at [40, 187] on span "Padrón" at bounding box center [23, 192] width 35 height 12
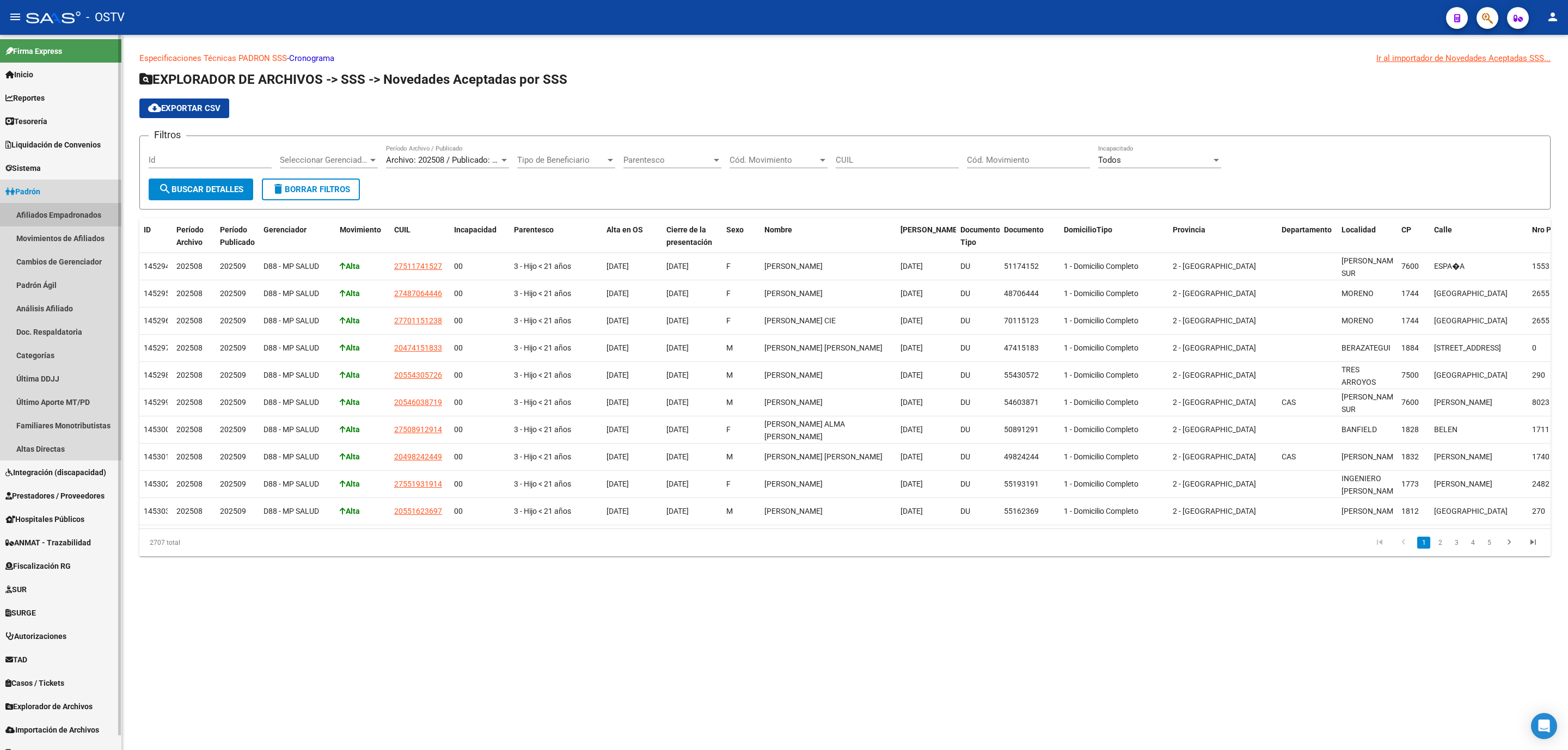
click at [39, 209] on link "Afiliados Empadronados" at bounding box center [61, 214] width 121 height 23
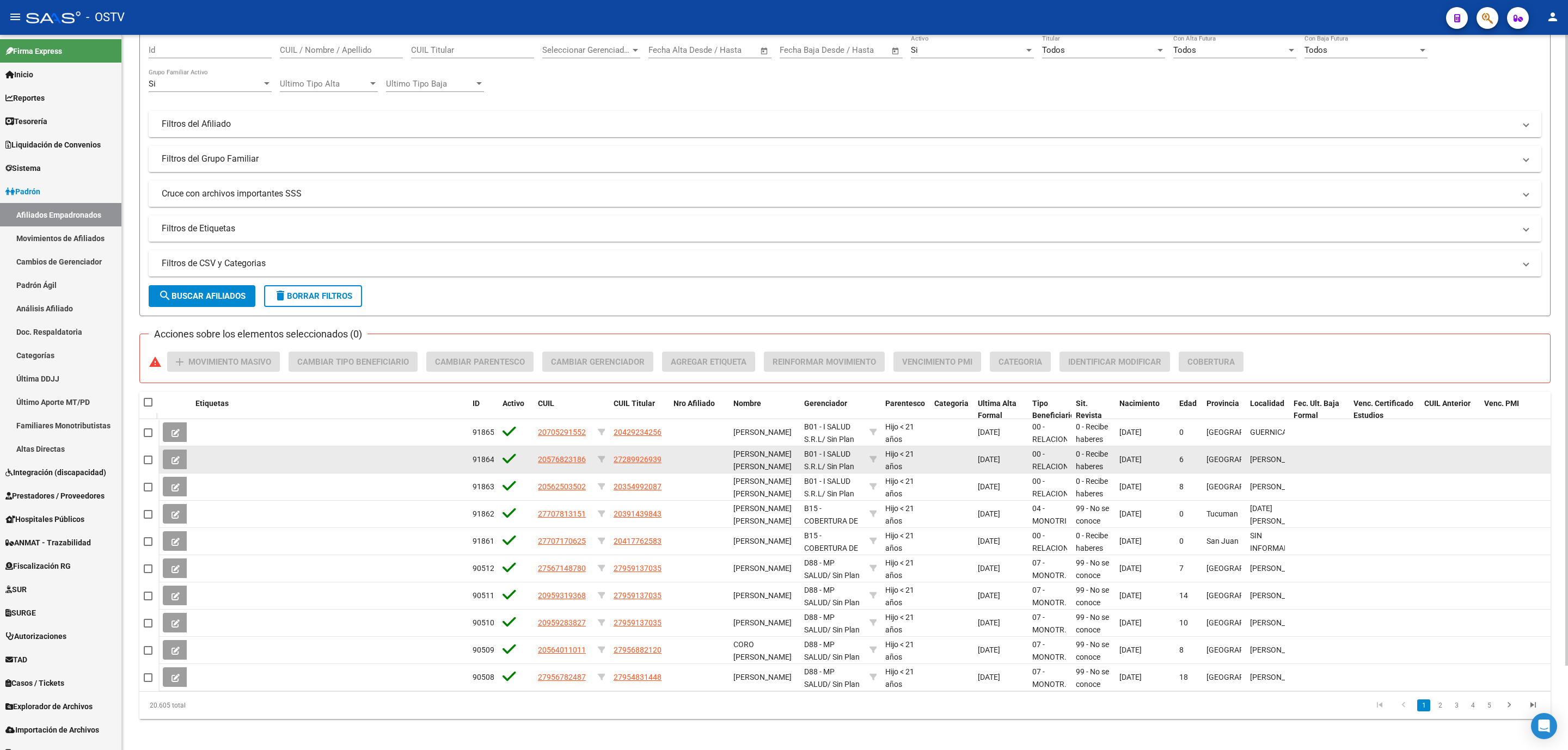
scroll to position [95, 0]
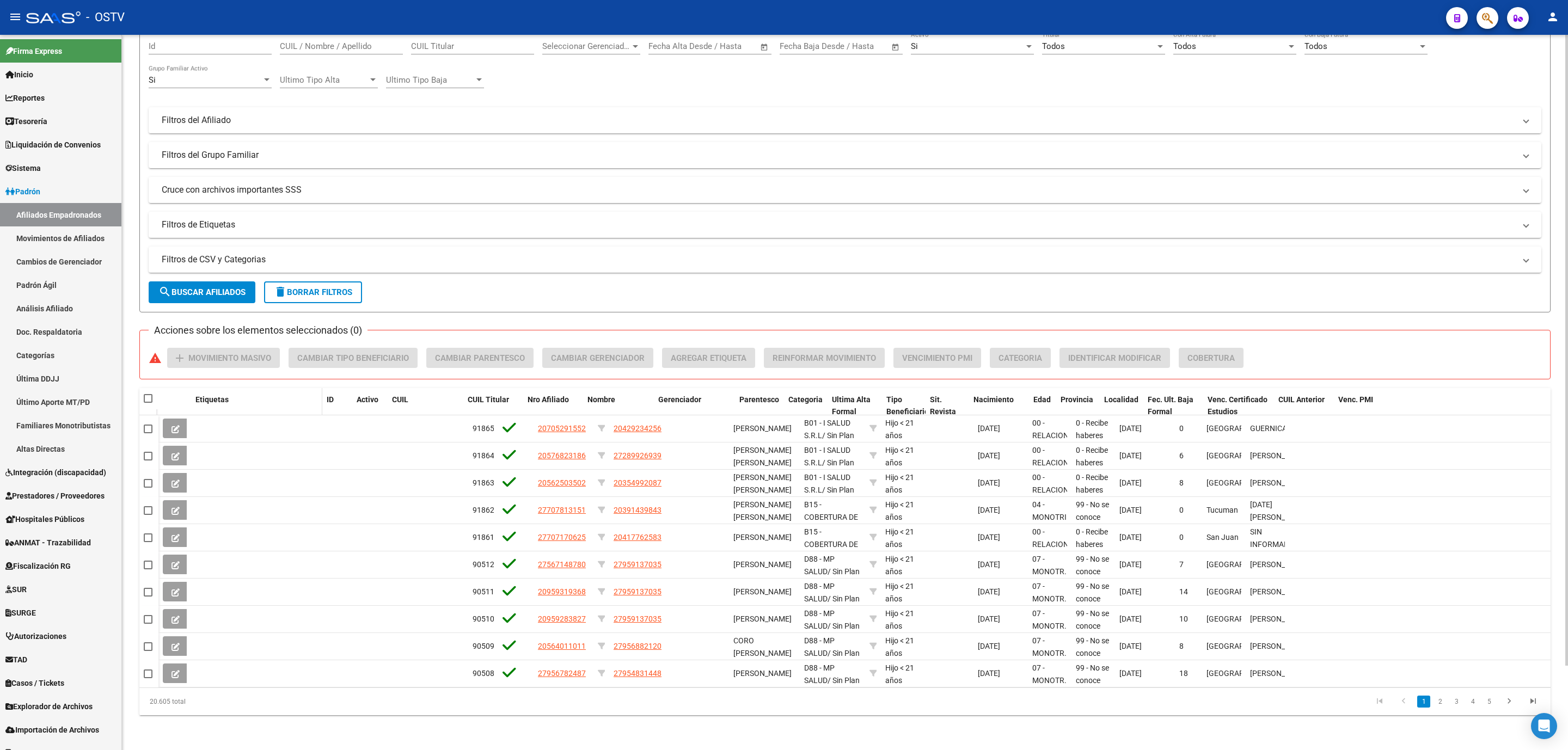
drag, startPoint x: 466, startPoint y: 396, endPoint x: 247, endPoint y: 399, distance: 219.0
click at [247, 399] on datatable-header-cell "Etiquetas" at bounding box center [256, 406] width 131 height 36
drag, startPoint x: 318, startPoint y: 404, endPoint x: 229, endPoint y: 404, distance: 89.0
click at [229, 404] on datatable-header-cell "Etiquetas" at bounding box center [227, 406] width 72 height 36
drag, startPoint x: 386, startPoint y: 401, endPoint x: 362, endPoint y: 402, distance: 24.0
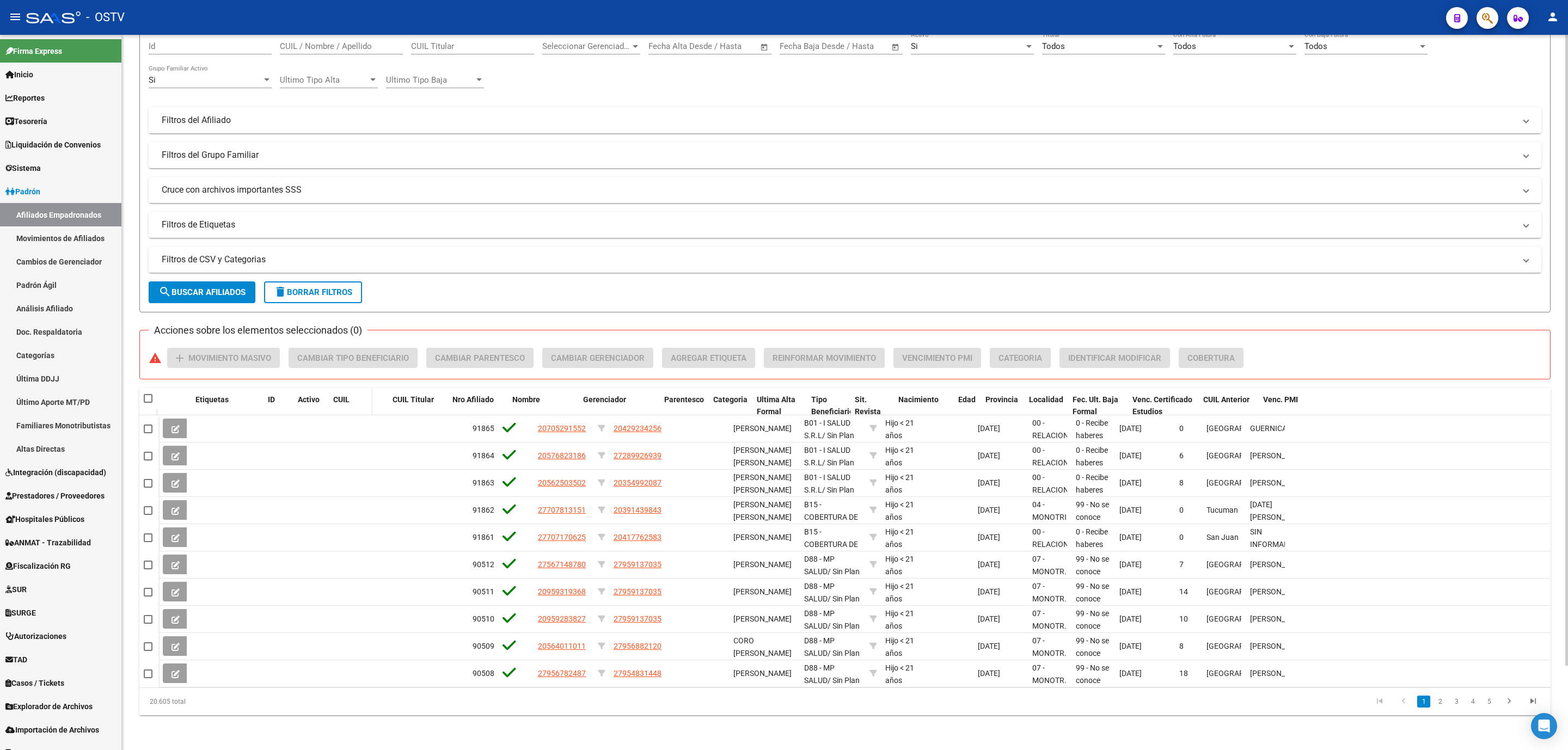
click at [362, 402] on datatable-header-cell "CUIL" at bounding box center [350, 406] width 44 height 36
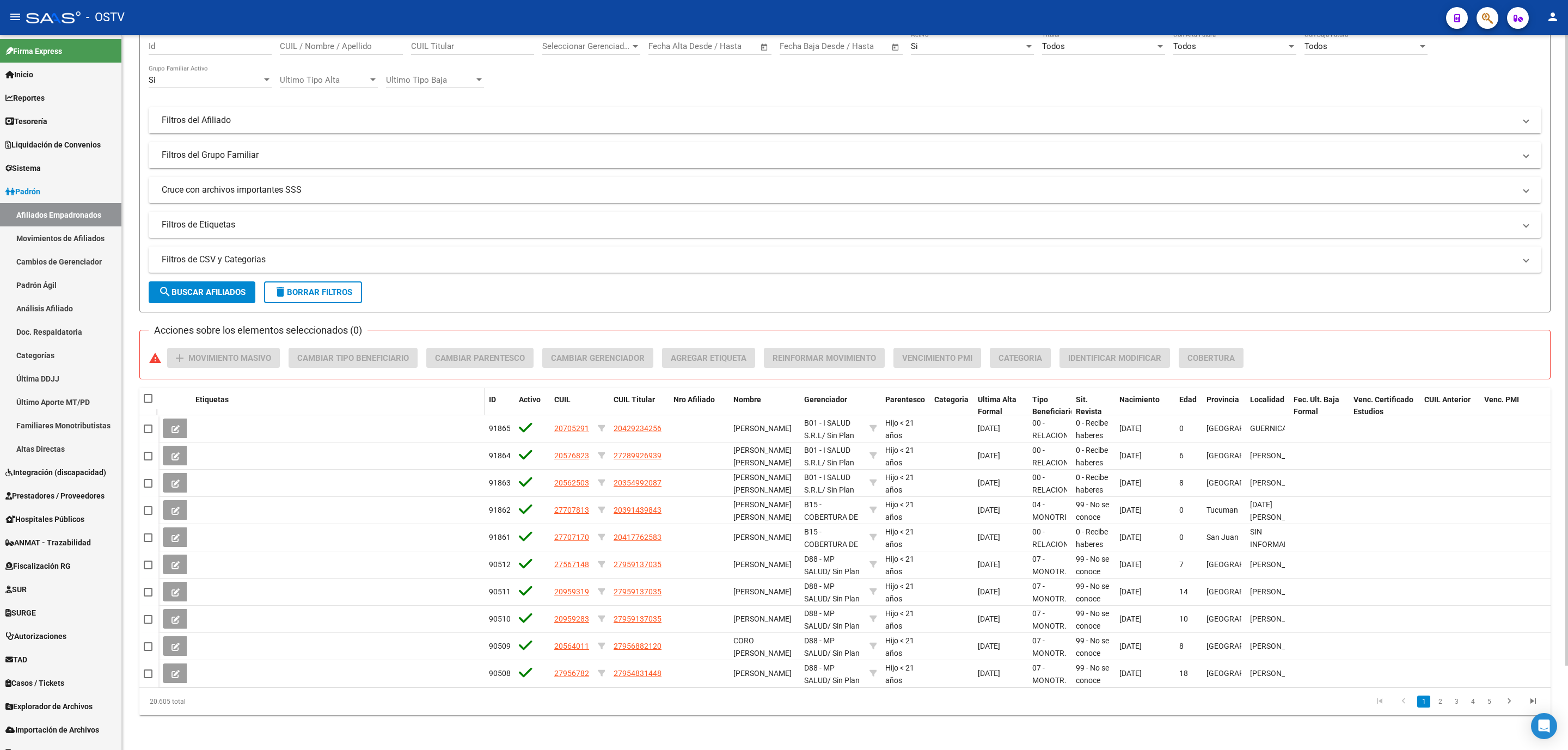
click at [250, 401] on div "Etiquetas" at bounding box center [338, 400] width 285 height 13
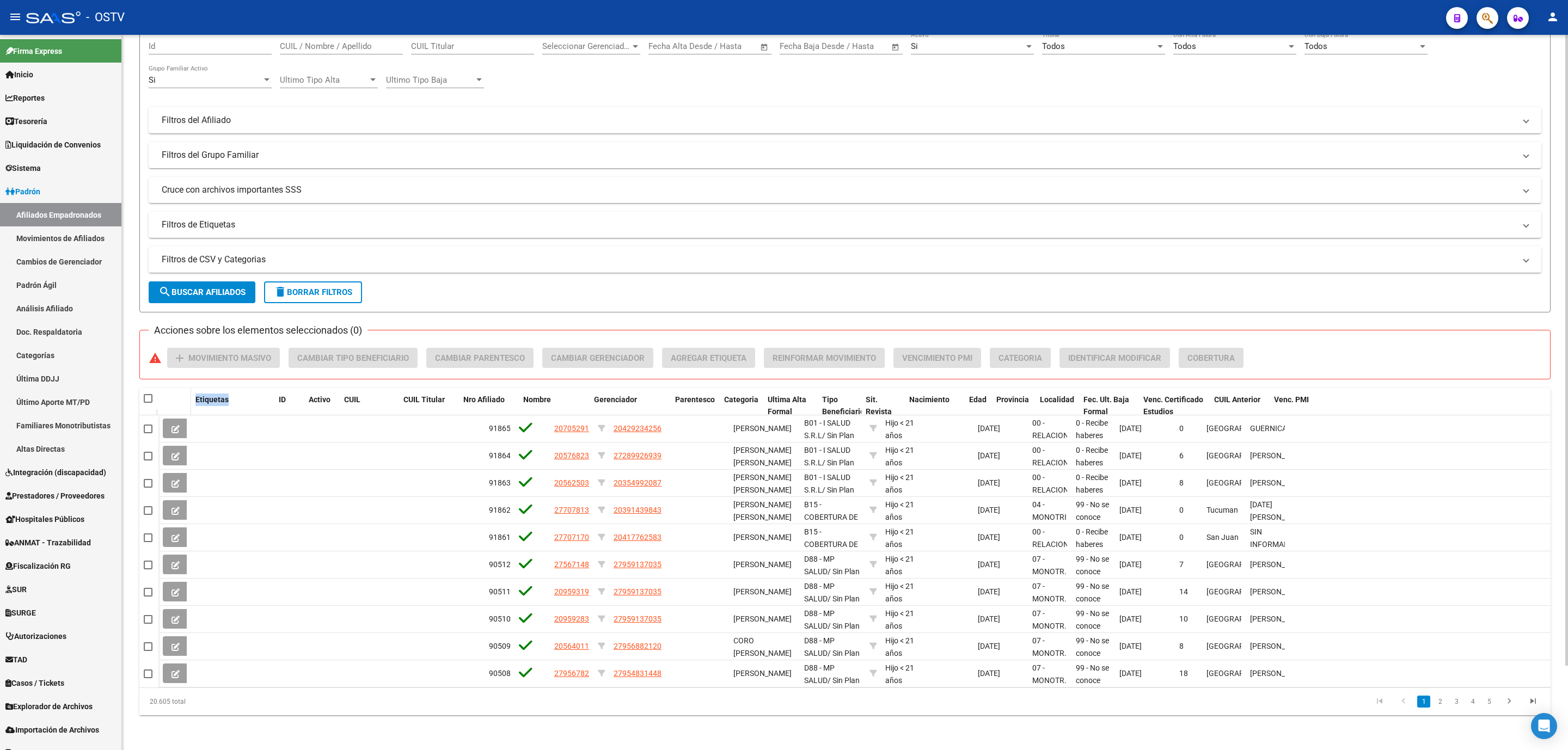
drag, startPoint x: 480, startPoint y: 402, endPoint x: 164, endPoint y: 407, distance: 316.0
click at [164, 407] on div "Etiquetas ID Activo CUIL CUIL Titular Nro Afiliado Nombre Gerenciador Parentesc…" at bounding box center [855, 406] width 1392 height 36
drag, startPoint x: 456, startPoint y: 401, endPoint x: 288, endPoint y: 409, distance: 168.2
click at [288, 409] on div "Etiquetas ID Activo CUIL CUIL Titular Nro Afiliado Nombre Gerenciador Parentesc…" at bounding box center [855, 412] width 1392 height 48
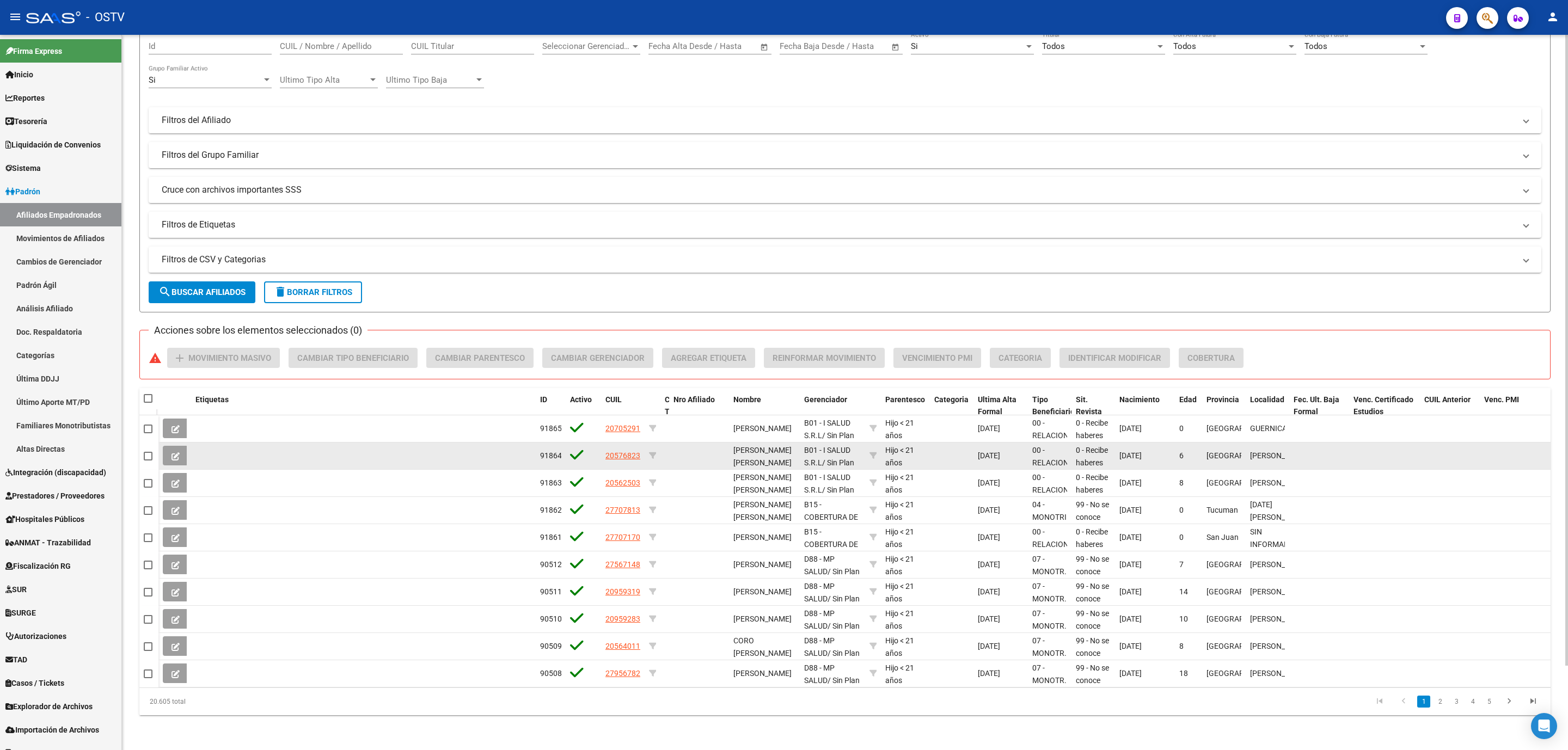
click at [410, 458] on datatable-body-cell at bounding box center [363, 456] width 345 height 27
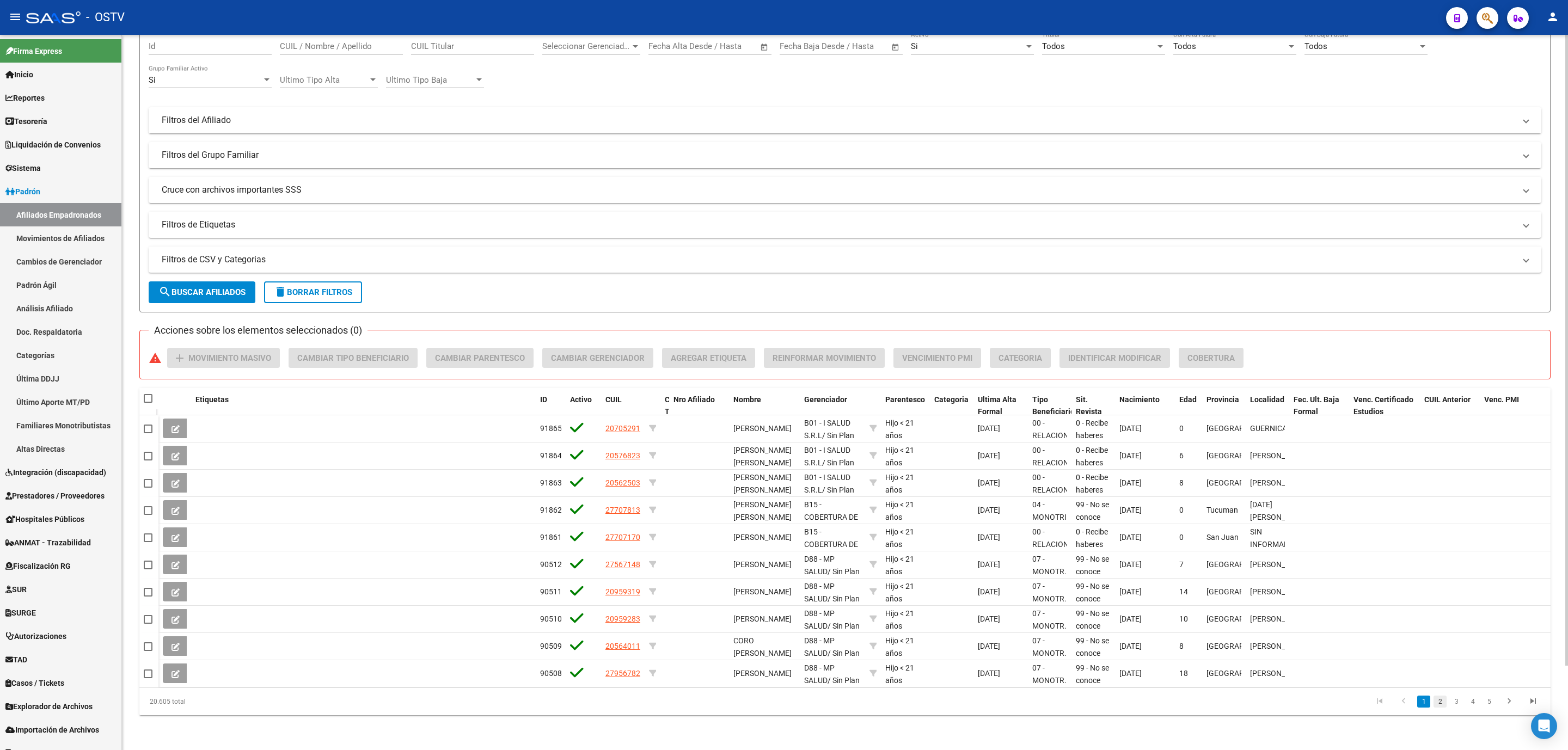
click at [1444, 701] on link "2" at bounding box center [1440, 701] width 13 height 12
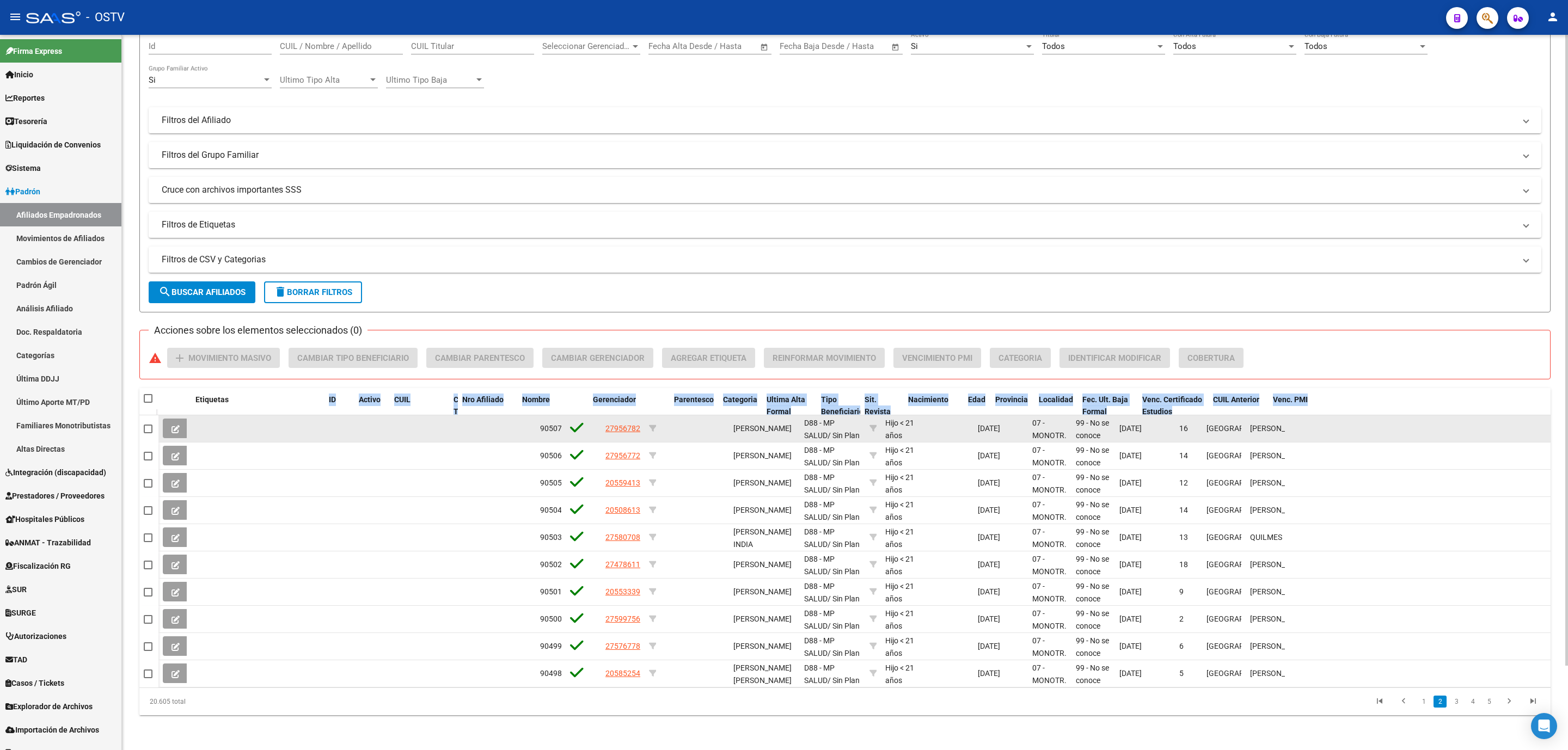
drag, startPoint x: 531, startPoint y: 405, endPoint x: 214, endPoint y: 415, distance: 317.2
click at [214, 415] on div "Etiquetas ID Activo CUIL CUIL Titular Nro Afiliado Nombre Gerenciador Parentesc…" at bounding box center [844, 551] width 1411 height 327
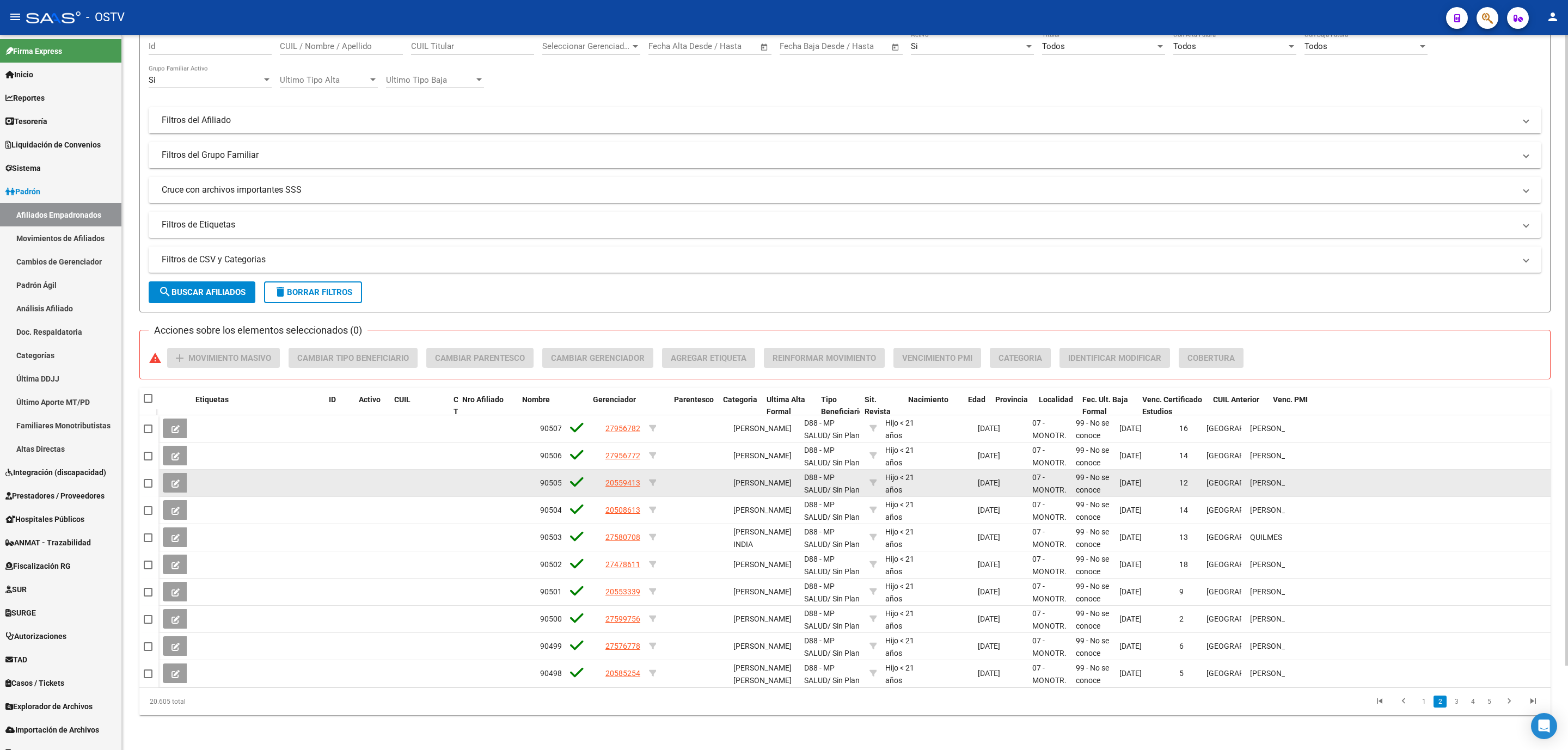
click at [441, 481] on datatable-body-cell at bounding box center [363, 483] width 345 height 27
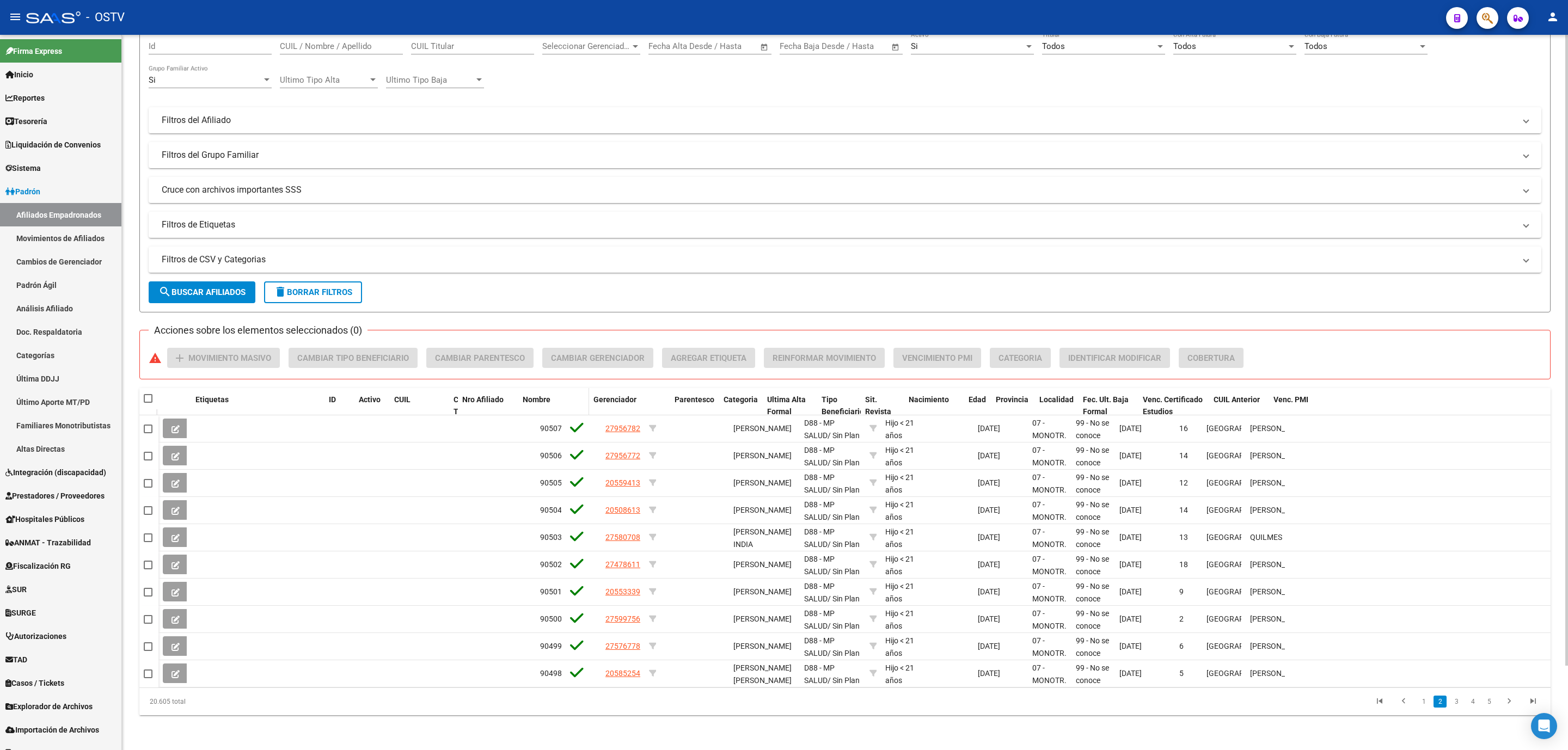
drag, startPoint x: 515, startPoint y: 399, endPoint x: 547, endPoint y: 397, distance: 32.1
click at [547, 397] on div "Etiquetas ID Activo CUIL CUIL Titular Nro Afiliado Nombre Gerenciador Parentesc…" at bounding box center [855, 412] width 1392 height 48
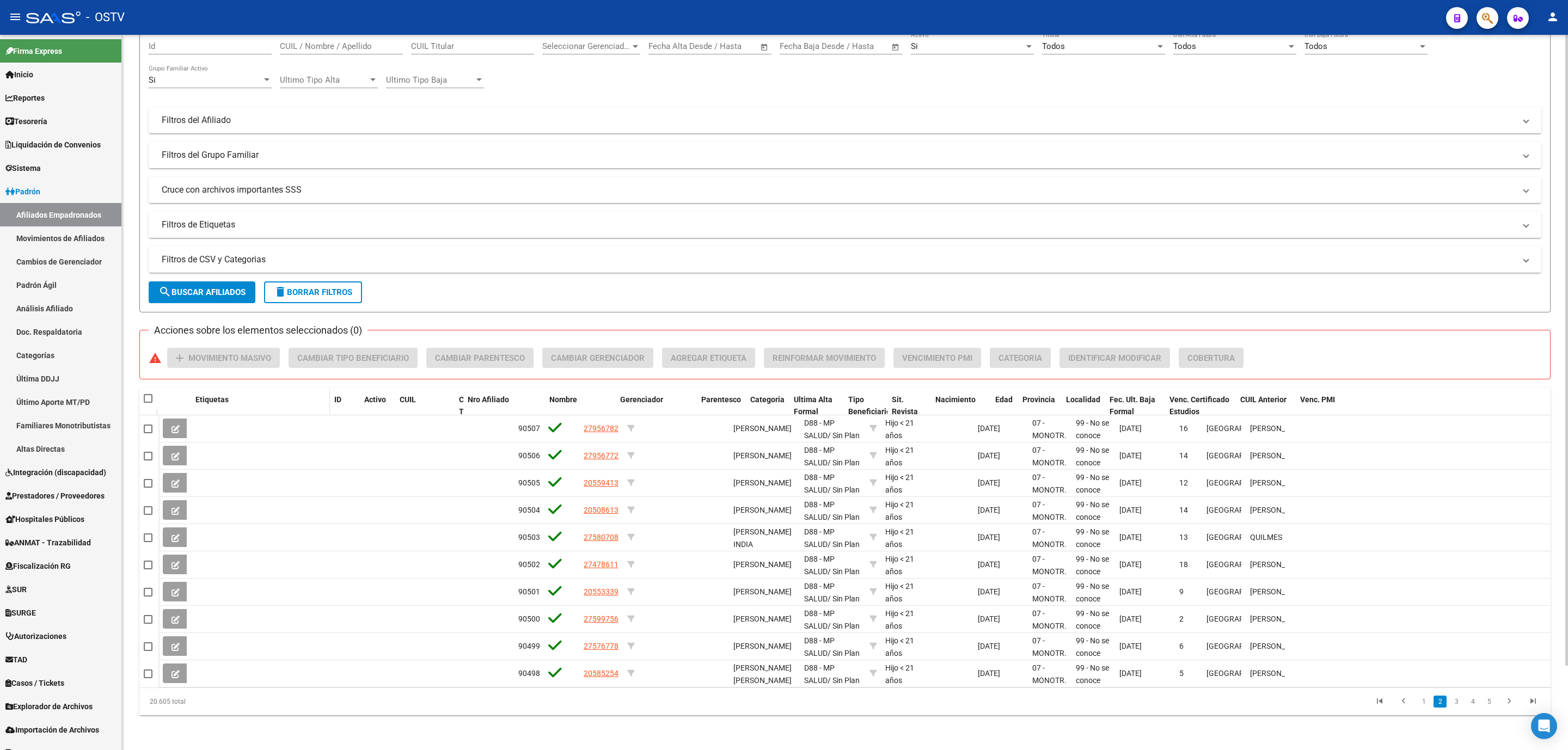
drag, startPoint x: 511, startPoint y: 402, endPoint x: 235, endPoint y: 400, distance: 276.0
click at [235, 400] on datatable-header-cell "Etiquetas" at bounding box center [261, 412] width 139 height 48
drag, startPoint x: 358, startPoint y: 405, endPoint x: 419, endPoint y: 393, distance: 62.2
click at [419, 393] on div "Etiquetas ID Activo CUIL CUIL Titular Nro Afiliado Nombre Gerenciador Parentesc…" at bounding box center [855, 412] width 1392 height 48
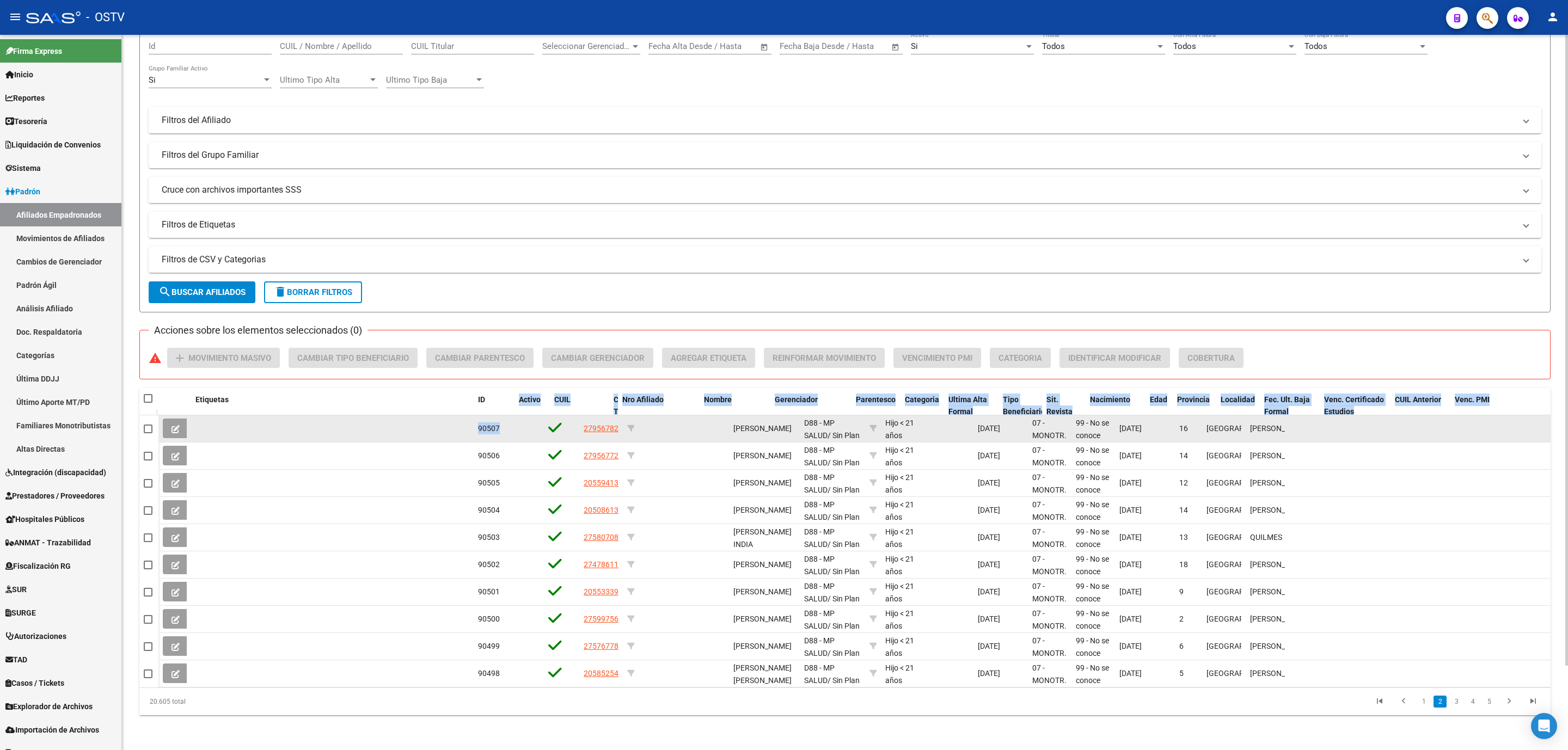
drag, startPoint x: 541, startPoint y: 407, endPoint x: 500, endPoint y: 421, distance: 43.3
click at [500, 421] on div "Etiquetas ID Activo CUIL CUIL Titular Nro Afiliado Nombre Gerenciador Parentesc…" at bounding box center [844, 551] width 1411 height 327
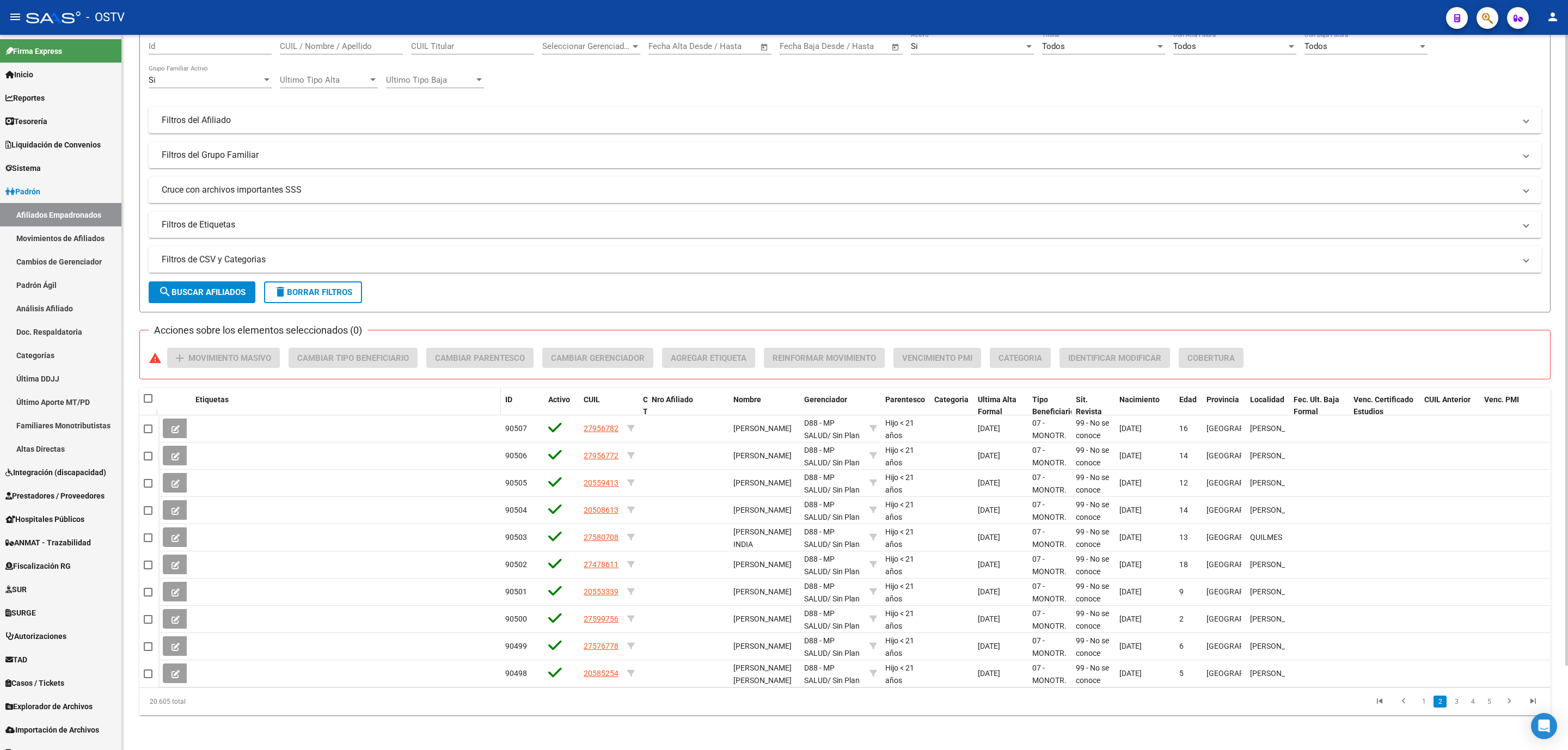
drag, startPoint x: 460, startPoint y: 403, endPoint x: 420, endPoint y: 405, distance: 40.0
click at [420, 405] on div "Etiquetas" at bounding box center [346, 400] width 301 height 13
drag, startPoint x: 237, startPoint y: 402, endPoint x: 550, endPoint y: 401, distance: 313.0
click at [612, 407] on div "Etiquetas ID Activo CUIL CUIL Titular Nro Afiliado Nombre Gerenciador Parentesc…" at bounding box center [855, 412] width 1392 height 48
click at [211, 402] on span "Etiquetas" at bounding box center [212, 400] width 34 height 9
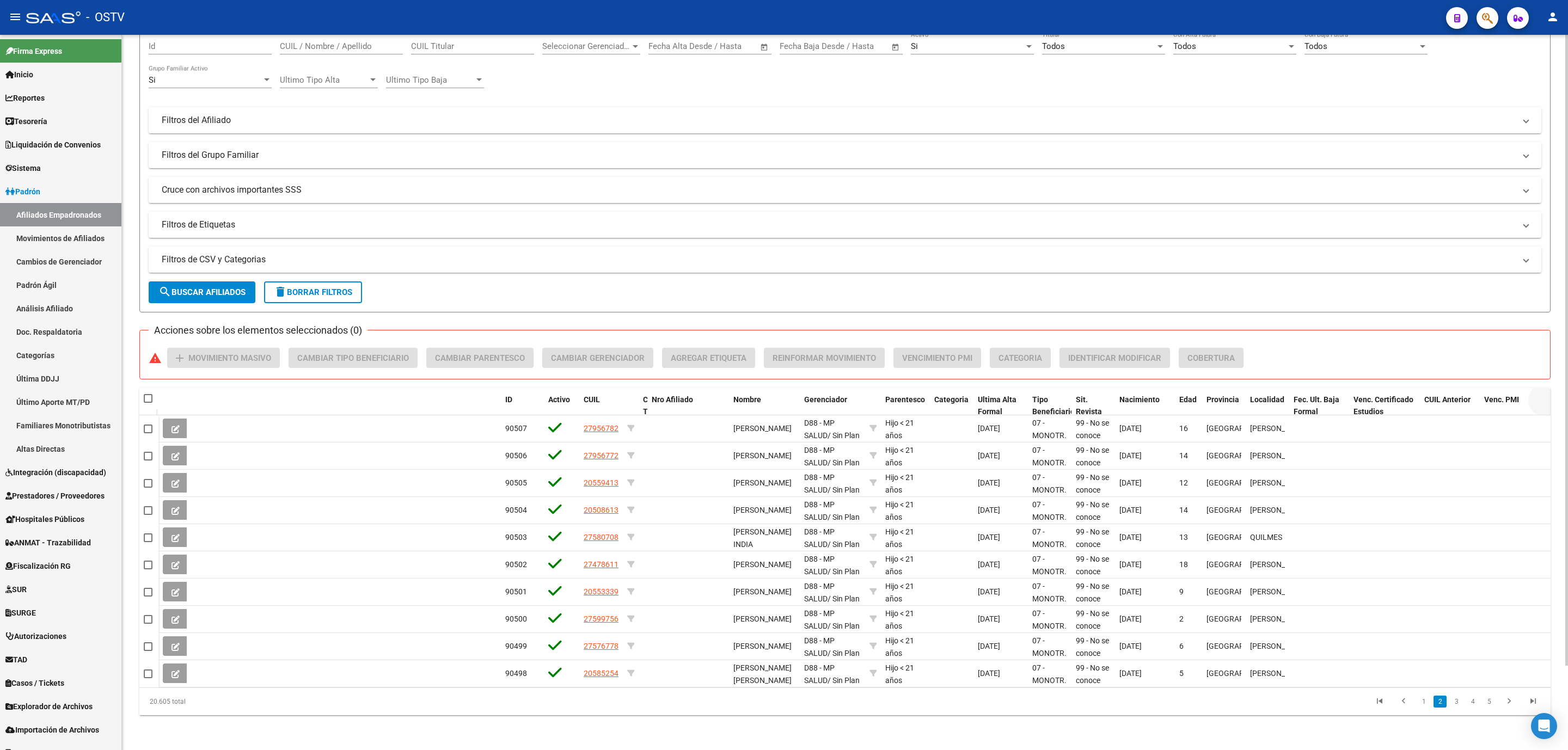
drag, startPoint x: 211, startPoint y: 402, endPoint x: 1544, endPoint y: 395, distance: 1333.0
click at [1544, 395] on div "Etiquetas ID Activo CUIL CUIL Titular Nro Afiliado Nombre Gerenciador Parentesc…" at bounding box center [855, 412] width 1392 height 48
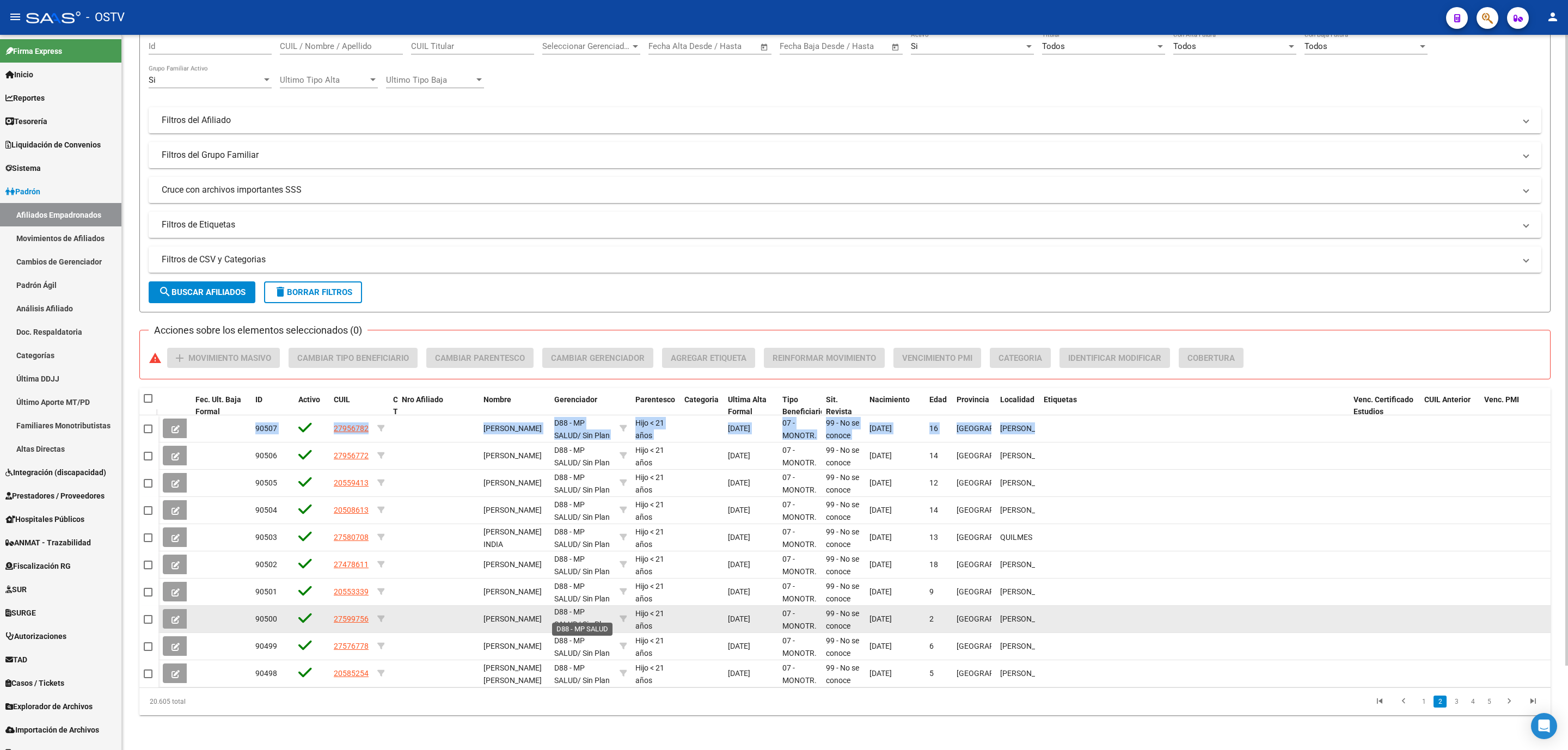
scroll to position [0, 0]
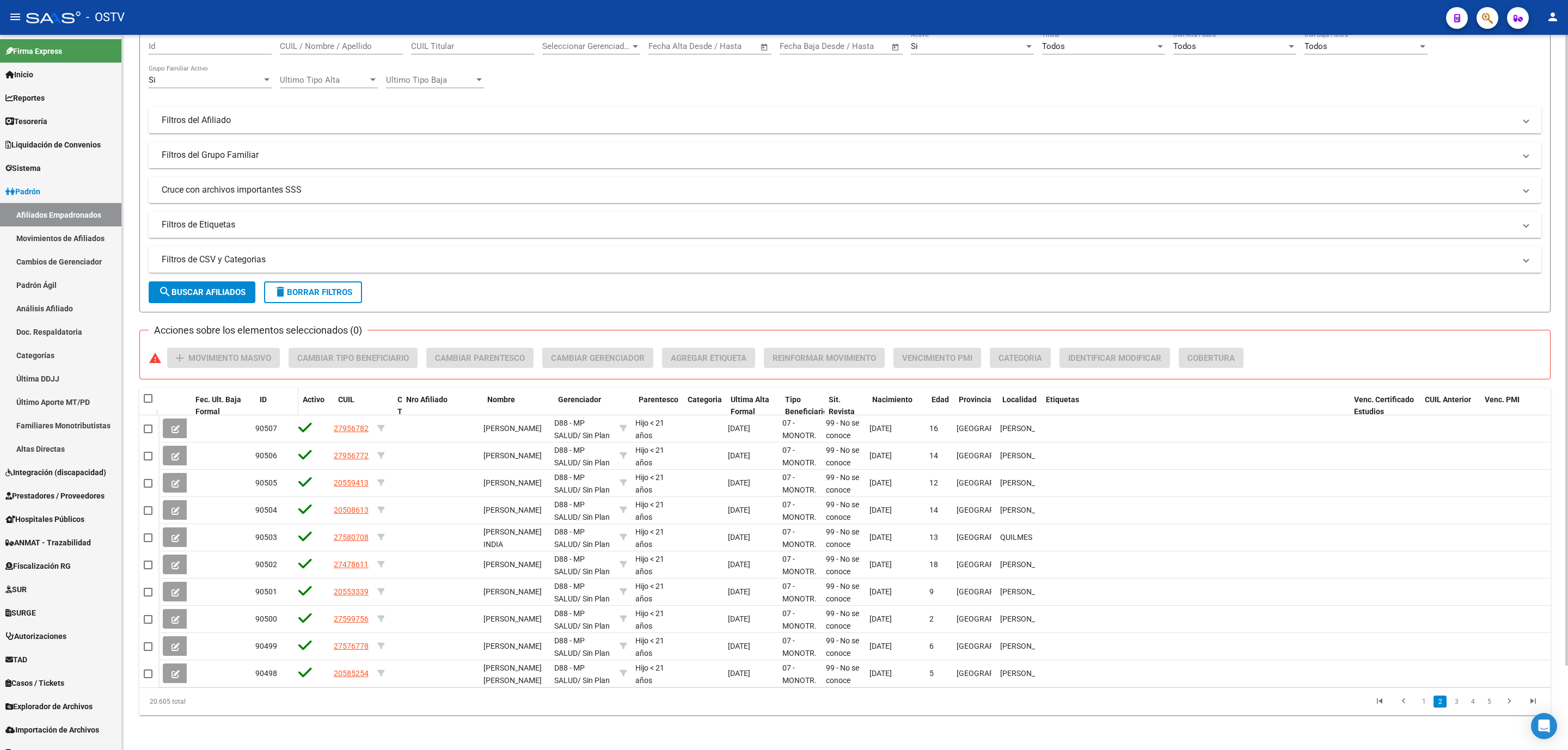
drag, startPoint x: 247, startPoint y: 401, endPoint x: 263, endPoint y: 400, distance: 16.0
click at [263, 400] on div "Fec. Ult. Baja Formal ID Activo CUIL CUIL Titular Nro Afiliado Nombre Gerenciad…" at bounding box center [855, 412] width 1392 height 48
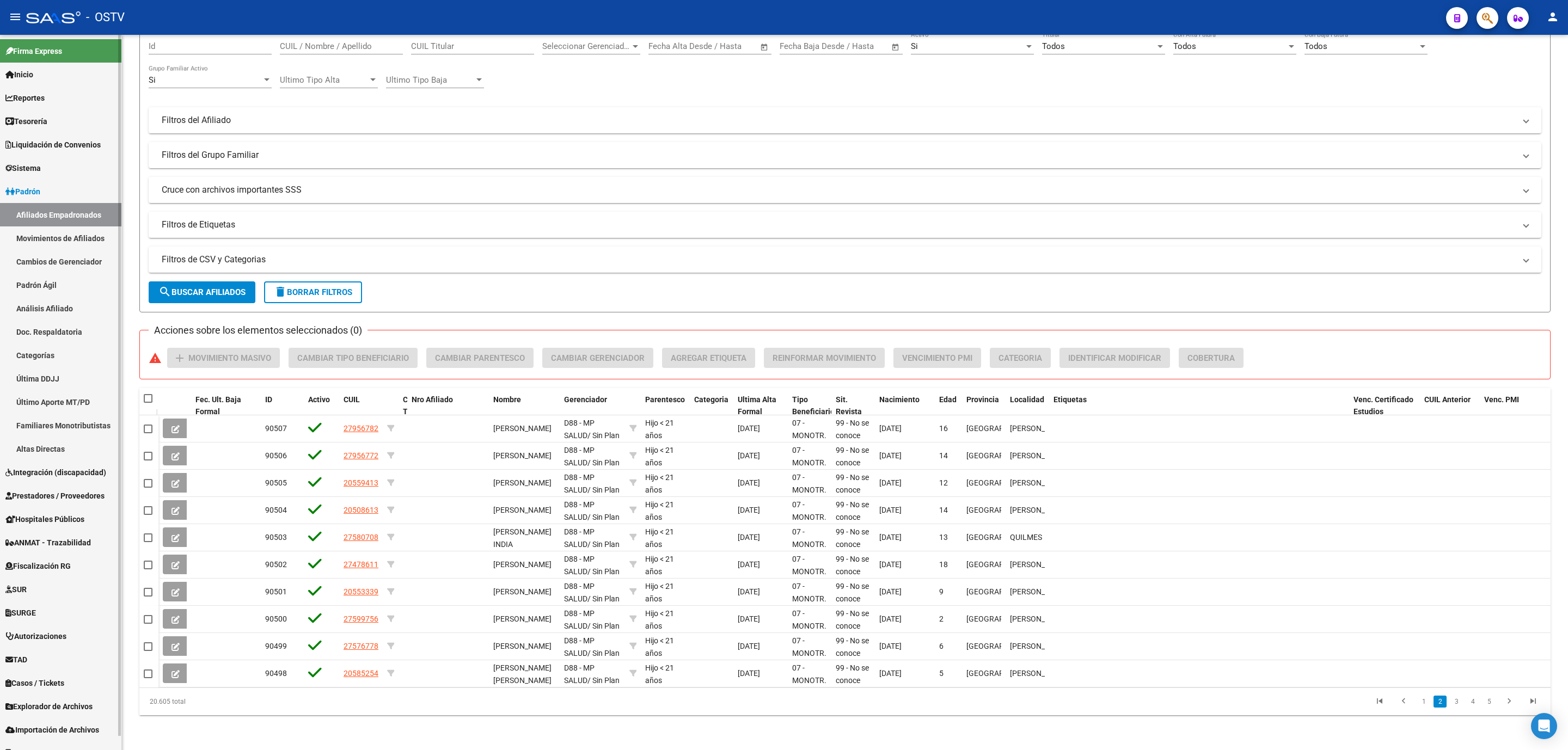
click at [82, 237] on link "Movimientos de Afiliados" at bounding box center [61, 238] width 121 height 23
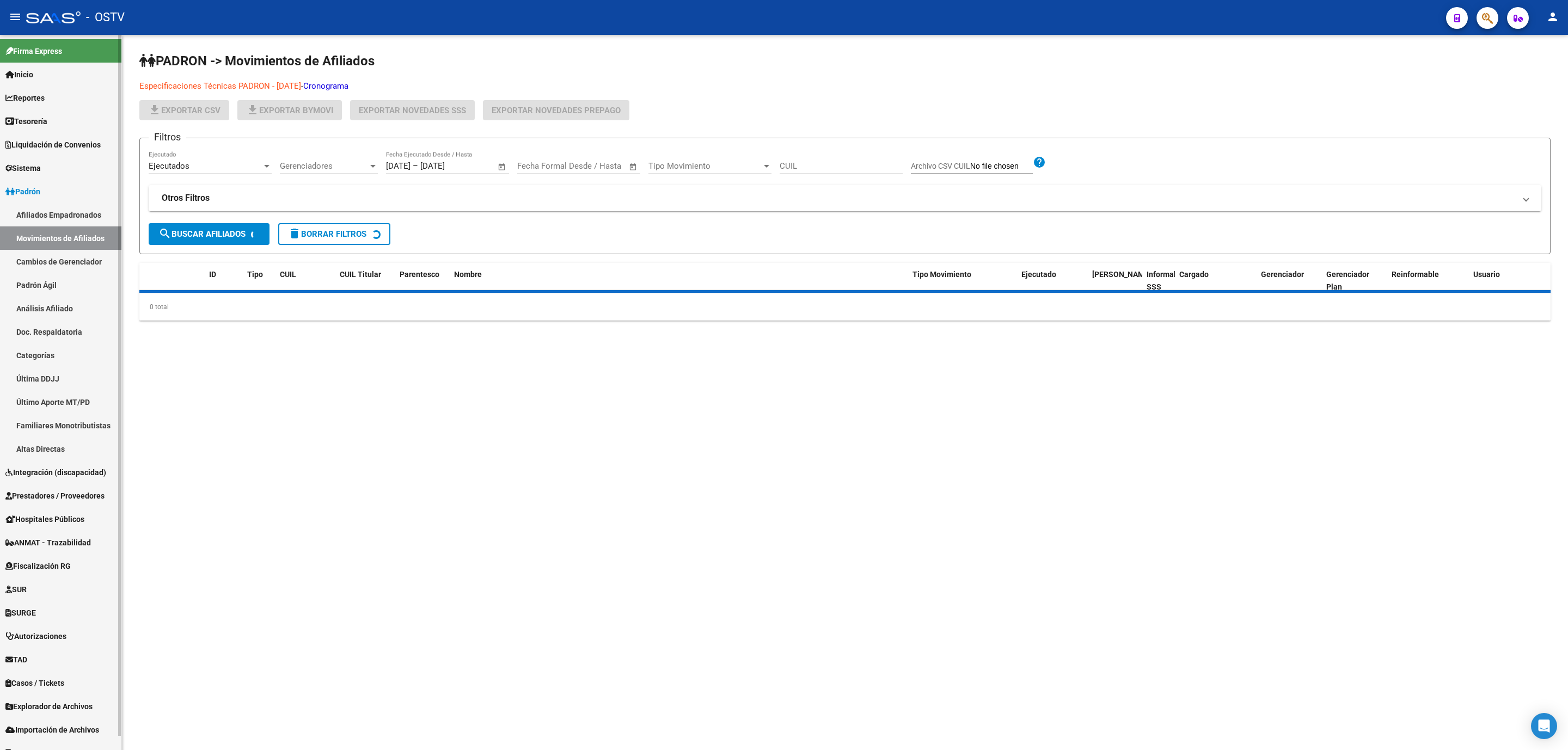
click at [71, 203] on link "Afiliados Empadronados" at bounding box center [61, 214] width 121 height 23
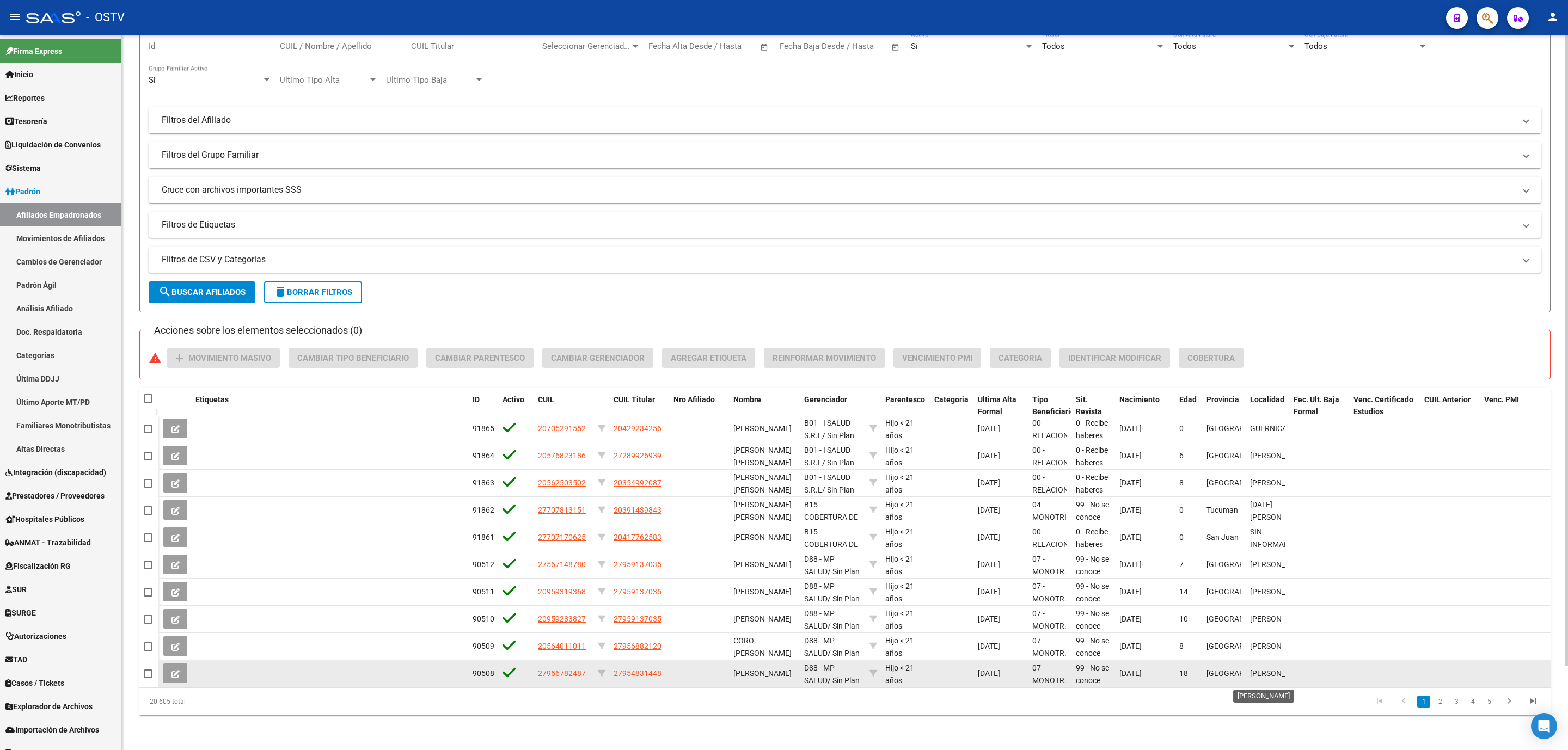
scroll to position [2, 0]
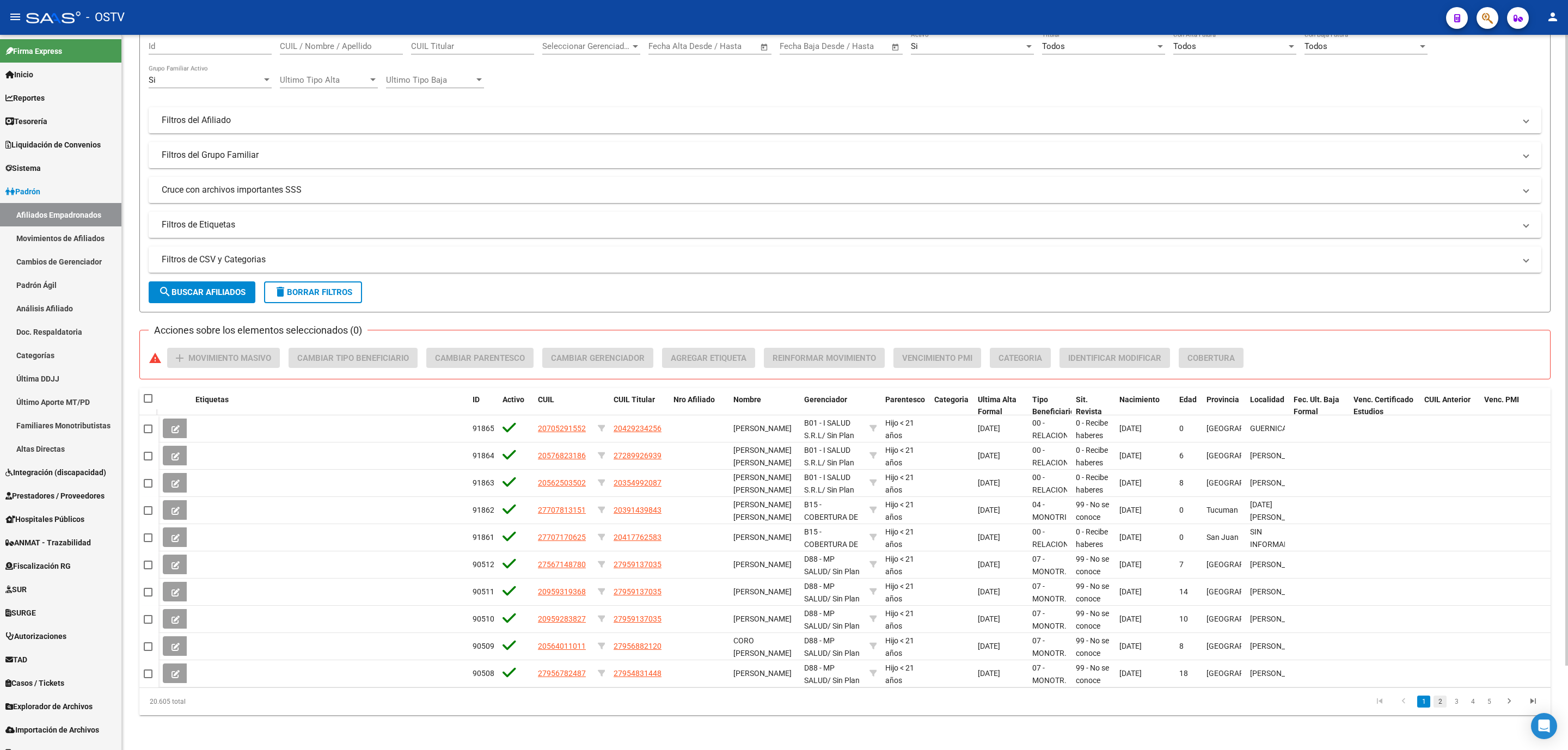
click at [1441, 706] on link "2" at bounding box center [1440, 701] width 13 height 12
click at [1454, 704] on link "3" at bounding box center [1457, 701] width 13 height 12
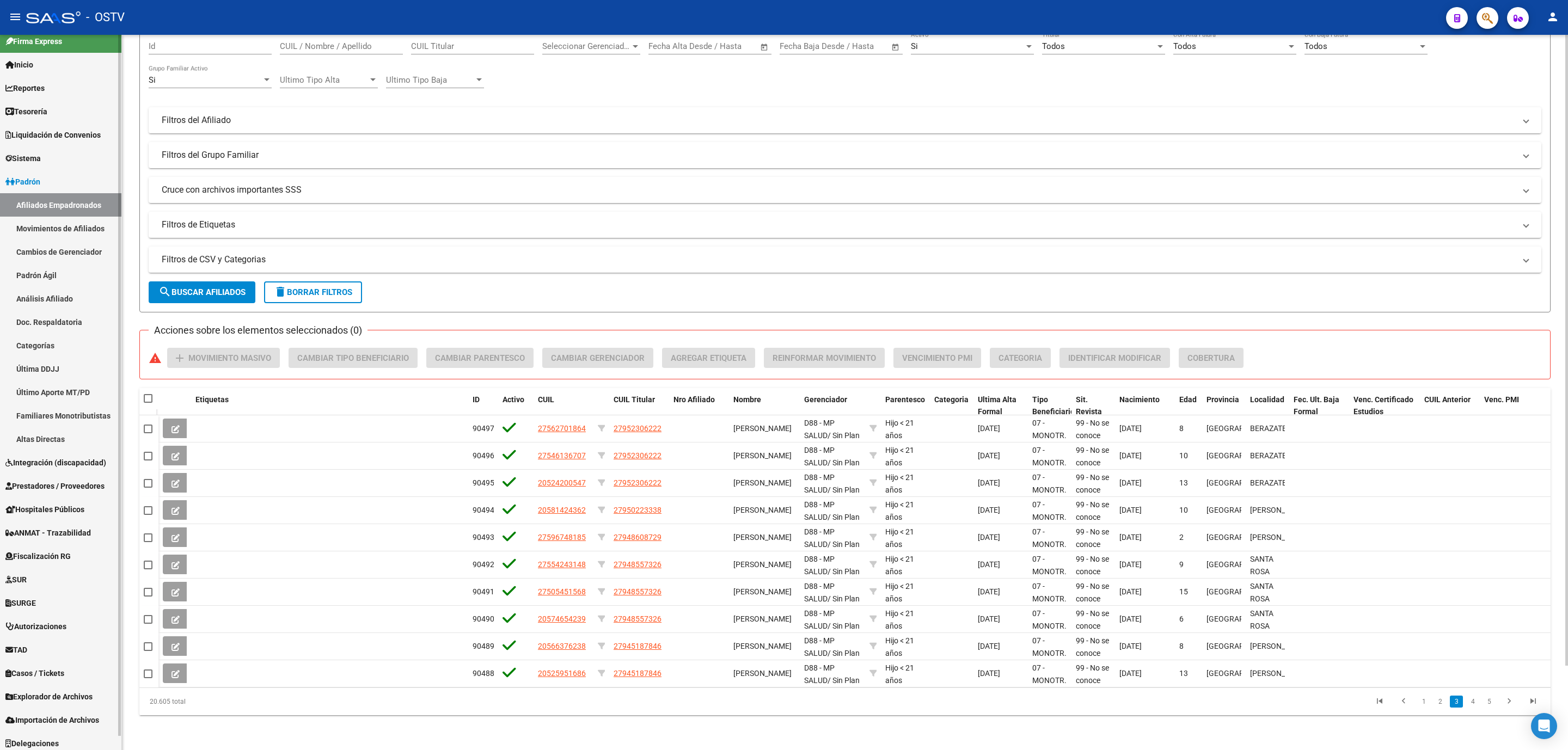
scroll to position [14, 0]
click at [46, 687] on span "Explorador de Archivos" at bounding box center [49, 692] width 87 height 12
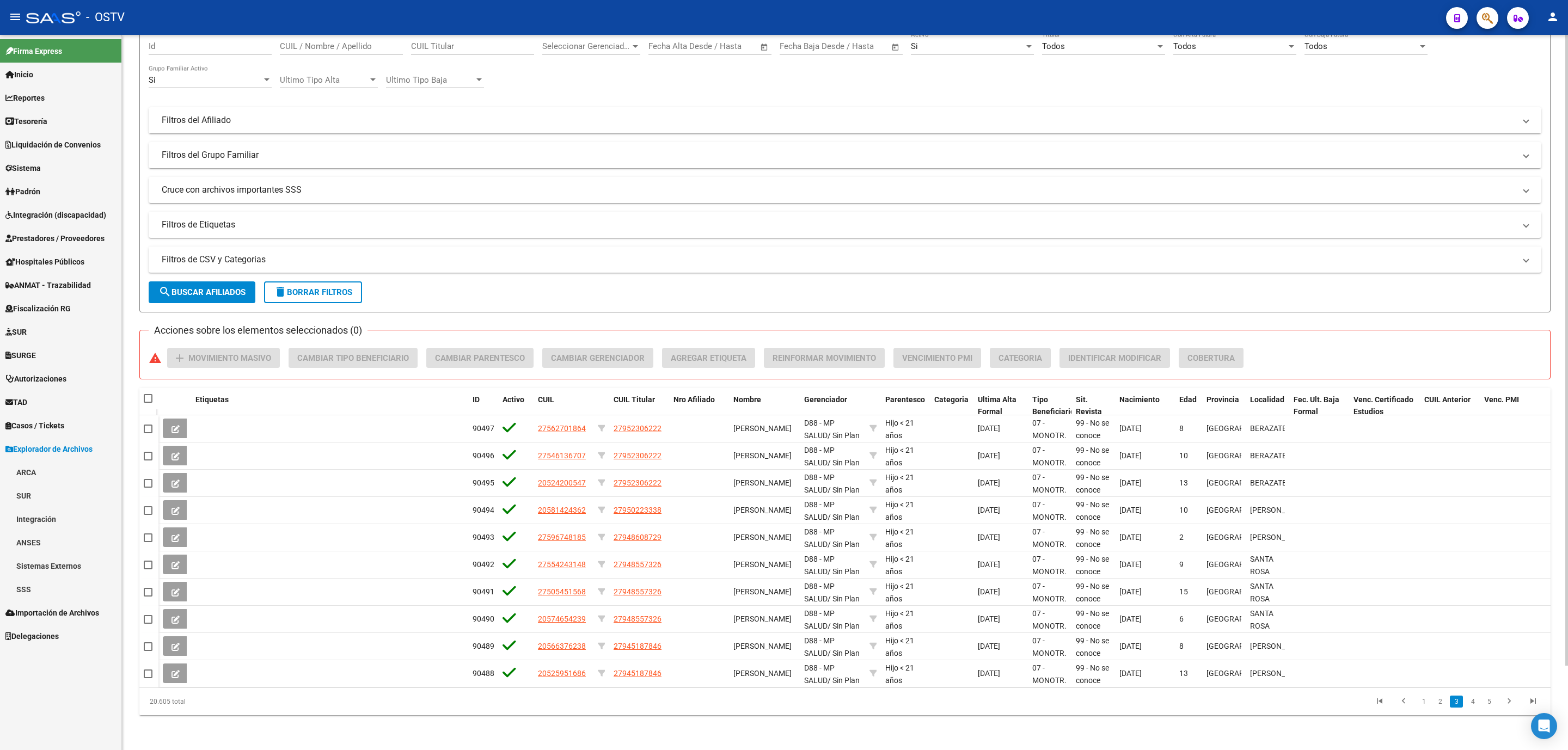
scroll to position [0, 0]
click at [61, 599] on link "SSS" at bounding box center [61, 589] width 121 height 23
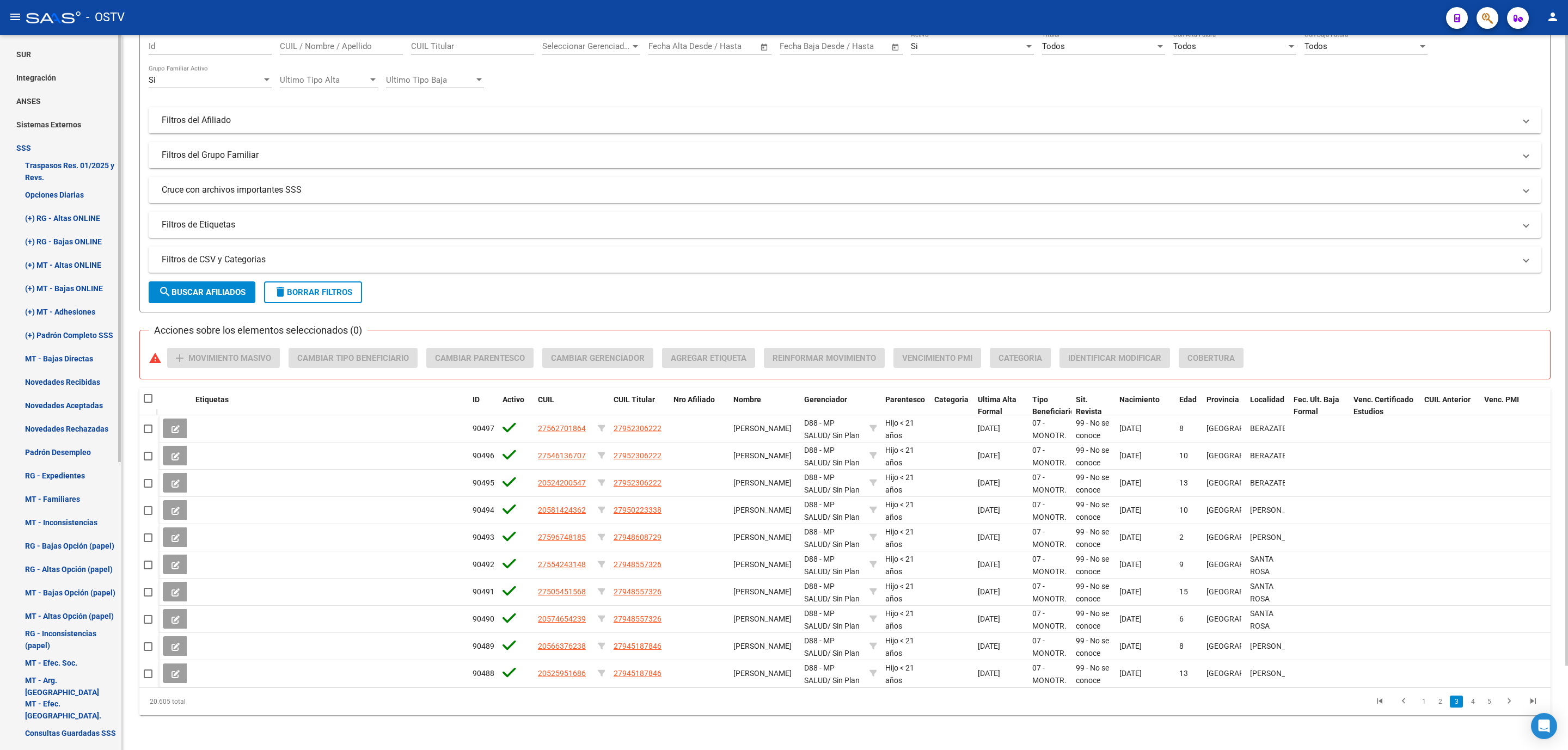
scroll to position [400, 0]
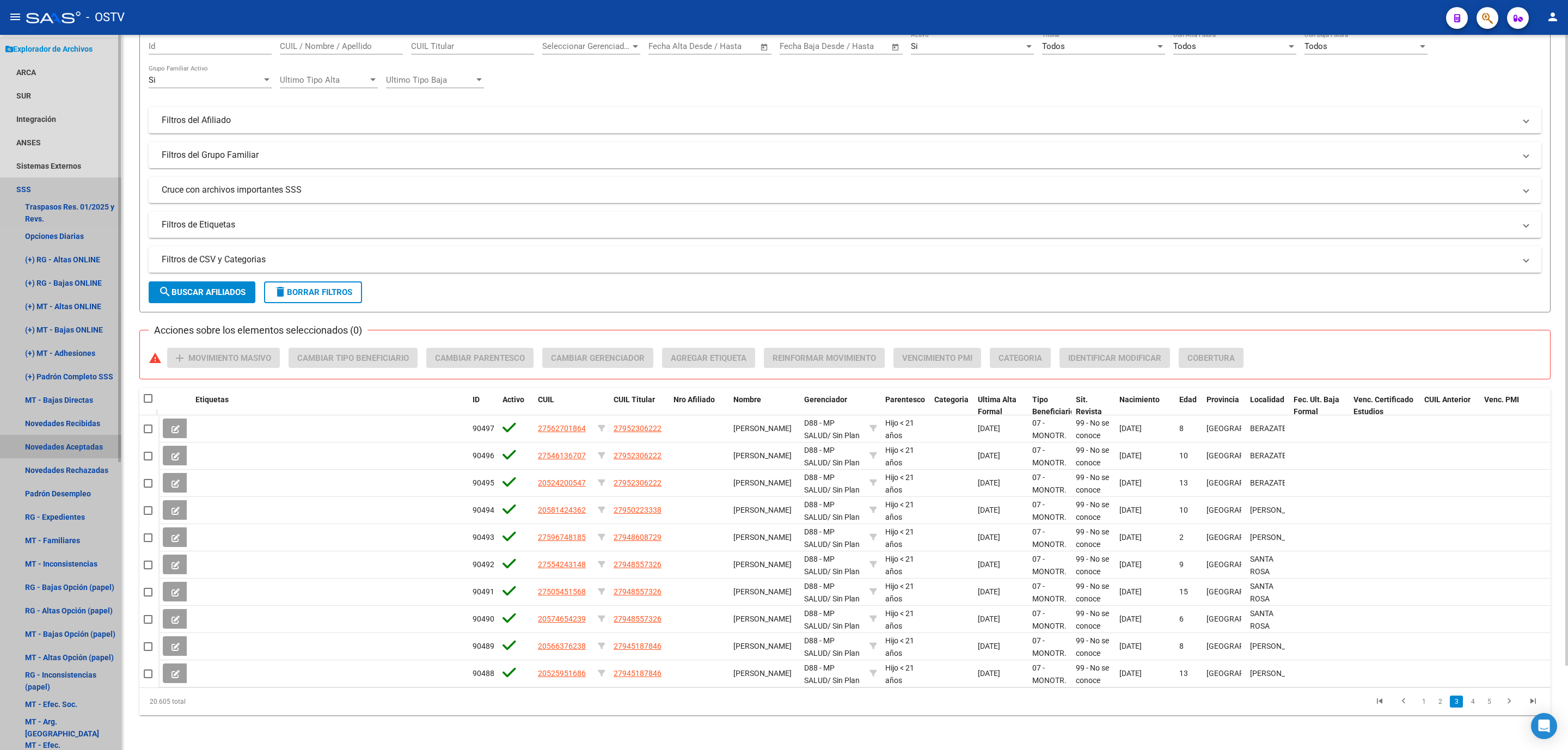
click at [67, 440] on link "Novedades Aceptadas" at bounding box center [61, 446] width 121 height 23
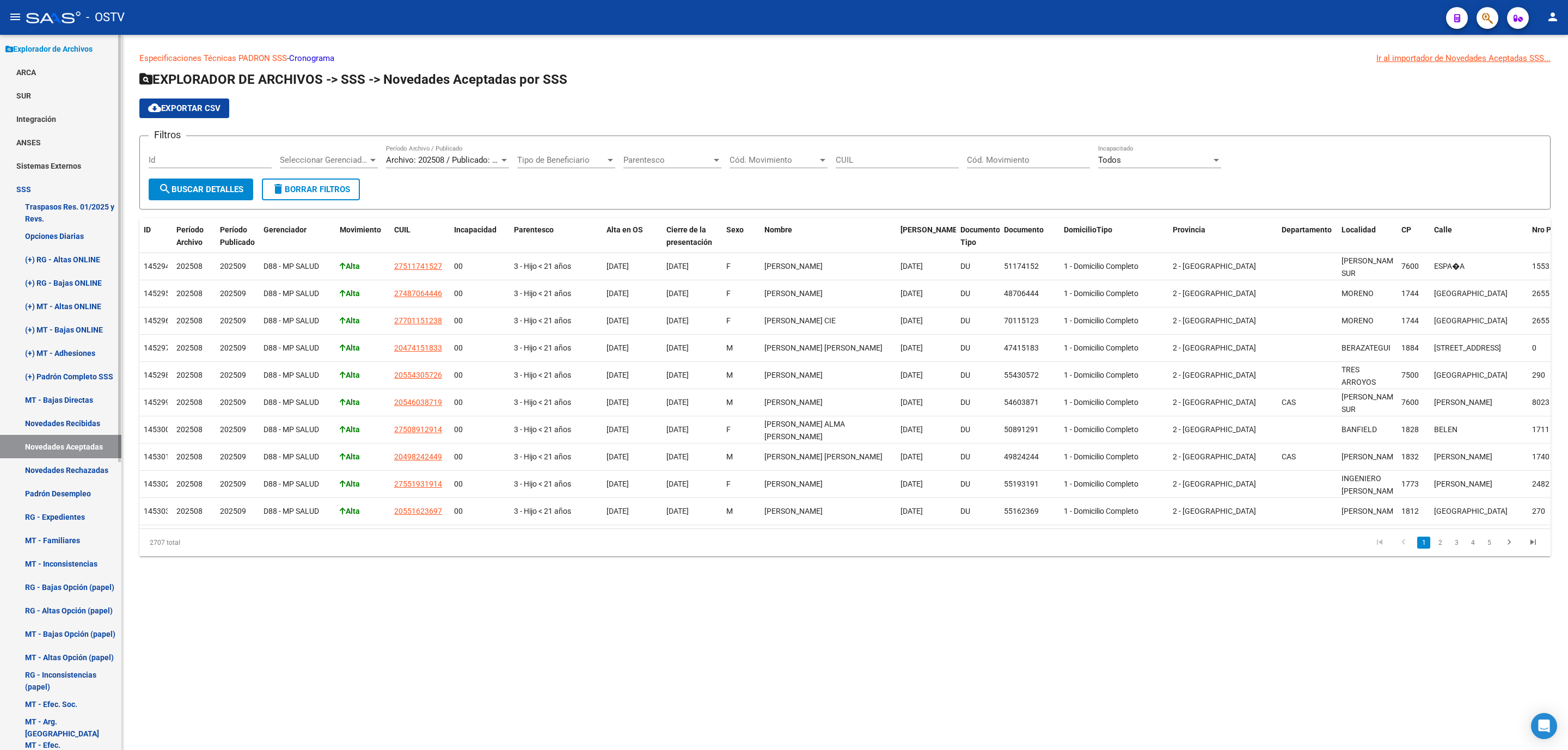
click at [51, 470] on link "Novedades Rechazadas" at bounding box center [61, 470] width 121 height 23
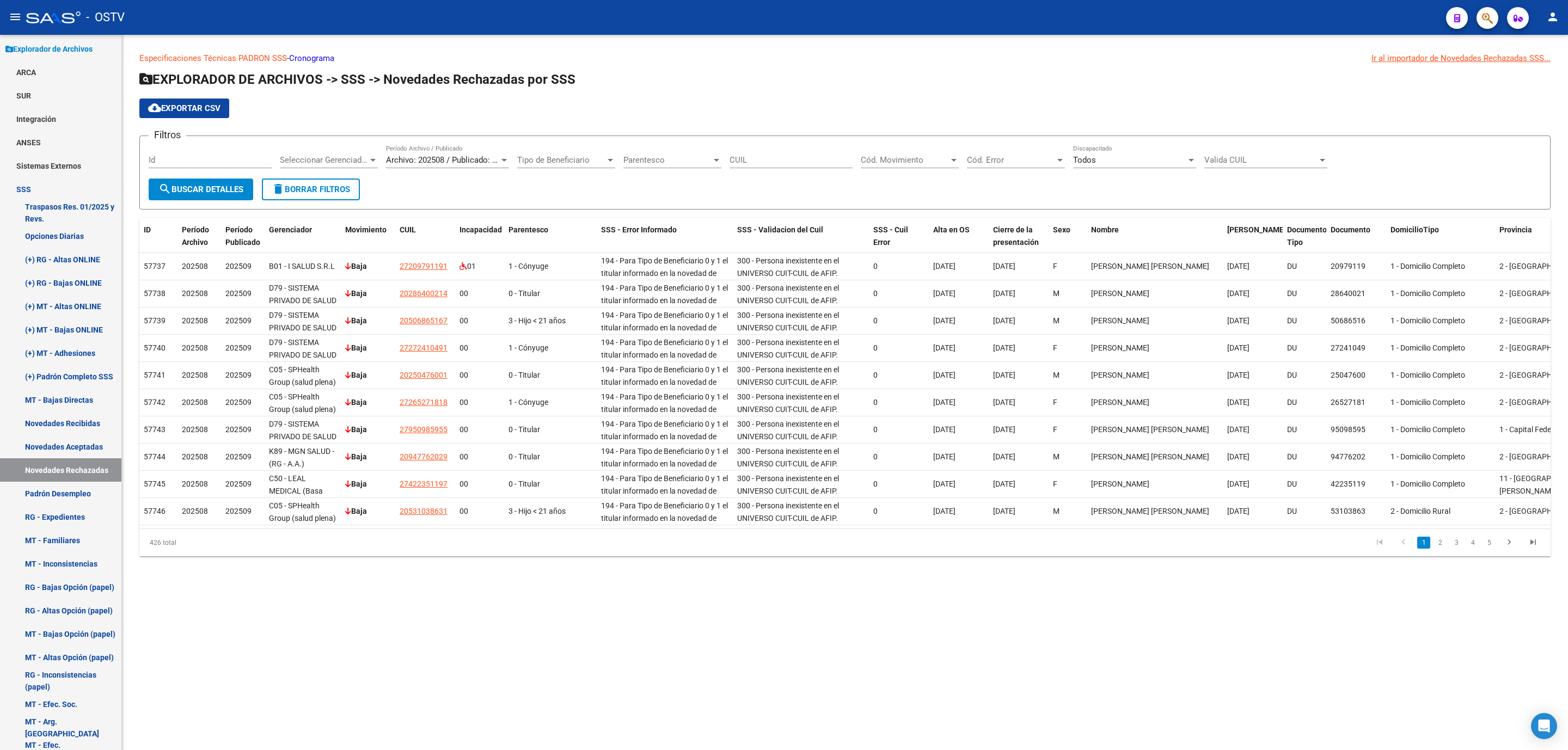
click at [1441, 552] on li "2" at bounding box center [1440, 543] width 16 height 18
click at [1441, 549] on link "2" at bounding box center [1440, 543] width 13 height 12
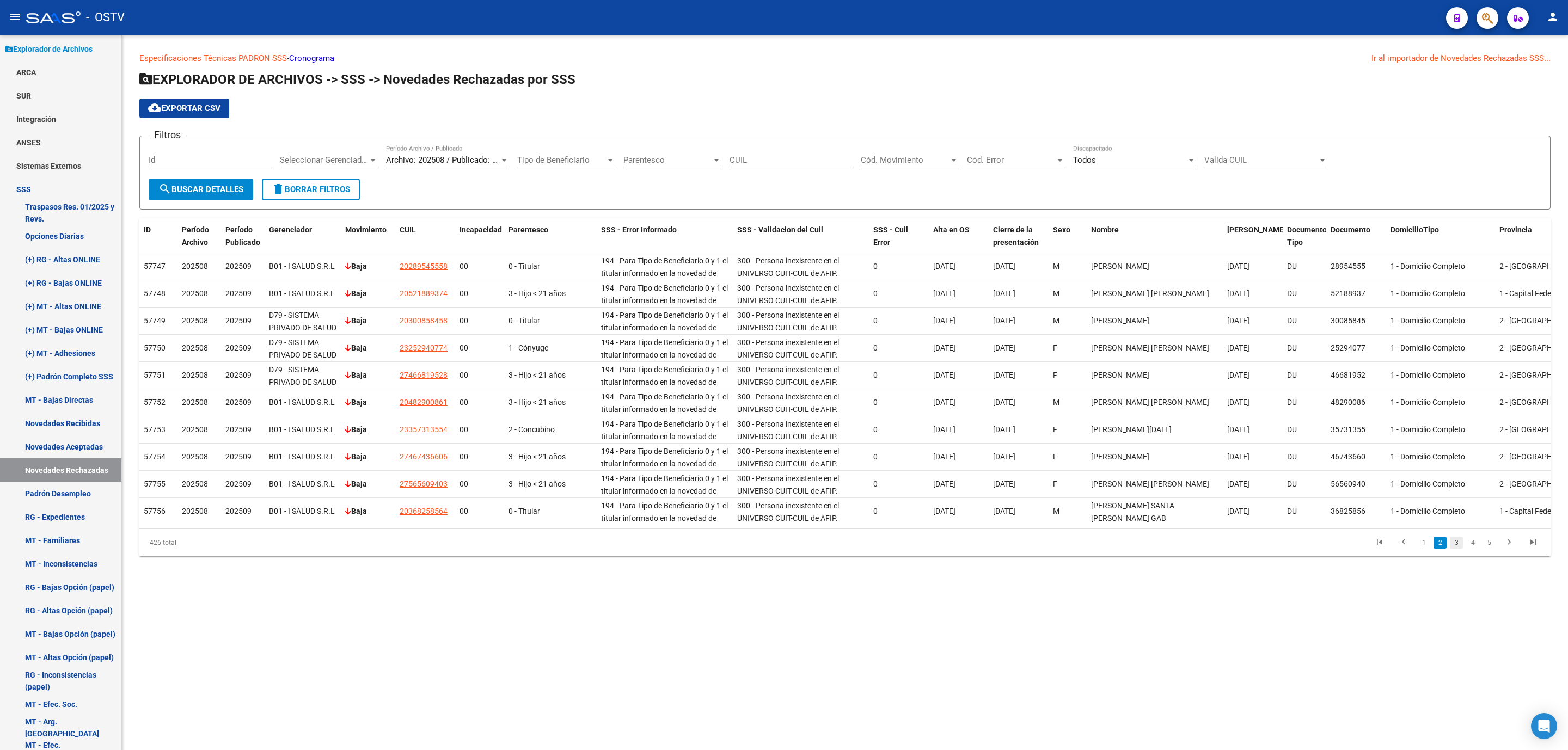
click at [1456, 549] on link "3" at bounding box center [1457, 543] width 13 height 12
click at [1474, 549] on link "4" at bounding box center [1472, 543] width 13 height 12
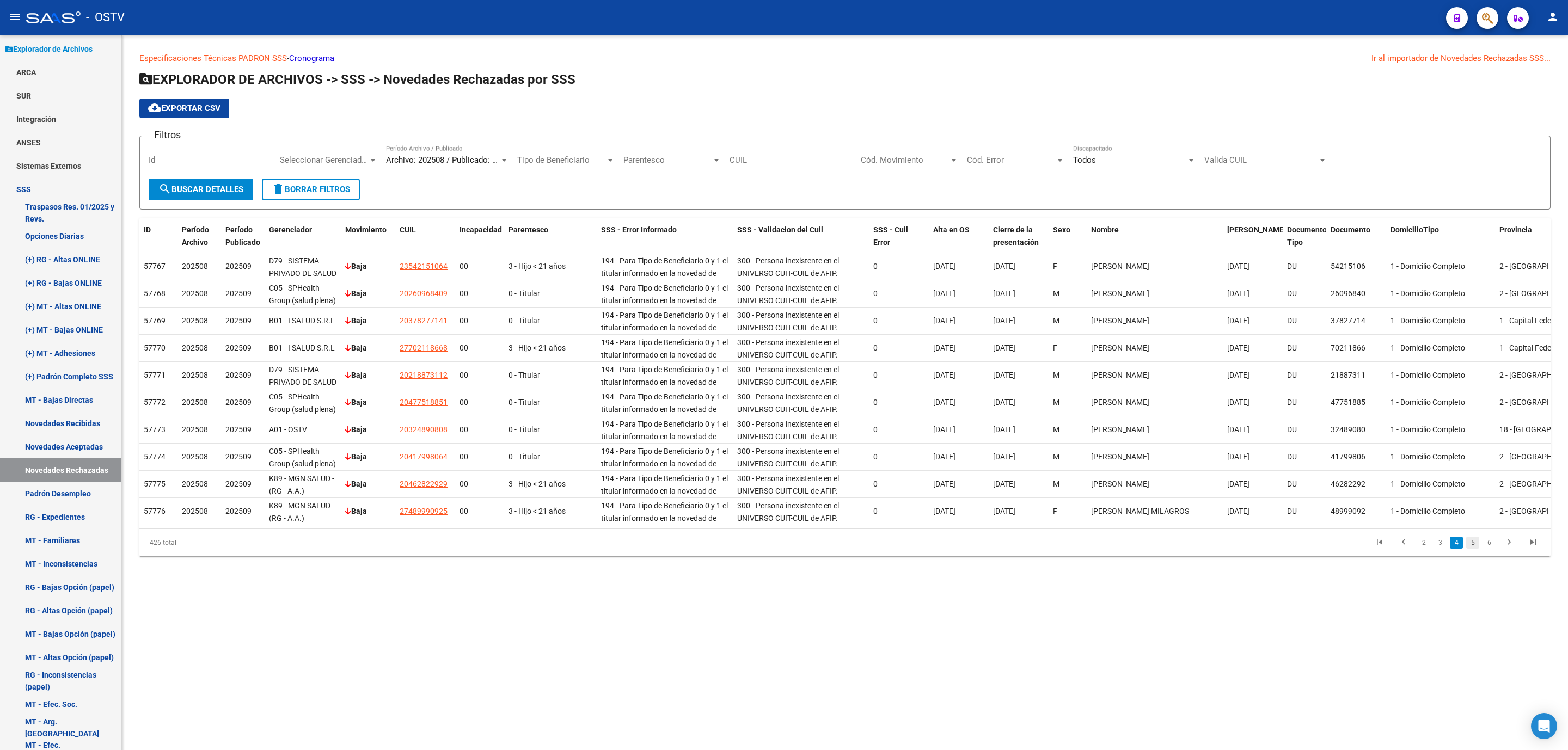
click at [1474, 549] on link "5" at bounding box center [1472, 543] width 13 height 12
click at [1476, 549] on link "6" at bounding box center [1472, 543] width 13 height 12
click at [1474, 549] on link "7" at bounding box center [1472, 543] width 13 height 12
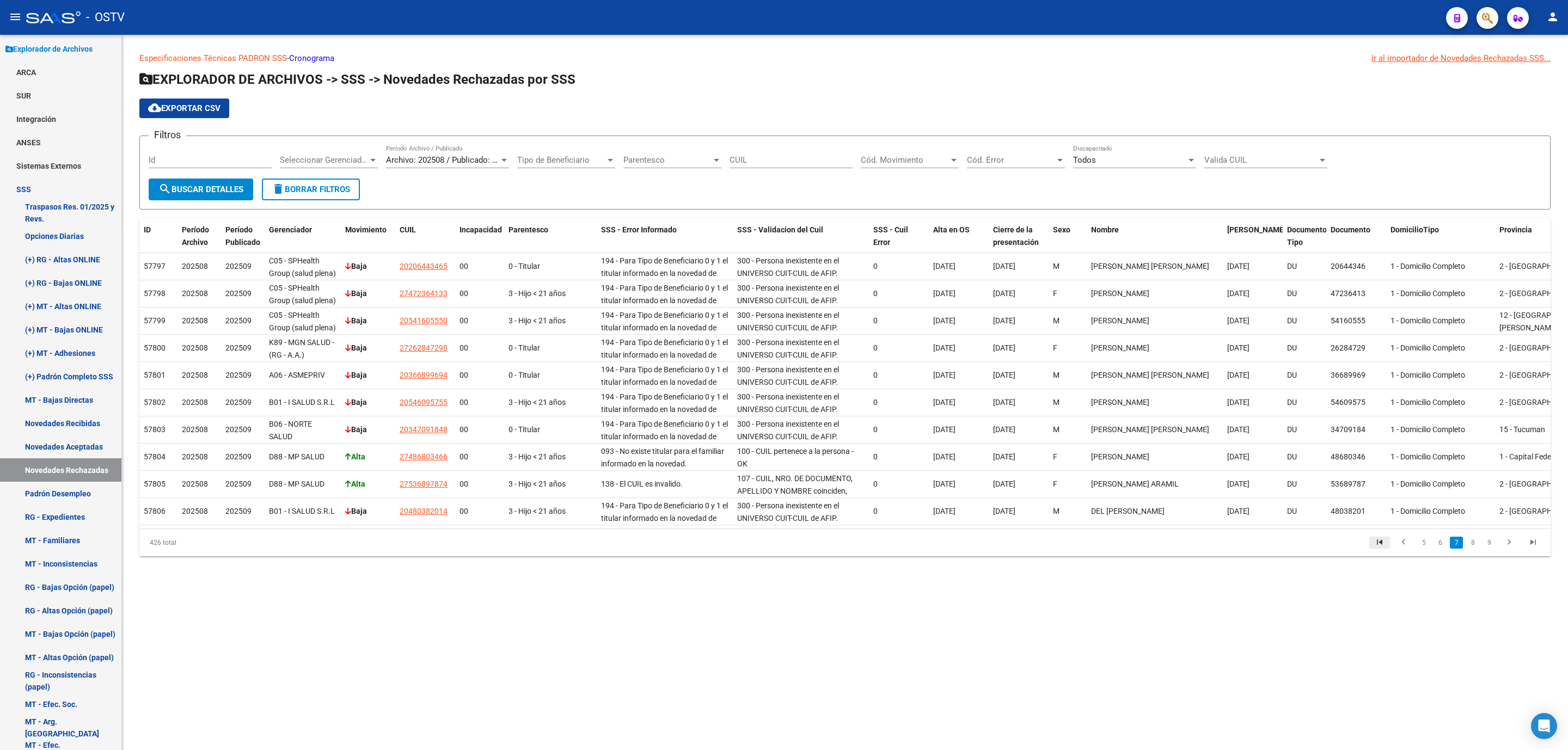
click at [1379, 550] on icon "go to first page" at bounding box center [1380, 544] width 14 height 13
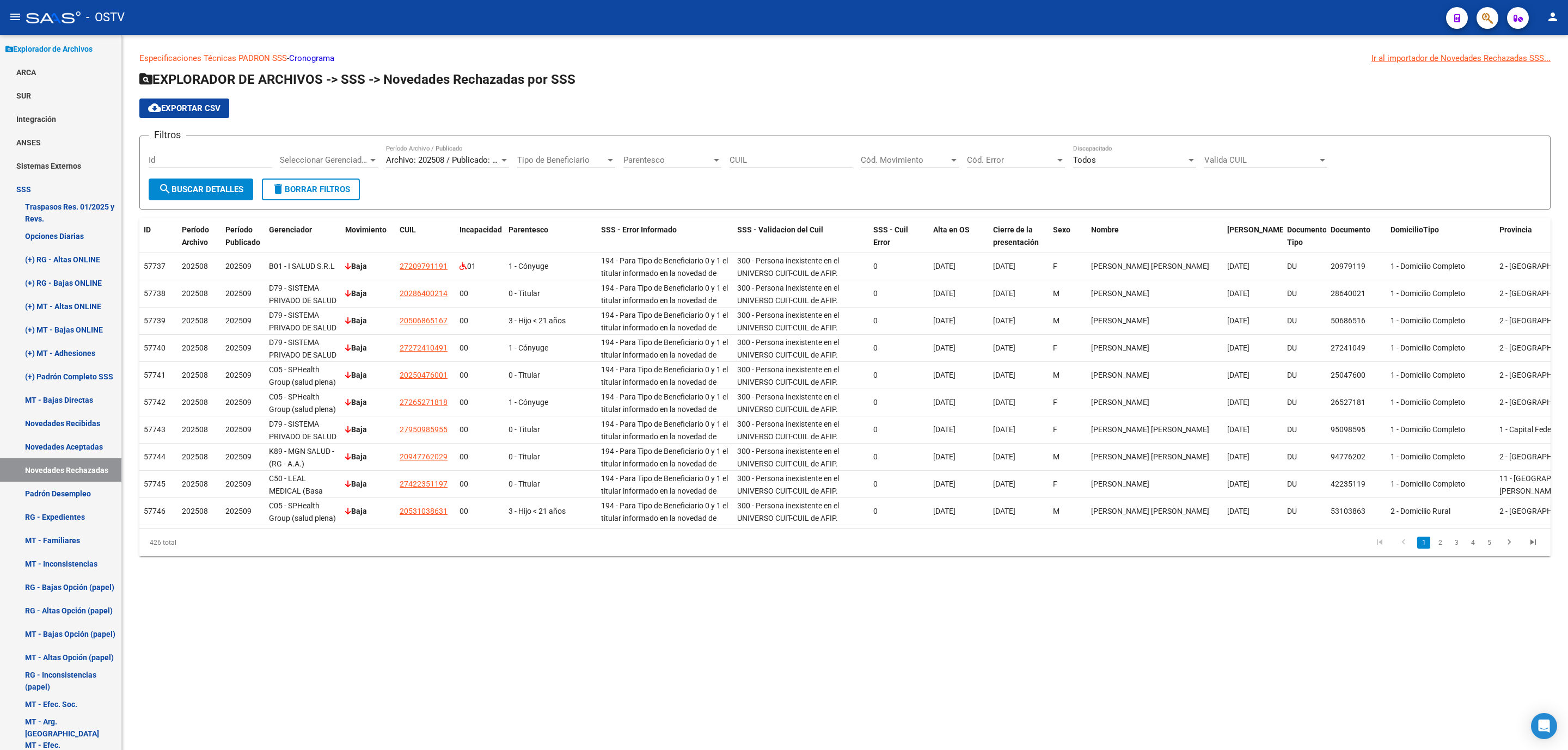
click at [300, 157] on span "Seleccionar Gerenciador" at bounding box center [324, 159] width 88 height 9
click at [312, 233] on span "A01 - OSTV" at bounding box center [300, 233] width 41 height 9
click at [197, 185] on span "search Buscar Detalles" at bounding box center [201, 189] width 85 height 9
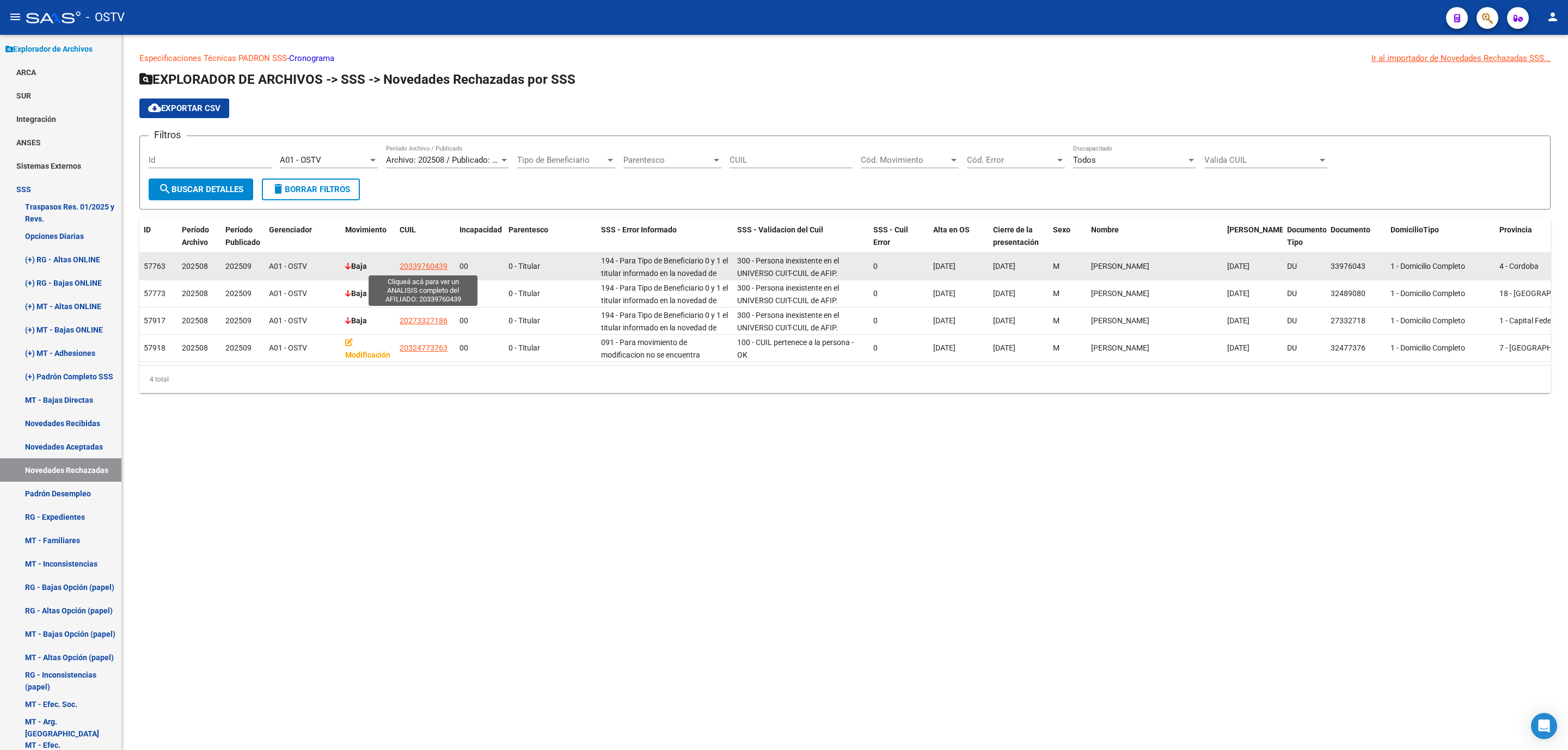
click at [429, 268] on span "20339760439" at bounding box center [424, 266] width 48 height 9
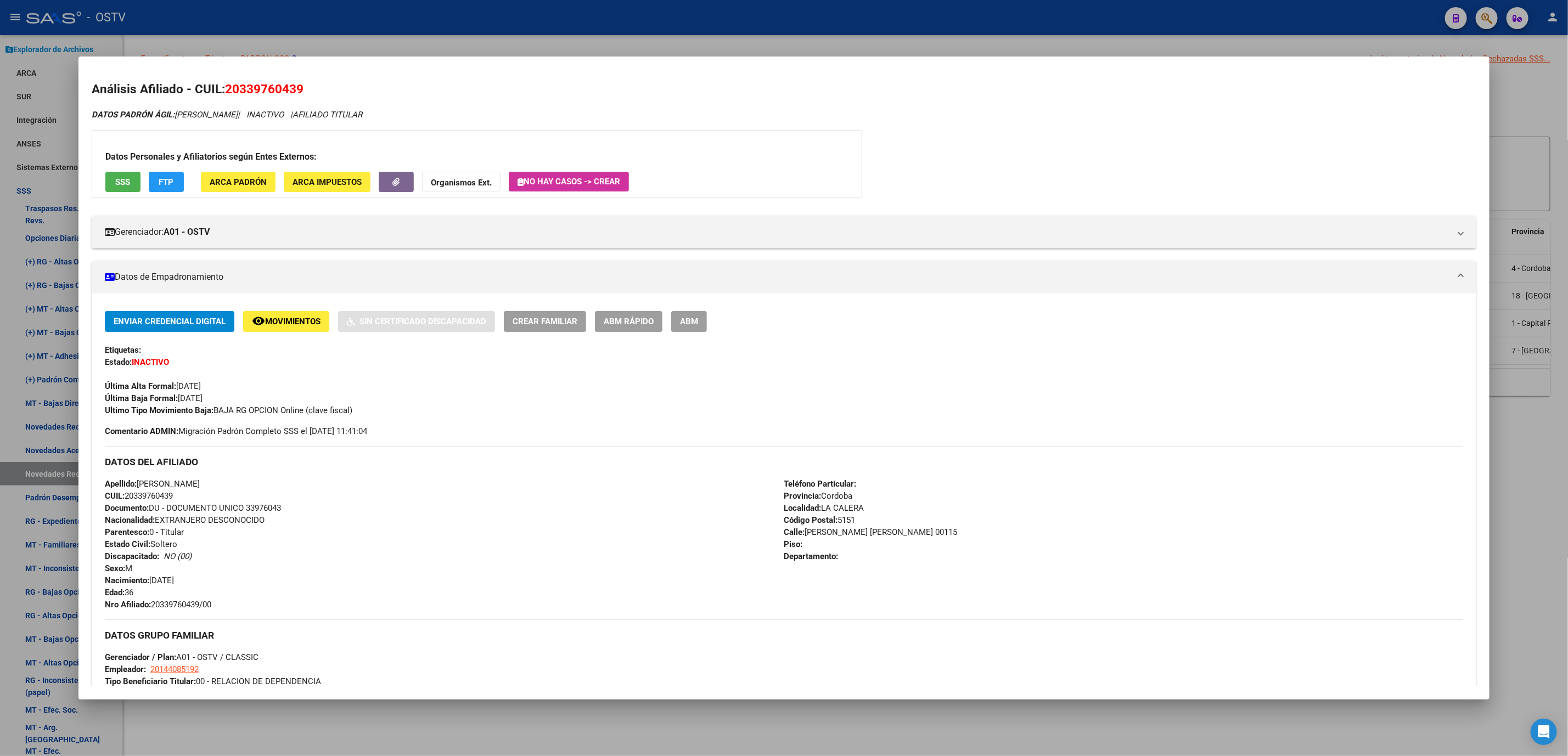
click at [105, 178] on button "SSS" at bounding box center [122, 182] width 35 height 20
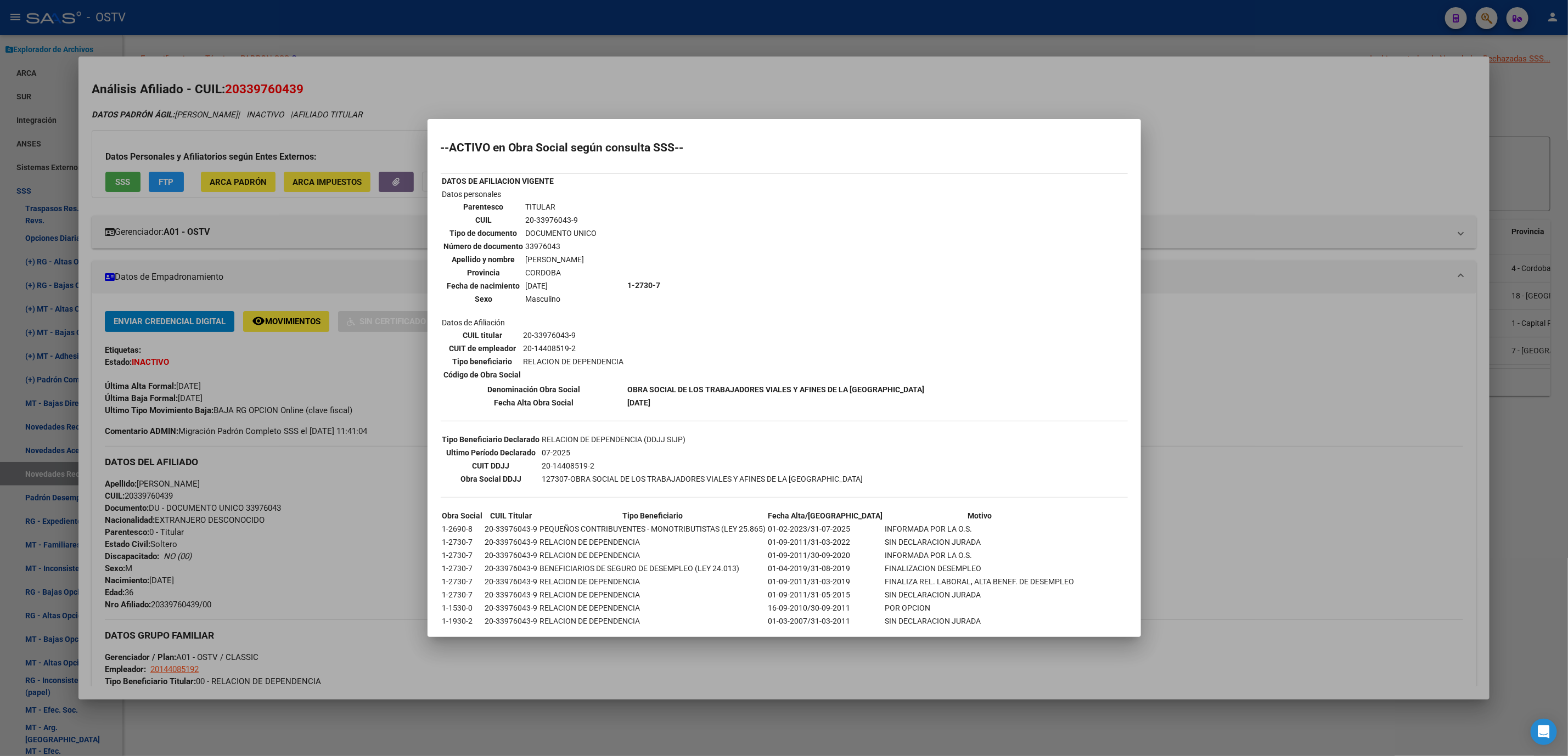
drag, startPoint x: 366, startPoint y: 716, endPoint x: 356, endPoint y: 652, distance: 64.8
click at [367, 716] on div at bounding box center [784, 378] width 1568 height 756
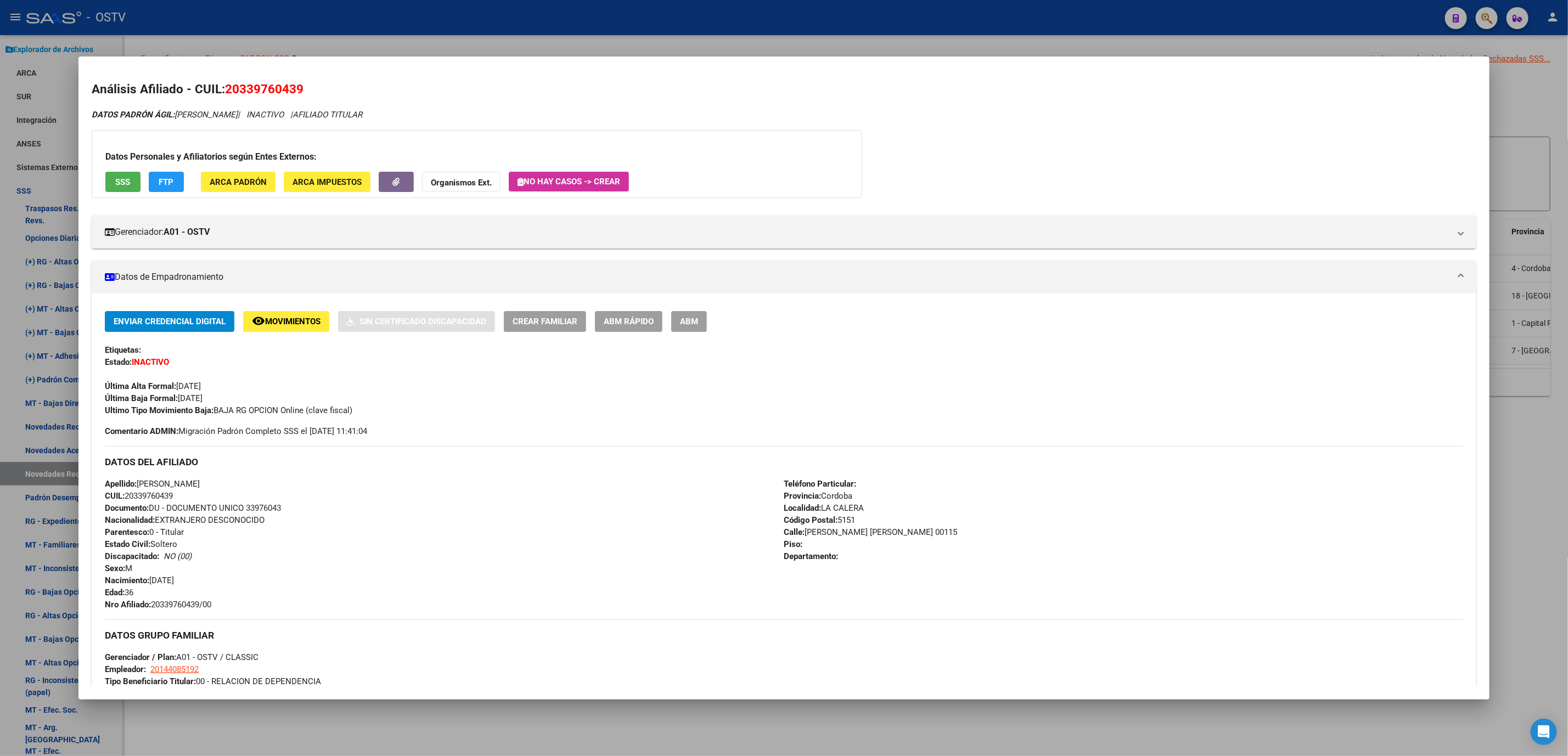
click at [289, 728] on div at bounding box center [784, 378] width 1568 height 756
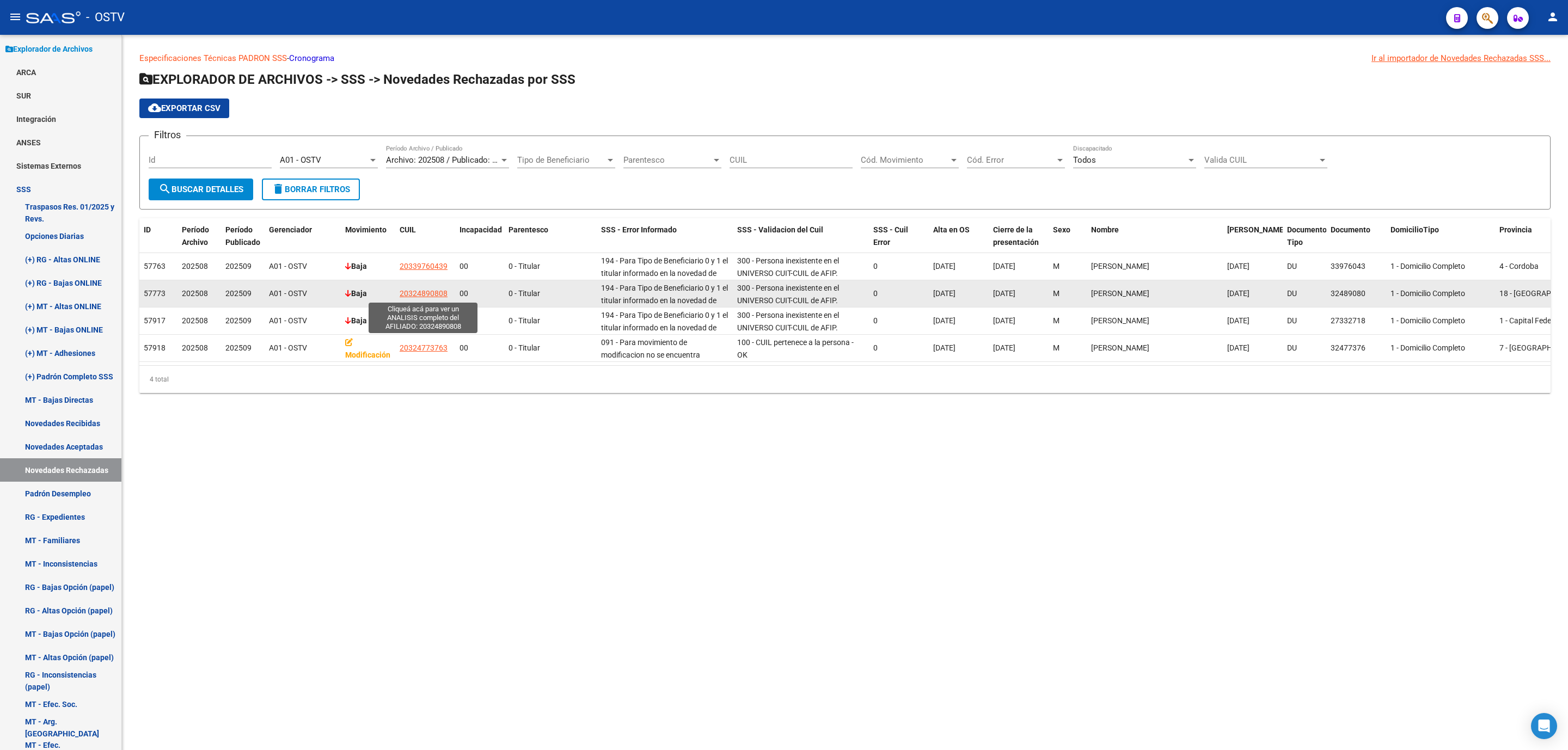
click at [441, 292] on span "20324890808" at bounding box center [424, 293] width 48 height 9
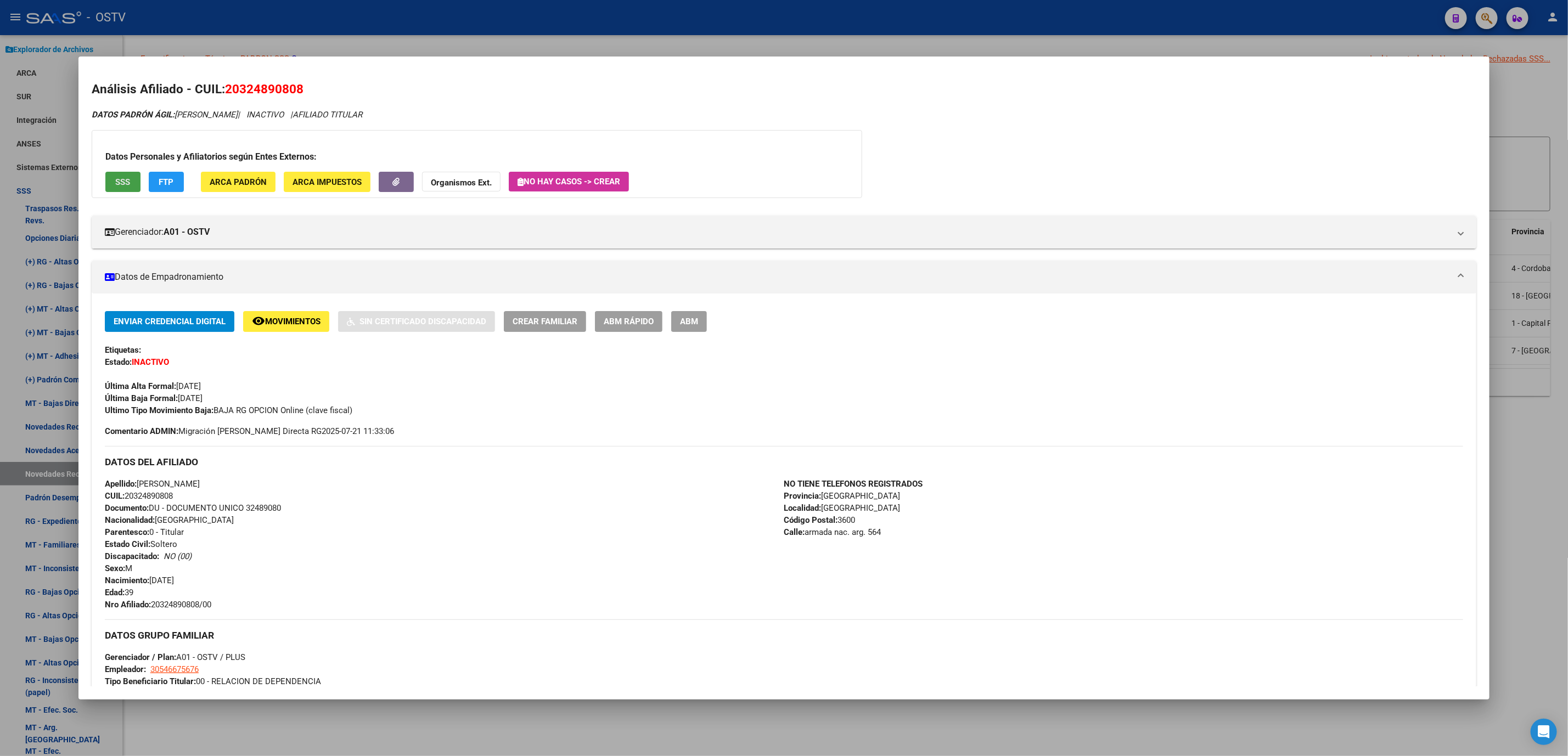
click at [115, 182] on span "SSS" at bounding box center [122, 182] width 15 height 10
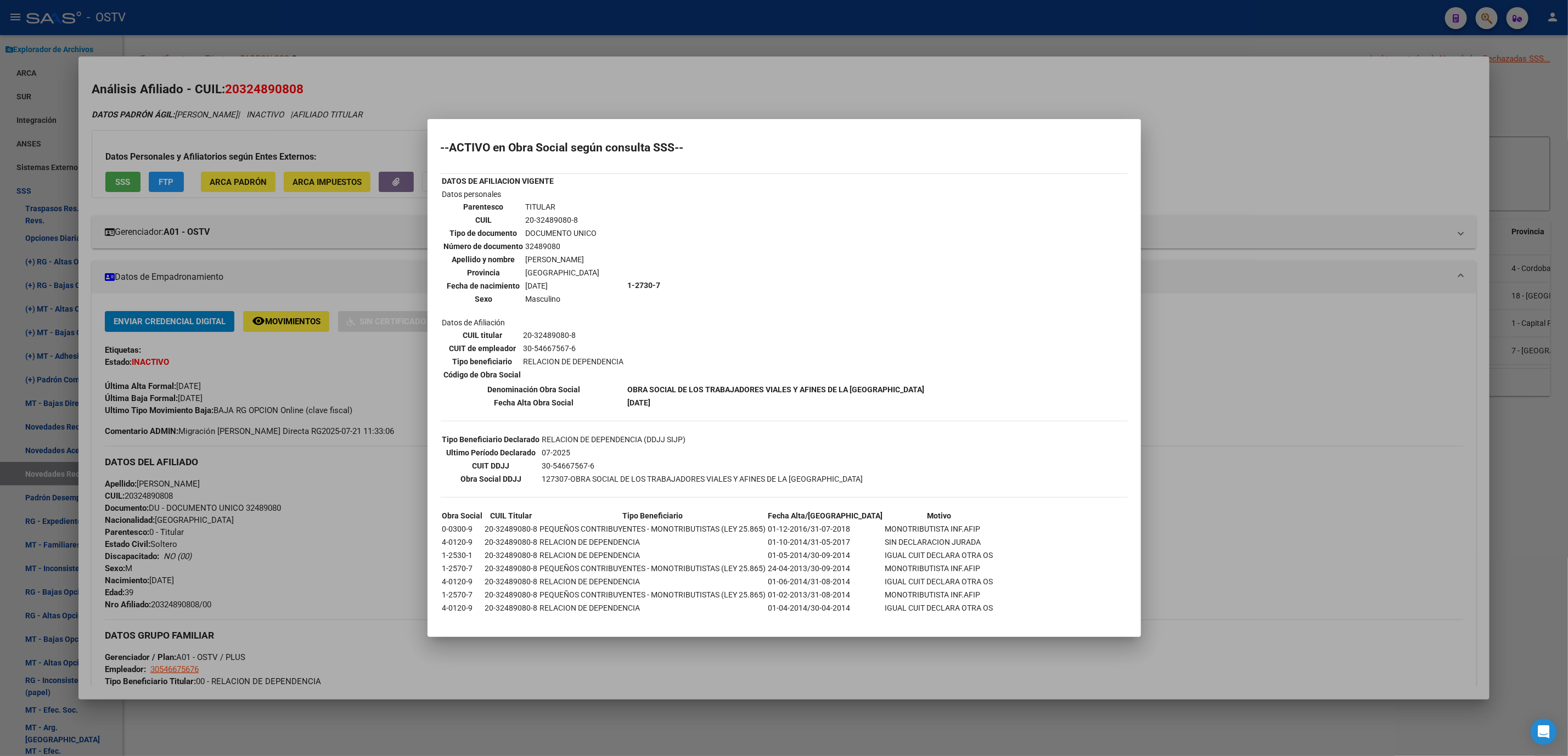
click at [563, 728] on div at bounding box center [784, 378] width 1568 height 756
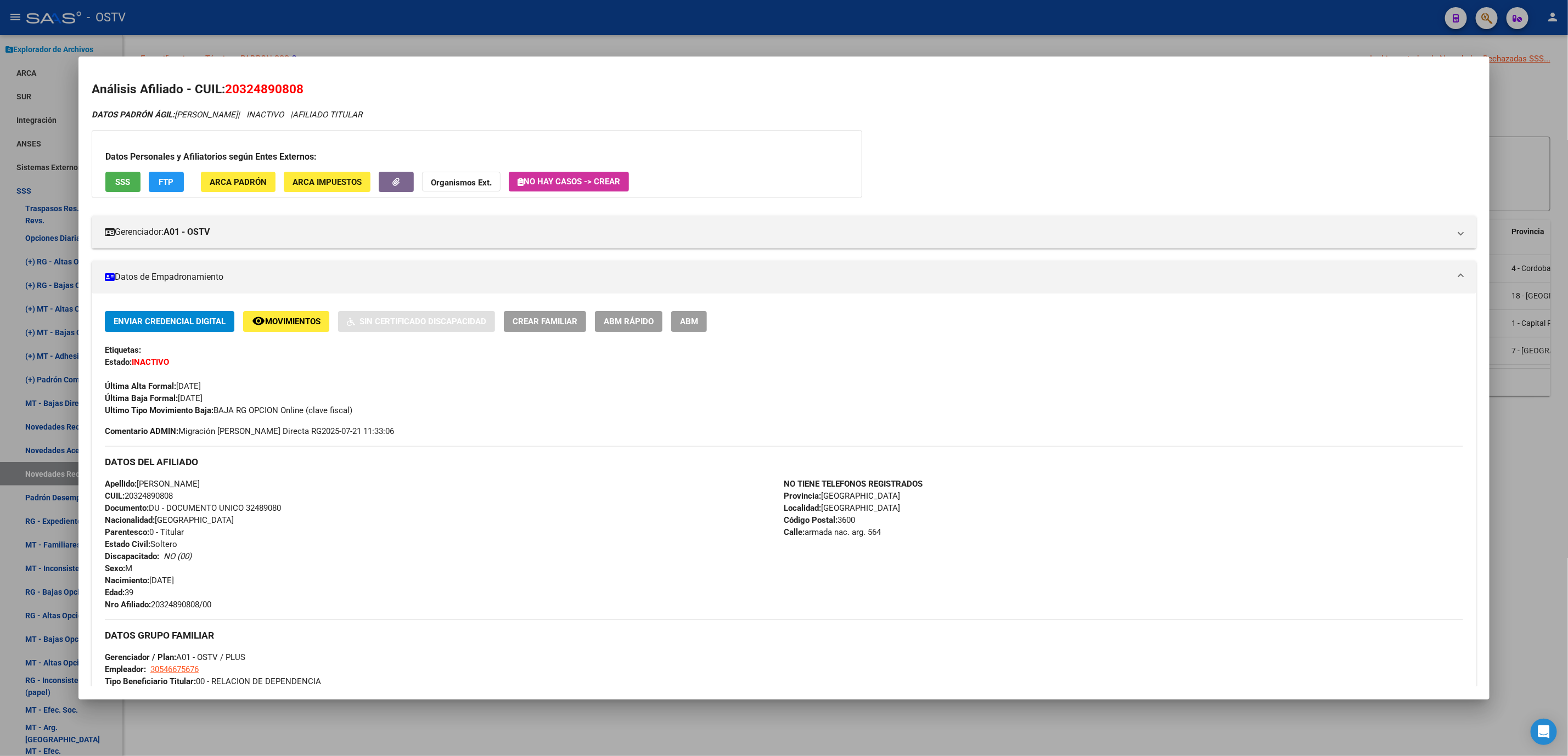
click at [565, 716] on div at bounding box center [784, 378] width 1568 height 756
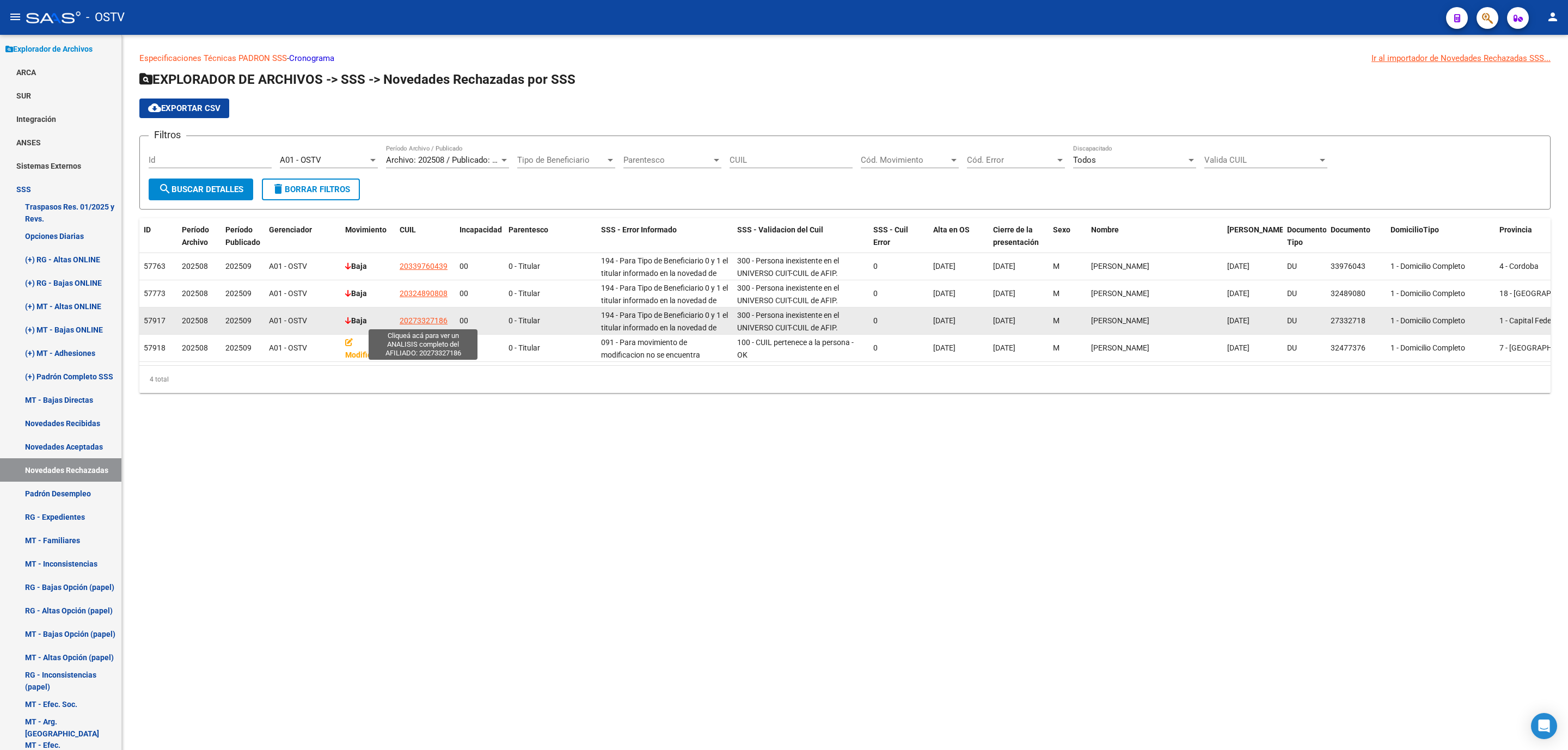
click at [436, 319] on span "20273327186" at bounding box center [424, 321] width 48 height 9
type textarea "20273327186"
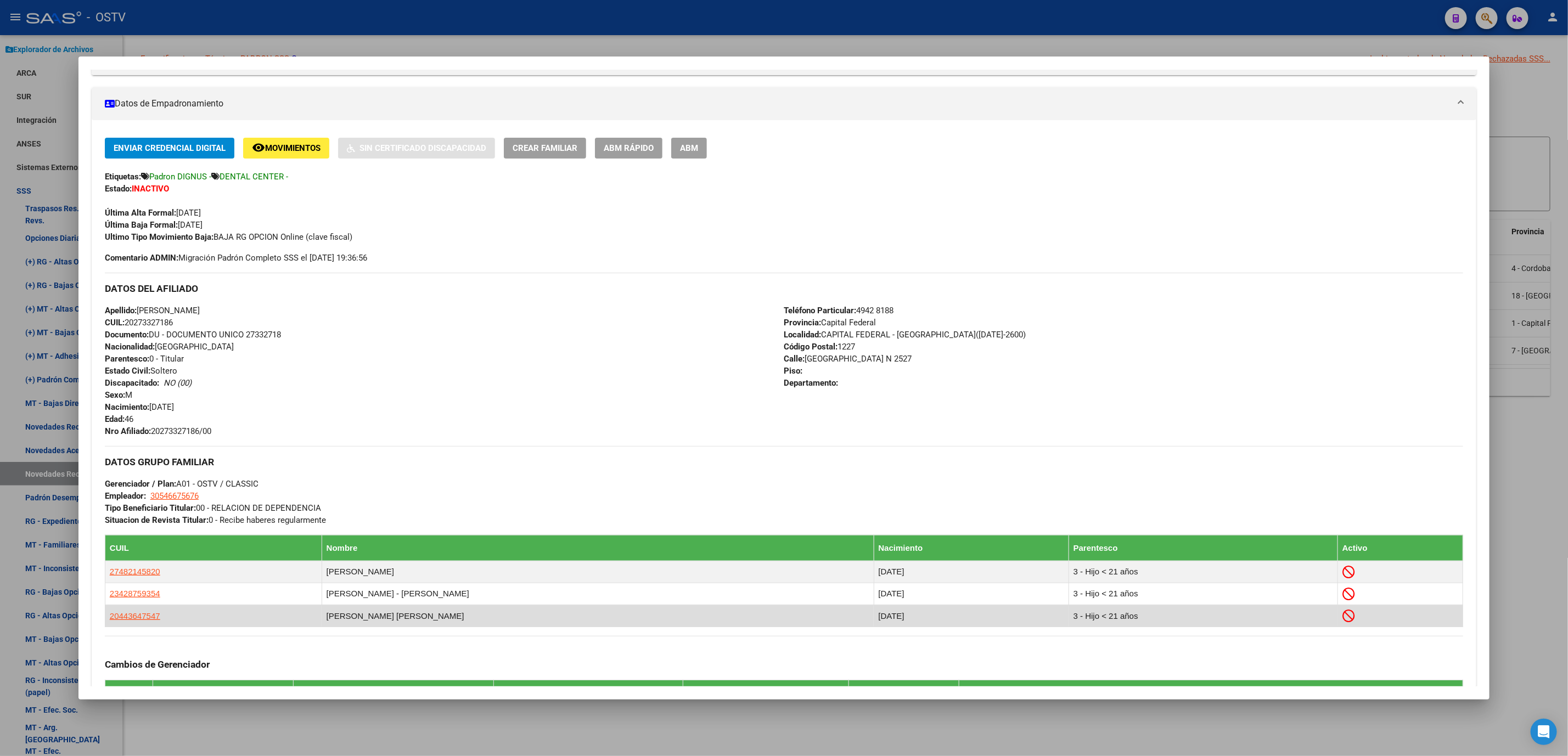
scroll to position [390, 0]
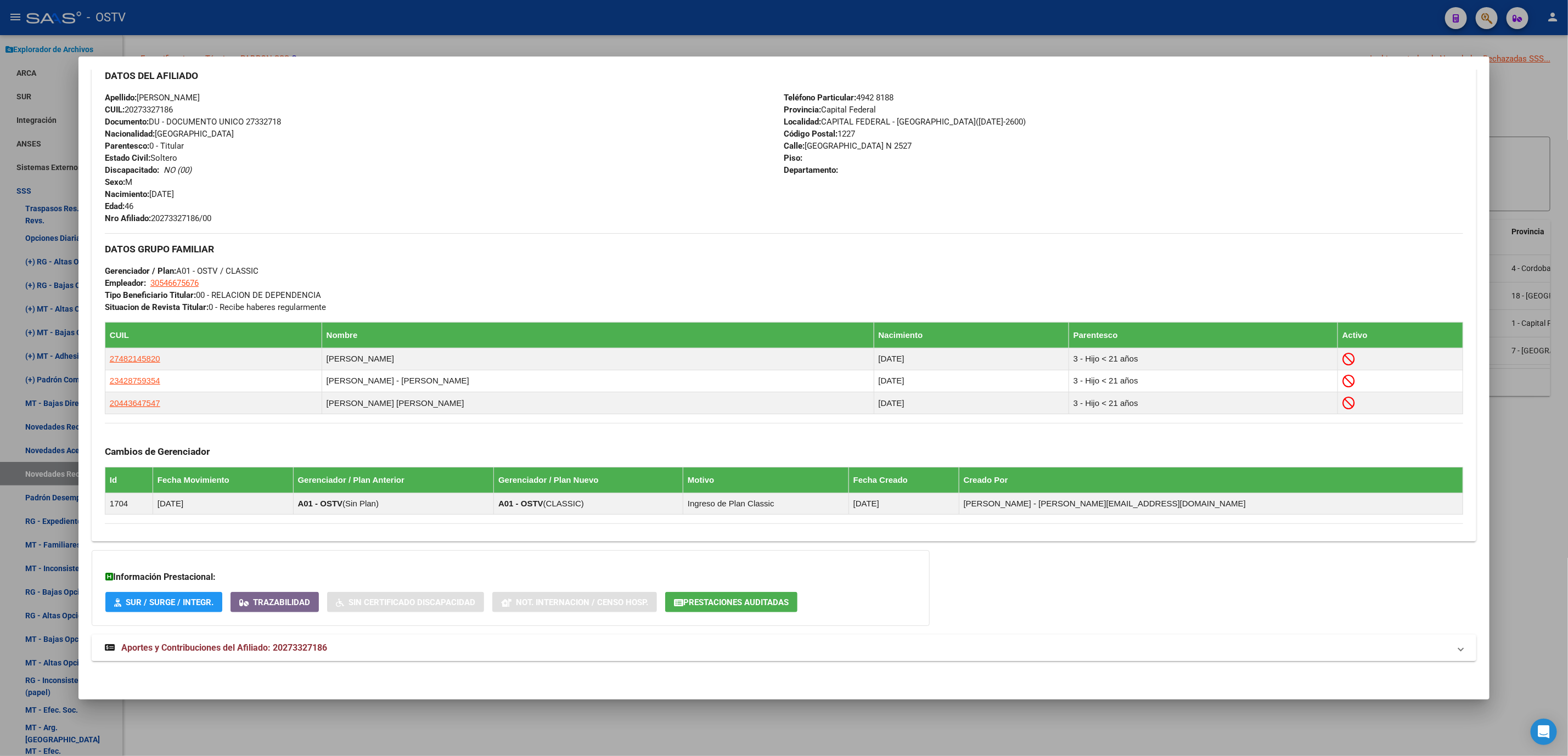
click at [310, 643] on span "Aportes y Contribuciones del Afiliado: 20273327186" at bounding box center [224, 648] width 206 height 10
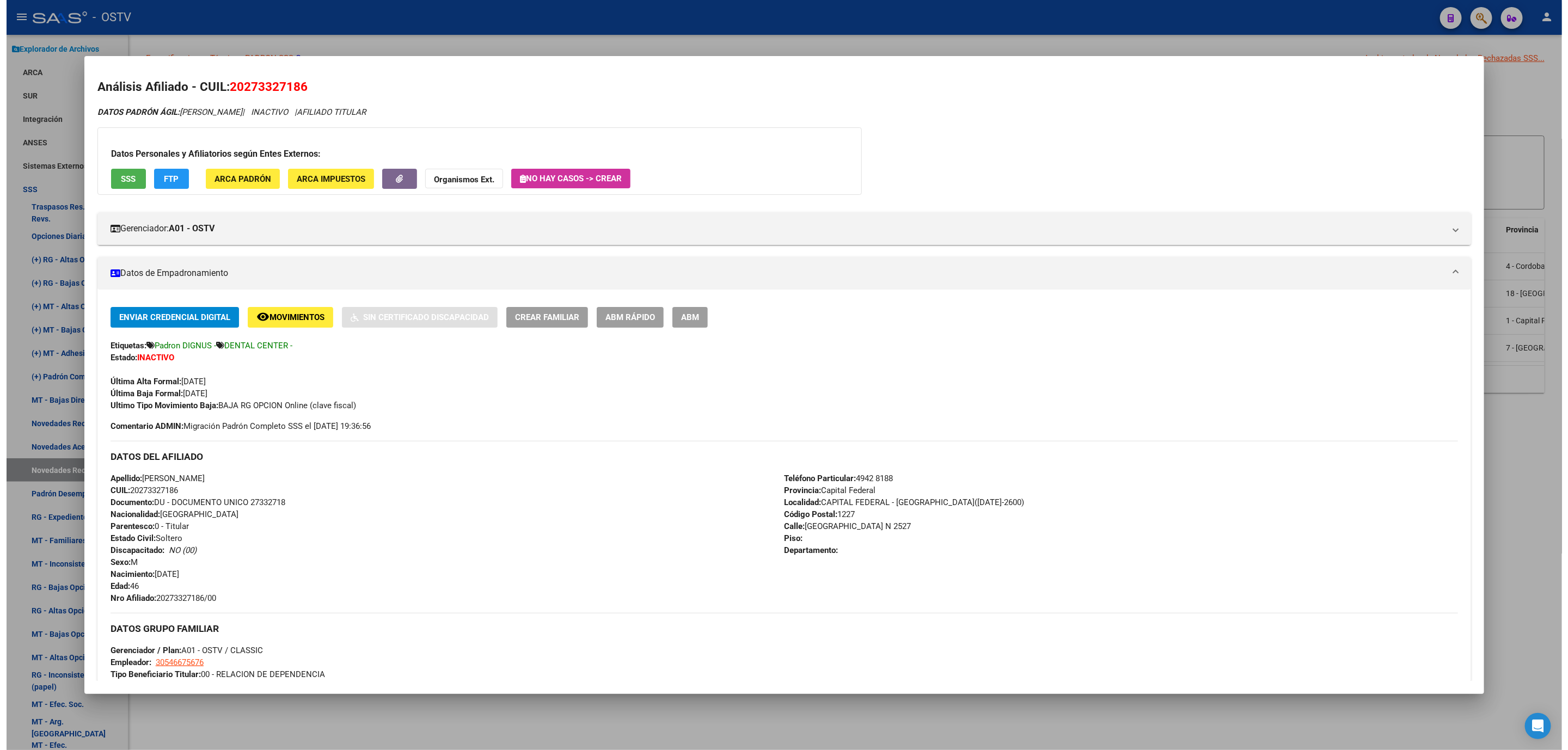
scroll to position [0, 0]
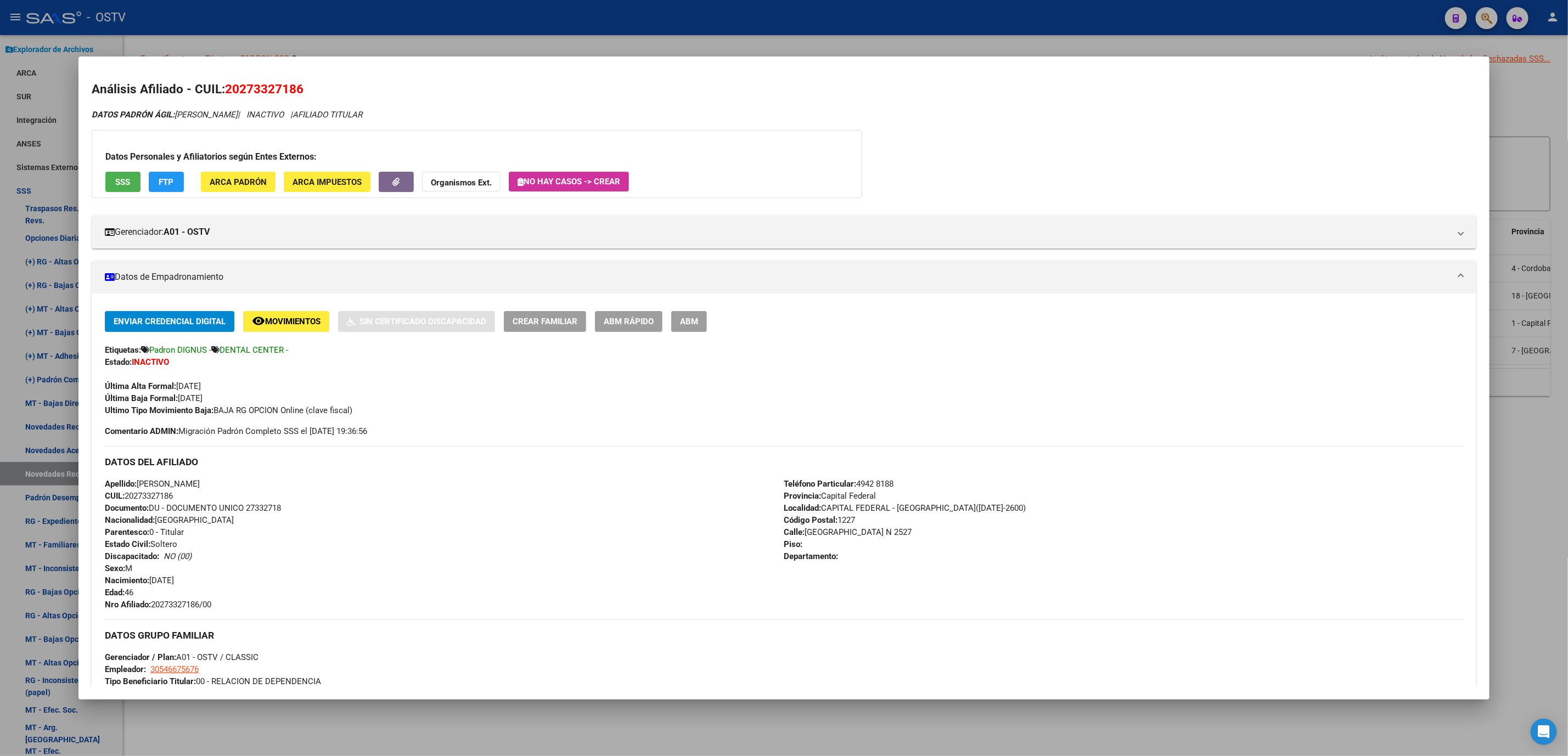
click at [124, 180] on span "SSS" at bounding box center [122, 182] width 15 height 10
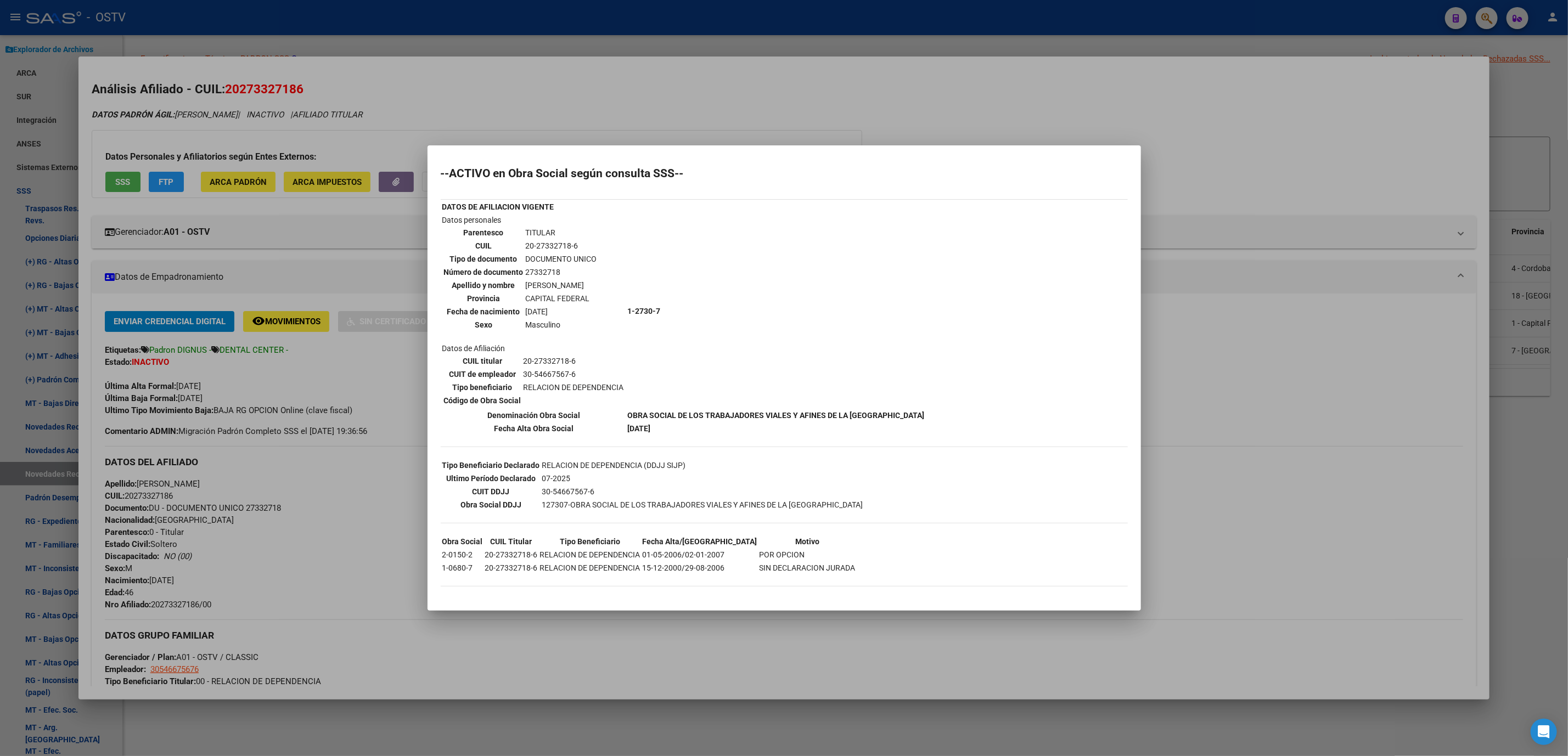
click at [647, 715] on div at bounding box center [784, 378] width 1568 height 756
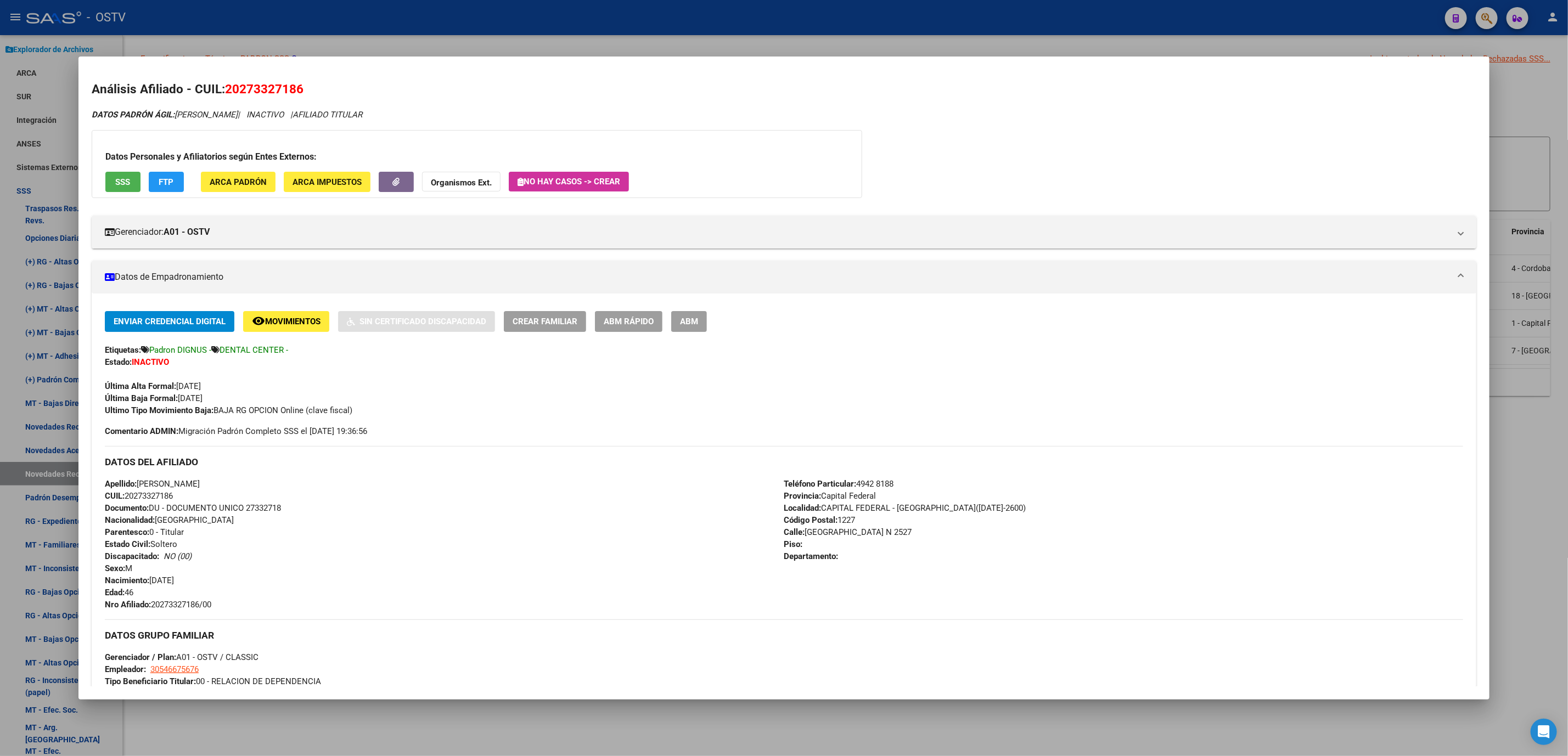
click at [298, 318] on span "Movimientos" at bounding box center [293, 322] width 55 height 10
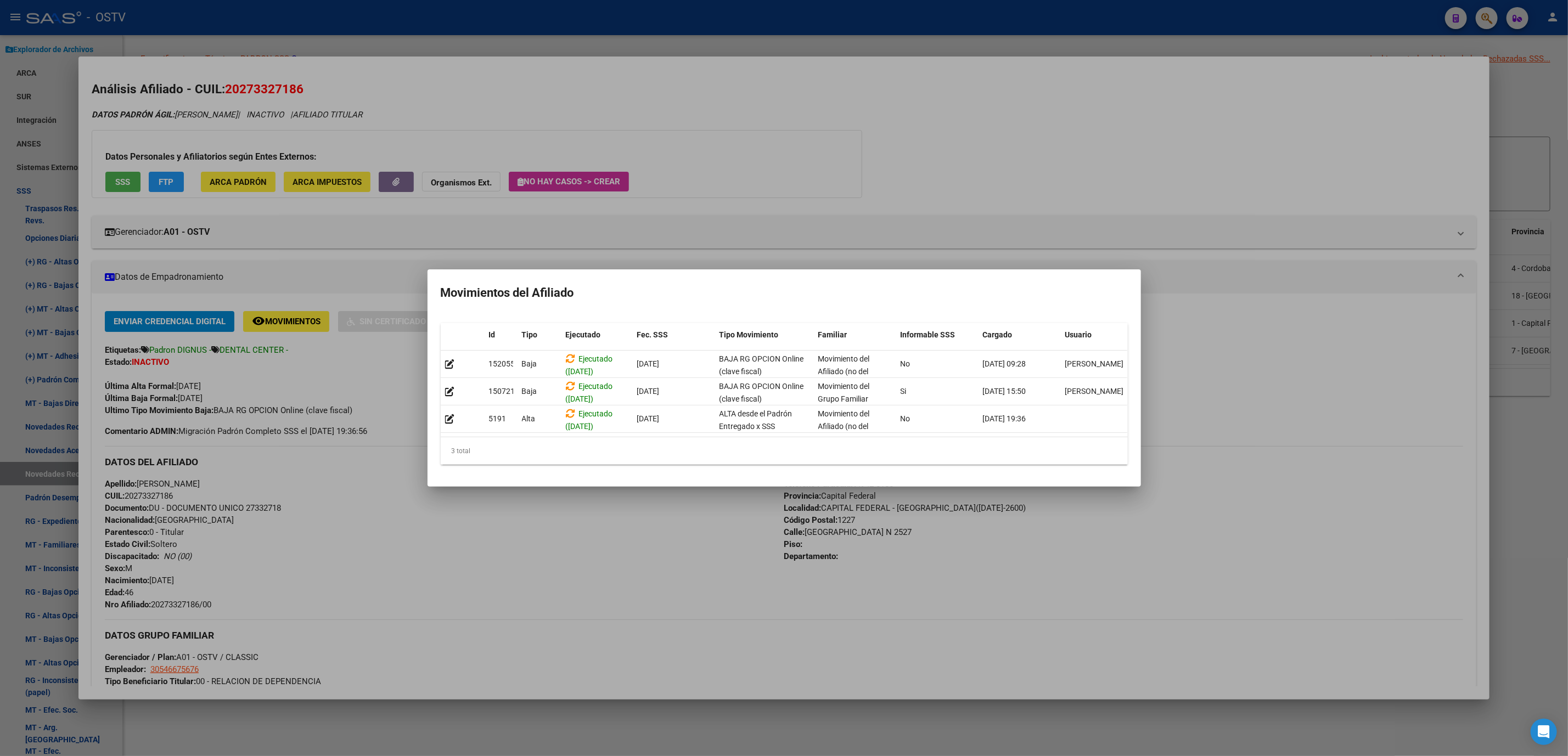
click at [755, 724] on div at bounding box center [784, 378] width 1568 height 756
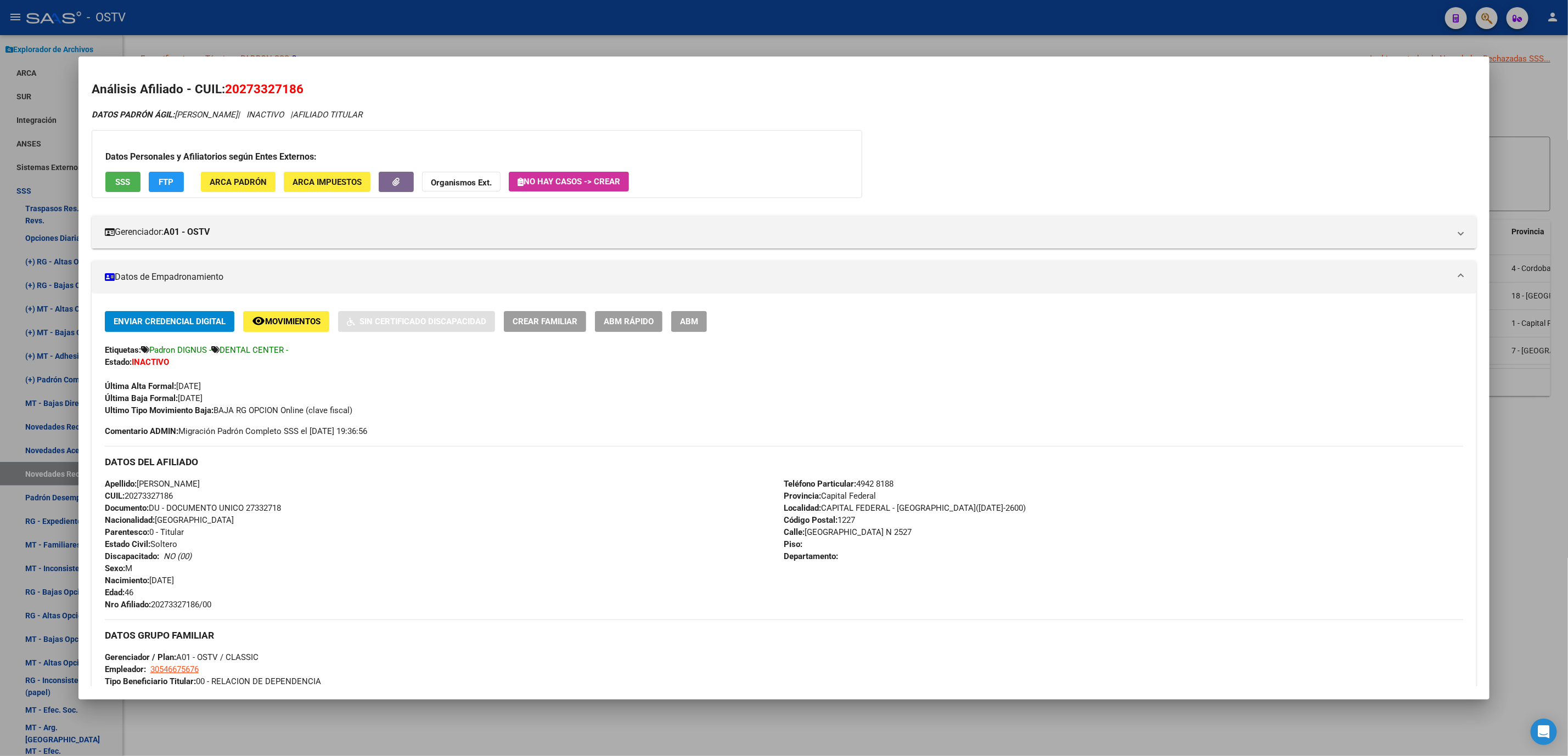
click at [760, 735] on div at bounding box center [784, 378] width 1568 height 756
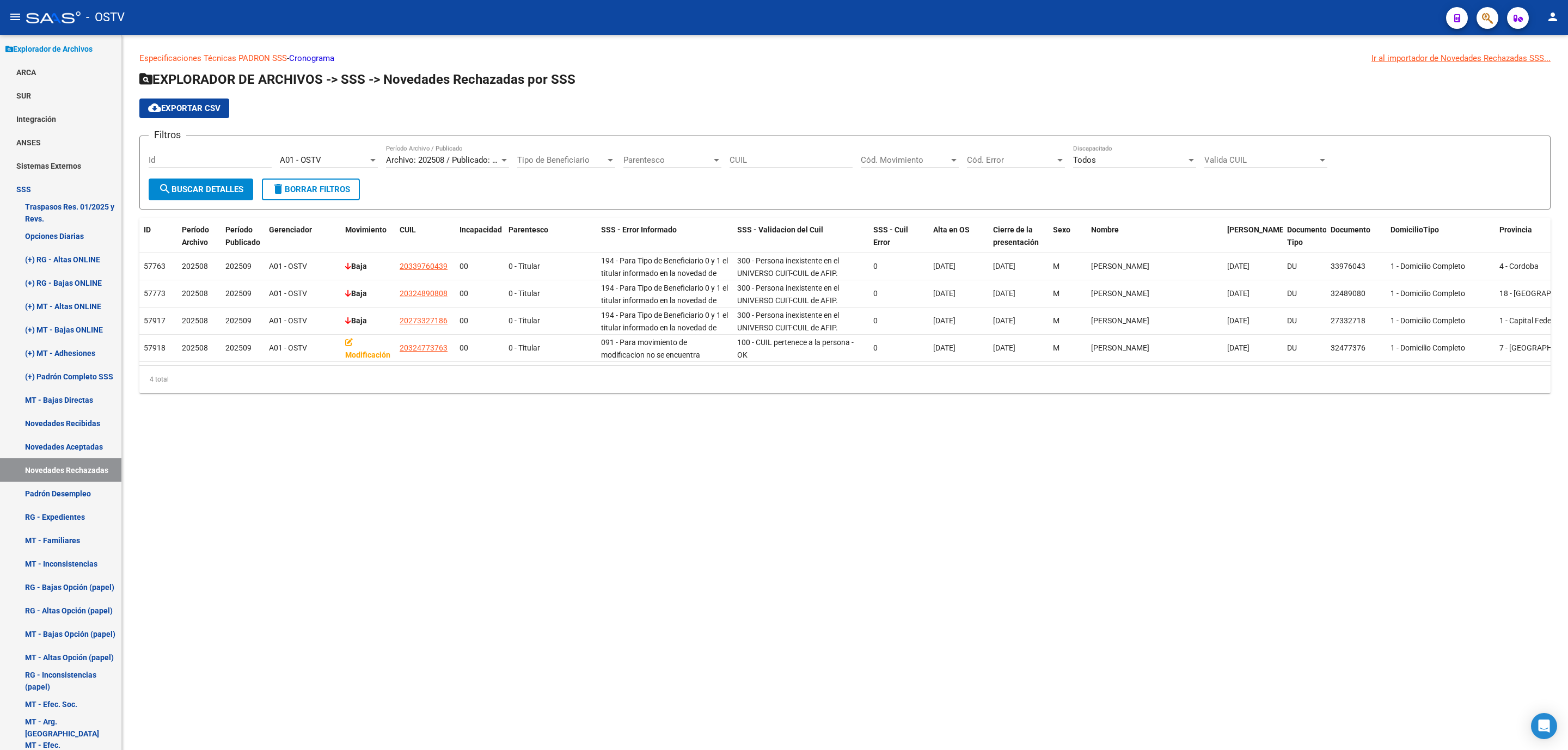
click at [329, 160] on div "A01 - OSTV" at bounding box center [324, 159] width 88 height 9
click at [327, 188] on span "A02 - MUTUAL [PERSON_NAME] (SMP Salud)" at bounding box center [362, 184] width 165 height 9
click at [223, 186] on span "search Buscar Detalles" at bounding box center [201, 189] width 85 height 9
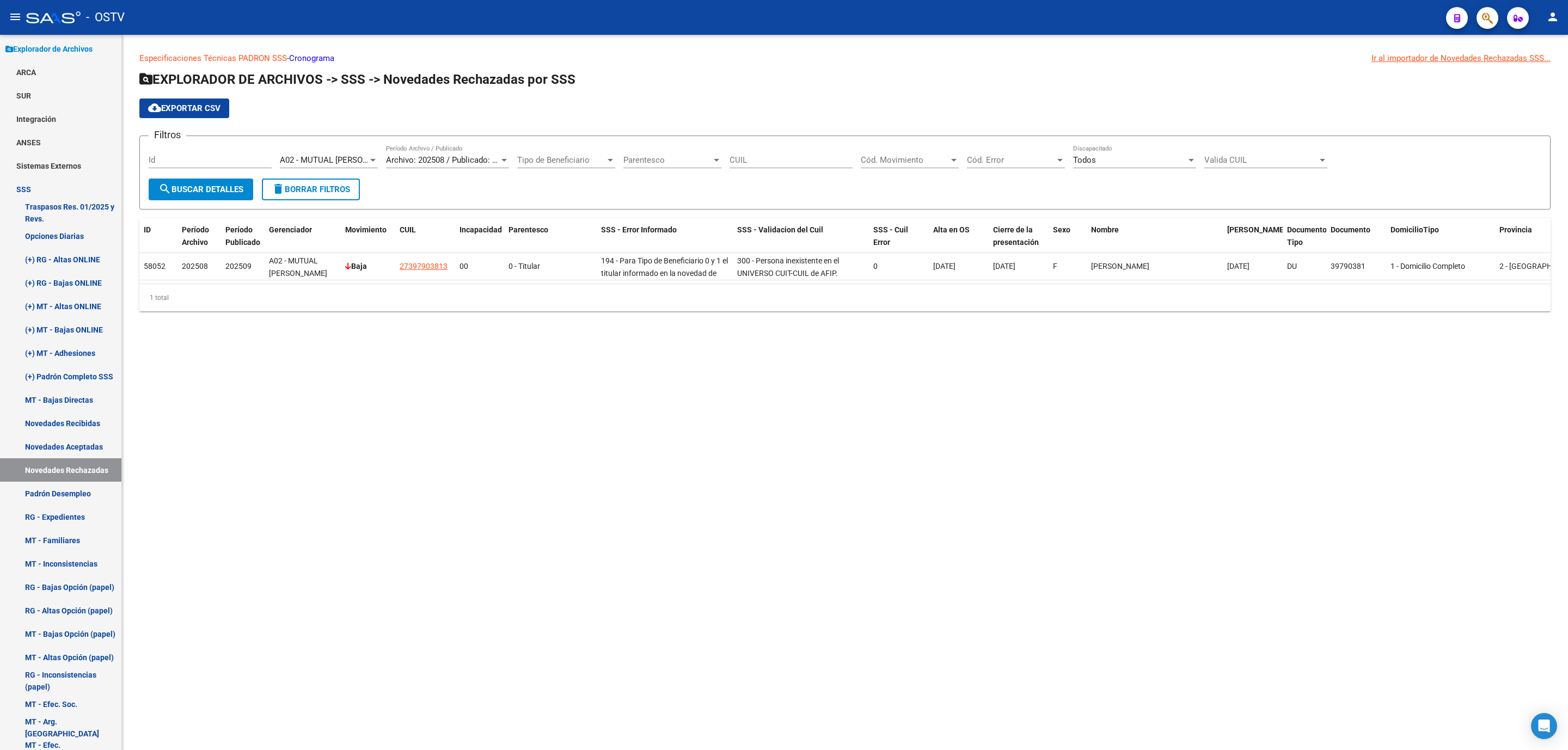
click at [365, 159] on span "A02 - MUTUAL [PERSON_NAME] (SMP Salud)" at bounding box center [362, 159] width 165 height 9
click at [365, 205] on span "B01 - I SALUD S.R.L" at bounding box center [356, 209] width 152 height 25
click at [250, 185] on button "search Buscar Detalles" at bounding box center [201, 189] width 104 height 22
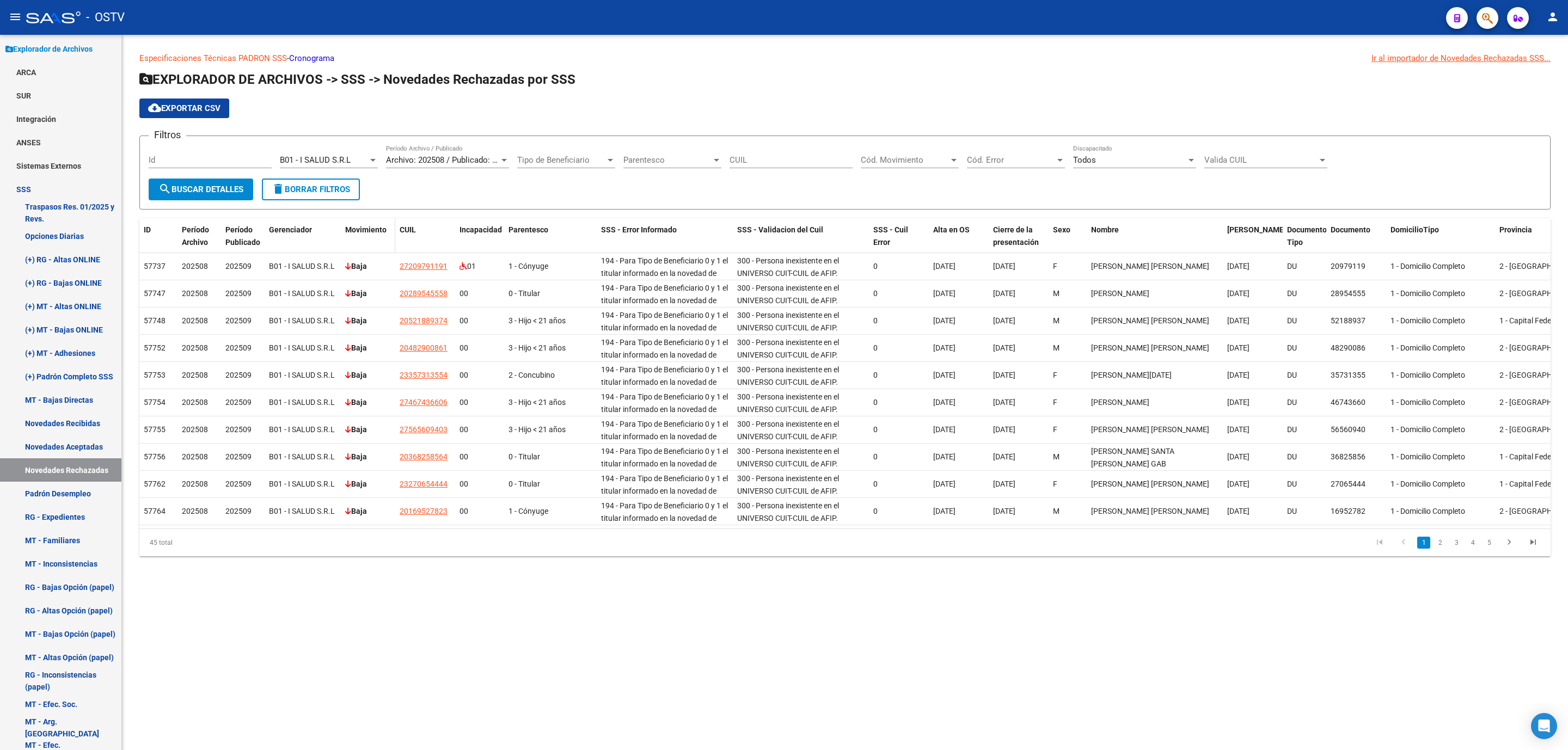
drag, startPoint x: 338, startPoint y: 232, endPoint x: 382, endPoint y: 233, distance: 44.0
click at [382, 233] on div "ID Período Archivo Período Publicado Gerenciador Movimiento CUIL Incapacidad Pa…" at bounding box center [1359, 236] width 2440 height 36
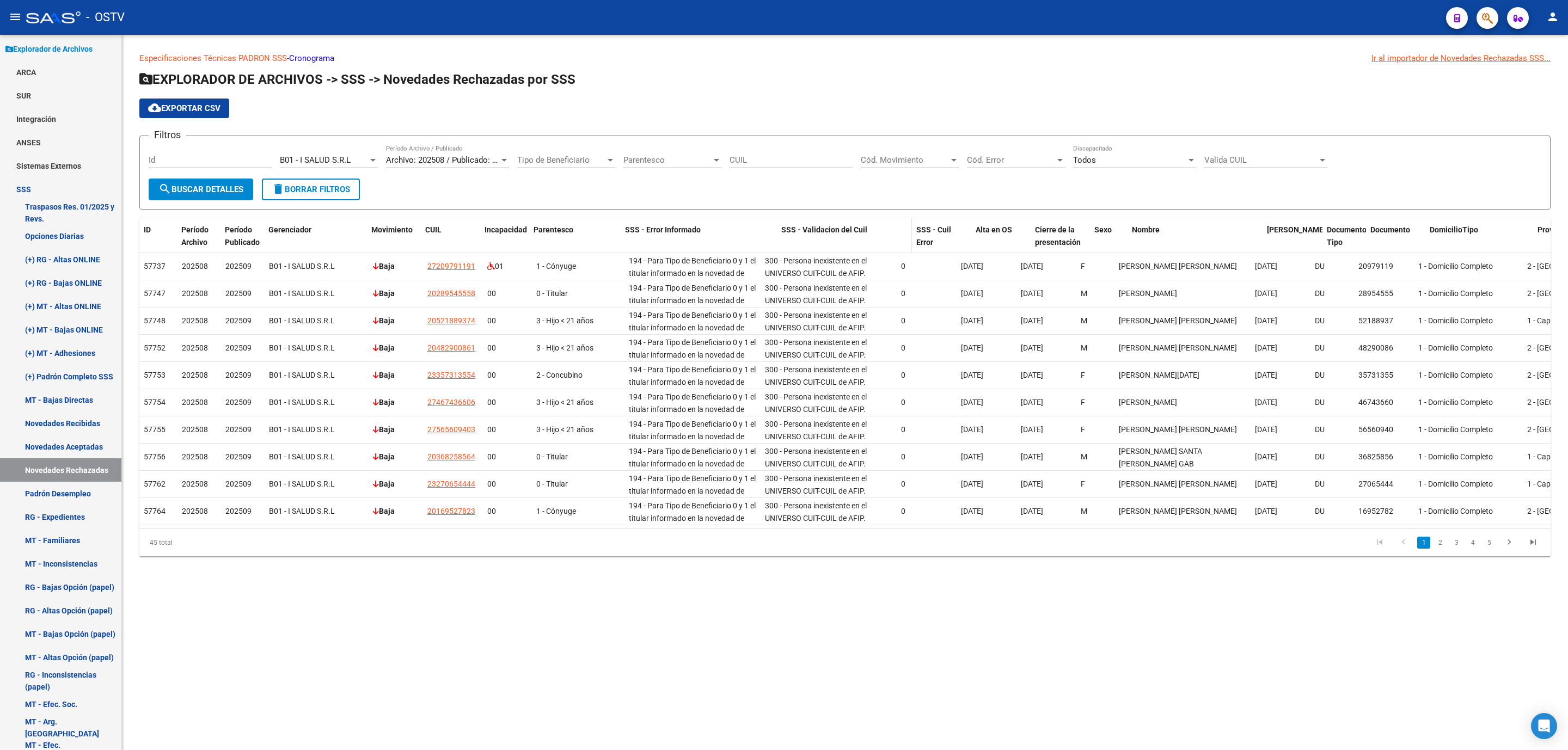
drag, startPoint x: 756, startPoint y: 236, endPoint x: 808, endPoint y: 236, distance: 52.0
click at [807, 236] on div "ID Período Archivo Período Publicado Gerenciador Movimiento CUIL Incapacidad Pa…" at bounding box center [1373, 236] width 2467 height 36
